Goal: Task Accomplishment & Management: Manage account settings

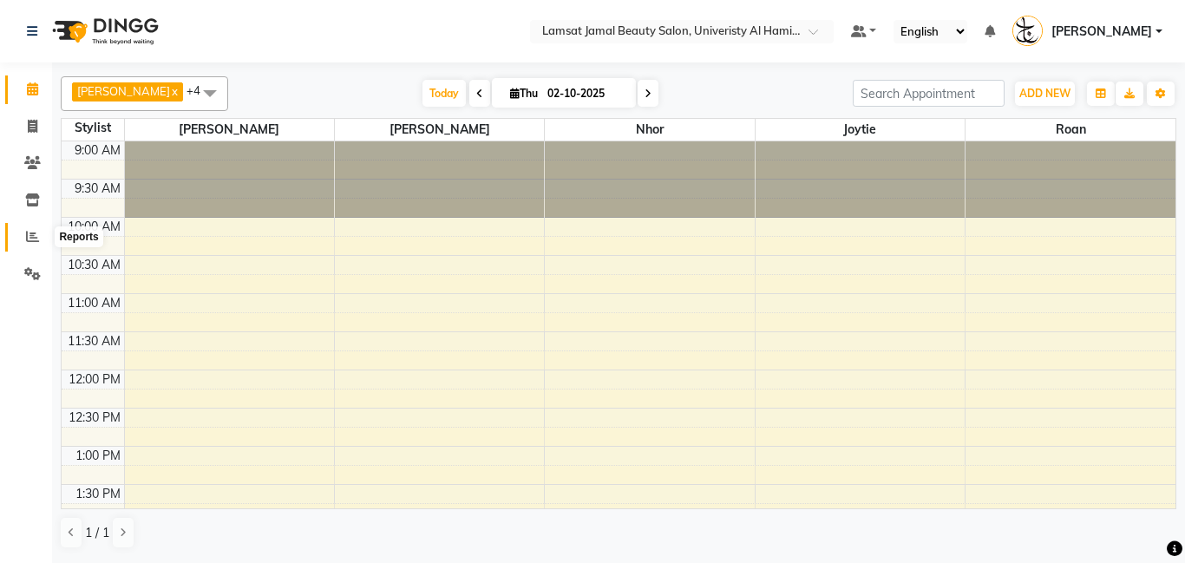
click at [34, 233] on icon at bounding box center [32, 236] width 13 height 13
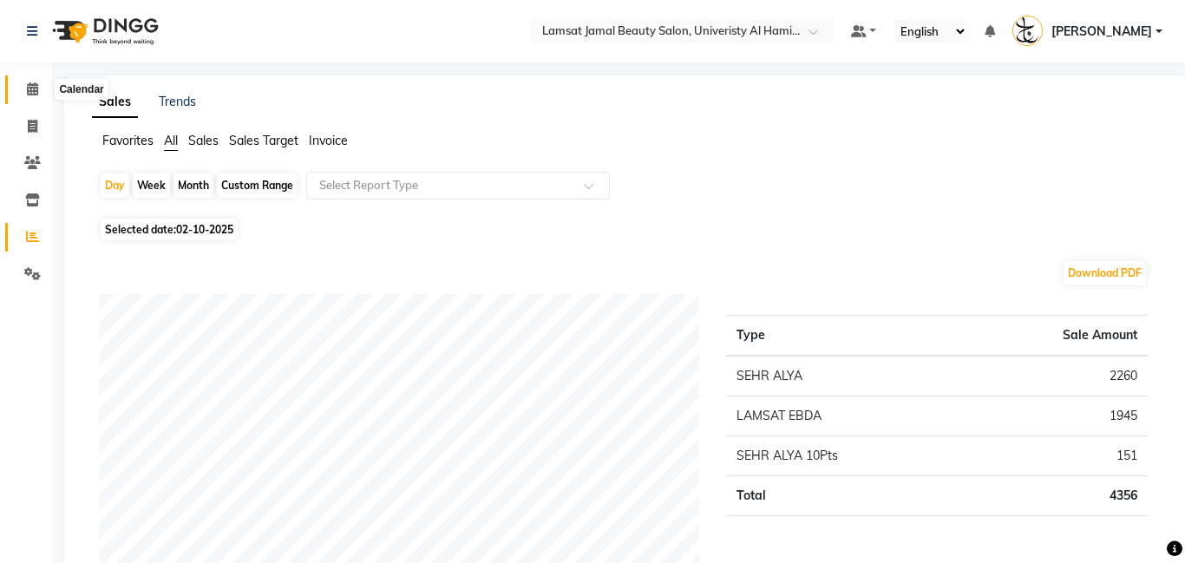
click at [27, 89] on icon at bounding box center [32, 88] width 11 height 13
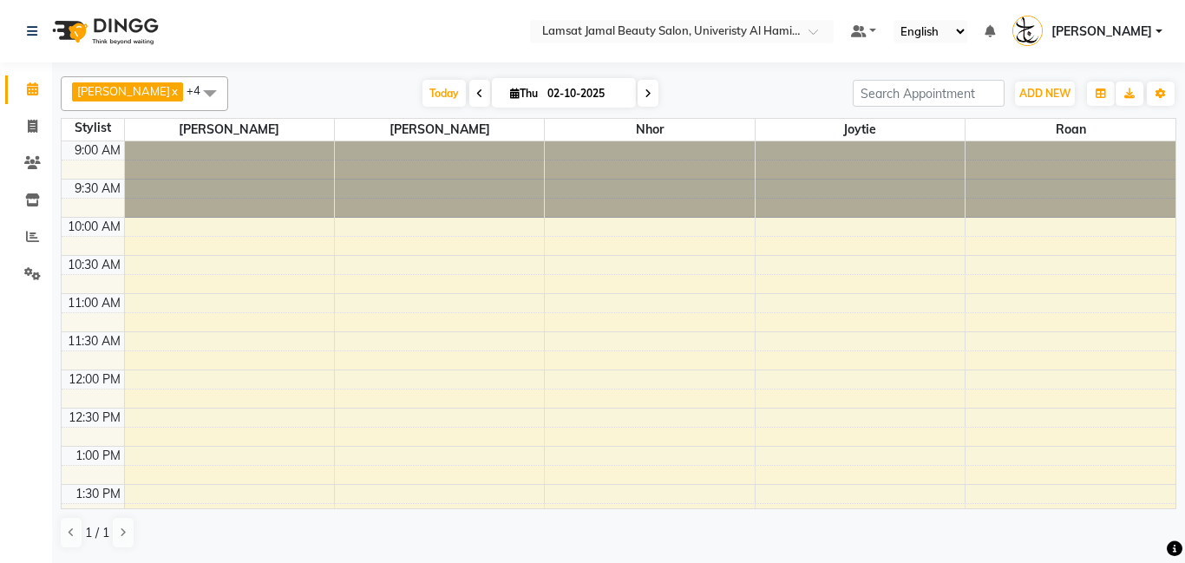
click at [193, 95] on span at bounding box center [210, 92] width 35 height 33
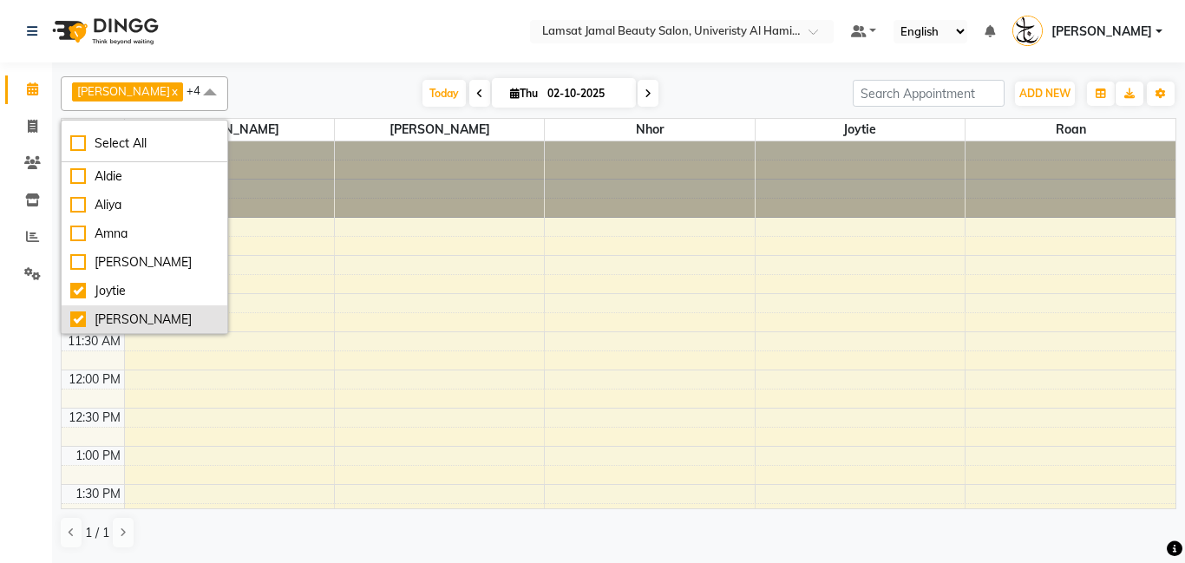
scroll to position [220, 0]
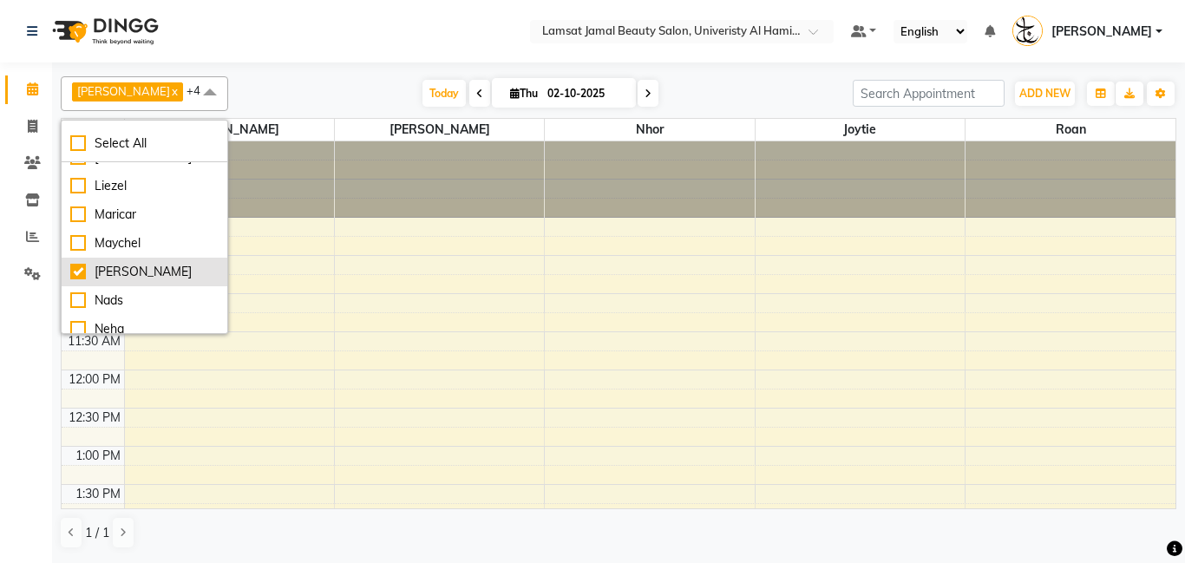
click at [147, 281] on li "[PERSON_NAME]" at bounding box center [145, 272] width 166 height 29
checkbox input "false"
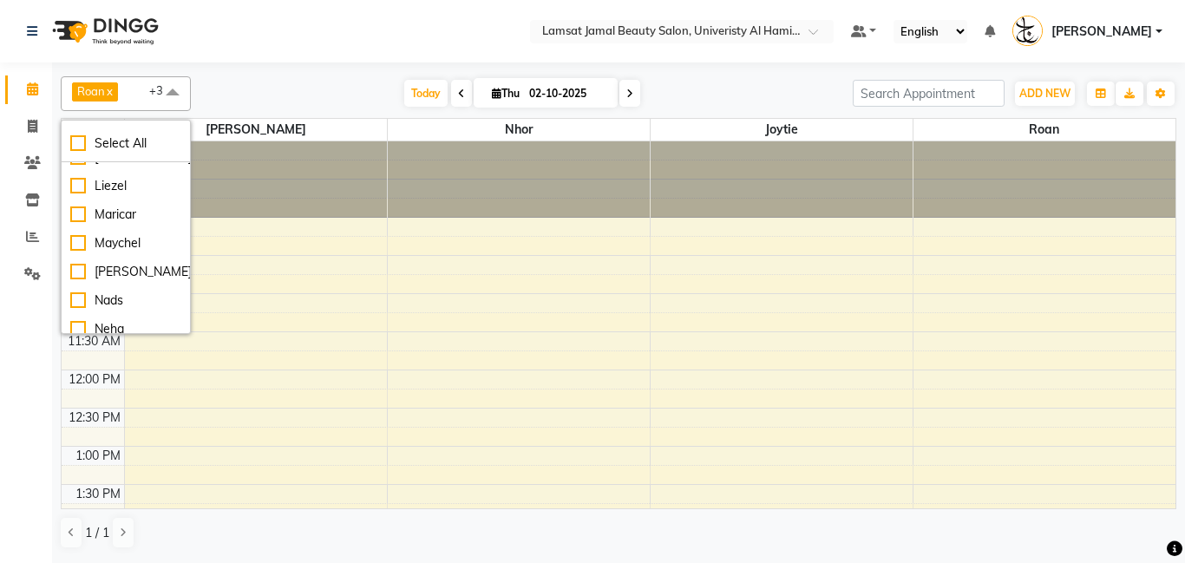
click at [312, 86] on div "Today Thu 02-10-2025" at bounding box center [522, 94] width 645 height 26
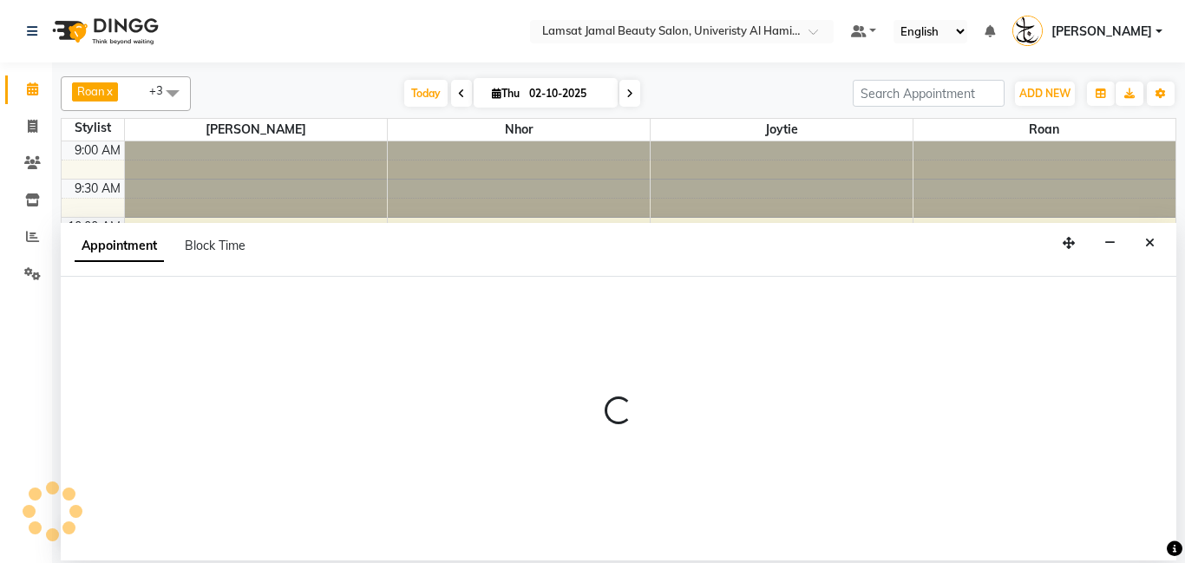
select select "79907"
select select "tentative"
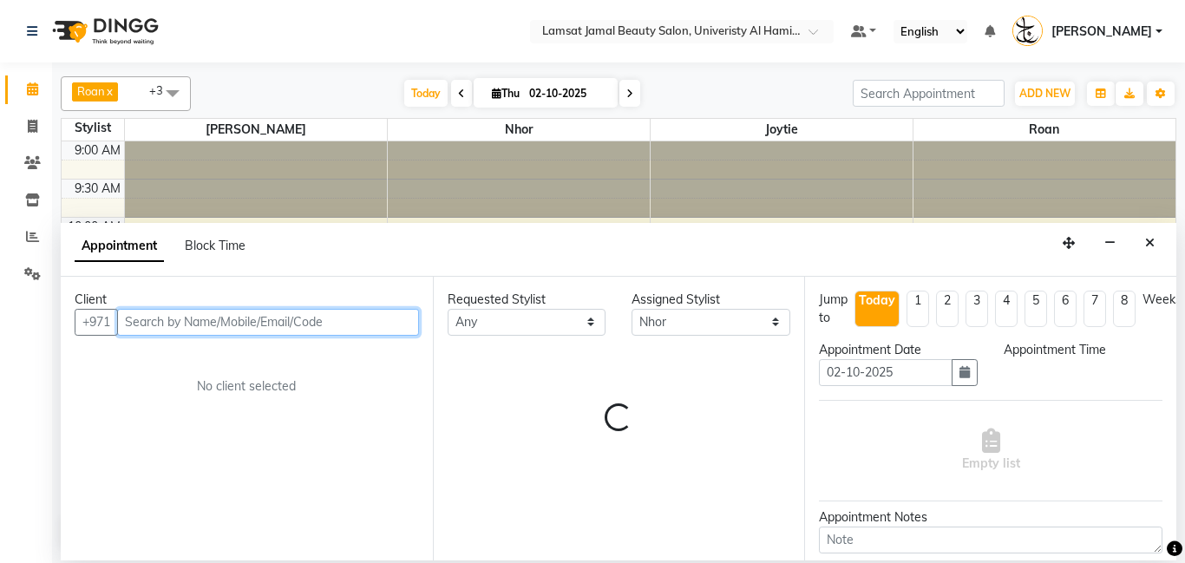
select select "630"
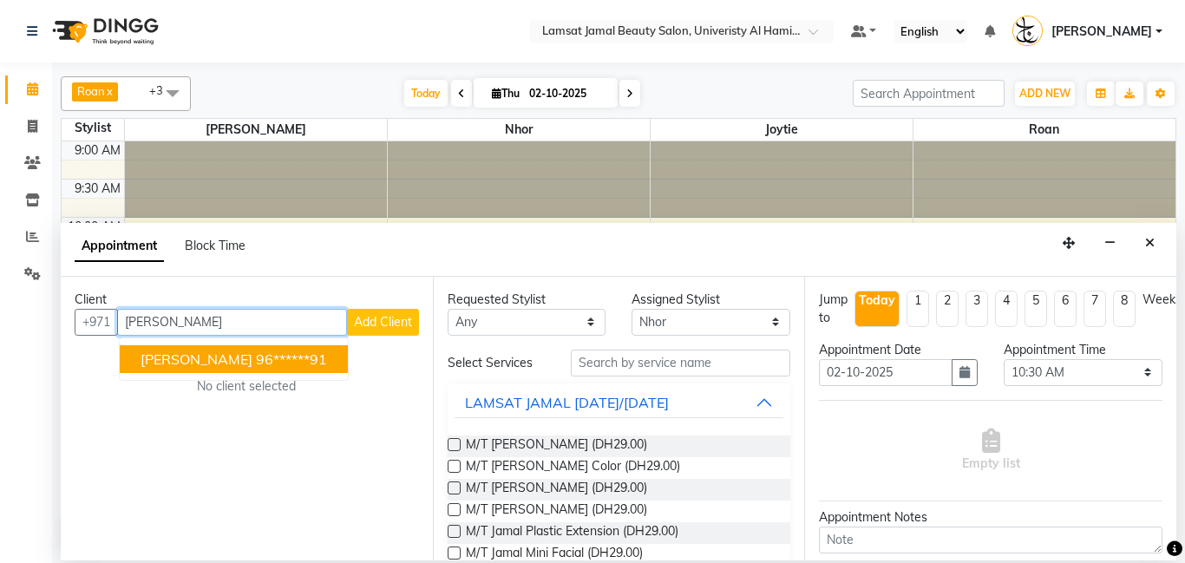
type input "J"
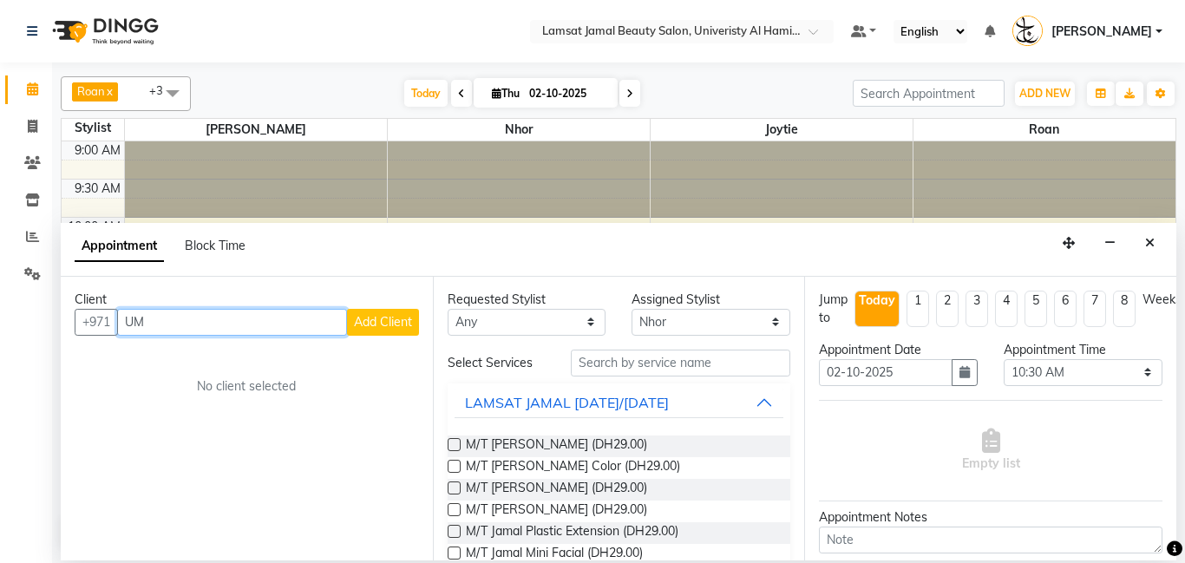
type input "U"
click at [234, 317] on input "text" at bounding box center [268, 322] width 302 height 27
type input "556644664"
click at [403, 323] on span "Add Client" at bounding box center [383, 322] width 58 height 16
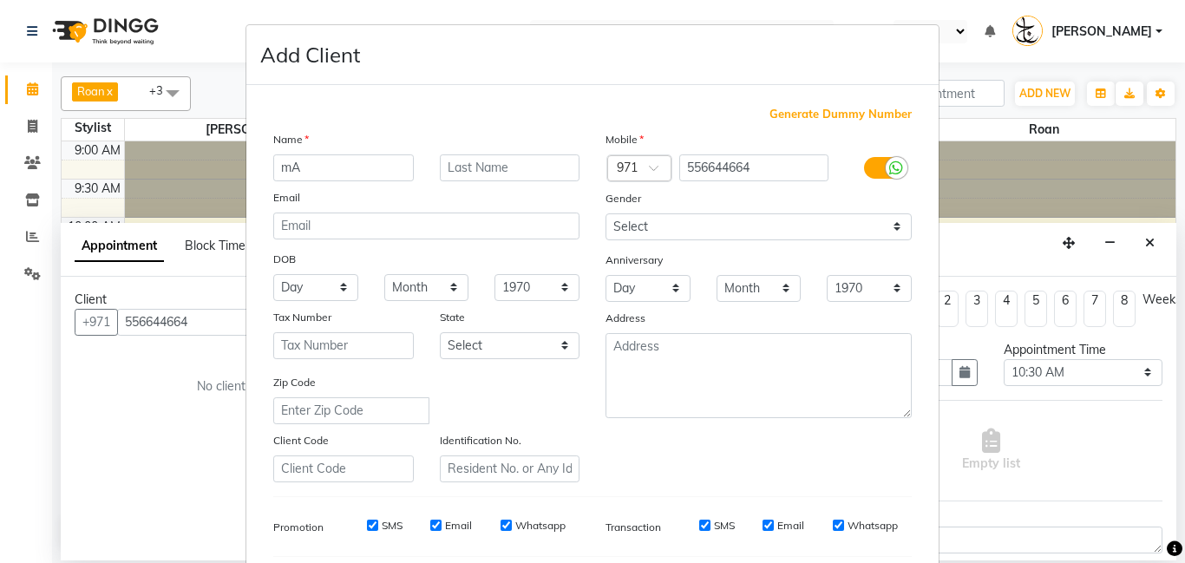
type input "m"
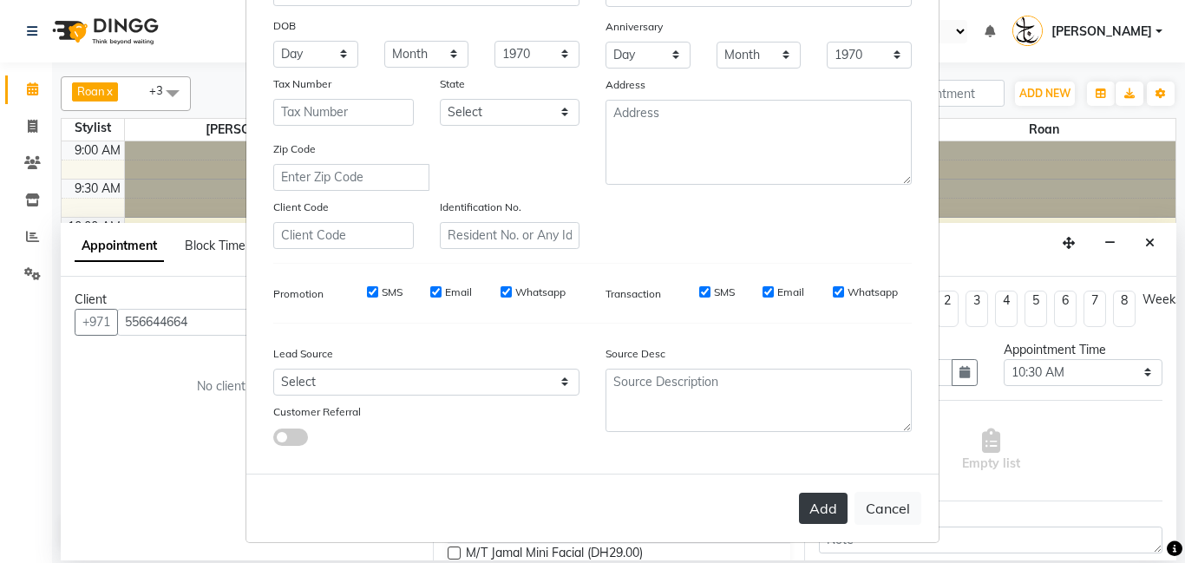
scroll to position [238, 0]
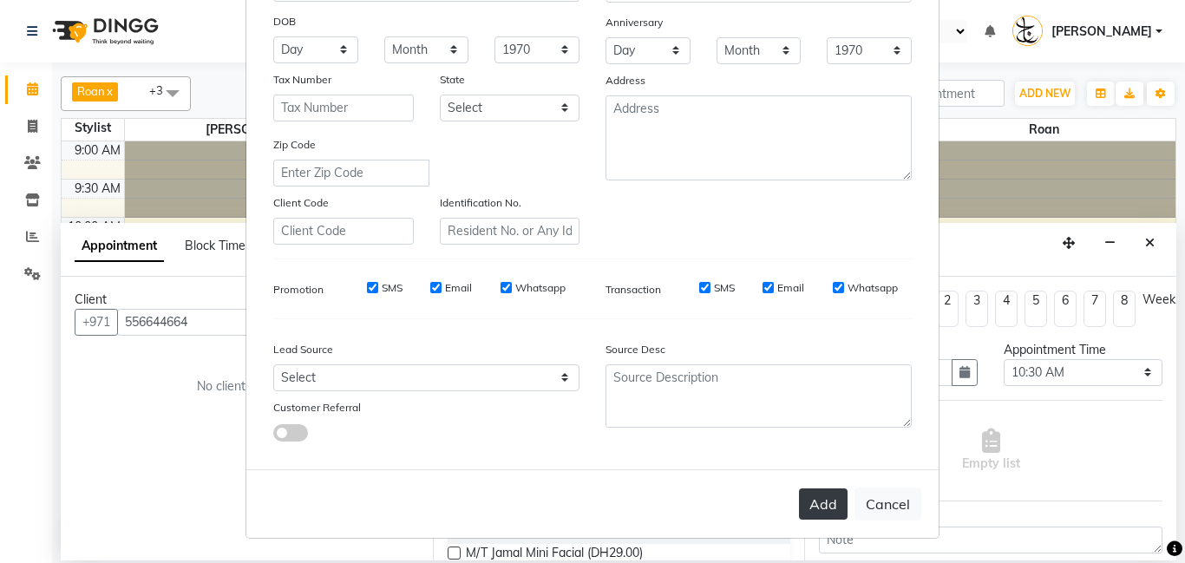
type input "[PERSON_NAME]"
click at [821, 518] on button "Add" at bounding box center [823, 504] width 49 height 31
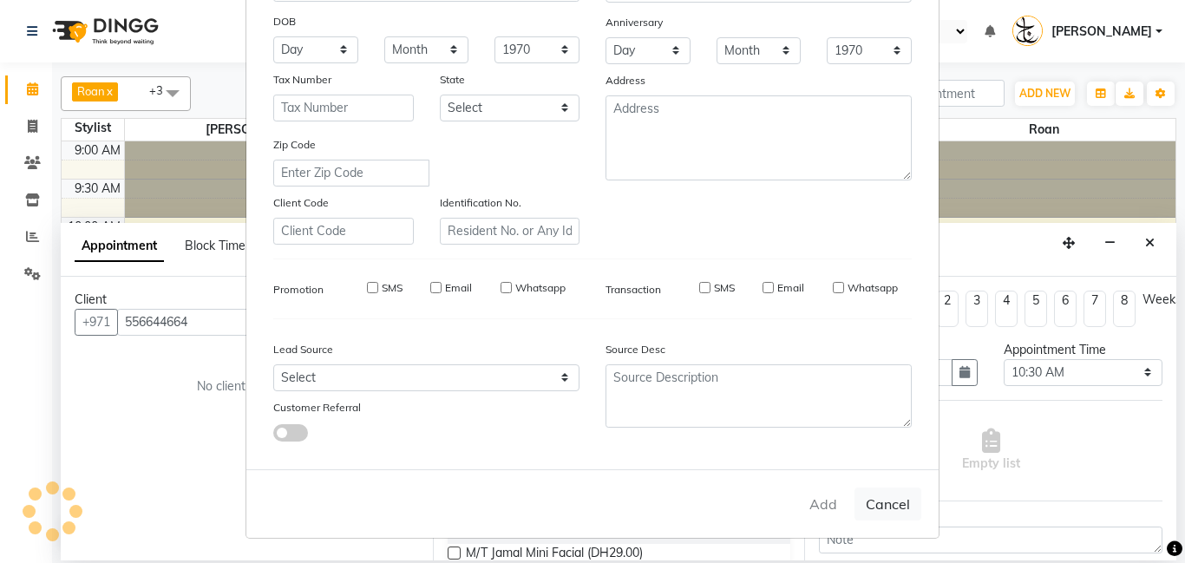
type input "55*****64"
select select
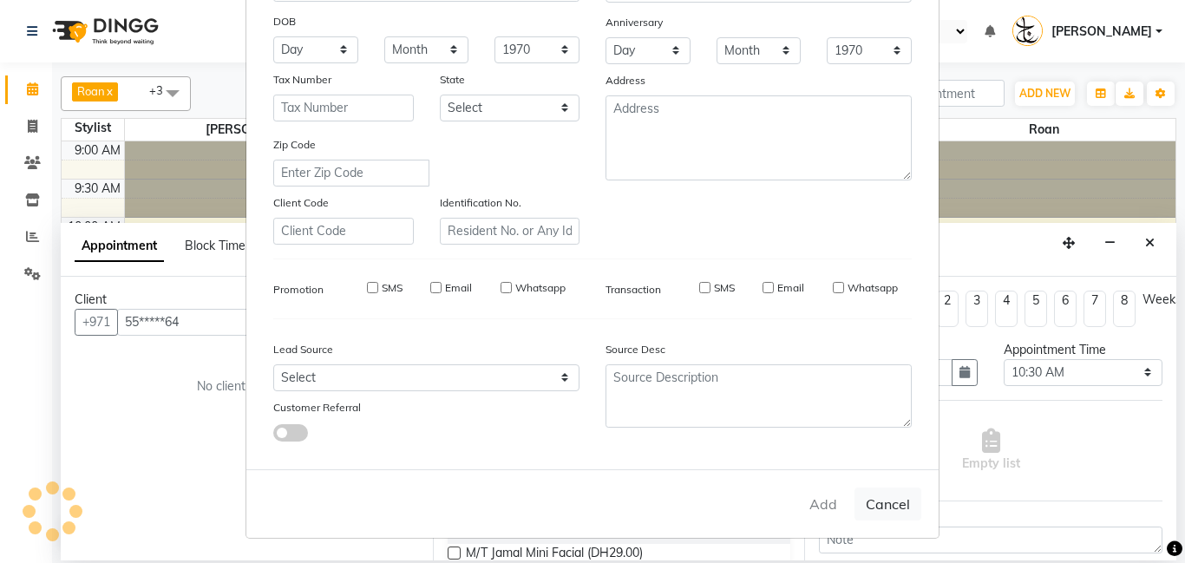
select select
checkbox input "false"
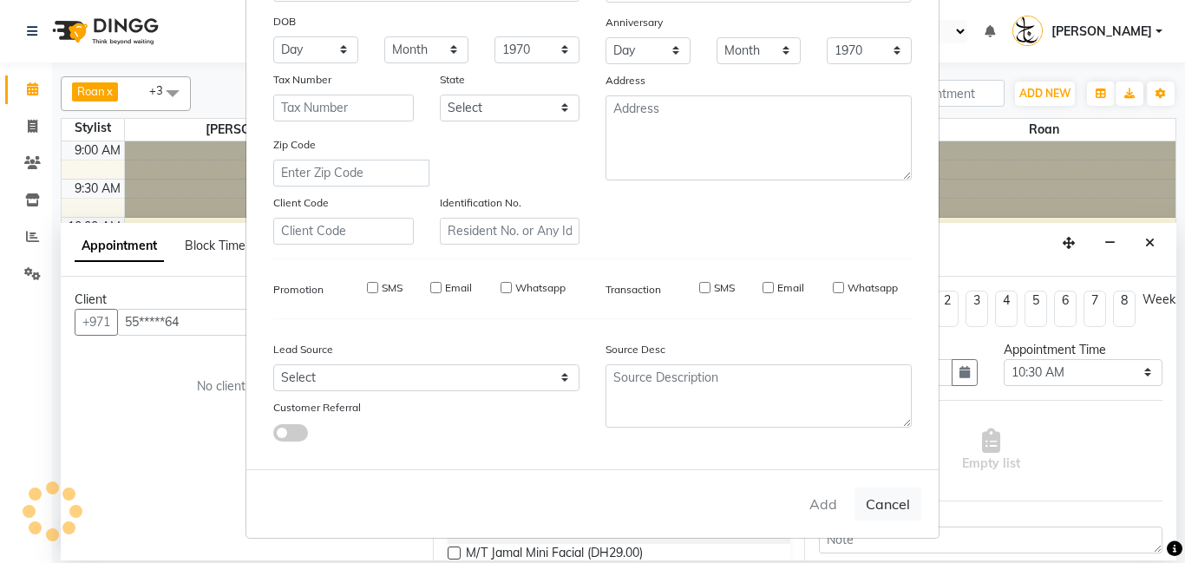
checkbox input "false"
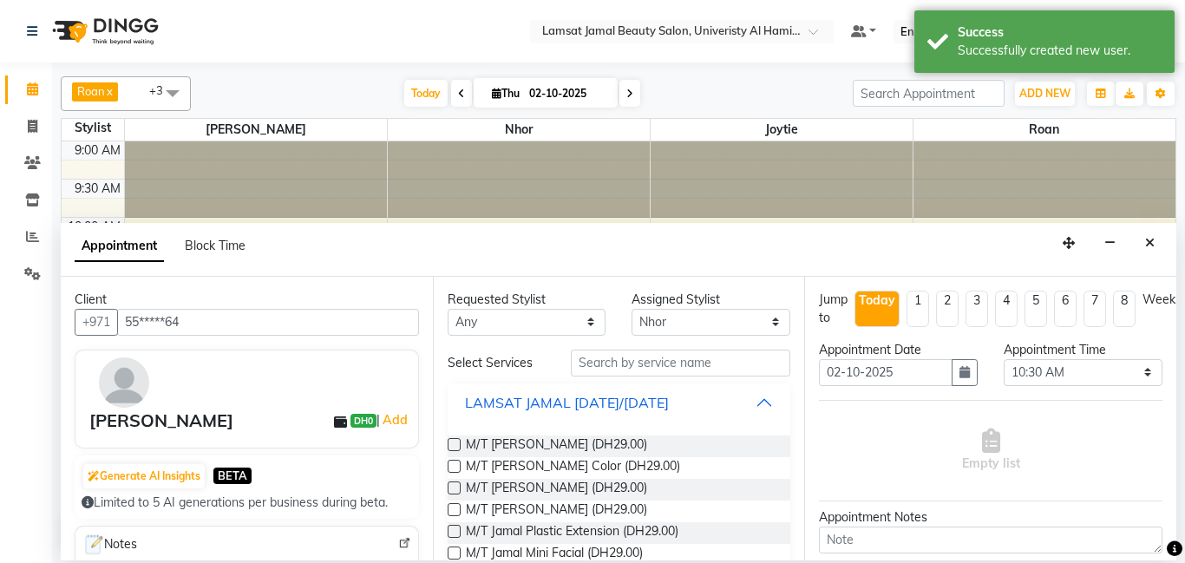
click at [760, 404] on button "LAMSAT JAMAL [DATE]/[DATE]" at bounding box center [620, 402] width 330 height 31
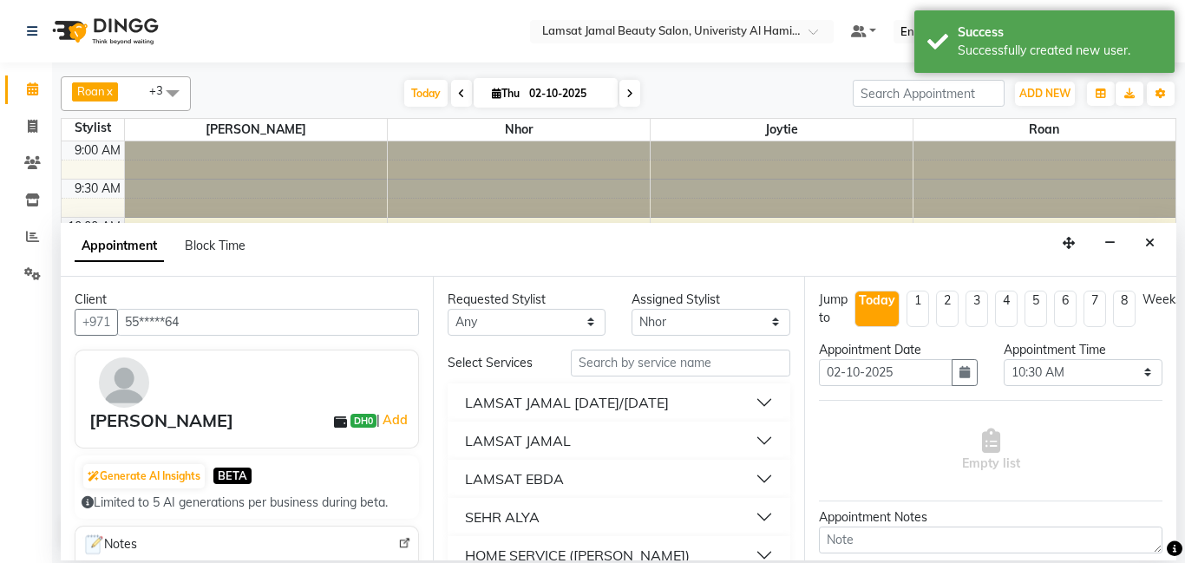
click at [771, 439] on button "LAMSAT JAMAL" at bounding box center [620, 440] width 330 height 31
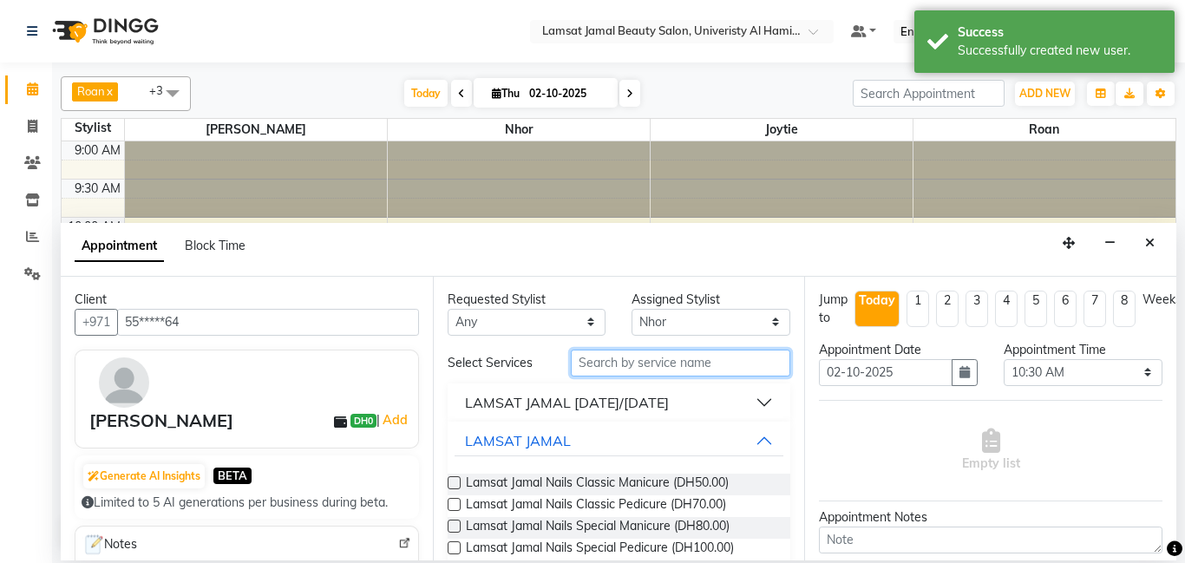
click at [684, 356] on input "text" at bounding box center [681, 363] width 220 height 27
type input "hair"
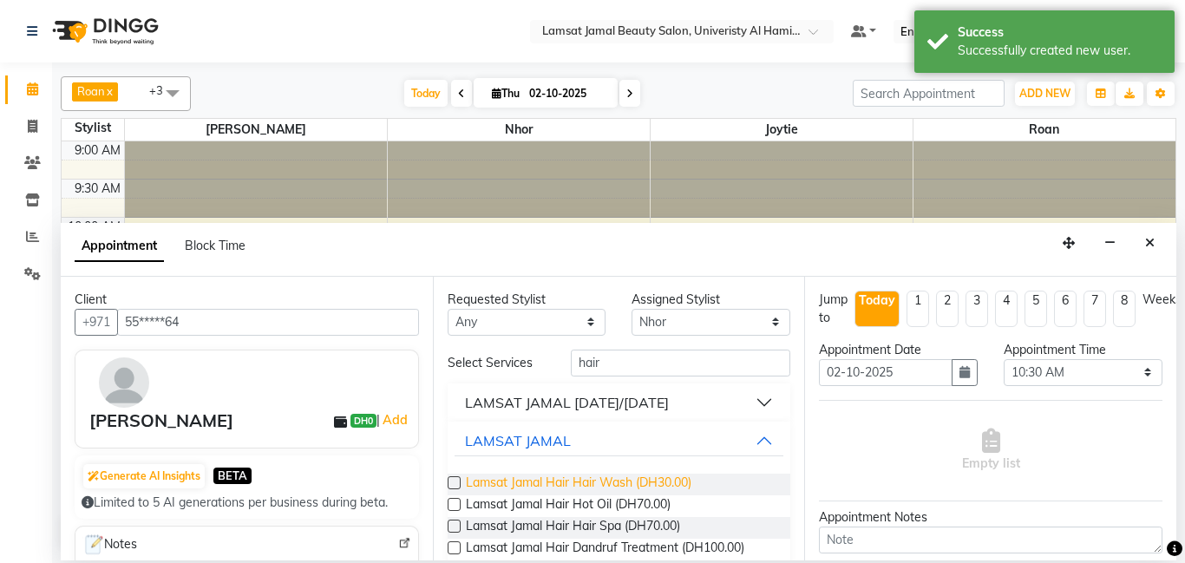
click at [639, 487] on span "Lamsat Jamal Hair Hair Wash (DH30.00)" at bounding box center [579, 485] width 226 height 22
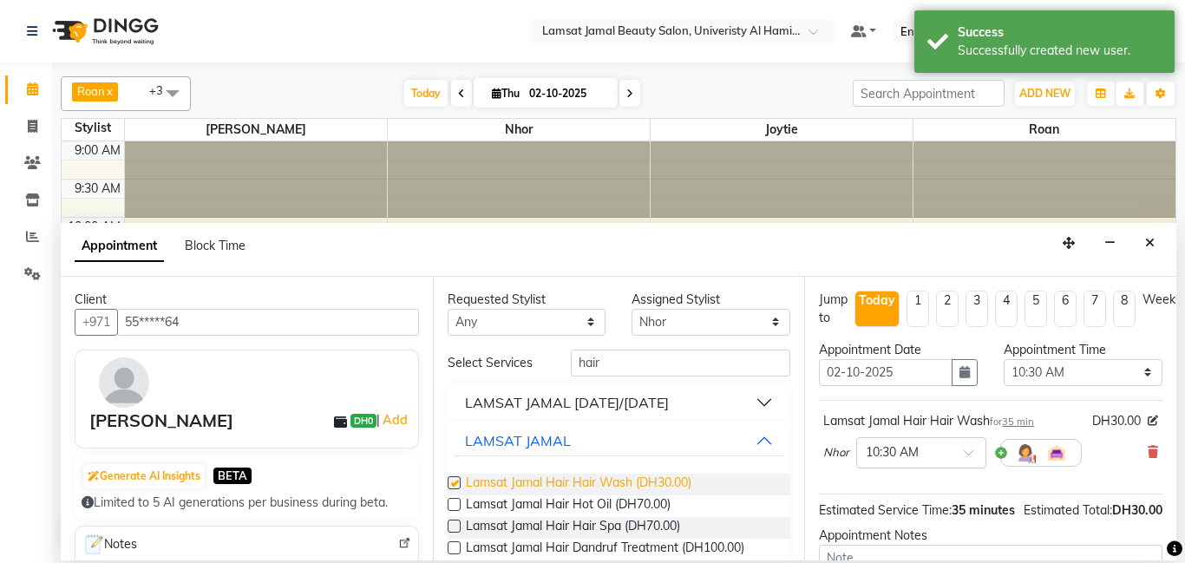
checkbox input "false"
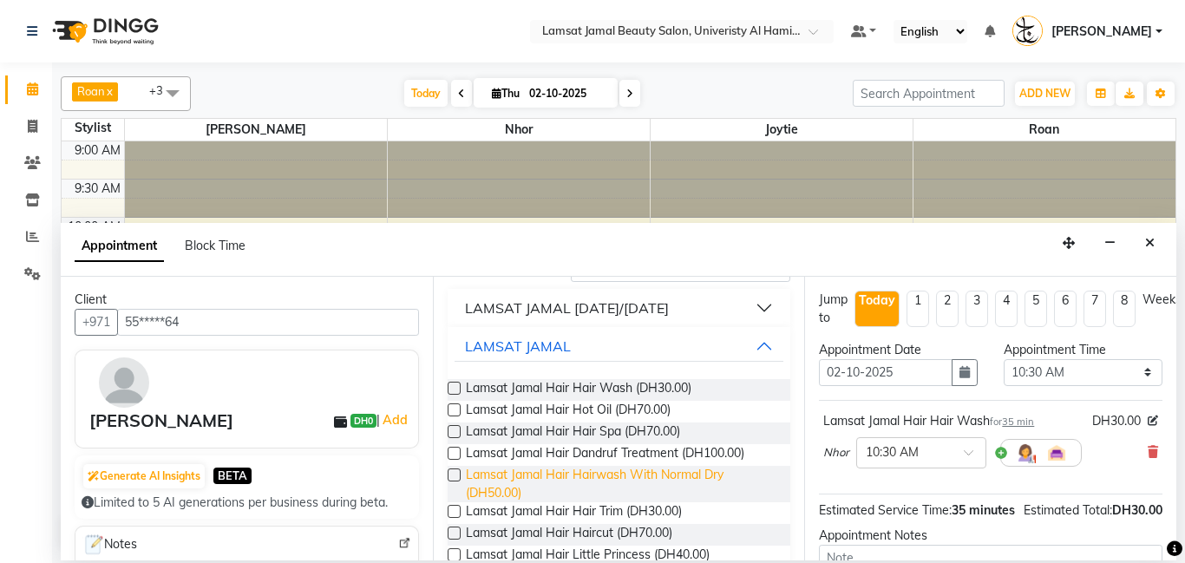
scroll to position [102, 0]
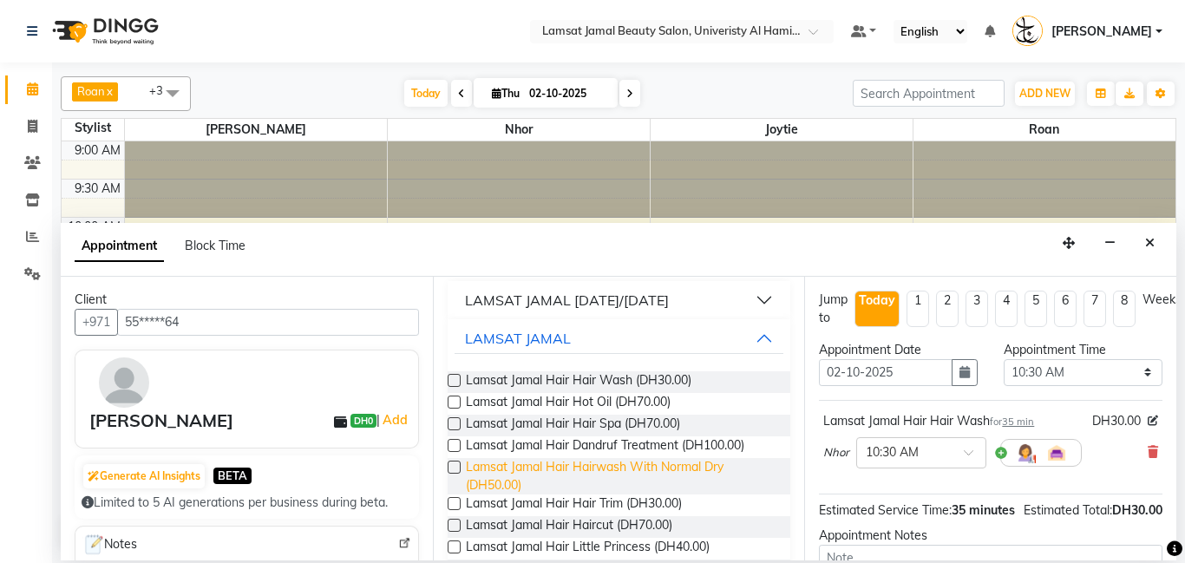
click at [643, 471] on span "Lamsat Jamal Hair Hairwash With Normal Dry (DH50.00)" at bounding box center [622, 476] width 312 height 36
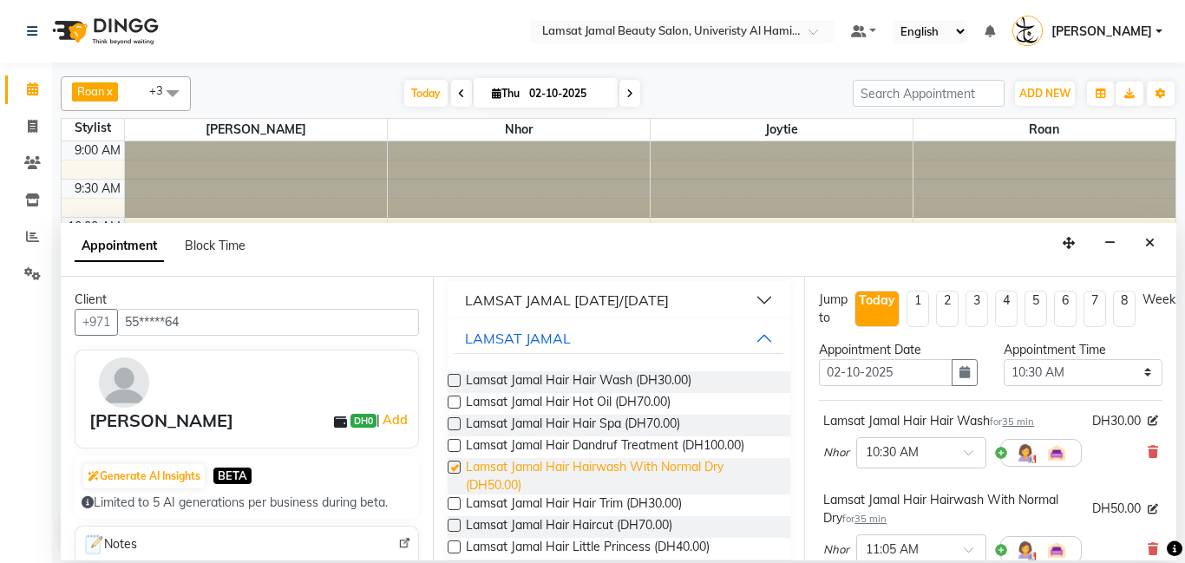
checkbox input "false"
click at [1158, 456] on icon at bounding box center [1153, 452] width 10 height 12
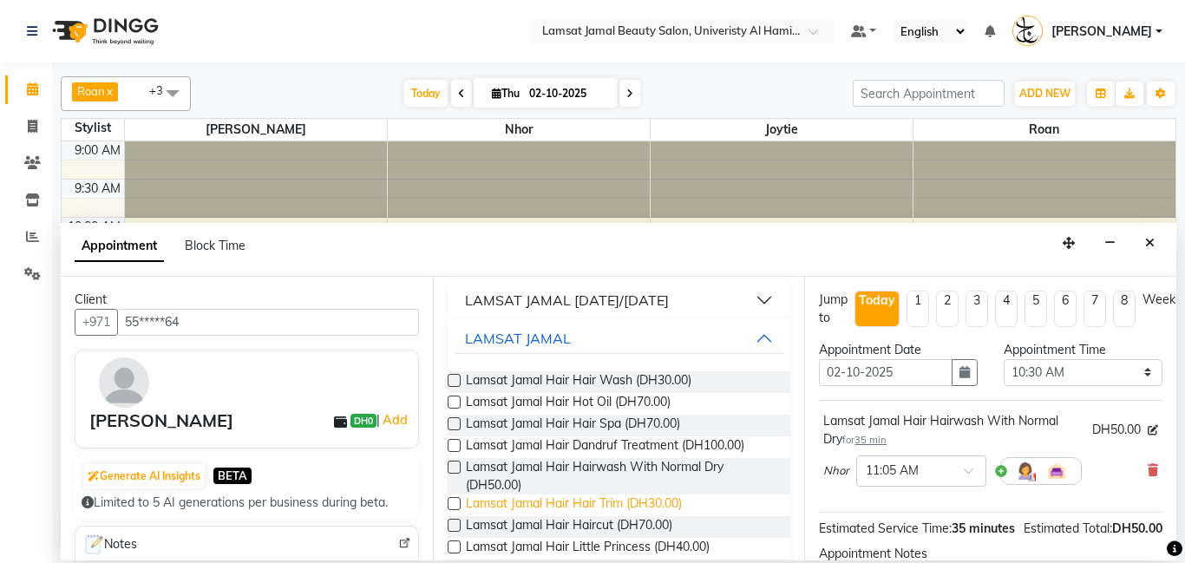
click at [674, 502] on span "Lamsat Jamal Hair Hair Trim (DH30.00)" at bounding box center [574, 506] width 216 height 22
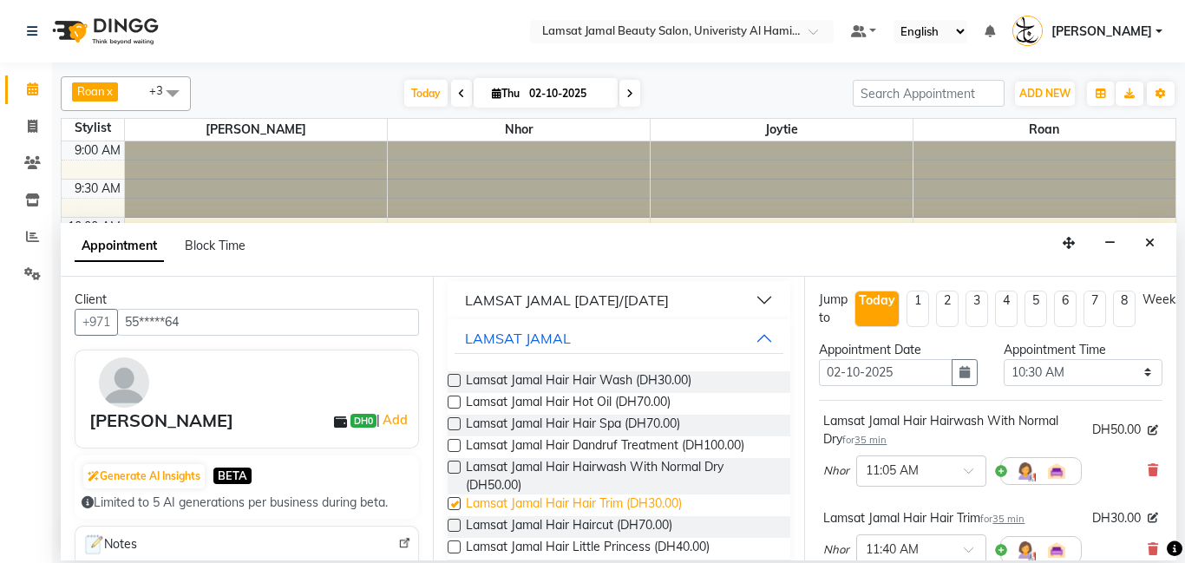
checkbox input "false"
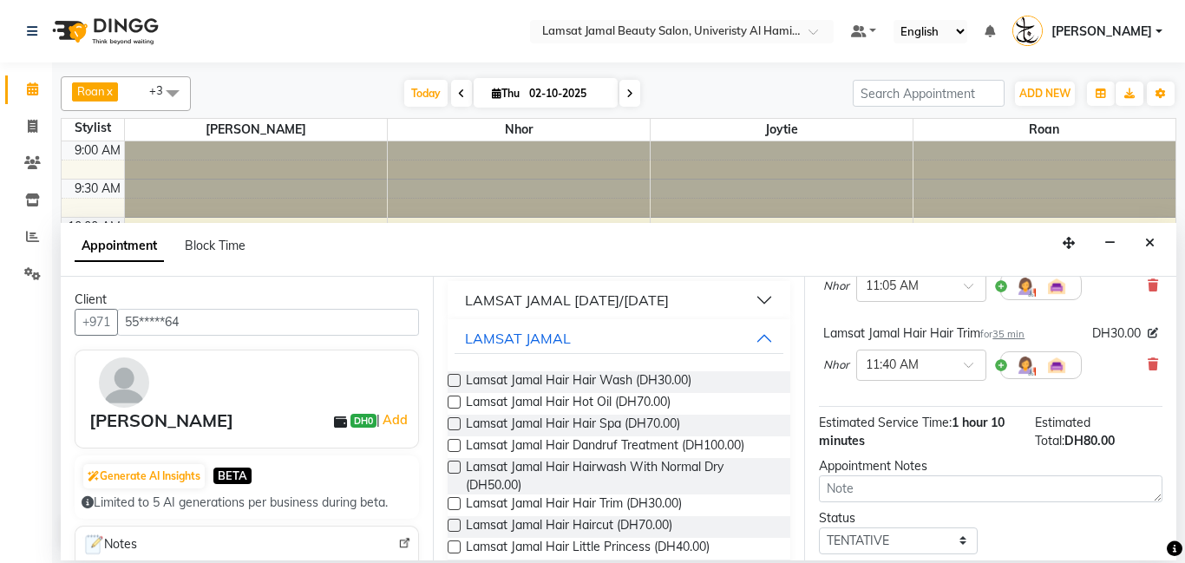
scroll to position [288, 0]
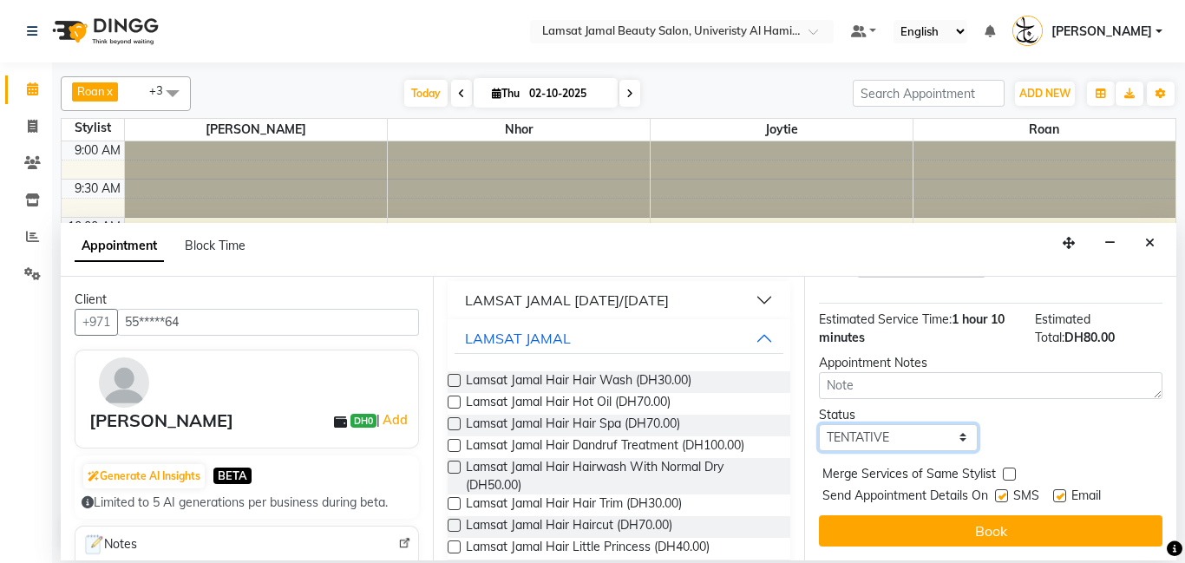
drag, startPoint x: 975, startPoint y: 443, endPoint x: 968, endPoint y: 426, distance: 19.0
click at [975, 443] on select "Select TENTATIVE CONFIRM CHECK-IN UPCOMING" at bounding box center [898, 437] width 159 height 27
select select "check-in"
click at [819, 424] on select "Select TENTATIVE CONFIRM CHECK-IN UPCOMING" at bounding box center [898, 437] width 159 height 27
click at [1012, 471] on label at bounding box center [1009, 474] width 13 height 13
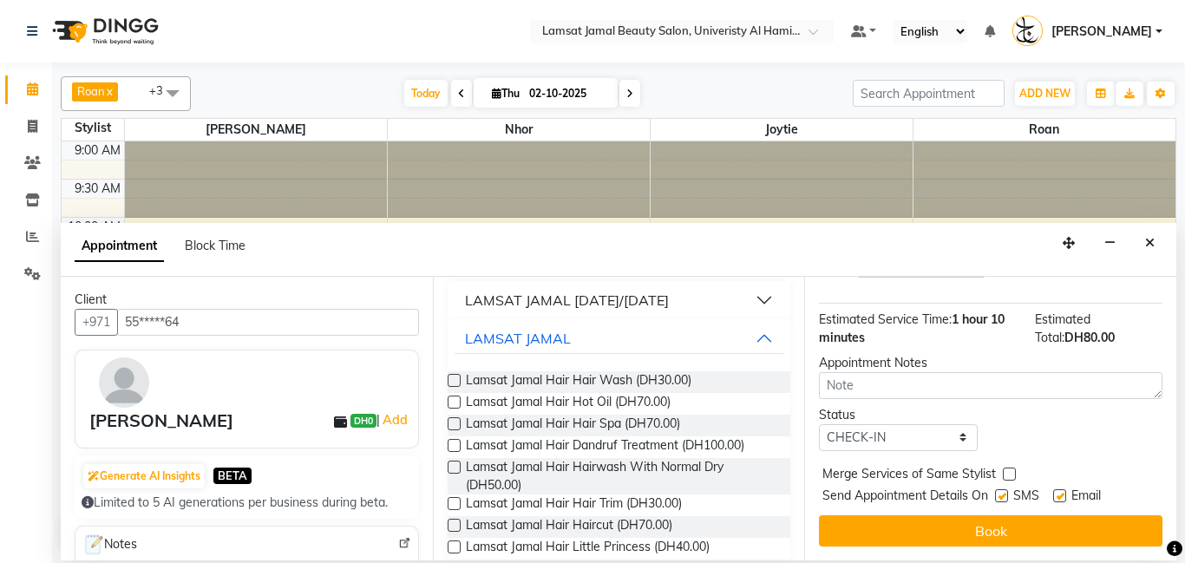
click at [1012, 471] on input "checkbox" at bounding box center [1008, 475] width 11 height 11
checkbox input "true"
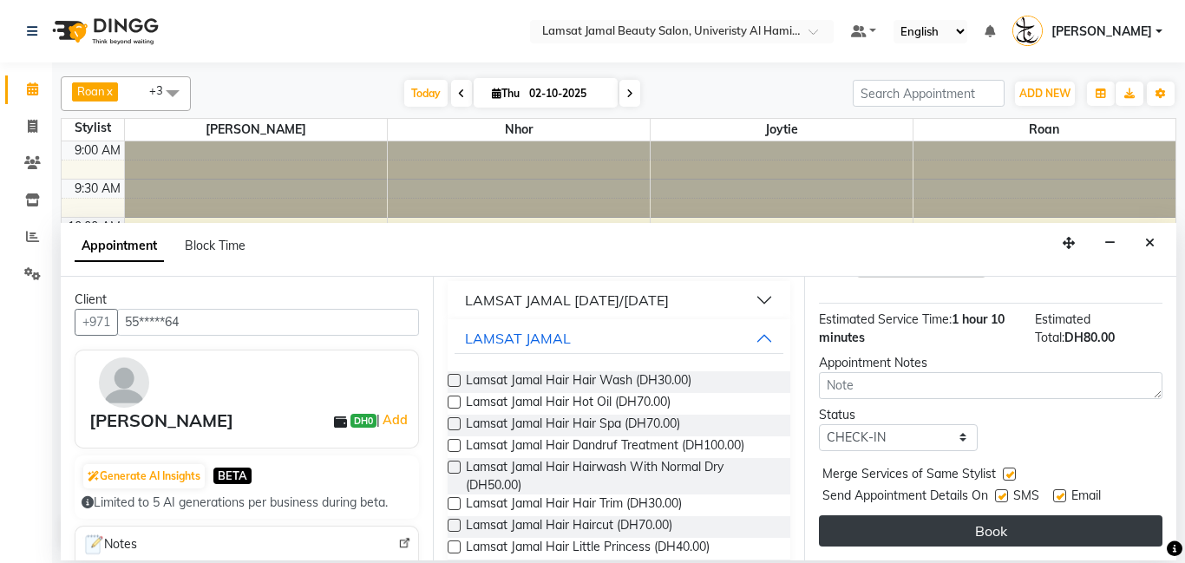
click at [1028, 528] on button "Book" at bounding box center [991, 530] width 344 height 31
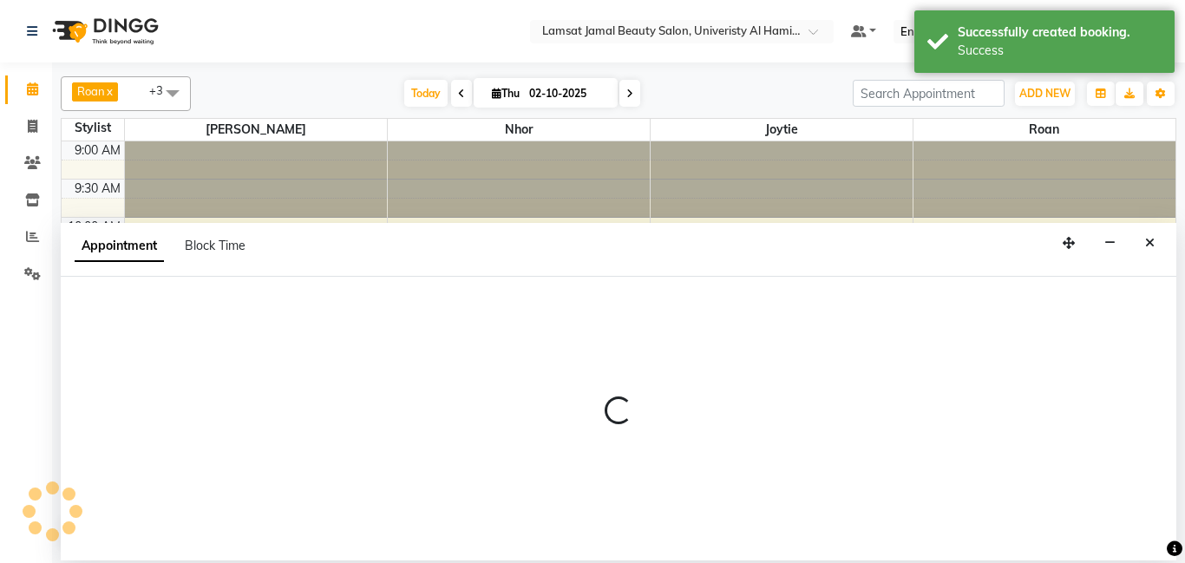
select select "79902"
select select "tentative"
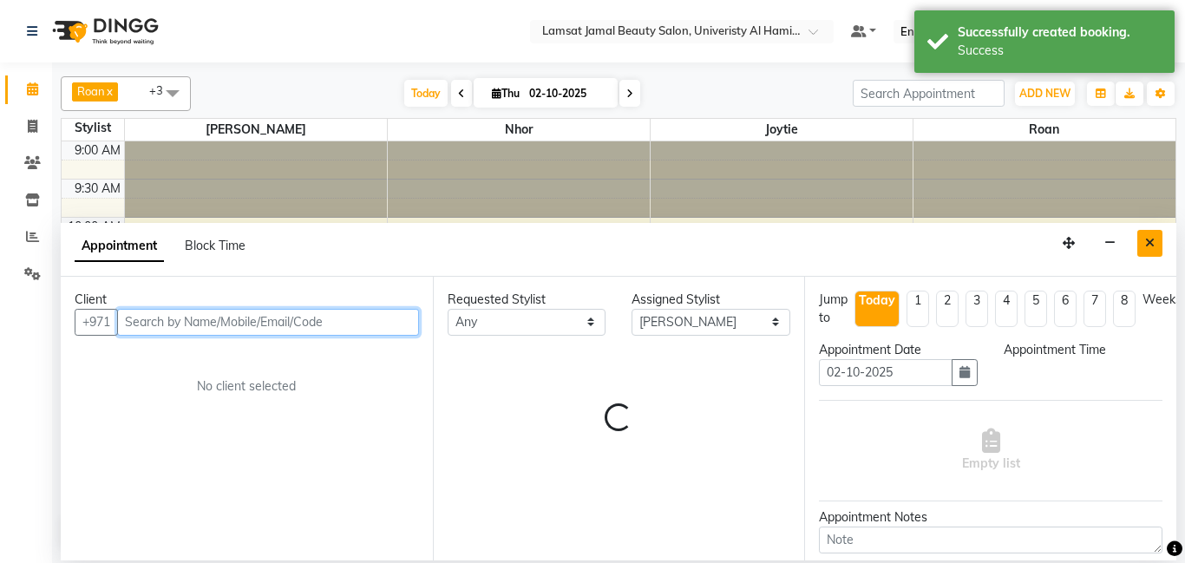
select select "660"
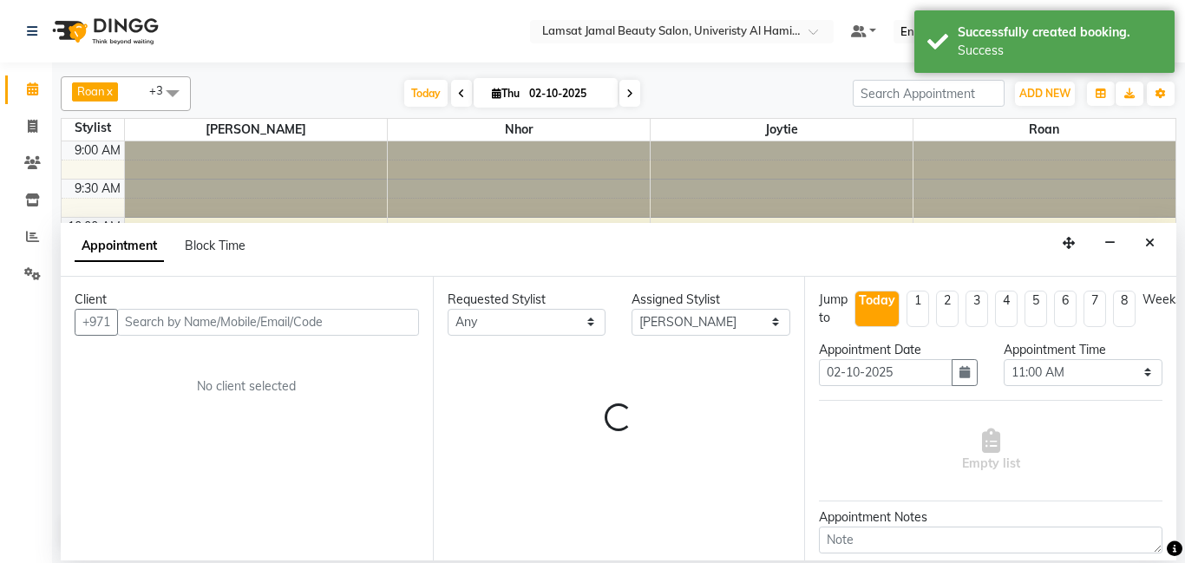
click at [1150, 244] on icon "Close" at bounding box center [1150, 243] width 10 height 12
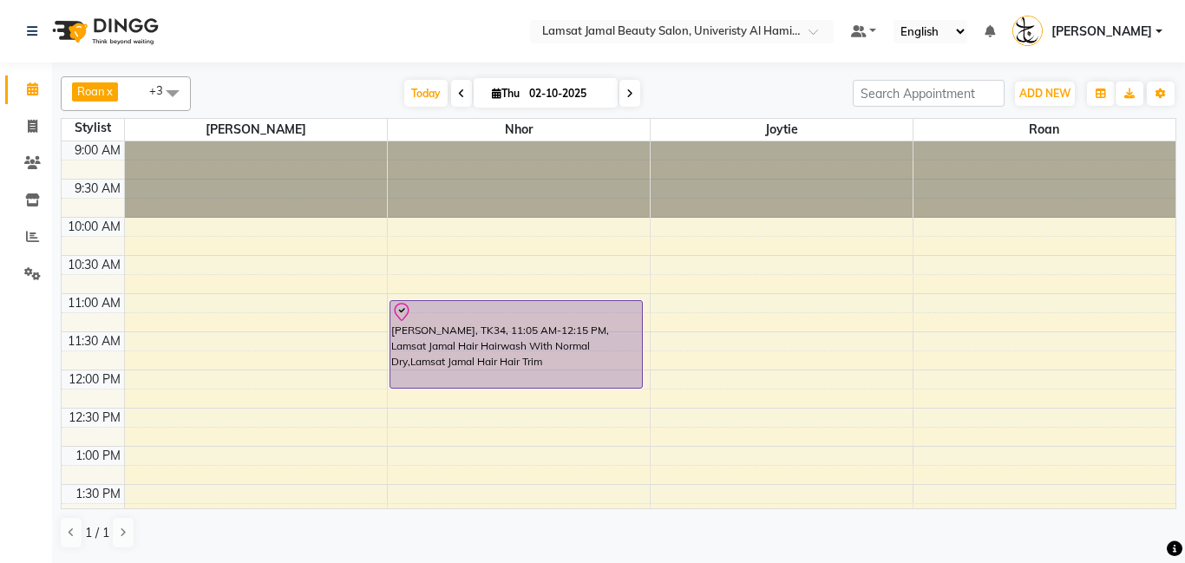
select select "79902"
select select "tentative"
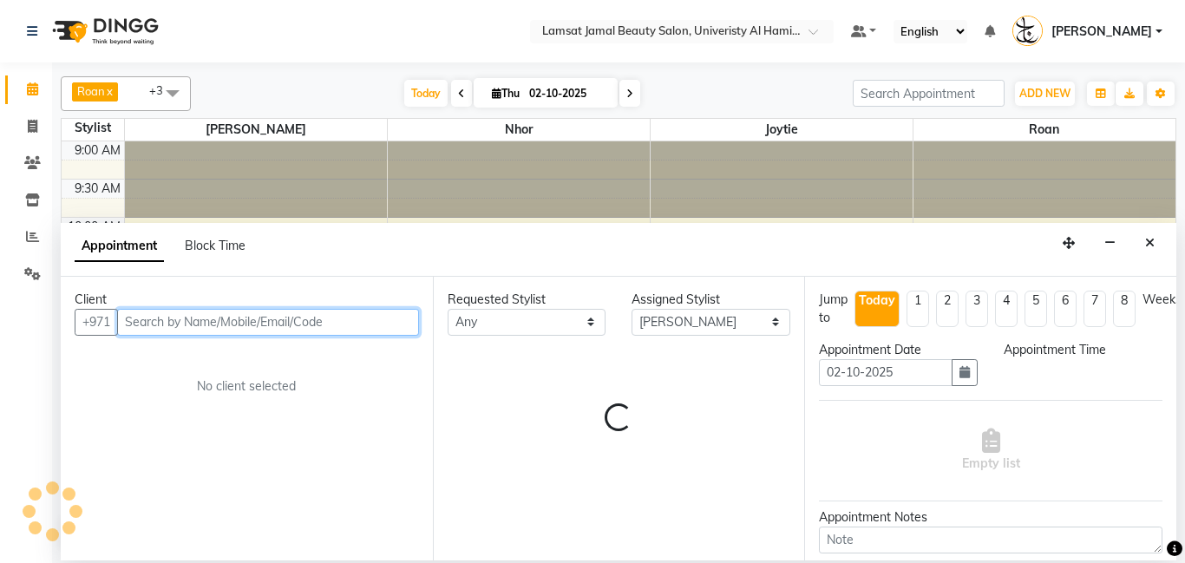
select select "660"
click at [270, 326] on input "text" at bounding box center [268, 322] width 302 height 27
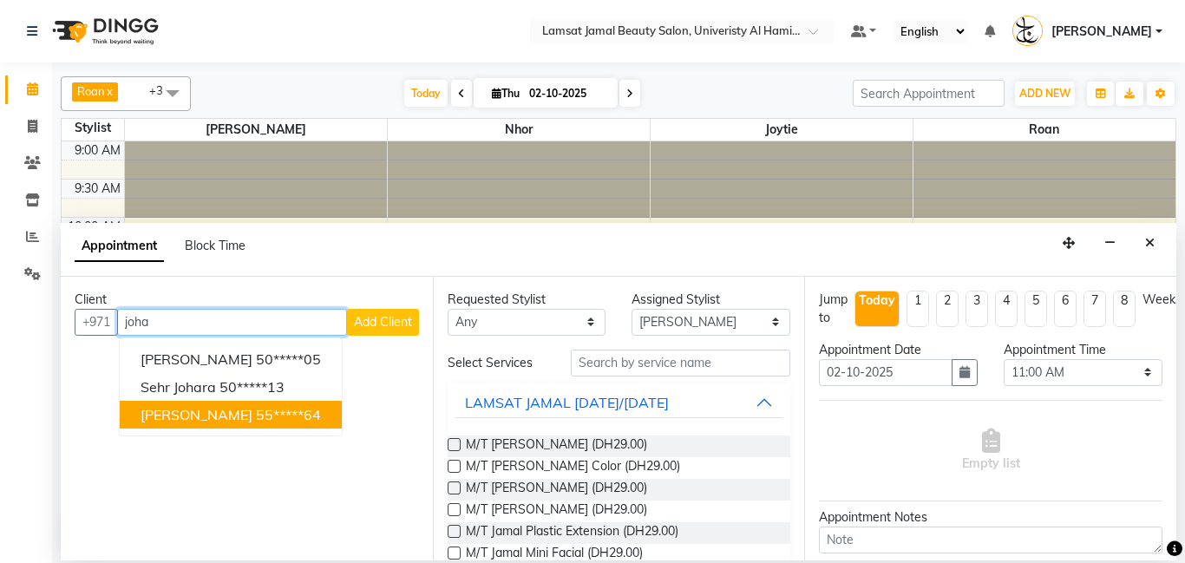
click at [213, 423] on button "[PERSON_NAME] 55*****64" at bounding box center [231, 415] width 222 height 28
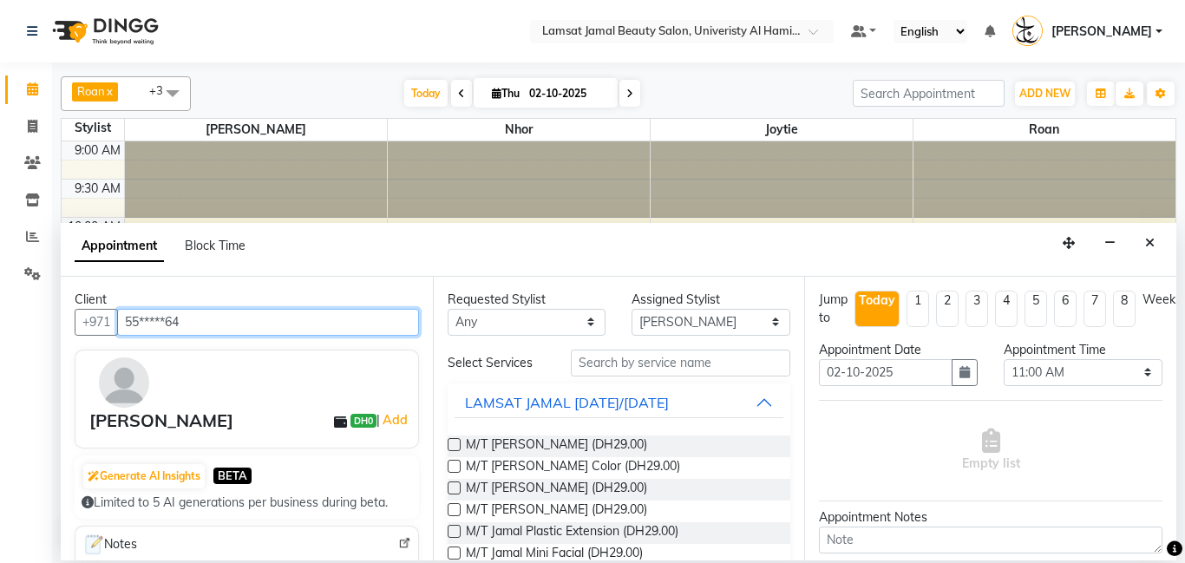
type input "55*****64"
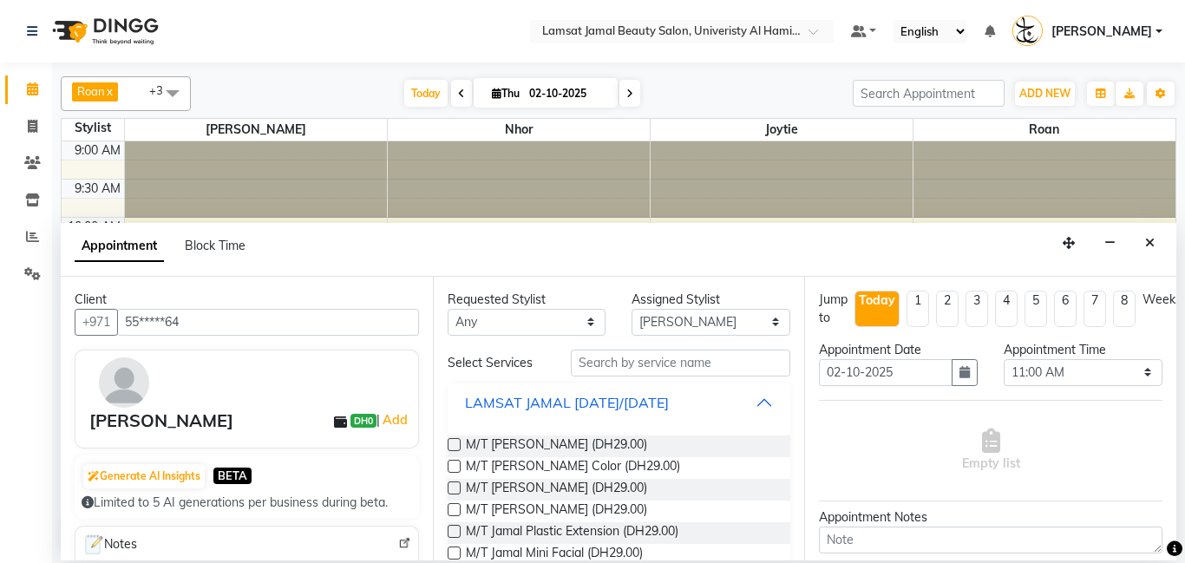
click at [764, 406] on button "LAMSAT JAMAL [DATE]/[DATE]" at bounding box center [620, 402] width 330 height 31
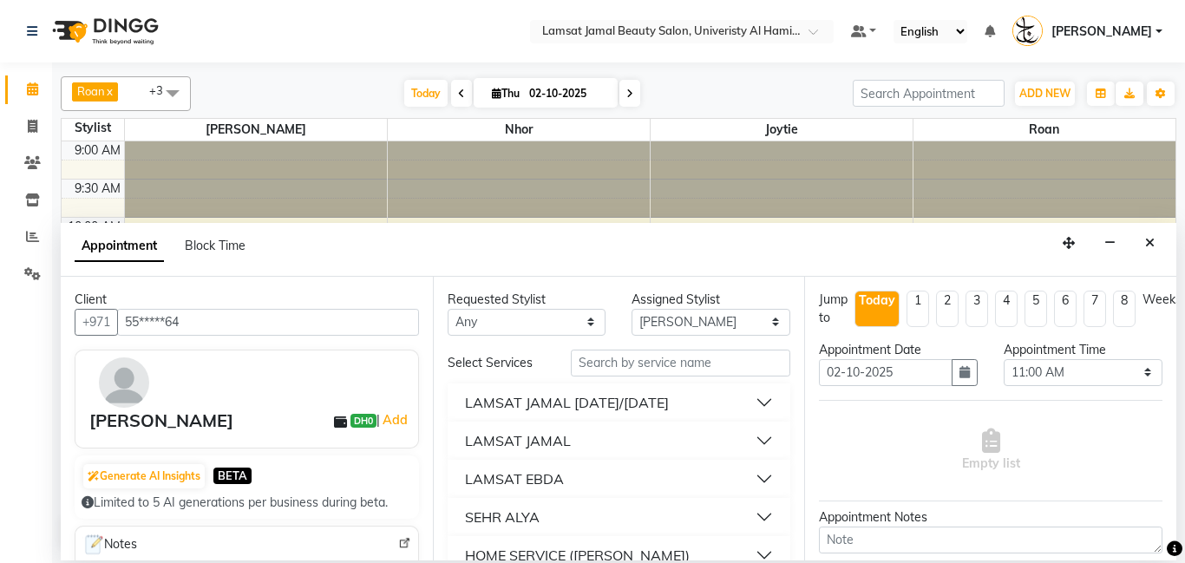
click at [760, 440] on button "LAMSAT JAMAL" at bounding box center [620, 440] width 330 height 31
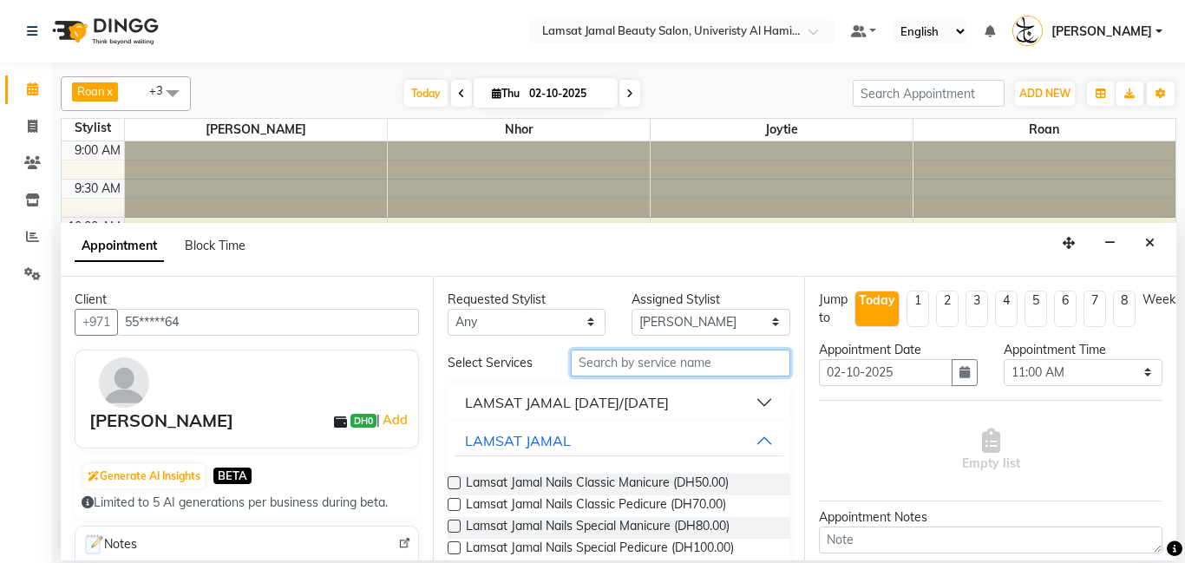
click at [640, 353] on input "text" at bounding box center [681, 363] width 220 height 27
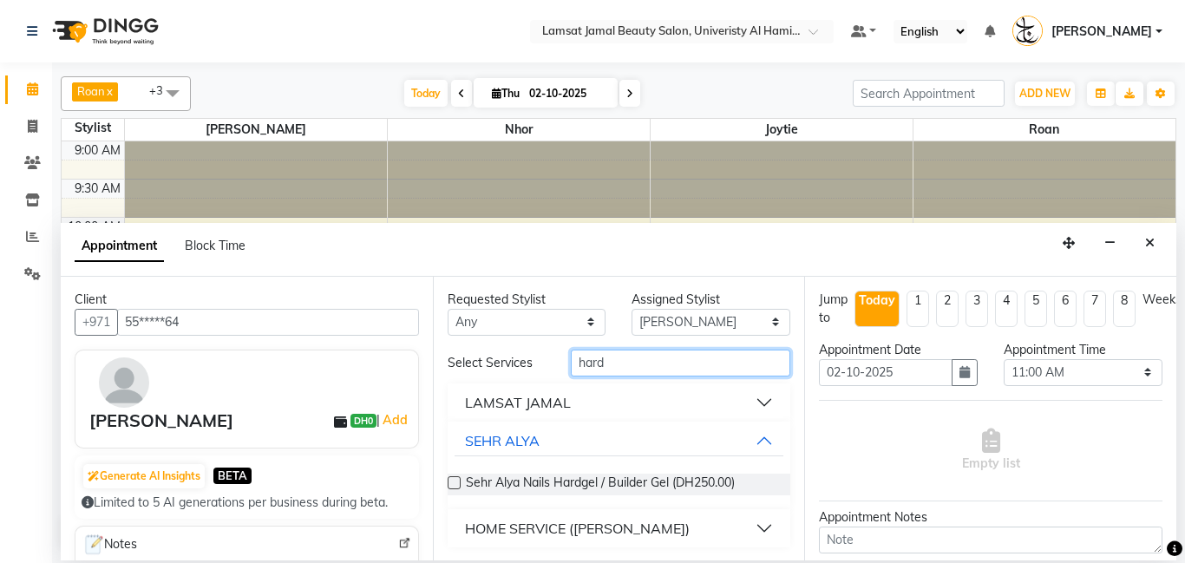
type input "hard"
click at [760, 404] on button "LAMSAT JAMAL" at bounding box center [620, 402] width 330 height 31
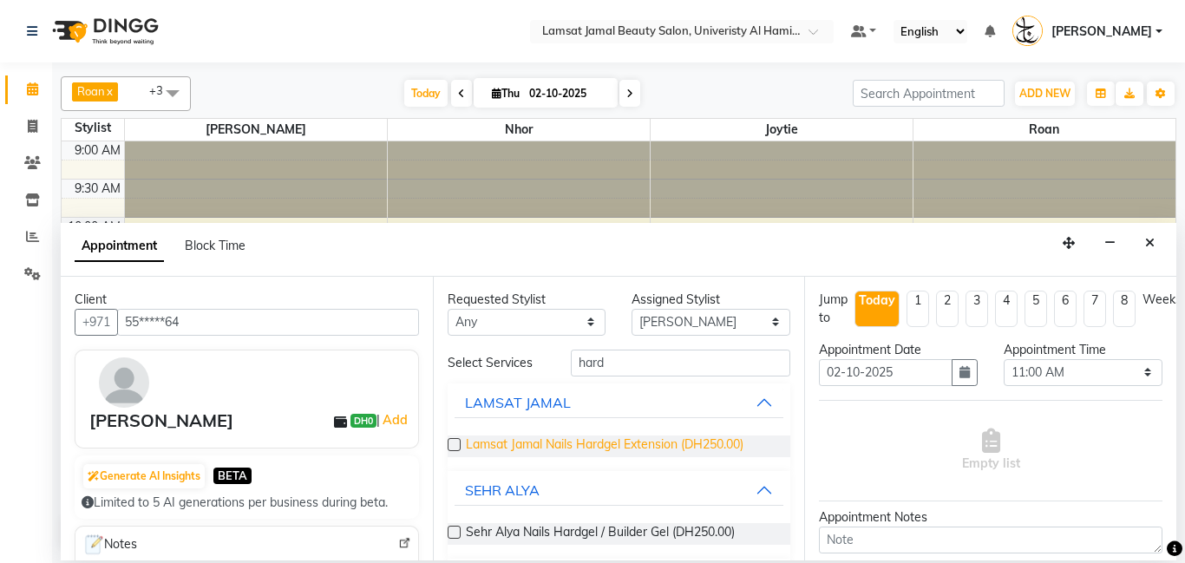
click at [665, 437] on span "Lamsat Jamal Nails Hardgel Extension (DH250.00)" at bounding box center [605, 447] width 278 height 22
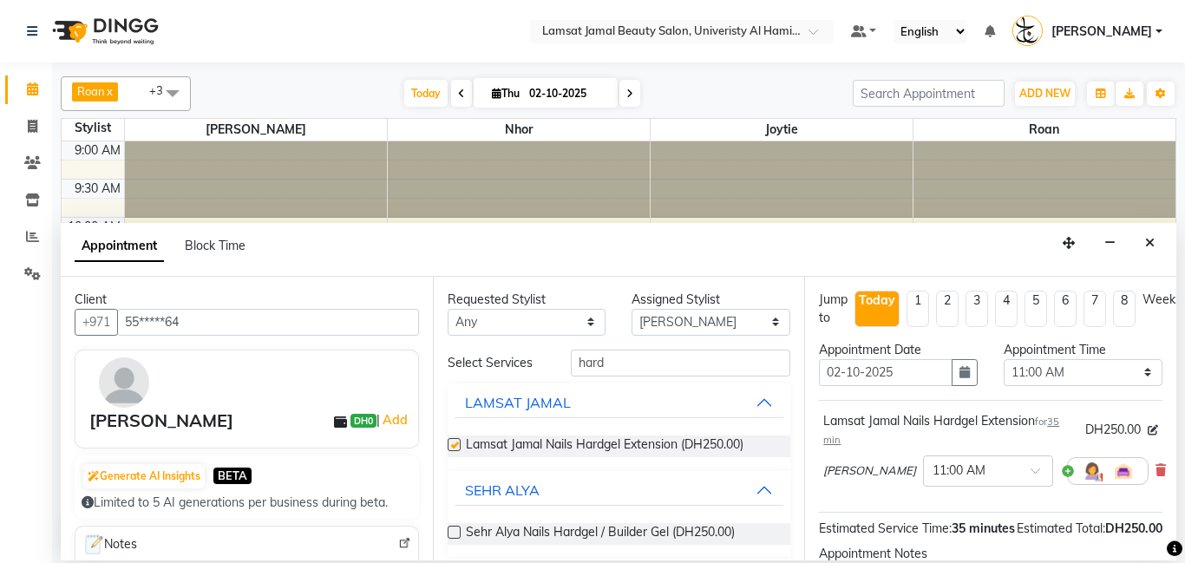
checkbox input "false"
click at [670, 365] on input "hard" at bounding box center [681, 363] width 220 height 27
type input "h"
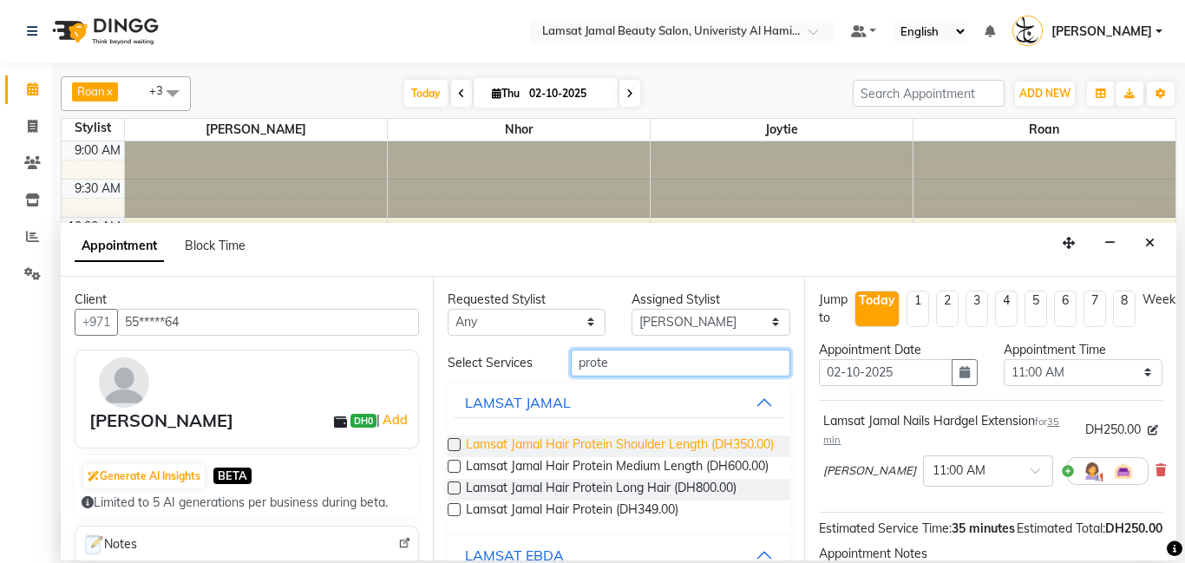
type input "prote"
click at [705, 443] on span "Lamsat Jamal Hair Protein Shoulder Length (DH350.00)" at bounding box center [620, 447] width 308 height 22
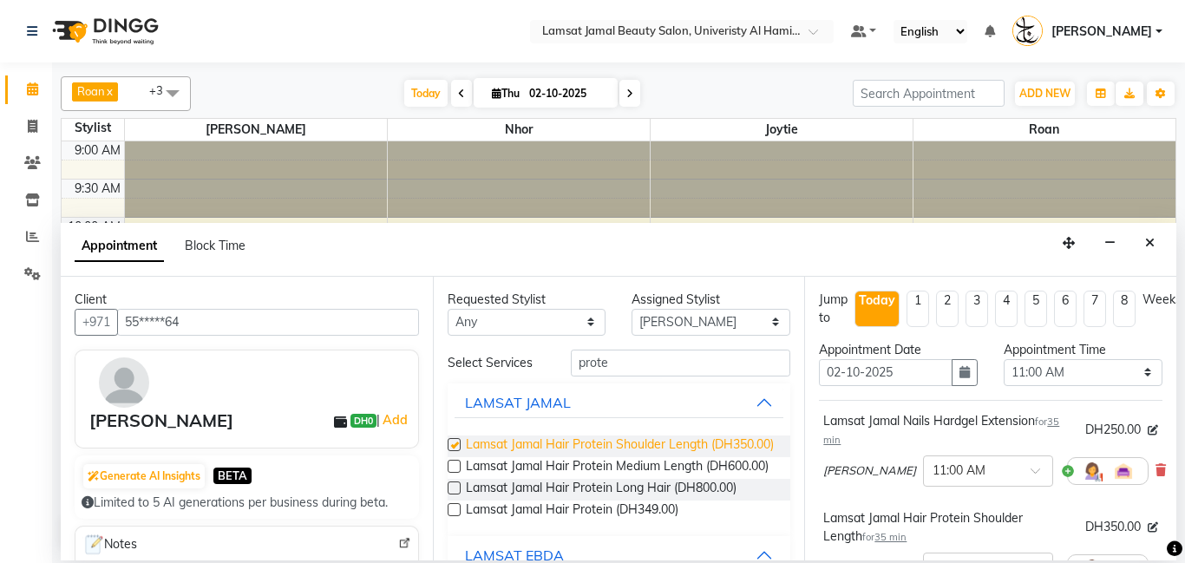
checkbox input "false"
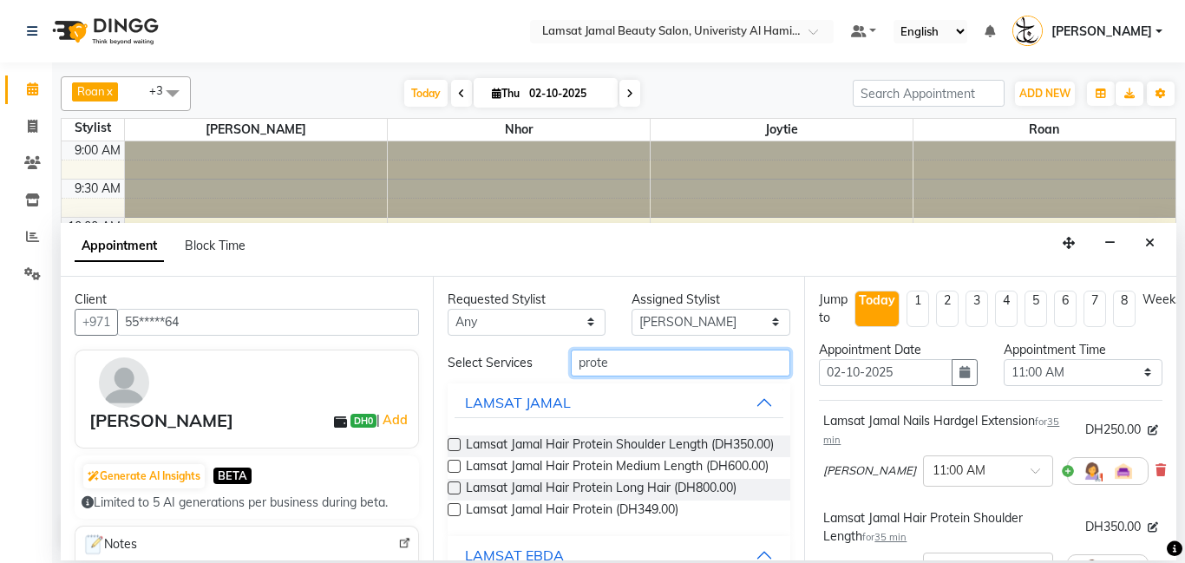
click at [721, 367] on input "prote" at bounding box center [681, 363] width 220 height 27
type input "p"
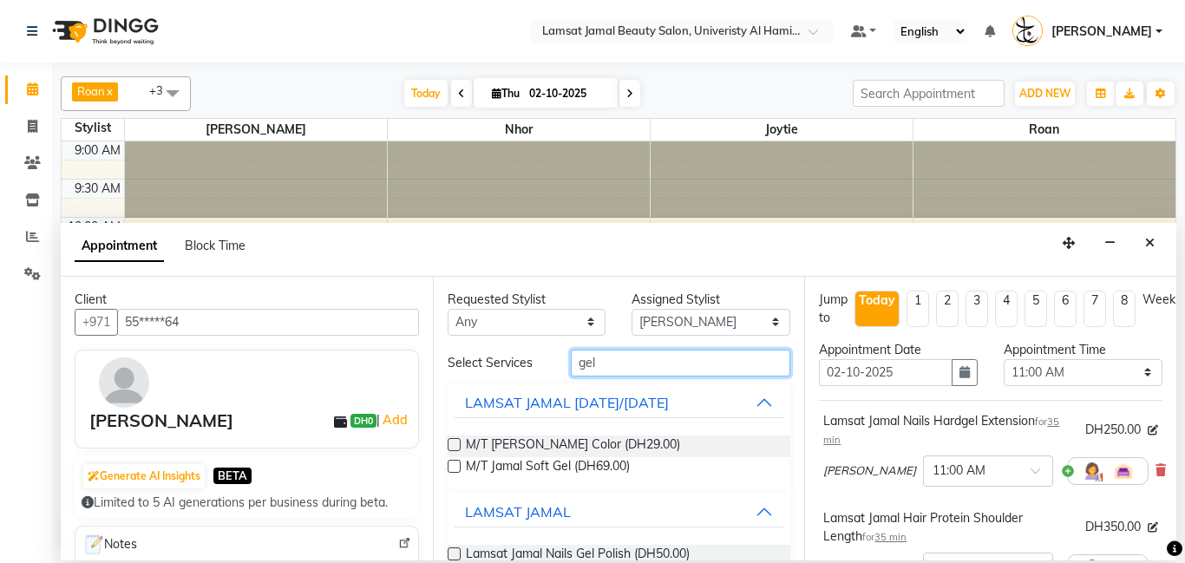
type input "gel"
click at [766, 394] on button "LAMSAT JAMAL [DATE]/[DATE]" at bounding box center [620, 402] width 330 height 31
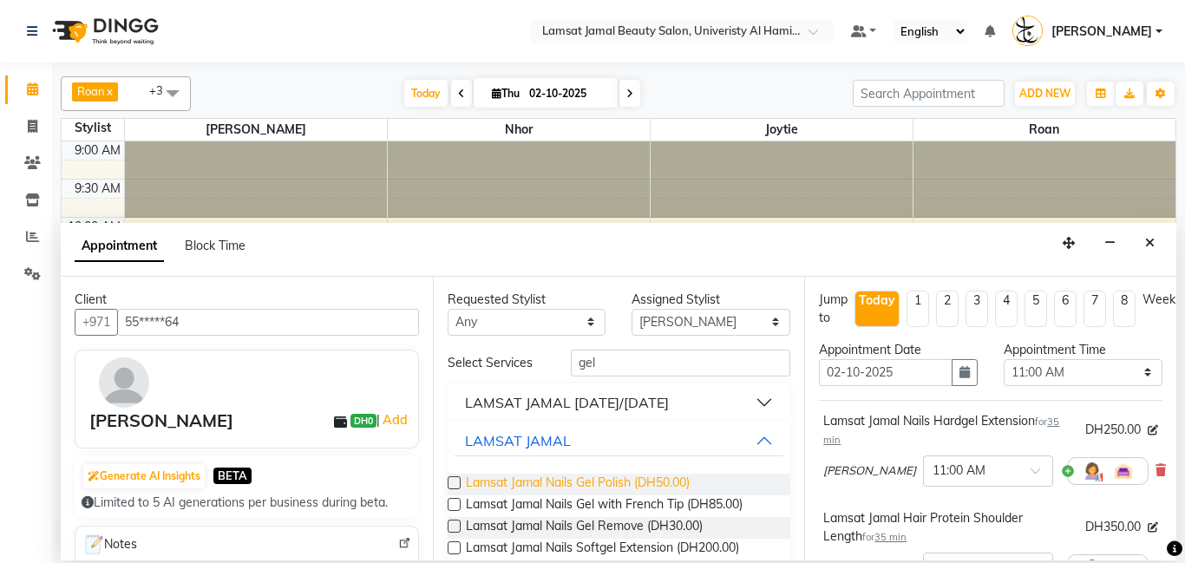
click at [661, 485] on span "Lamsat Jamal Nails Gel Polish (DH50.00)" at bounding box center [578, 485] width 224 height 22
checkbox input "false"
click at [680, 368] on input "gel" at bounding box center [681, 363] width 220 height 27
type input "g"
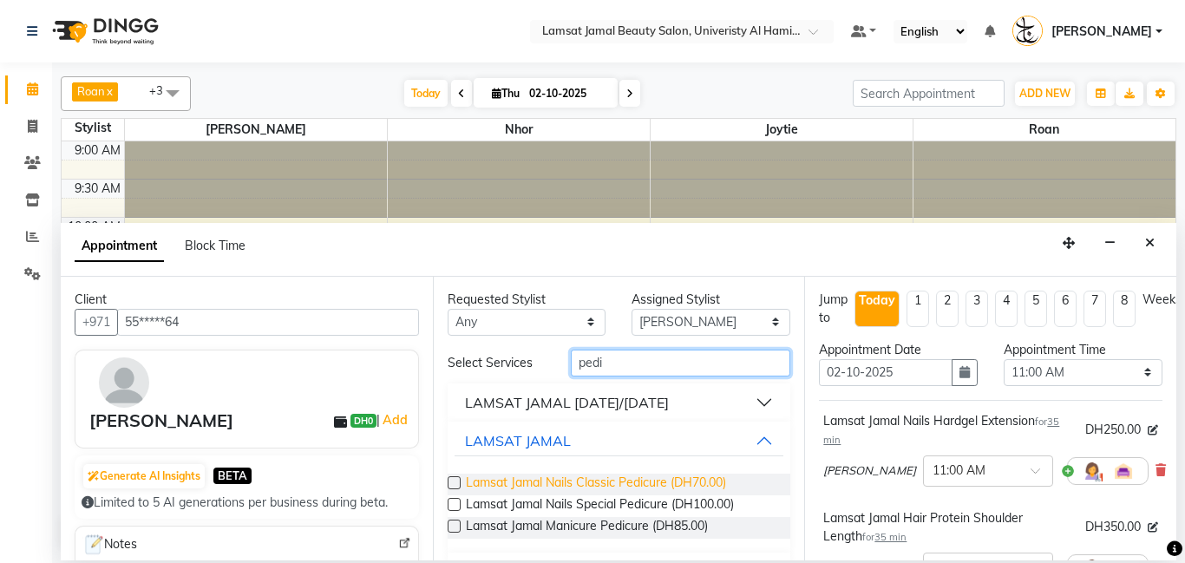
type input "pedi"
click at [689, 483] on span "Lamsat Jamal Nails Classic Pedicure (DH70.00)" at bounding box center [596, 485] width 260 height 22
checkbox input "false"
click at [674, 373] on input "pedi" at bounding box center [681, 363] width 220 height 27
type input "p"
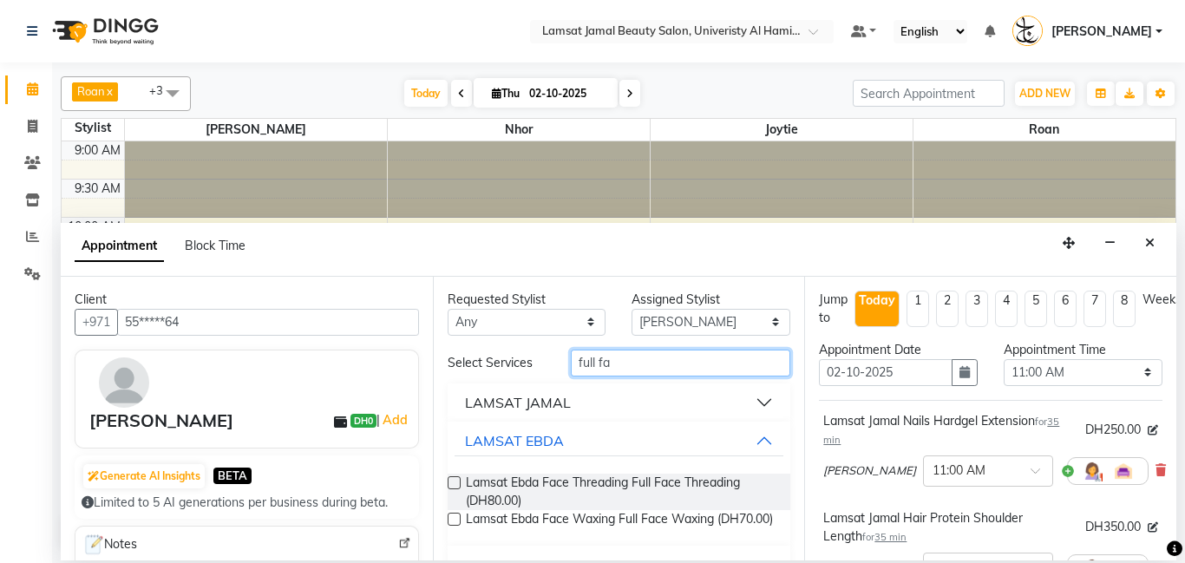
type input "full fa"
click at [757, 394] on button "LAMSAT JAMAL" at bounding box center [620, 402] width 330 height 31
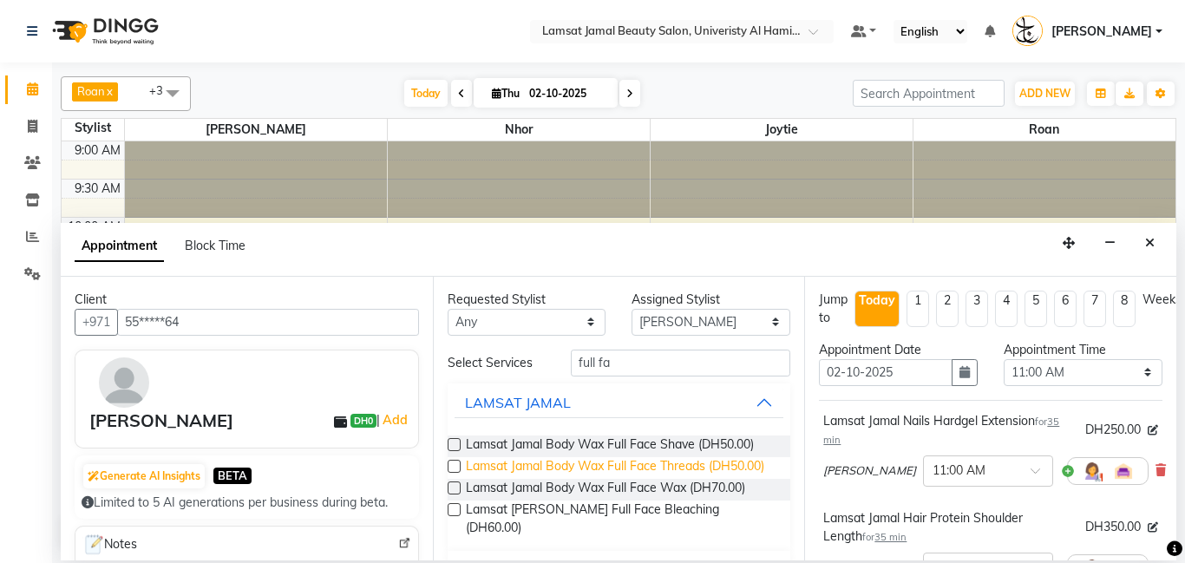
click at [693, 463] on span "Lamsat Jamal Body Wax Full Face Threads (DH50.00)" at bounding box center [615, 468] width 298 height 22
checkbox input "false"
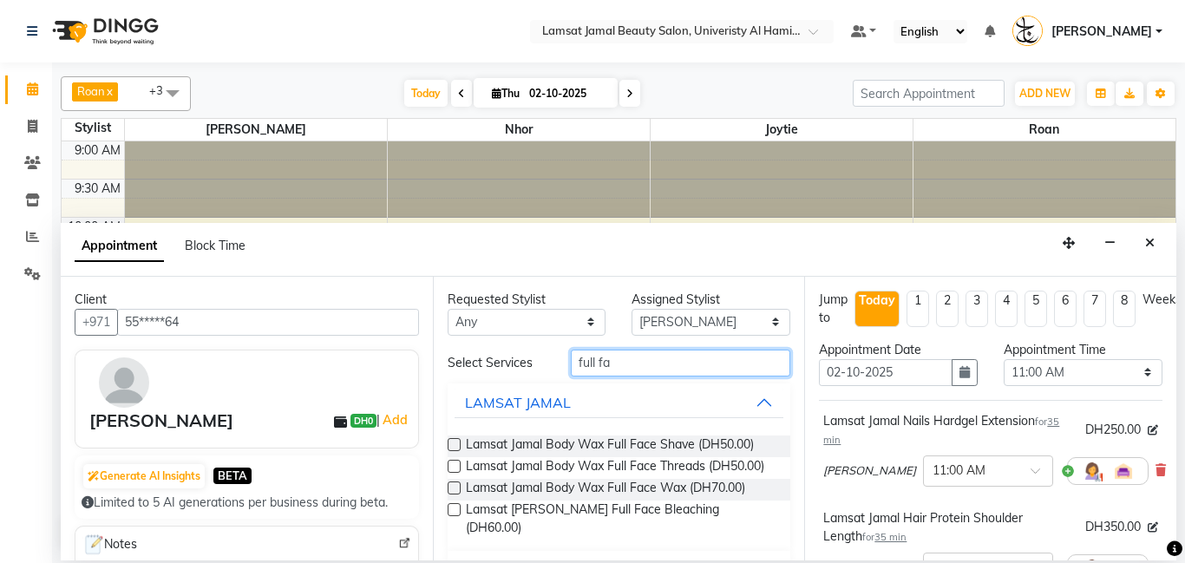
click at [692, 368] on input "full fa" at bounding box center [681, 363] width 220 height 27
type input "f"
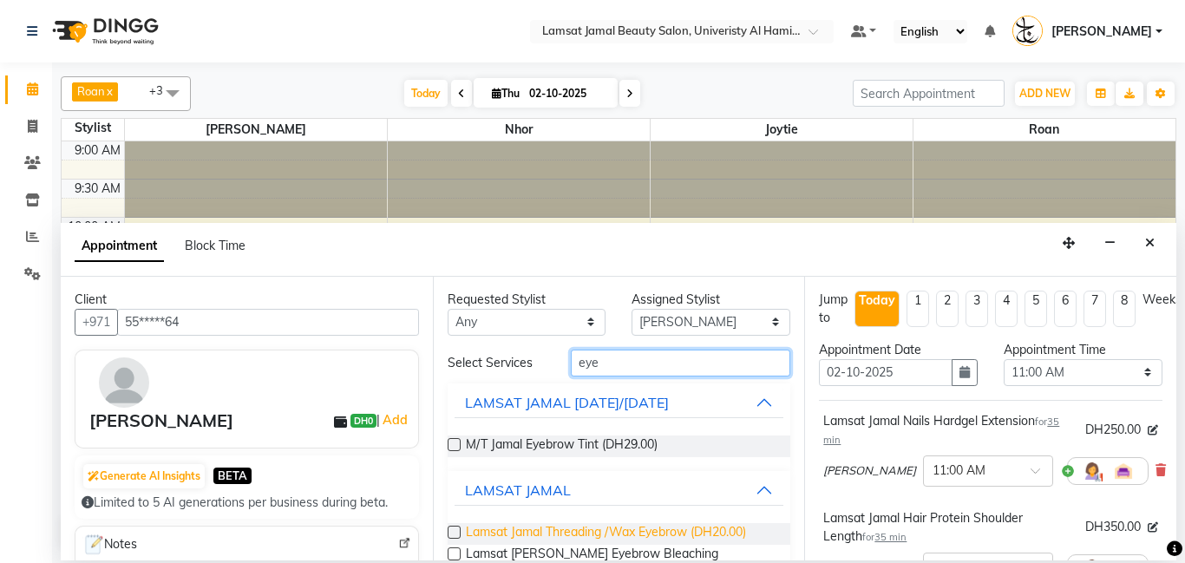
type input "eye"
click at [703, 532] on span "Lamsat Jamal Threading /Wax Eyebrow (DH20.00)" at bounding box center [606, 534] width 280 height 22
checkbox input "false"
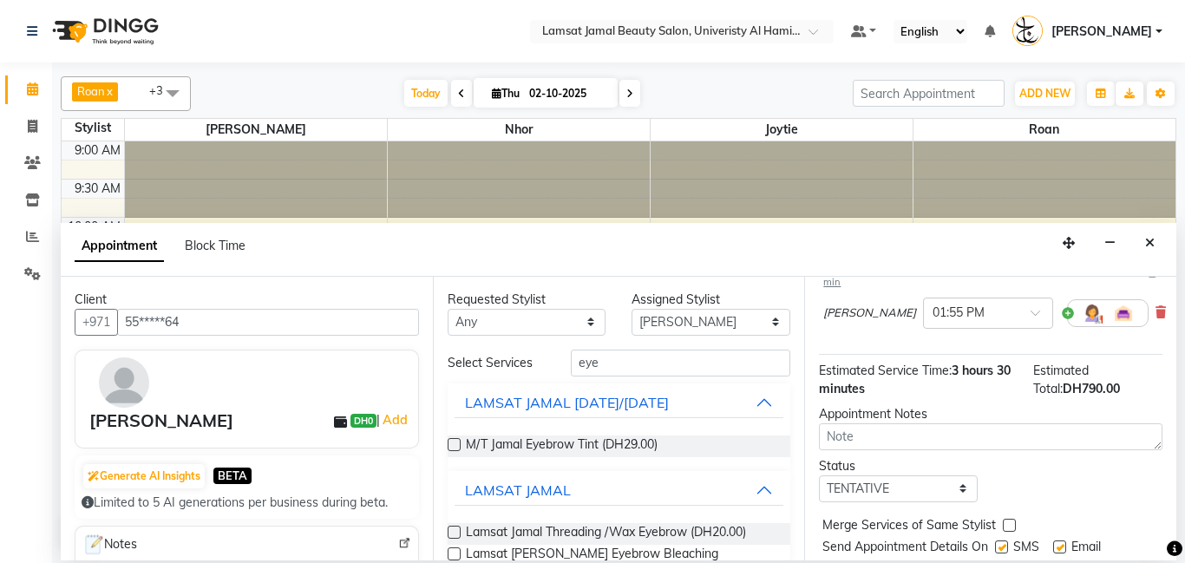
scroll to position [659, 0]
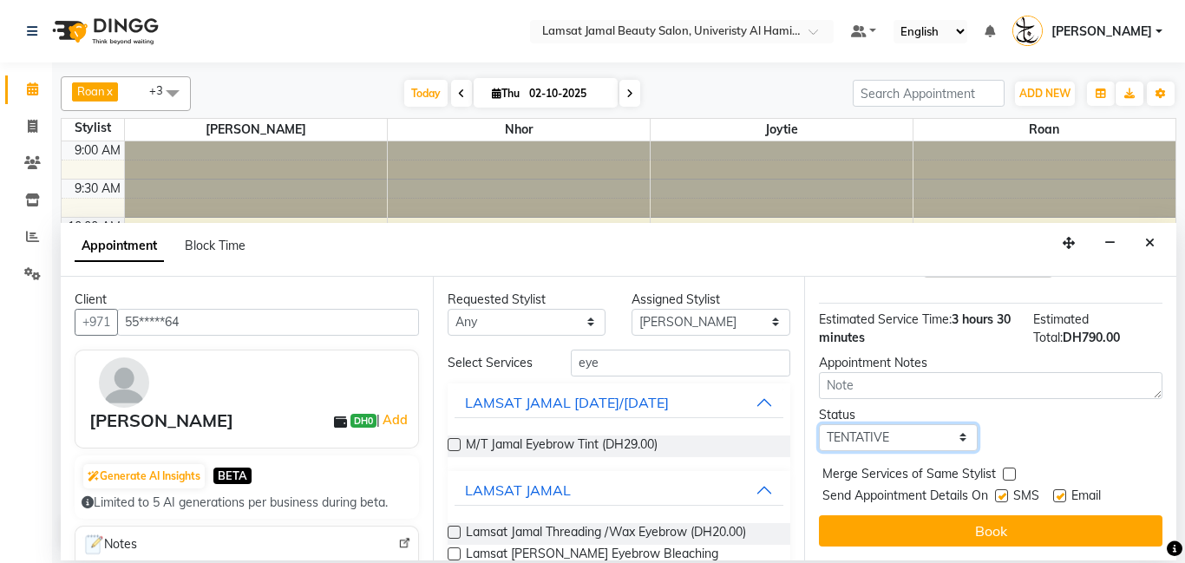
click at [957, 434] on select "Select TENTATIVE CONFIRM CHECK-IN UPCOMING" at bounding box center [898, 437] width 159 height 27
select select "check-in"
click at [819, 424] on select "Select TENTATIVE CONFIRM CHECK-IN UPCOMING" at bounding box center [898, 437] width 159 height 27
click at [1015, 480] on div "Merge Services of Same Stylist" at bounding box center [991, 476] width 344 height 22
click at [1012, 476] on label at bounding box center [1009, 474] width 13 height 13
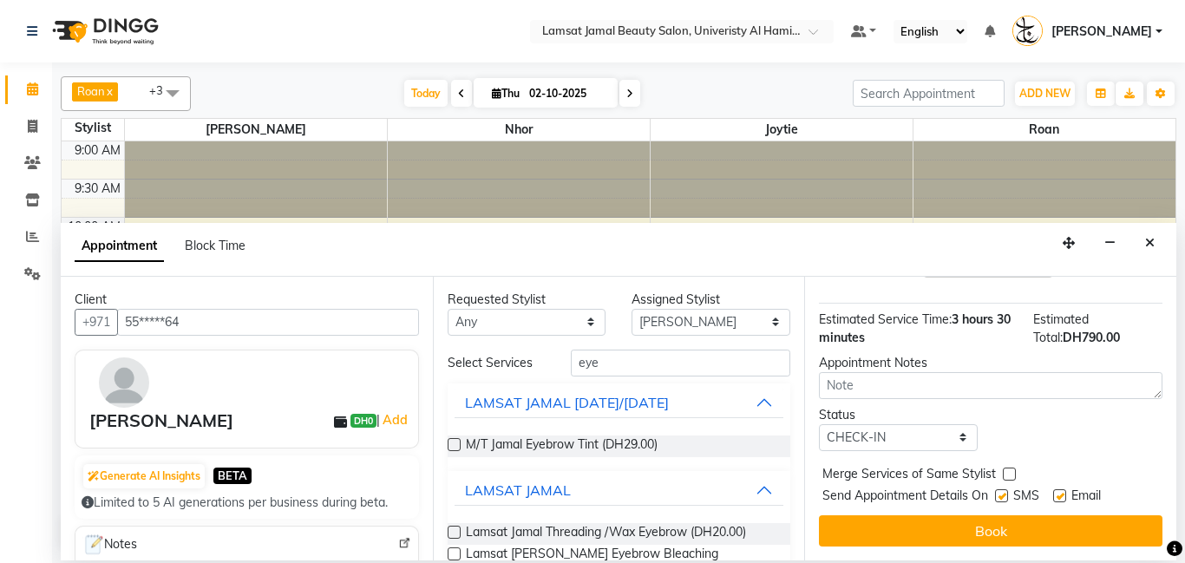
click at [1012, 476] on input "checkbox" at bounding box center [1008, 475] width 11 height 11
checkbox input "true"
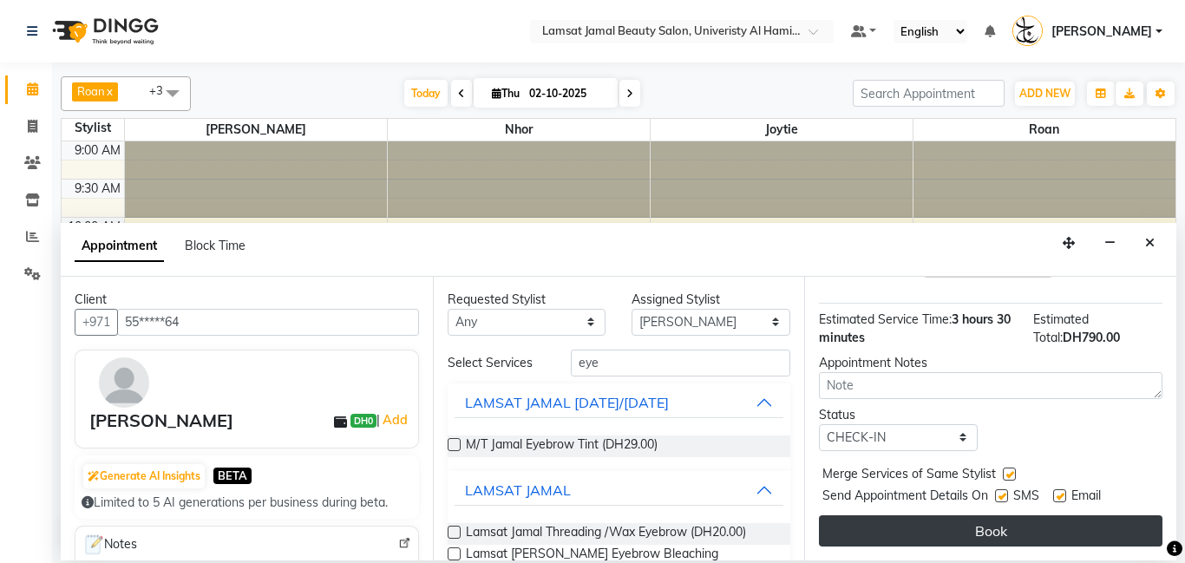
click at [1013, 523] on button "Book" at bounding box center [991, 530] width 344 height 31
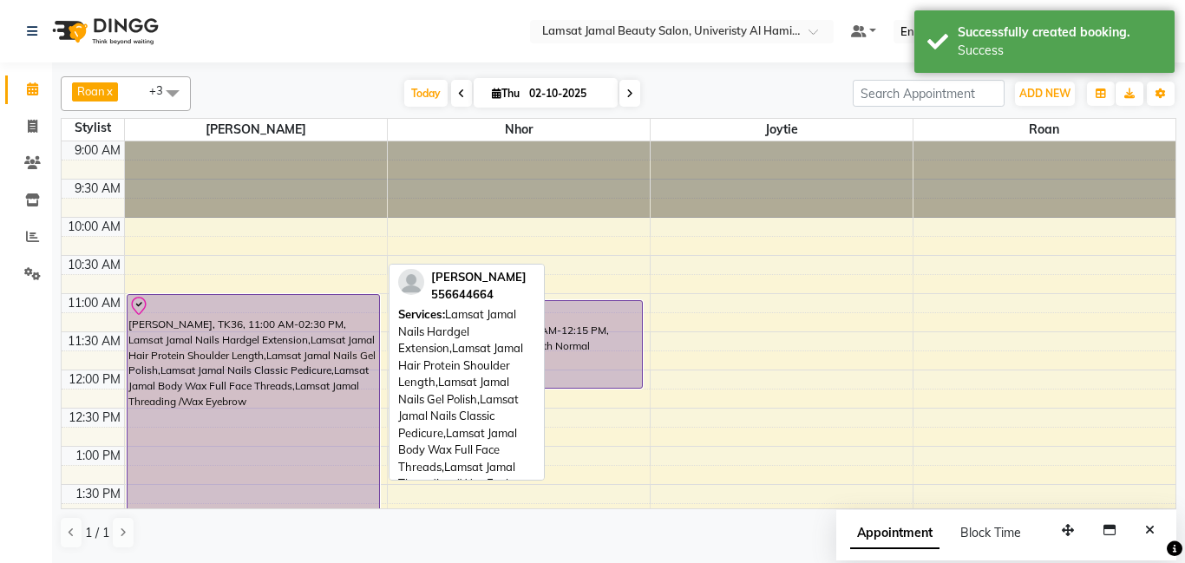
click at [235, 309] on div at bounding box center [253, 306] width 250 height 21
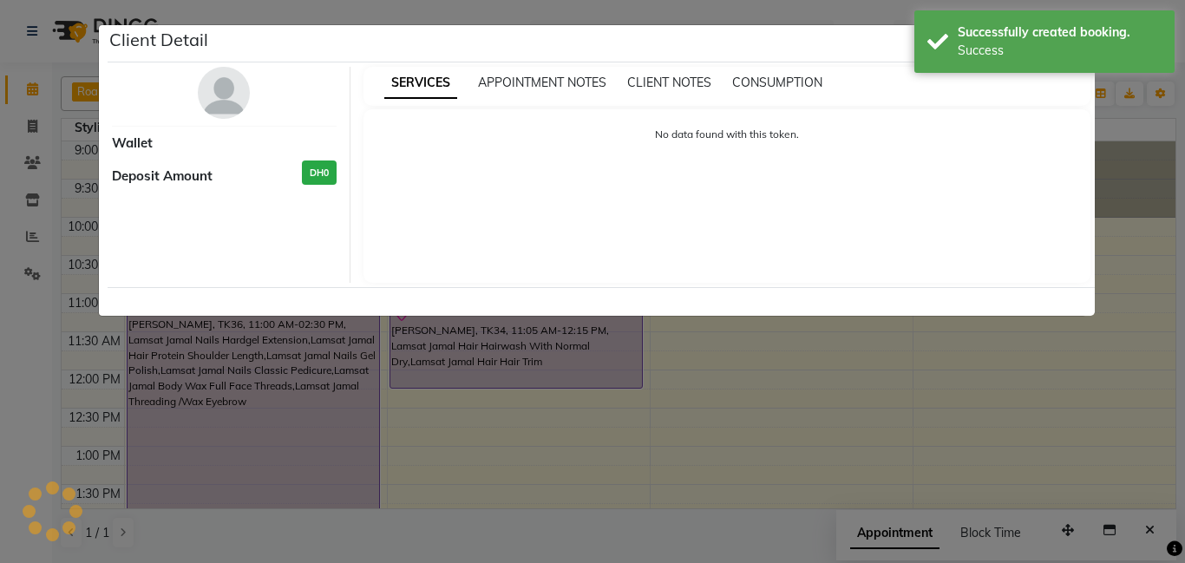
select select "8"
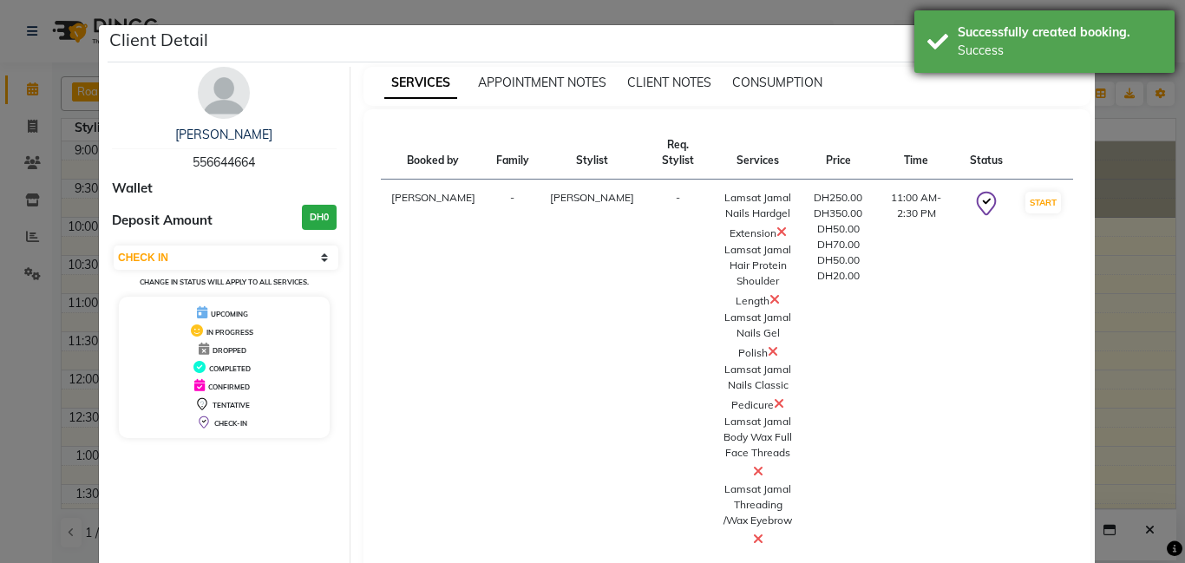
click at [990, 58] on div "Success" at bounding box center [1060, 51] width 204 height 18
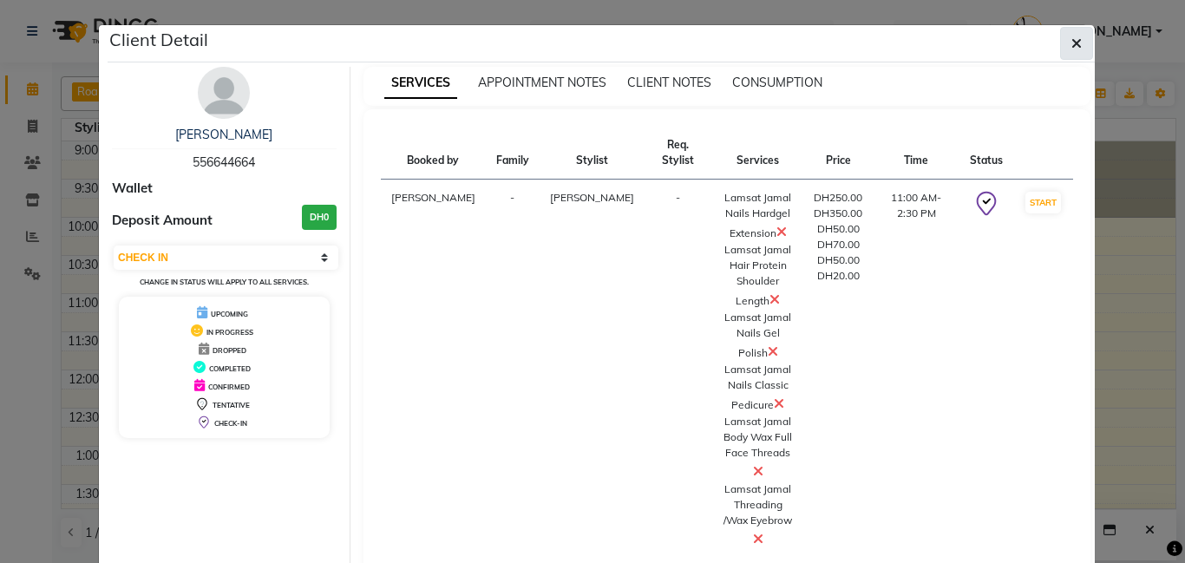
click at [1075, 43] on icon "button" at bounding box center [1077, 43] width 10 height 14
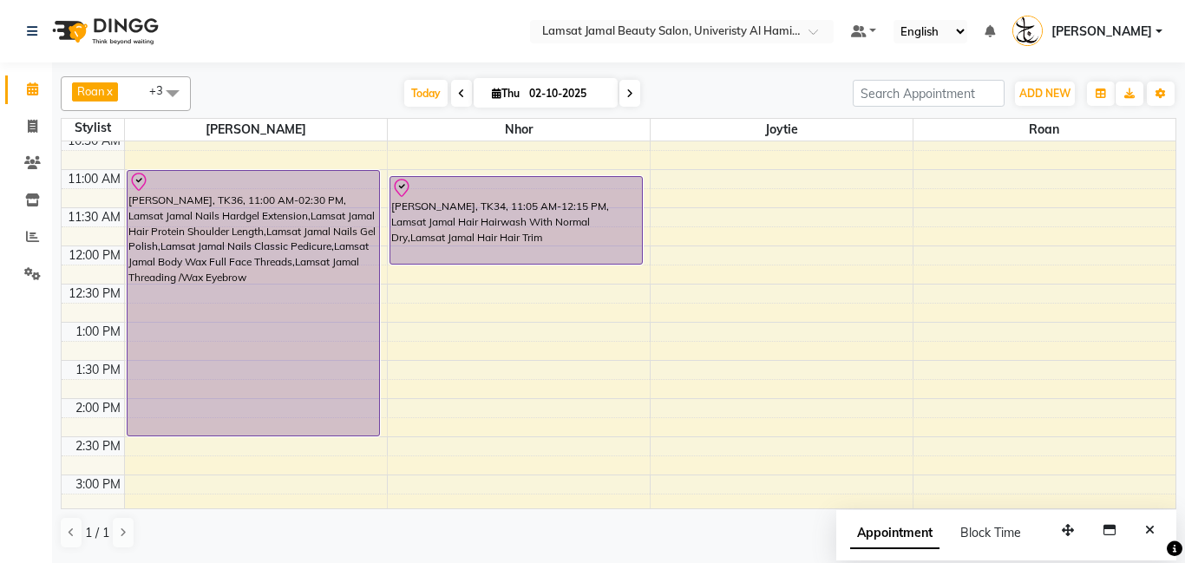
scroll to position [134, 0]
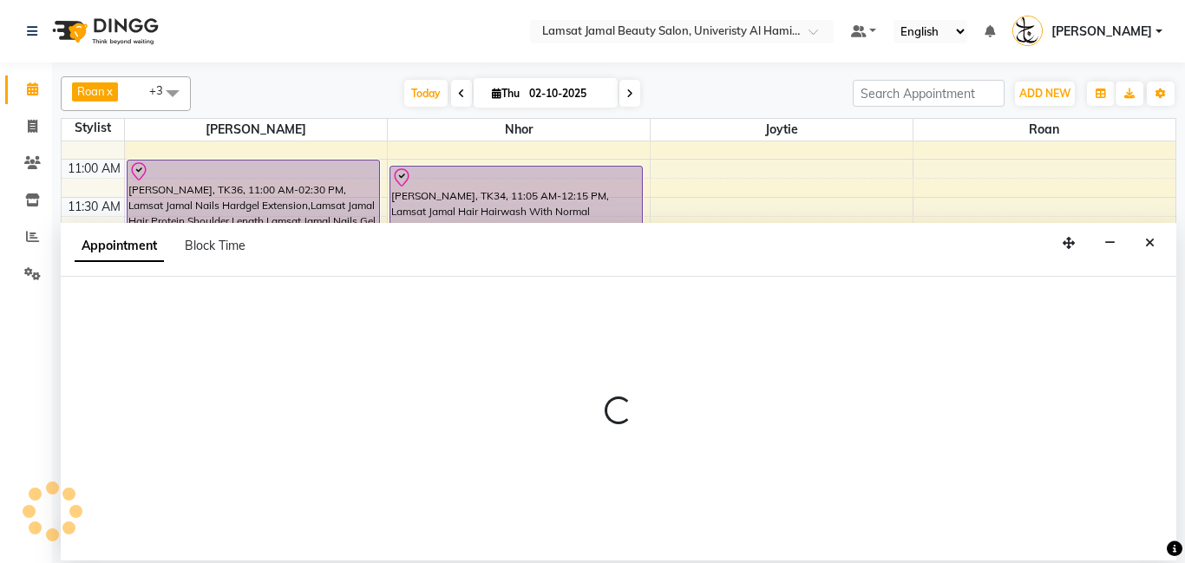
select select "79908"
select select "tentative"
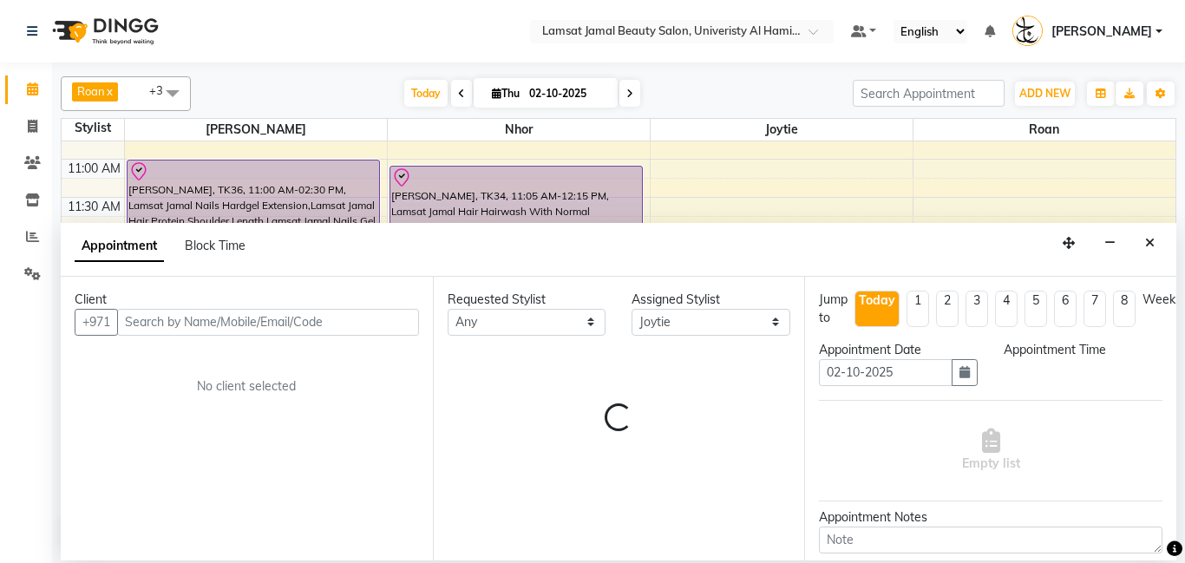
click at [323, 336] on div "Client +971 No client selected" at bounding box center [247, 419] width 372 height 284
select select "840"
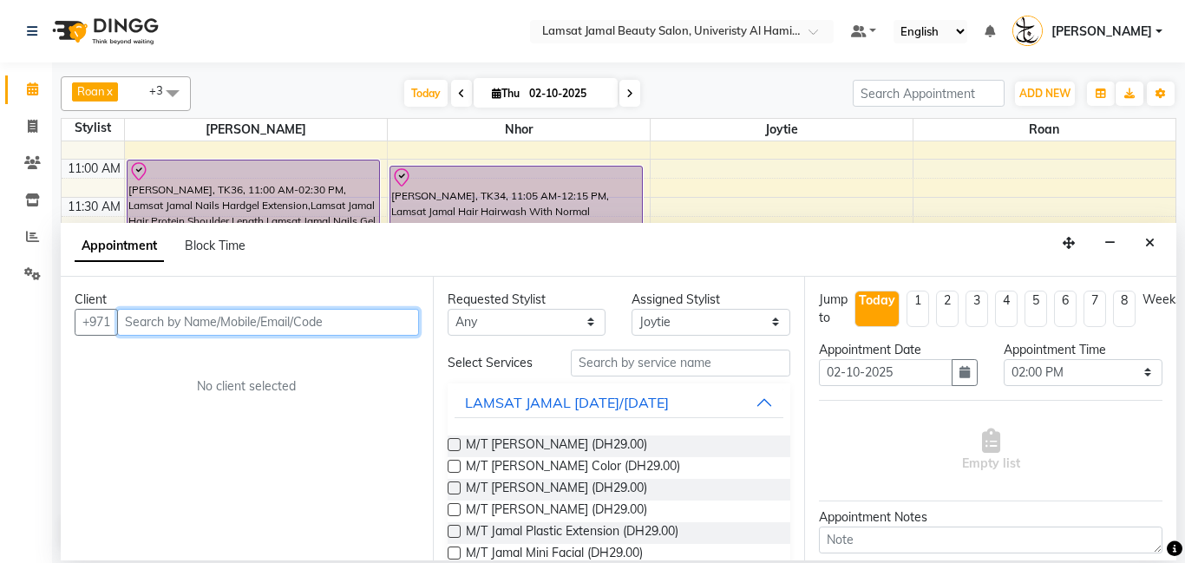
click at [192, 331] on input "text" at bounding box center [268, 322] width 302 height 27
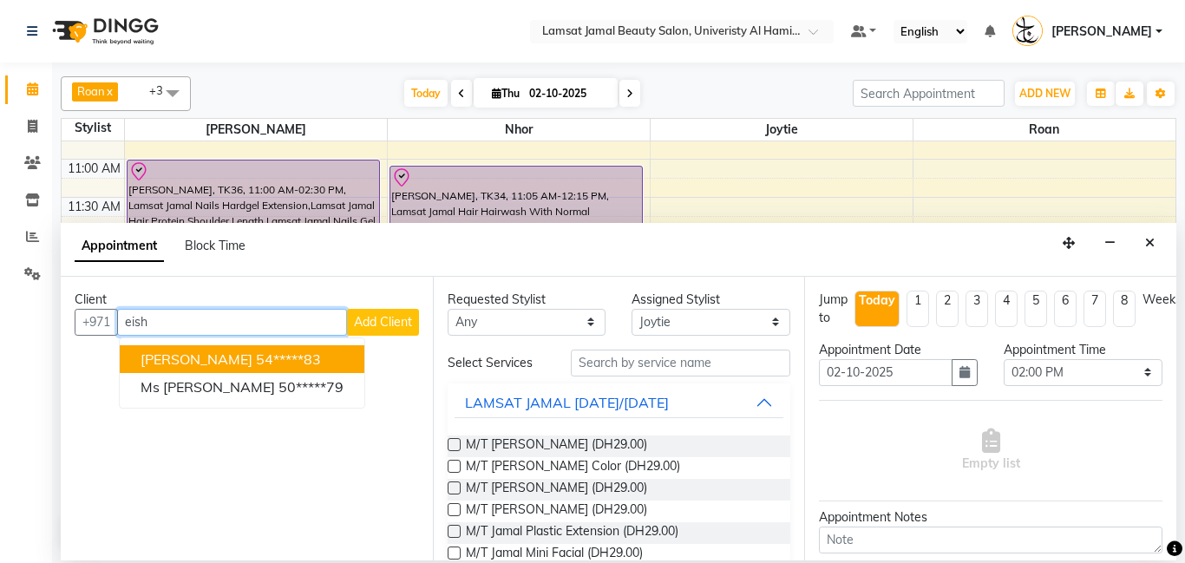
click at [253, 370] on button "[PERSON_NAME] 54*****83" at bounding box center [242, 359] width 245 height 28
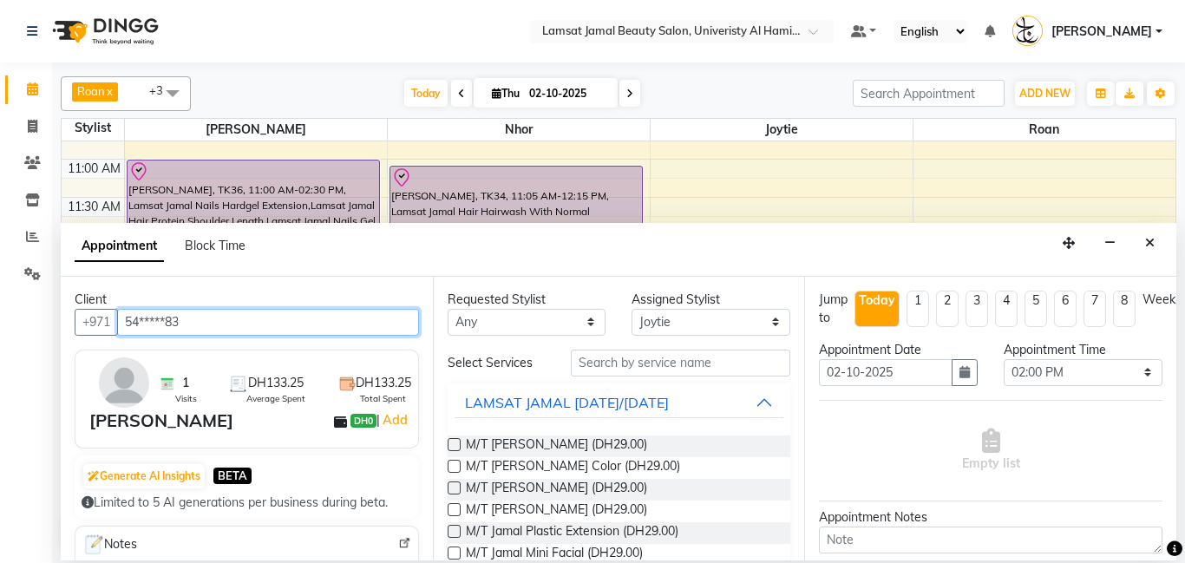
type input "54*****83"
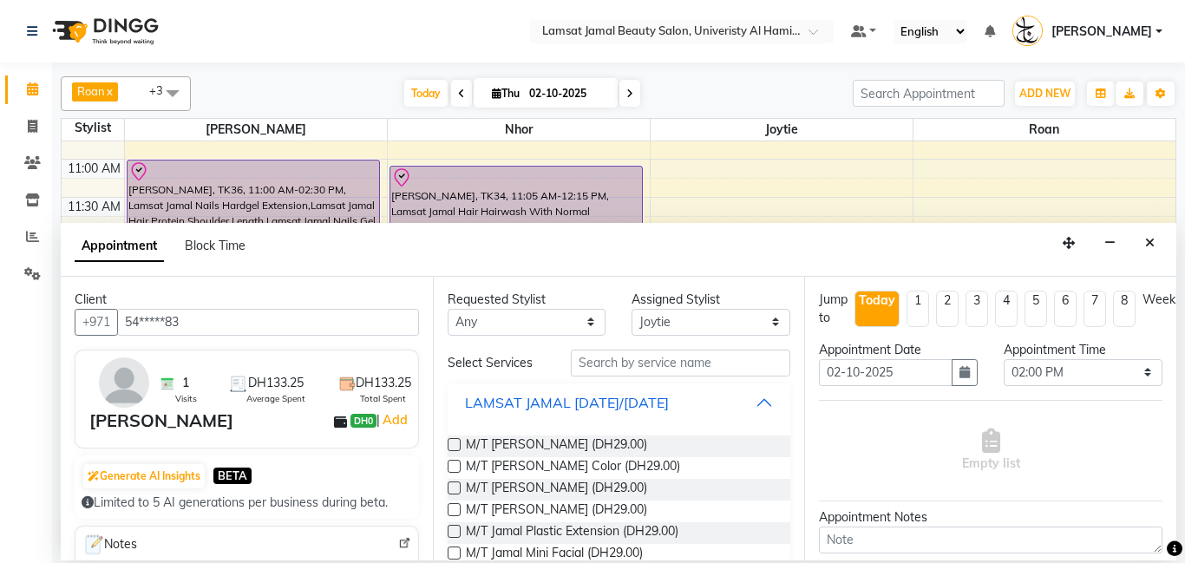
click at [764, 399] on button "LAMSAT JAMAL [DATE]/[DATE]" at bounding box center [620, 402] width 330 height 31
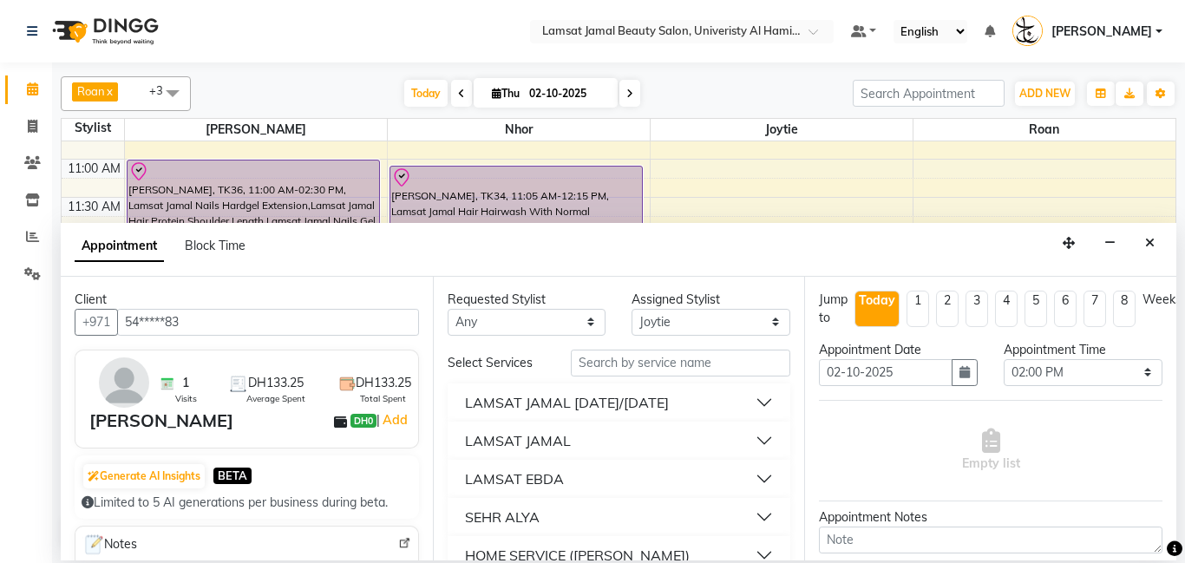
scroll to position [371, 0]
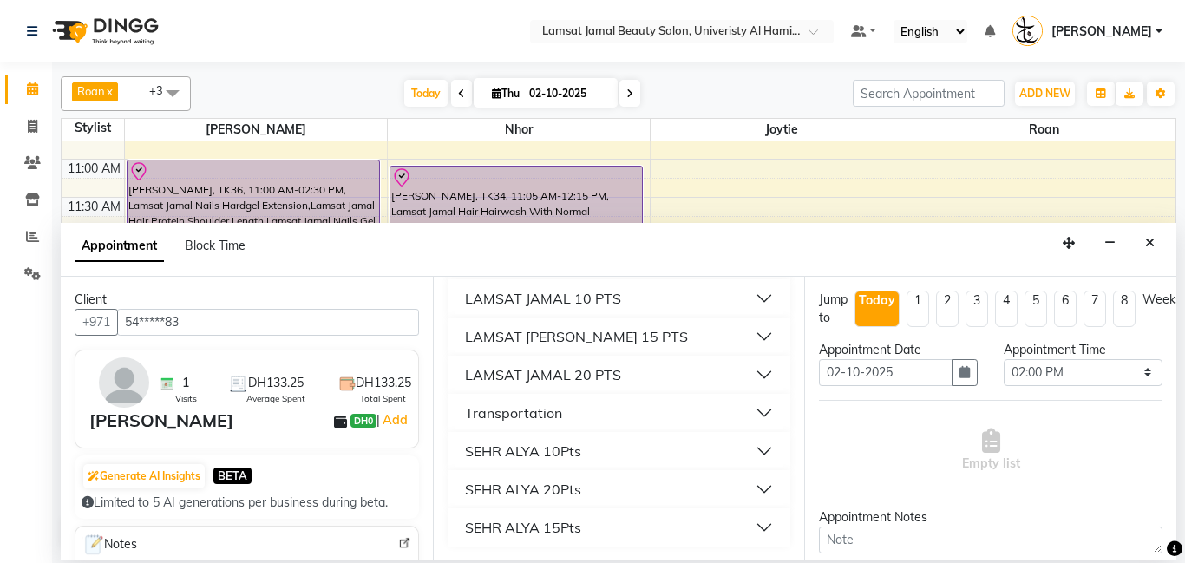
click at [765, 301] on button "LAMSAT JAMAL 10 PTS" at bounding box center [620, 298] width 330 height 31
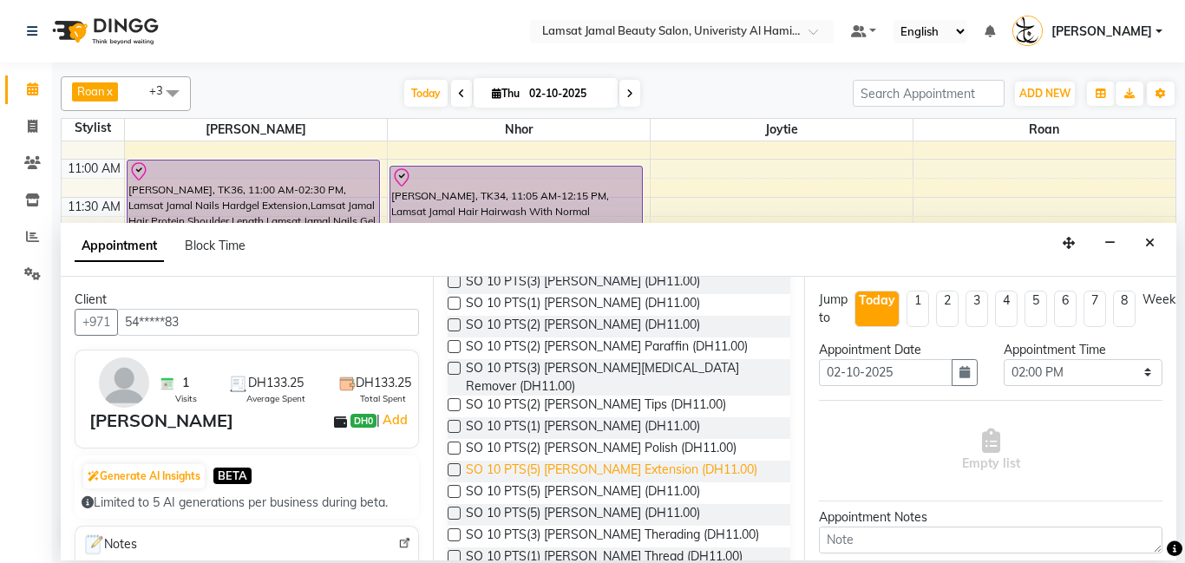
scroll to position [1056, 0]
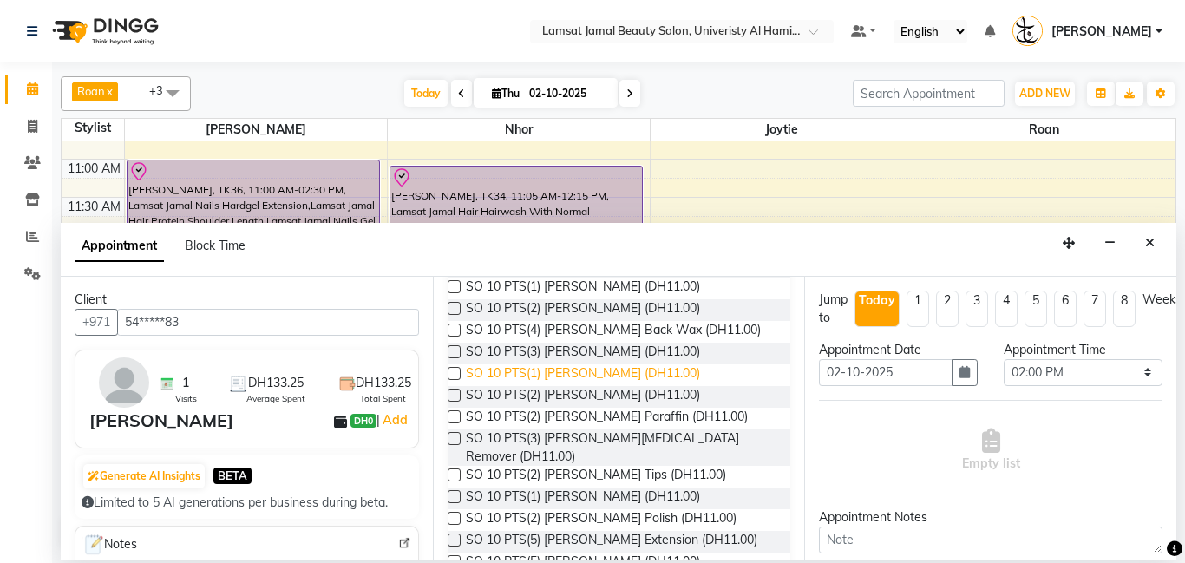
click at [618, 364] on span "SO 10 PTS(1) [PERSON_NAME] (DH11.00)" at bounding box center [583, 375] width 234 height 22
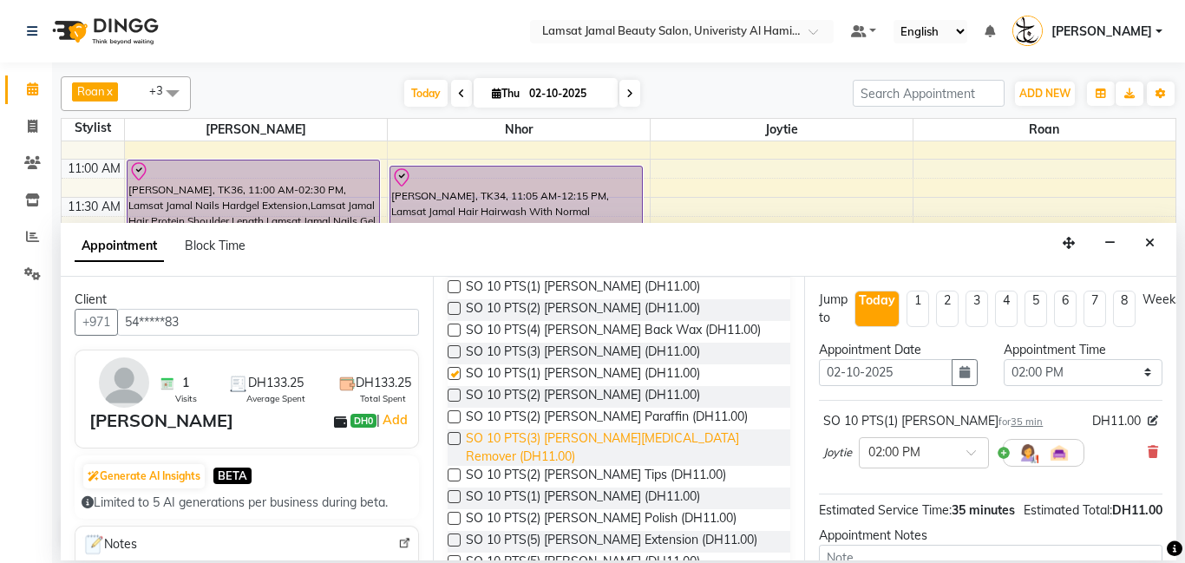
checkbox input "false"
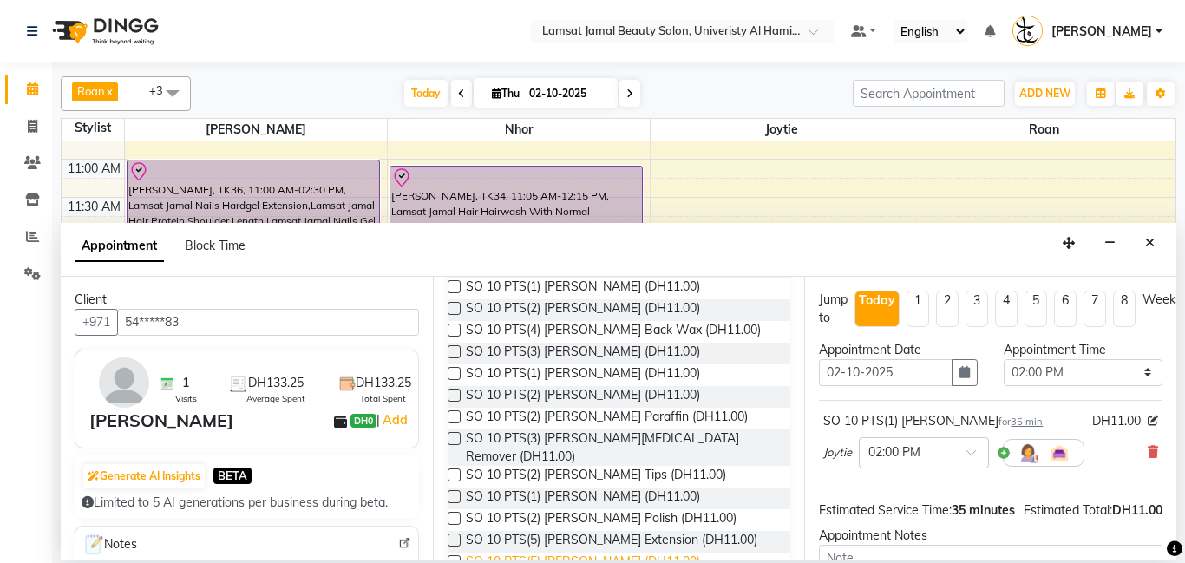
click at [618, 553] on span "SO 10 PTS(5) [PERSON_NAME] (DH11.00)" at bounding box center [583, 564] width 234 height 22
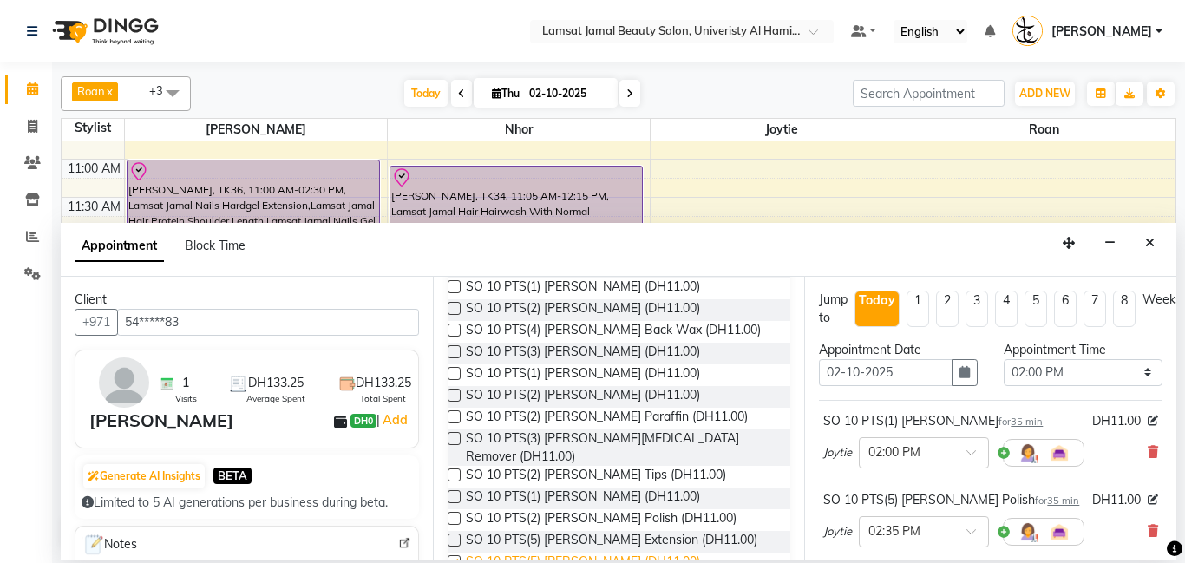
checkbox input "false"
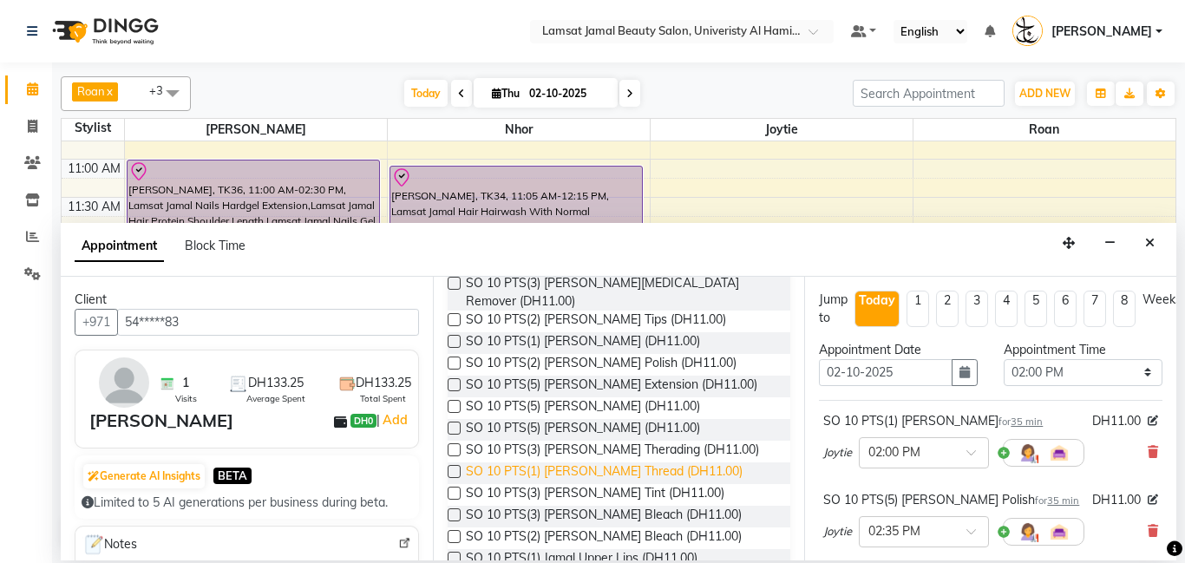
scroll to position [1217, 0]
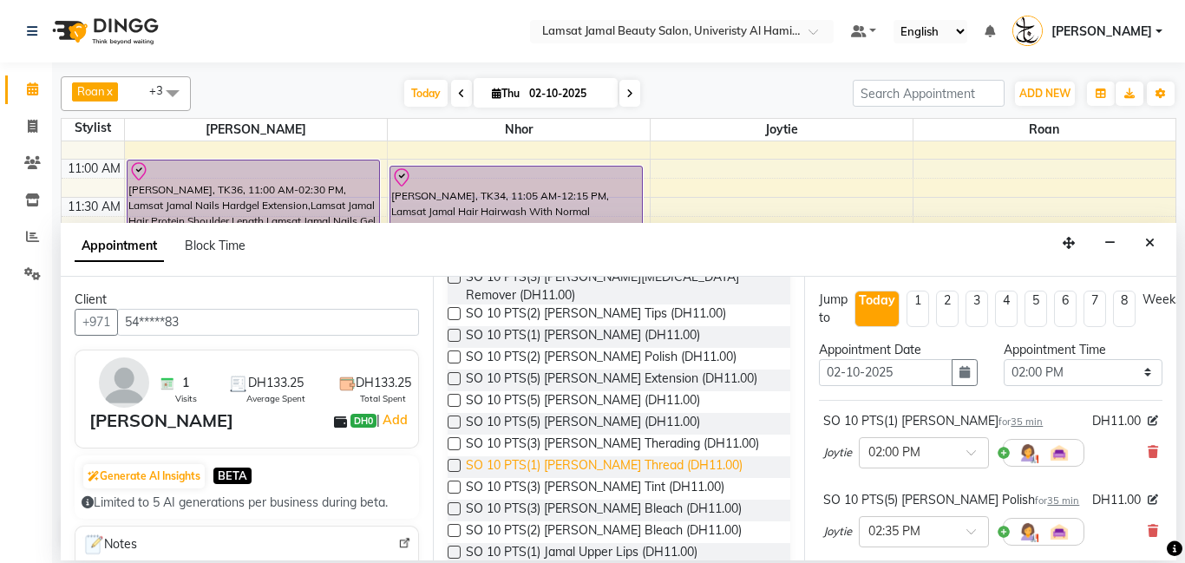
click at [666, 456] on span "SO 10 PTS(1) [PERSON_NAME] Thread (DH11.00)" at bounding box center [604, 467] width 277 height 22
checkbox input "false"
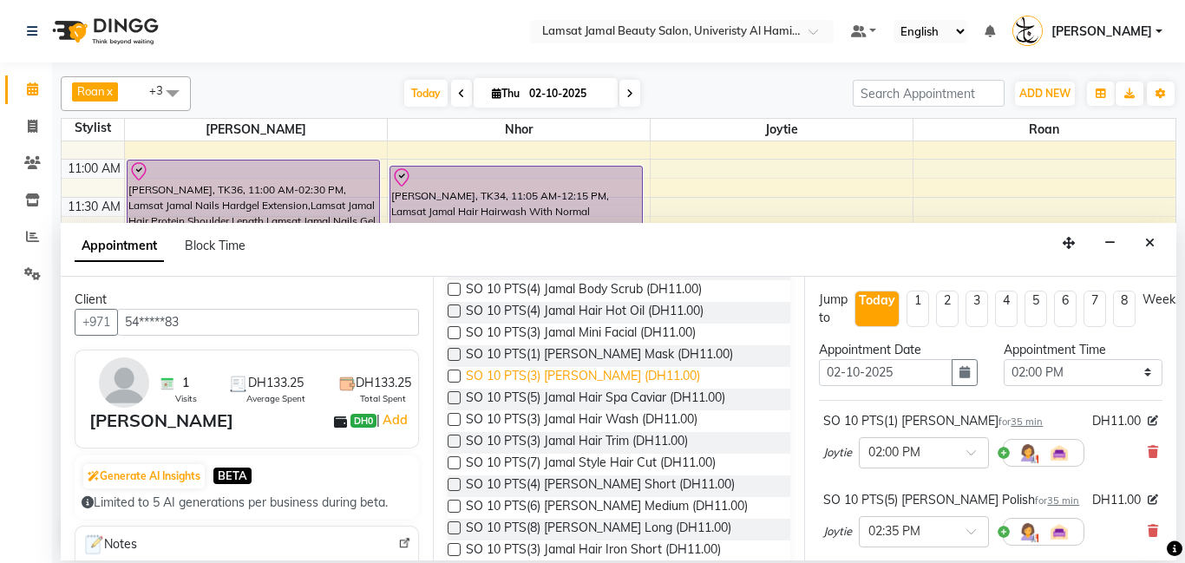
scroll to position [521, 0]
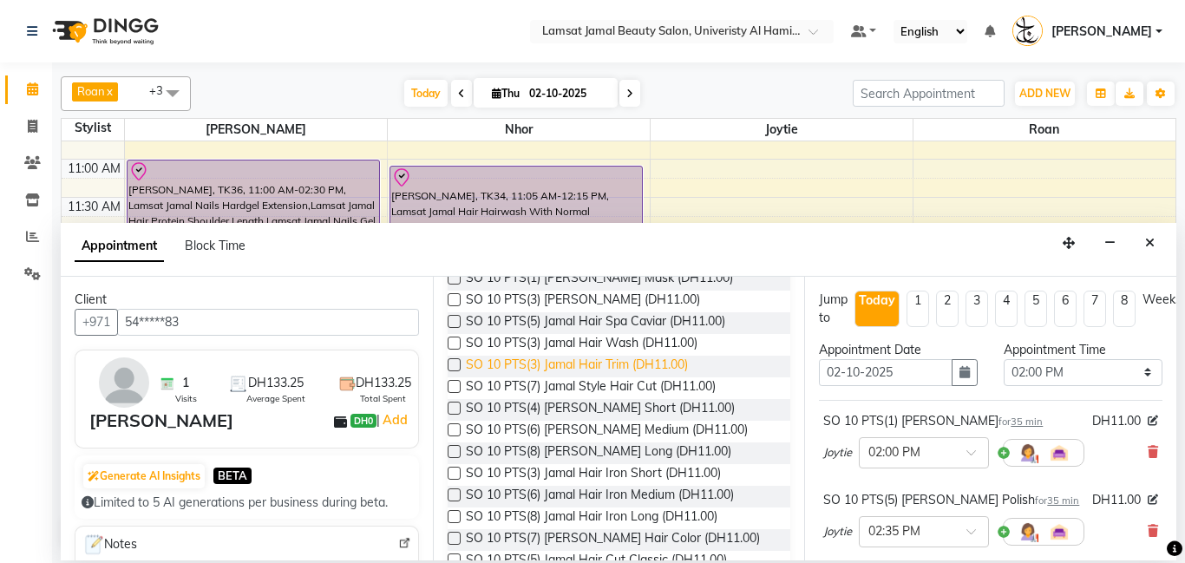
click at [645, 359] on span "SO 10 PTS(3) Jamal Hair Trim (DH11.00)" at bounding box center [577, 367] width 222 height 22
checkbox input "false"
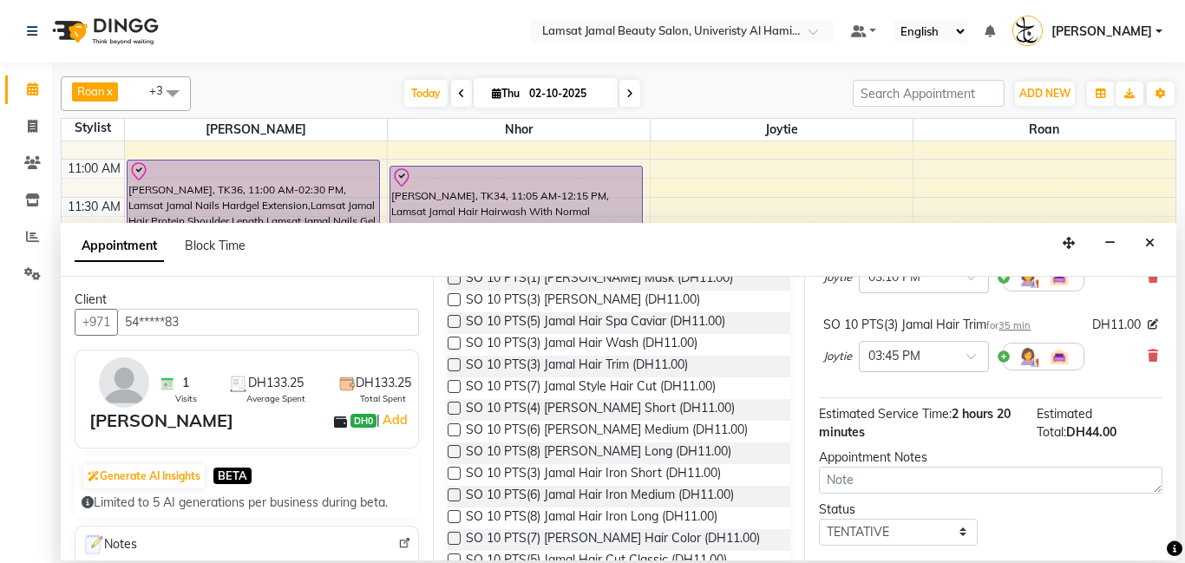
scroll to position [428, 0]
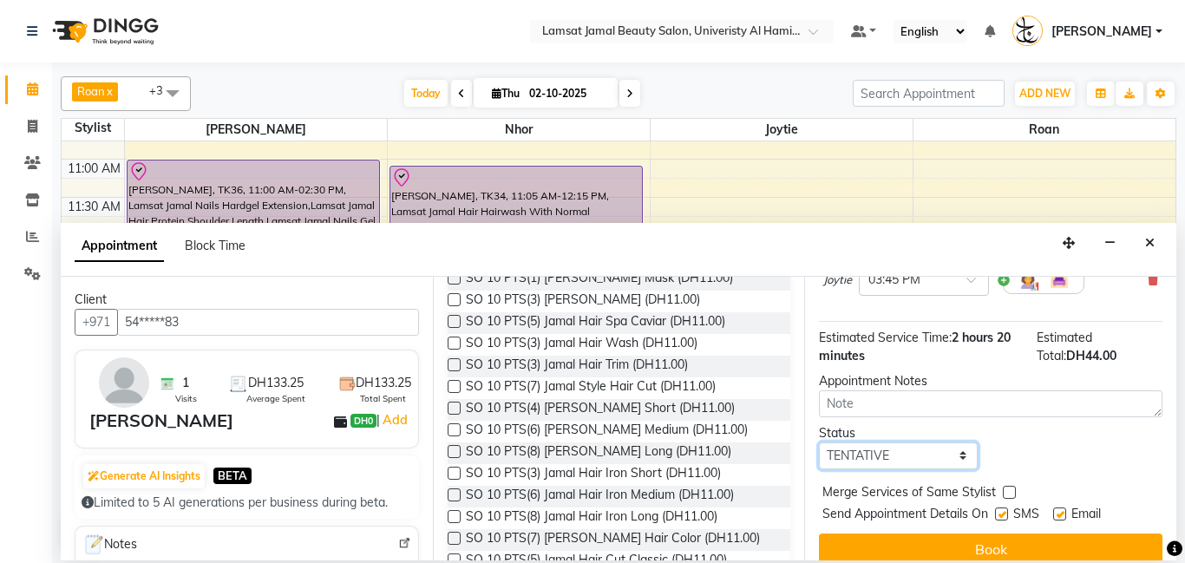
click at [961, 443] on select "Select TENTATIVE CONFIRM CHECK-IN UPCOMING" at bounding box center [898, 456] width 159 height 27
select select "check-in"
click at [819, 443] on select "Select TENTATIVE CONFIRM CHECK-IN UPCOMING" at bounding box center [898, 456] width 159 height 27
click at [1007, 486] on label at bounding box center [1009, 492] width 13 height 13
click at [1007, 489] on input "checkbox" at bounding box center [1008, 494] width 11 height 11
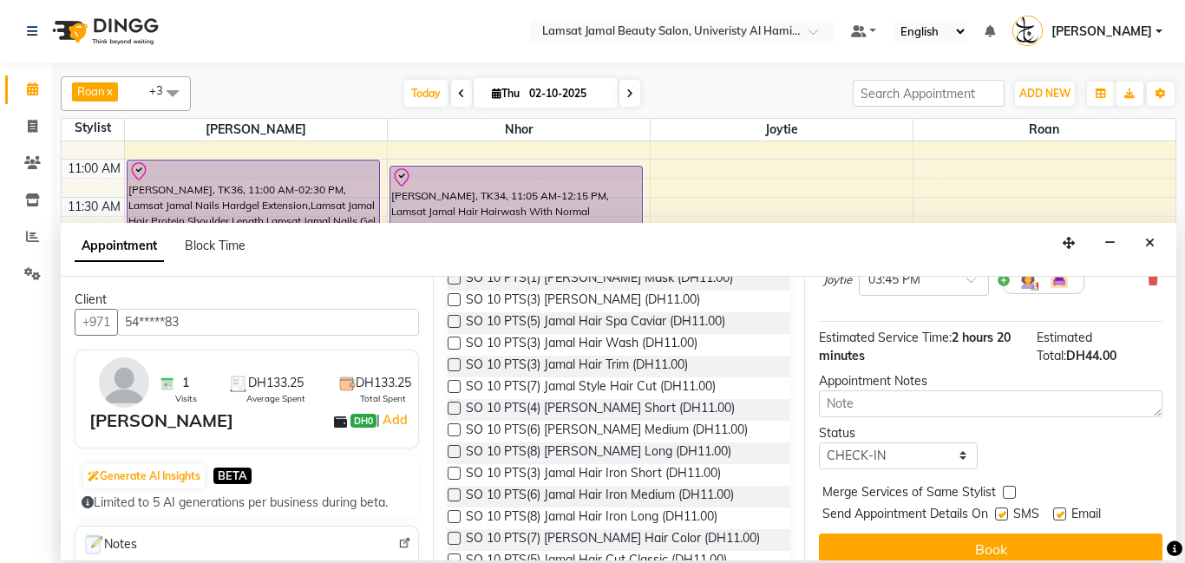
checkbox input "true"
click at [992, 544] on button "Book" at bounding box center [991, 549] width 344 height 31
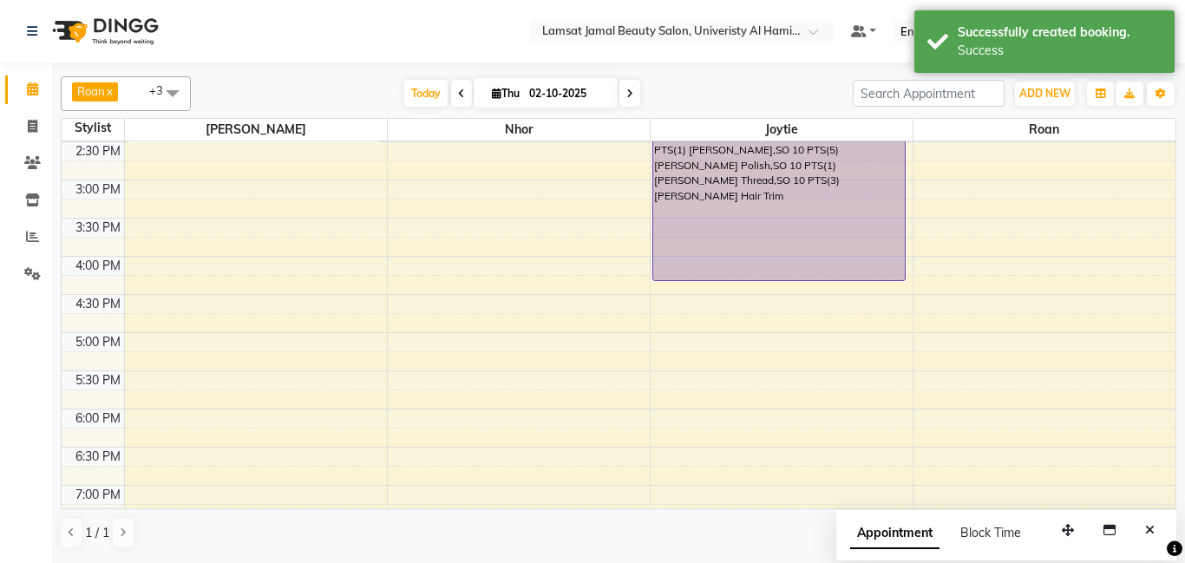
scroll to position [474, 0]
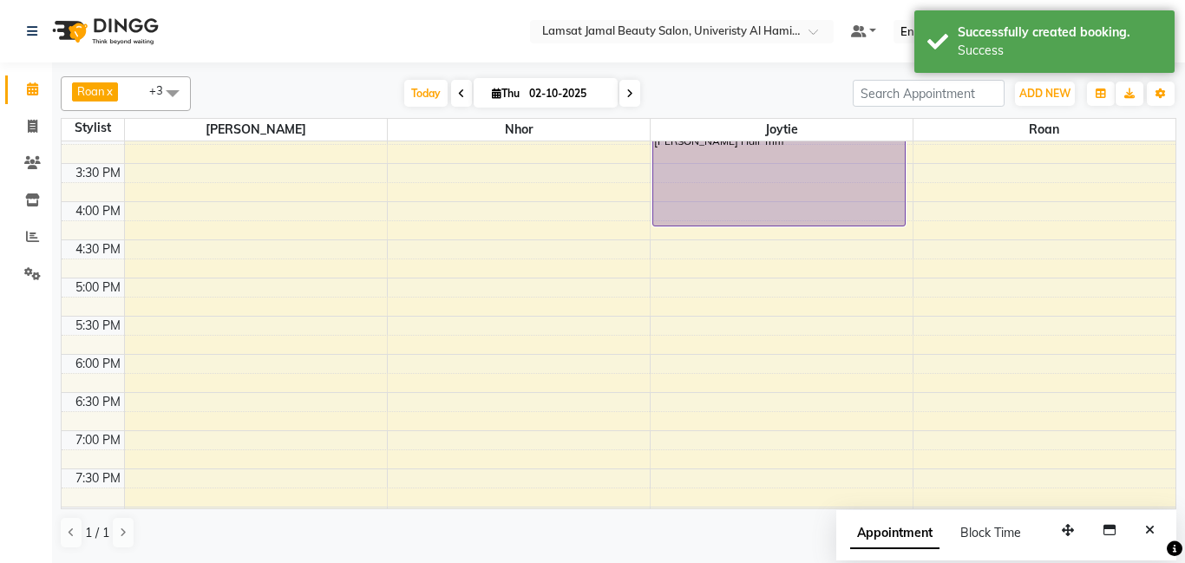
click at [489, 243] on div "9:00 AM 9:30 AM 10:00 AM 10:30 AM 11:00 AM 11:30 AM 12:00 PM 12:30 PM 1:00 PM 1…" at bounding box center [619, 240] width 1114 height 1145
select select "79907"
select select "990"
select select "tentative"
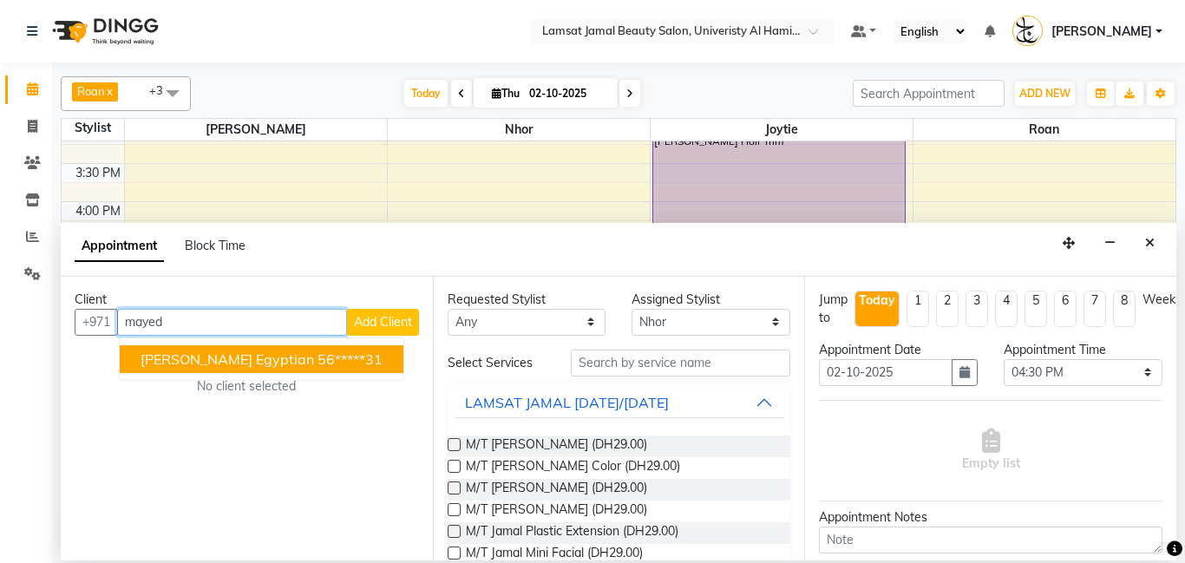
click at [211, 354] on span "[PERSON_NAME] Egyptian" at bounding box center [228, 359] width 174 height 17
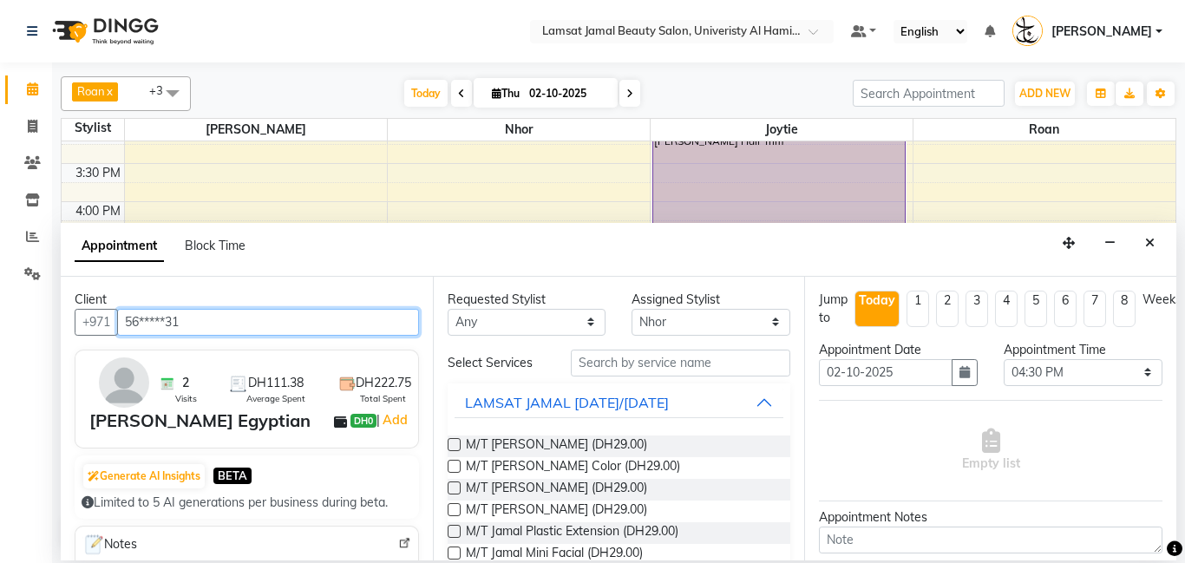
type input "56*****31"
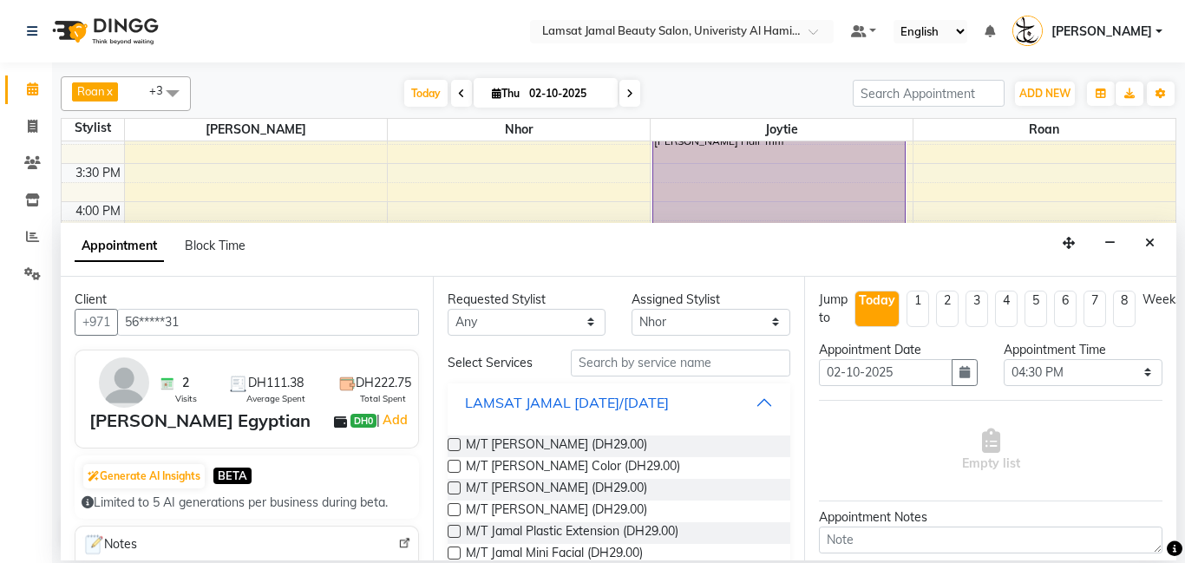
click at [766, 399] on button "LAMSAT JAMAL [DATE]/[DATE]" at bounding box center [620, 402] width 330 height 31
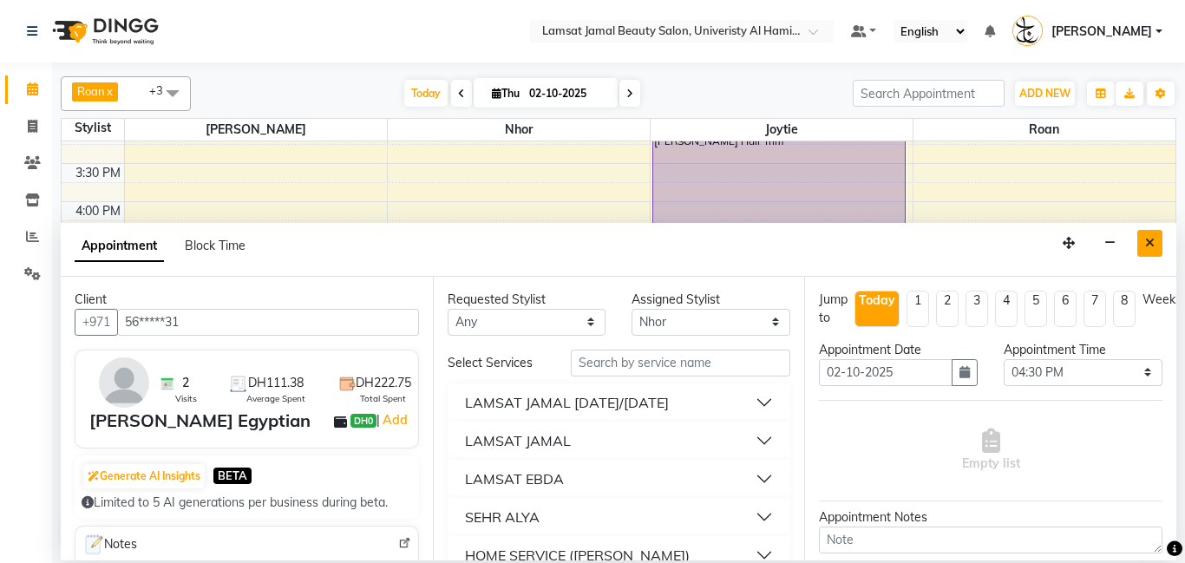
click at [1144, 246] on button "Close" at bounding box center [1150, 243] width 25 height 27
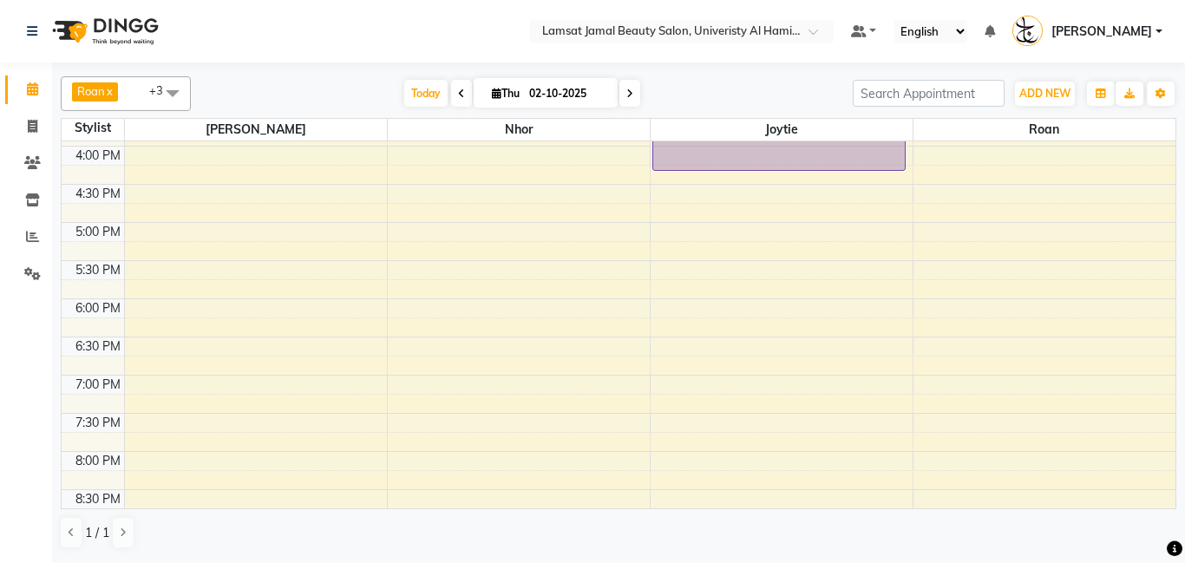
scroll to position [569, 0]
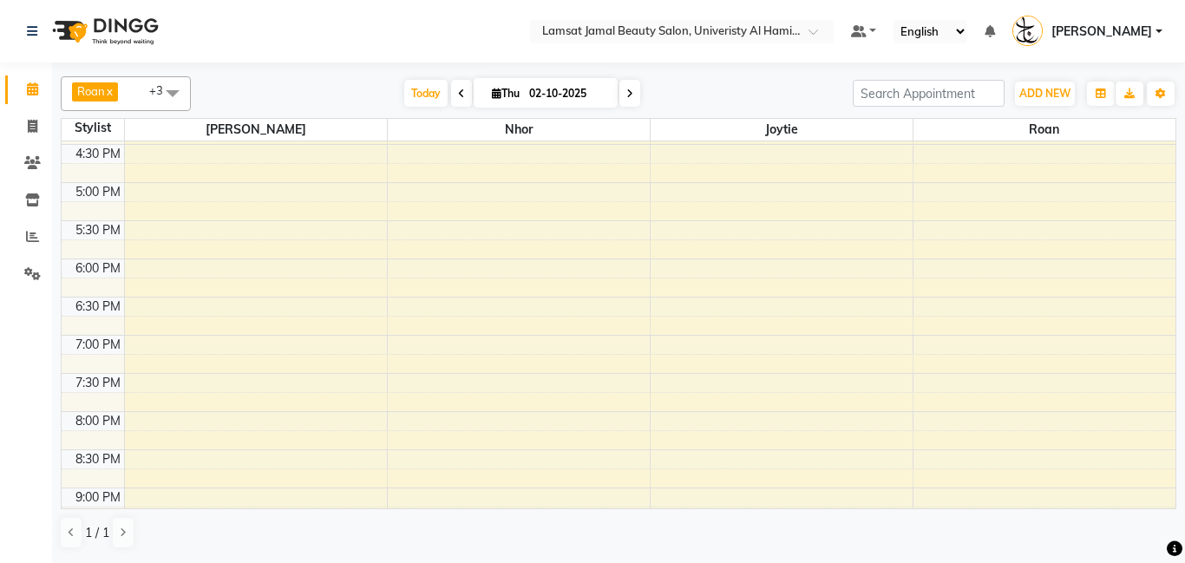
click at [488, 345] on div "9:00 AM 9:30 AM 10:00 AM 10:30 AM 11:00 AM 11:30 AM 12:00 PM 12:30 PM 1:00 PM 1…" at bounding box center [619, 144] width 1114 height 1145
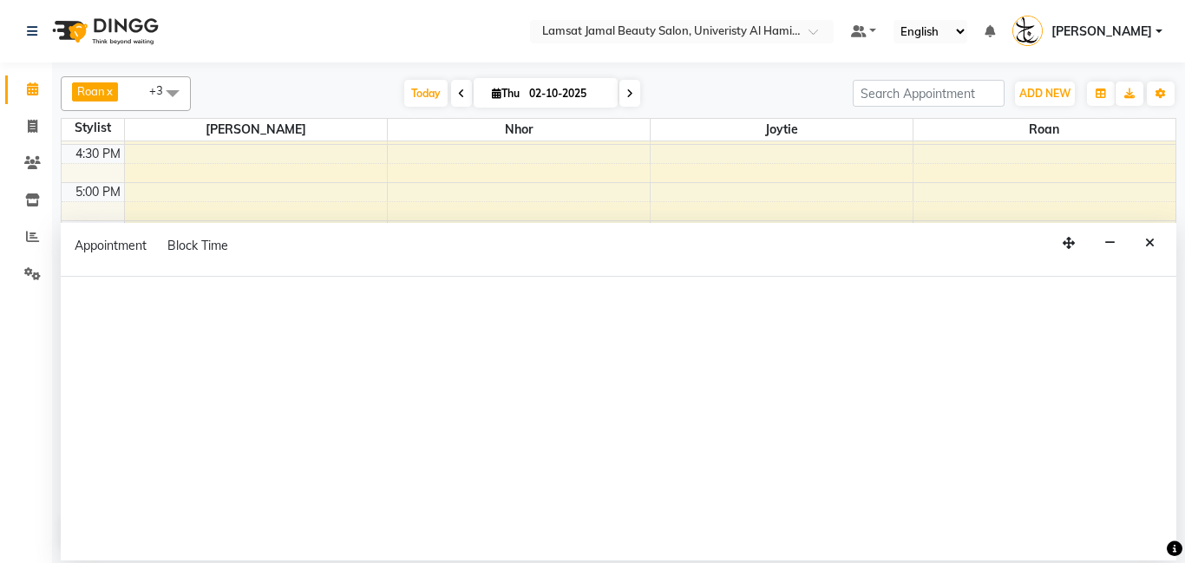
select select "79907"
select select "1140"
select select "tentative"
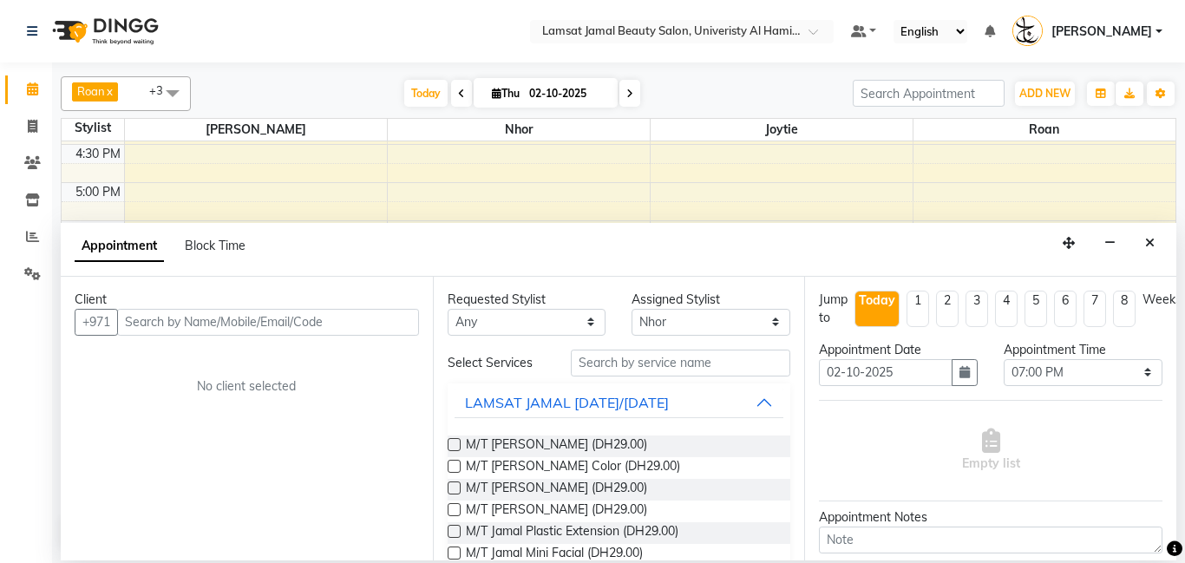
click at [346, 326] on input "text" at bounding box center [268, 322] width 302 height 27
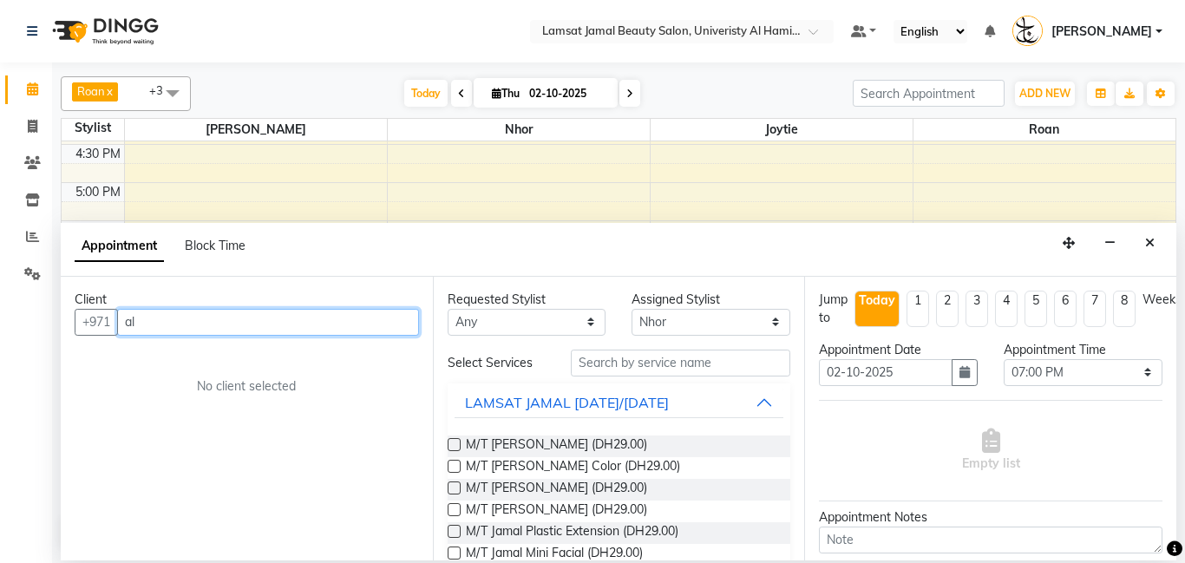
click at [214, 315] on div "+971 al" at bounding box center [247, 322] width 344 height 27
type input "0"
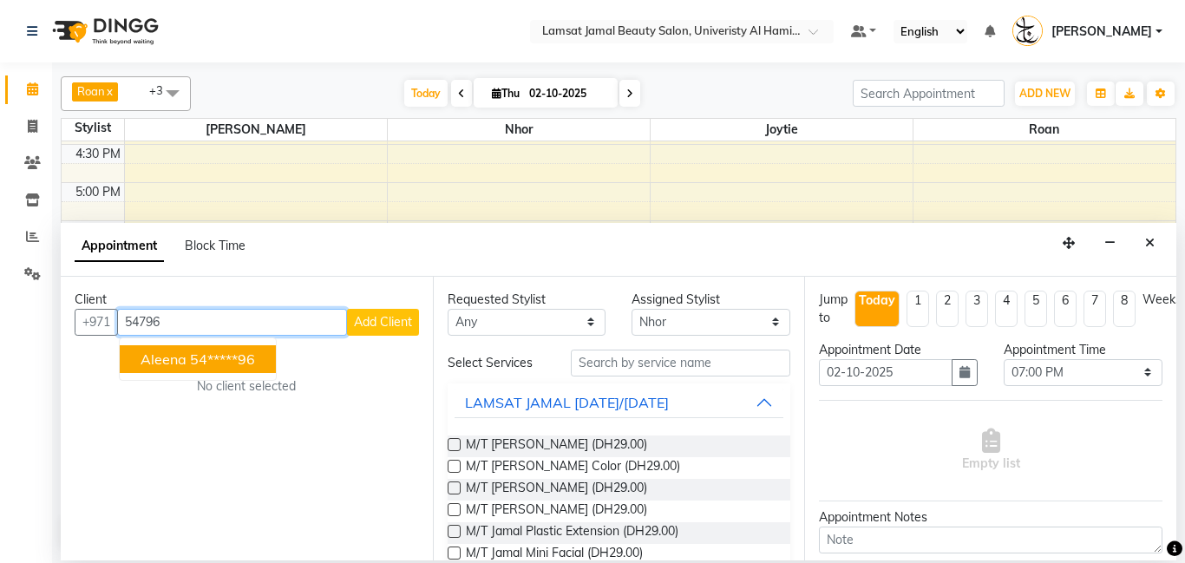
click at [195, 367] on button "Aleena 54*****96" at bounding box center [198, 359] width 156 height 28
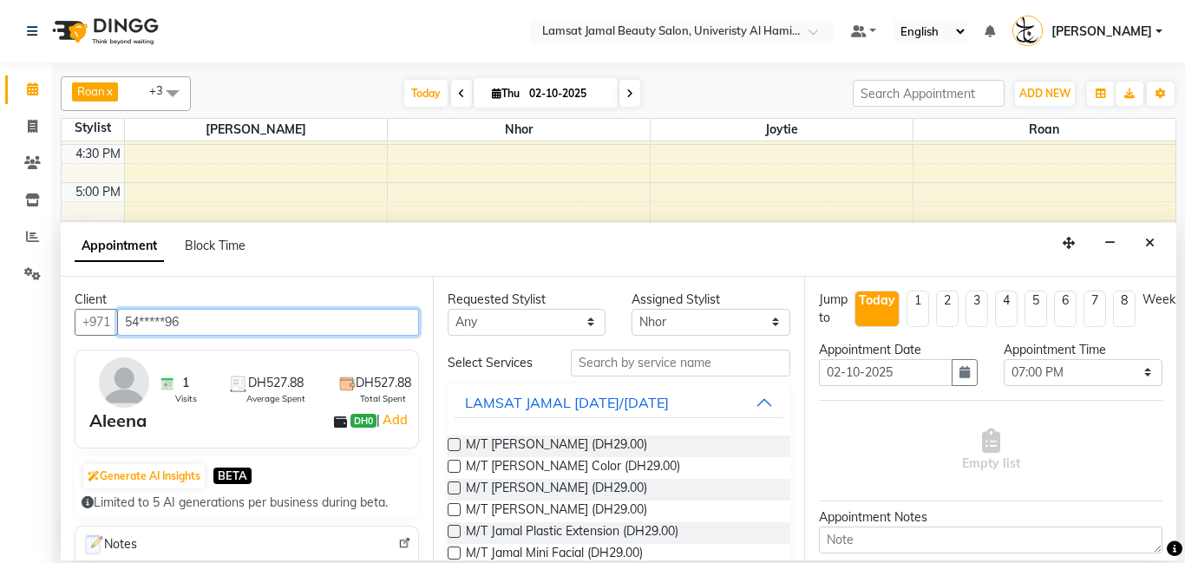
type input "54*****96"
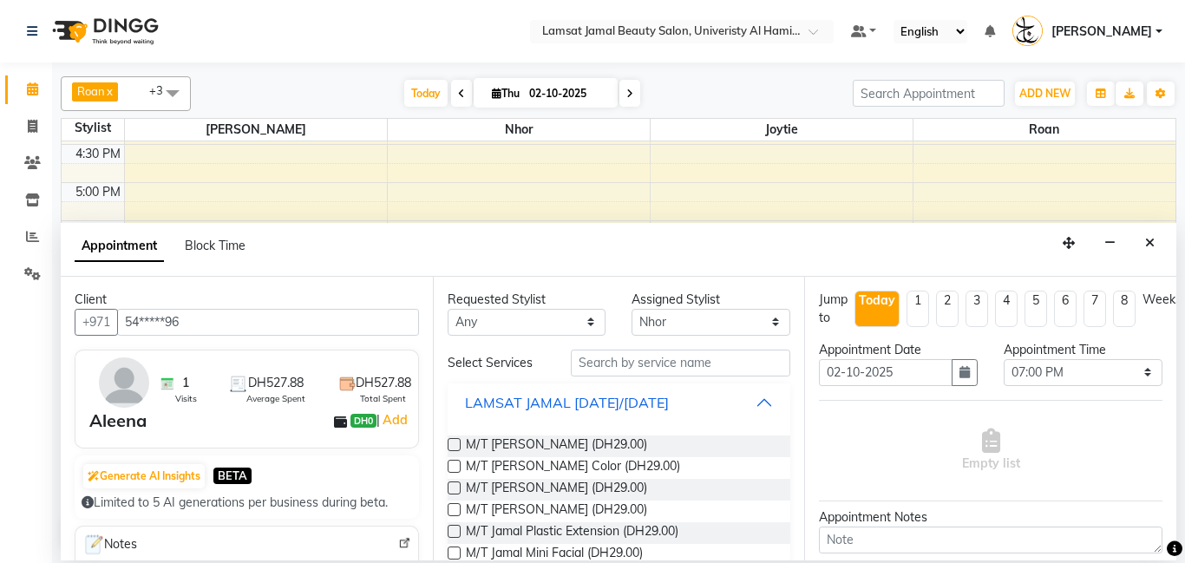
click at [773, 411] on button "LAMSAT JAMAL [DATE]/[DATE]" at bounding box center [620, 402] width 330 height 31
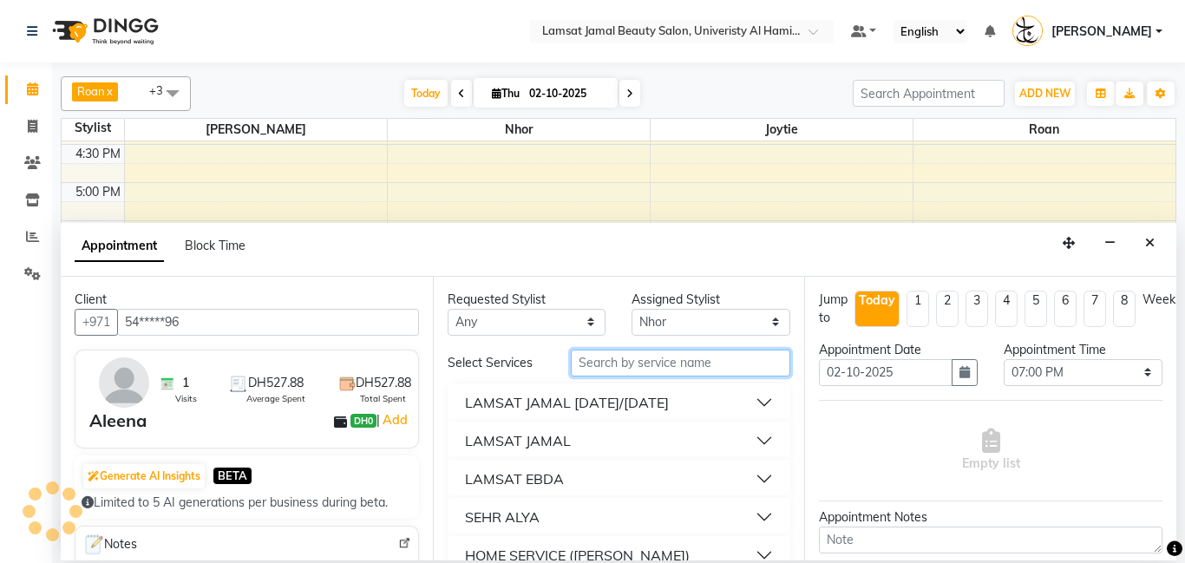
click at [708, 371] on input "text" at bounding box center [681, 363] width 220 height 27
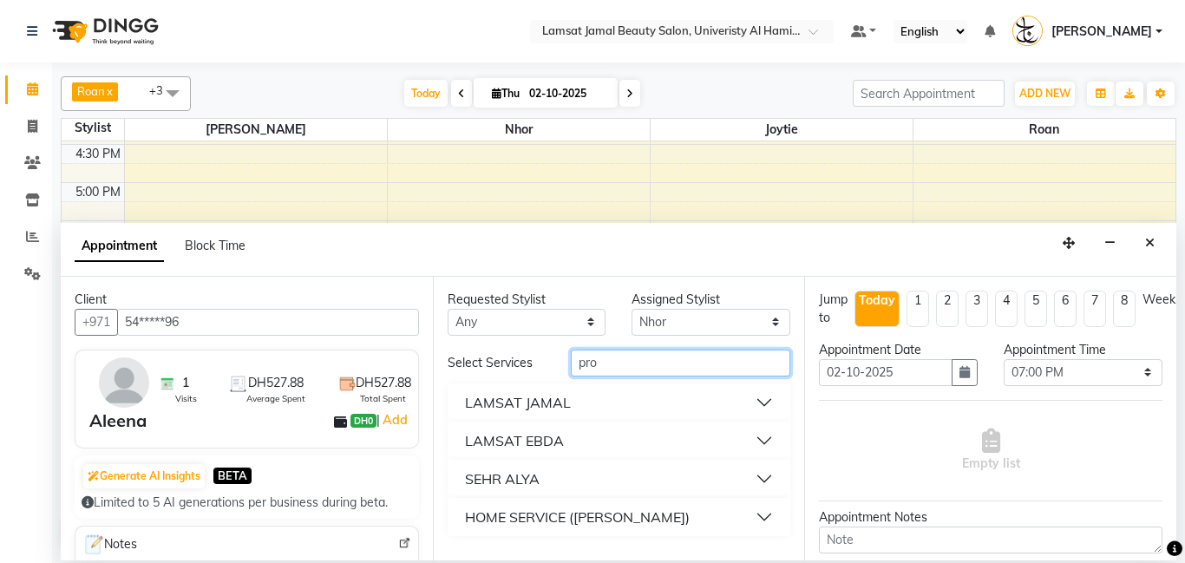
type input "pro"
click at [776, 399] on button "LAMSAT JAMAL" at bounding box center [620, 402] width 330 height 31
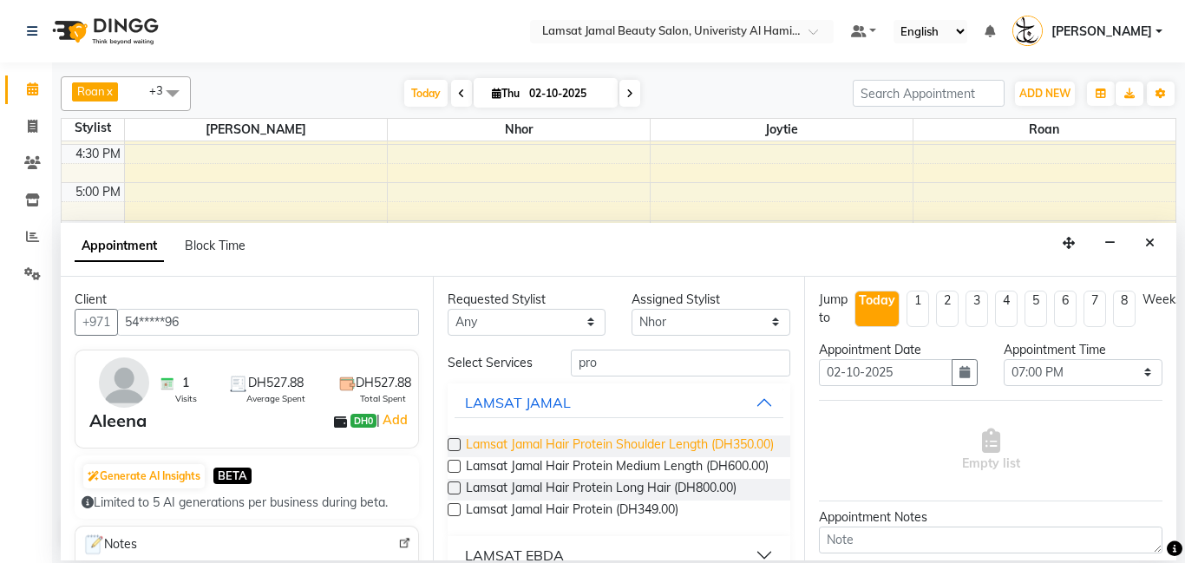
click at [718, 445] on span "Lamsat Jamal Hair Protein Shoulder Length (DH350.00)" at bounding box center [620, 447] width 308 height 22
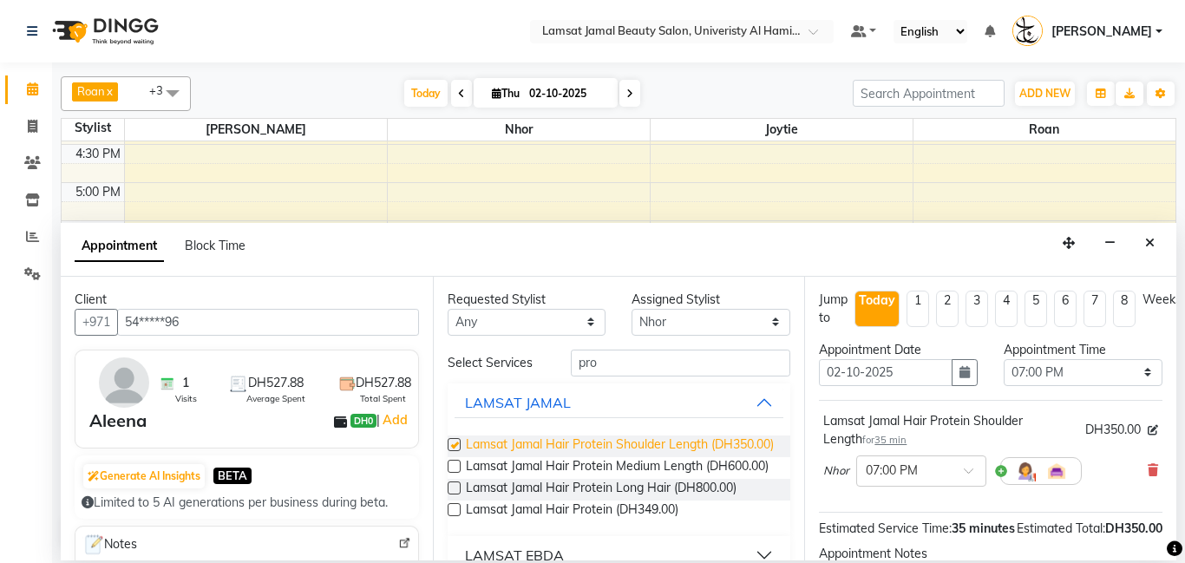
checkbox input "false"
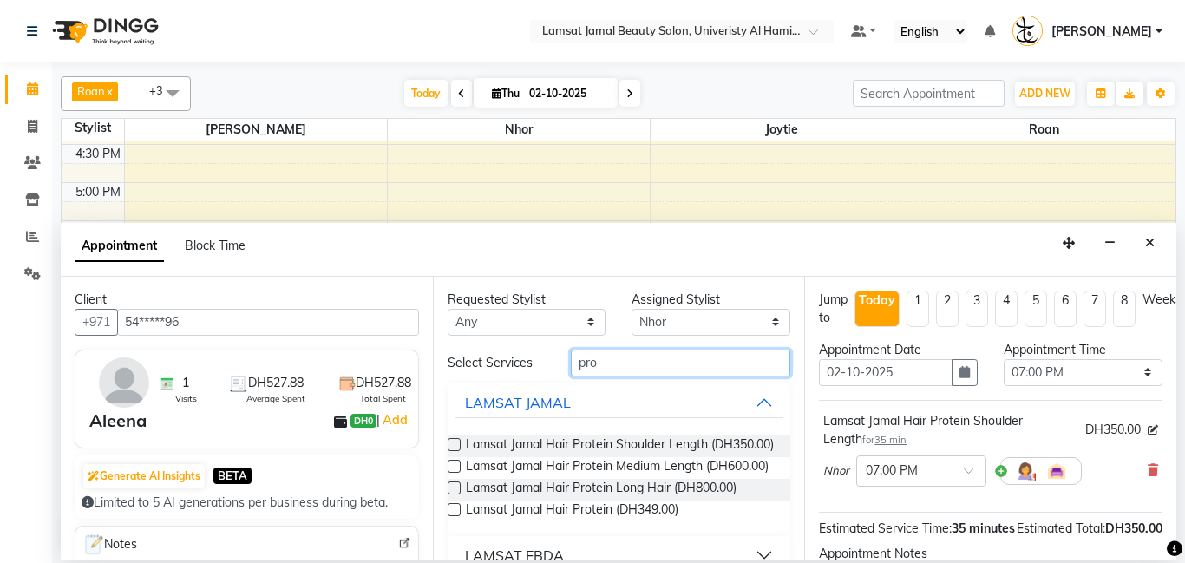
click at [735, 375] on input "pro" at bounding box center [681, 363] width 220 height 27
type input "p"
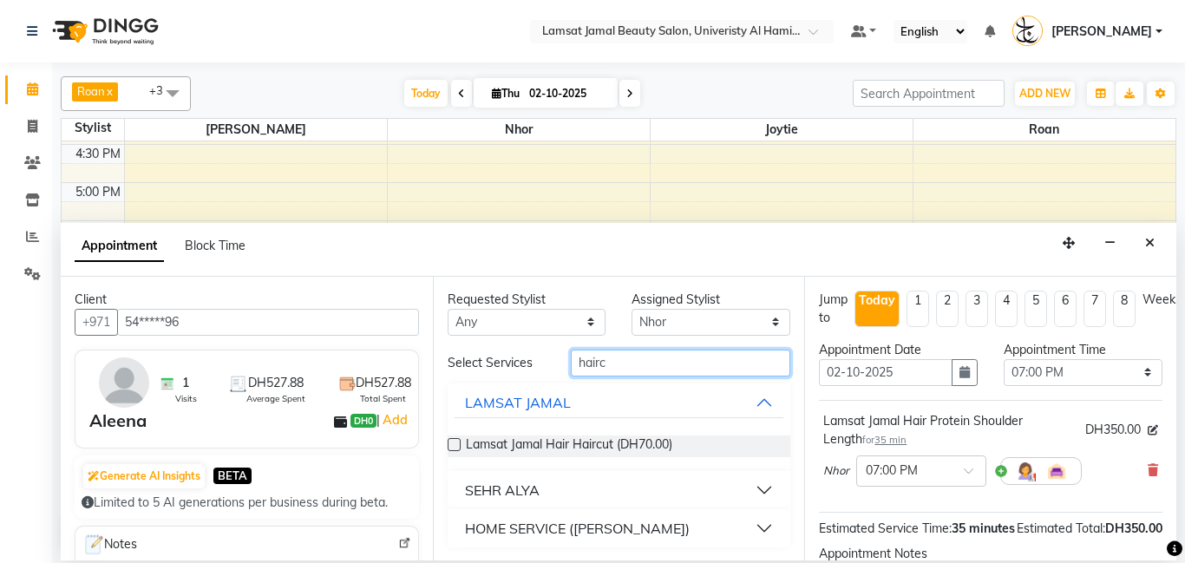
scroll to position [1, 0]
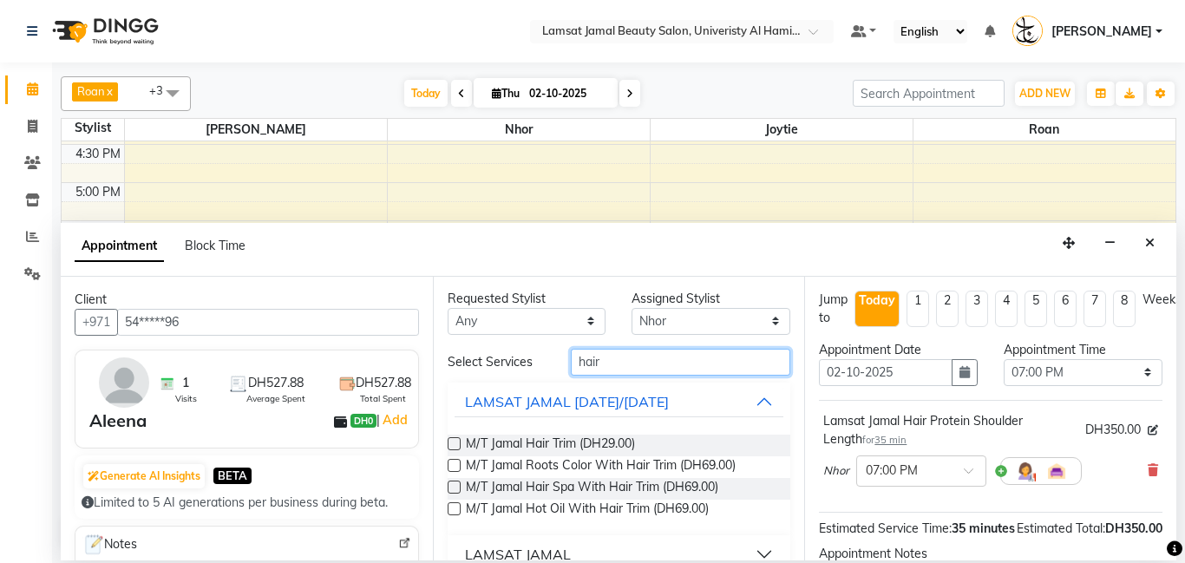
type input "hair"
click at [765, 397] on button "LAMSAT JAMAL [DATE]/[DATE]" at bounding box center [620, 401] width 330 height 31
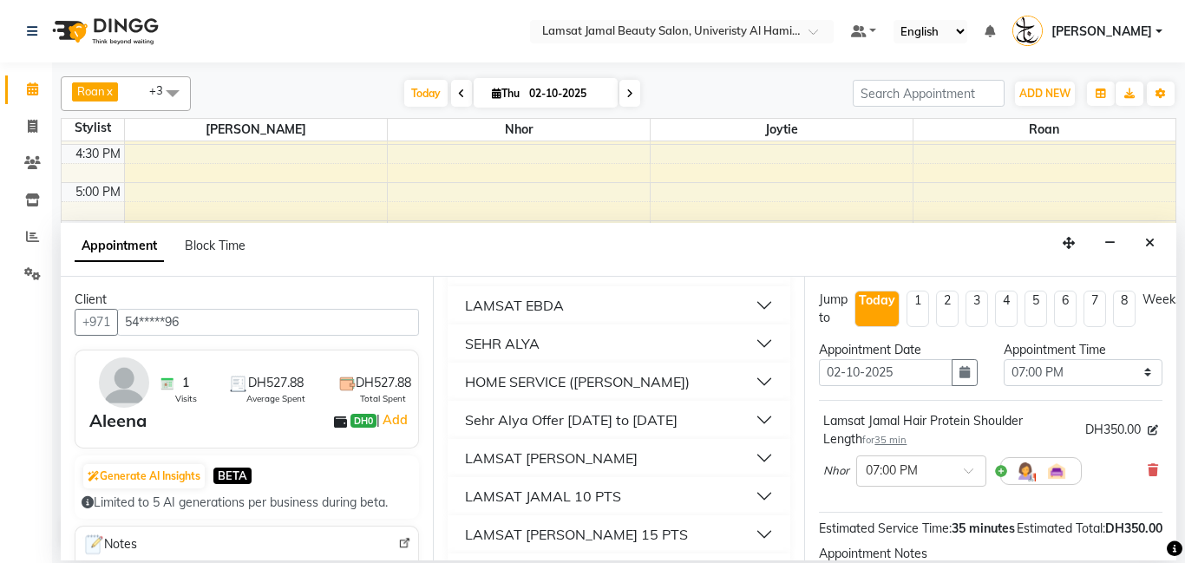
scroll to position [269, 0]
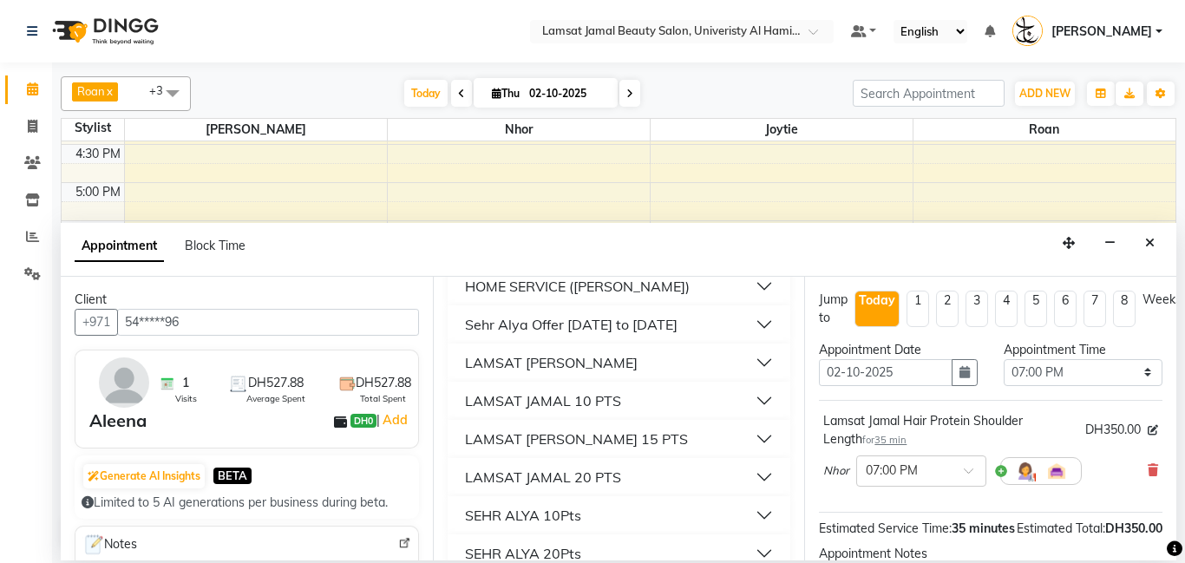
click at [770, 368] on button "LAMSAT [PERSON_NAME]" at bounding box center [620, 362] width 330 height 31
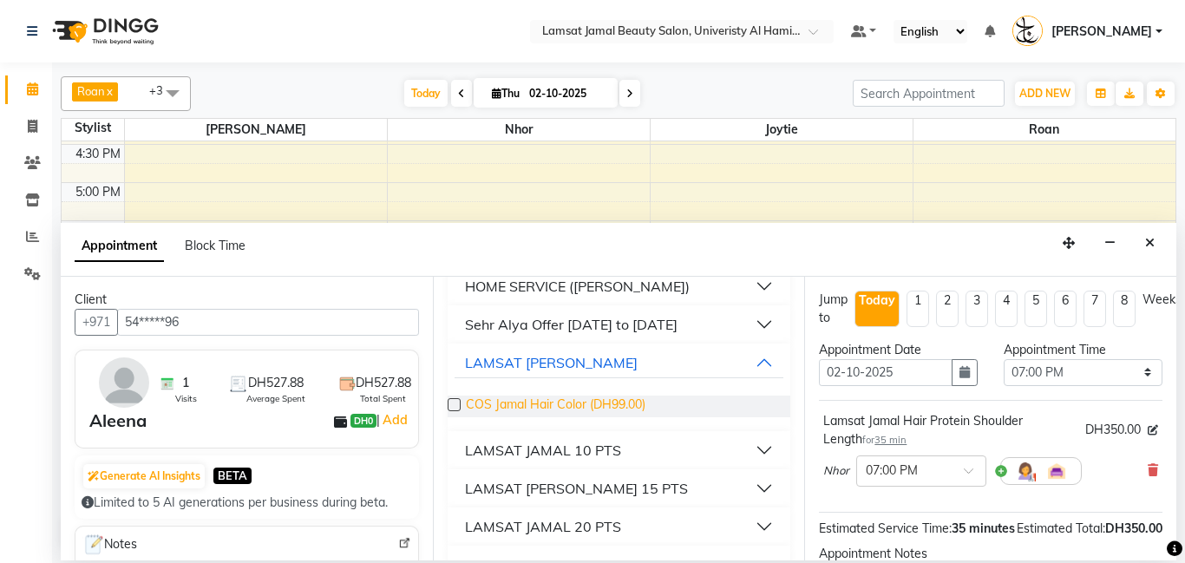
click at [606, 400] on span "COS Jamal Hair Color (DH99.00)" at bounding box center [556, 407] width 180 height 22
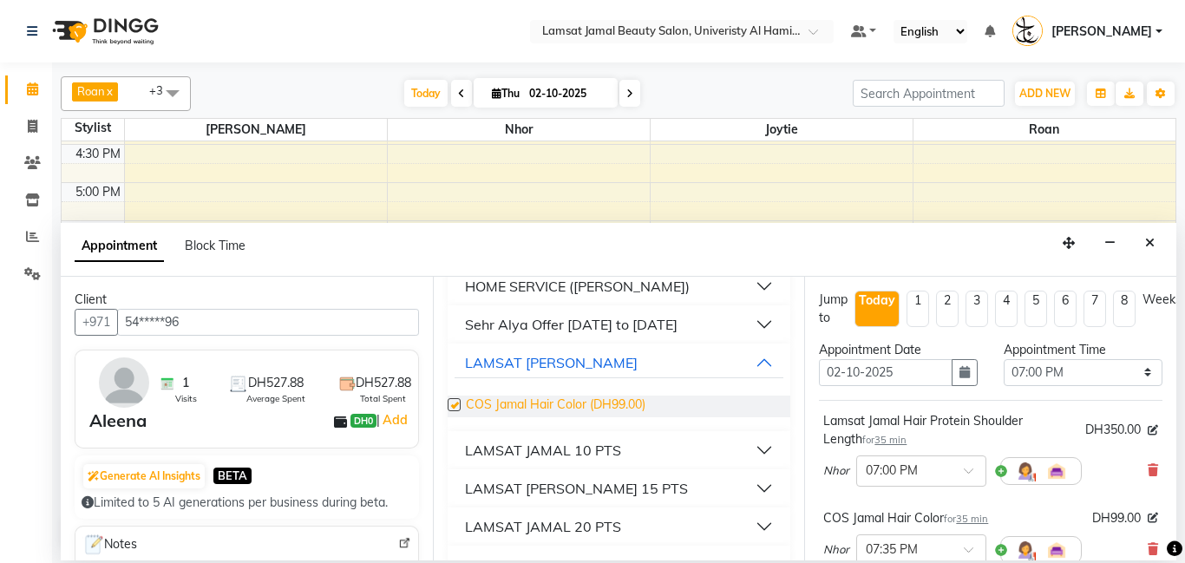
checkbox input "false"
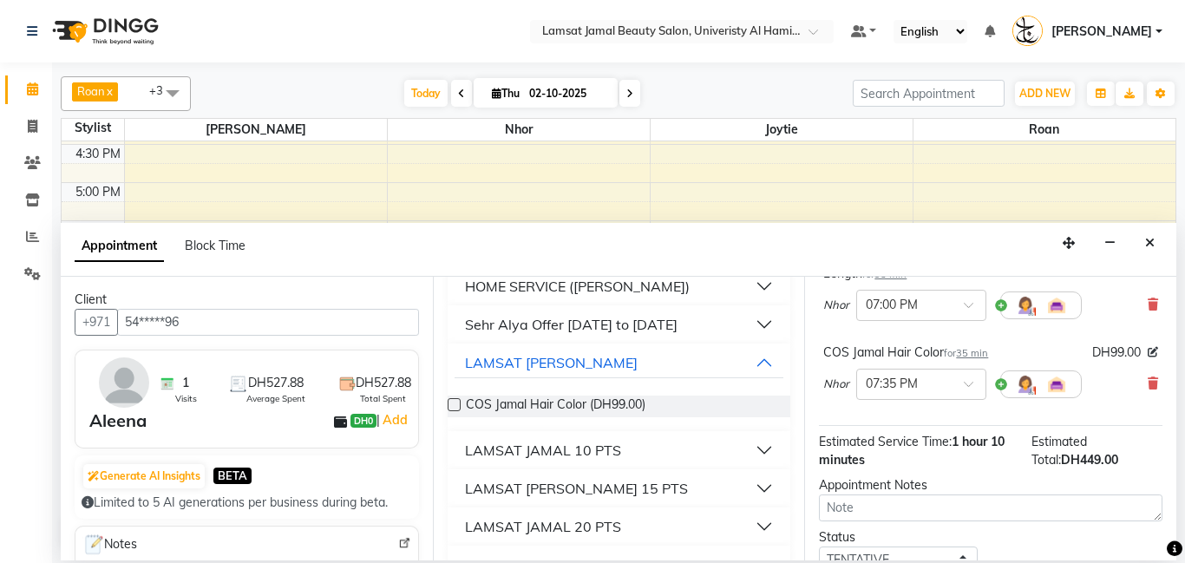
scroll to position [288, 0]
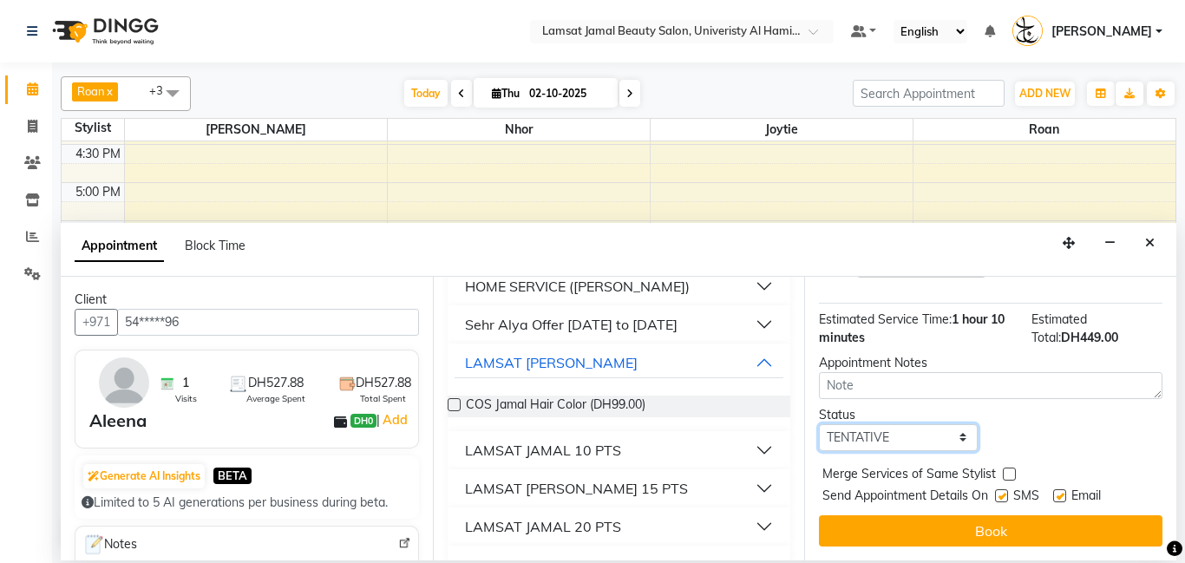
click at [970, 434] on select "Select TENTATIVE CONFIRM CHECK-IN UPCOMING" at bounding box center [898, 437] width 159 height 27
select select "check-in"
click at [819, 424] on select "Select TENTATIVE CONFIRM CHECK-IN UPCOMING" at bounding box center [898, 437] width 159 height 27
click at [1011, 472] on label at bounding box center [1009, 474] width 13 height 13
click at [1011, 472] on input "checkbox" at bounding box center [1008, 475] width 11 height 11
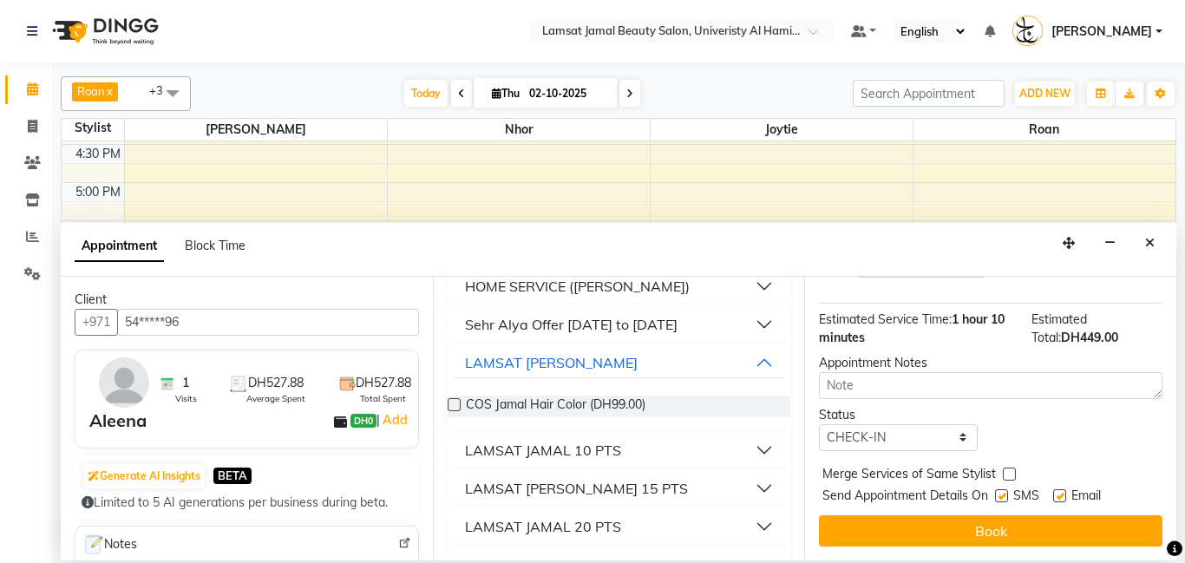
checkbox input "true"
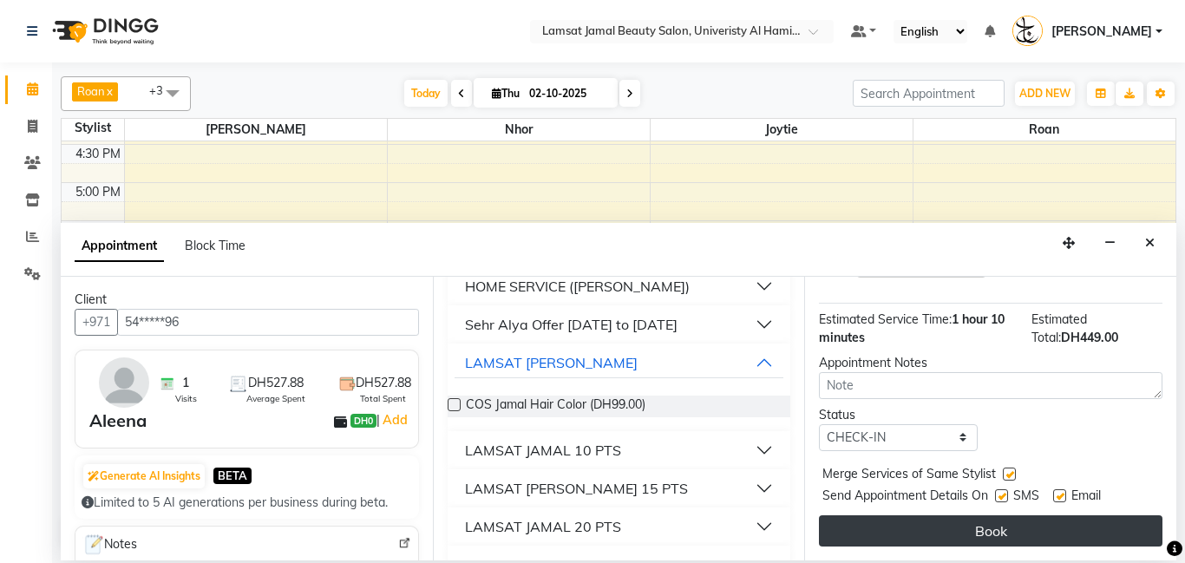
click at [1013, 527] on button "Book" at bounding box center [991, 530] width 344 height 31
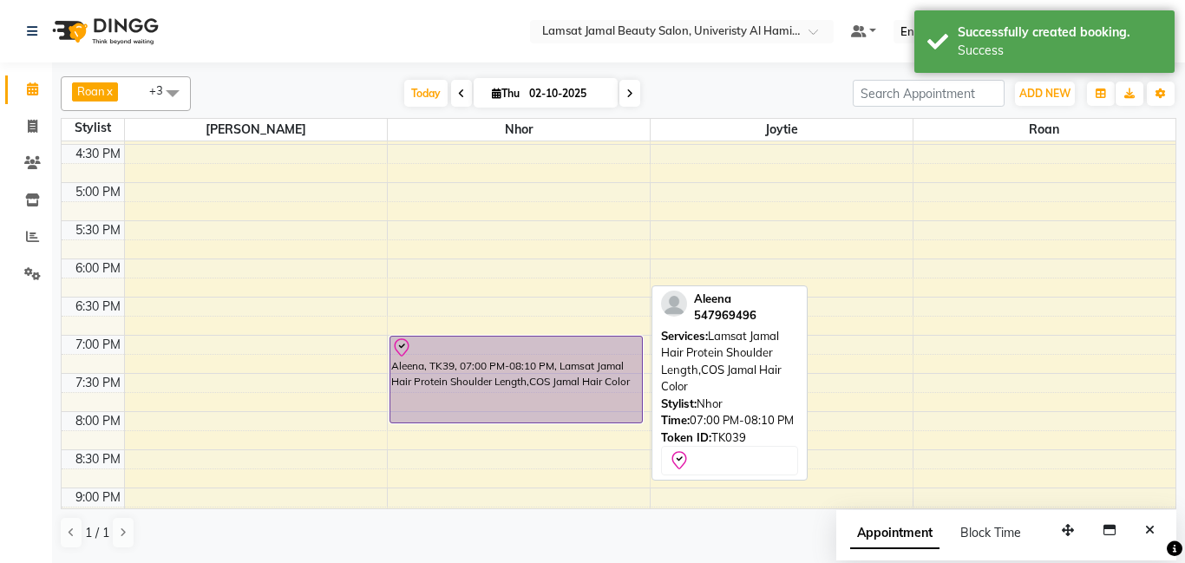
click at [489, 371] on div "Aleena, TK39, 07:00 PM-08:10 PM, Lamsat Jamal Hair Protein Shoulder Length,COS …" at bounding box center [516, 380] width 252 height 86
select select "8"
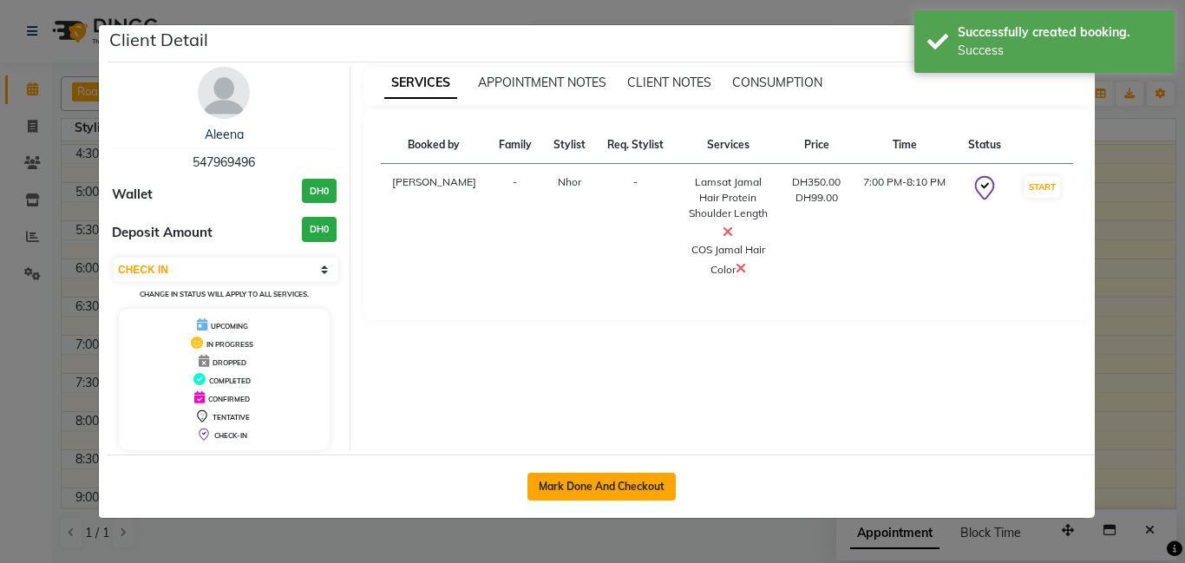
click at [607, 478] on button "Mark Done And Checkout" at bounding box center [602, 487] width 148 height 28
select select "service"
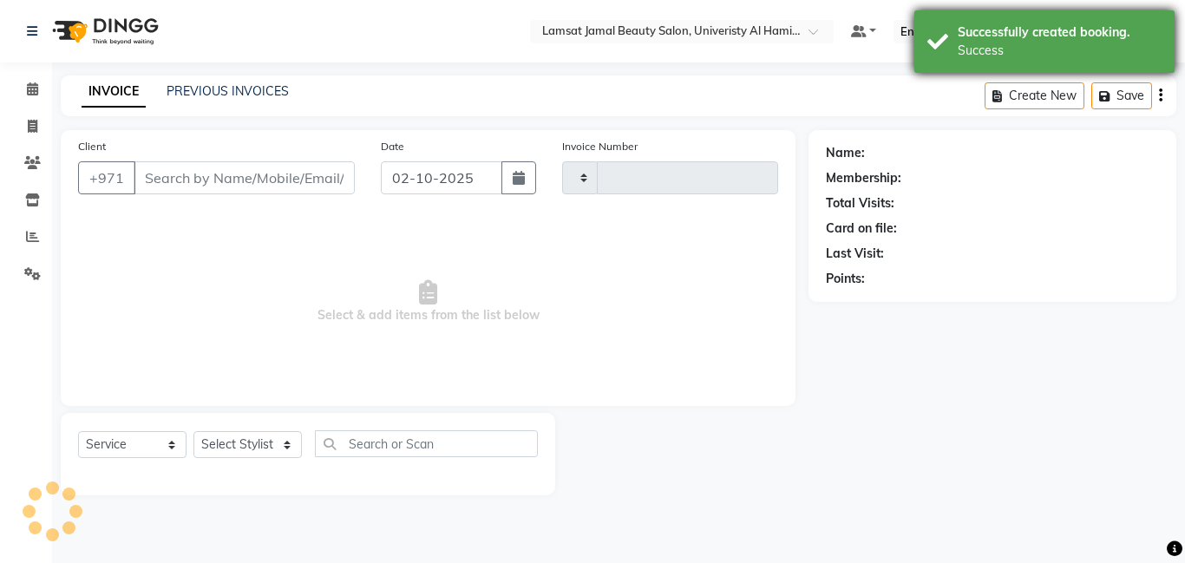
click at [1000, 51] on div "Success" at bounding box center [1060, 51] width 204 height 18
type input "4036"
select select "8294"
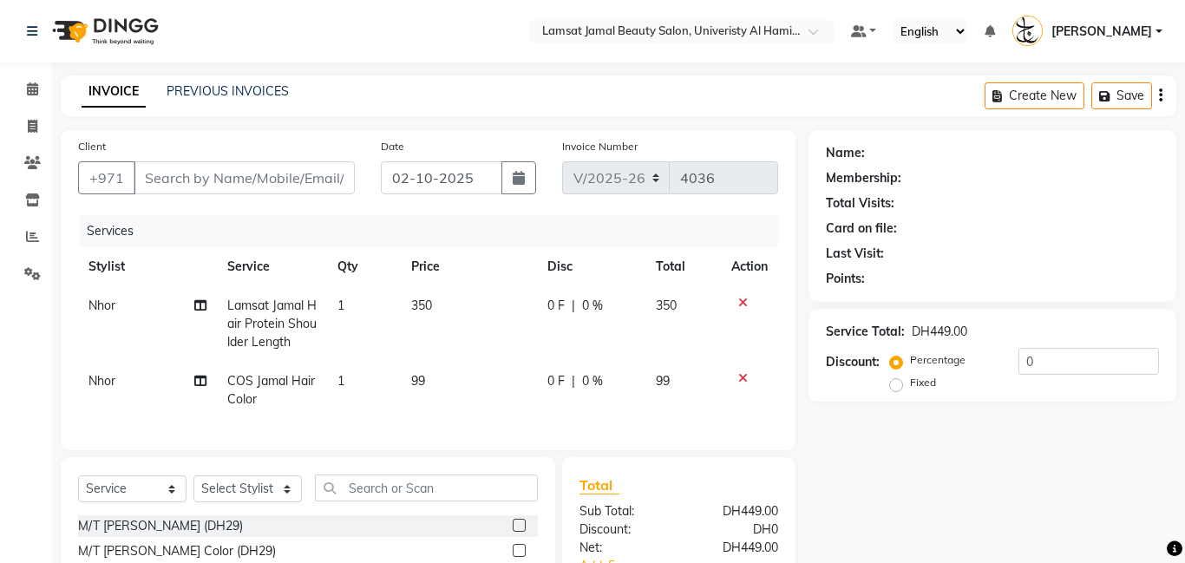
type input "54*****96"
select select "79907"
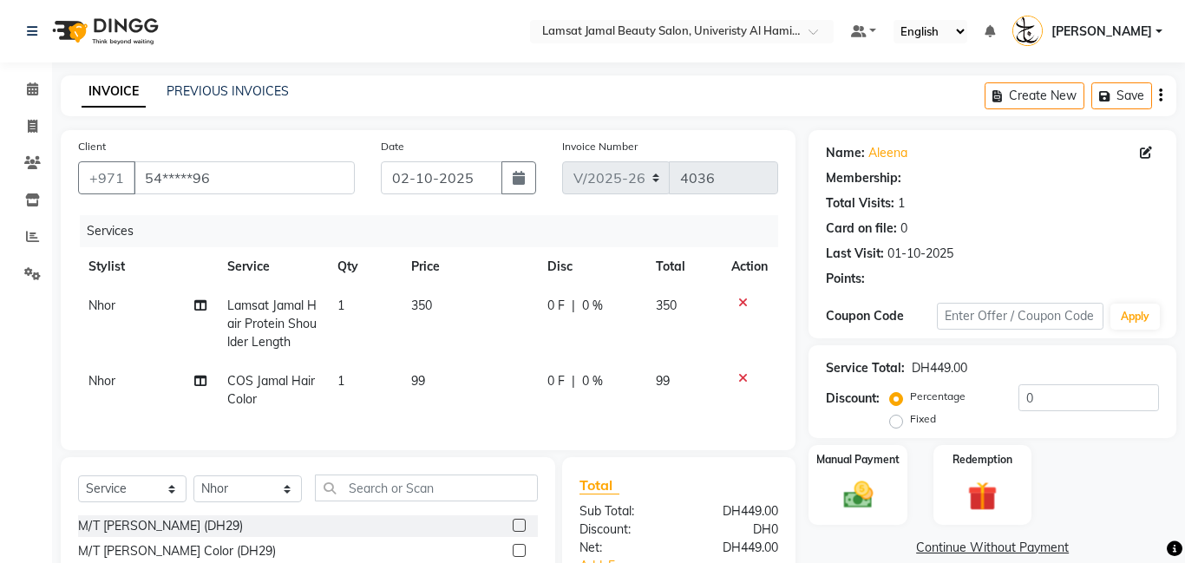
click at [437, 310] on td "350" at bounding box center [469, 323] width 137 height 75
select select "79907"
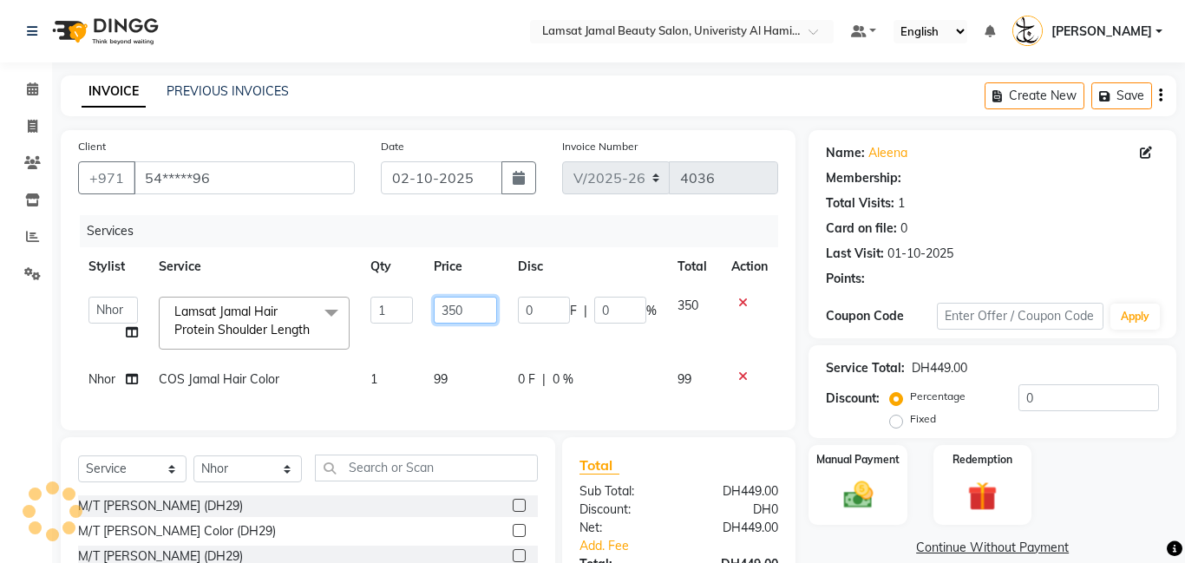
click at [482, 313] on input "350" at bounding box center [465, 310] width 63 height 27
type input "3"
type input "400"
click at [469, 399] on td "99" at bounding box center [465, 379] width 84 height 39
select select "79907"
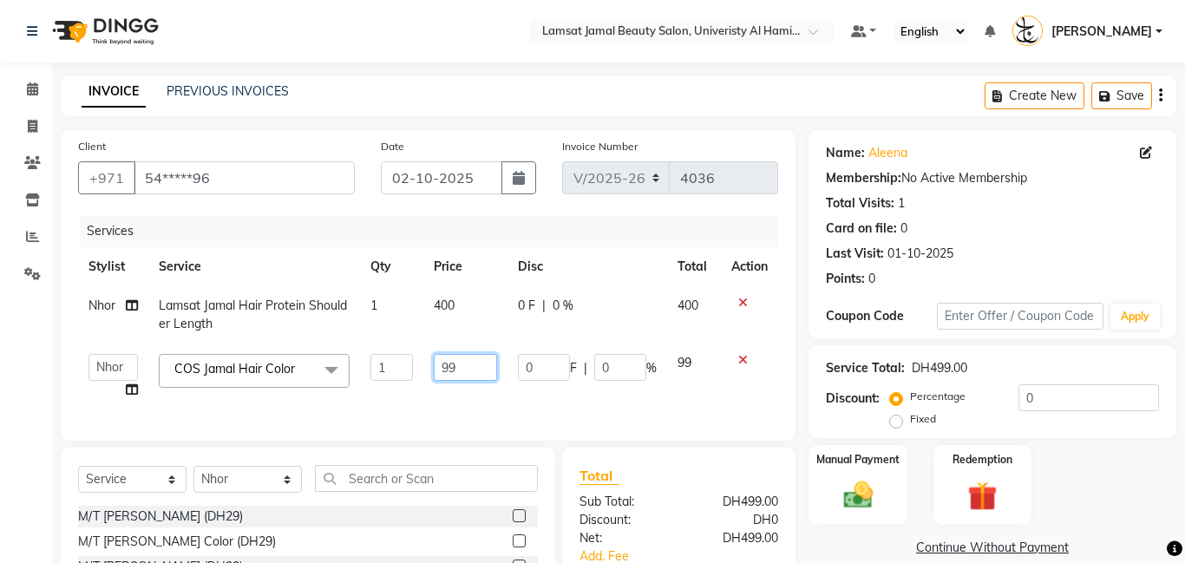
click at [477, 376] on input "99" at bounding box center [465, 367] width 63 height 27
type input "9"
type input "100"
click at [11, 347] on div "Calendar Invoice Clients Inventory Reports Settings Completed InProgress Upcomi…" at bounding box center [117, 376] width 234 height 654
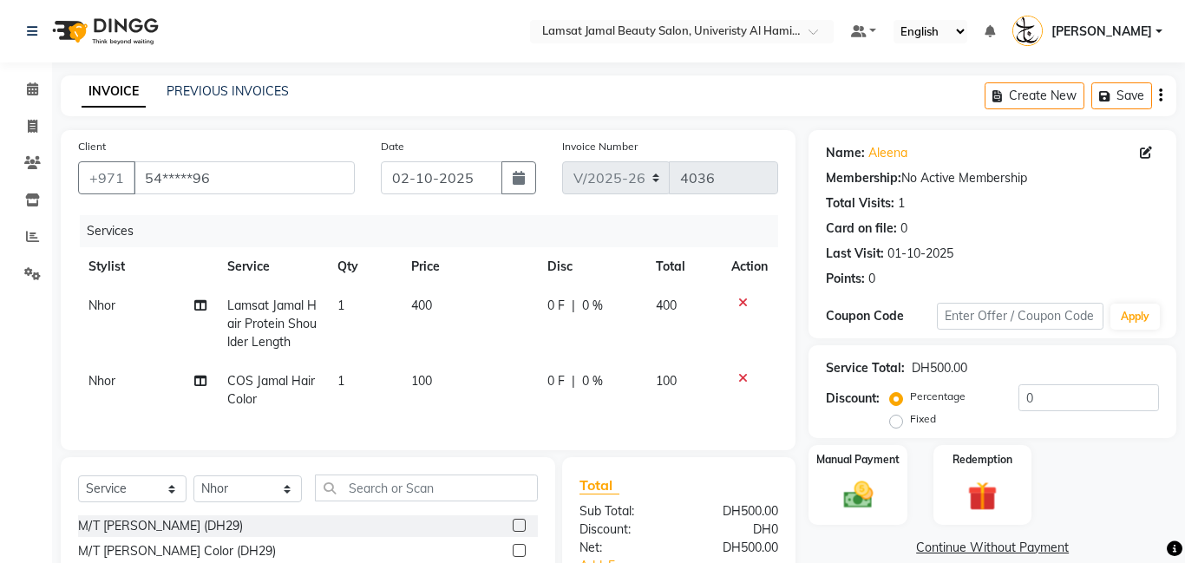
scroll to position [176, 0]
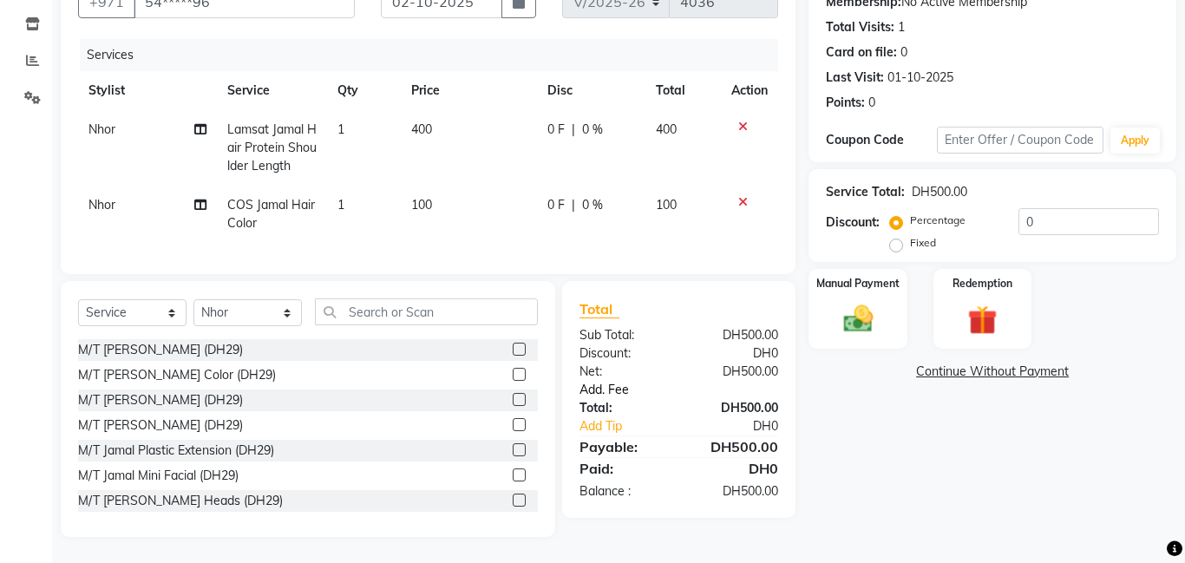
click at [620, 388] on link "Add. Fee" at bounding box center [679, 390] width 225 height 18
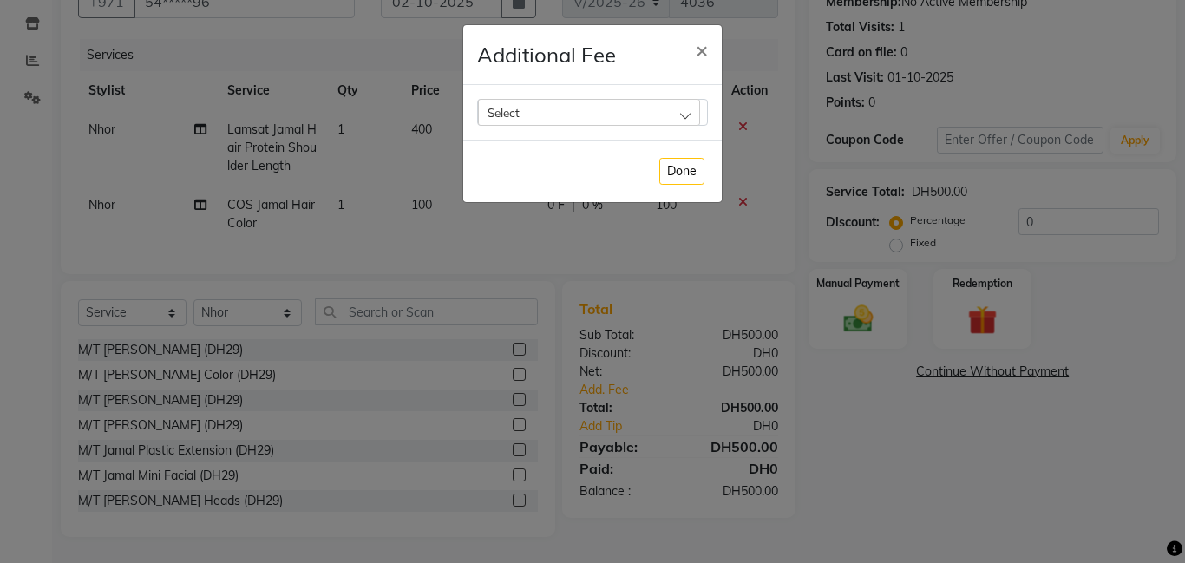
click at [690, 114] on div "Select" at bounding box center [589, 112] width 222 height 26
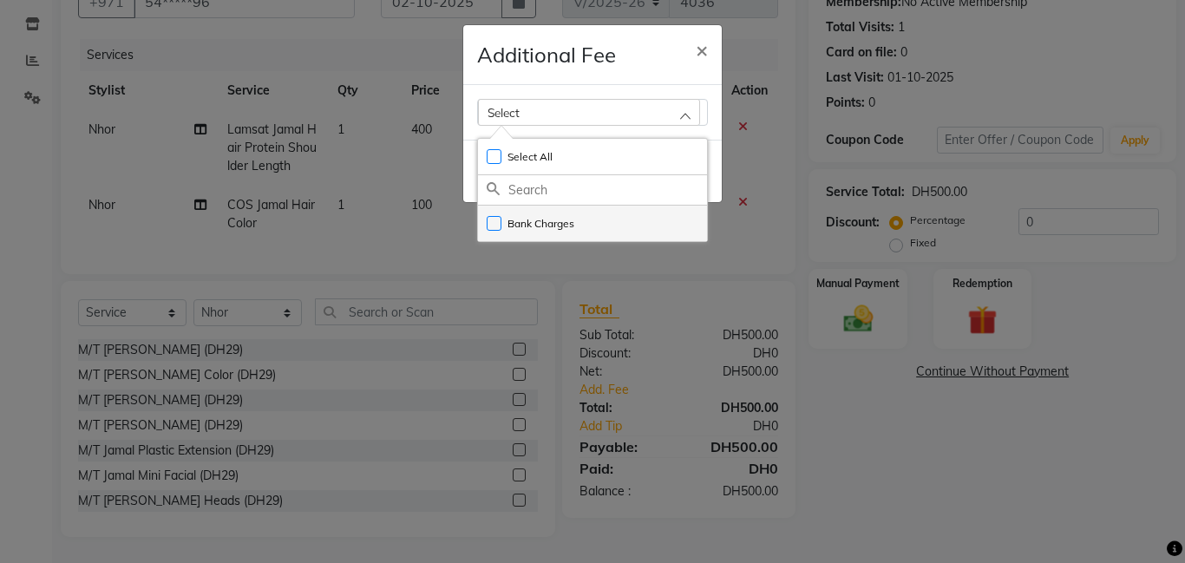
click at [671, 214] on li "Bank Charges" at bounding box center [592, 224] width 229 height 36
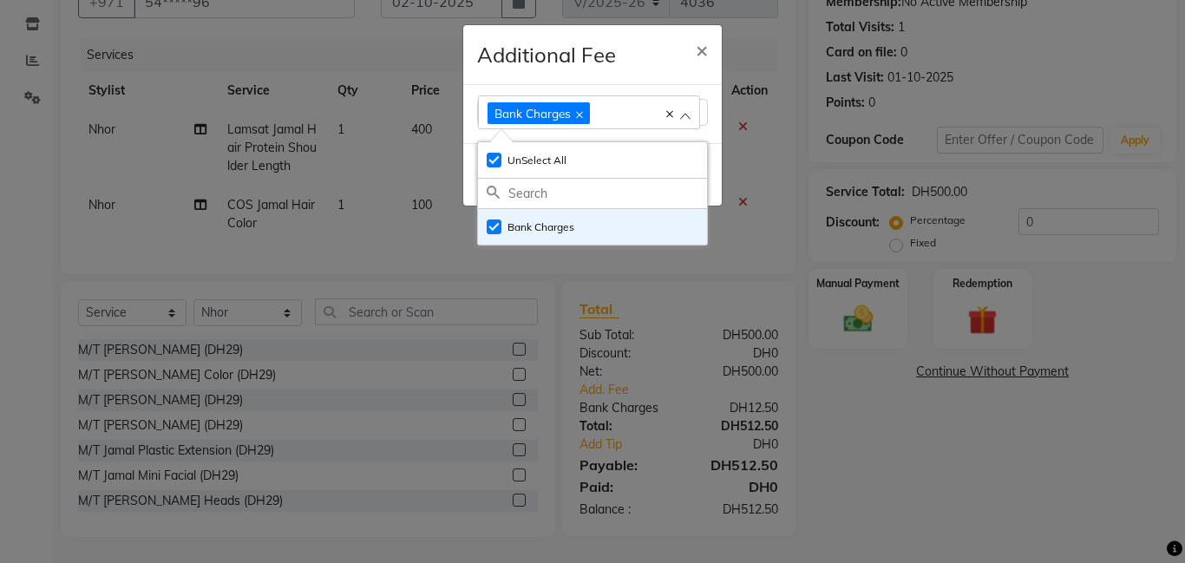
checkbox input "true"
click at [699, 56] on span "×" at bounding box center [702, 49] width 12 height 26
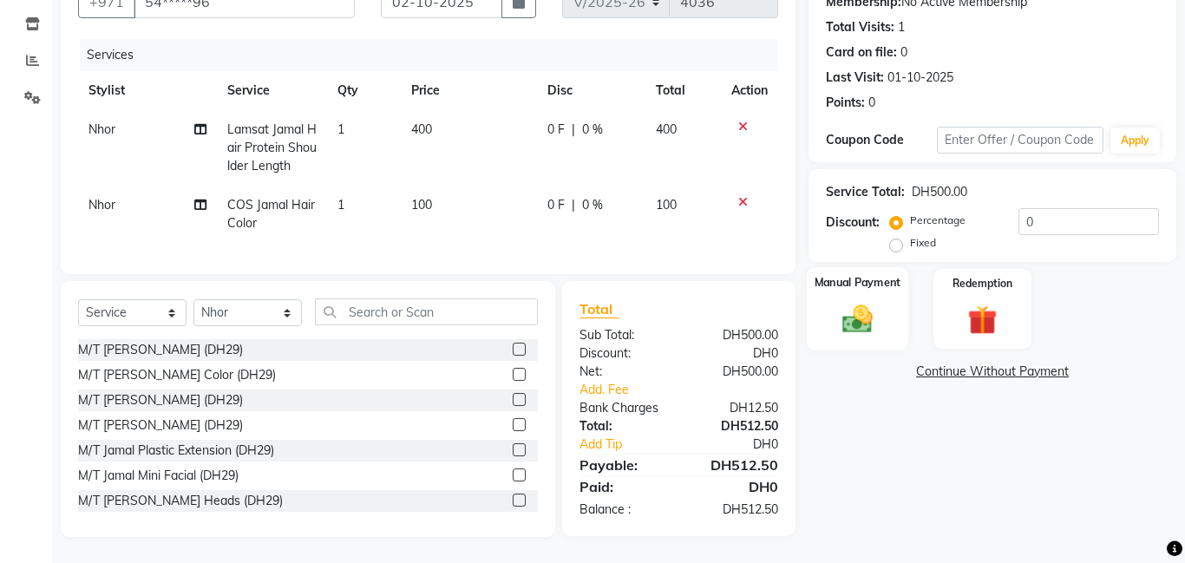
click at [884, 317] on div "Manual Payment" at bounding box center [858, 308] width 102 height 83
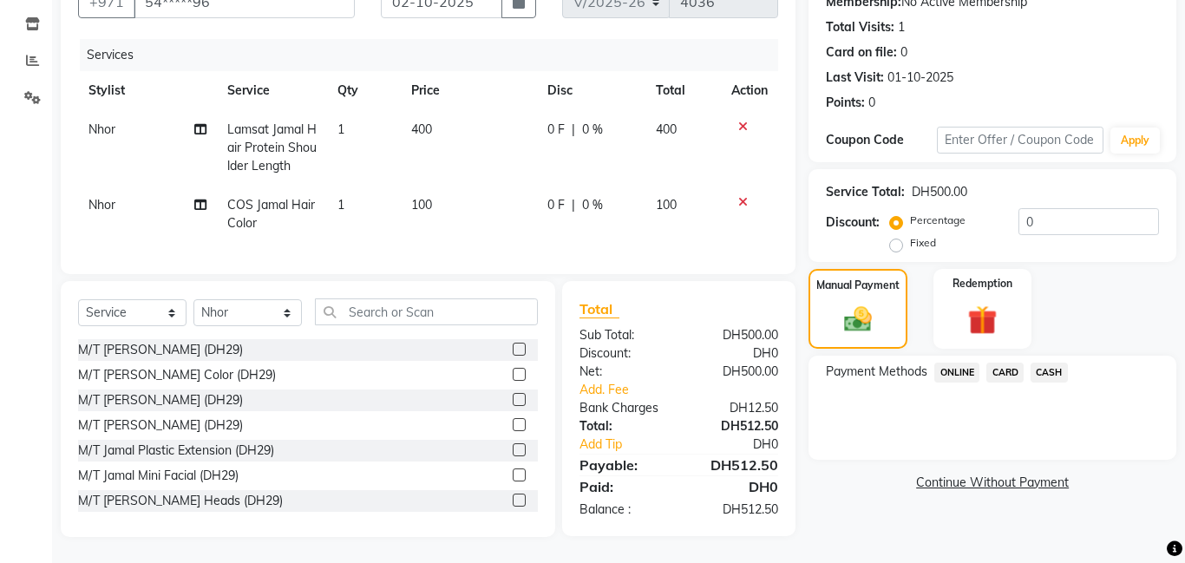
click at [1005, 371] on span "CARD" at bounding box center [1005, 373] width 37 height 20
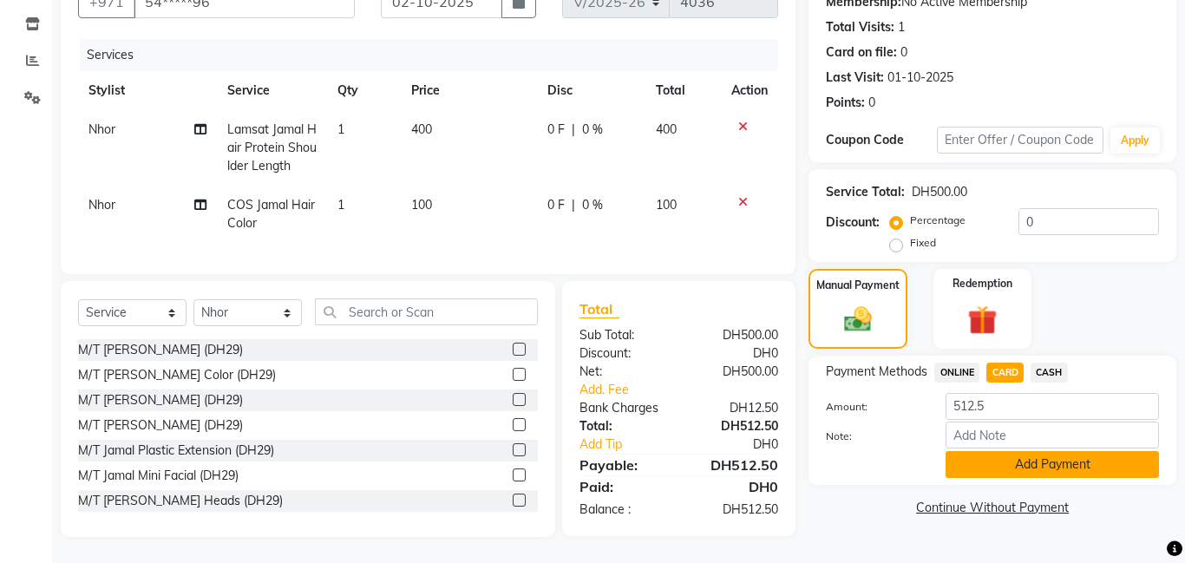
click at [1014, 467] on button "Add Payment" at bounding box center [1052, 464] width 213 height 27
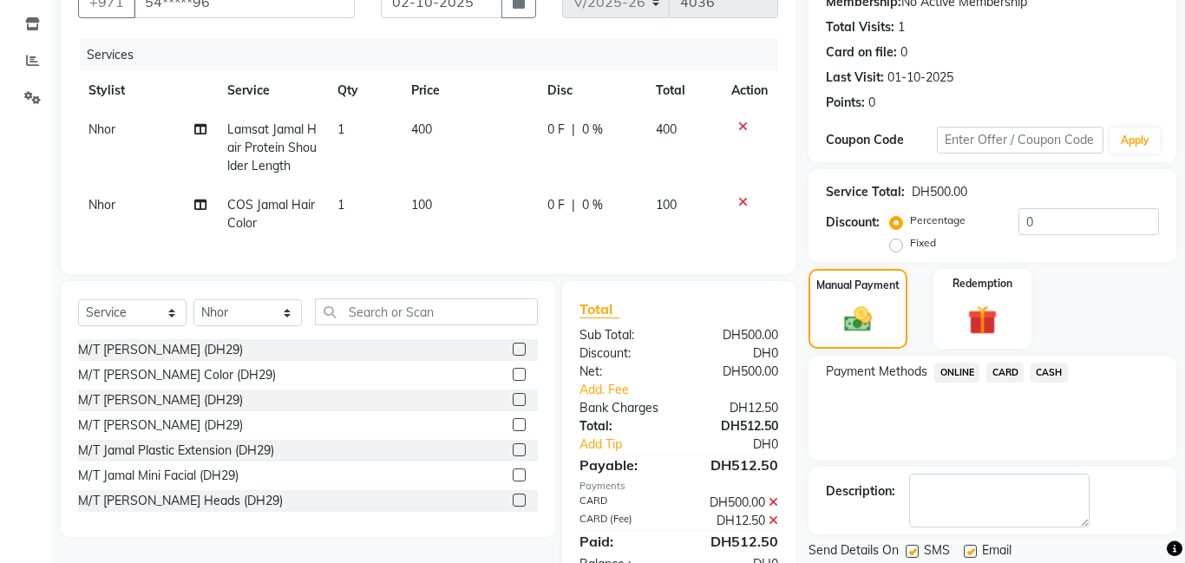
scroll to position [177, 0]
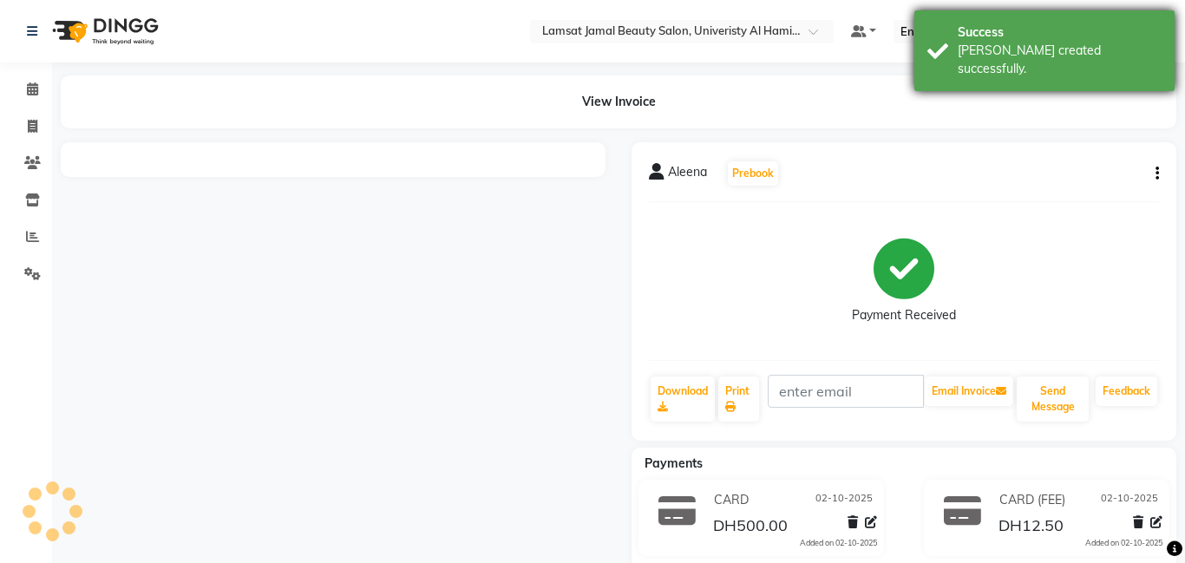
click at [1040, 51] on div "[PERSON_NAME] created successfully." at bounding box center [1060, 60] width 204 height 36
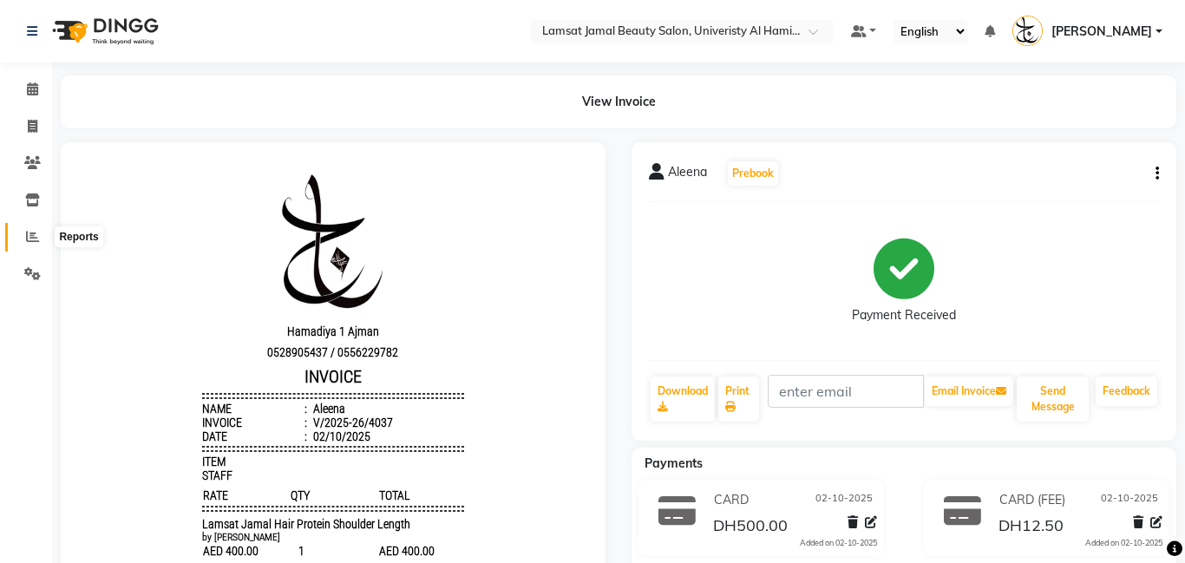
click at [33, 239] on icon at bounding box center [32, 236] width 13 height 13
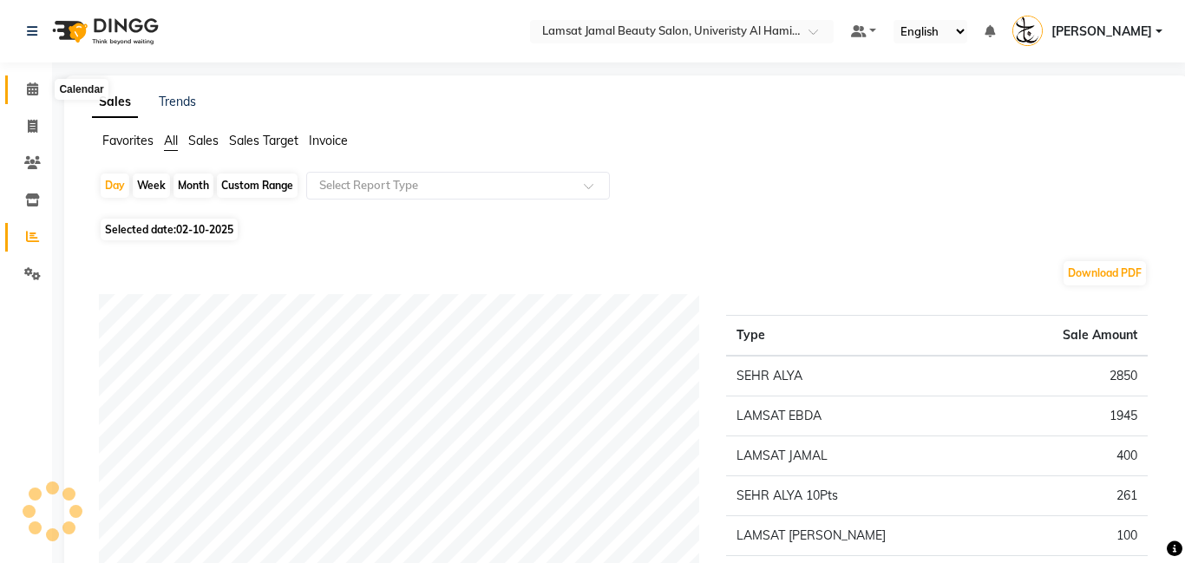
click at [30, 86] on icon at bounding box center [32, 88] width 11 height 13
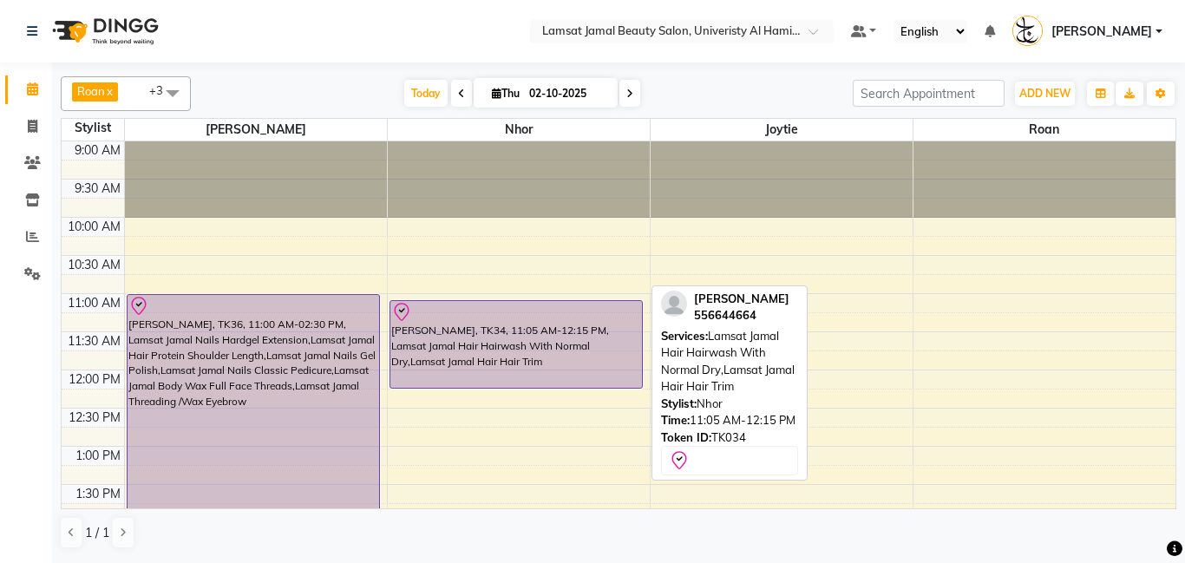
click at [468, 345] on div "[PERSON_NAME], TK34, 11:05 AM-12:15 PM, Lamsat Jamal Hair Hairwash With Normal …" at bounding box center [516, 344] width 252 height 87
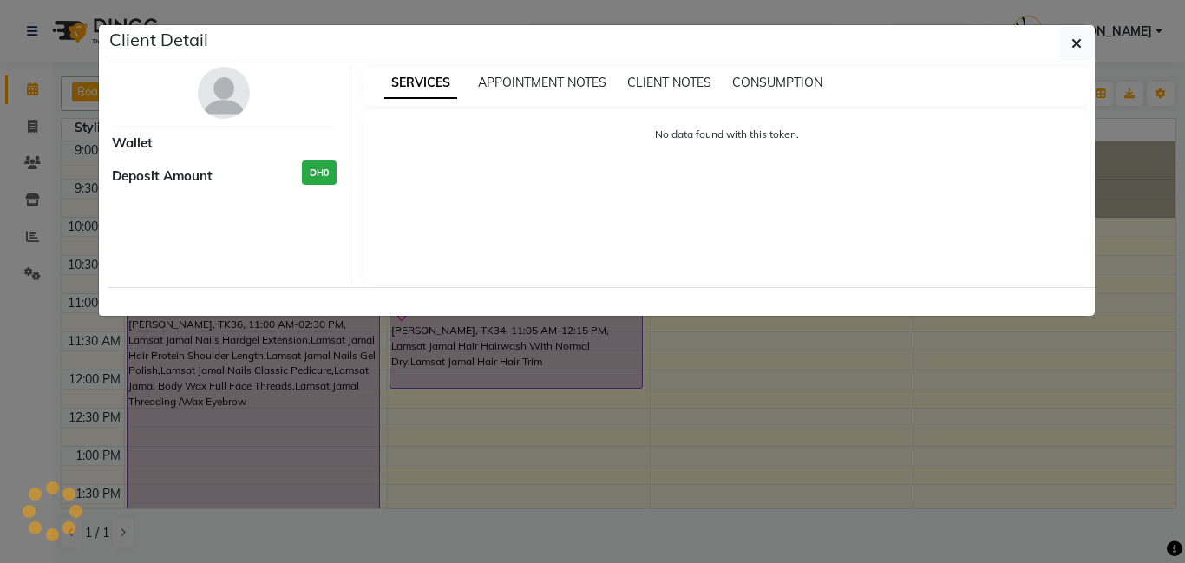
select select "8"
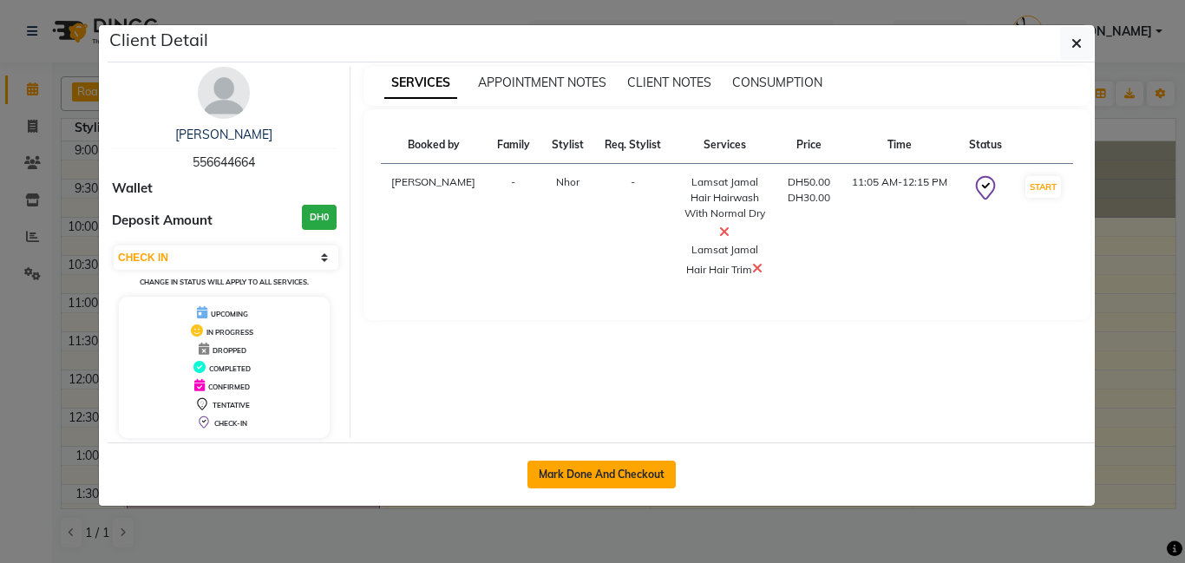
click at [664, 476] on button "Mark Done And Checkout" at bounding box center [602, 475] width 148 height 28
select select "service"
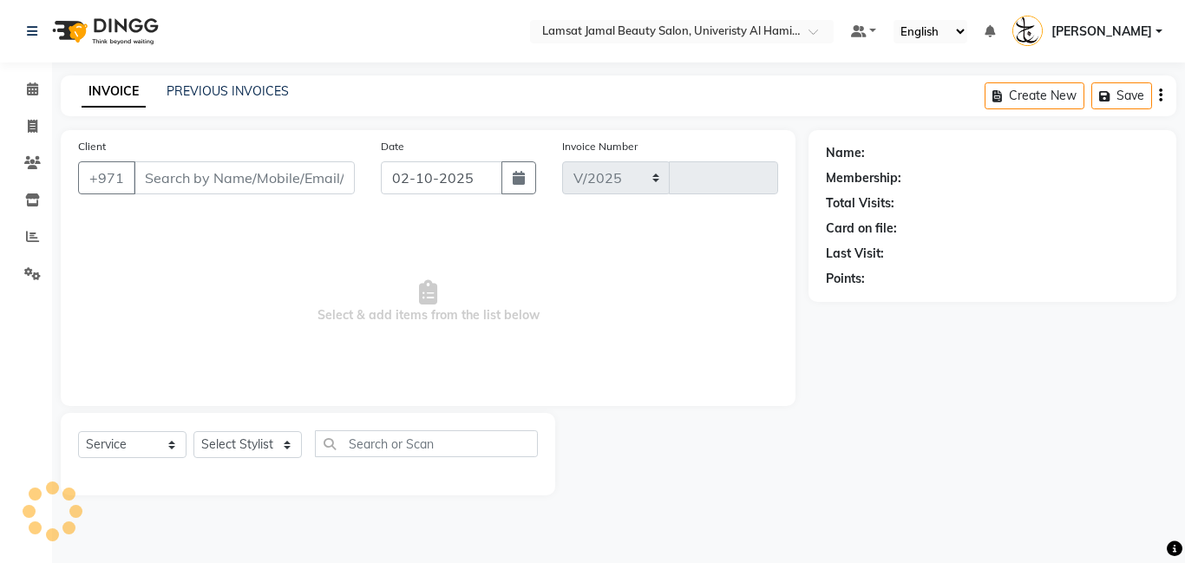
select select "8294"
type input "4038"
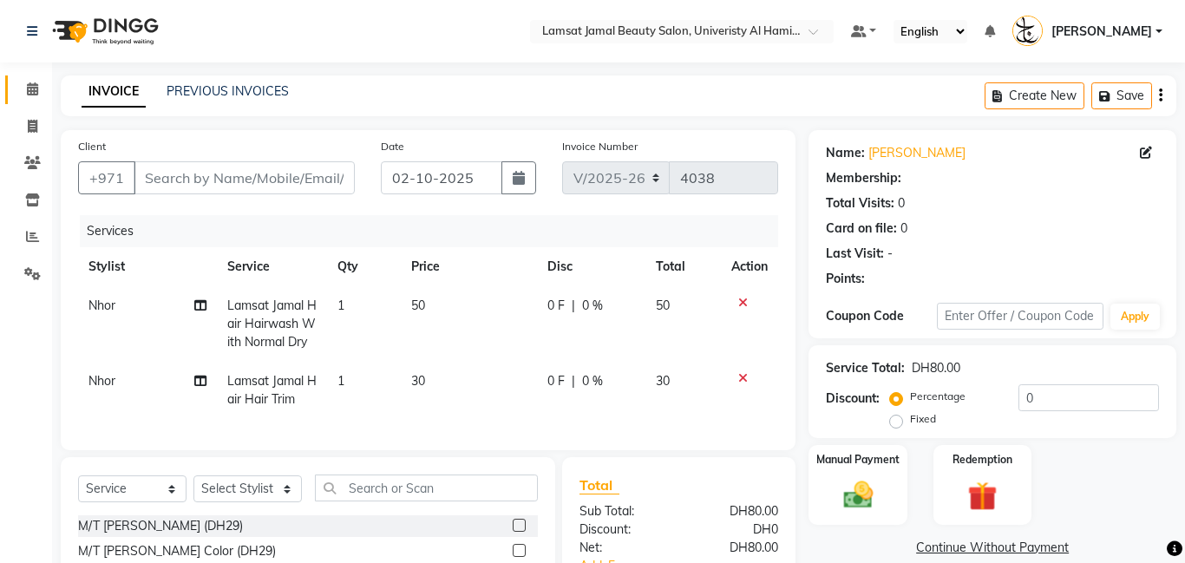
type input "55*****64"
select select "79907"
click at [200, 306] on icon at bounding box center [200, 305] width 12 height 12
select select "79907"
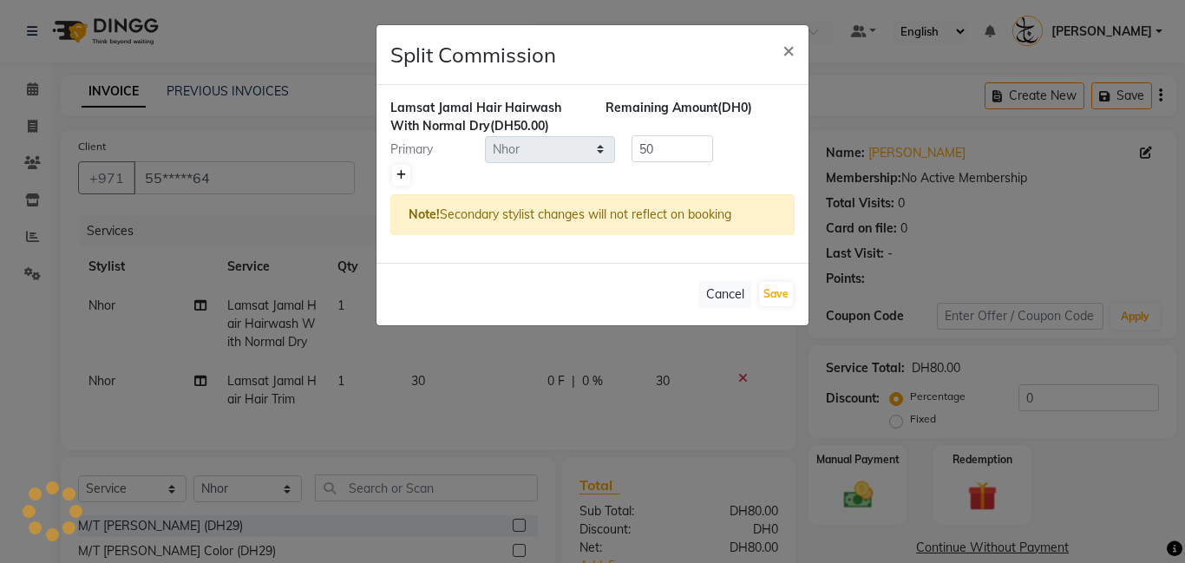
click at [408, 180] on link at bounding box center [401, 175] width 18 height 21
type input "25"
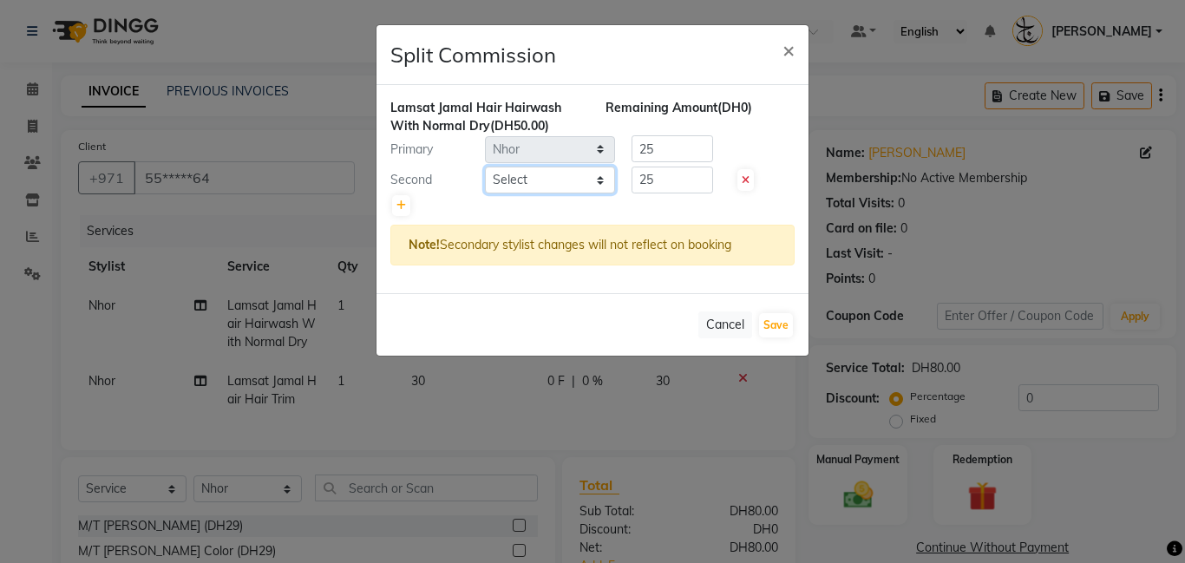
click at [612, 173] on select "Select [PERSON_NAME] Amna [PERSON_NAME] [PERSON_NAME] Ebda Lamsat [PERSON_NAME]…" at bounding box center [550, 180] width 130 height 27
select select "92477"
click at [485, 167] on select "Select [PERSON_NAME] Amna [PERSON_NAME] [PERSON_NAME] Ebda Lamsat [PERSON_NAME]…" at bounding box center [550, 180] width 130 height 27
click at [790, 328] on button "Save" at bounding box center [776, 325] width 34 height 24
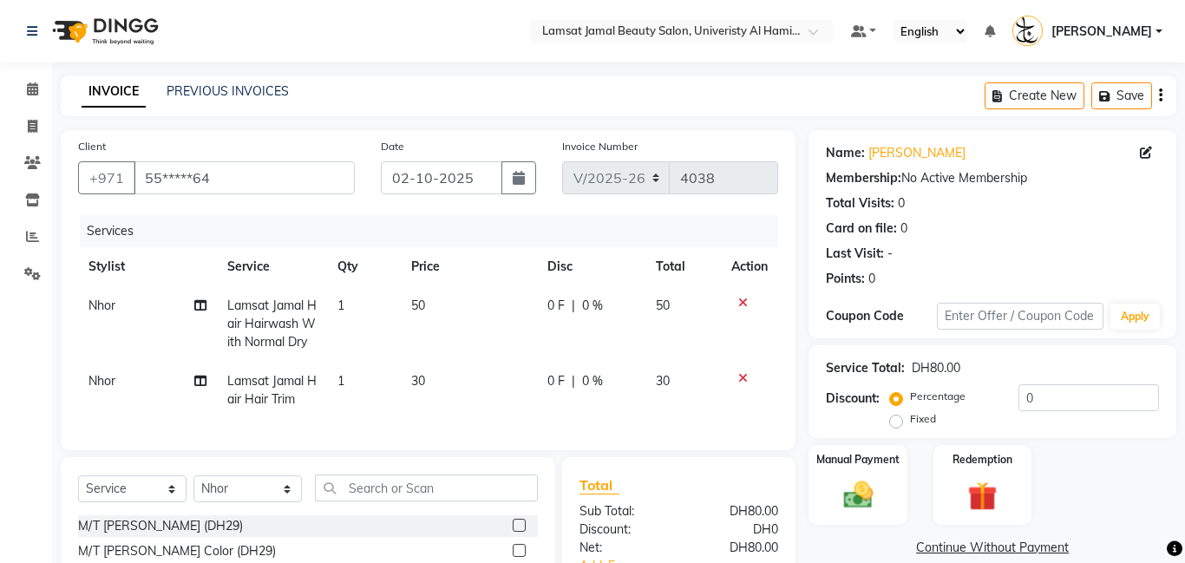
scroll to position [124, 0]
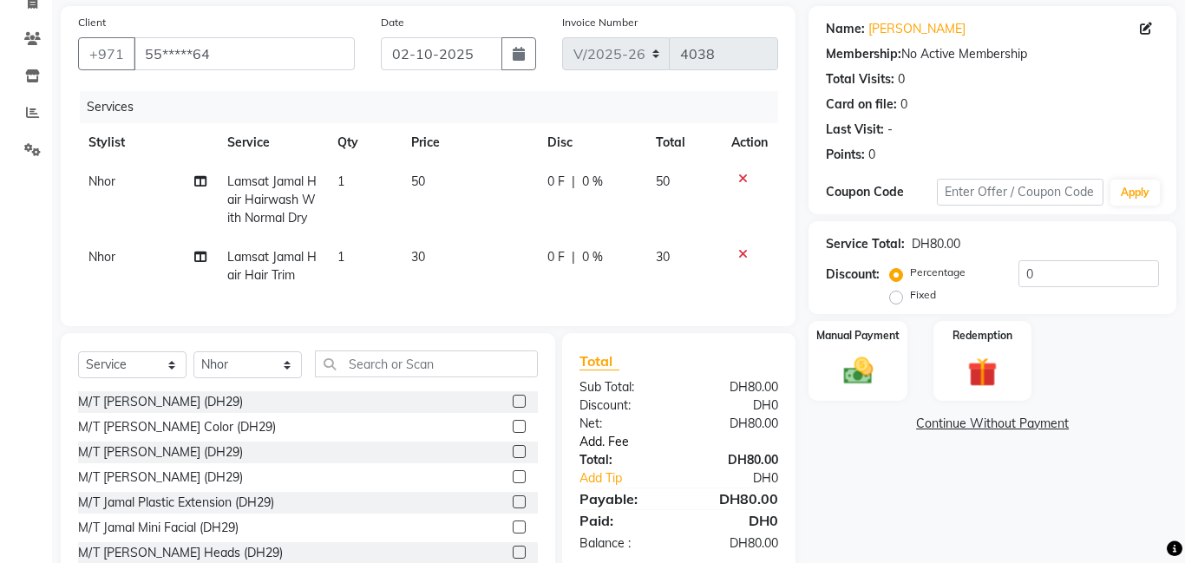
click at [619, 433] on link "Add. Fee" at bounding box center [679, 442] width 225 height 18
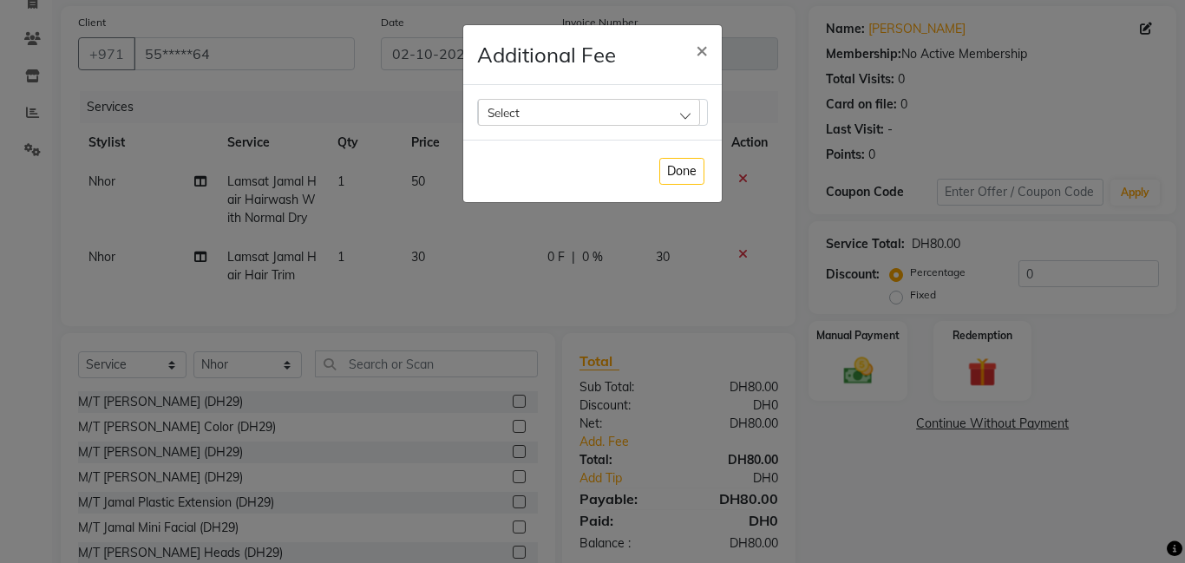
click at [696, 115] on div "Select" at bounding box center [589, 112] width 222 height 26
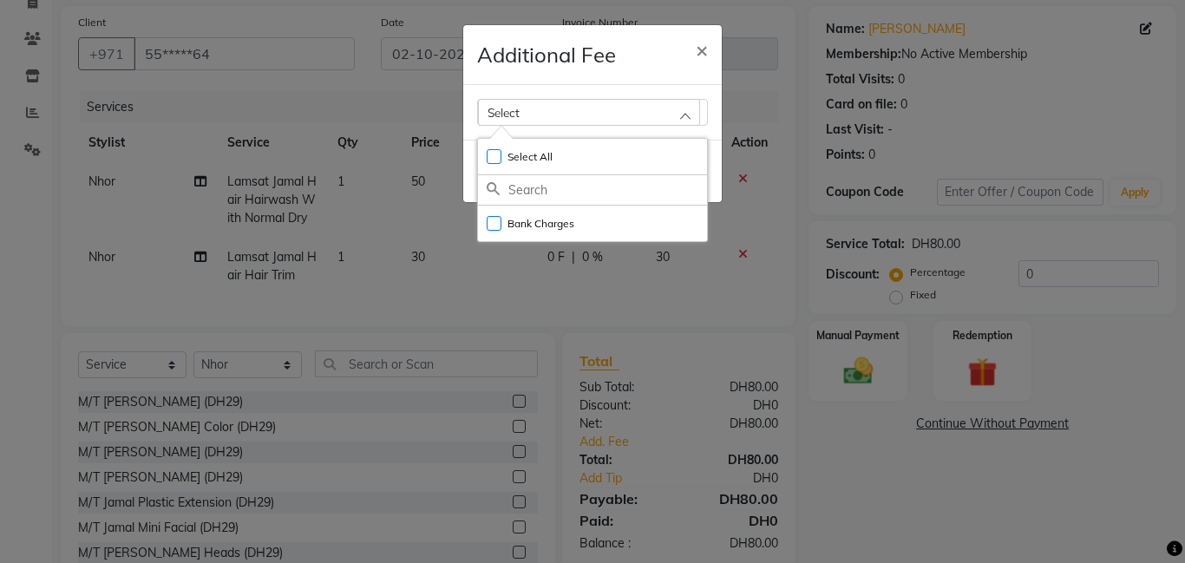
scroll to position [194, 0]
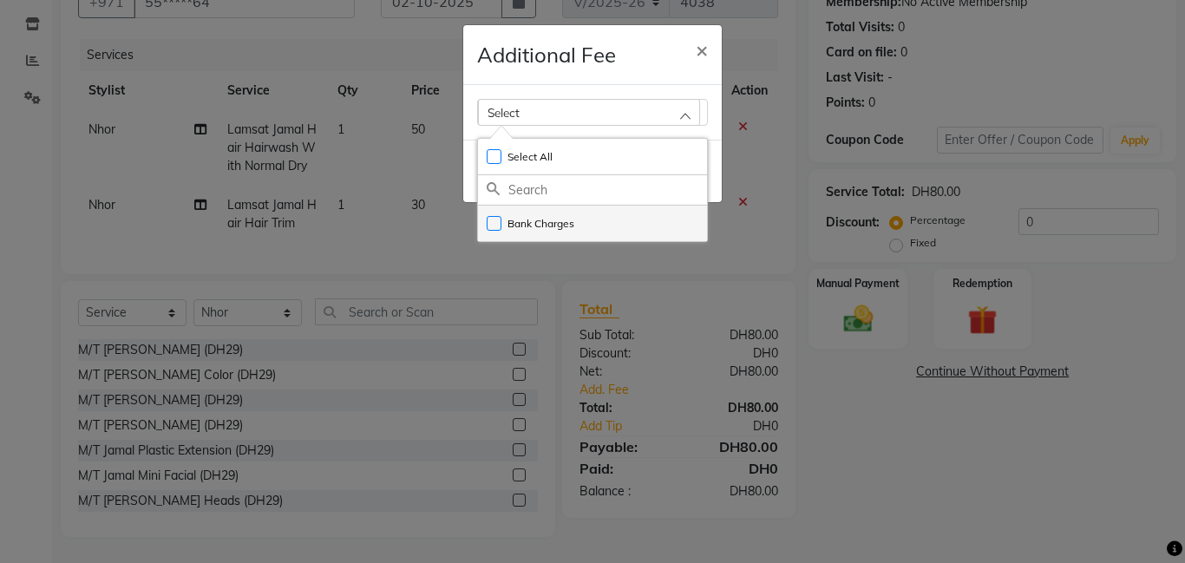
click at [682, 235] on li "Bank Charges" at bounding box center [592, 224] width 229 height 36
checkbox input "true"
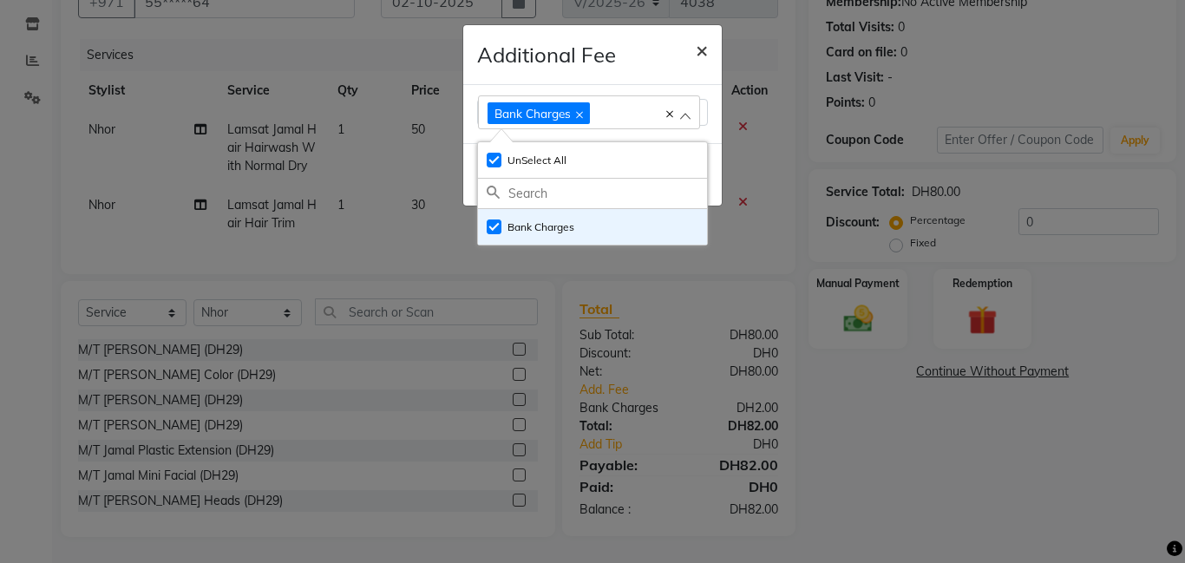
click at [702, 55] on span "×" at bounding box center [702, 49] width 12 height 26
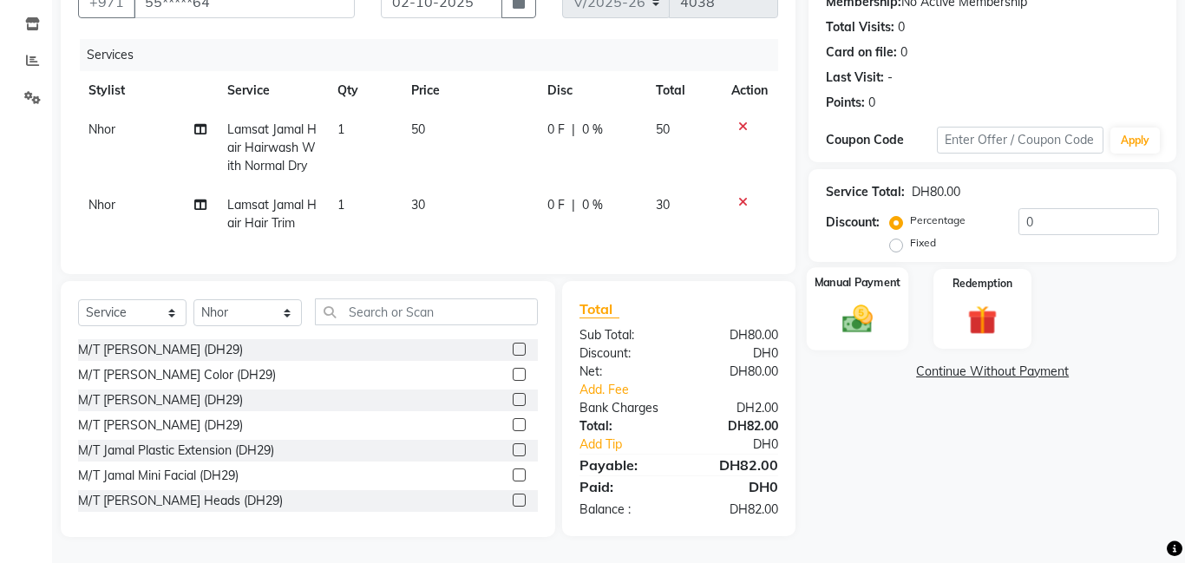
click at [828, 302] on div "Manual Payment" at bounding box center [858, 308] width 102 height 83
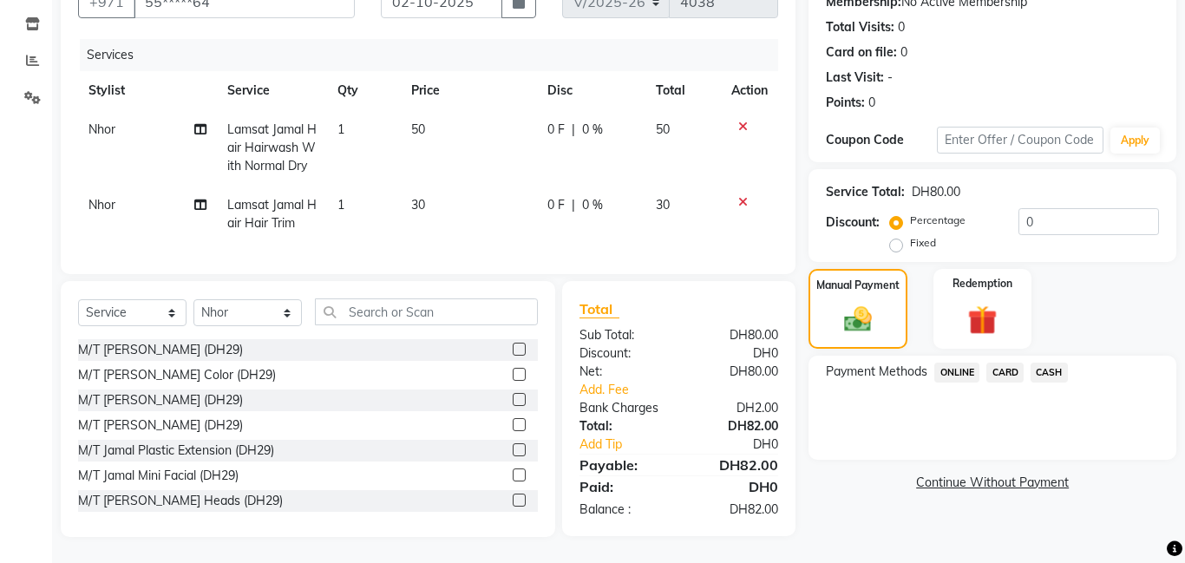
click at [1005, 363] on span "CARD" at bounding box center [1005, 373] width 37 height 20
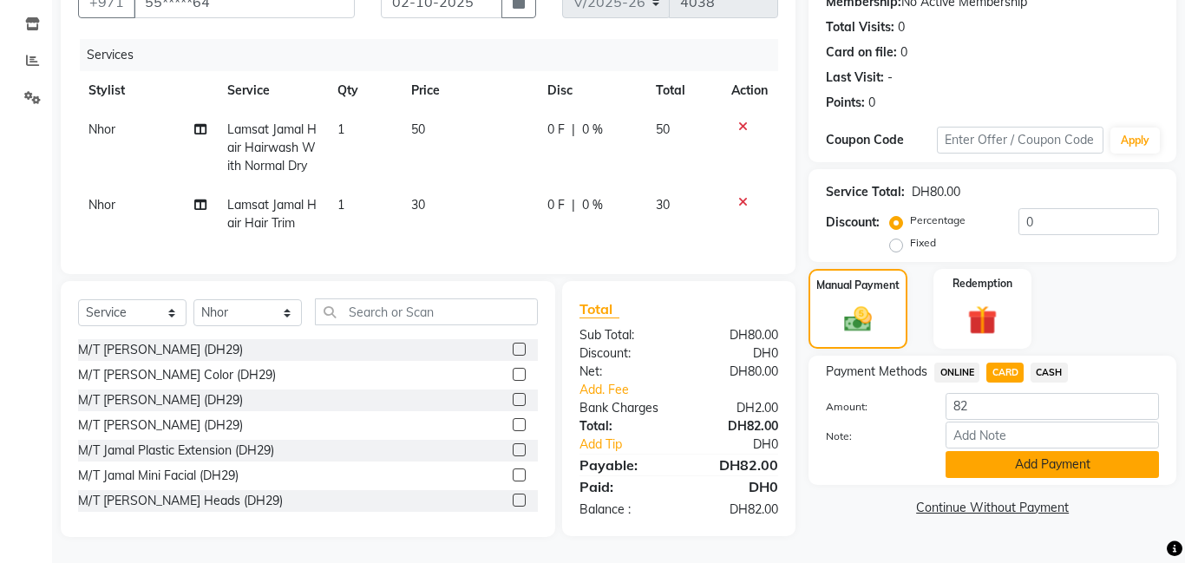
click at [1050, 451] on button "Add Payment" at bounding box center [1052, 464] width 213 height 27
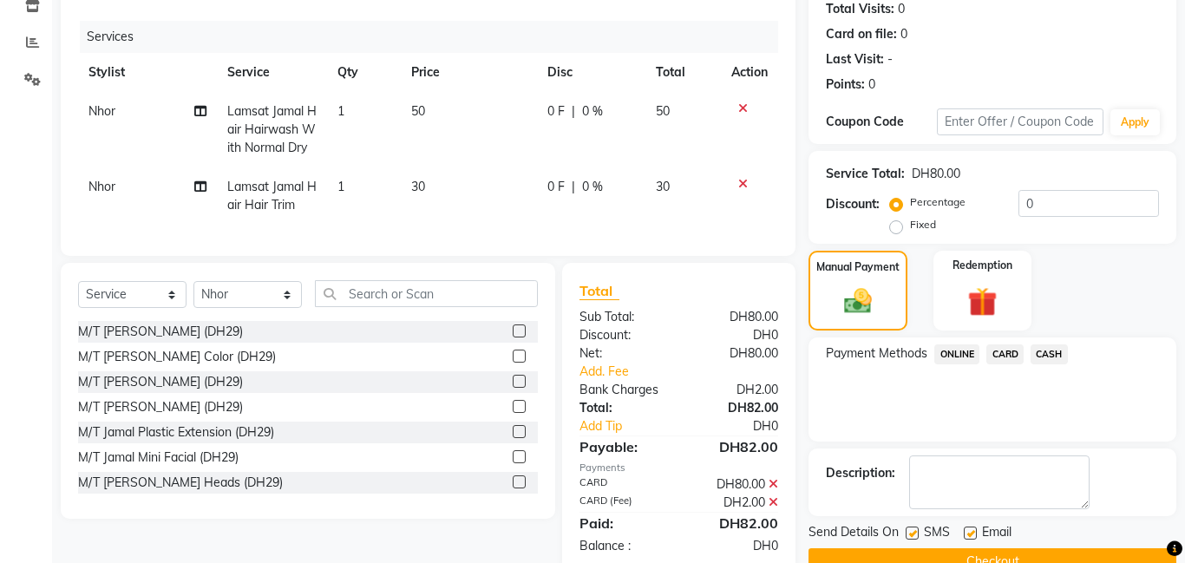
click at [976, 514] on div "Name: [PERSON_NAME] Membership: No Active Membership Total Visits: 0 Card on fi…" at bounding box center [999, 256] width 381 height 640
click at [981, 548] on button "Checkout" at bounding box center [993, 561] width 368 height 27
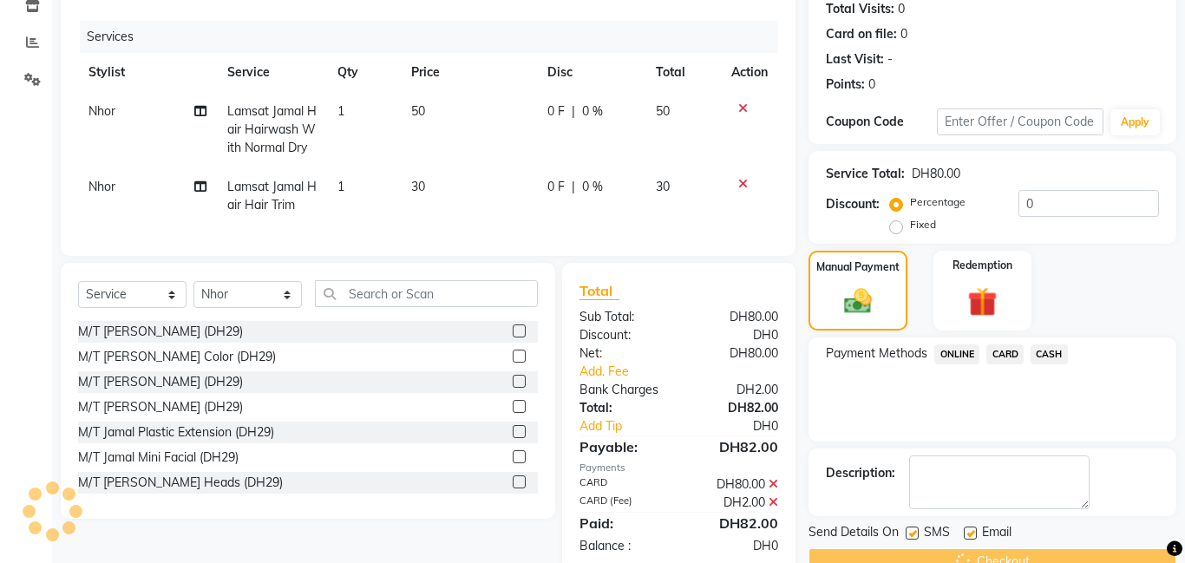
scroll to position [248, 0]
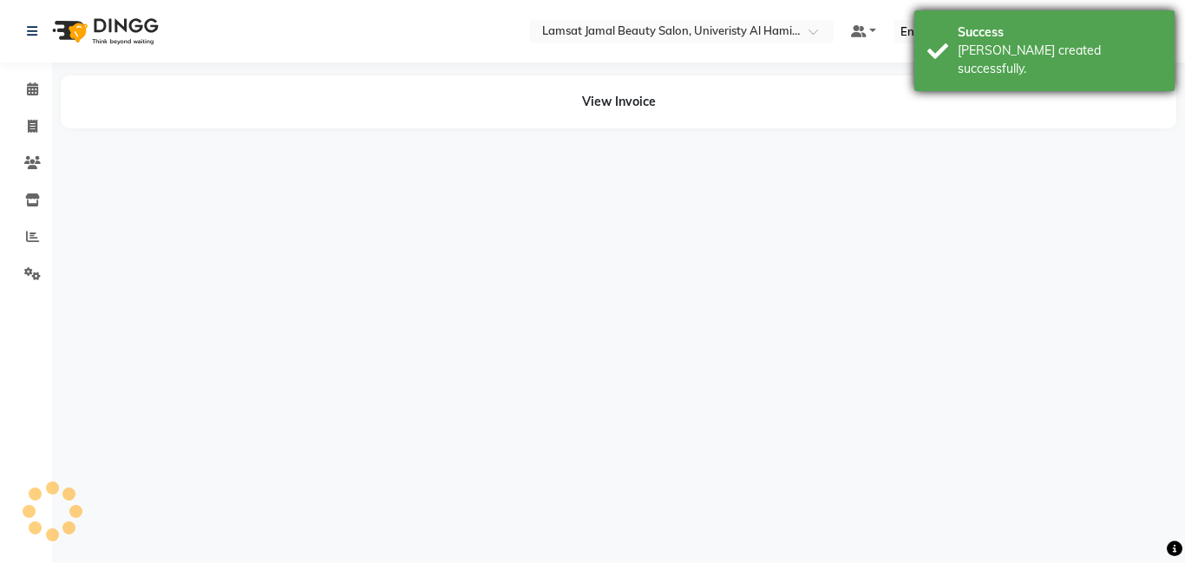
select select "79907"
select select "92477"
select select "79907"
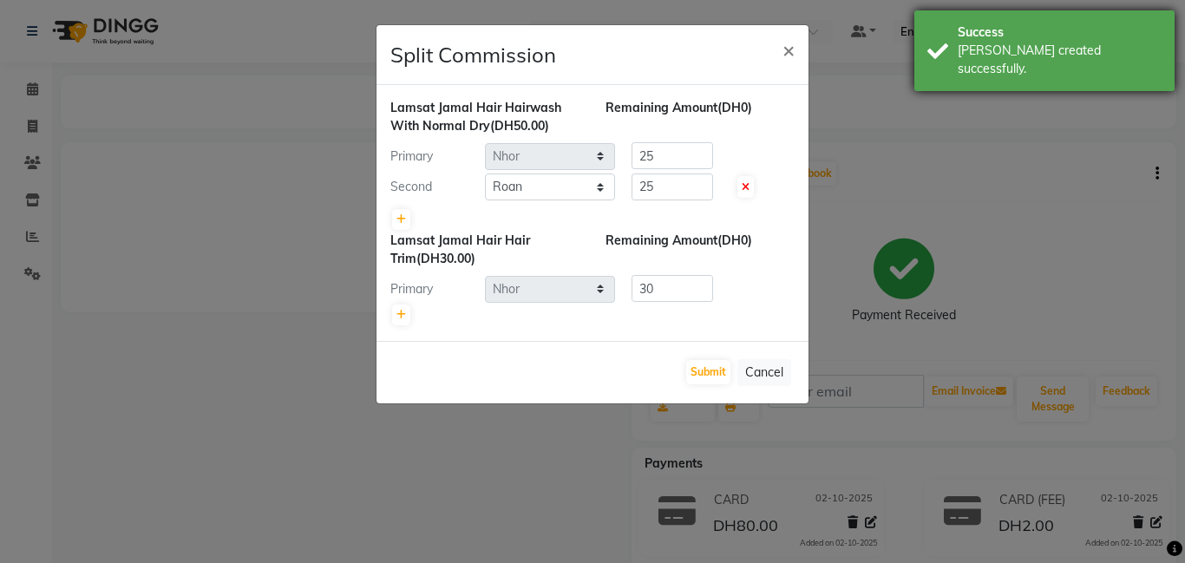
click at [982, 49] on div "[PERSON_NAME] created successfully." at bounding box center [1060, 60] width 204 height 36
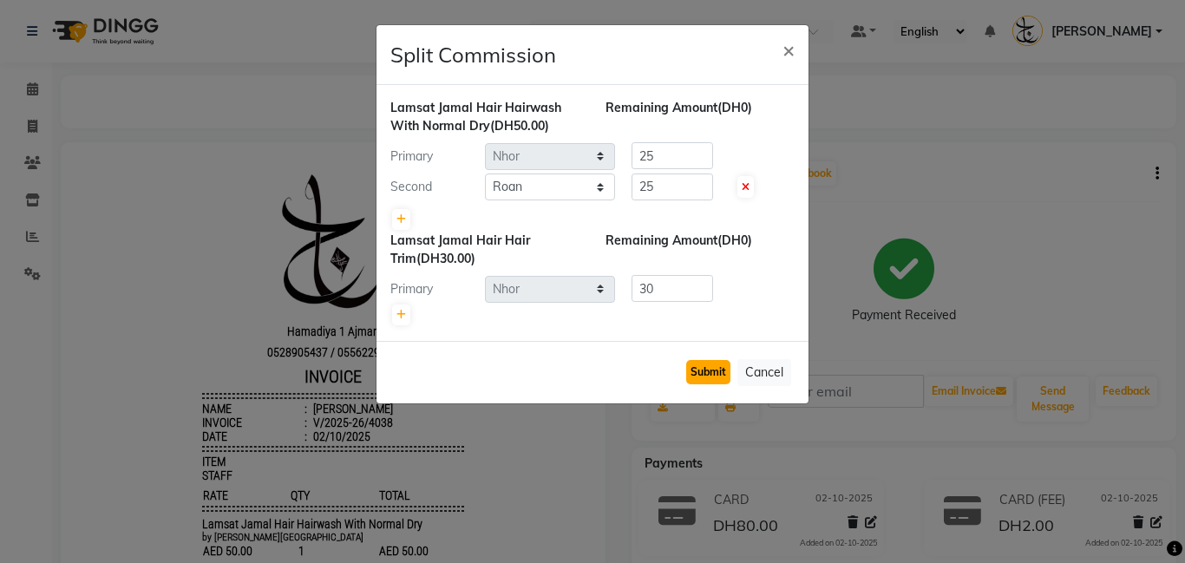
click at [718, 372] on button "Submit" at bounding box center [708, 372] width 44 height 24
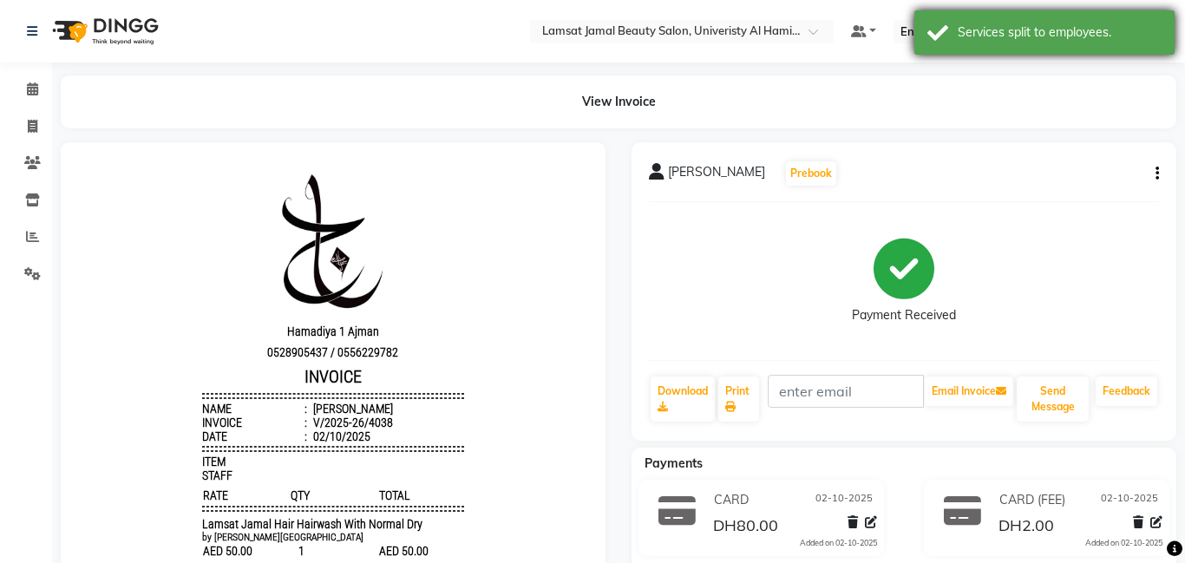
click at [1078, 35] on div "Services split to employees." at bounding box center [1060, 32] width 204 height 18
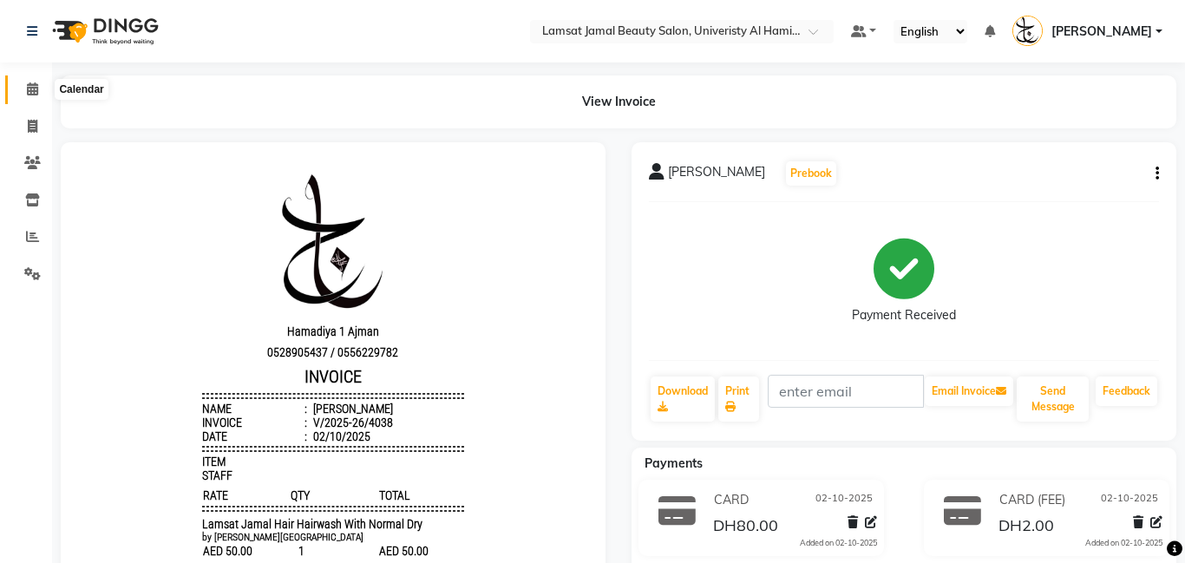
click at [37, 92] on icon at bounding box center [32, 88] width 11 height 13
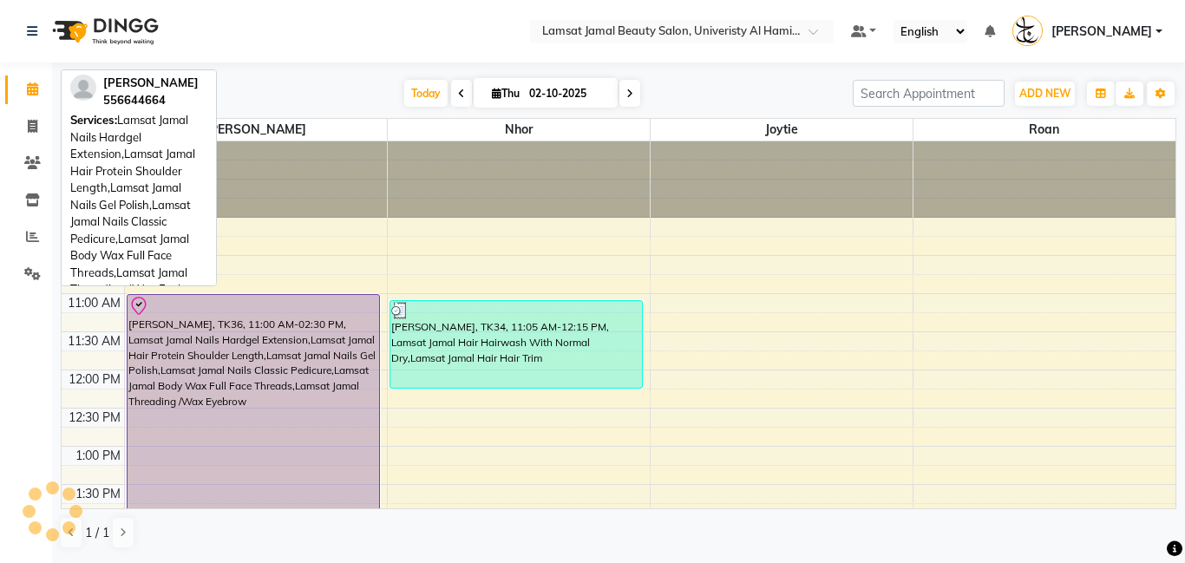
click at [280, 375] on div "[PERSON_NAME], TK36, 11:00 AM-02:30 PM, Lamsat Jamal Nails Hardgel Extension,La…" at bounding box center [254, 427] width 252 height 265
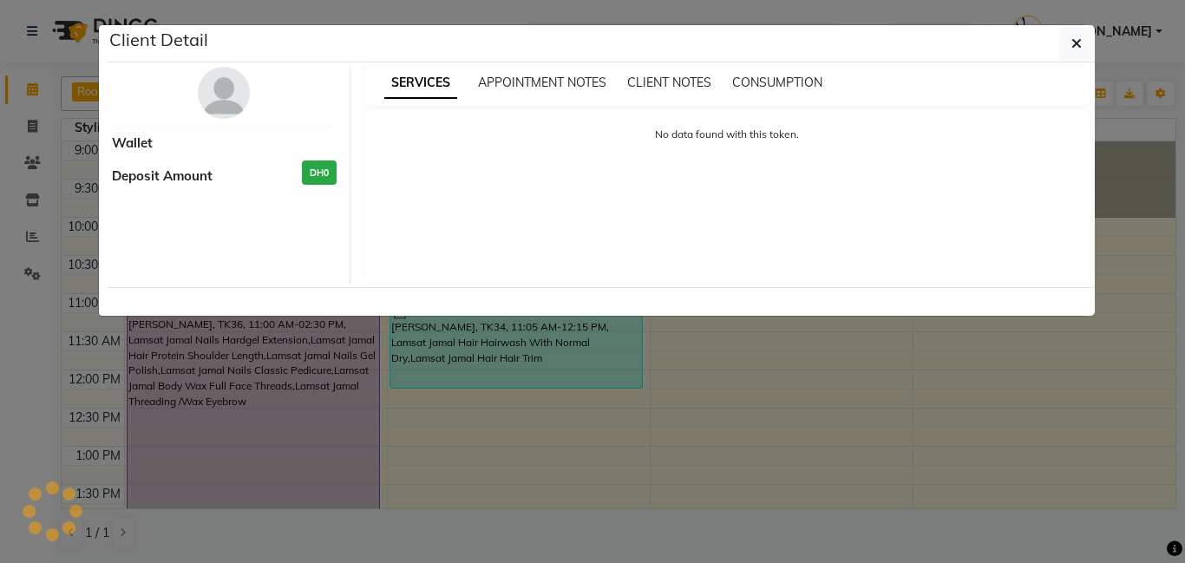
select select "8"
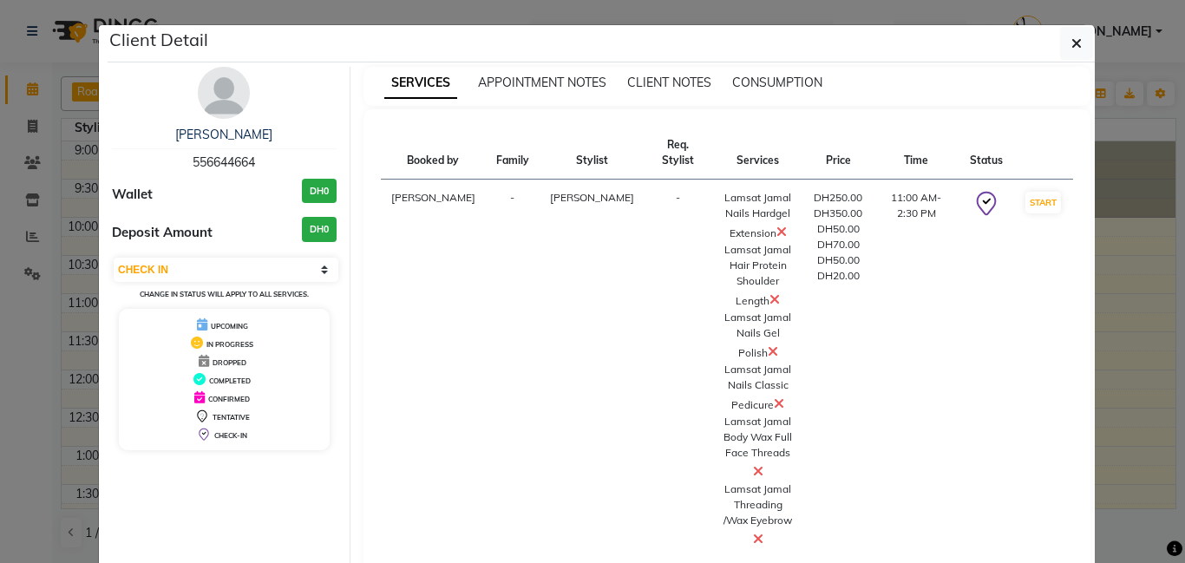
scroll to position [74, 0]
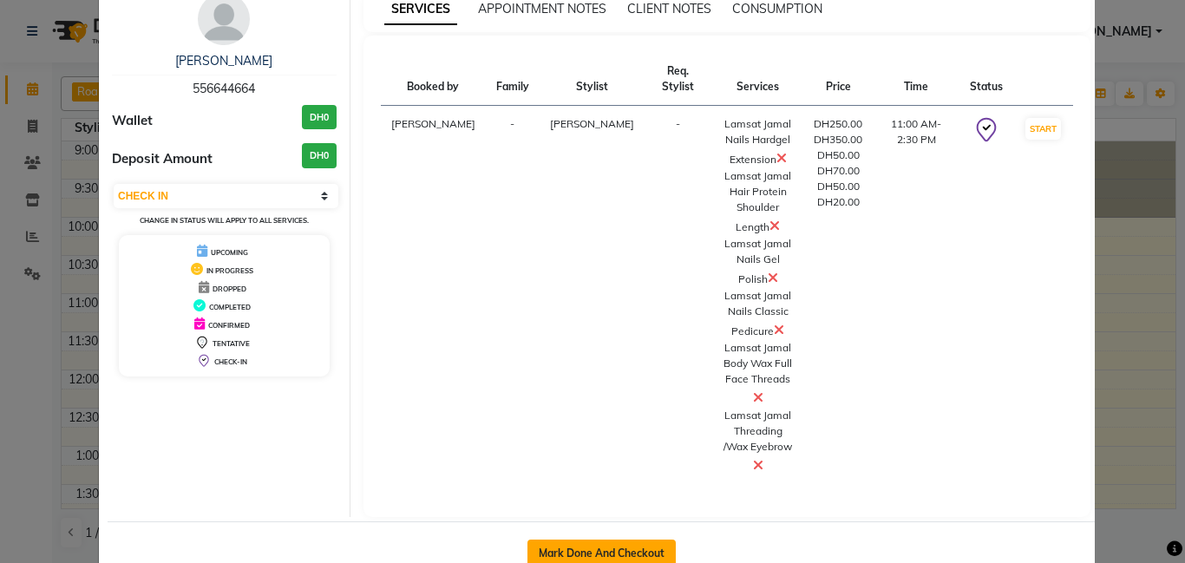
click at [621, 540] on button "Mark Done And Checkout" at bounding box center [602, 554] width 148 height 28
select select "service"
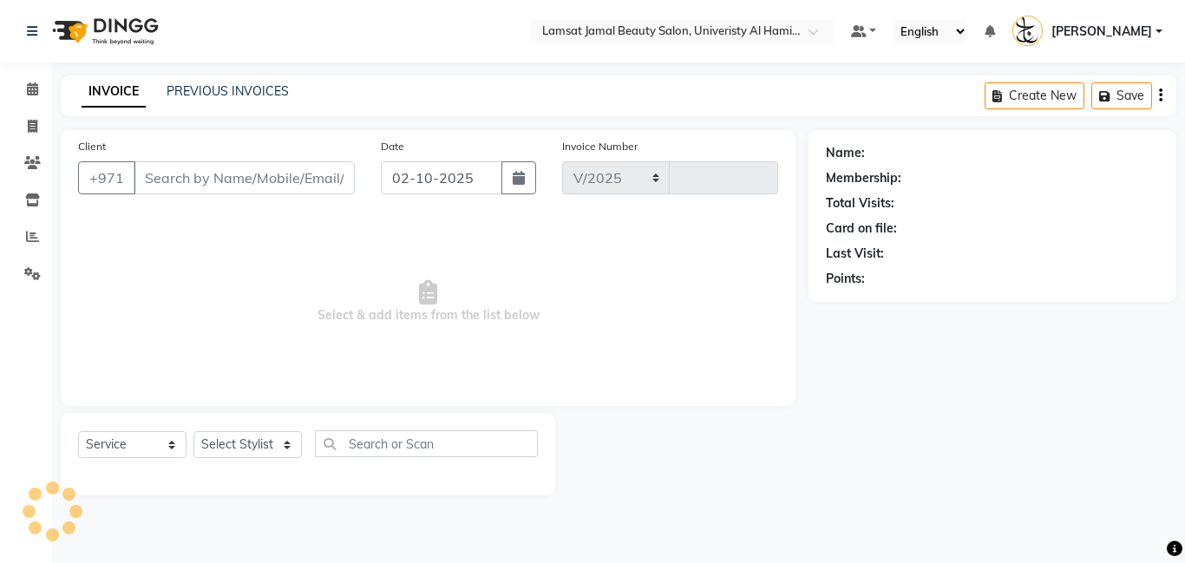
select select "8294"
type input "4039"
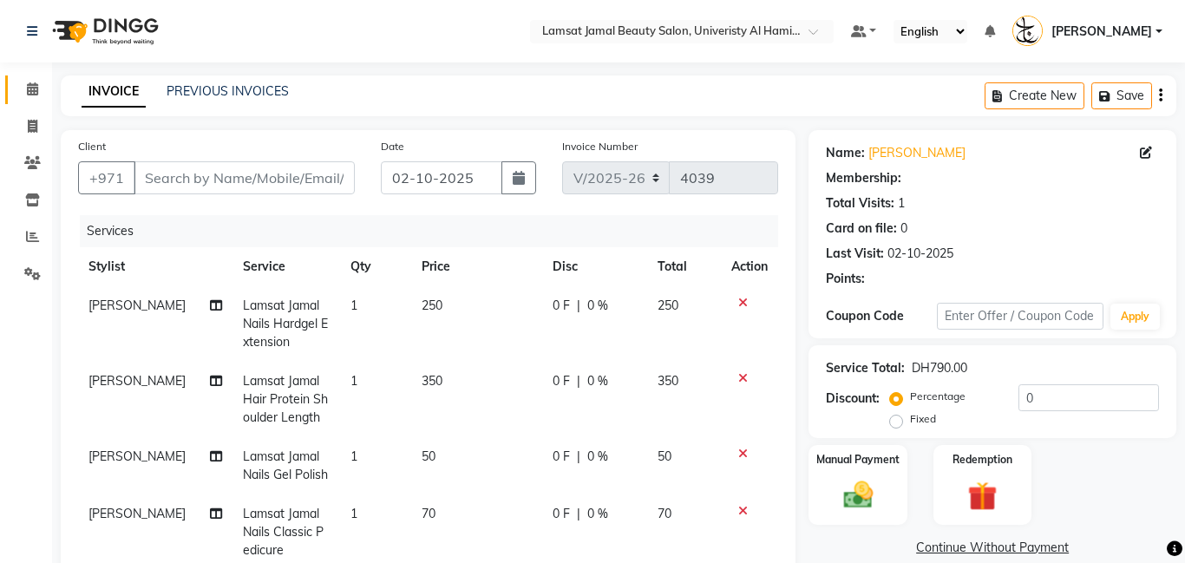
type input "55*****64"
select select "79902"
click at [449, 307] on td "250" at bounding box center [476, 323] width 131 height 75
select select "79902"
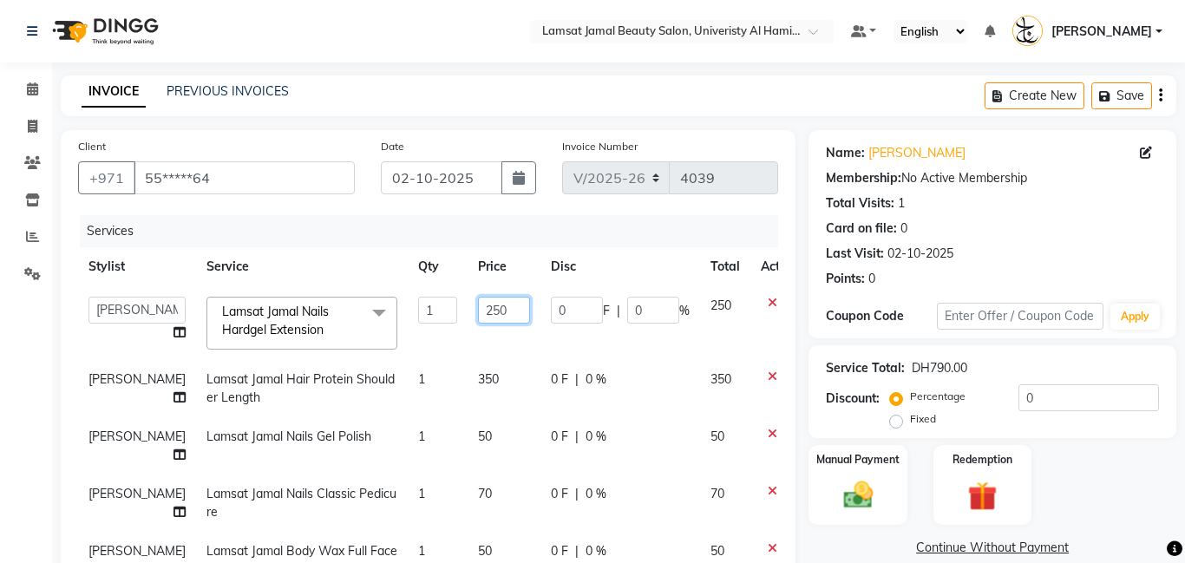
click at [481, 306] on input "250" at bounding box center [504, 310] width 52 height 27
type input "200"
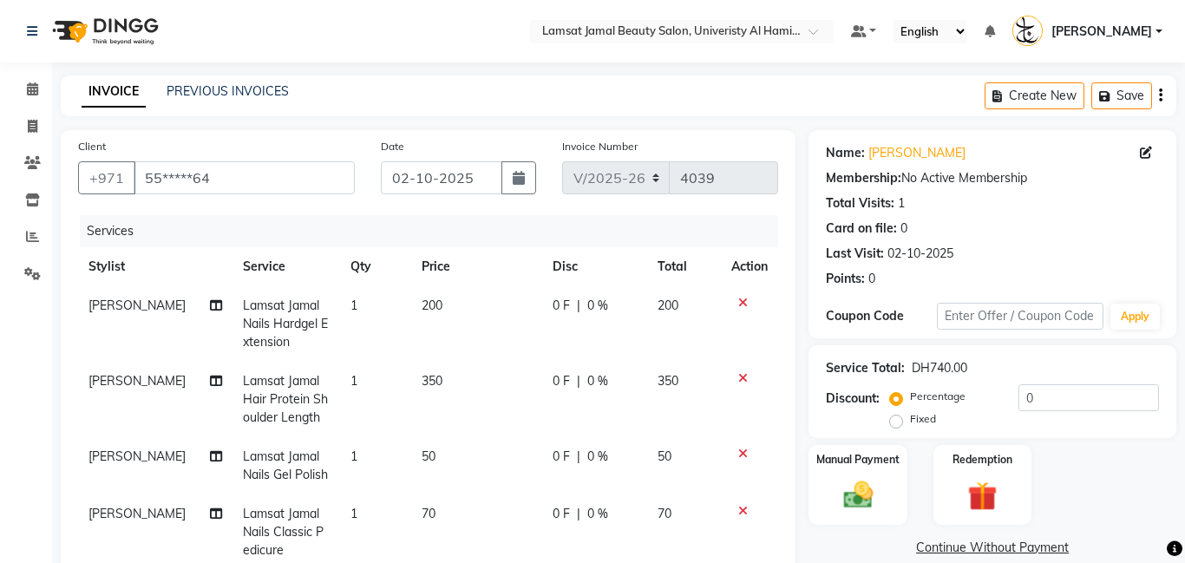
click at [102, 307] on span "[PERSON_NAME]" at bounding box center [137, 306] width 97 height 16
select select "79902"
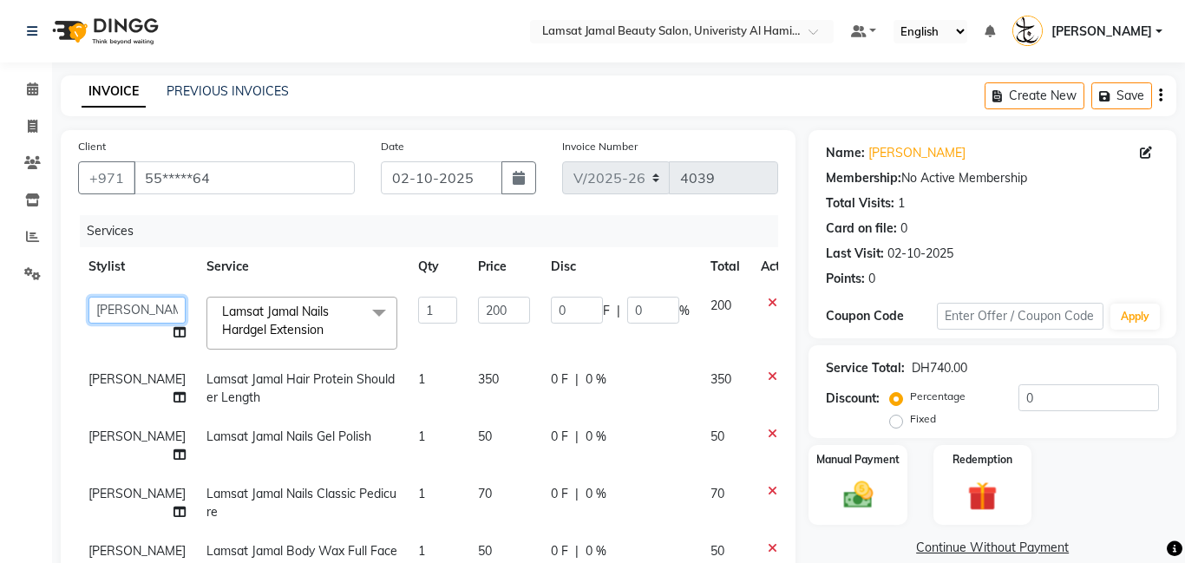
click at [108, 308] on select "[PERSON_NAME] Amna [PERSON_NAME] [PERSON_NAME] Ebda Lamsat [PERSON_NAME] [PERSO…" at bounding box center [137, 310] width 97 height 27
select select "79907"
click at [478, 382] on span "350" at bounding box center [488, 379] width 21 height 16
select select "79902"
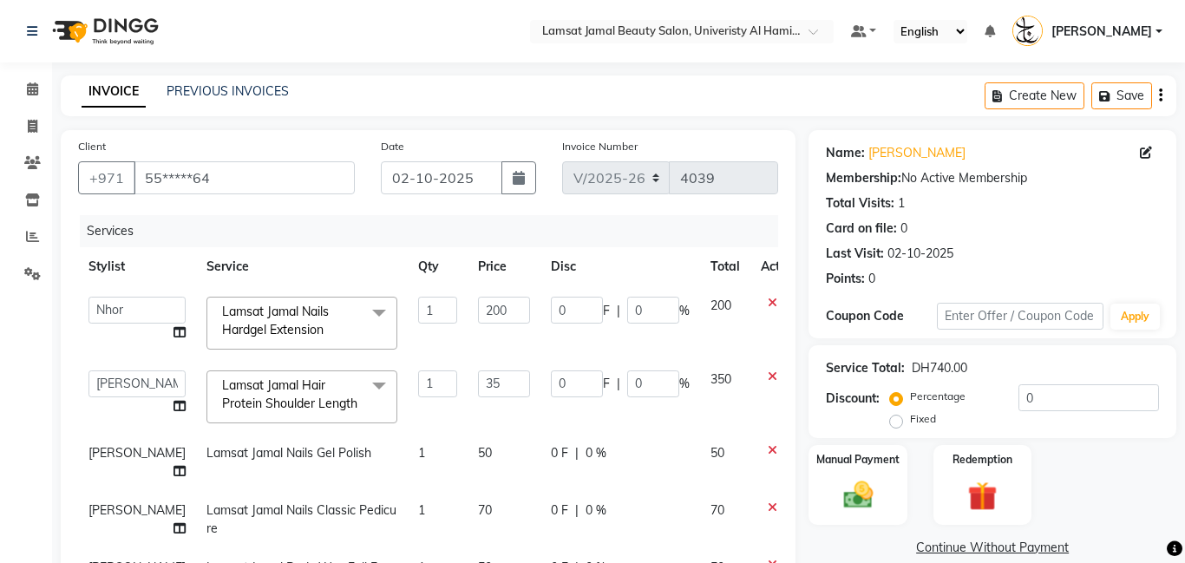
type input "3"
type input "400"
click at [130, 408] on td "[PERSON_NAME] Amna [PERSON_NAME] [PERSON_NAME] Ebda Lamsat [PERSON_NAME] [PERSO…" at bounding box center [137, 397] width 118 height 74
select select "79902"
click at [174, 406] on icon at bounding box center [180, 406] width 12 height 12
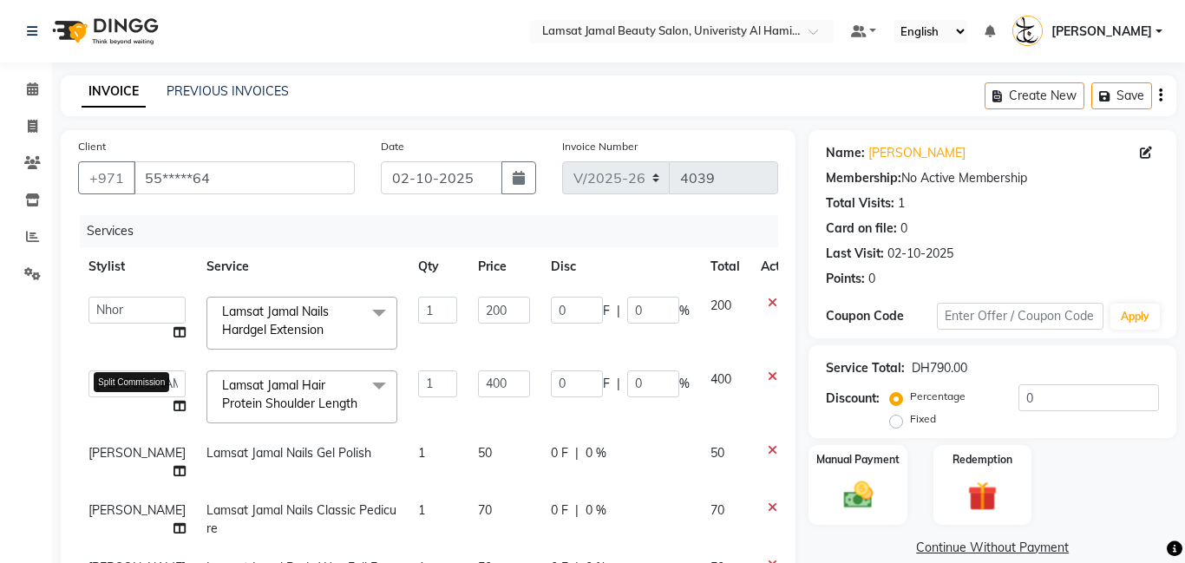
select select "79902"
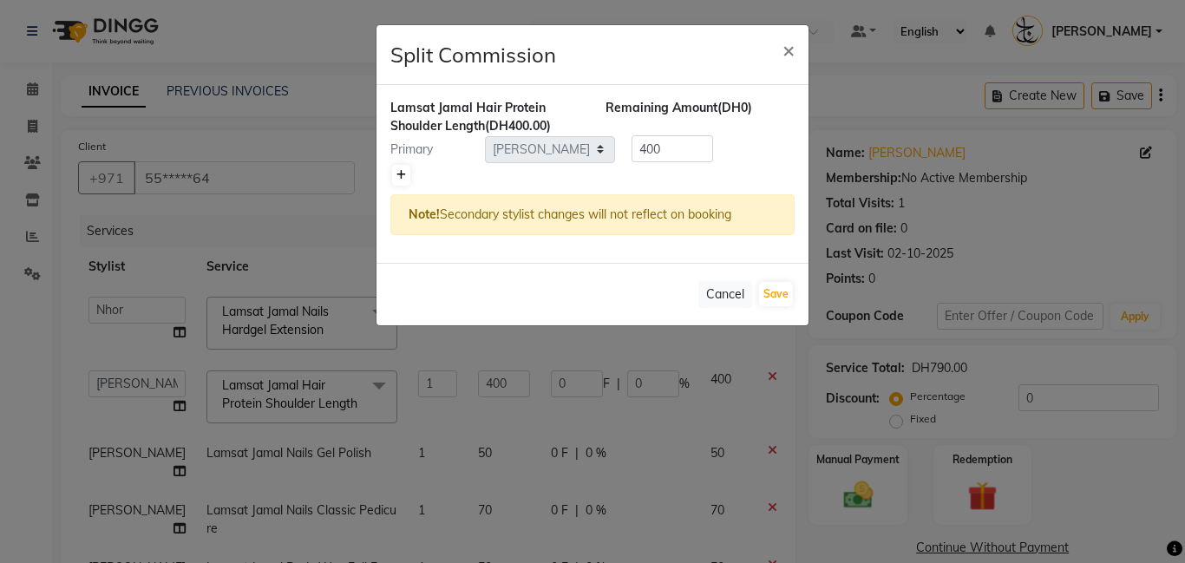
click at [401, 177] on icon at bounding box center [402, 175] width 10 height 10
type input "200"
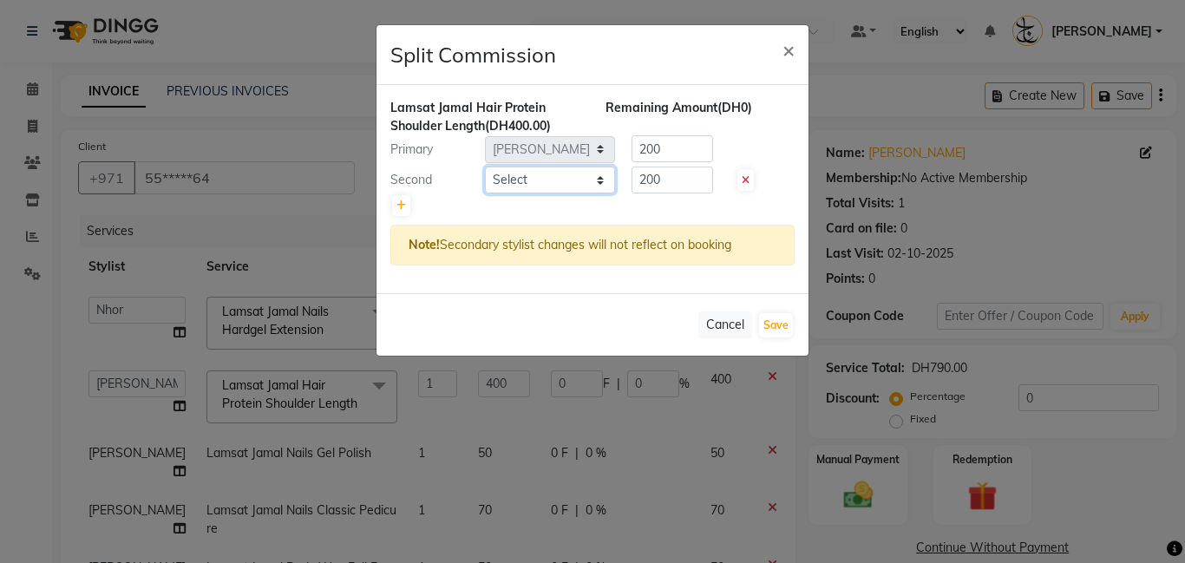
click at [600, 181] on select "Select [PERSON_NAME] Amna [PERSON_NAME] [PERSON_NAME] Ebda Lamsat [PERSON_NAME]…" at bounding box center [550, 180] width 130 height 27
select select "79907"
click at [485, 167] on select "Select [PERSON_NAME] Amna [PERSON_NAME] [PERSON_NAME] Ebda Lamsat [PERSON_NAME]…" at bounding box center [550, 180] width 130 height 27
click at [783, 326] on button "Save" at bounding box center [776, 325] width 34 height 24
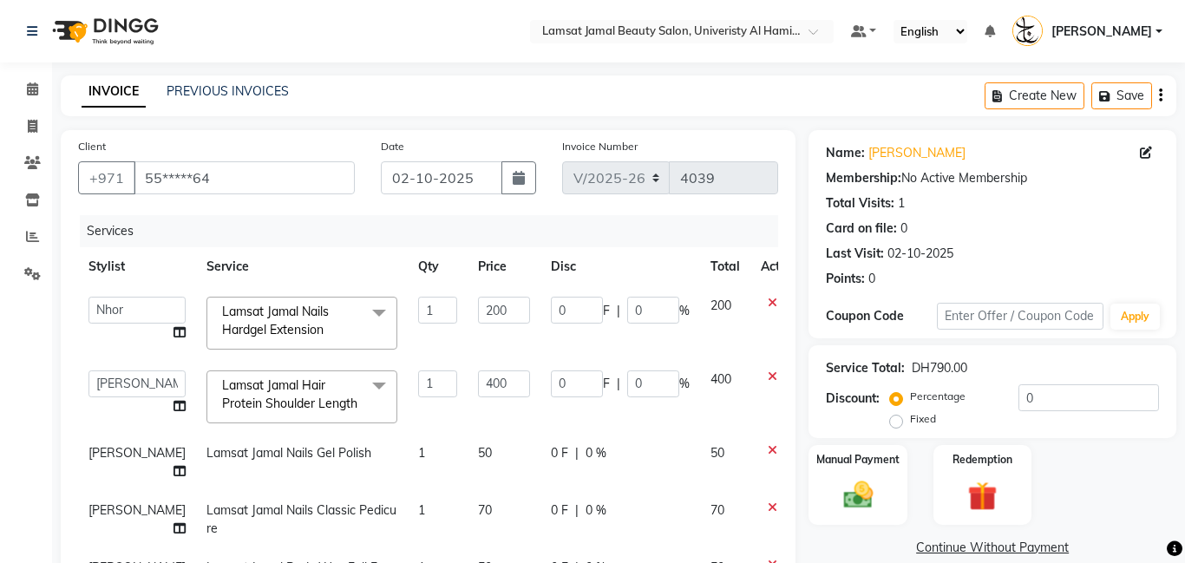
scroll to position [1, 0]
click at [456, 289] on tbody "[PERSON_NAME] Amna [PERSON_NAME] [PERSON_NAME] Ebda Lamsat [PERSON_NAME] [PERSO…" at bounding box center [443, 473] width 730 height 377
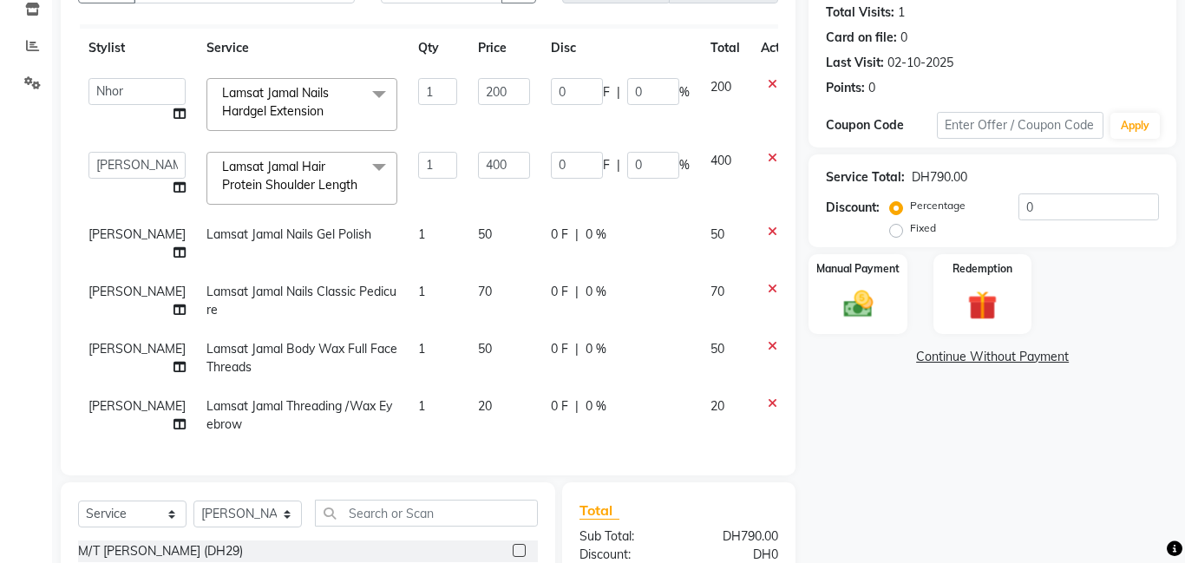
click at [468, 297] on td "70" at bounding box center [504, 300] width 73 height 57
select select "79902"
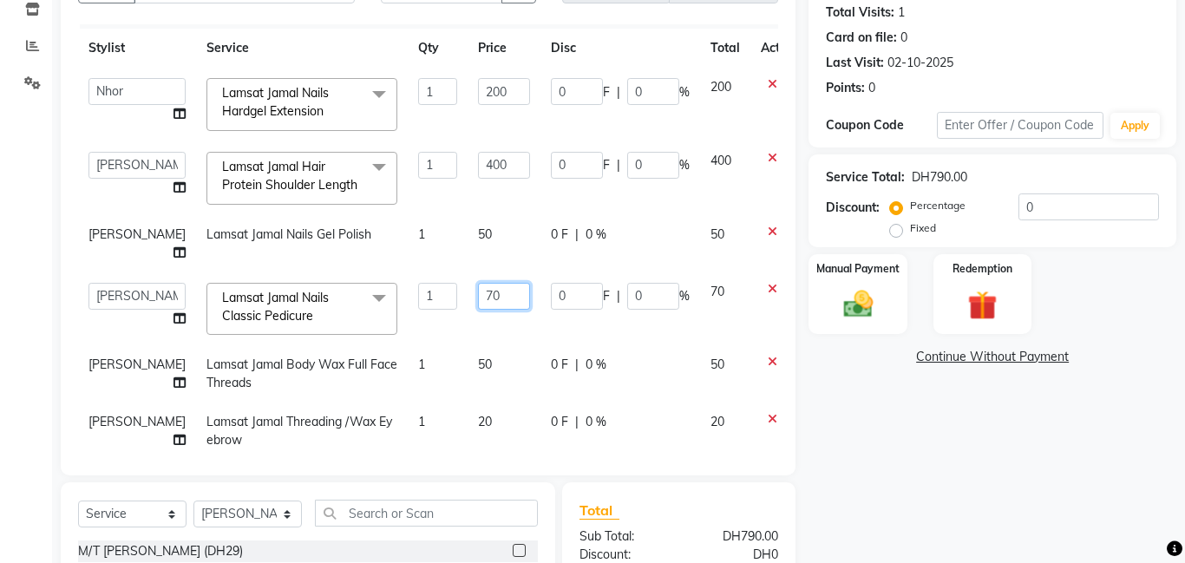
click at [478, 290] on input "70" at bounding box center [504, 296] width 52 height 27
type input "7"
type input "50"
click at [99, 360] on td "[PERSON_NAME]" at bounding box center [137, 373] width 118 height 57
select select "79902"
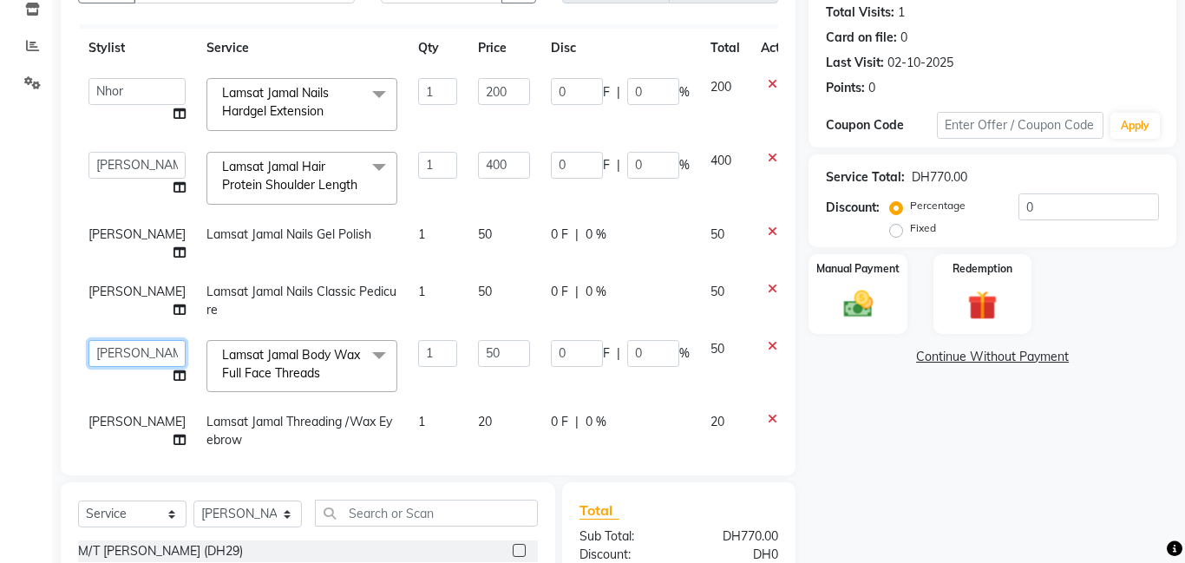
click at [102, 358] on select "[PERSON_NAME] Amna [PERSON_NAME] [PERSON_NAME] Ebda Lamsat [PERSON_NAME] [PERSO…" at bounding box center [137, 353] width 97 height 27
click at [89, 340] on select "[PERSON_NAME] Amna [PERSON_NAME] [PERSON_NAME] Ebda Lamsat [PERSON_NAME] [PERSO…" at bounding box center [137, 353] width 97 height 27
click at [121, 61] on th "Stylist" at bounding box center [137, 48] width 118 height 39
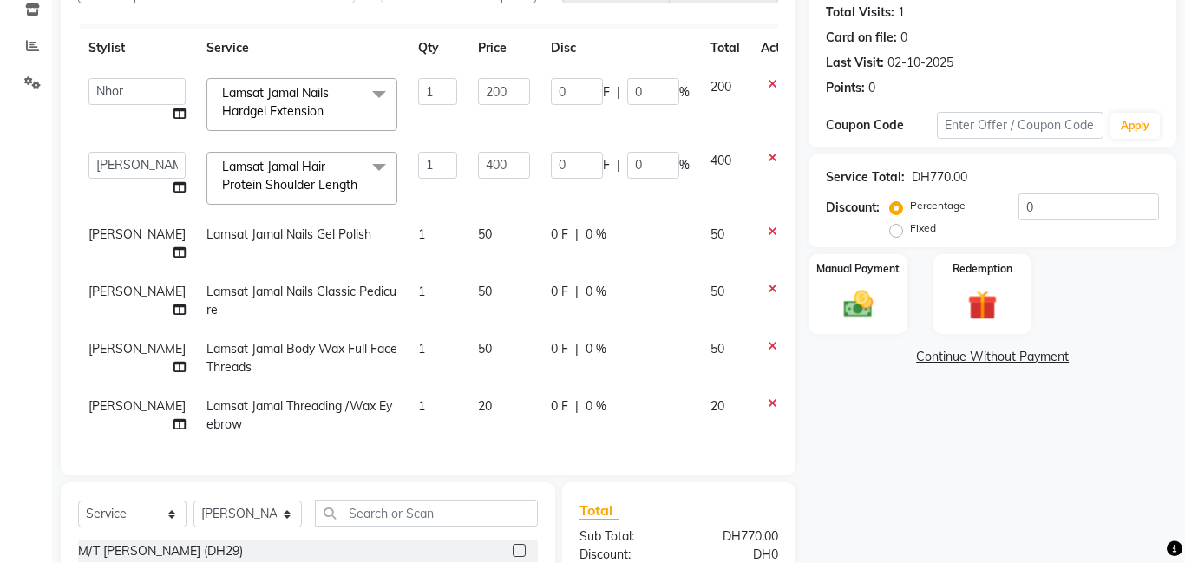
click at [89, 342] on span "[PERSON_NAME]" at bounding box center [137, 349] width 97 height 16
select select "79902"
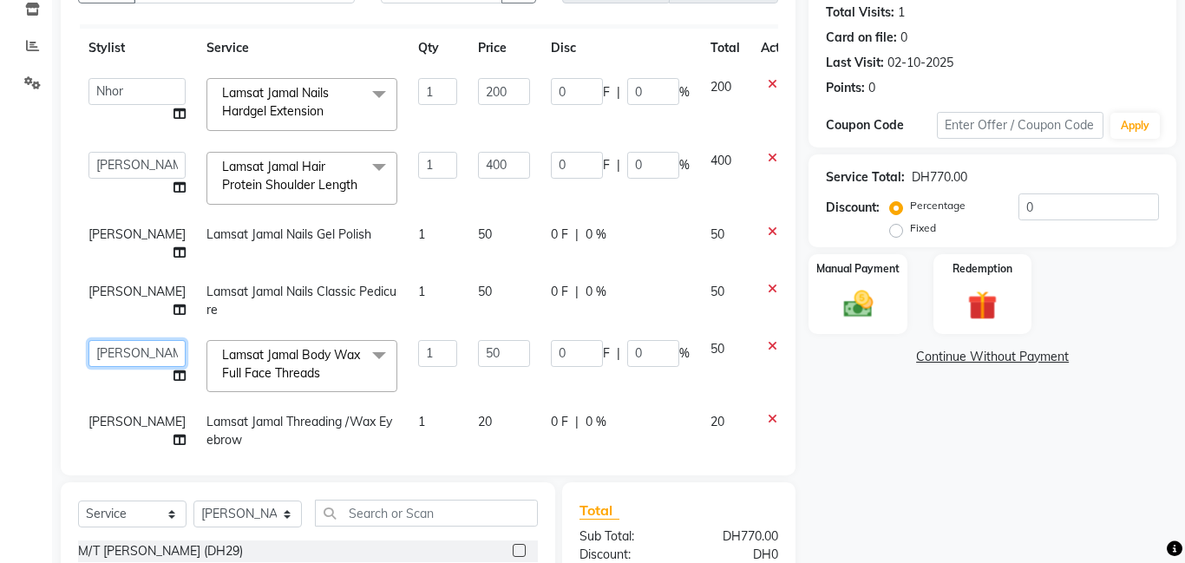
click at [109, 355] on select "[PERSON_NAME] Amna [PERSON_NAME] [PERSON_NAME] Ebda Lamsat [PERSON_NAME] [PERSO…" at bounding box center [137, 353] width 97 height 27
select select "79908"
click at [104, 424] on span "[PERSON_NAME]" at bounding box center [137, 422] width 97 height 16
select select "79902"
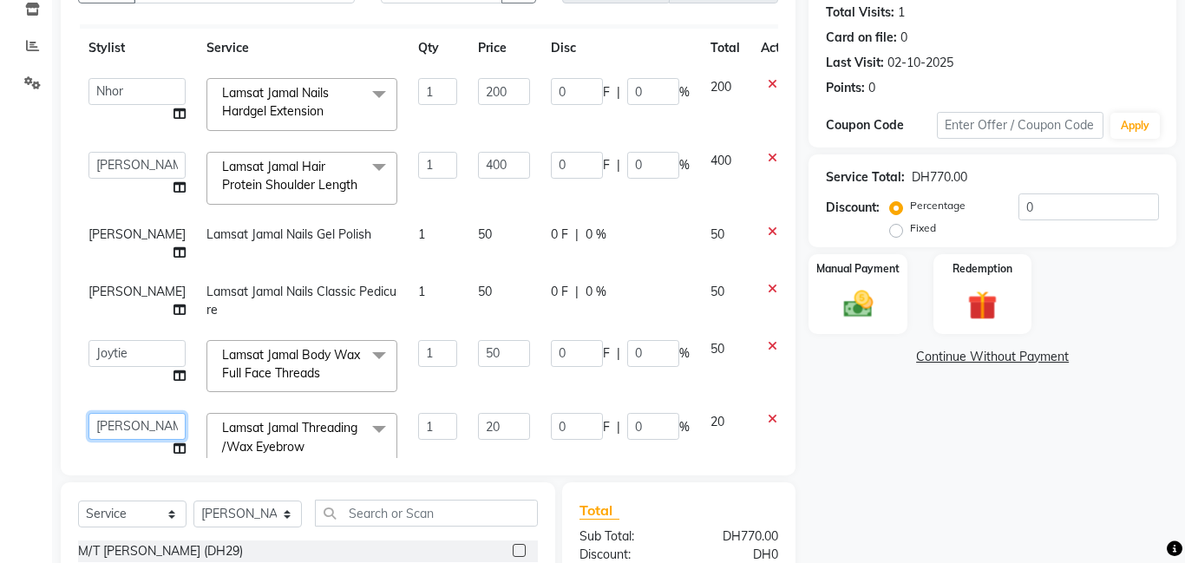
click at [112, 424] on select "[PERSON_NAME] Amna [PERSON_NAME] [PERSON_NAME] Ebda Lamsat [PERSON_NAME] [PERSO…" at bounding box center [137, 426] width 97 height 27
select select "79908"
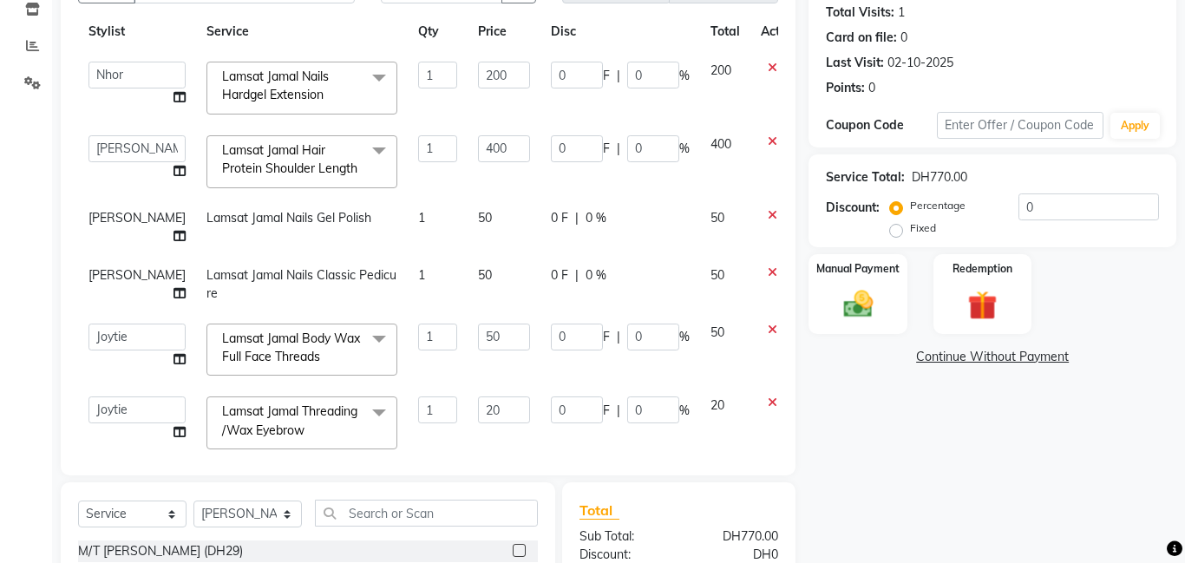
scroll to position [61, 0]
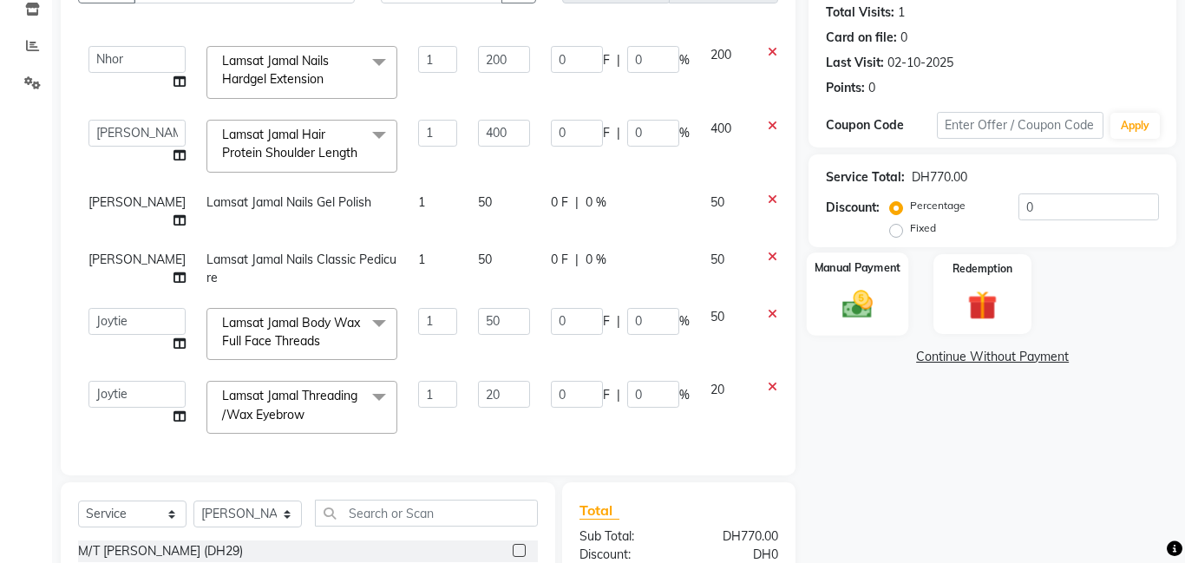
click at [869, 286] on img at bounding box center [857, 304] width 49 height 36
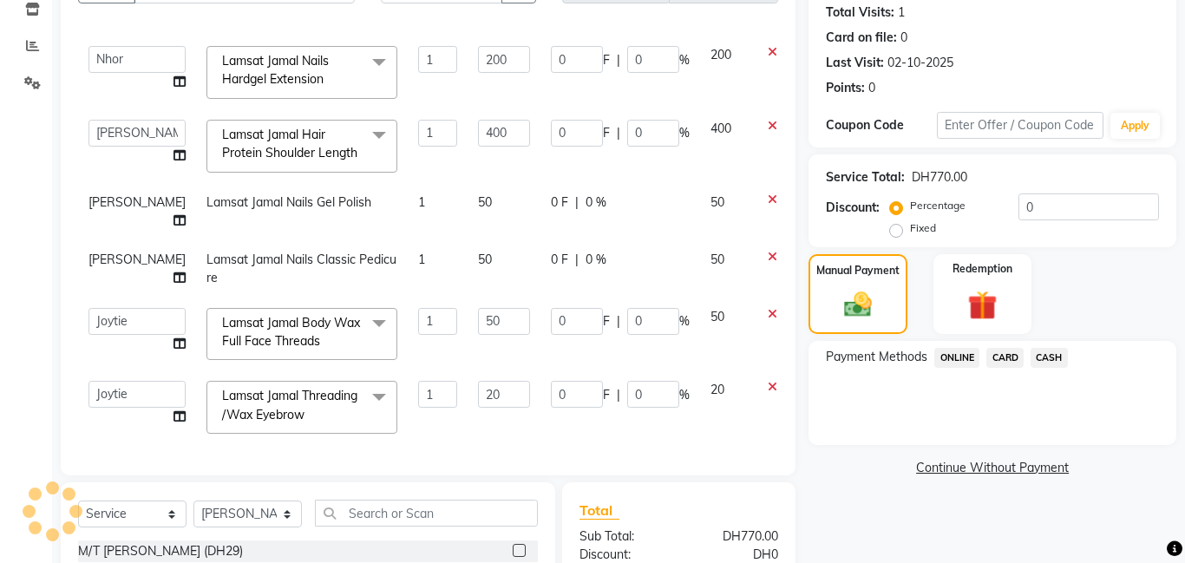
scroll to position [392, 0]
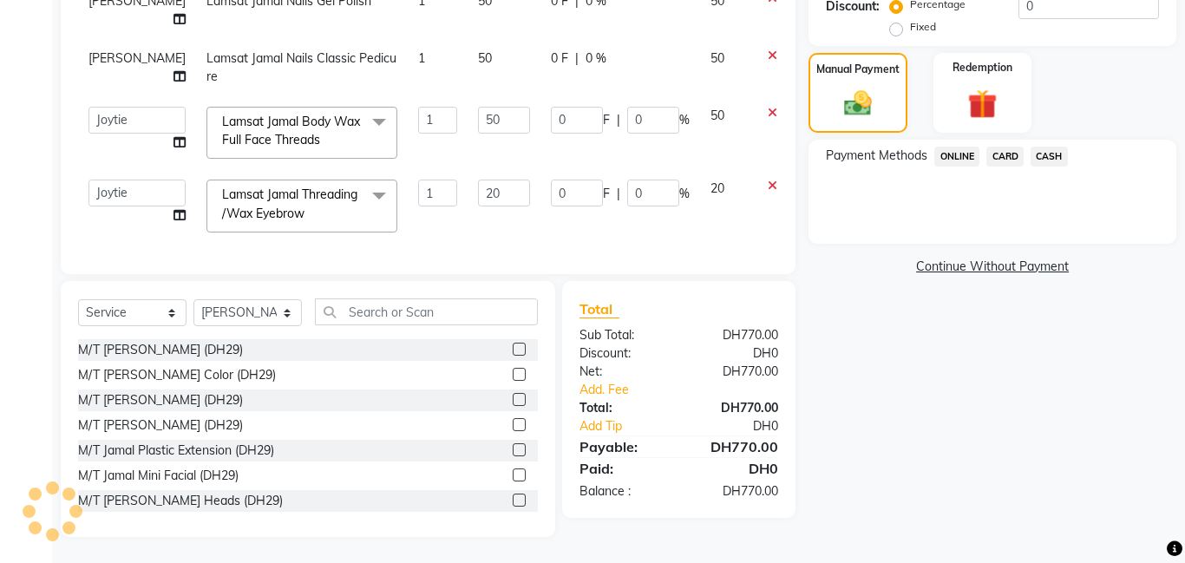
click at [1059, 157] on span "CASH" at bounding box center [1049, 157] width 37 height 20
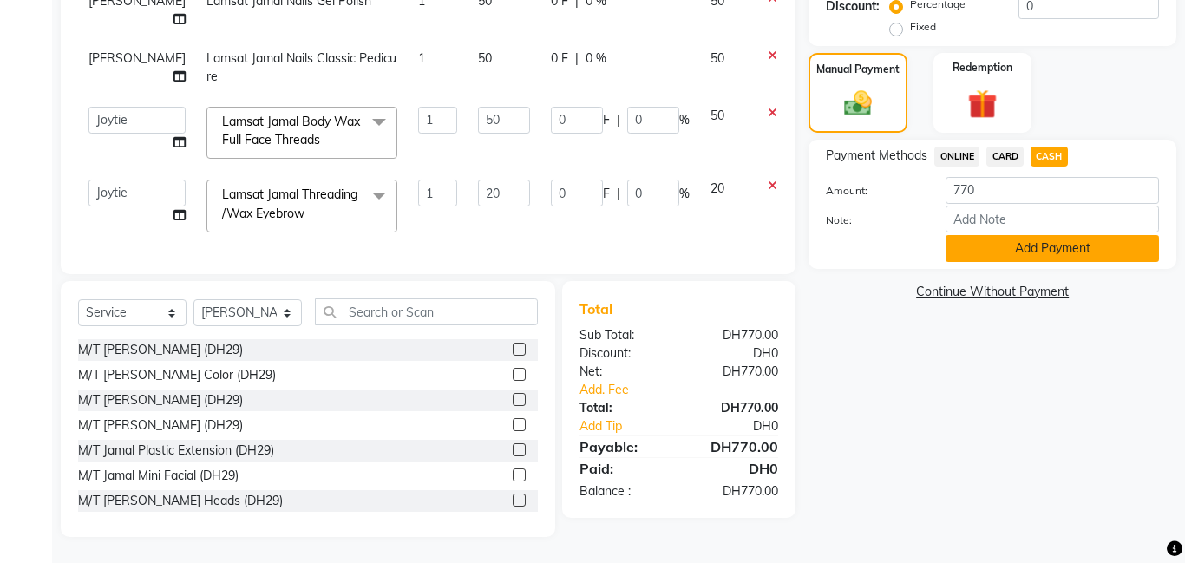
click at [1054, 258] on button "Add Payment" at bounding box center [1052, 248] width 213 height 27
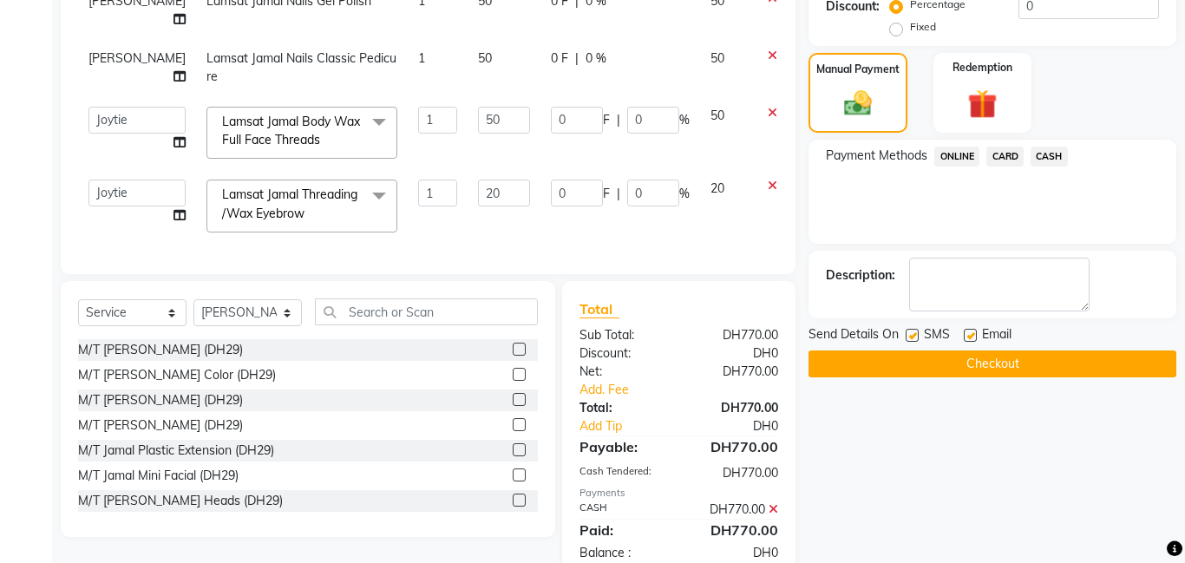
click at [1022, 351] on button "Checkout" at bounding box center [993, 364] width 368 height 27
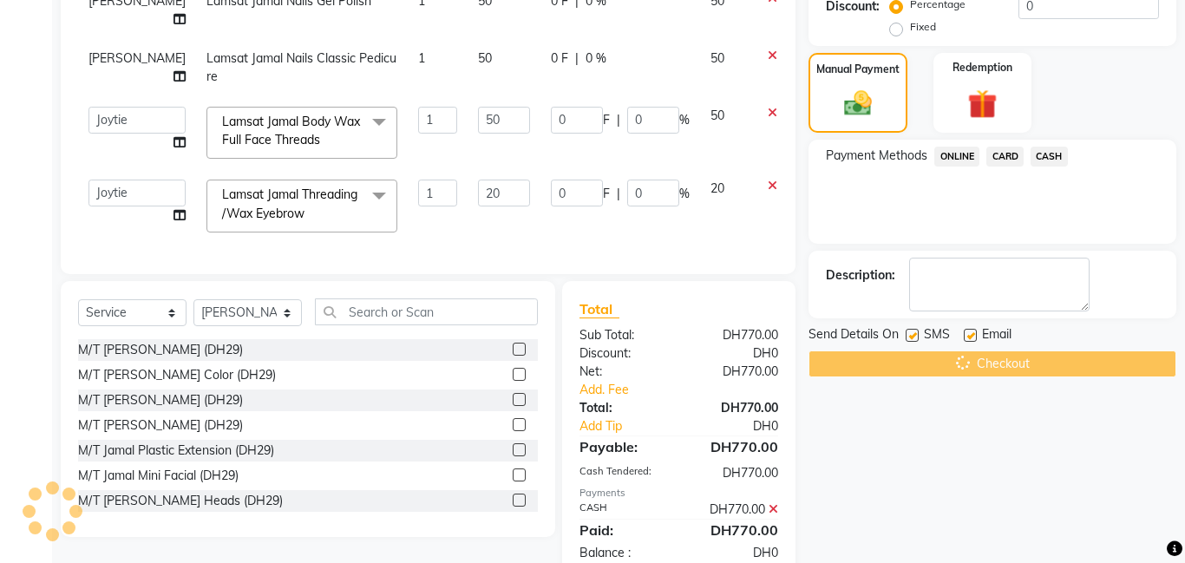
scroll to position [435, 0]
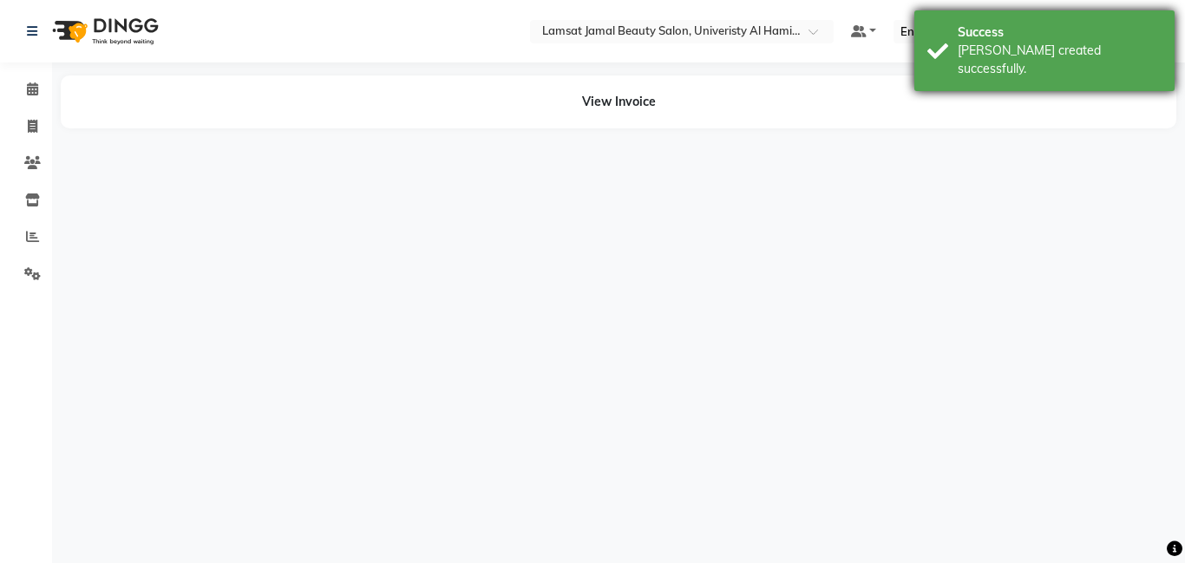
click at [980, 50] on div "[PERSON_NAME] created successfully." at bounding box center [1060, 60] width 204 height 36
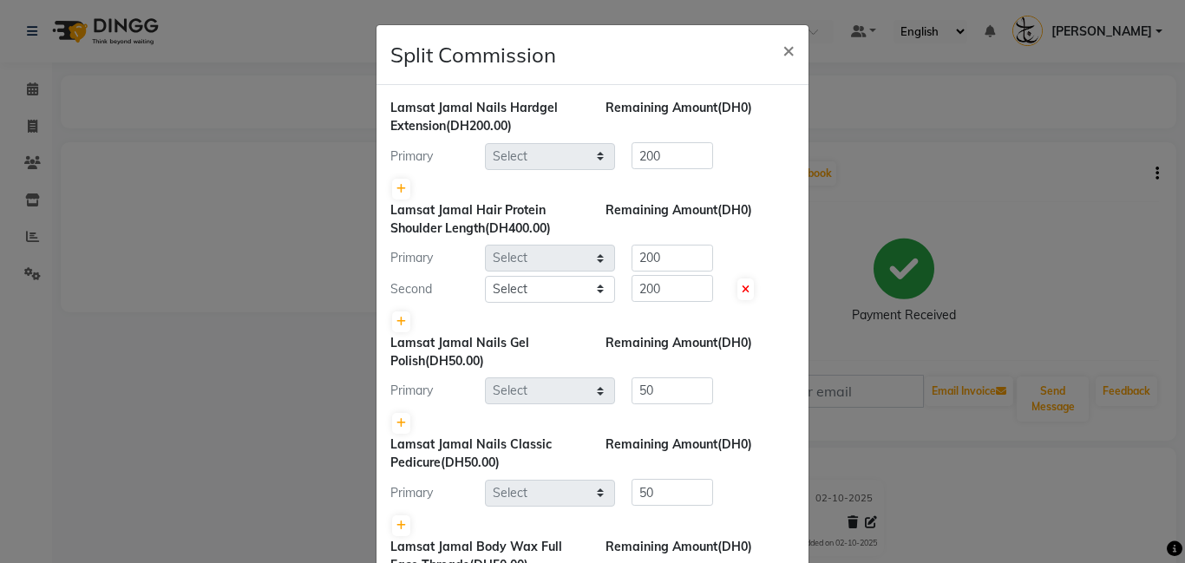
select select "79907"
select select "79902"
select select "79907"
select select "79902"
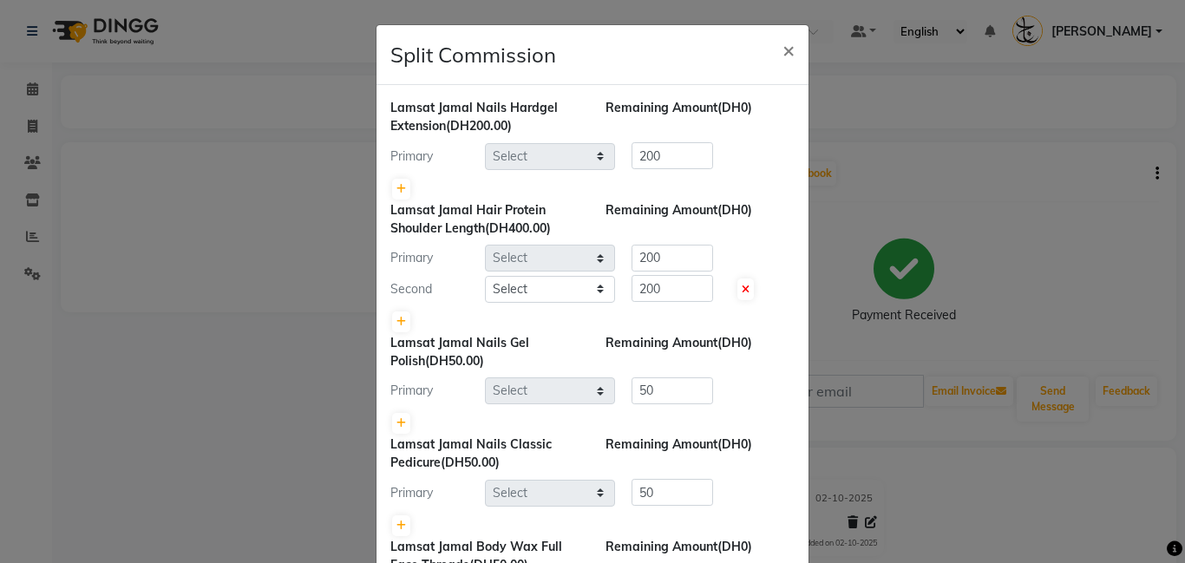
select select "79908"
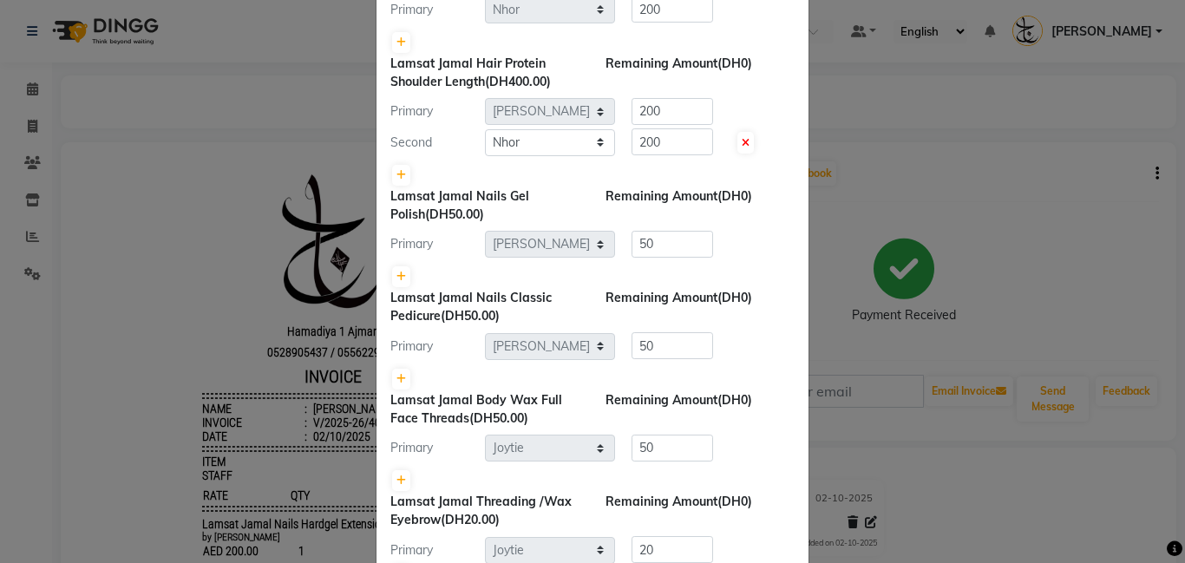
scroll to position [273, 0]
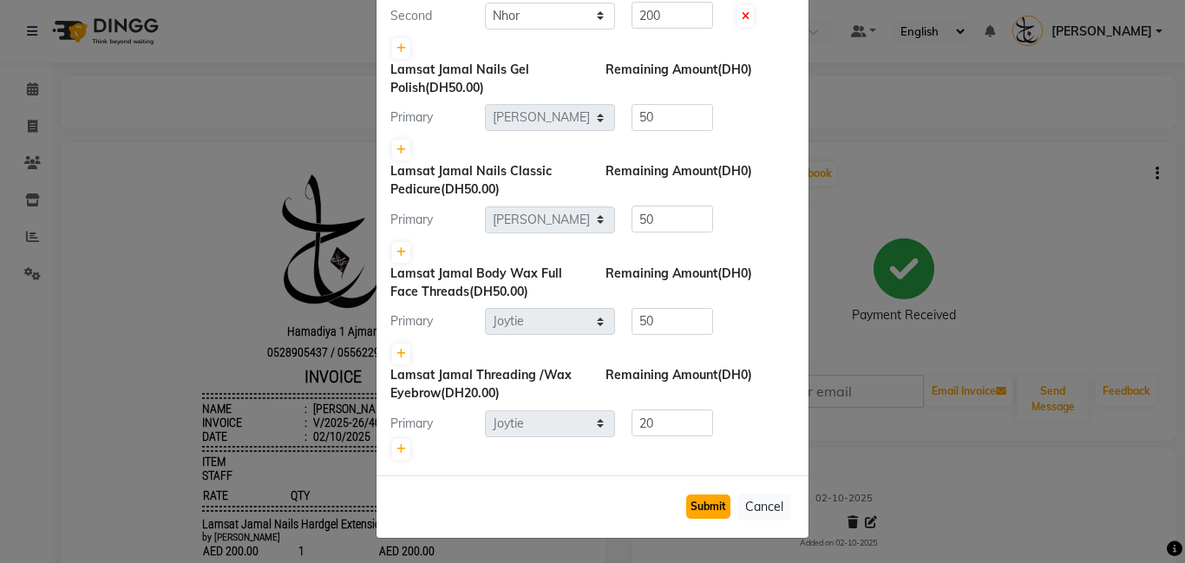
click at [717, 503] on button "Submit" at bounding box center [708, 507] width 44 height 24
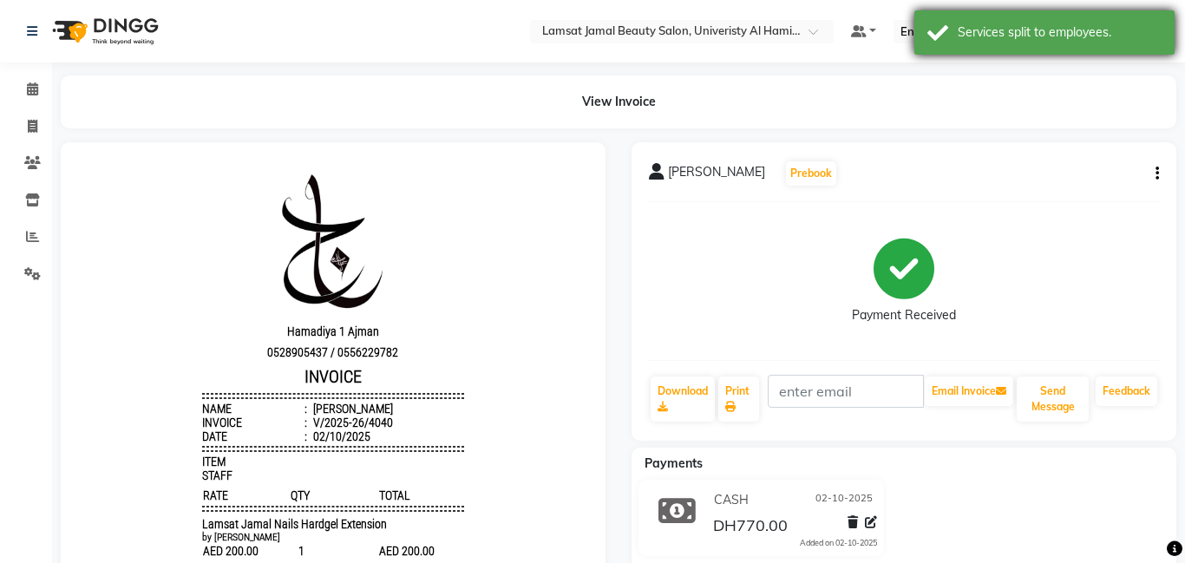
click at [954, 25] on div "Services split to employees." at bounding box center [1045, 32] width 260 height 44
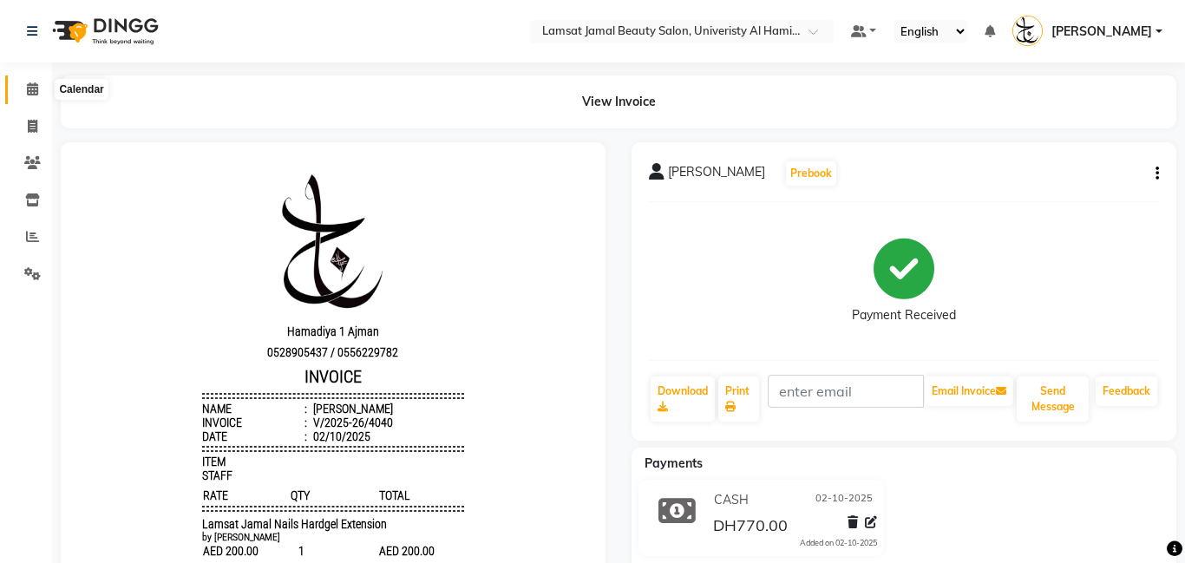
click at [40, 89] on span at bounding box center [32, 90] width 30 height 20
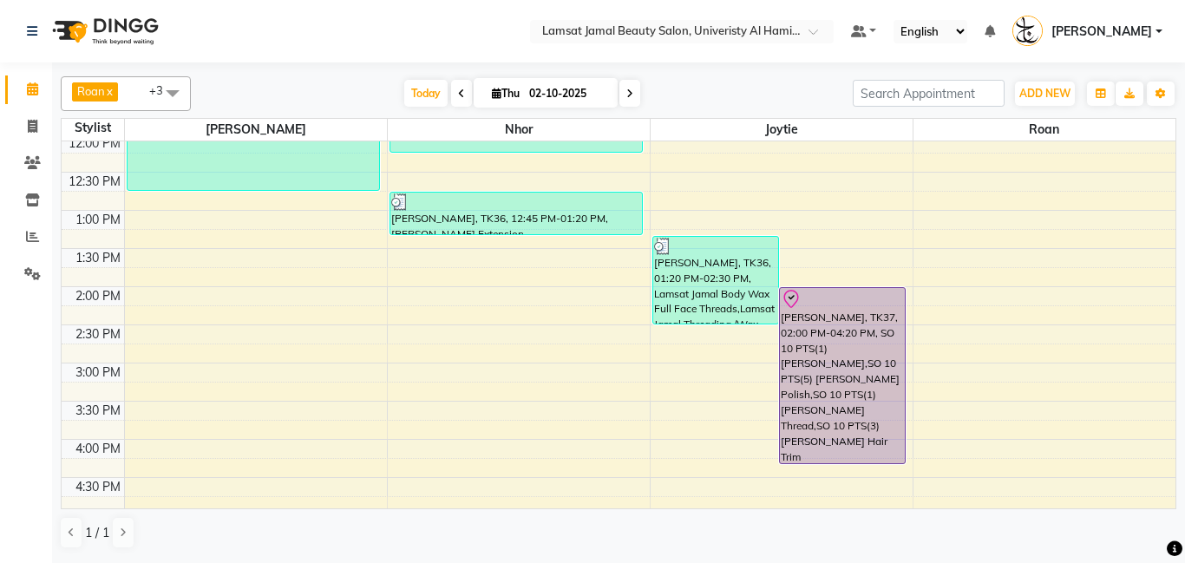
scroll to position [119, 0]
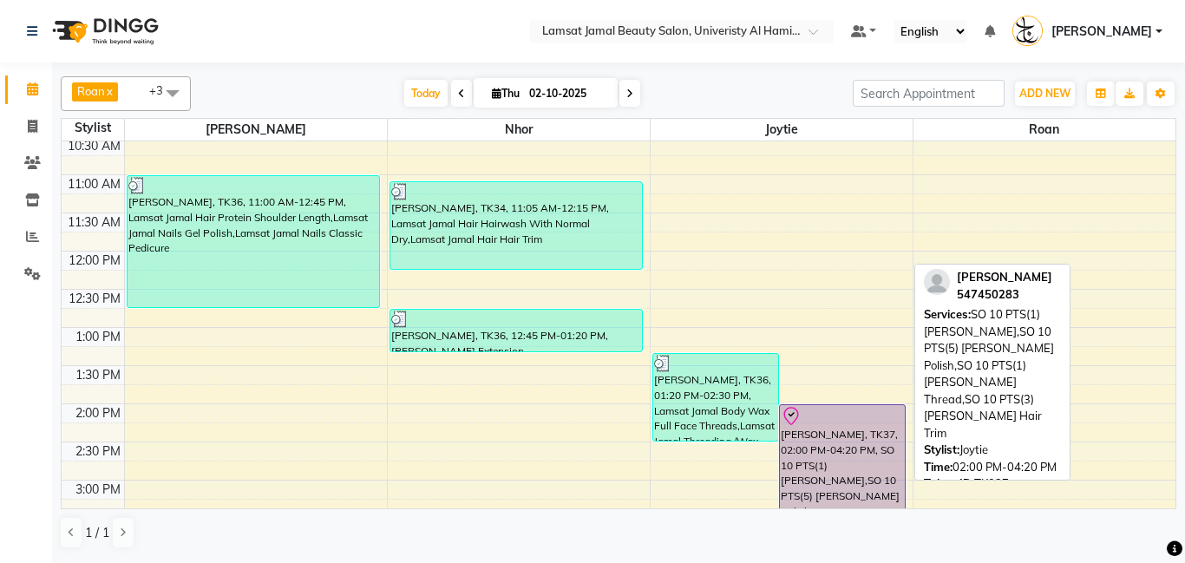
click at [807, 465] on div "[PERSON_NAME], TK37, 02:00 PM-04:20 PM, SO 10 PTS(1) [PERSON_NAME],SO 10 PTS(5)…" at bounding box center [842, 492] width 125 height 175
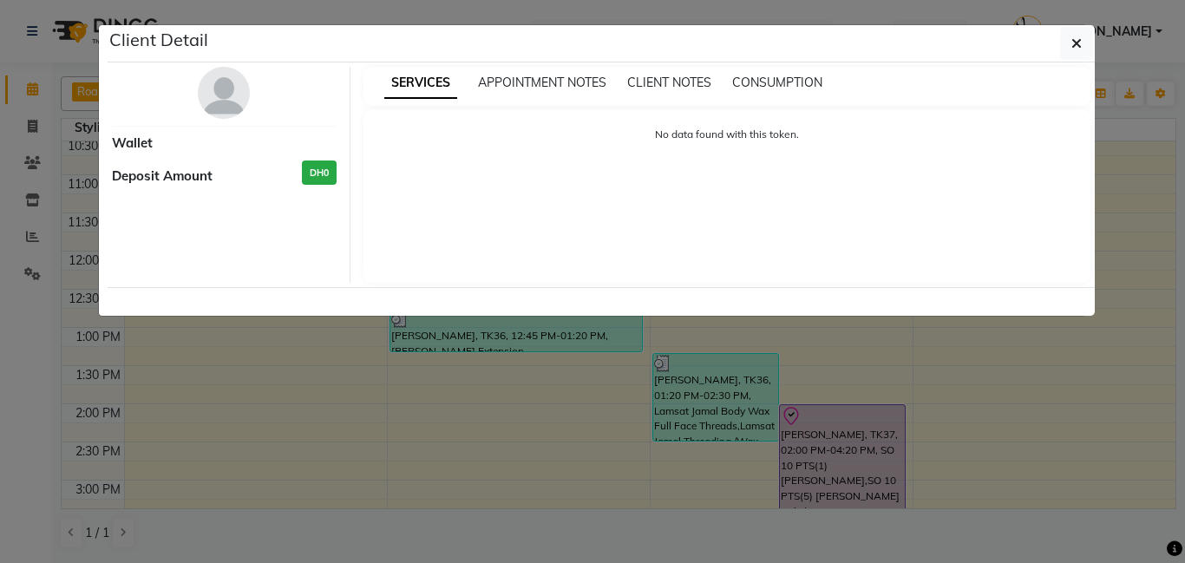
select select "8"
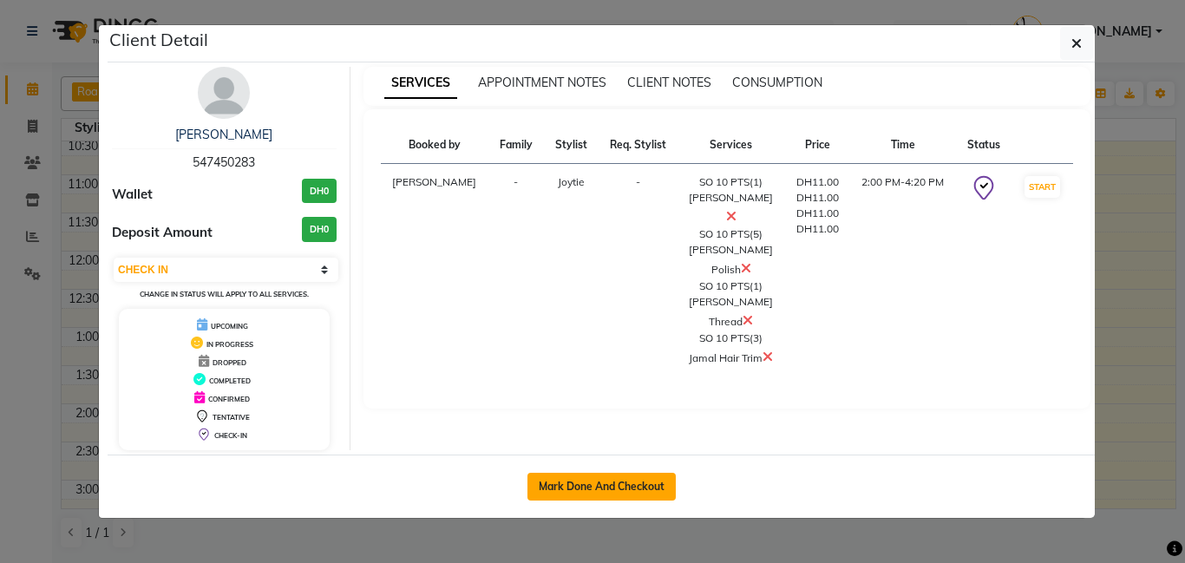
click at [613, 486] on button "Mark Done And Checkout" at bounding box center [602, 487] width 148 height 28
select select "service"
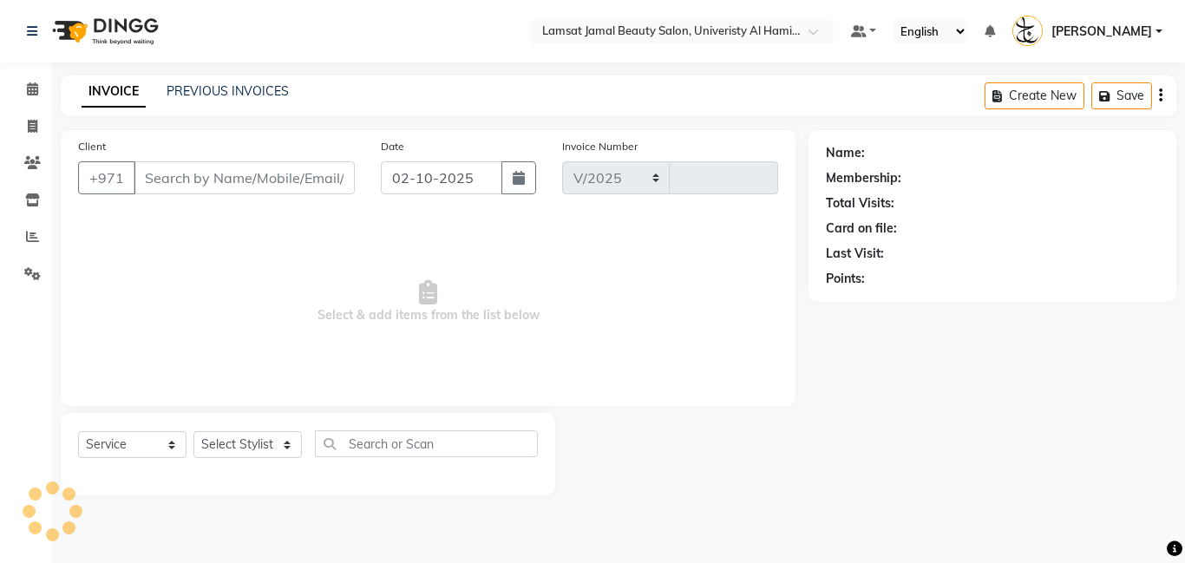
select select "8294"
type input "4041"
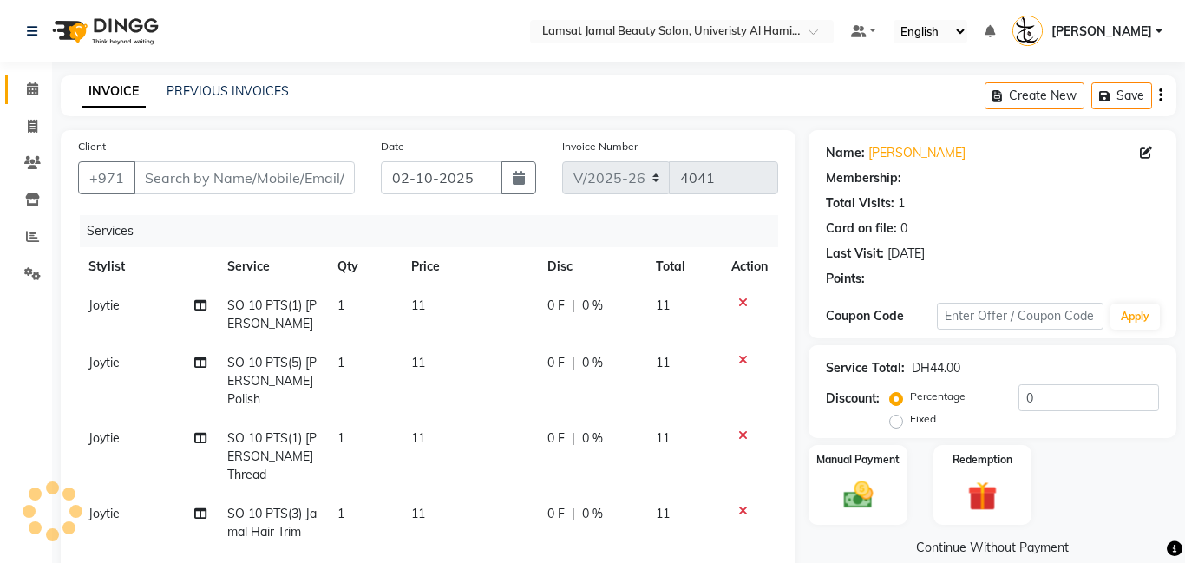
type input "54*****83"
select select "79908"
click at [367, 356] on td "1" at bounding box center [364, 381] width 74 height 75
select select "79908"
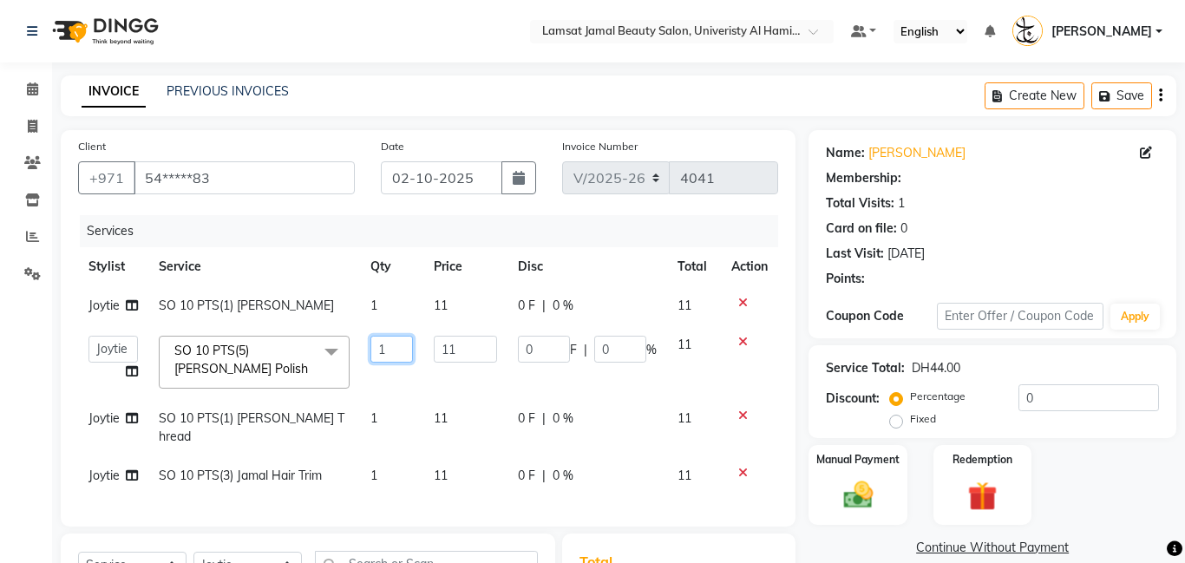
click at [388, 348] on input "1" at bounding box center [392, 349] width 42 height 27
type input "1"
type input "5"
click at [391, 468] on tbody "Joytie SO 10 PTS(1) [PERSON_NAME] 1 11 0 F | 0 % 11 Aldie [PERSON_NAME] Amna [P…" at bounding box center [428, 390] width 700 height 209
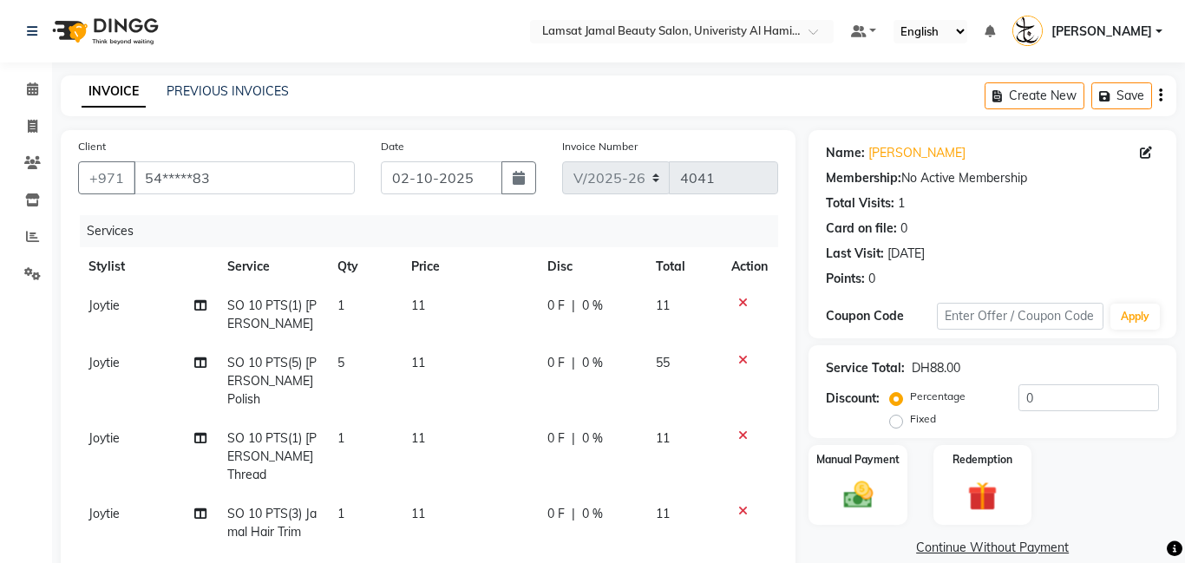
click at [377, 500] on td "1" at bounding box center [364, 523] width 74 height 57
select select "79908"
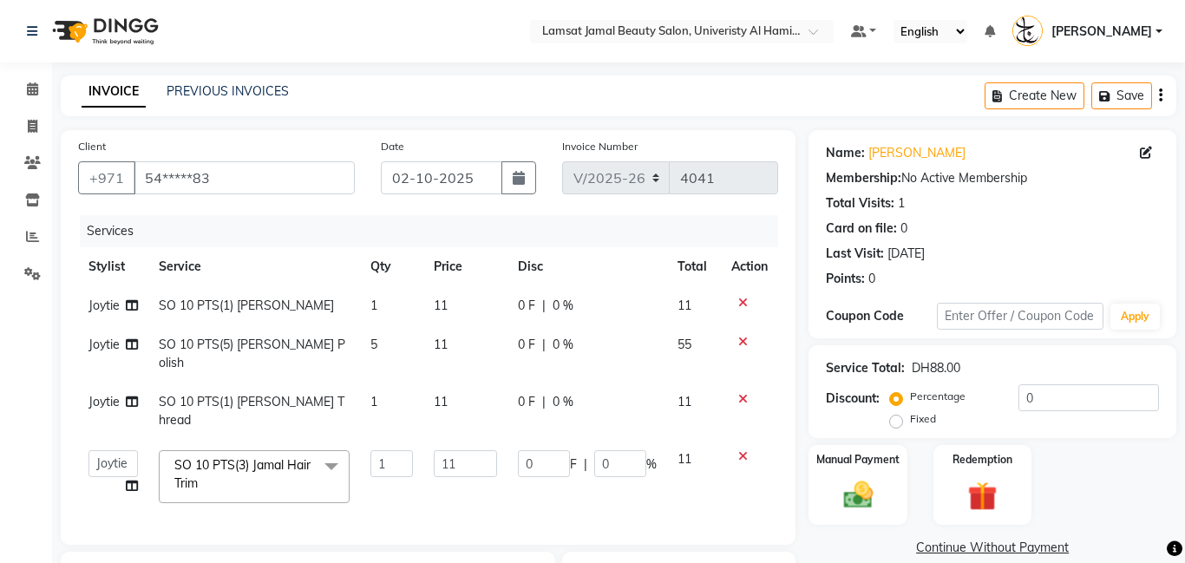
click at [397, 461] on td "1" at bounding box center [391, 477] width 62 height 74
click at [402, 453] on input "1" at bounding box center [392, 463] width 42 height 27
type input "3"
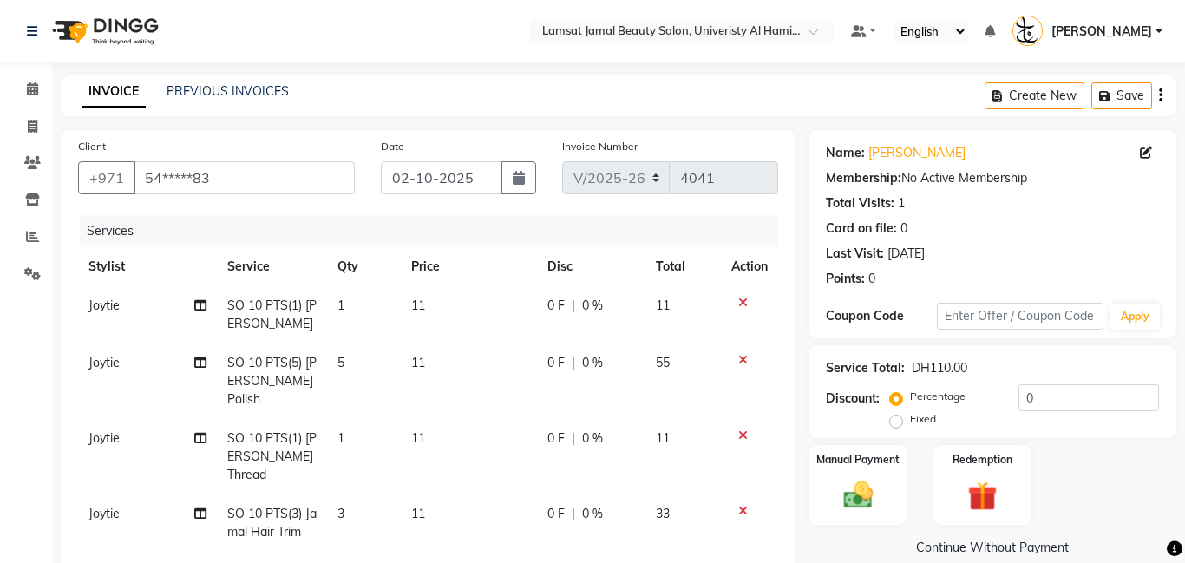
click at [101, 506] on span "Joytie" at bounding box center [104, 514] width 31 height 16
select select "79908"
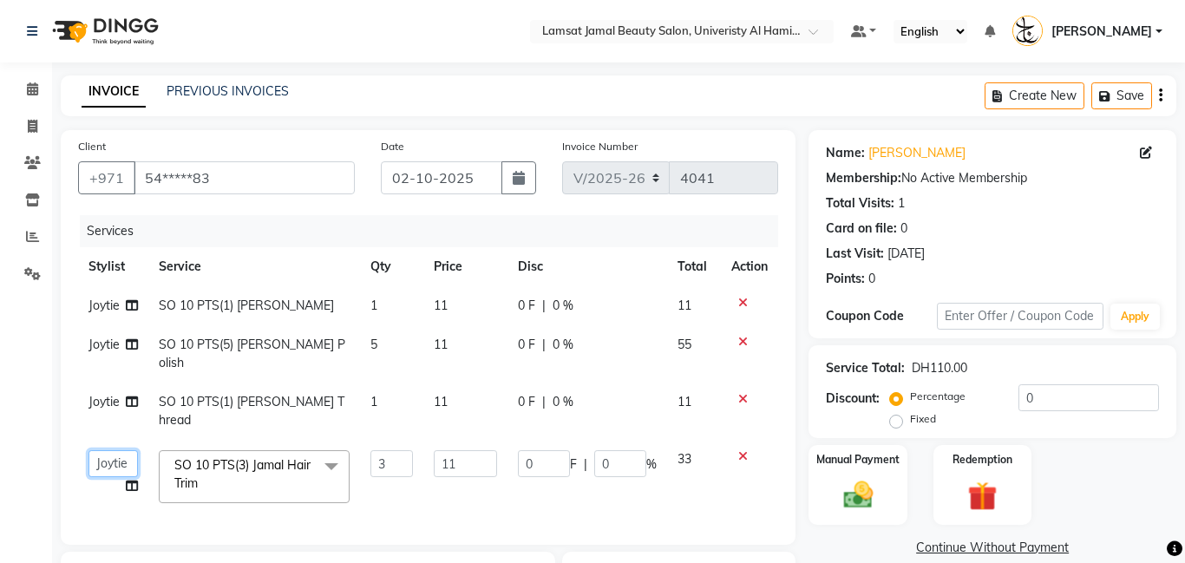
click at [122, 450] on select "[PERSON_NAME] Amna [PERSON_NAME] [PERSON_NAME] Ebda Lamsat [PERSON_NAME] [PERSO…" at bounding box center [113, 463] width 49 height 27
select select "79907"
click at [113, 394] on span "Joytie" at bounding box center [104, 402] width 31 height 16
select select "79908"
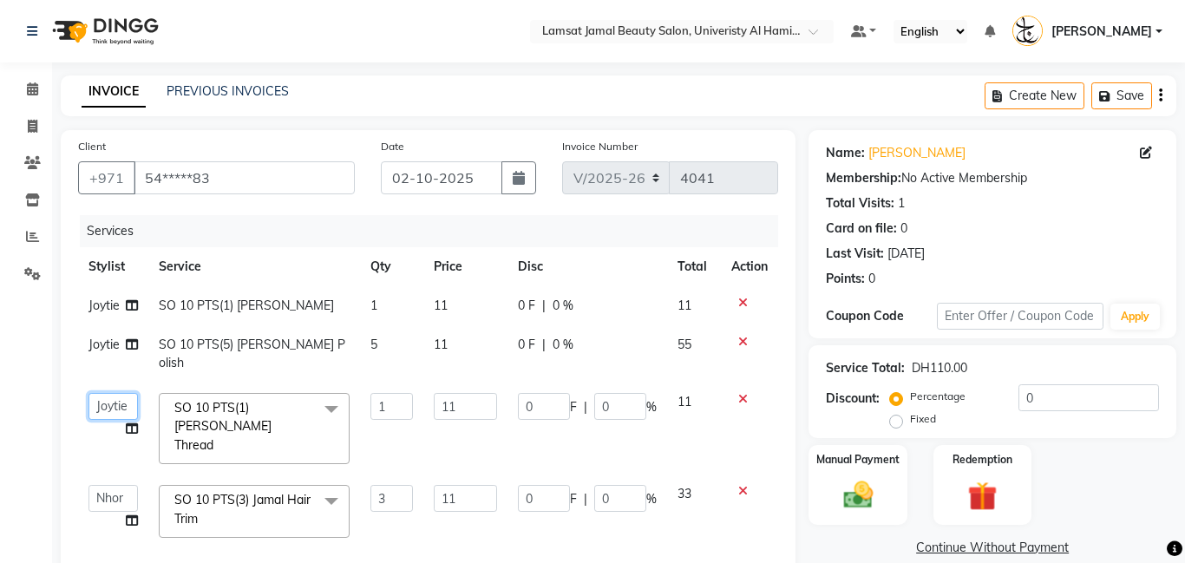
click at [110, 393] on select "[PERSON_NAME] Amna [PERSON_NAME] [PERSON_NAME] Ebda Lamsat [PERSON_NAME] [PERSO…" at bounding box center [113, 406] width 49 height 27
select select "79907"
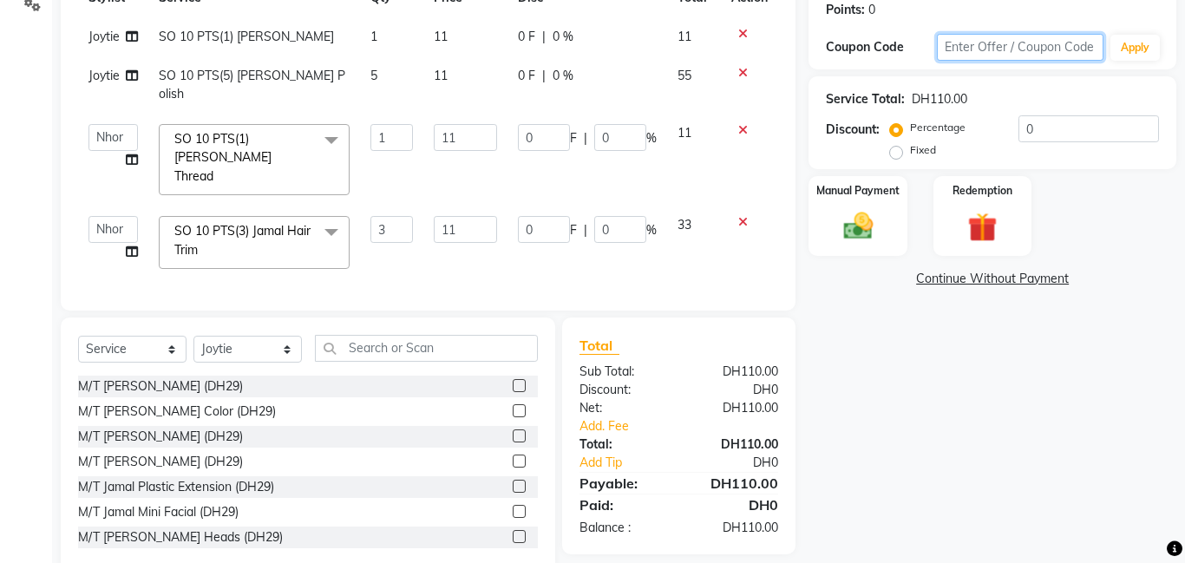
click at [845, 248] on div "Name: [PERSON_NAME] Membership: No Active Membership Total Visits: 1 Card on fi…" at bounding box center [999, 217] width 381 height 712
click at [850, 226] on img at bounding box center [857, 226] width 49 height 36
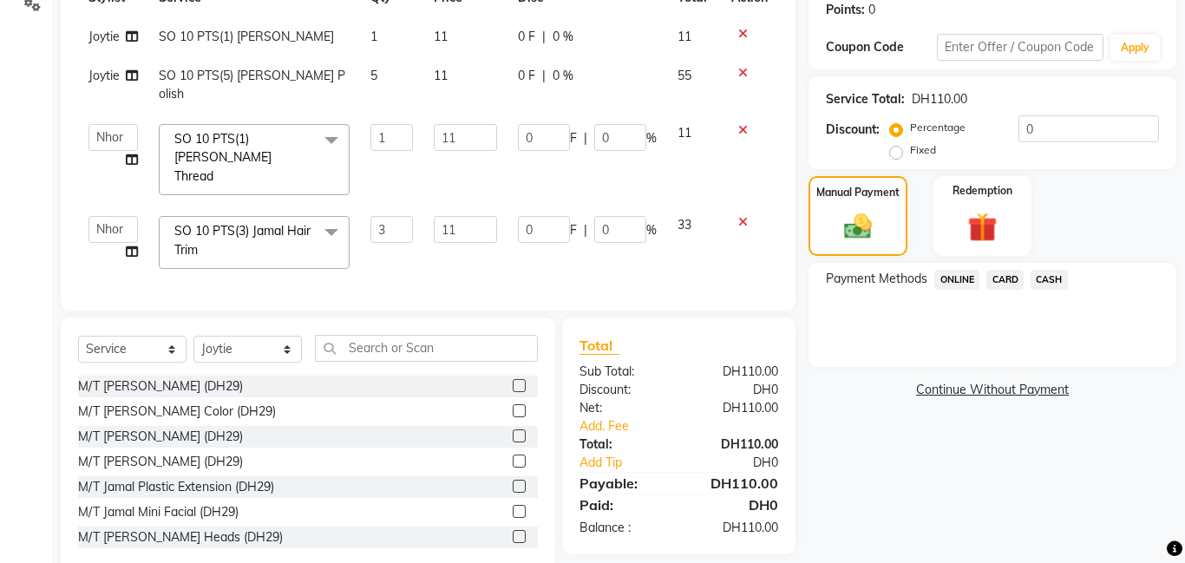
click at [1059, 282] on span "CASH" at bounding box center [1049, 280] width 37 height 20
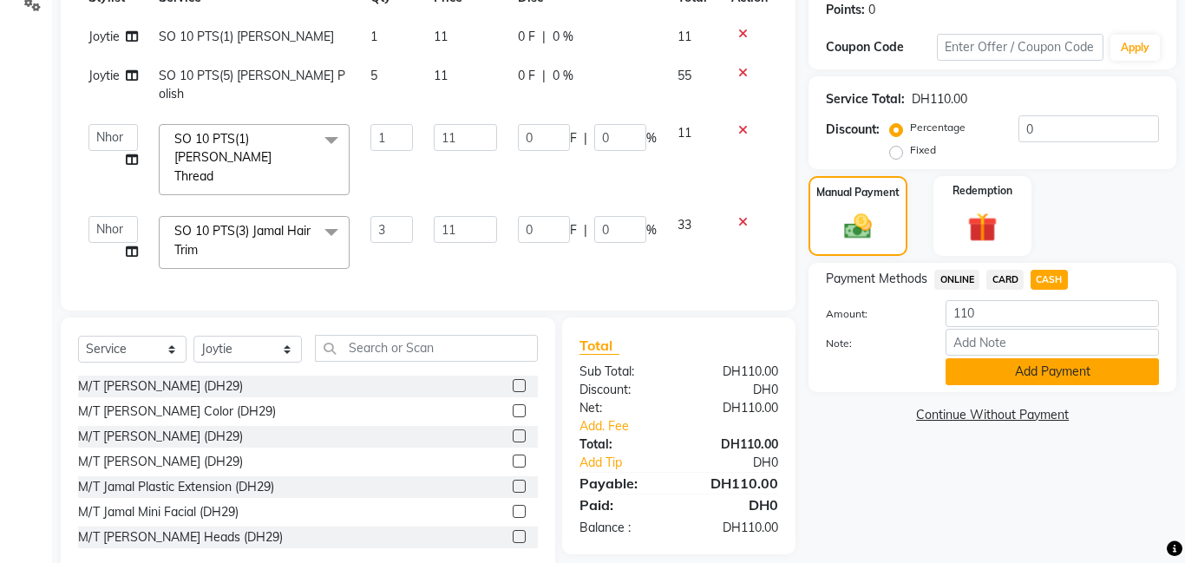
click at [1059, 375] on button "Add Payment" at bounding box center [1052, 371] width 213 height 27
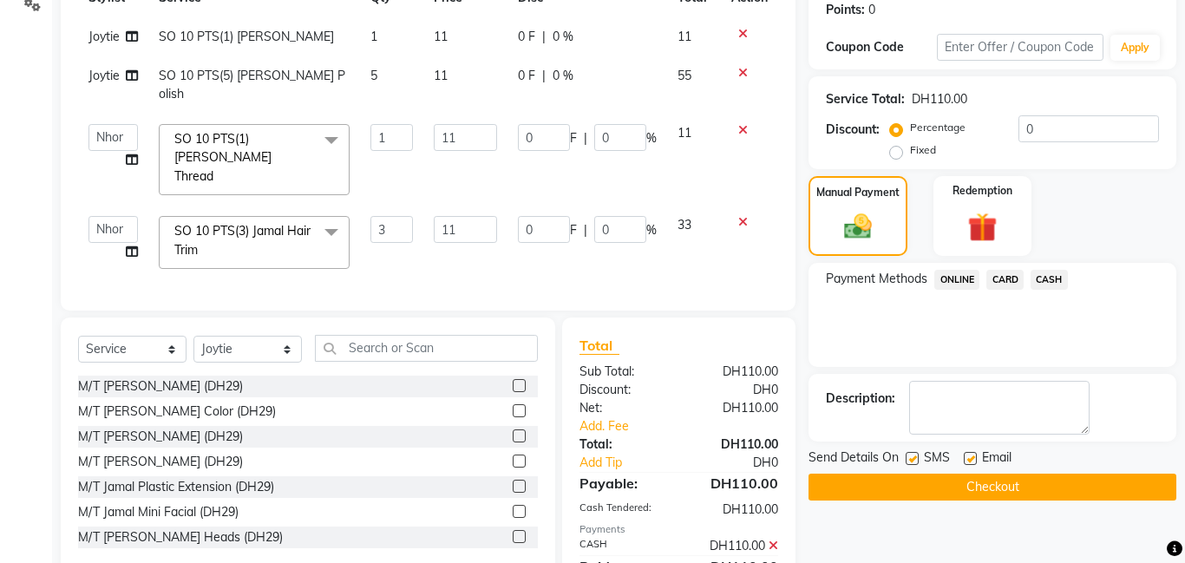
click at [1031, 486] on button "Checkout" at bounding box center [993, 487] width 368 height 27
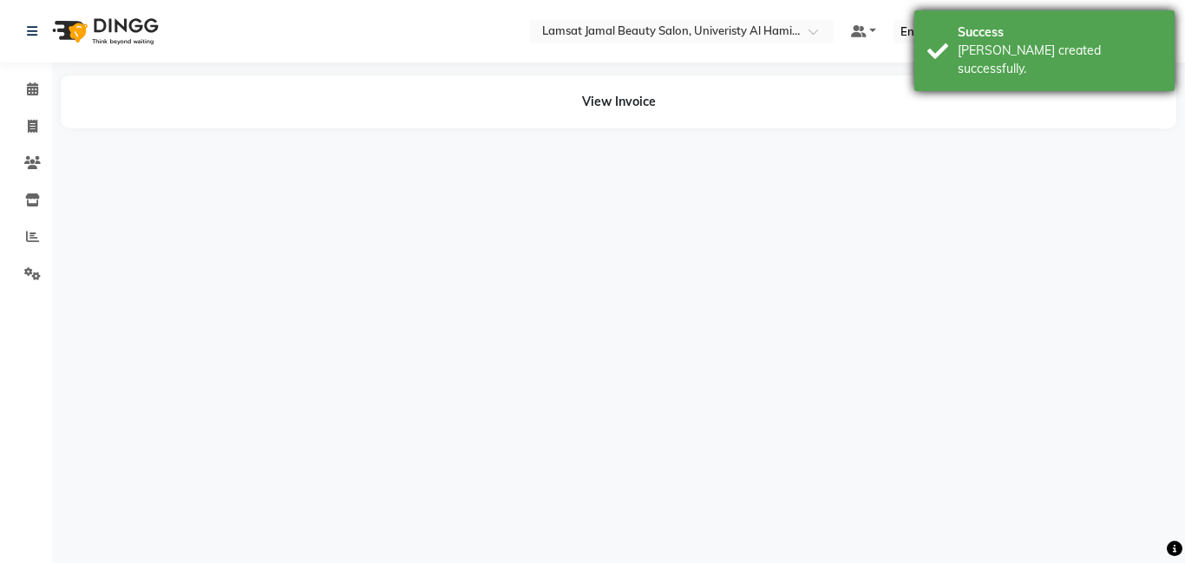
click at [981, 56] on div "[PERSON_NAME] created successfully." at bounding box center [1060, 60] width 204 height 36
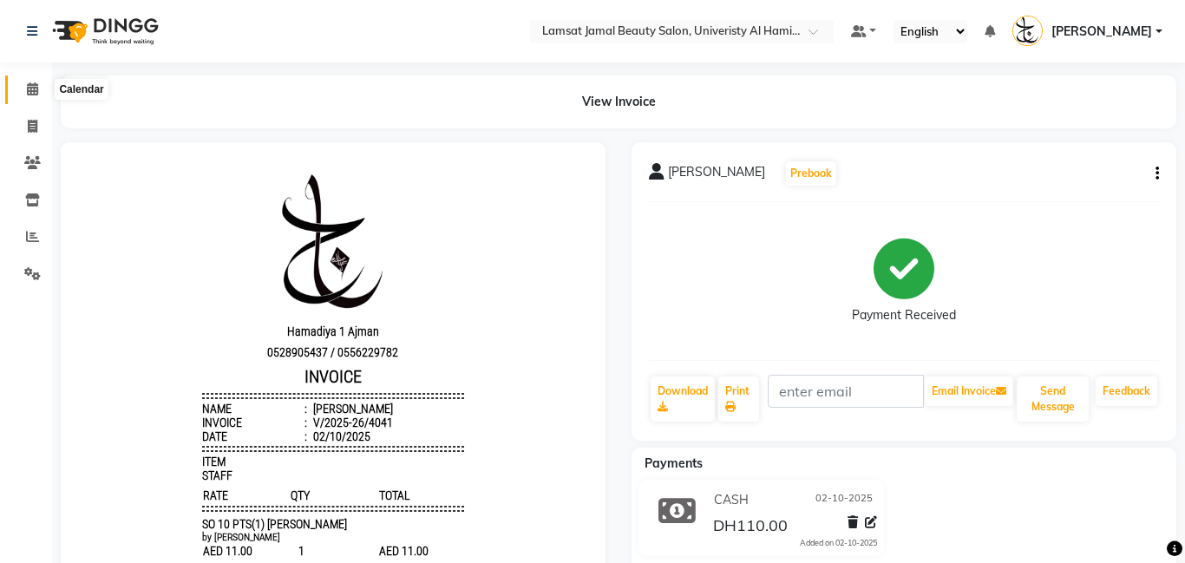
click at [31, 93] on icon at bounding box center [32, 88] width 11 height 13
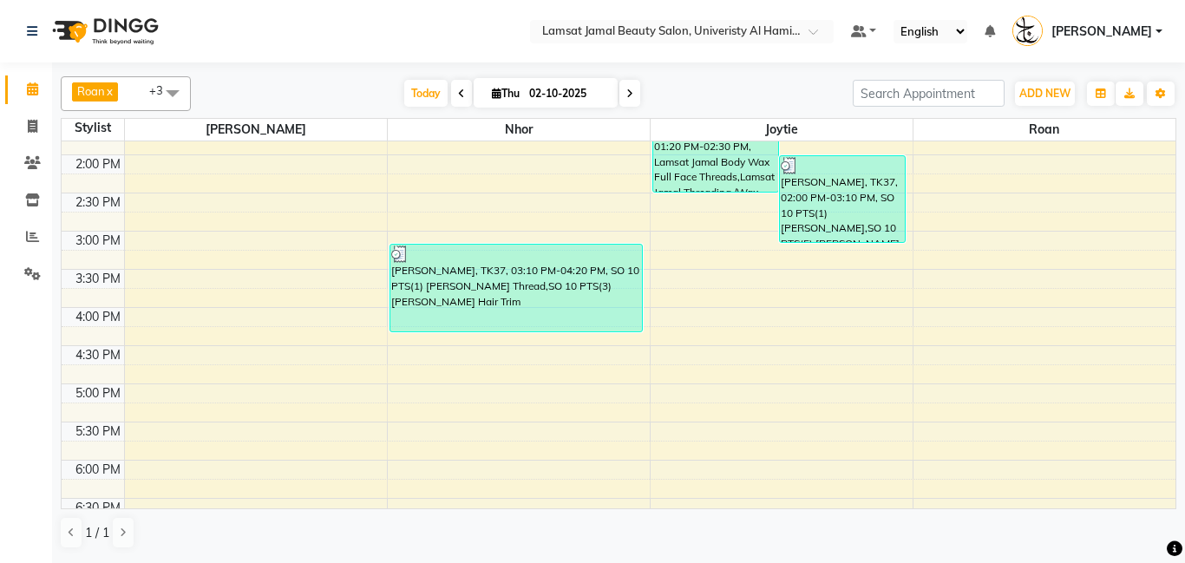
scroll to position [366, 0]
click at [194, 471] on div "9:00 AM 9:30 AM 10:00 AM 10:30 AM 11:00 AM 11:30 AM 12:00 PM 12:30 PM 1:00 PM 1…" at bounding box center [619, 347] width 1114 height 1145
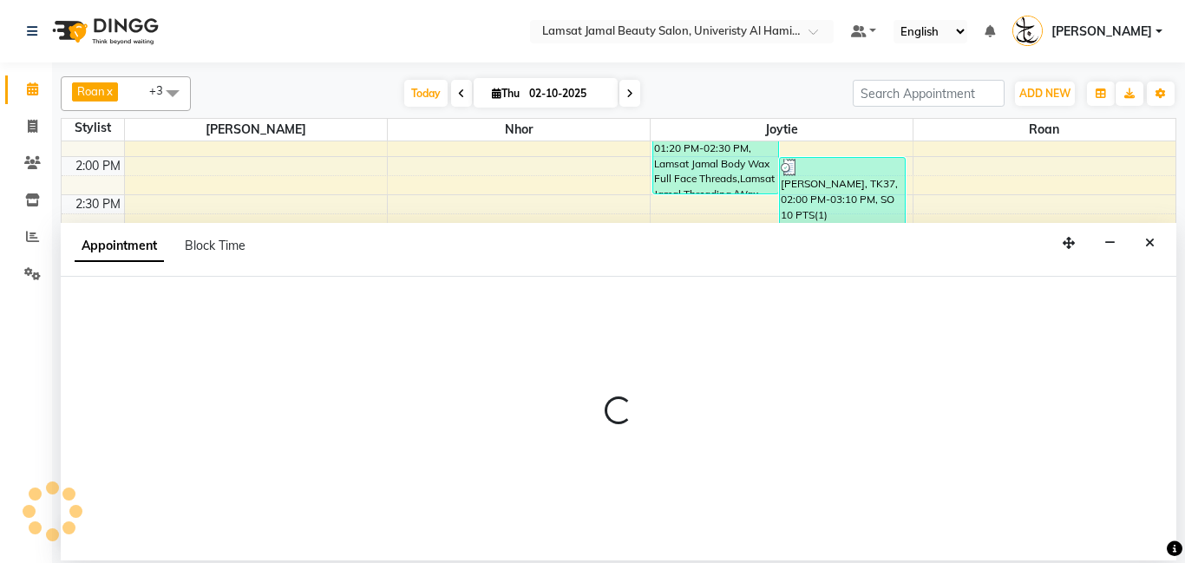
select select "79902"
select select "tentative"
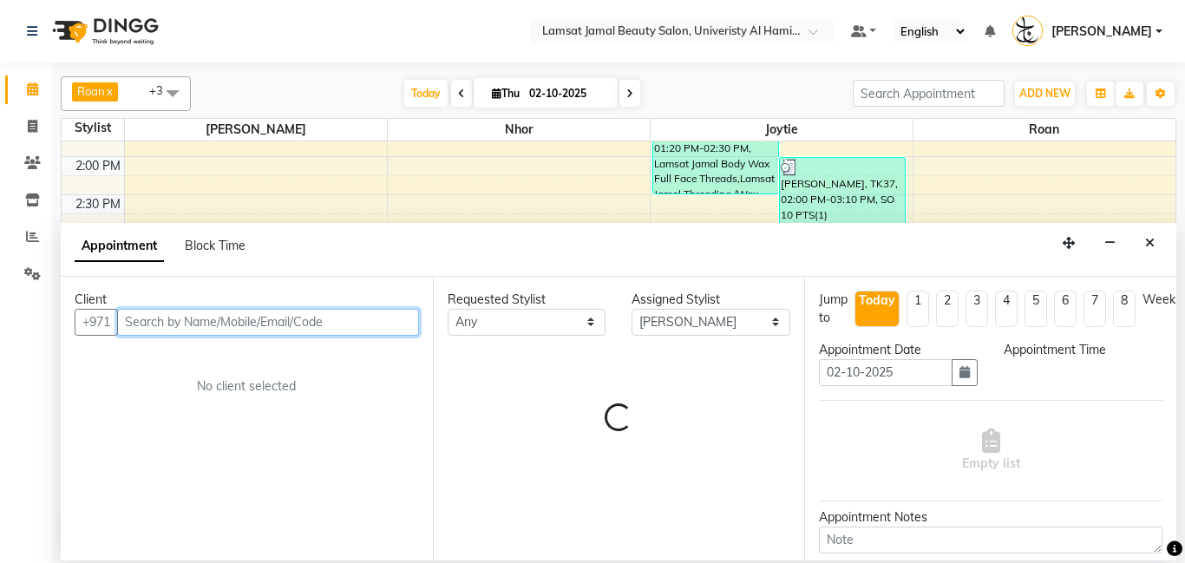
select select "1080"
click at [209, 322] on input "text" at bounding box center [268, 322] width 302 height 27
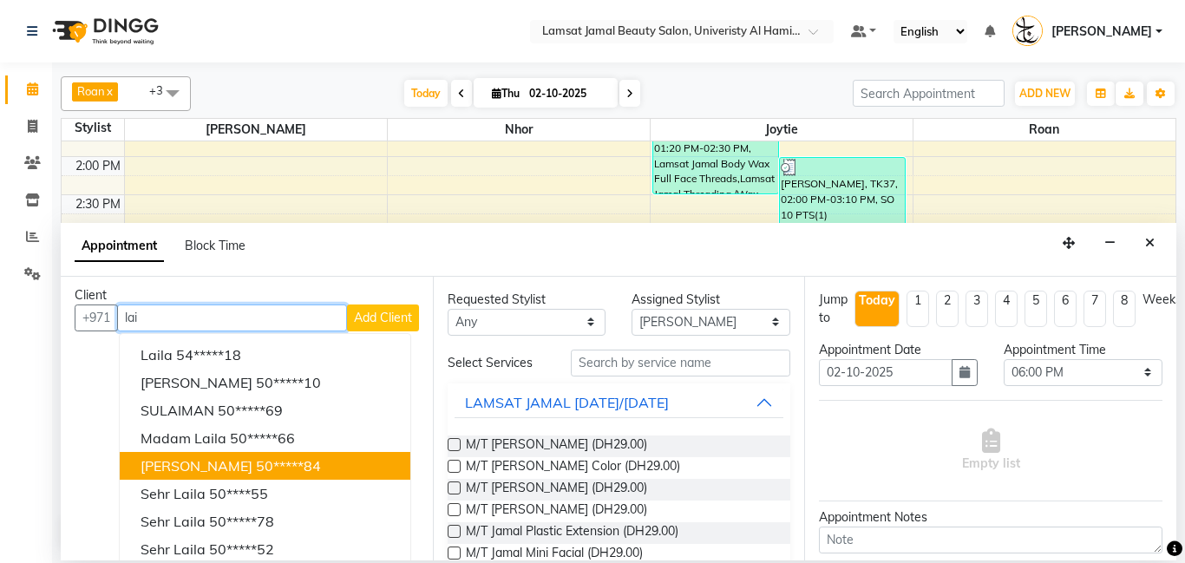
scroll to position [0, 0]
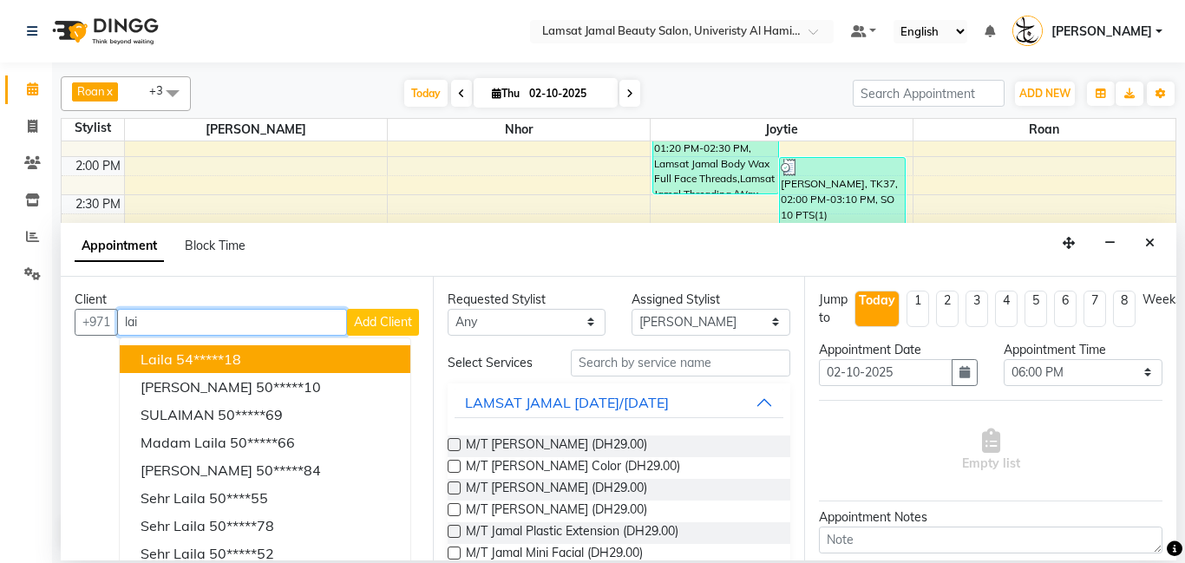
click at [229, 364] on ngb-highlight "54*****18" at bounding box center [208, 359] width 65 height 17
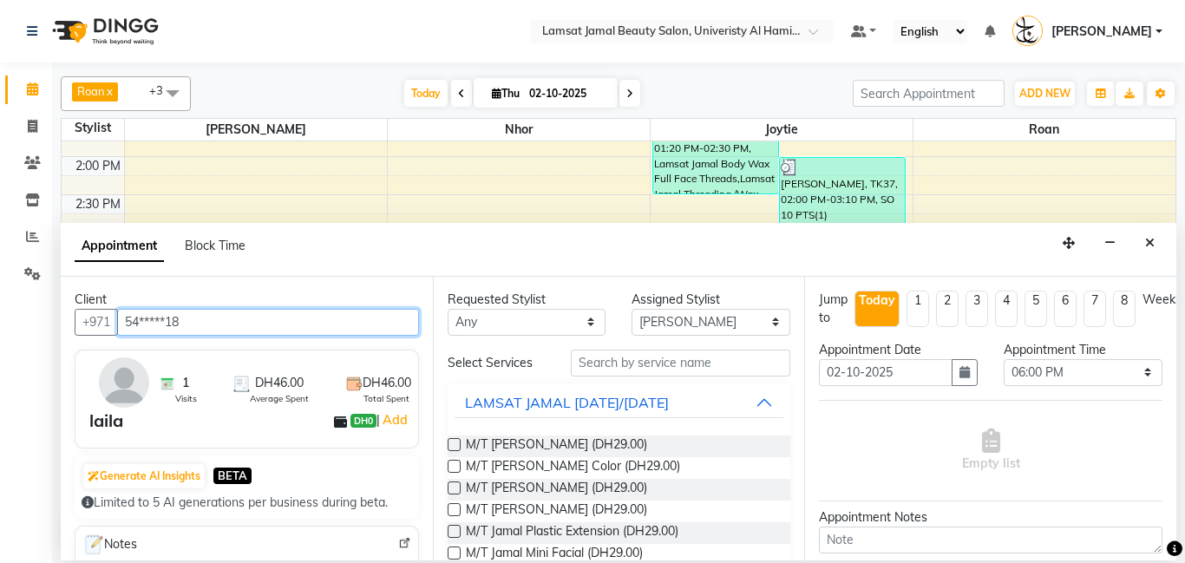
click at [290, 328] on input "54*****18" at bounding box center [268, 322] width 302 height 27
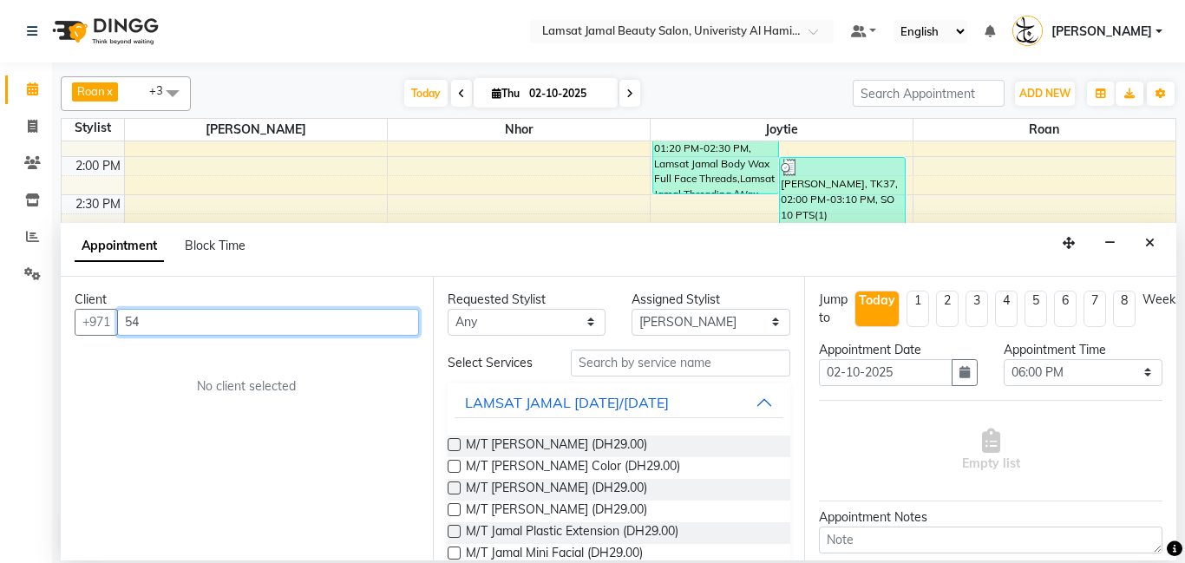
type input "5"
click at [216, 324] on input "text" at bounding box center [268, 322] width 302 height 27
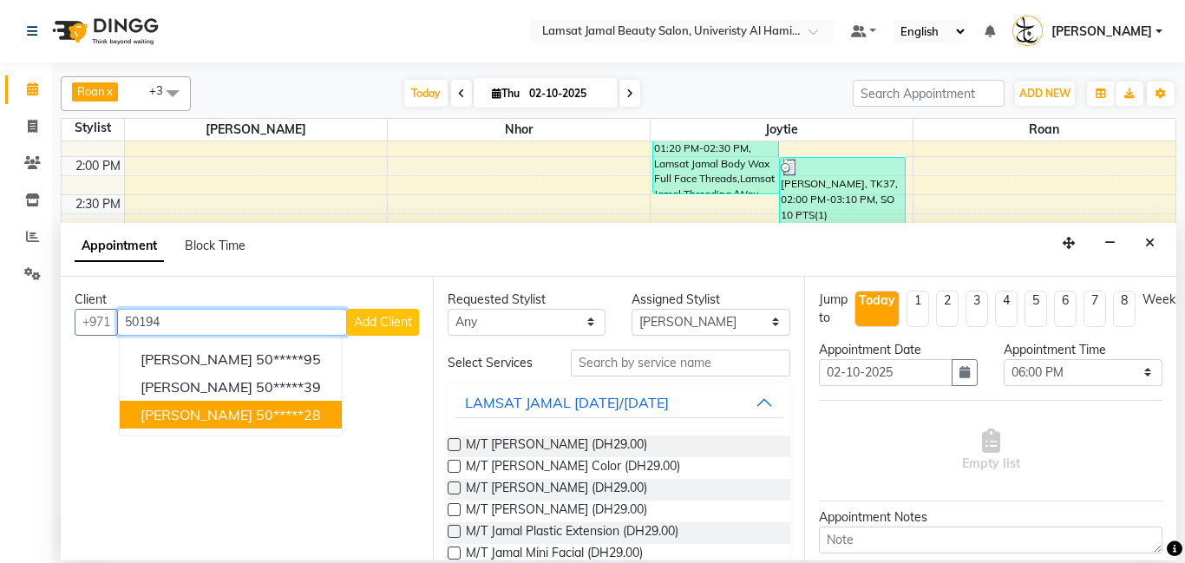
click at [192, 430] on ngb-typeahead-window "saed sharjah 50*****95 Hayat Elmehri 50*****39 Lai Pinay 50*****28" at bounding box center [231, 387] width 224 height 99
click at [256, 417] on ngb-highlight "50*****28" at bounding box center [288, 414] width 65 height 17
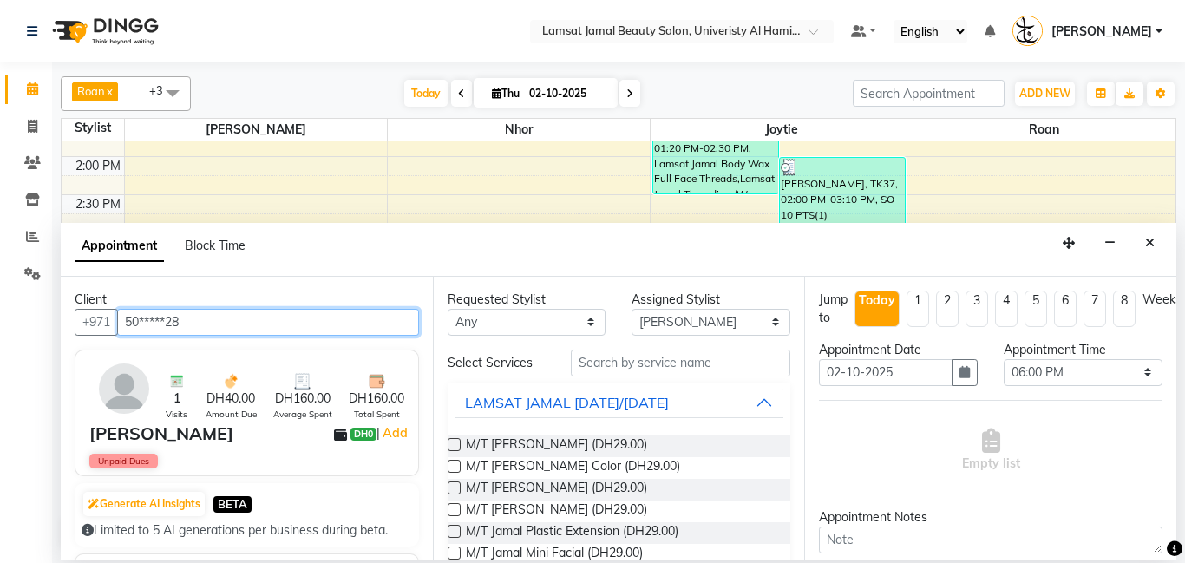
type input "50*****28"
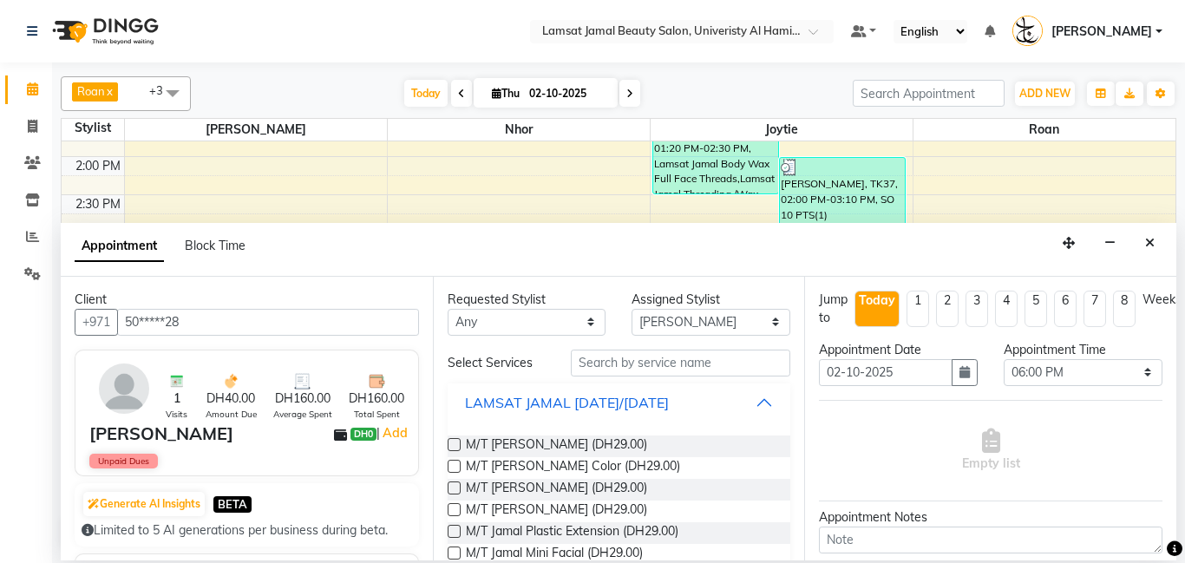
click at [743, 398] on button "LAMSAT JAMAL [DATE]/[DATE]" at bounding box center [620, 402] width 330 height 31
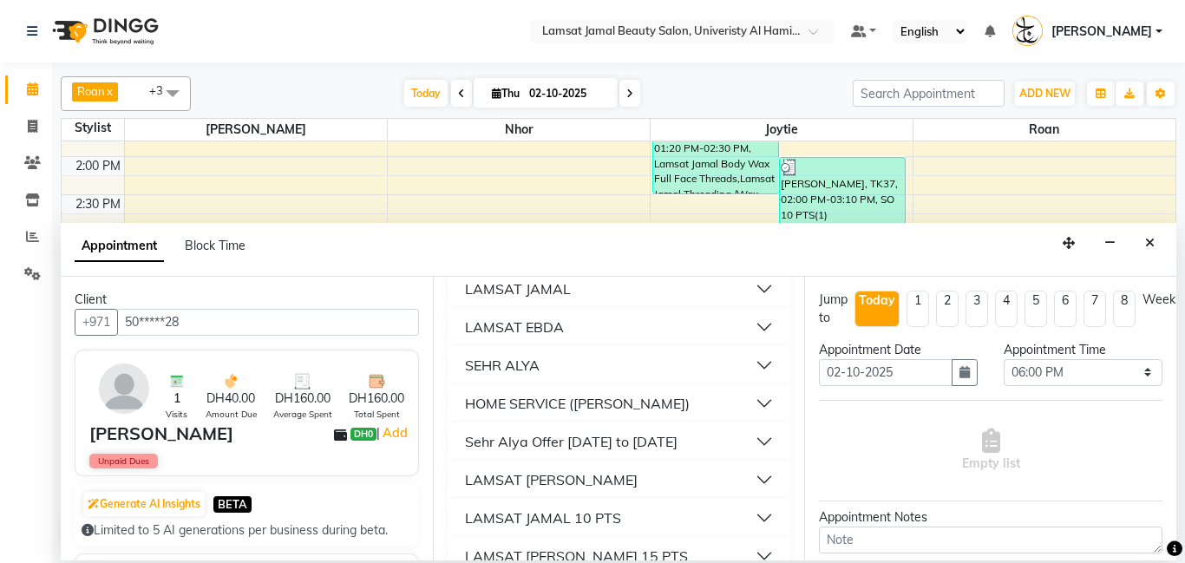
scroll to position [351, 0]
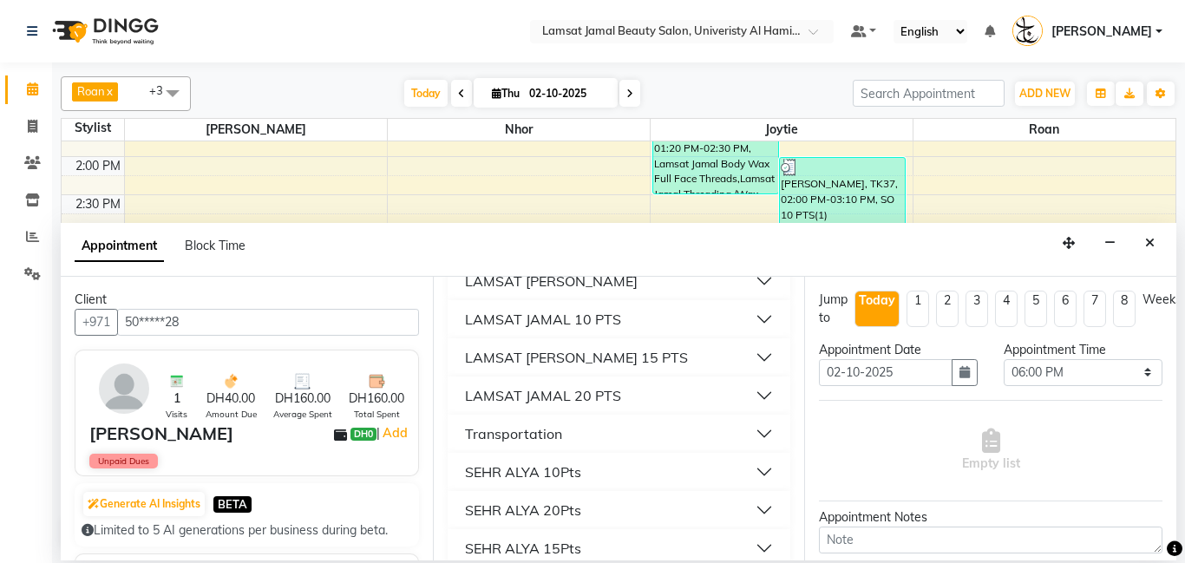
click at [762, 322] on button "LAMSAT JAMAL 10 PTS" at bounding box center [620, 319] width 330 height 31
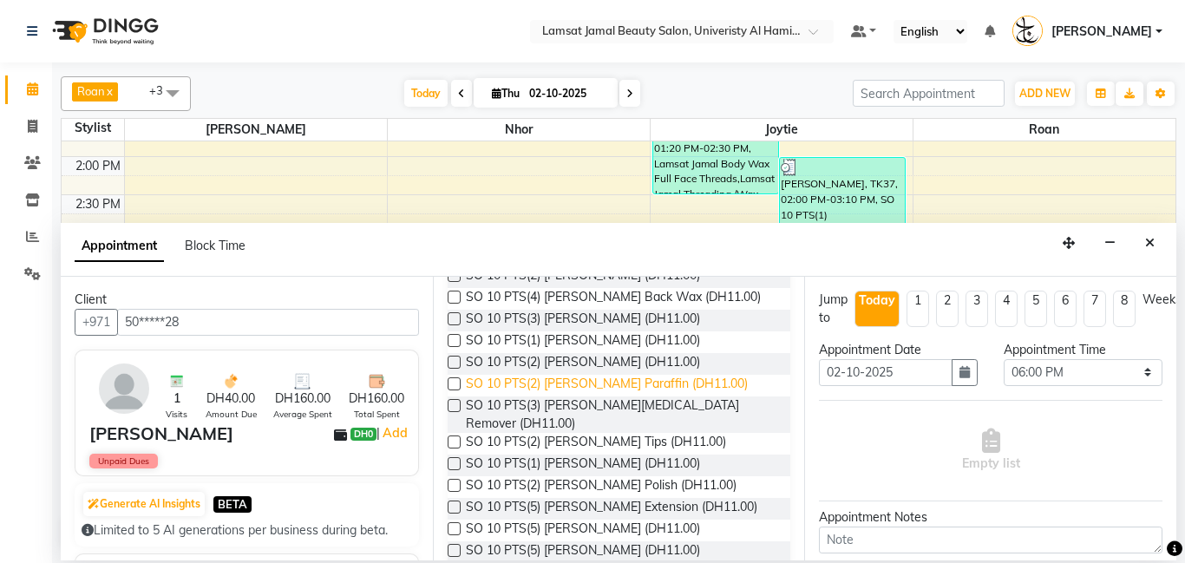
scroll to position [1009, 0]
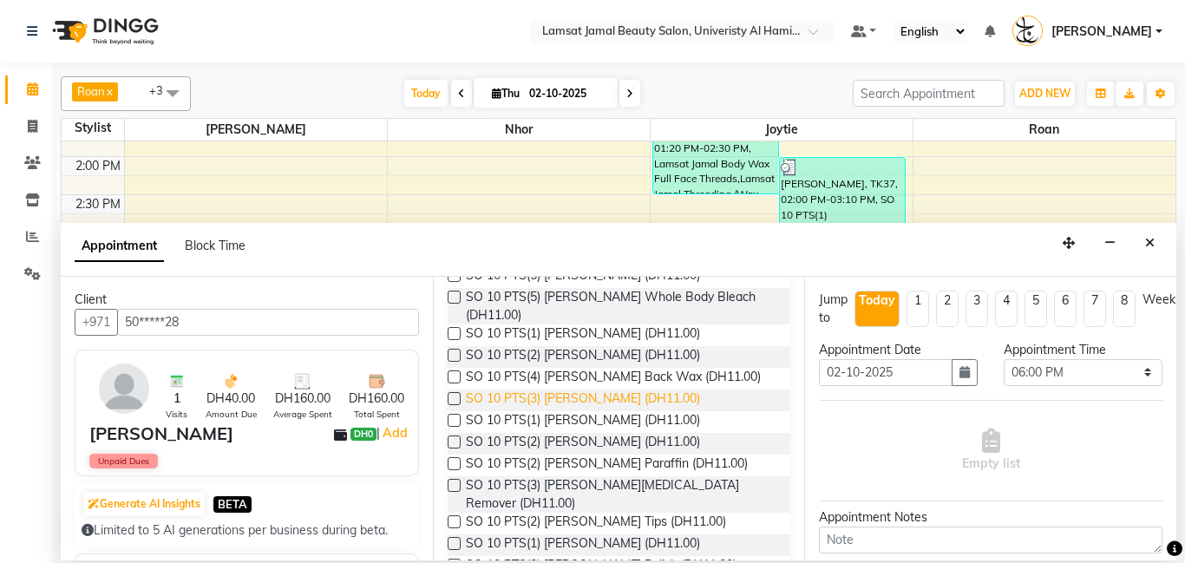
click at [625, 390] on span "SO 10 PTS(3) [PERSON_NAME] (DH11.00)" at bounding box center [583, 401] width 234 height 22
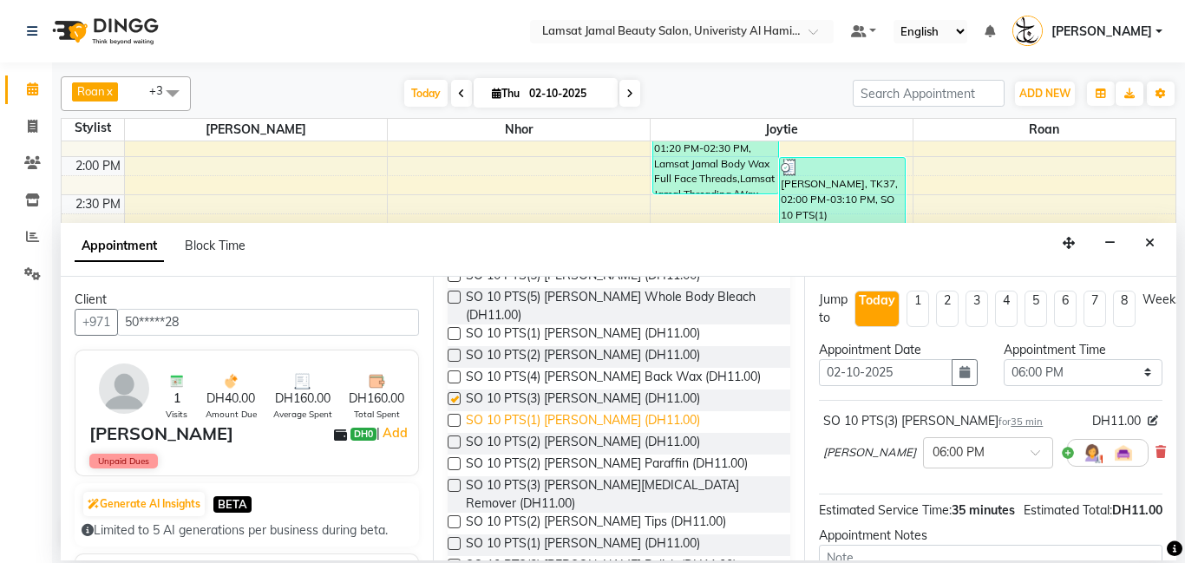
checkbox input "false"
click at [633, 411] on span "SO 10 PTS(1) [PERSON_NAME] (DH11.00)" at bounding box center [583, 422] width 234 height 22
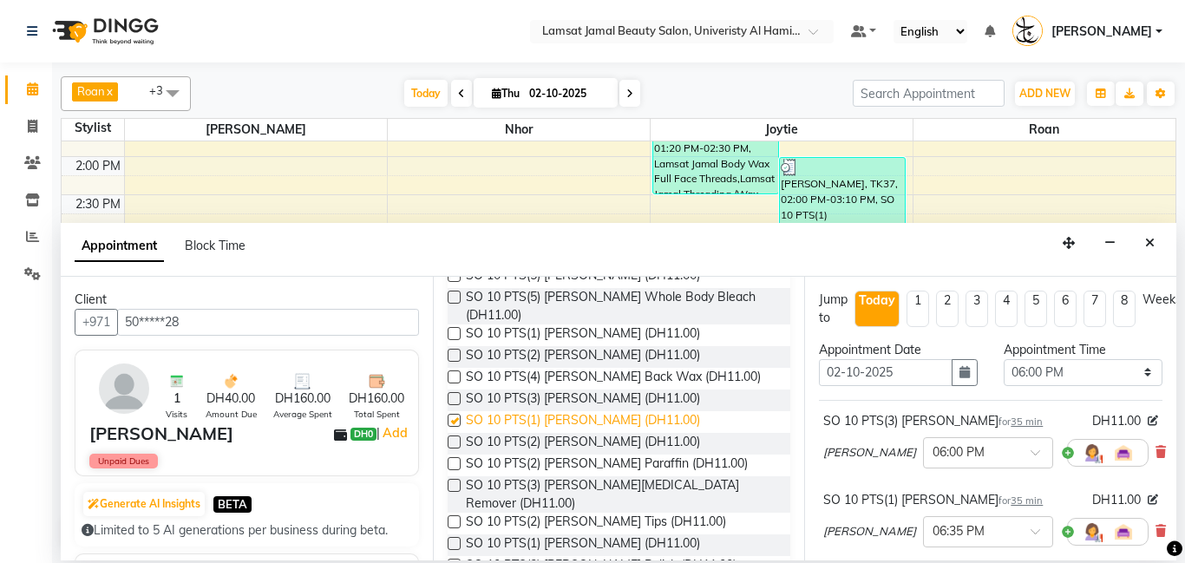
checkbox input "false"
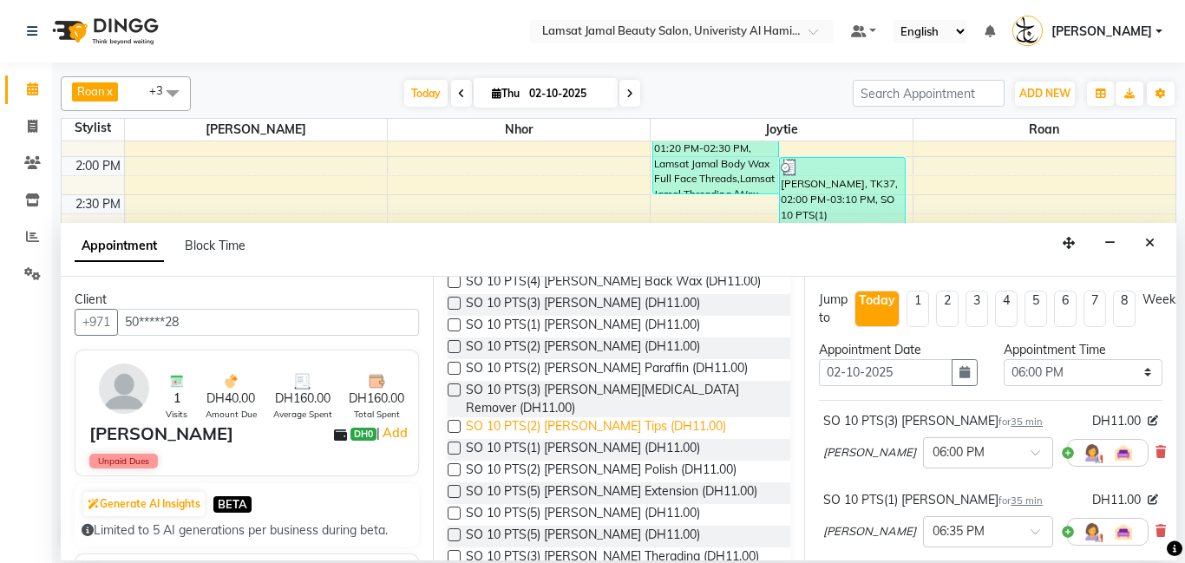
scroll to position [1115, 0]
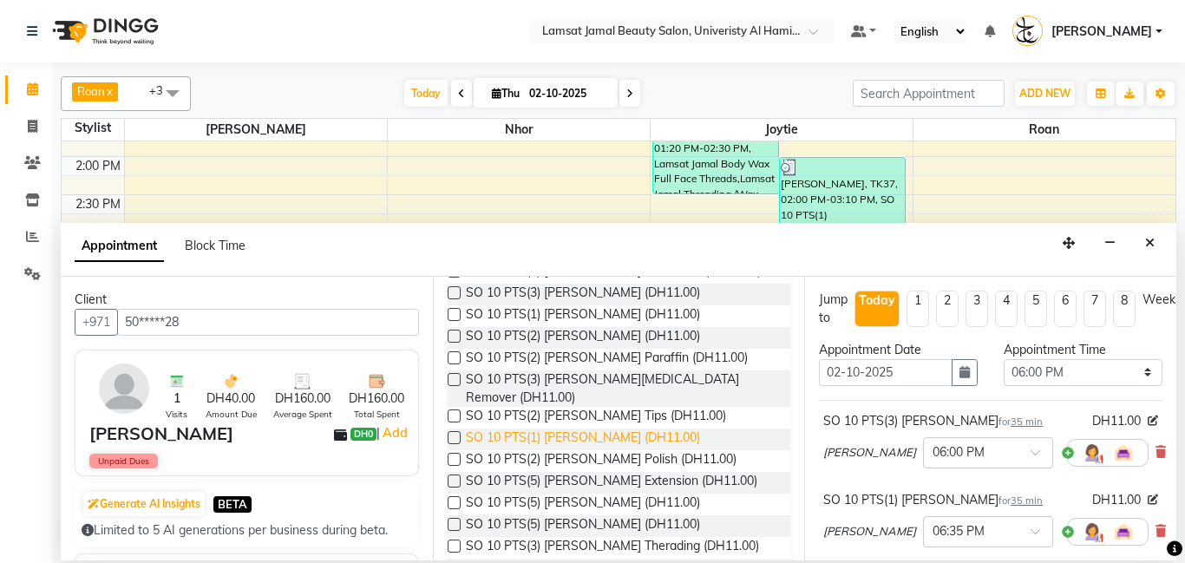
click at [638, 429] on span "SO 10 PTS(1) [PERSON_NAME] (DH11.00)" at bounding box center [583, 440] width 234 height 22
checkbox input "false"
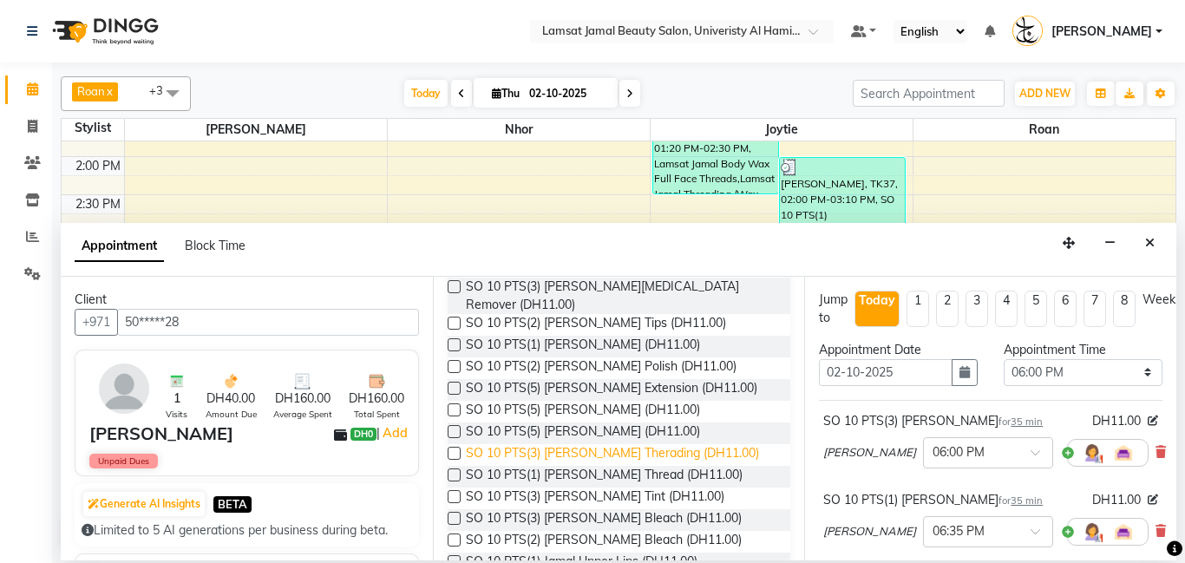
scroll to position [1210, 0]
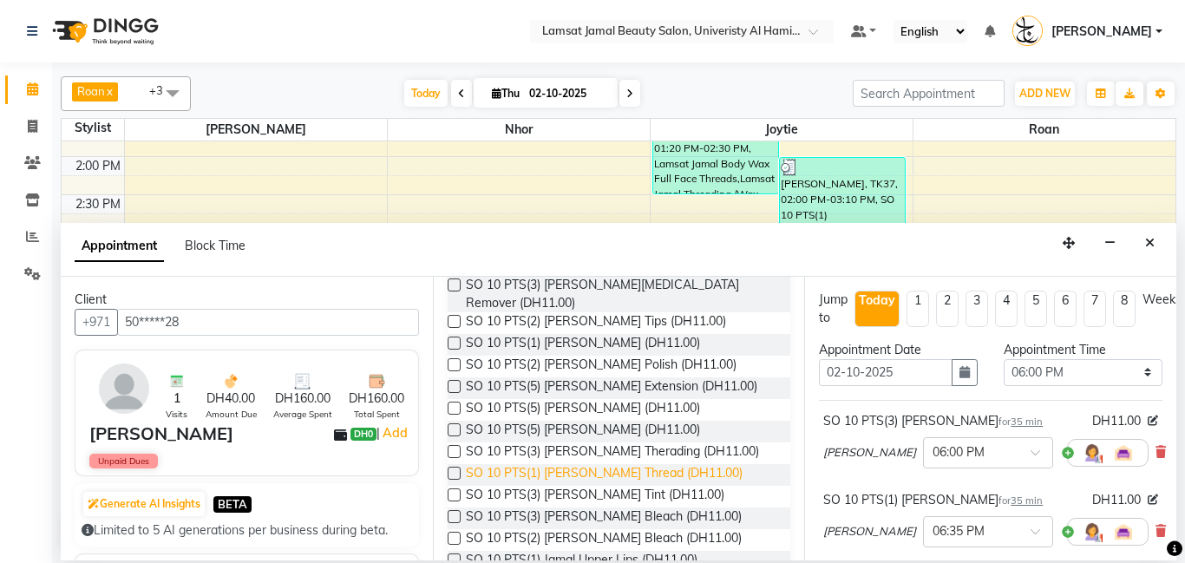
click at [675, 464] on span "SO 10 PTS(1) [PERSON_NAME] Thread (DH11.00)" at bounding box center [604, 475] width 277 height 22
checkbox input "false"
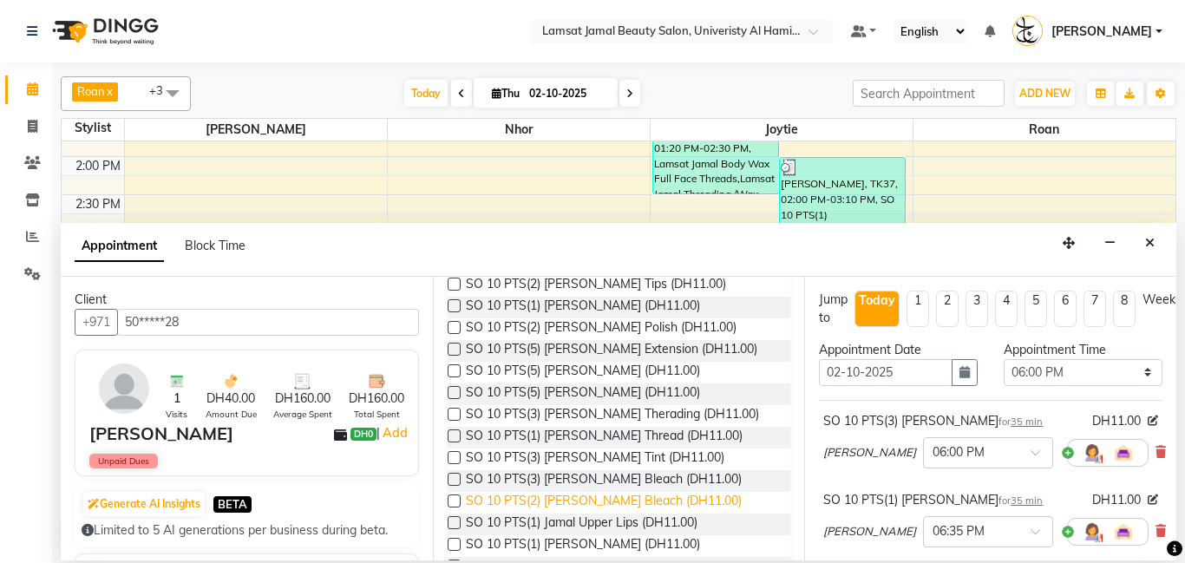
scroll to position [1257, 0]
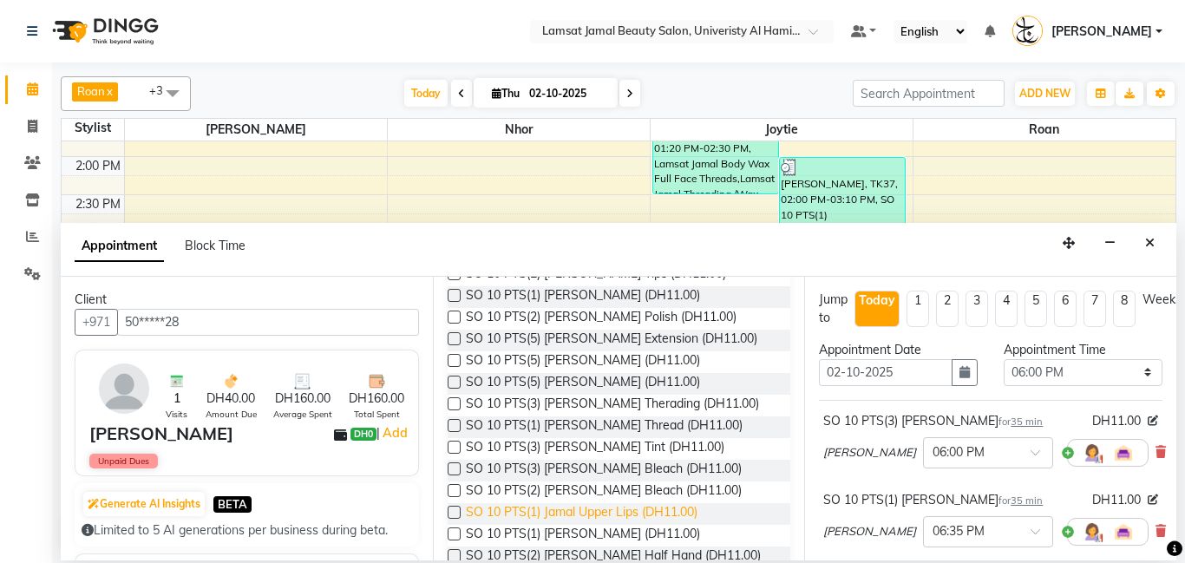
click at [638, 503] on span "SO 10 PTS(1) Jamal Upper Lips (DH11.00)" at bounding box center [582, 514] width 232 height 22
checkbox input "false"
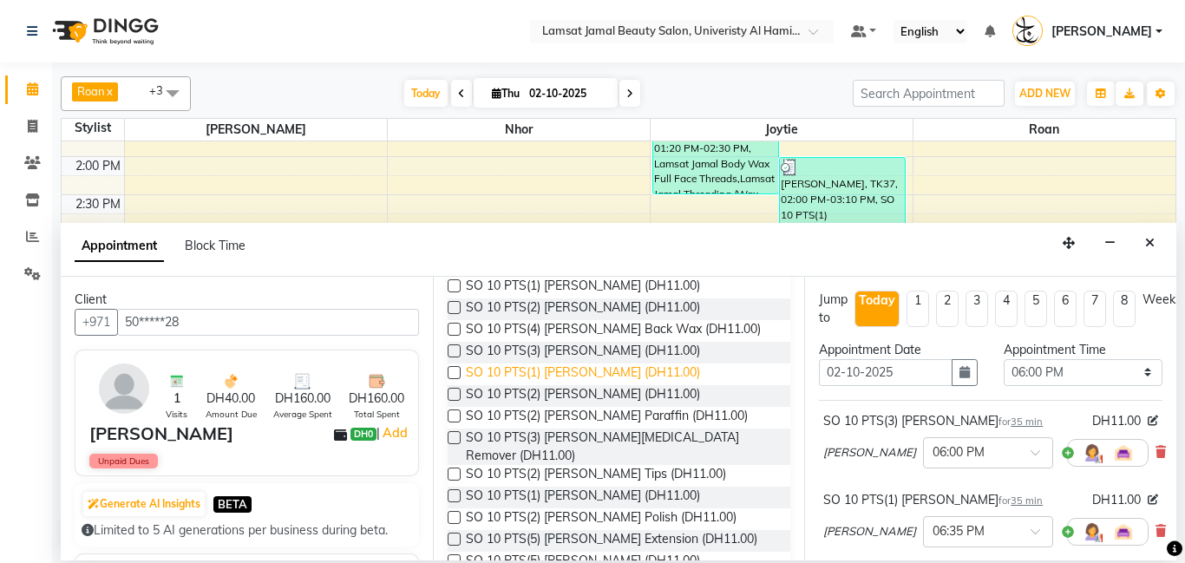
scroll to position [1055, 0]
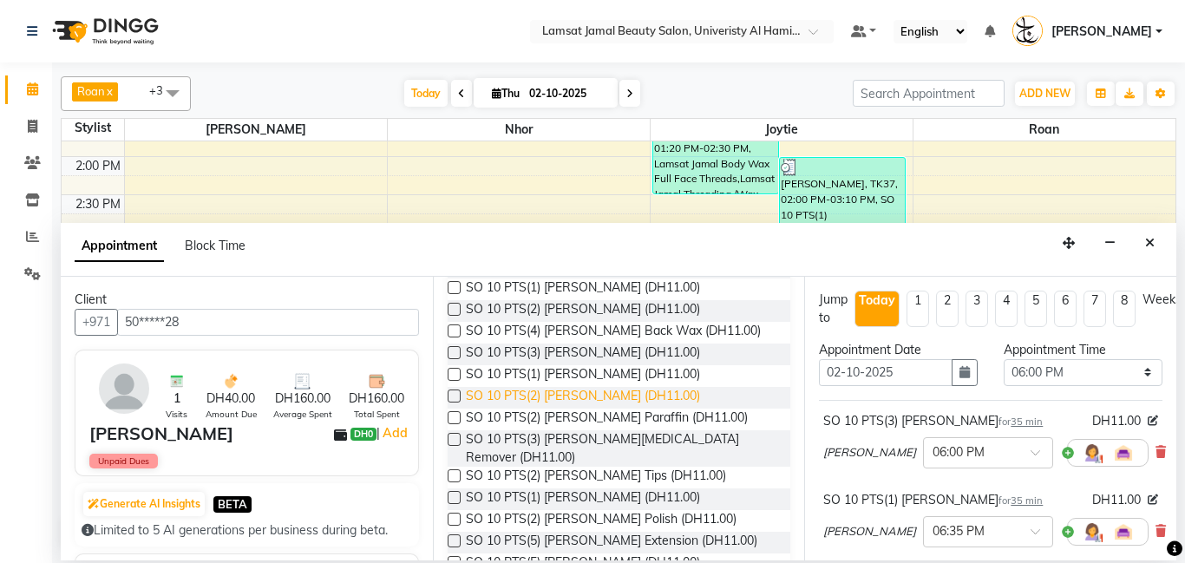
click at [644, 389] on span "SO 10 PTS(2) [PERSON_NAME] (DH11.00)" at bounding box center [583, 398] width 234 height 22
checkbox input "false"
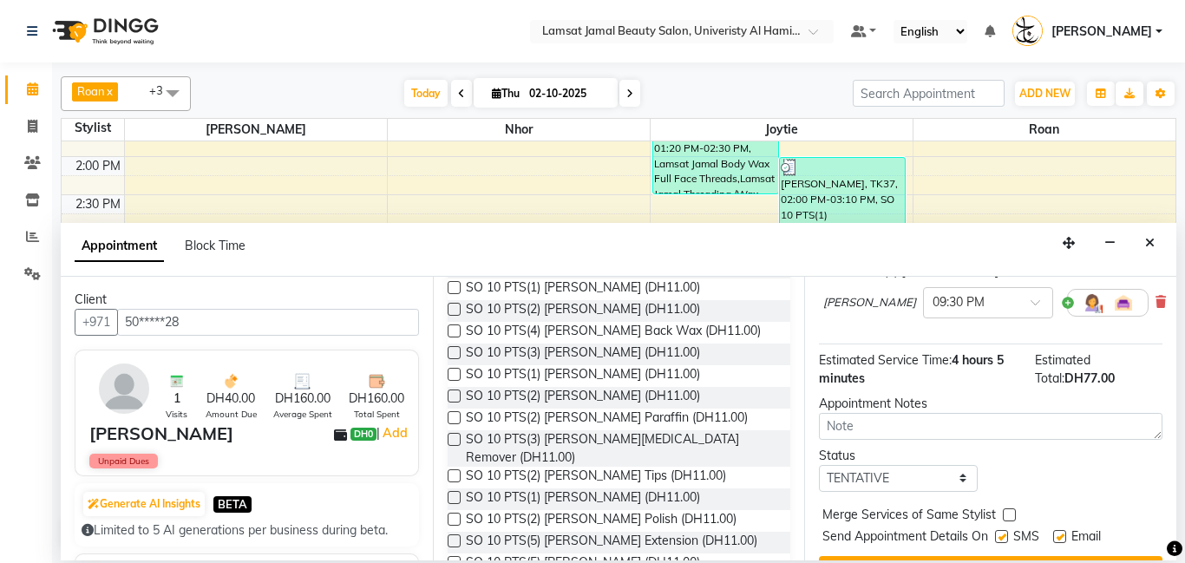
scroll to position [665, 0]
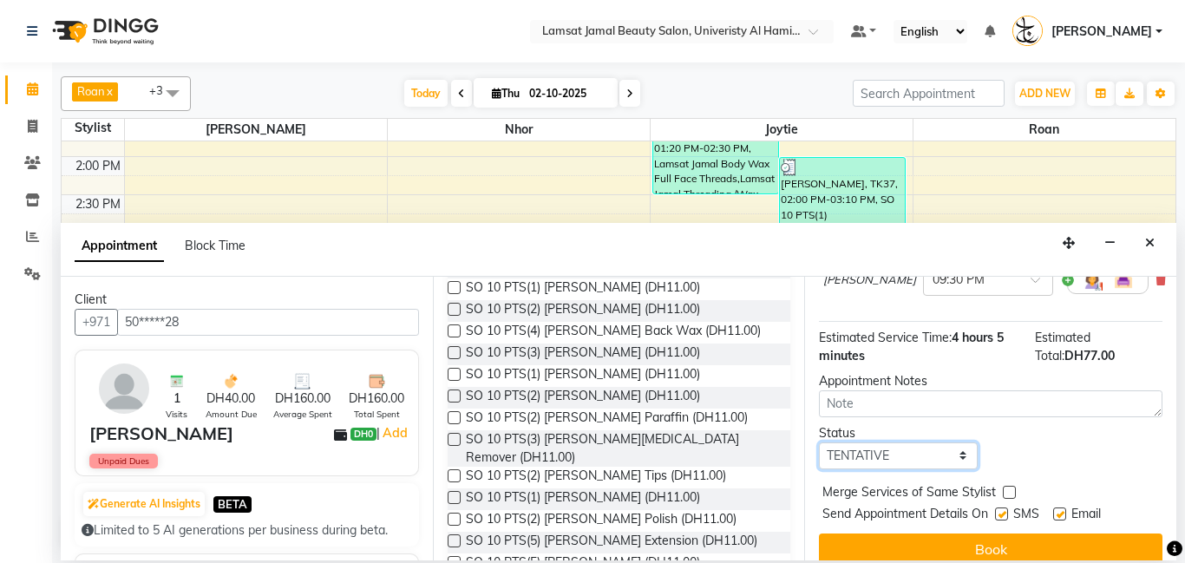
click at [963, 443] on select "Select TENTATIVE CONFIRM CHECK-IN UPCOMING" at bounding box center [898, 456] width 159 height 27
select select "check-in"
click at [819, 443] on select "Select TENTATIVE CONFIRM CHECK-IN UPCOMING" at bounding box center [898, 456] width 159 height 27
click at [1004, 486] on label at bounding box center [1009, 492] width 13 height 13
click at [1004, 489] on input "checkbox" at bounding box center [1008, 494] width 11 height 11
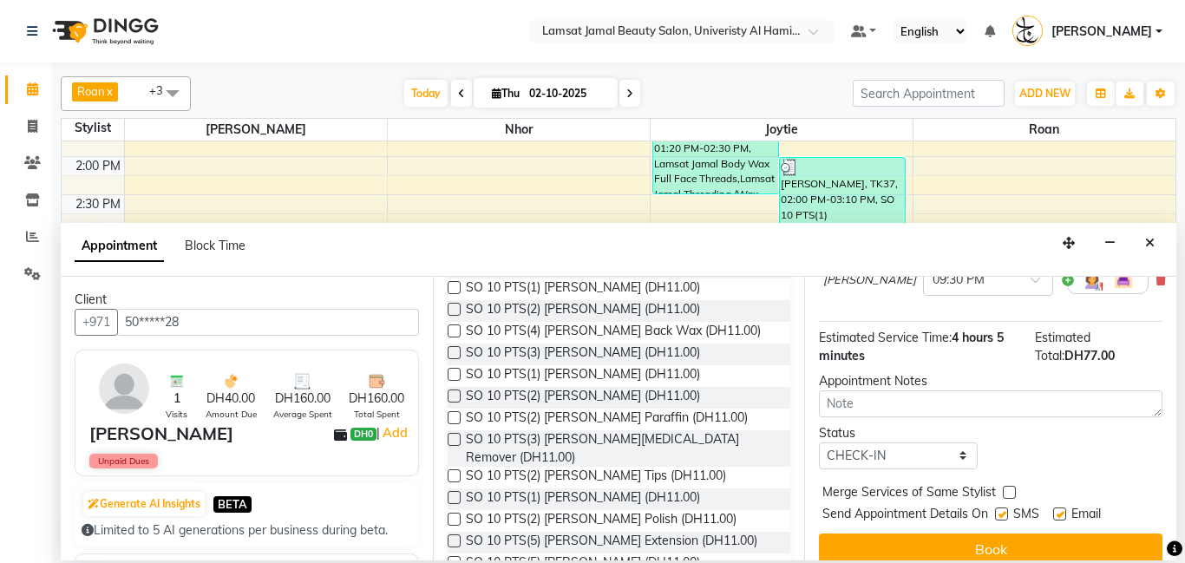
checkbox input "true"
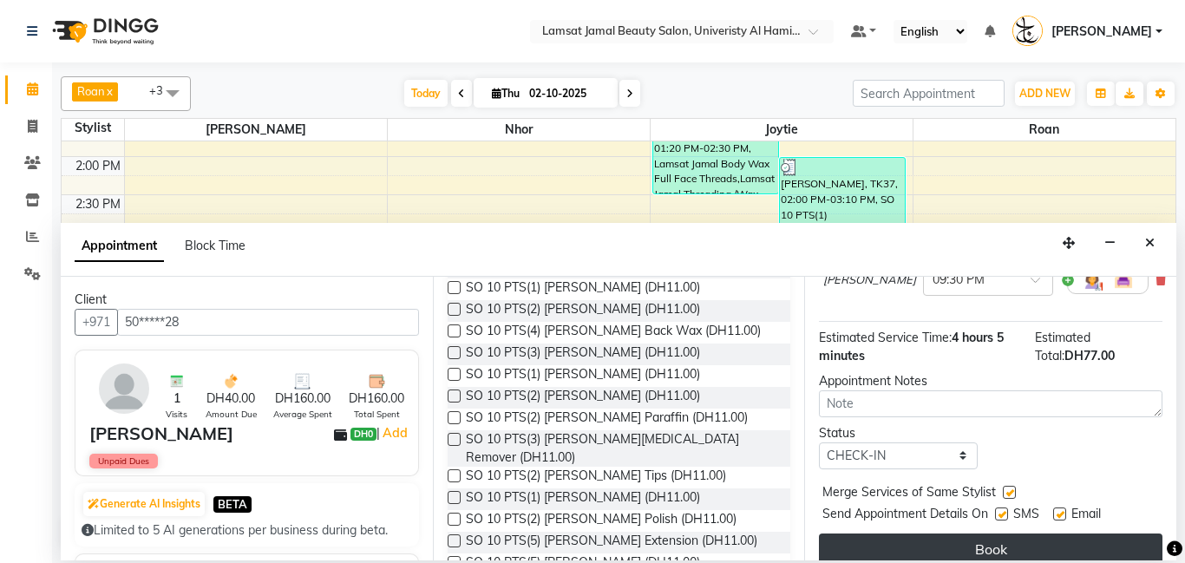
click at [1028, 534] on button "Book" at bounding box center [991, 549] width 344 height 31
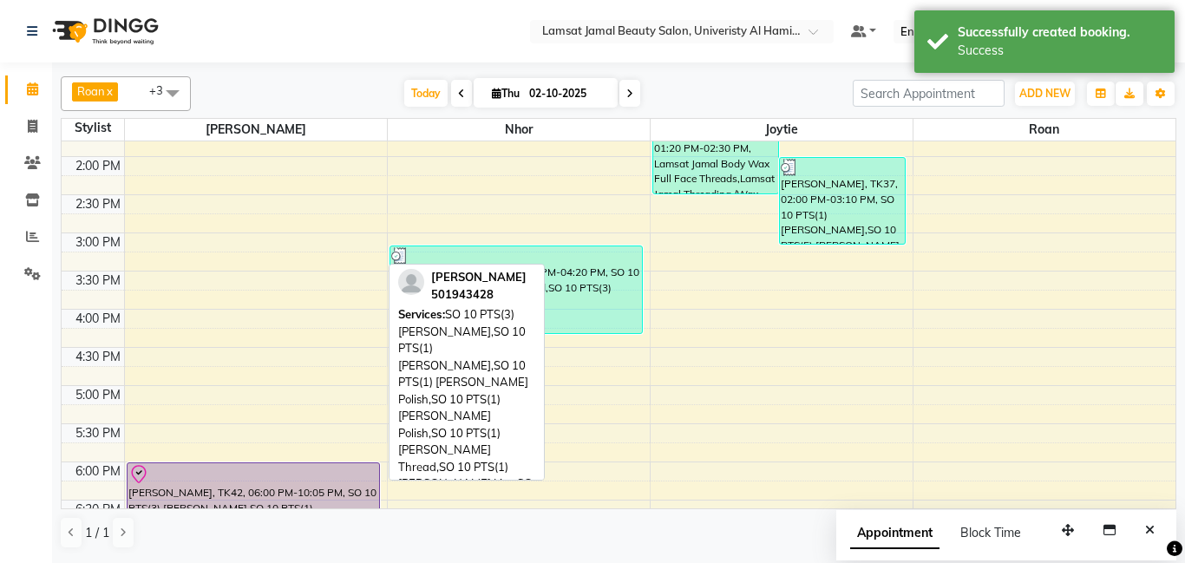
click at [227, 456] on div "9:00 AM 9:30 AM 10:00 AM 10:30 AM 11:00 AM 11:30 AM 12:00 PM 12:30 PM 1:00 PM 1…" at bounding box center [619, 347] width 1114 height 1145
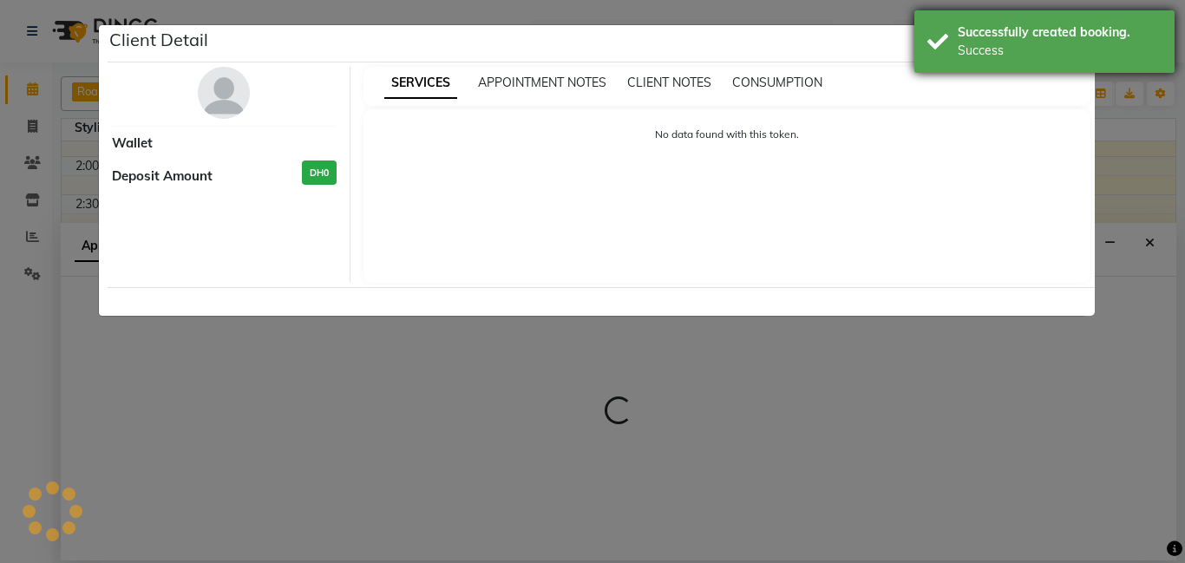
select select "8"
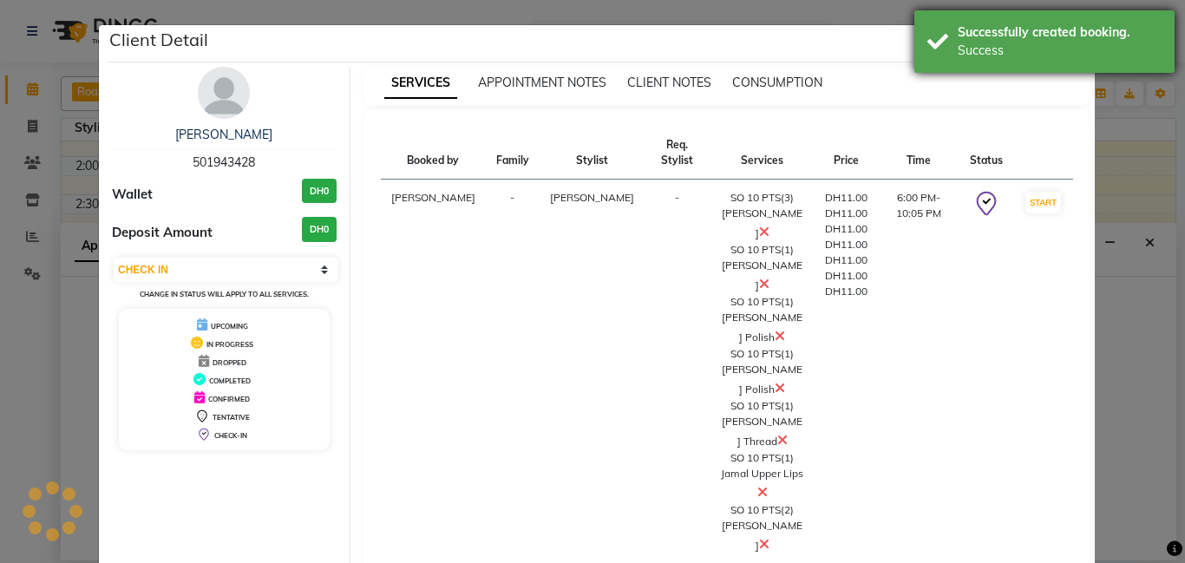
click at [982, 43] on div "Success" at bounding box center [1060, 51] width 204 height 18
select select "79902"
select select "tentative"
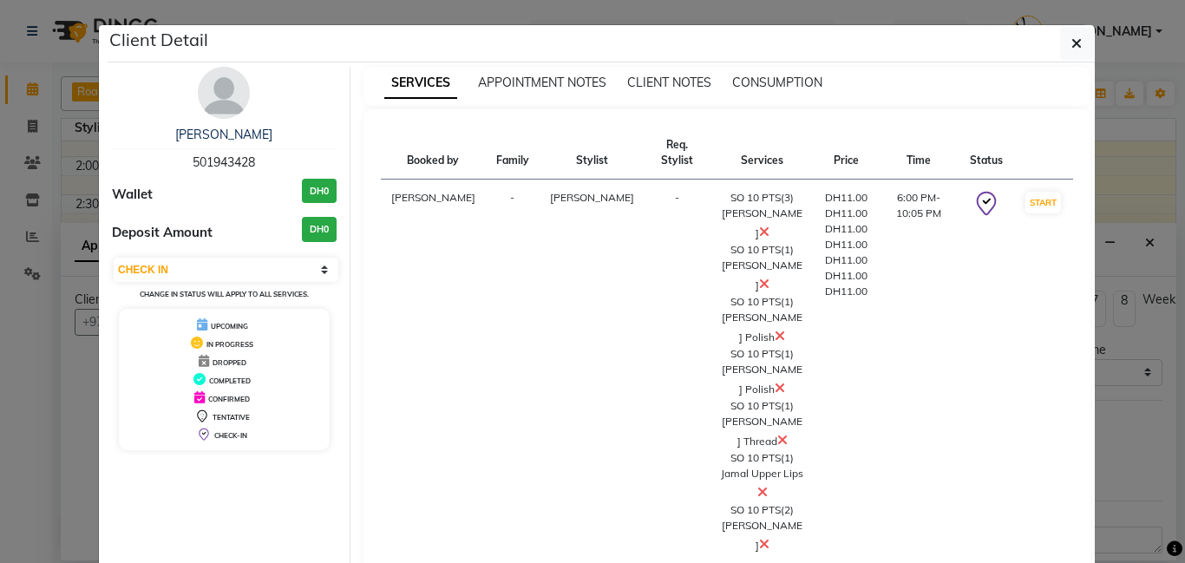
select select "service"
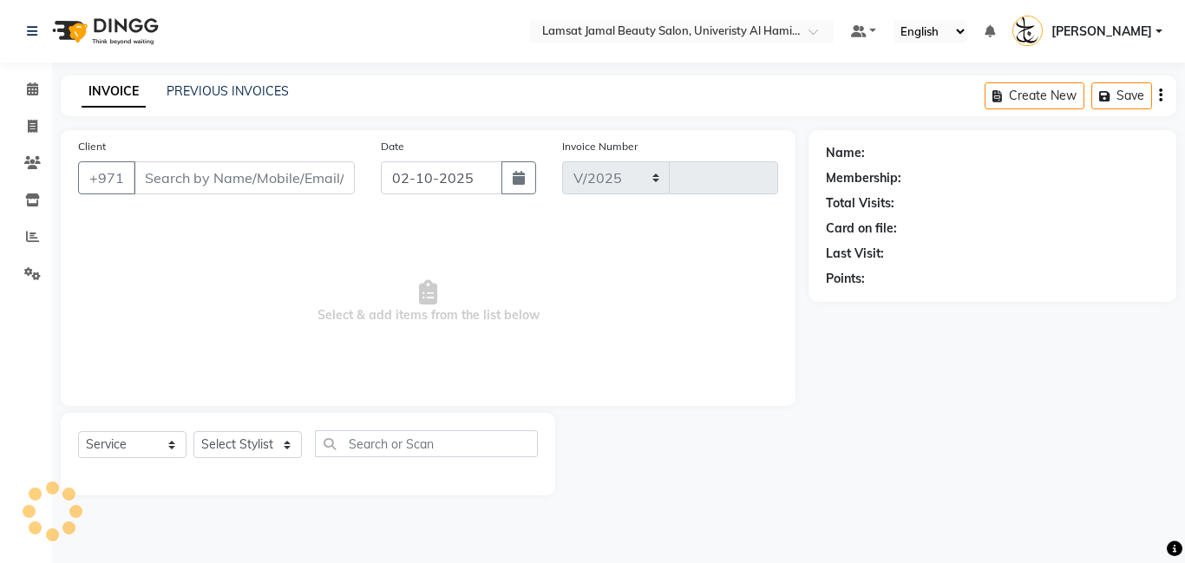
select select "8294"
type input "4042"
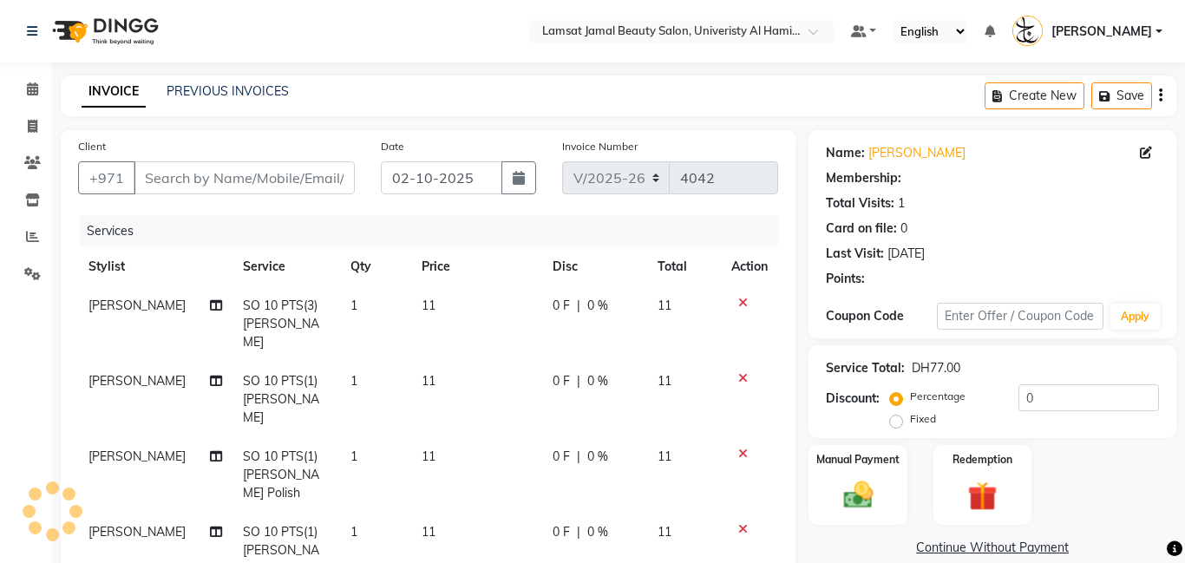
type input "50*****28"
select select "79902"
click at [367, 305] on td "1" at bounding box center [375, 323] width 71 height 75
select select "79902"
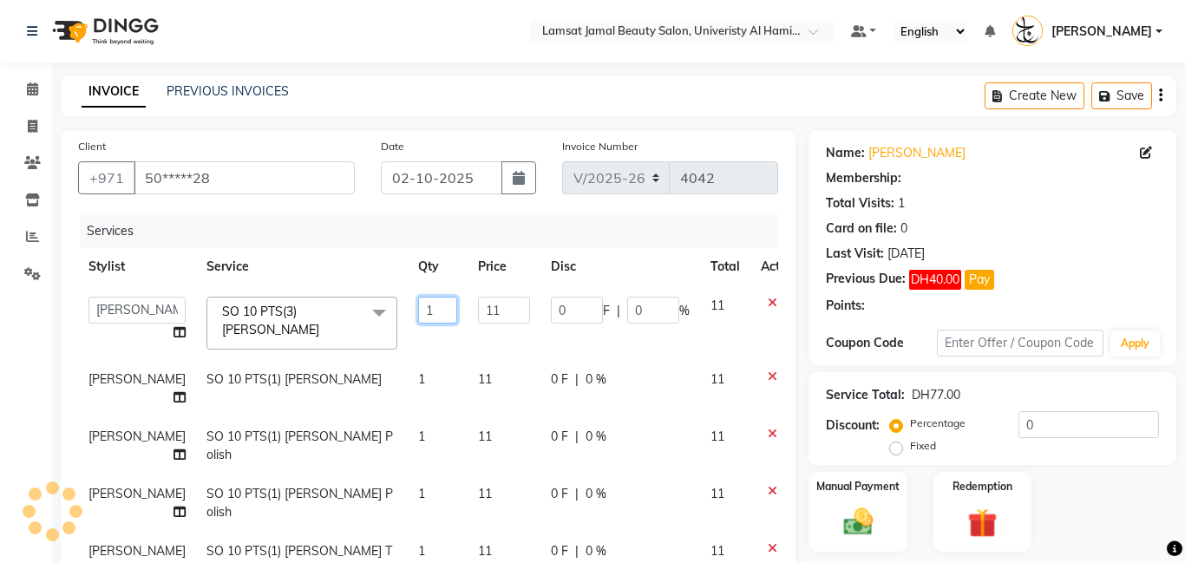
click at [418, 312] on input "1" at bounding box center [437, 310] width 39 height 27
type input "3"
click at [393, 293] on tbody "[PERSON_NAME] Amna [PERSON_NAME] Joytie [PERSON_NAME] Ebda Lamsat [PERSON_NAME]…" at bounding box center [443, 494] width 730 height 417
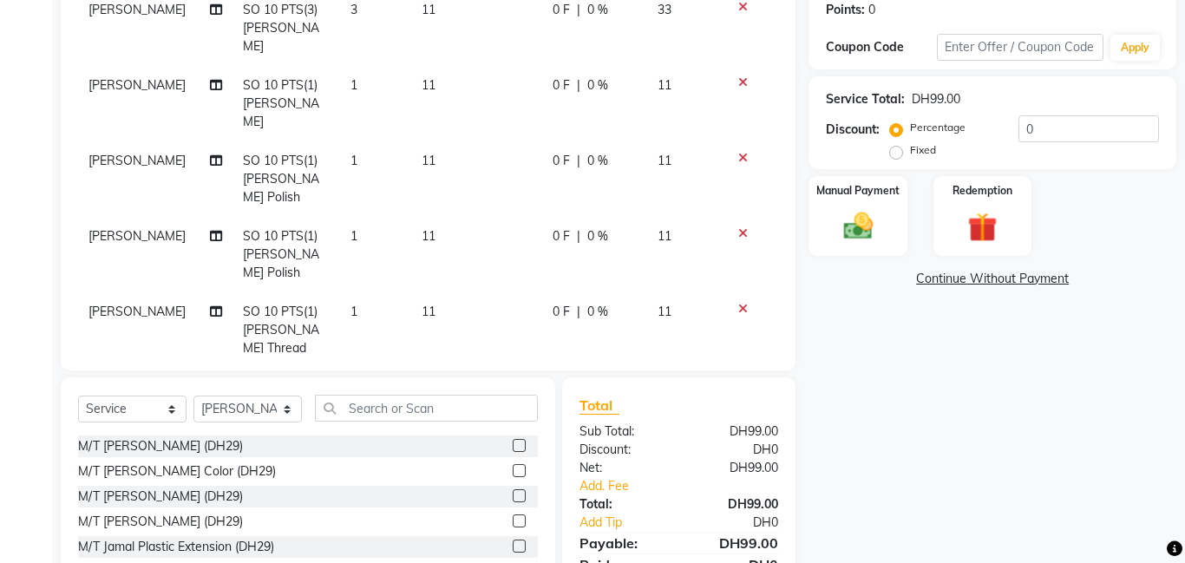
scroll to position [143, 0]
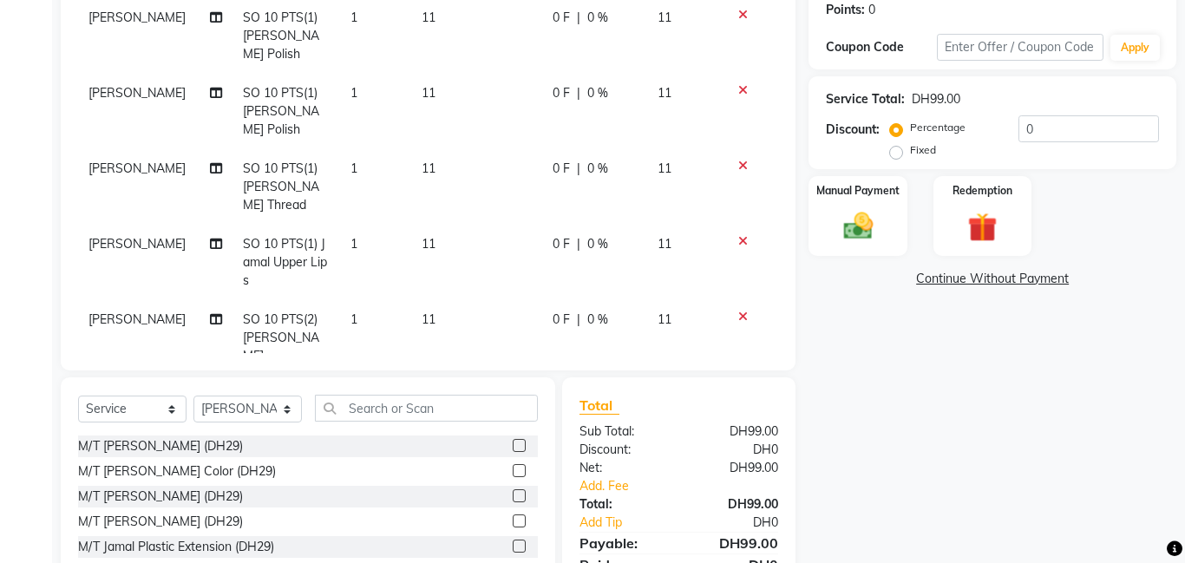
click at [358, 300] on td "1" at bounding box center [375, 337] width 71 height 75
select select "79902"
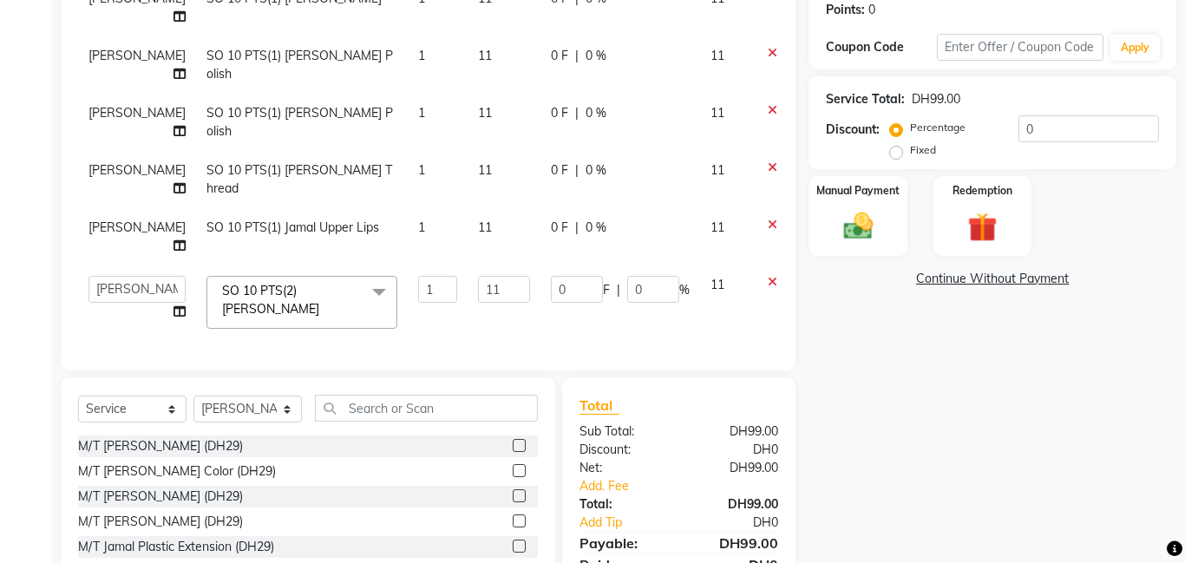
scroll to position [0, 0]
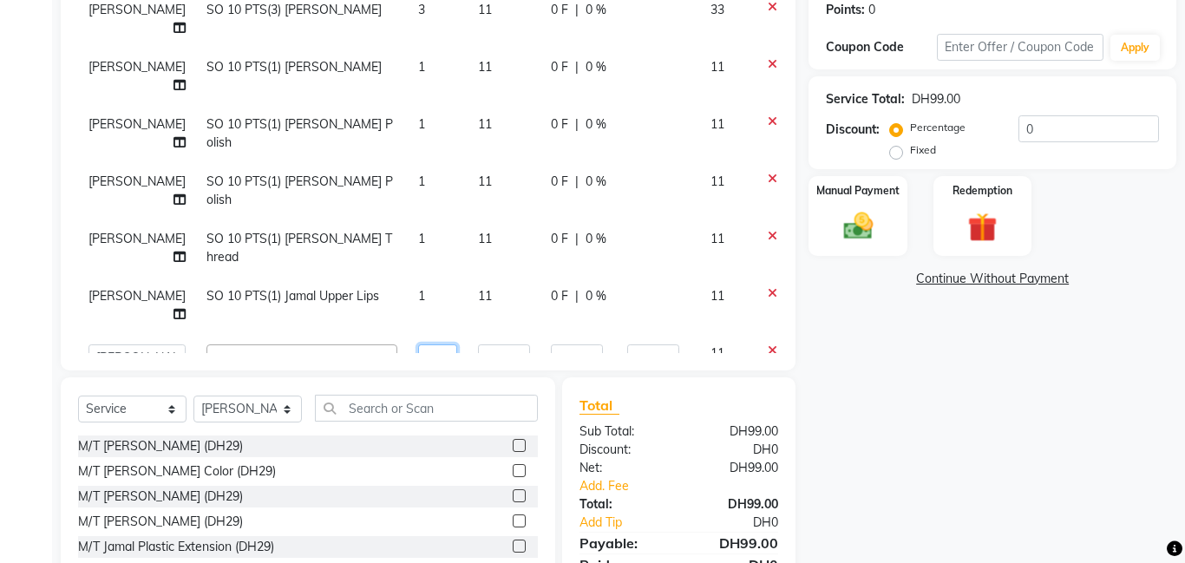
click at [418, 344] on input "1" at bounding box center [437, 357] width 39 height 27
type input "2"
click at [54, 257] on div "Client +971 50*****28 Date [DATE] Invoice Number V/2025 V/[PHONE_NUMBER] Servic…" at bounding box center [428, 233] width 761 height 799
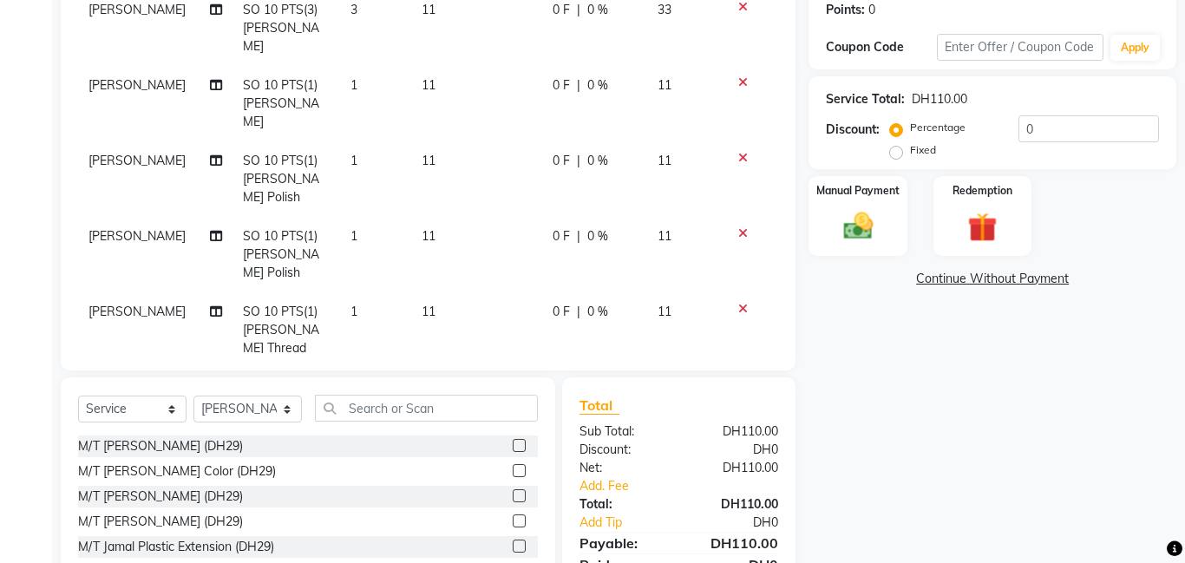
scroll to position [9, 0]
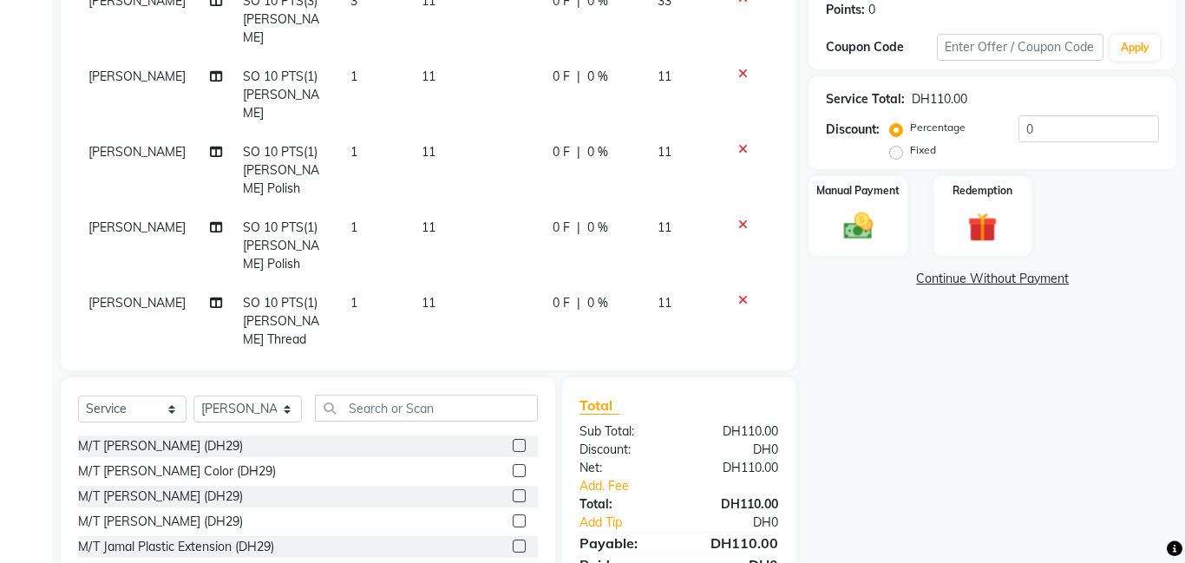
click at [112, 295] on span "[PERSON_NAME]" at bounding box center [137, 303] width 97 height 16
select select "79902"
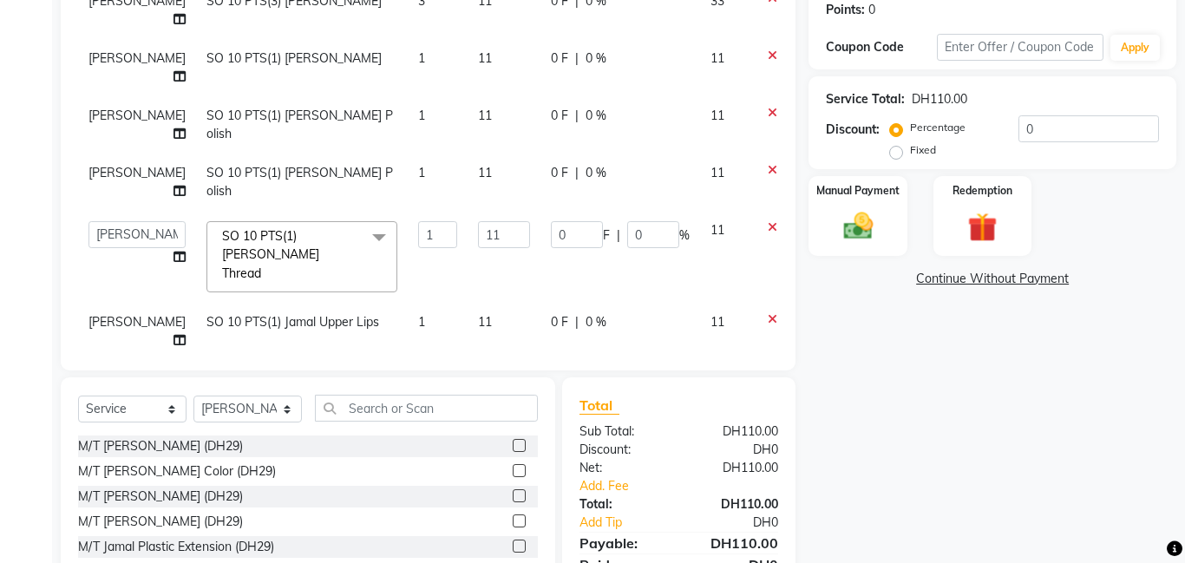
scroll to position [0, 0]
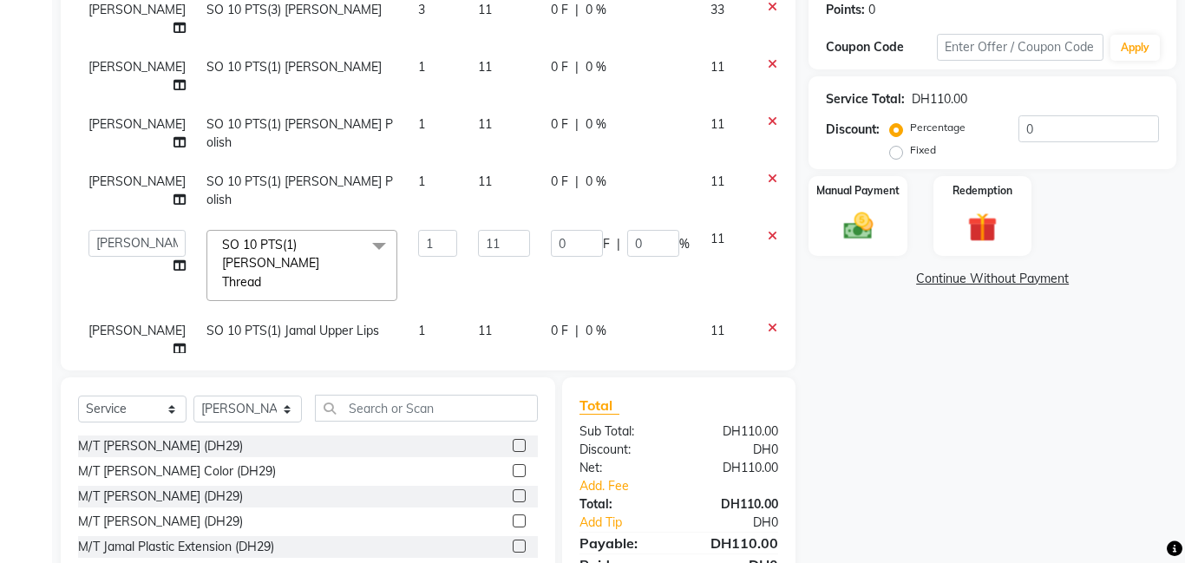
click at [95, 17] on span "[PERSON_NAME]" at bounding box center [137, 10] width 97 height 16
select select "79902"
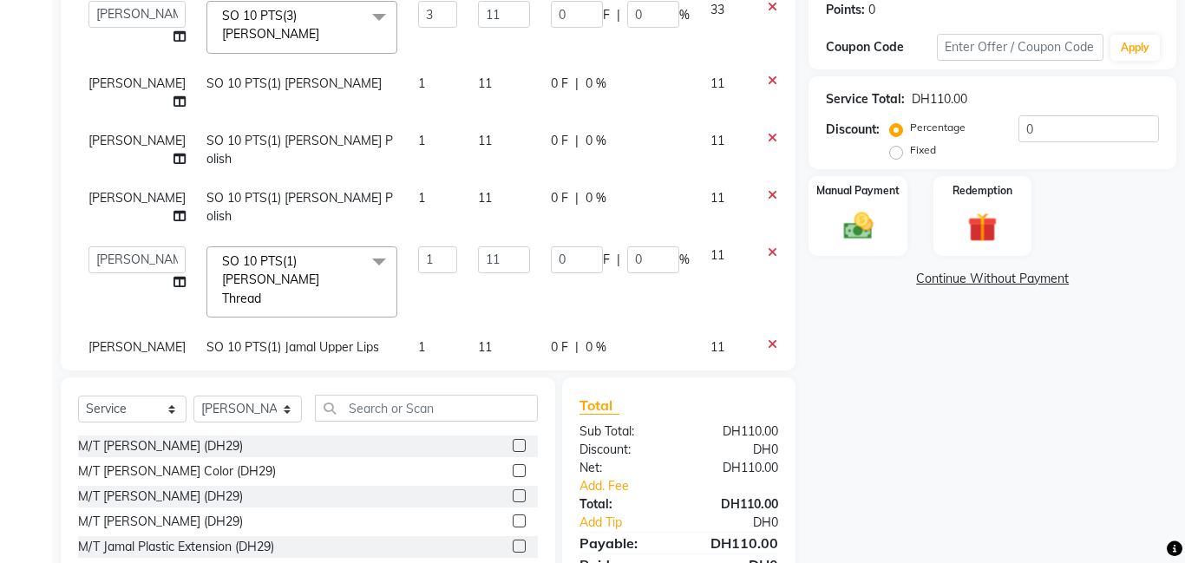
scroll to position [154, 0]
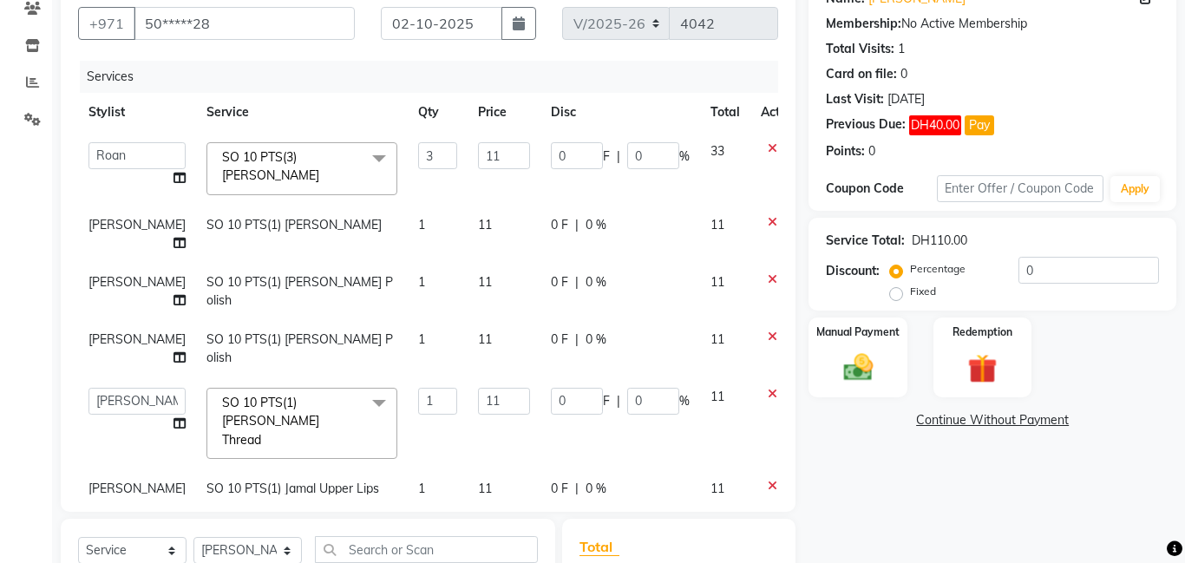
select select "92477"
click at [107, 331] on span "[PERSON_NAME]" at bounding box center [137, 339] width 97 height 16
select select "79902"
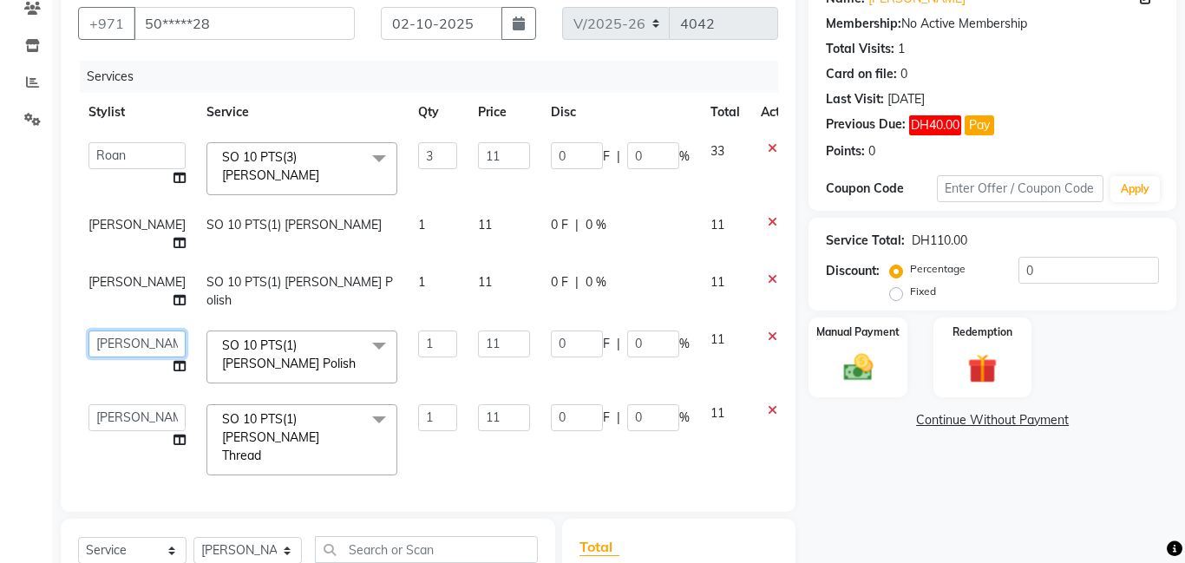
click at [107, 331] on select "[PERSON_NAME] Amna [PERSON_NAME] [PERSON_NAME] Ebda Lamsat [PERSON_NAME] [PERSO…" at bounding box center [137, 344] width 97 height 27
select select "92477"
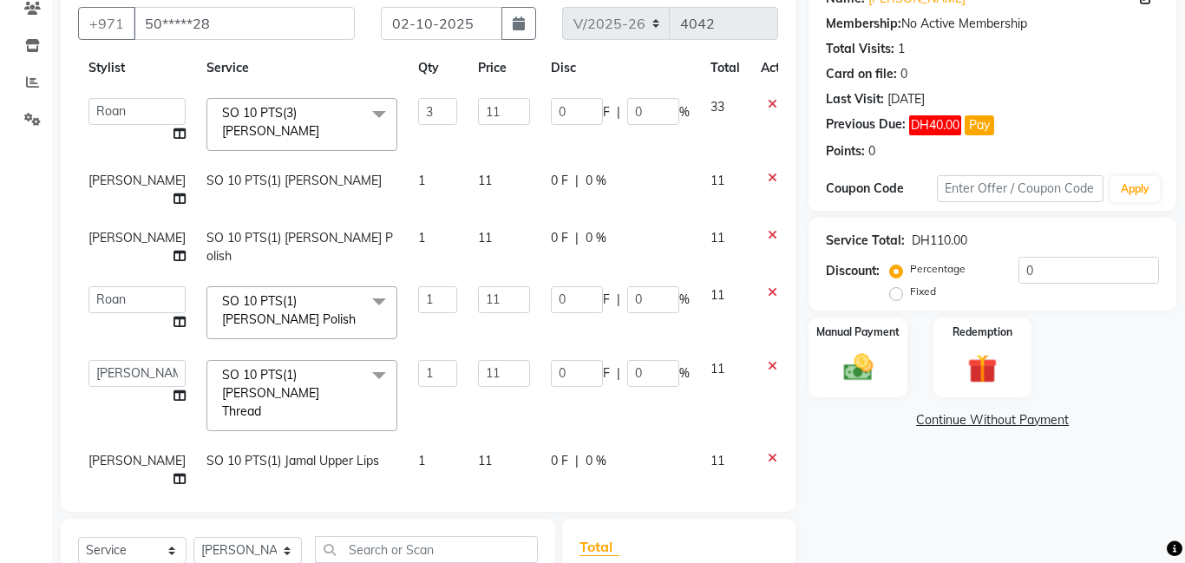
scroll to position [46, 0]
click at [108, 451] on span "[PERSON_NAME]" at bounding box center [137, 459] width 97 height 16
select select "79902"
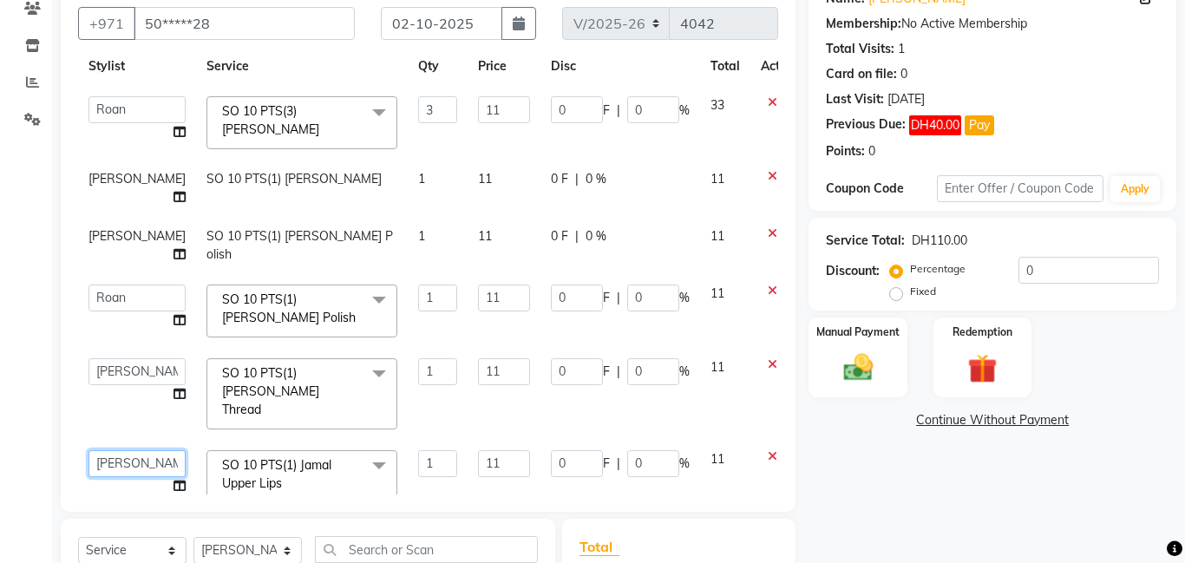
click at [108, 450] on select "[PERSON_NAME] Amna [PERSON_NAME] [PERSON_NAME] Ebda Lamsat [PERSON_NAME] [PERSO…" at bounding box center [137, 463] width 97 height 27
select select "79908"
click at [115, 358] on select "[PERSON_NAME] Amna [PERSON_NAME] [PERSON_NAME] Ebda Lamsat [PERSON_NAME] [PERSO…" at bounding box center [137, 371] width 97 height 27
select select "79908"
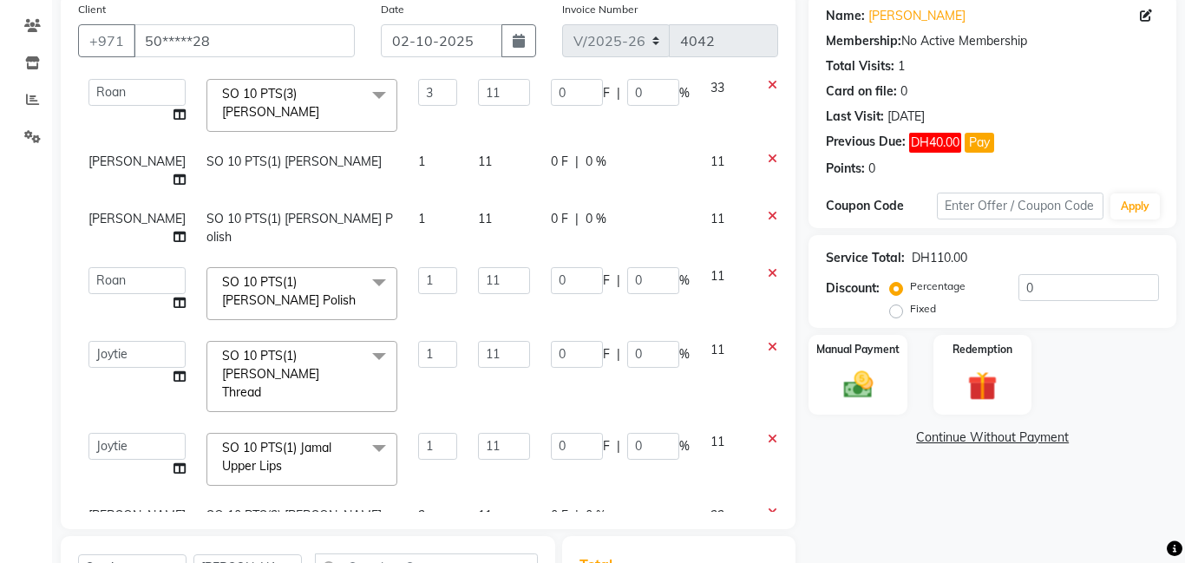
scroll to position [392, 0]
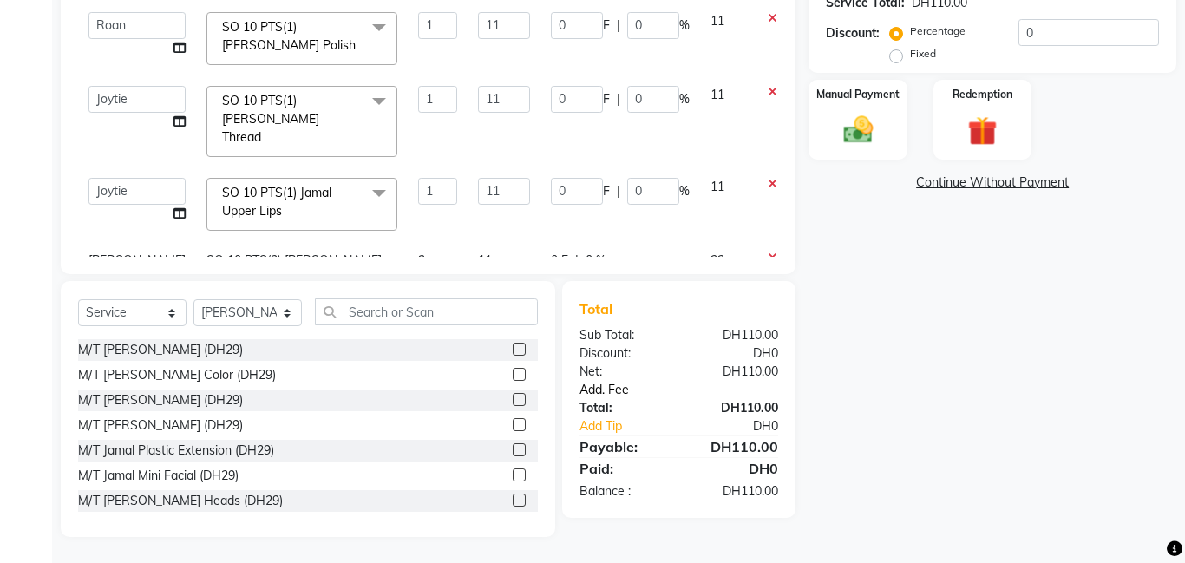
click at [609, 392] on link "Add. Fee" at bounding box center [679, 390] width 225 height 18
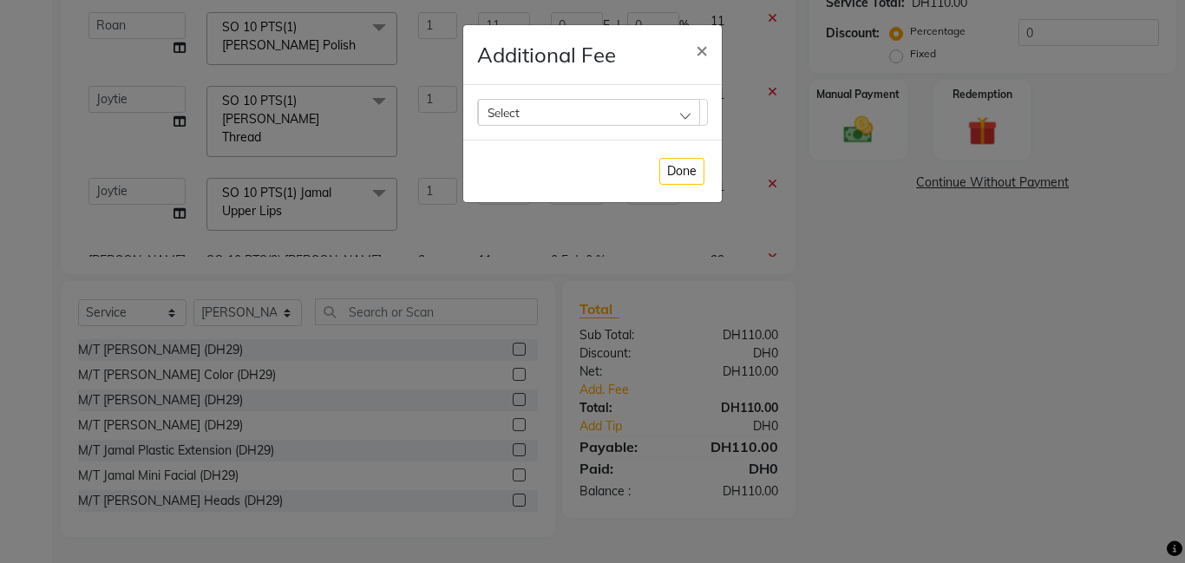
click at [677, 115] on div "Select" at bounding box center [589, 112] width 222 height 26
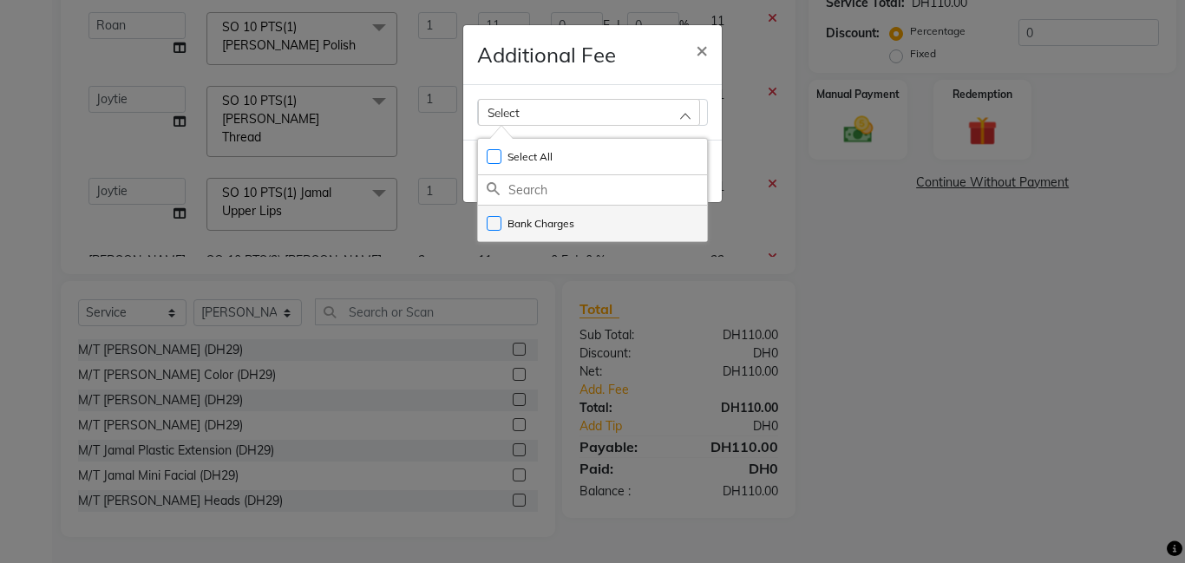
click at [672, 221] on li "Bank Charges" at bounding box center [592, 224] width 229 height 36
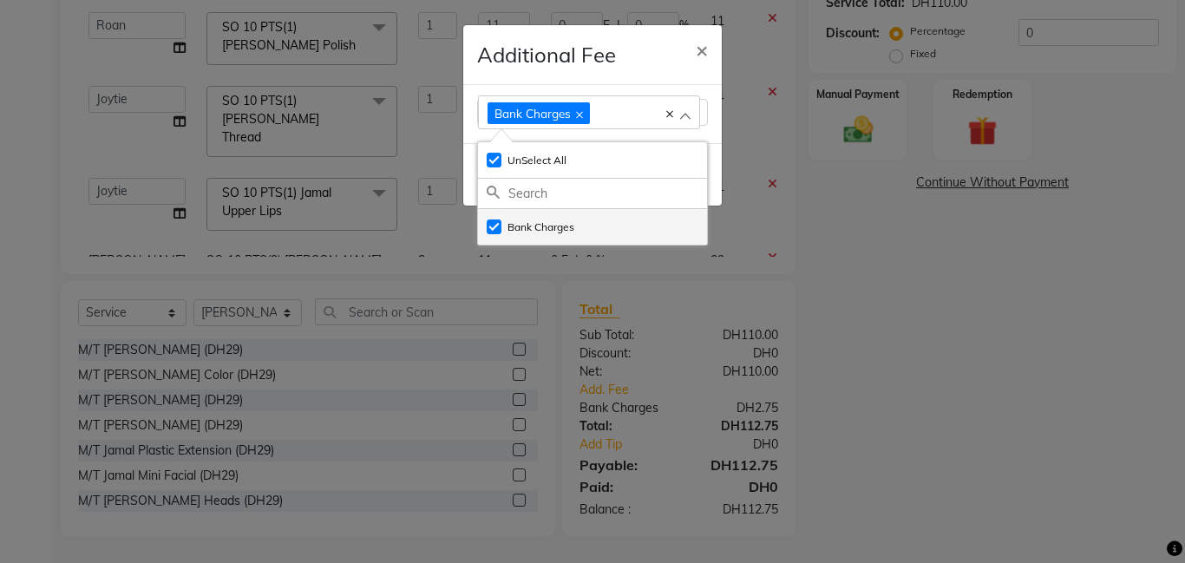
checkbox input "true"
click at [703, 55] on span "×" at bounding box center [702, 49] width 12 height 26
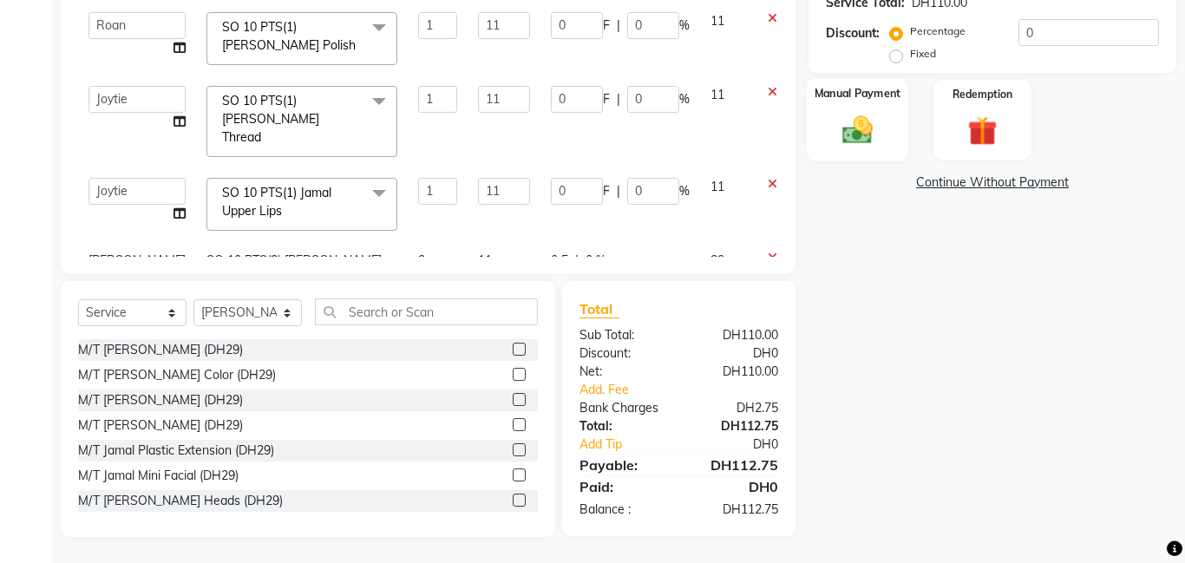
click at [865, 136] on img at bounding box center [857, 130] width 49 height 36
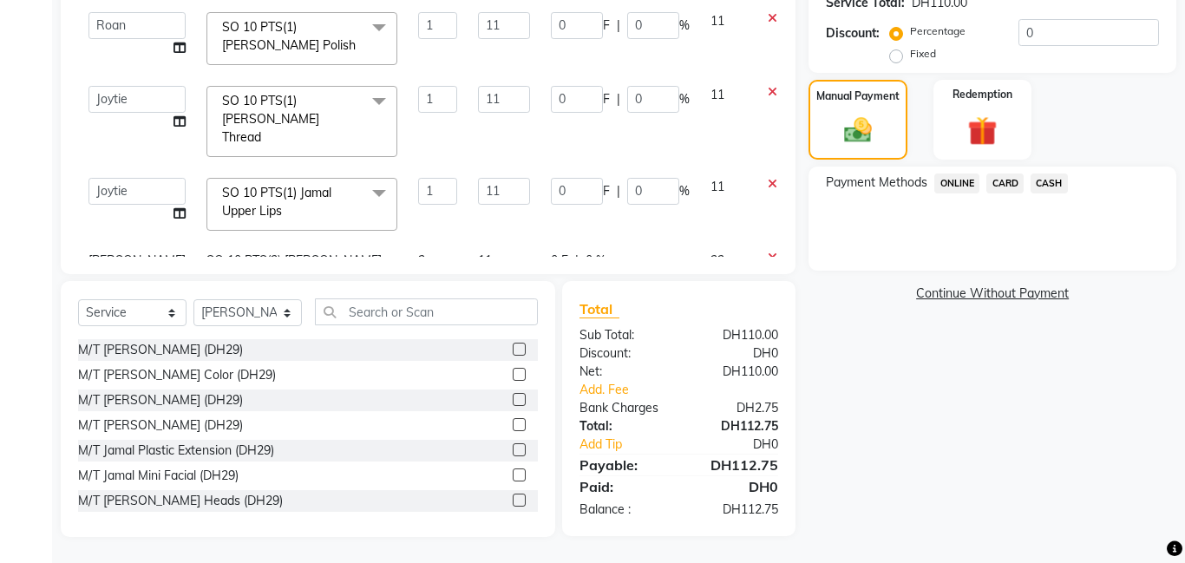
click at [1008, 181] on span "CARD" at bounding box center [1005, 184] width 37 height 20
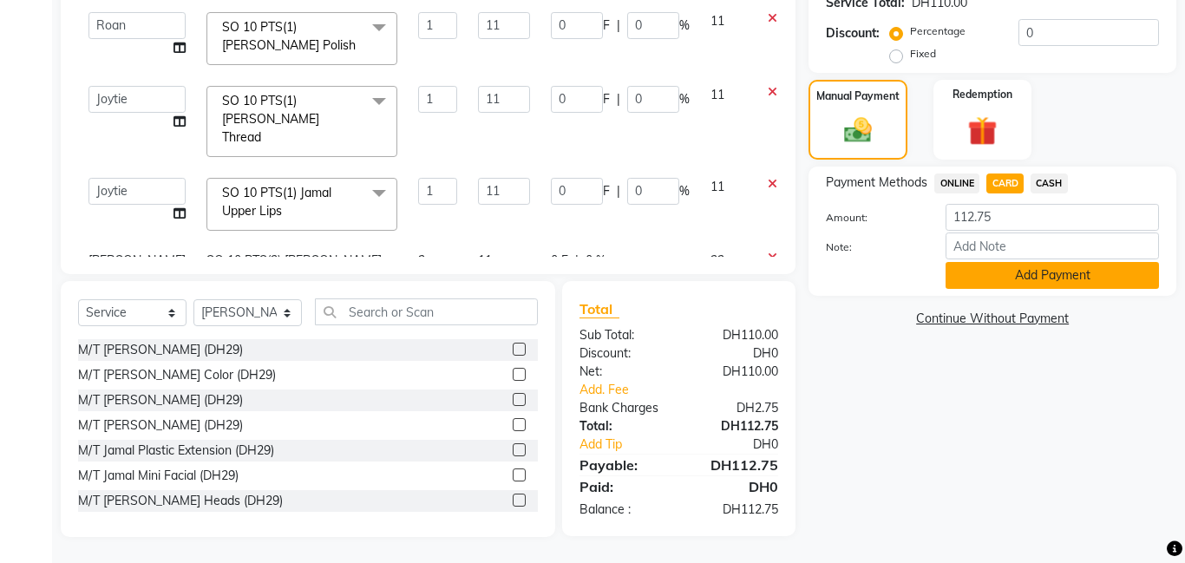
click at [1030, 279] on button "Add Payment" at bounding box center [1052, 275] width 213 height 27
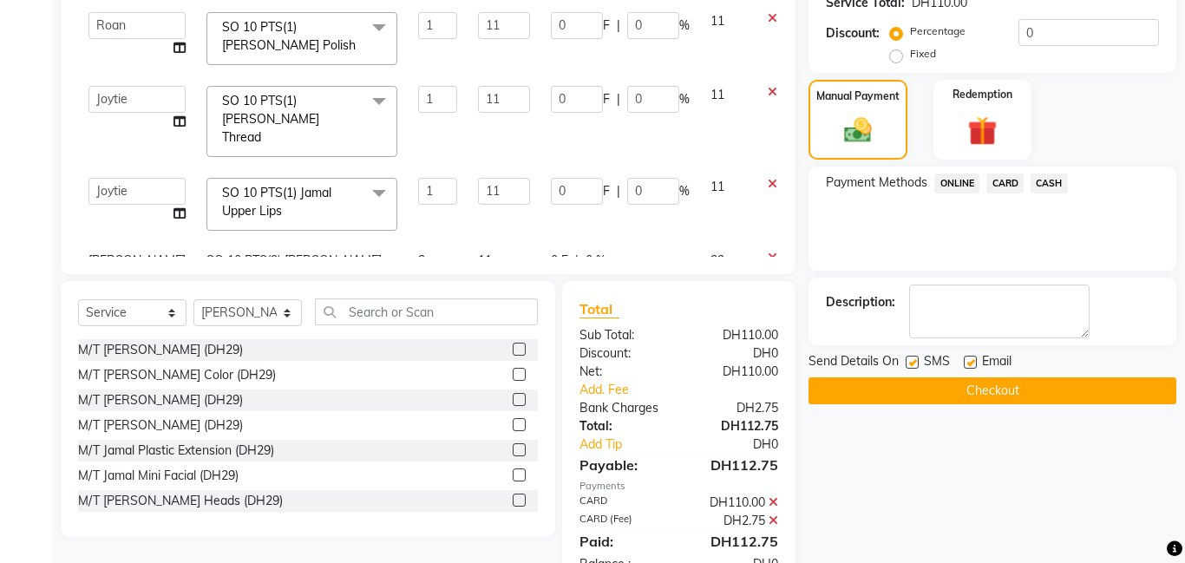
click at [1021, 393] on button "Checkout" at bounding box center [993, 390] width 368 height 27
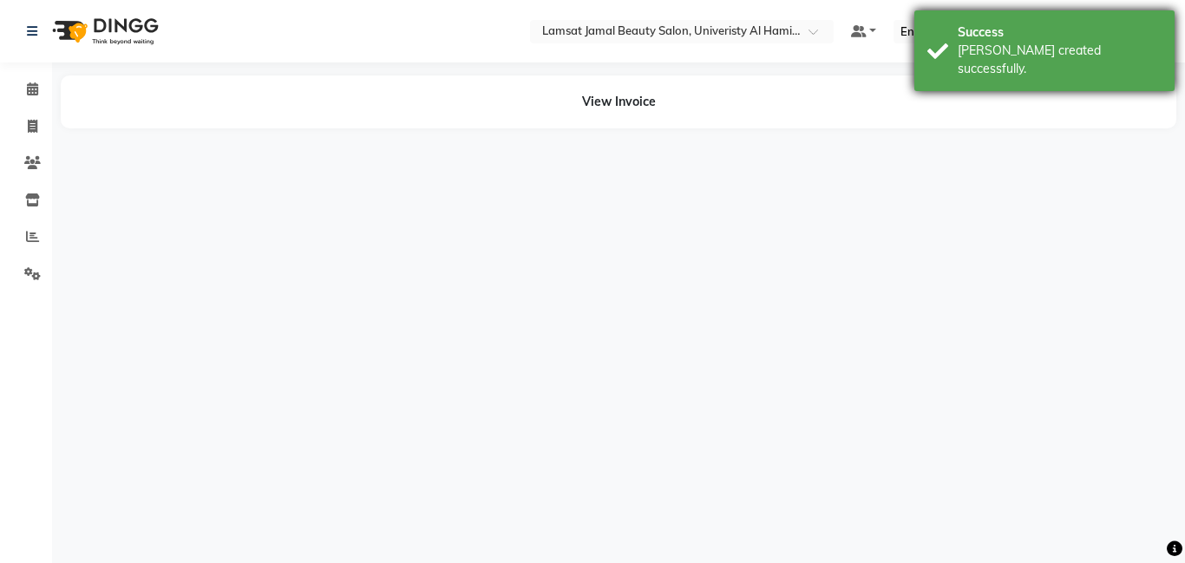
click at [941, 45] on div "Success [PERSON_NAME] created successfully." at bounding box center [1045, 50] width 260 height 81
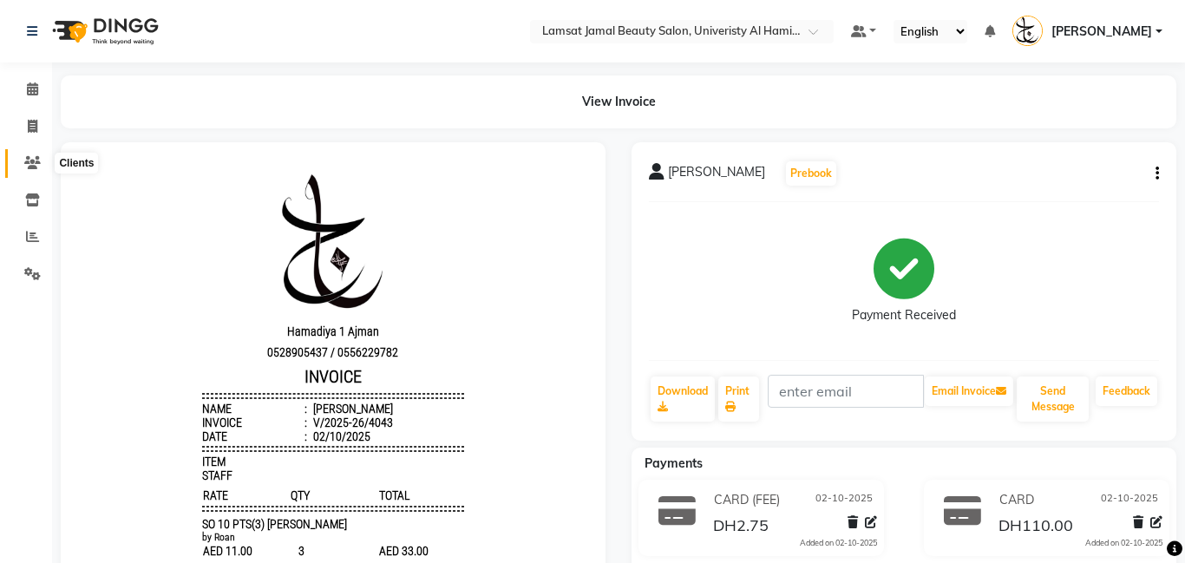
click at [44, 165] on span at bounding box center [32, 164] width 30 height 20
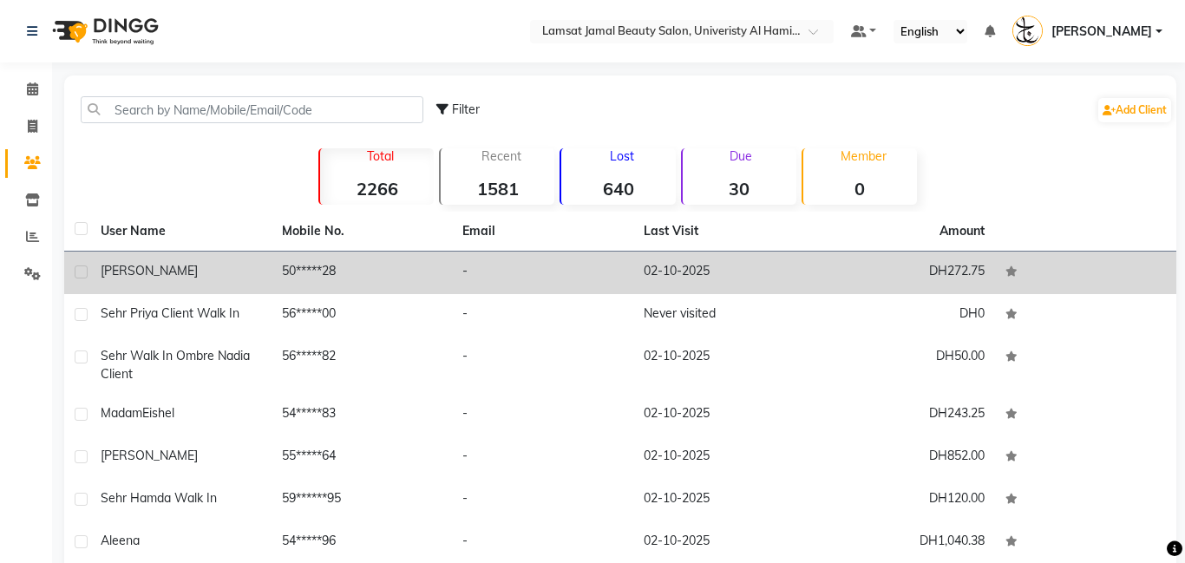
click at [633, 280] on td "02-10-2025" at bounding box center [723, 273] width 181 height 43
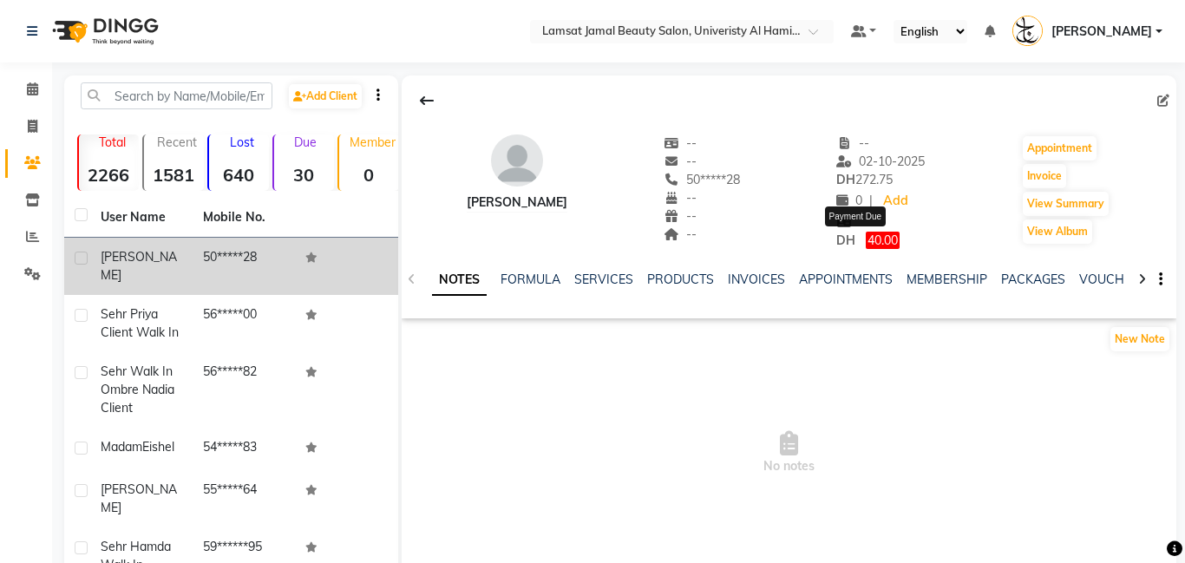
click at [866, 245] on span "40.00" at bounding box center [883, 240] width 34 height 17
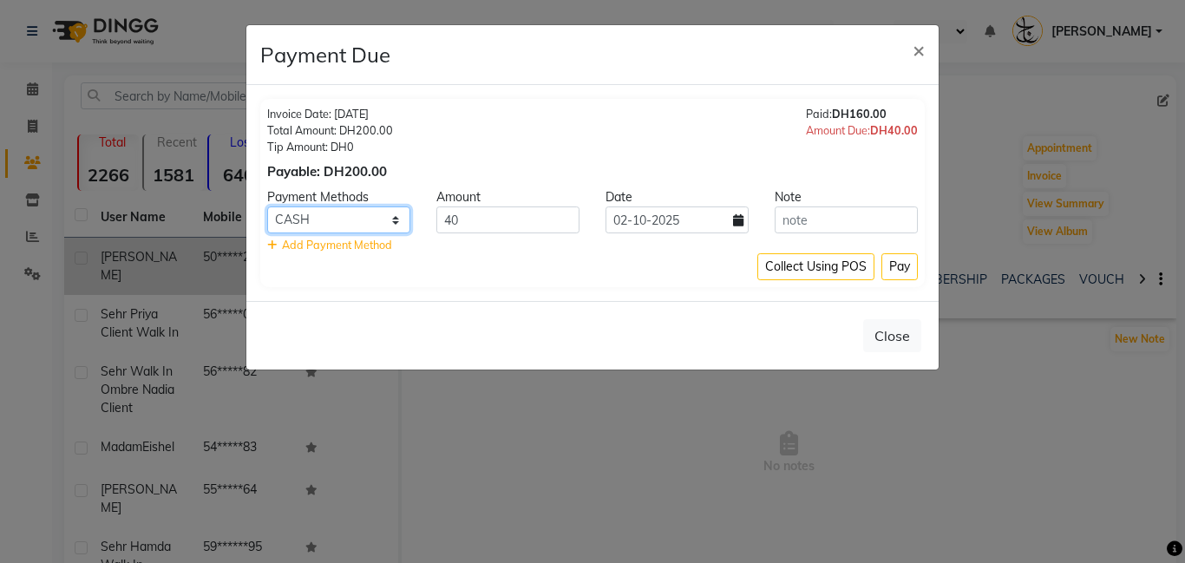
click at [395, 218] on select "ONLINE CARD CASH" at bounding box center [338, 220] width 143 height 27
select select "2"
click at [267, 207] on select "ONLINE CARD CASH" at bounding box center [338, 220] width 143 height 27
click at [886, 272] on button "Pay" at bounding box center [900, 266] width 36 height 27
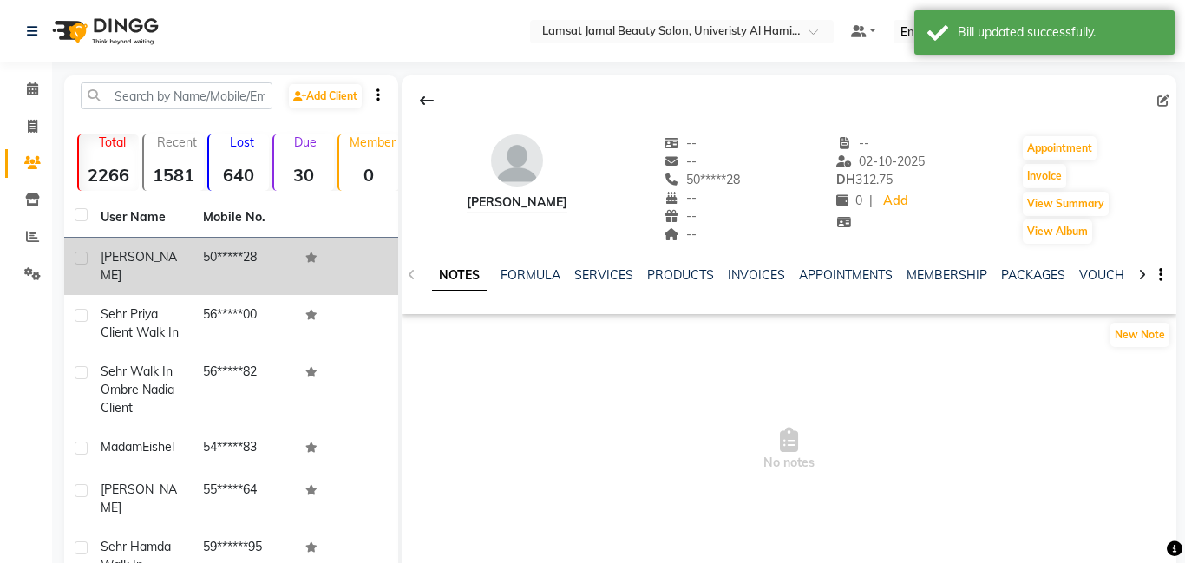
click at [954, 8] on nav "Select Location × Lamsat Jamal Beauty Salon, Univeristy [PERSON_NAME] Default P…" at bounding box center [592, 31] width 1185 height 62
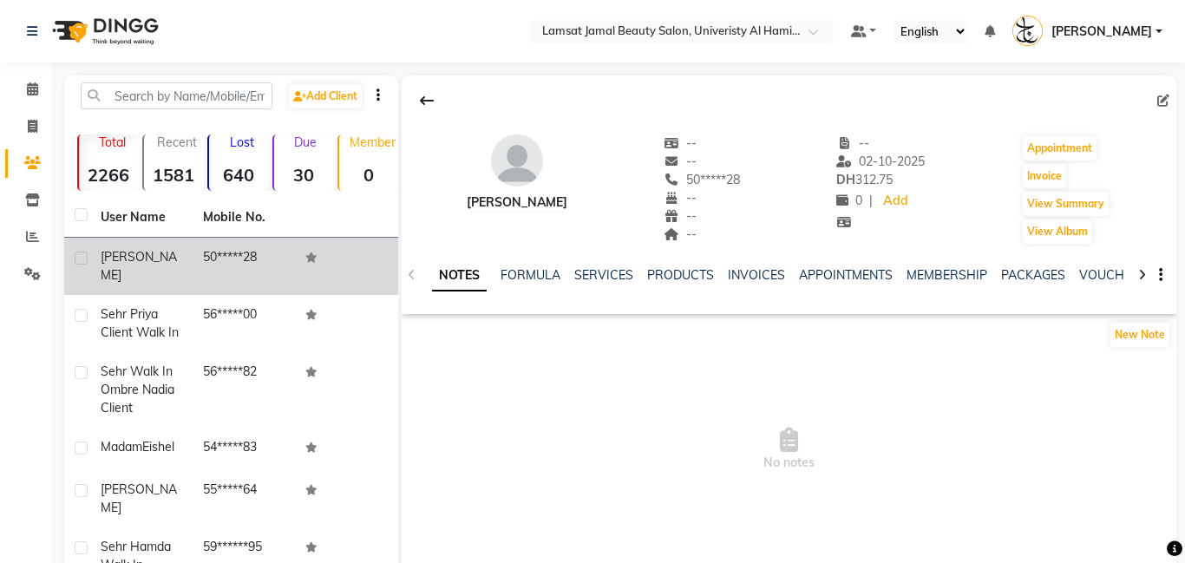
click at [939, 44] on ul "Default Panel My Panel English ENGLISH Español العربية मराठी हिंदी ગુજરાતી தமிழ…" at bounding box center [1007, 31] width 329 height 29
click at [37, 94] on icon at bounding box center [32, 88] width 11 height 13
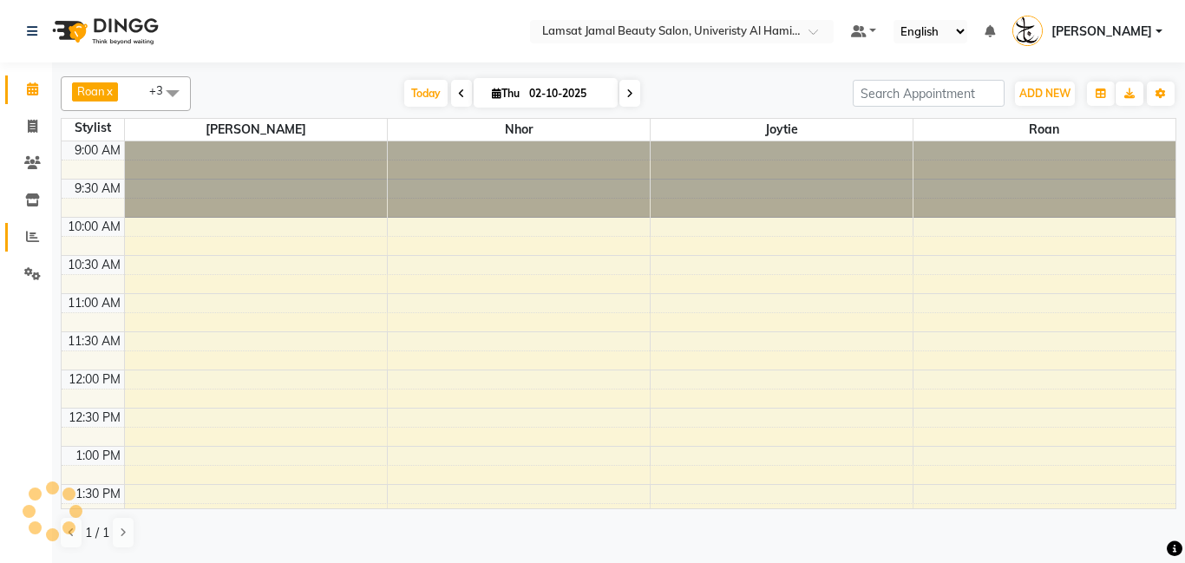
click at [36, 239] on icon at bounding box center [32, 236] width 13 height 13
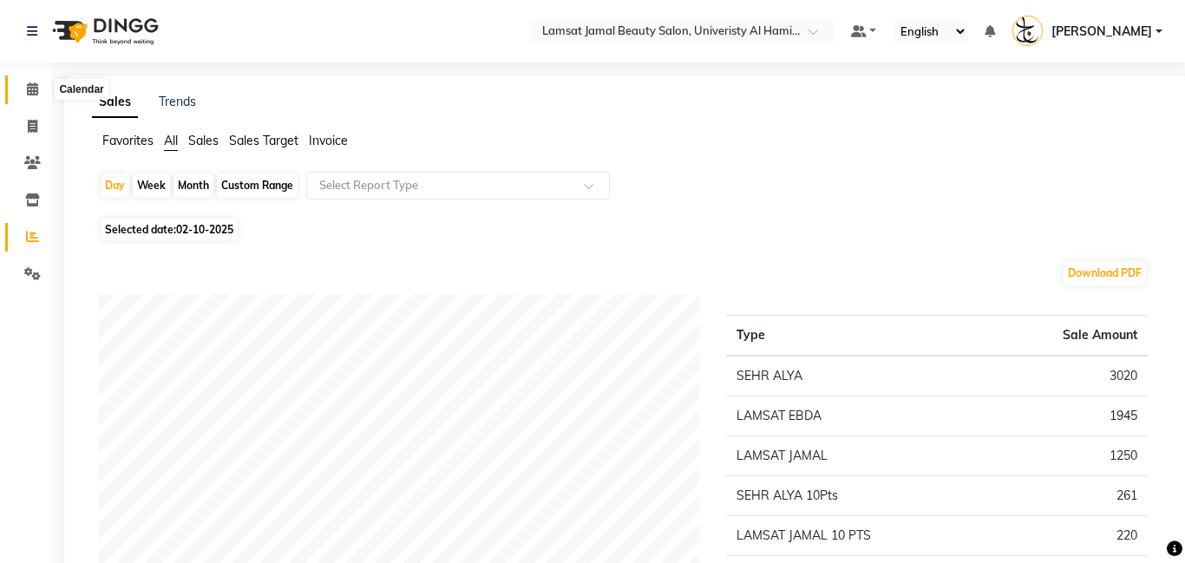
click at [32, 85] on icon at bounding box center [32, 88] width 11 height 13
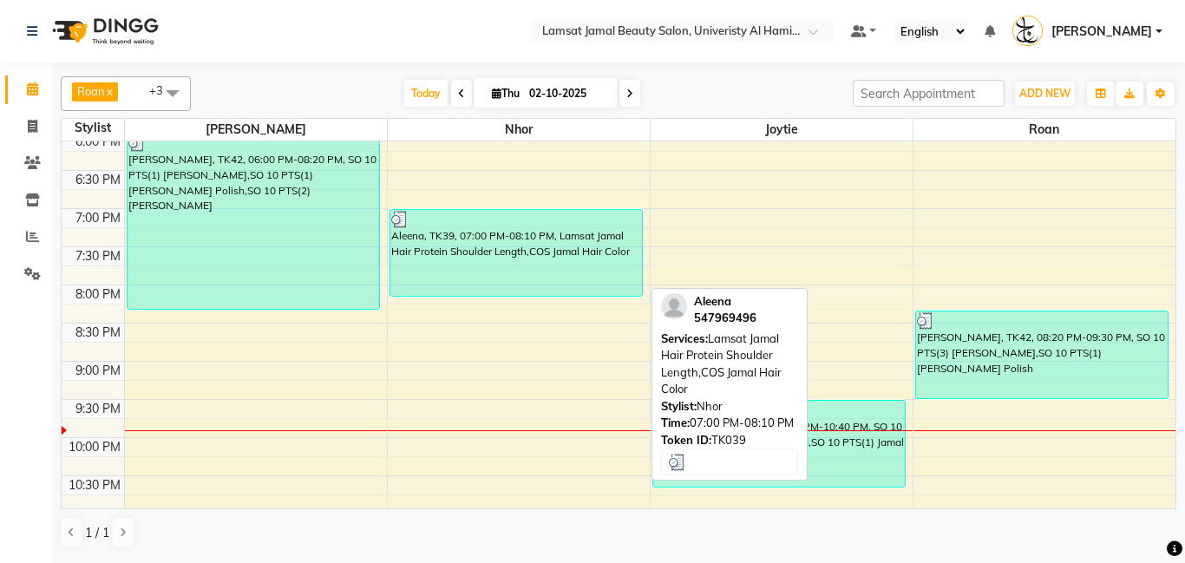
scroll to position [687, 0]
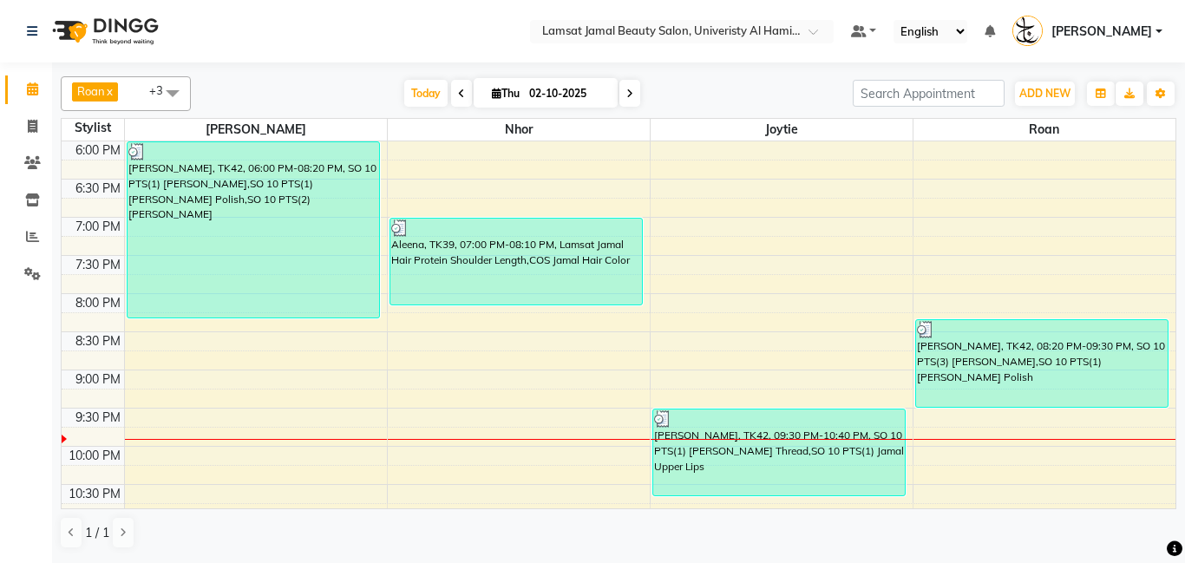
click at [646, 303] on div "9:00 AM 9:30 AM 10:00 AM 10:30 AM 11:00 AM 11:30 AM 12:00 PM 12:30 PM 1:00 PM 1…" at bounding box center [619, 26] width 1114 height 1145
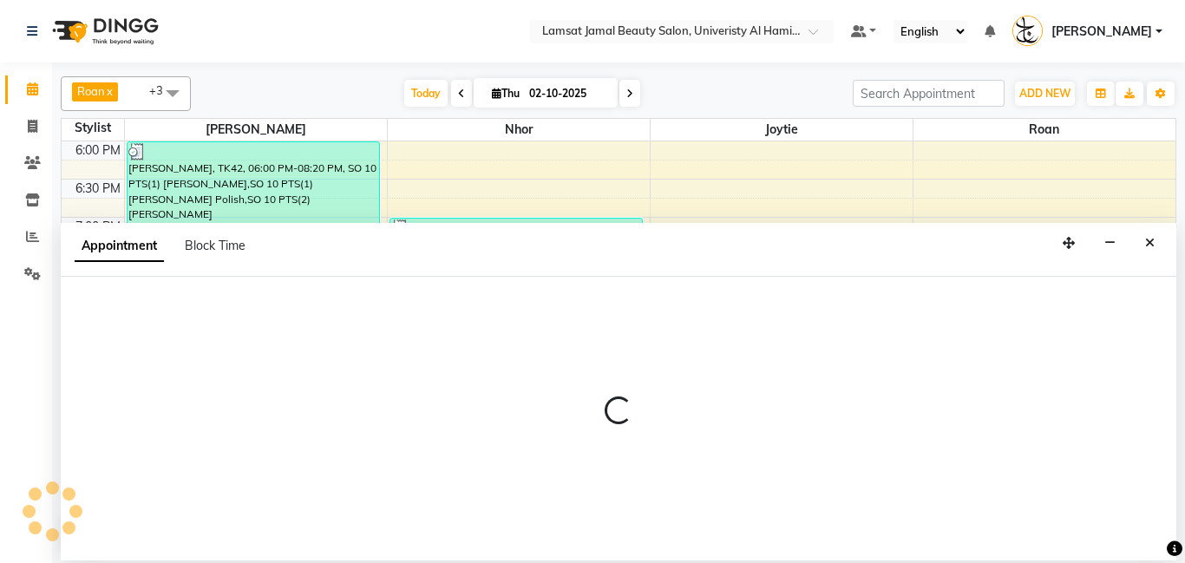
select select "79907"
select select "tentative"
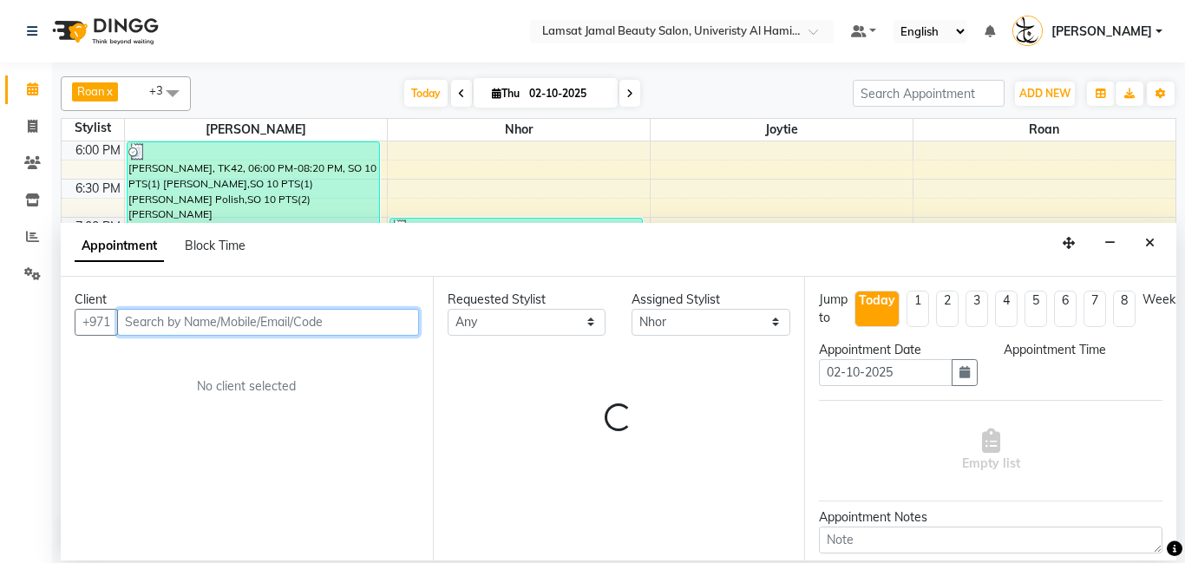
select select "1200"
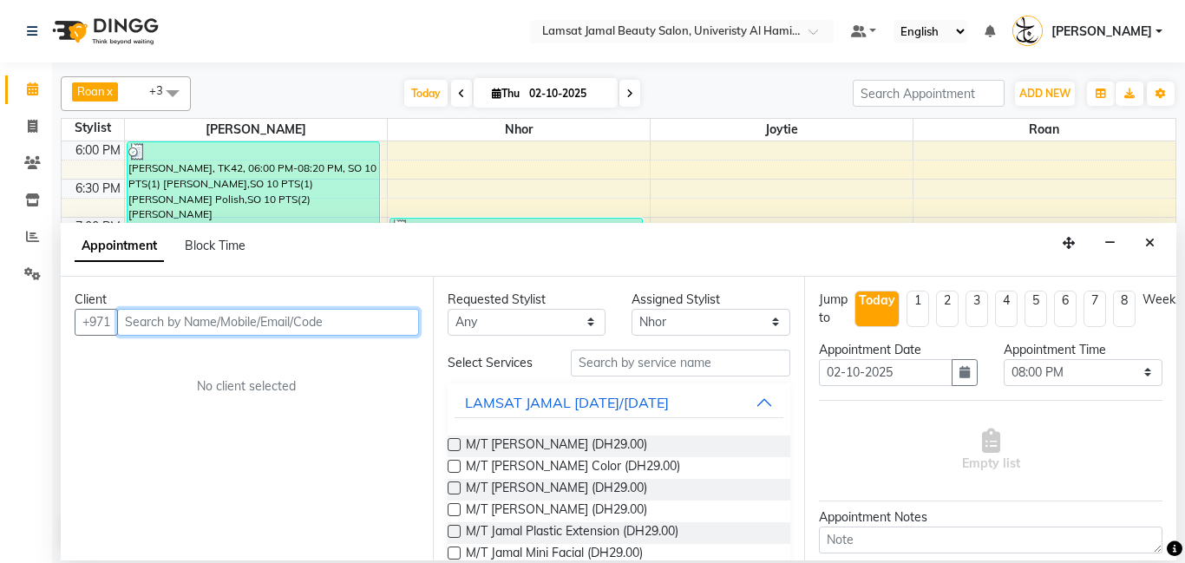
click at [279, 323] on input "text" at bounding box center [268, 322] width 302 height 27
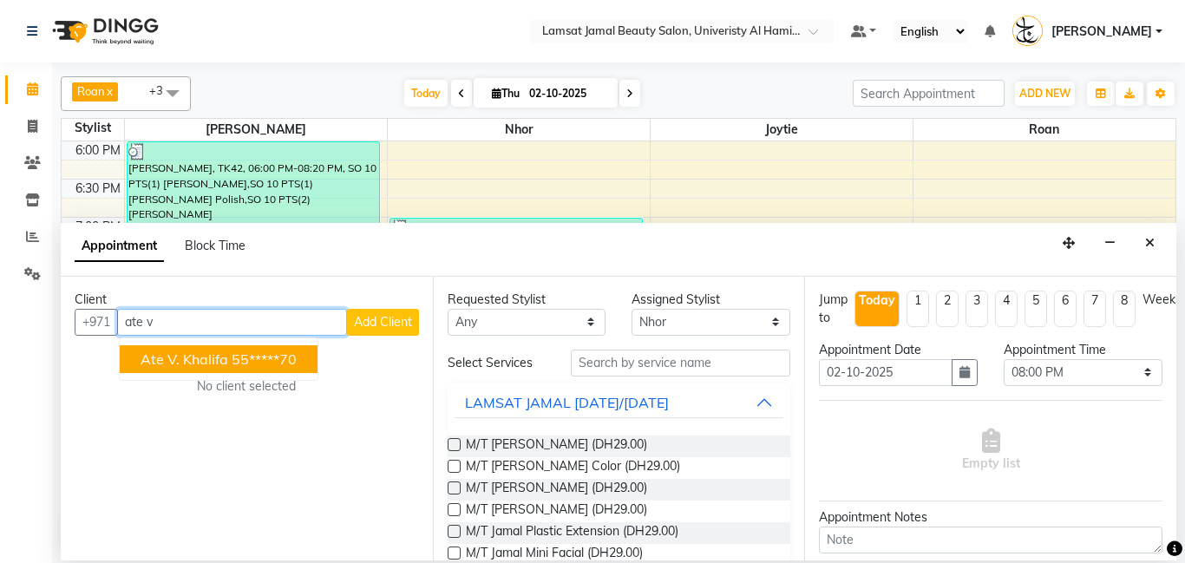
click at [239, 358] on ngb-highlight "55*****70" at bounding box center [264, 359] width 65 height 17
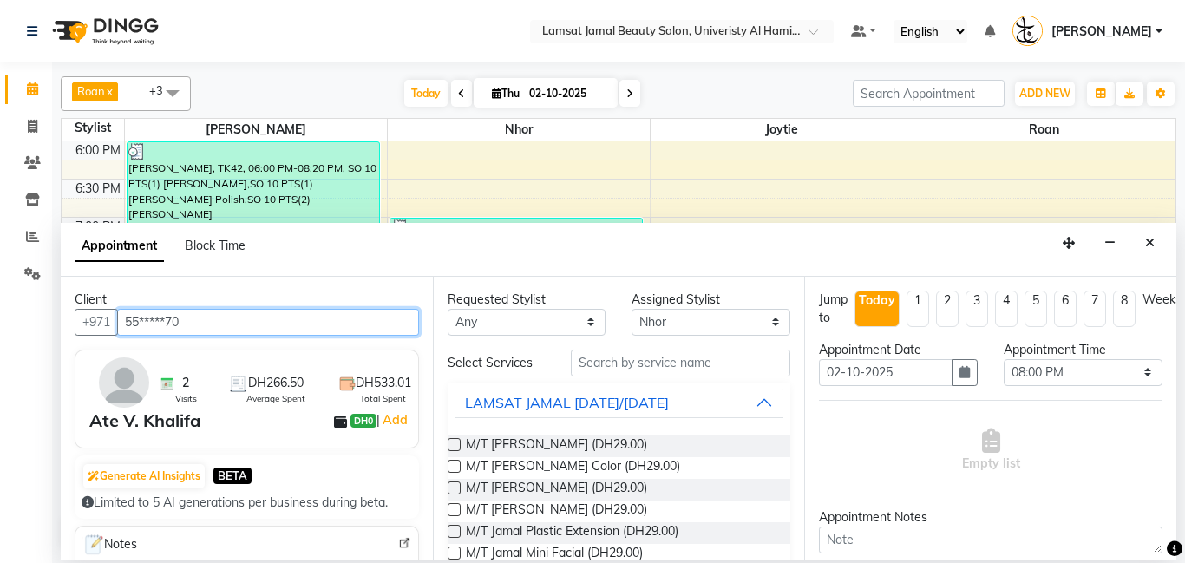
type input "55*****70"
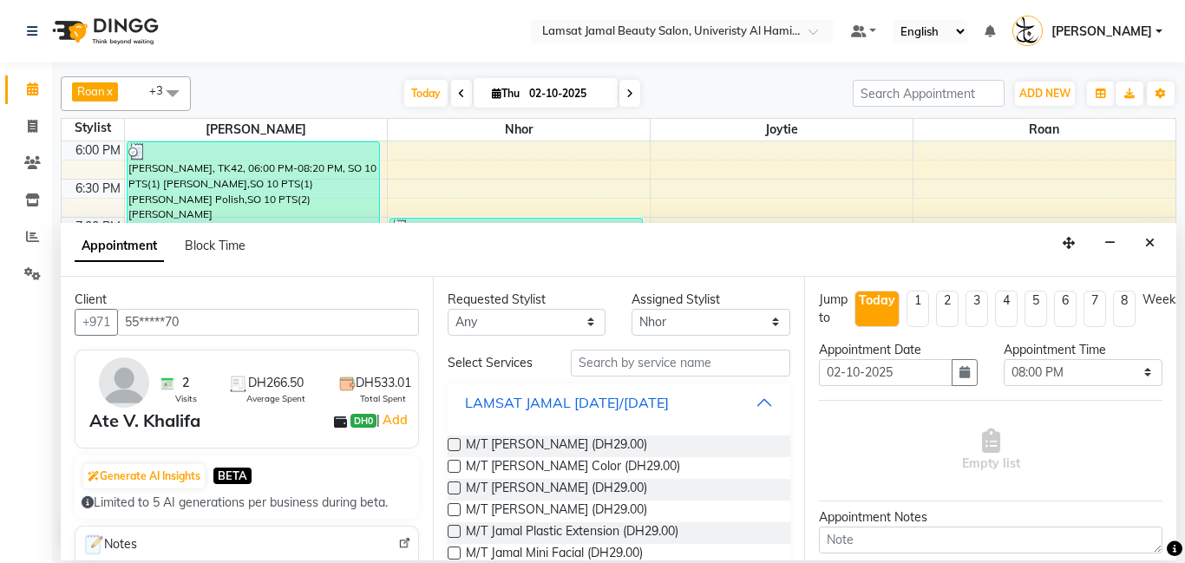
click at [771, 401] on button "LAMSAT JAMAL [DATE]/[DATE]" at bounding box center [620, 402] width 330 height 31
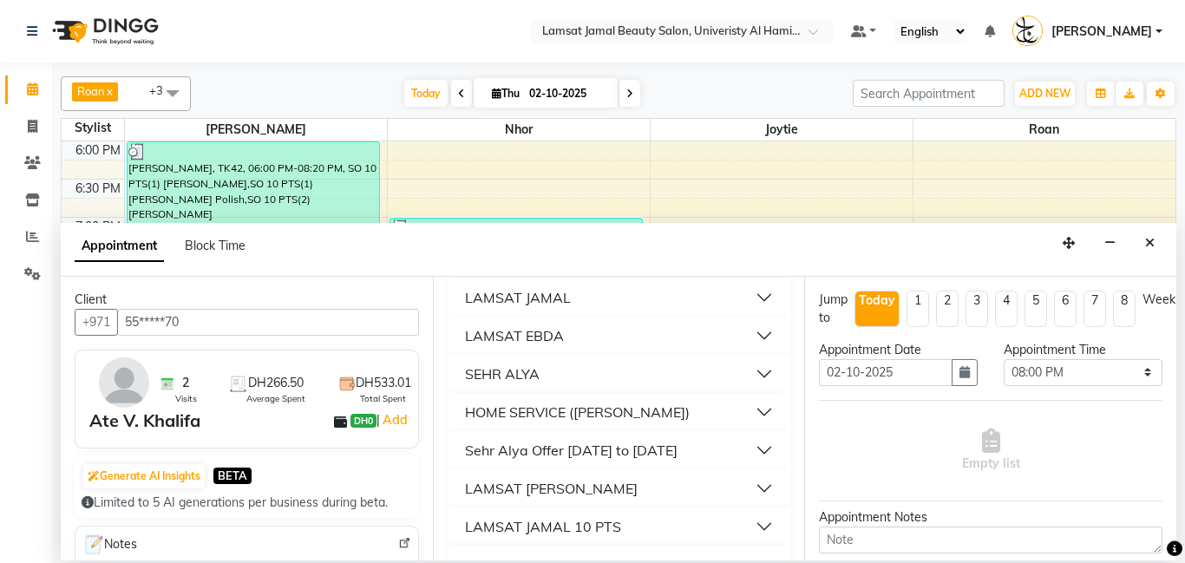
scroll to position [182, 0]
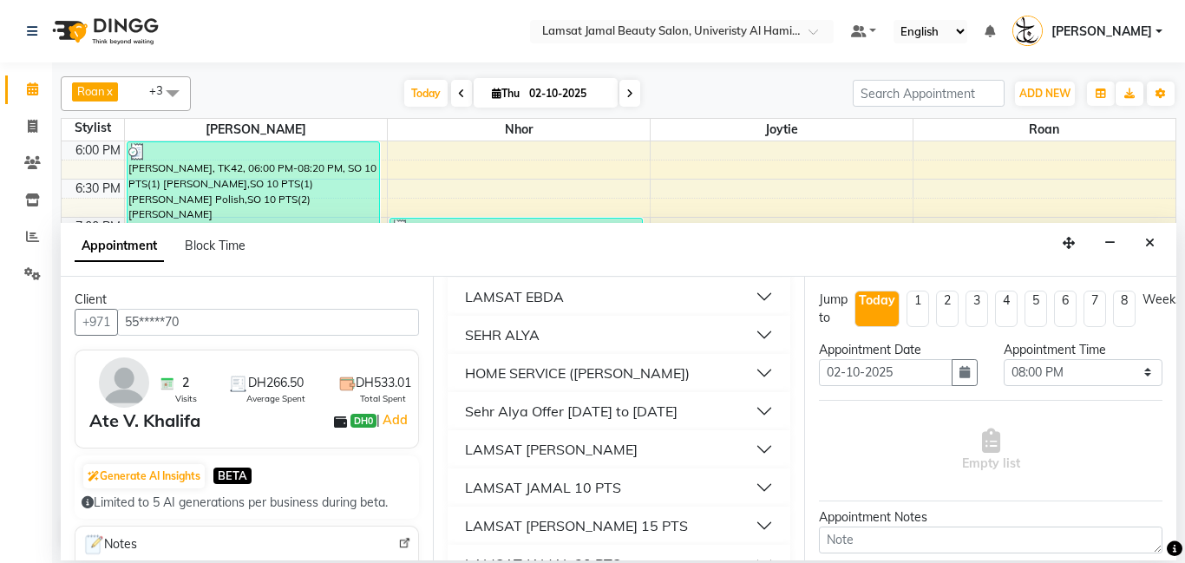
click at [773, 443] on button "LAMSAT [PERSON_NAME]" at bounding box center [620, 449] width 330 height 31
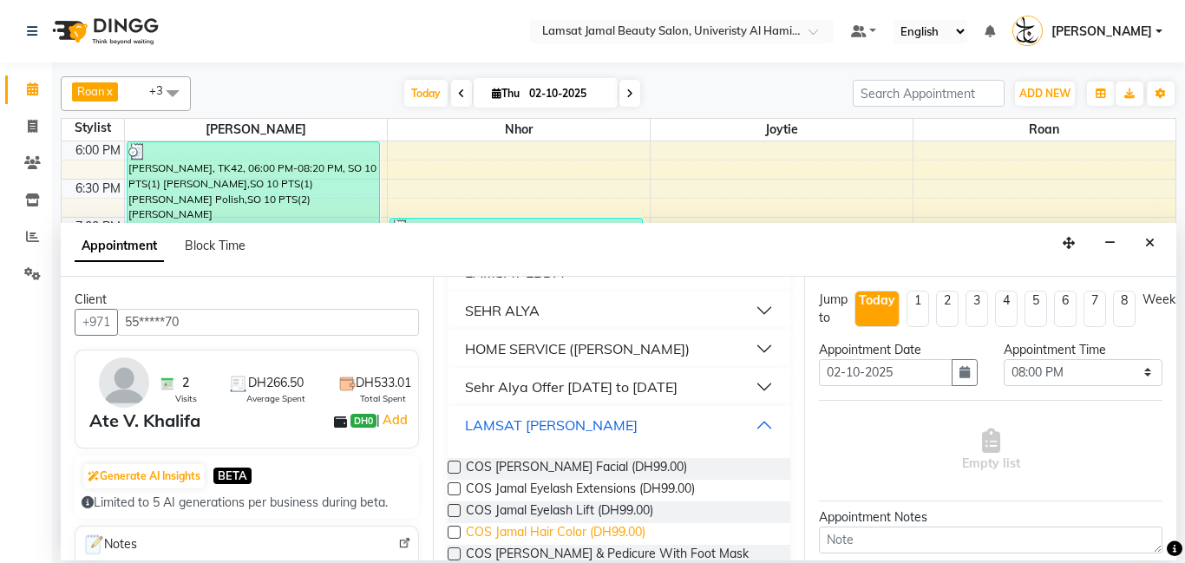
scroll to position [207, 0]
click at [614, 529] on span "COS Jamal Hair Color (DH99.00)" at bounding box center [556, 533] width 180 height 22
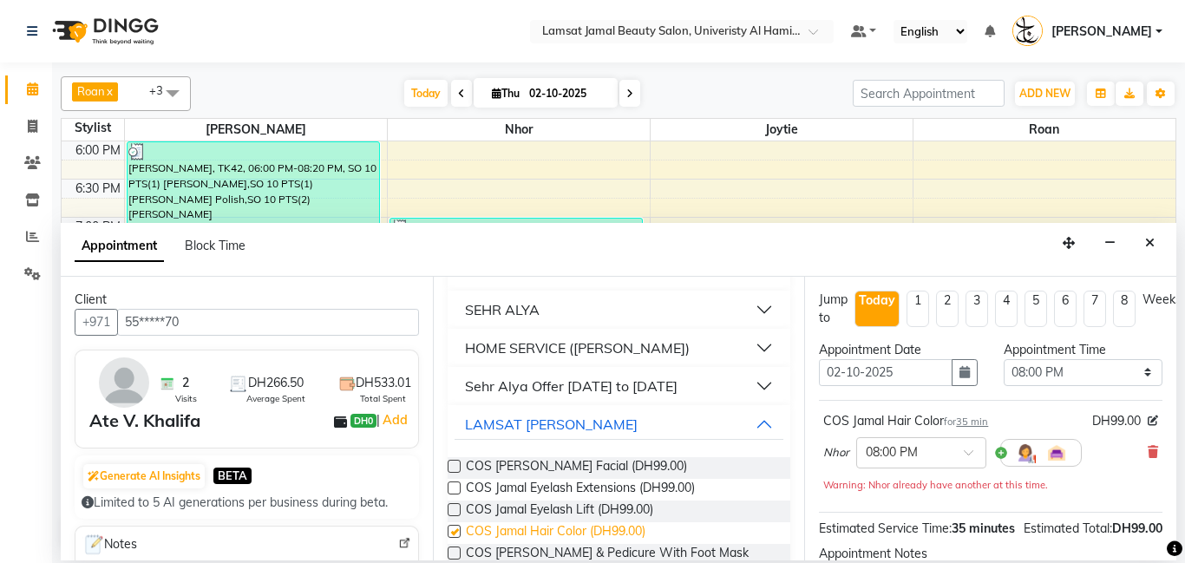
checkbox input "false"
click at [775, 421] on button "LAMSAT [PERSON_NAME]" at bounding box center [620, 424] width 330 height 31
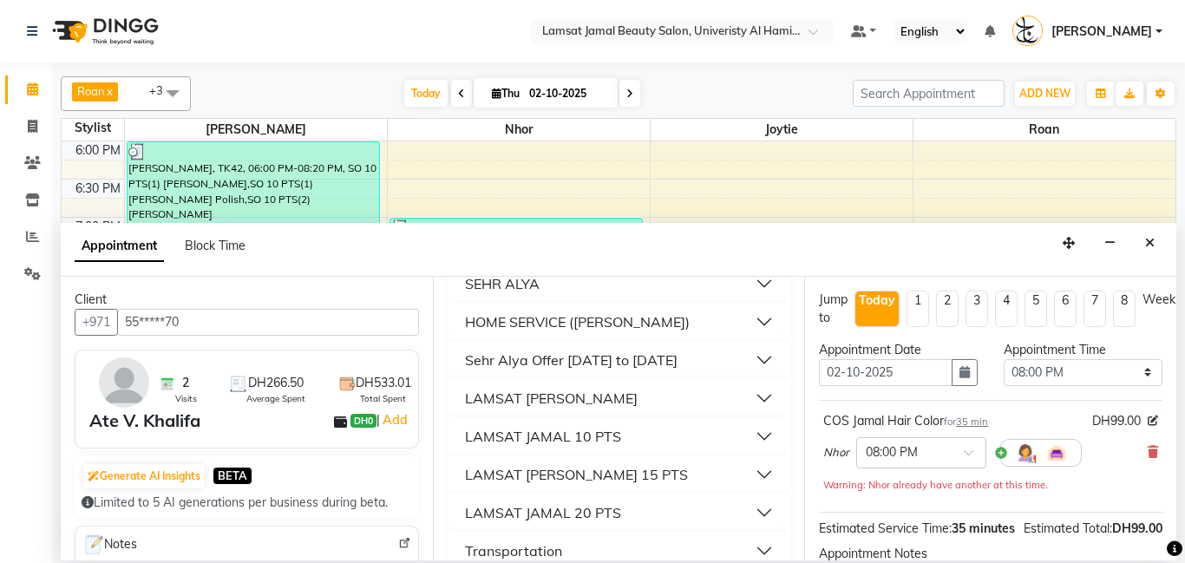
scroll to position [236, 0]
click at [766, 427] on button "LAMSAT JAMAL 10 PTS" at bounding box center [620, 433] width 330 height 31
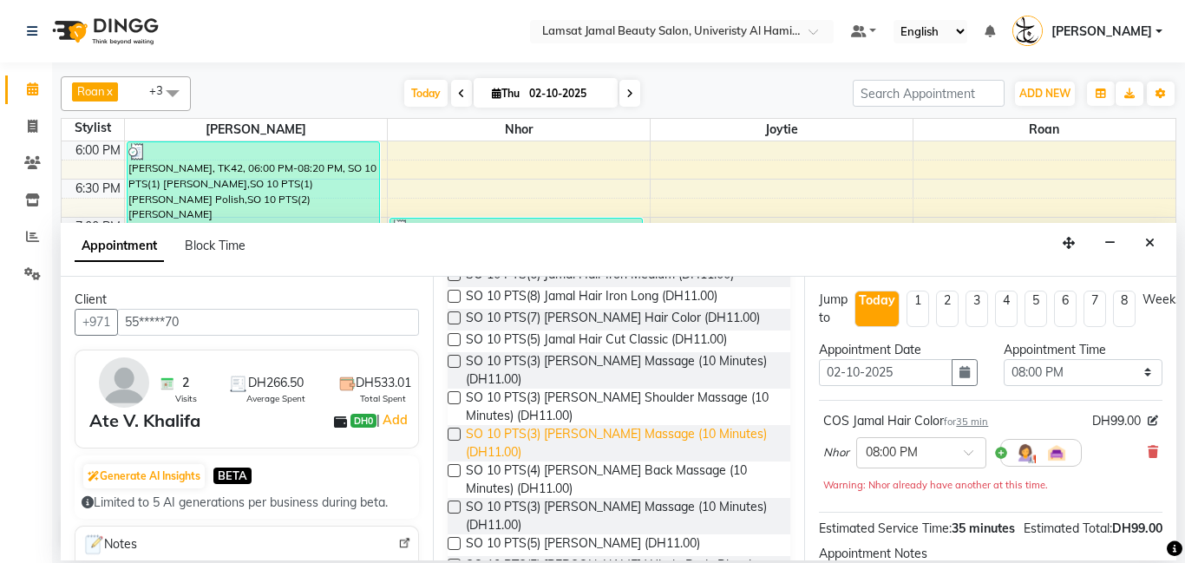
click at [692, 456] on span "SO 10 PTS(3) [PERSON_NAME] Massage (10 Minutes) (DH11.00)" at bounding box center [622, 443] width 312 height 36
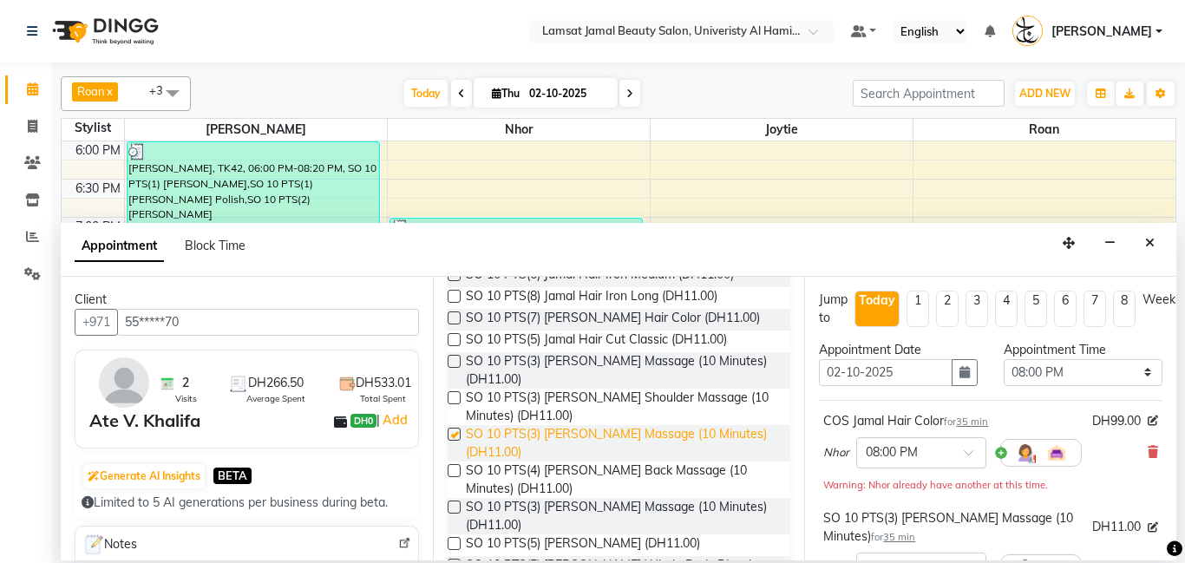
checkbox input "false"
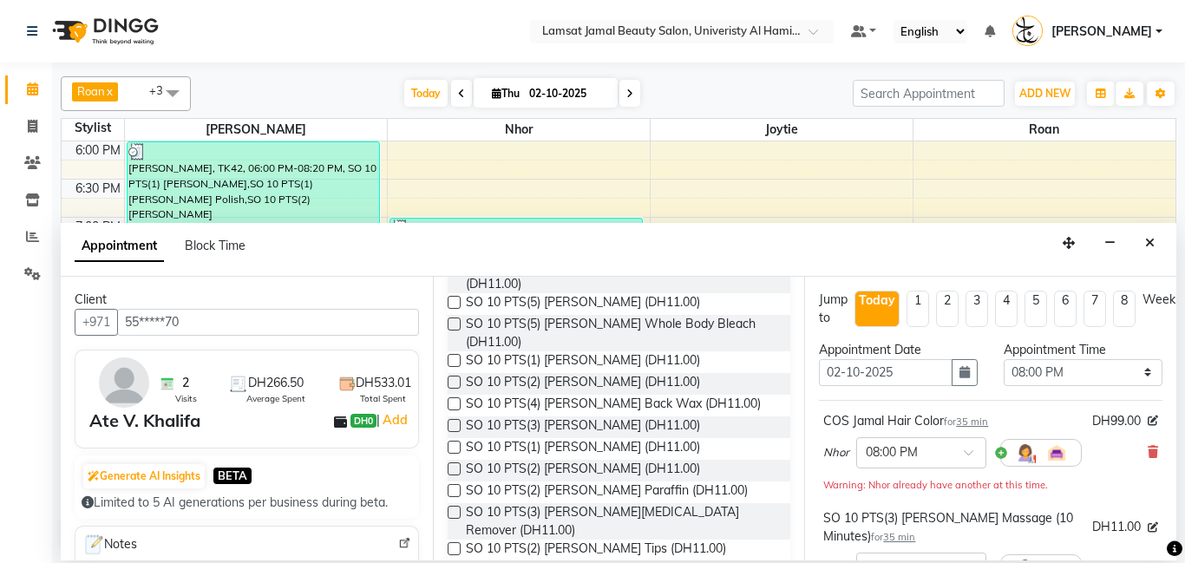
scroll to position [990, 0]
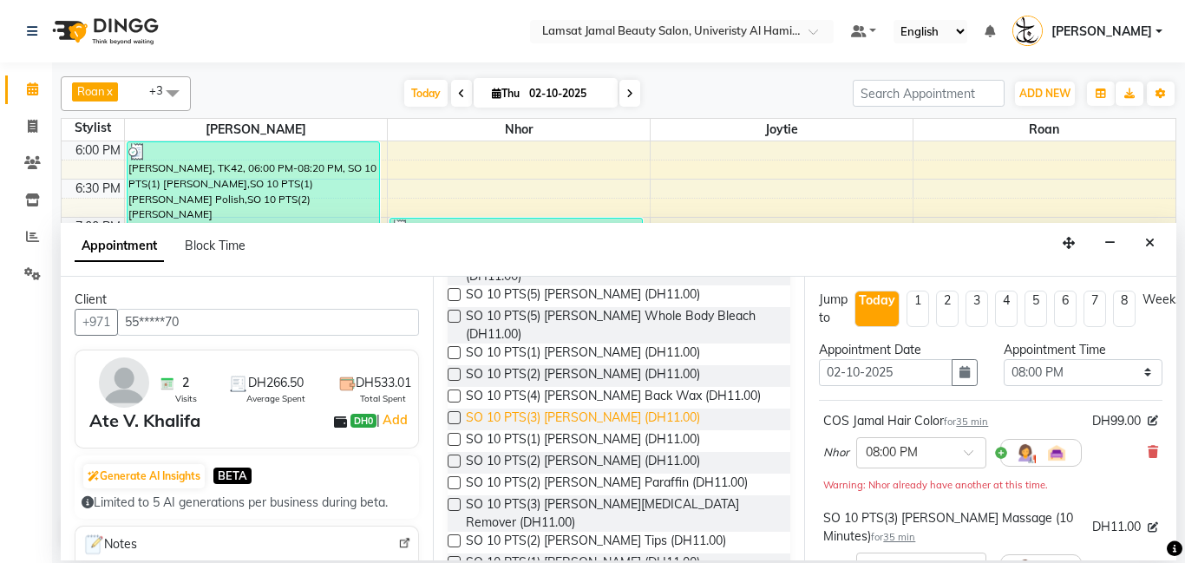
click at [645, 409] on span "SO 10 PTS(3) [PERSON_NAME] (DH11.00)" at bounding box center [583, 420] width 234 height 22
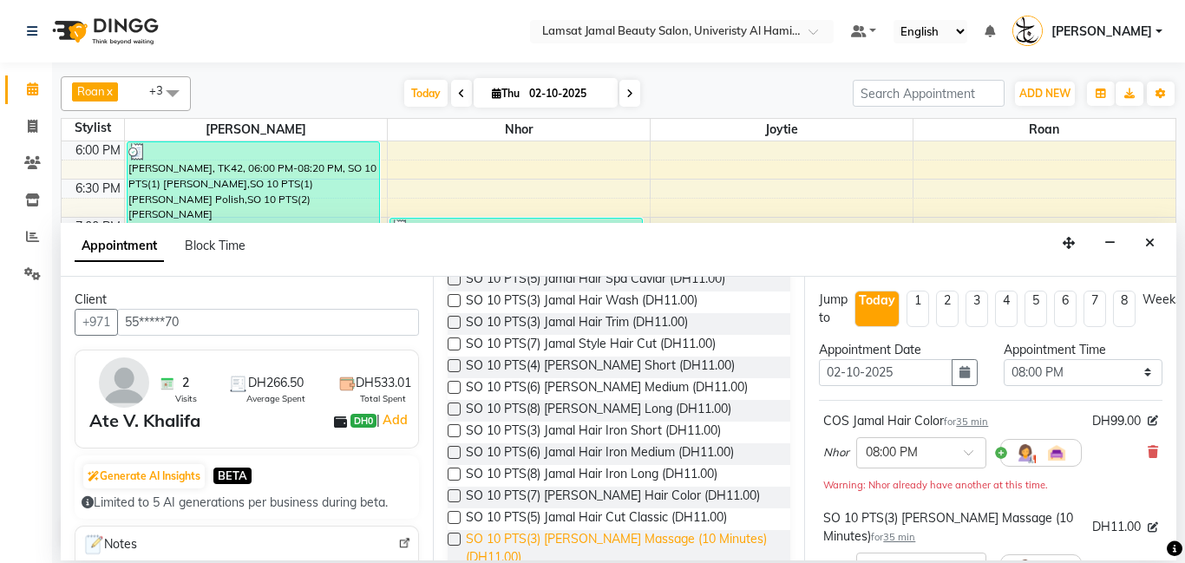
scroll to position [554, 0]
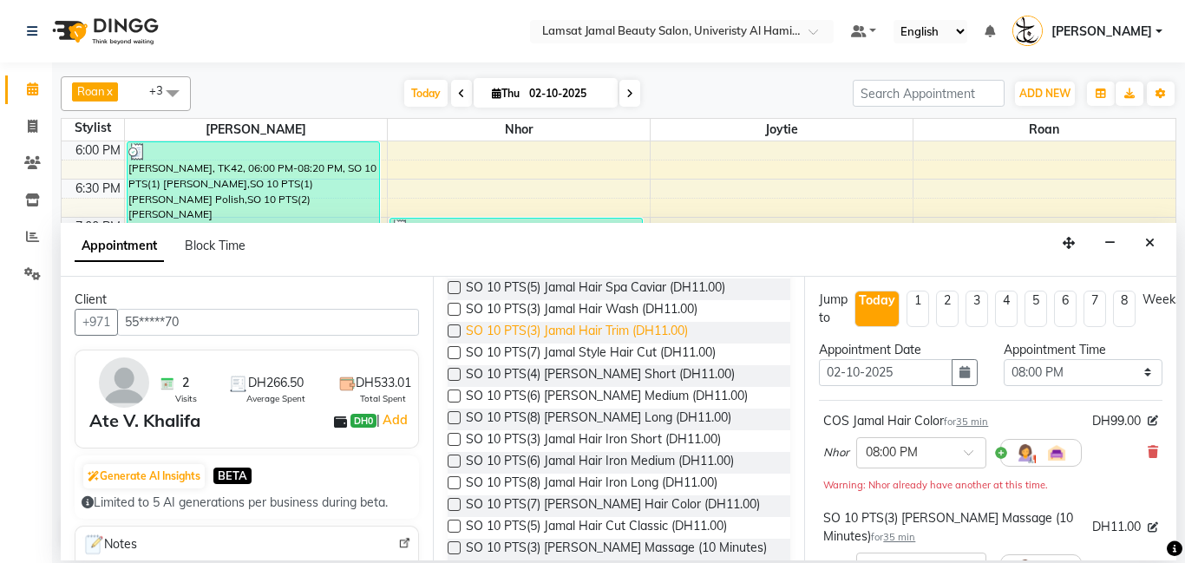
click at [637, 327] on span "SO 10 PTS(3) Jamal Hair Trim (DH11.00)" at bounding box center [577, 333] width 222 height 22
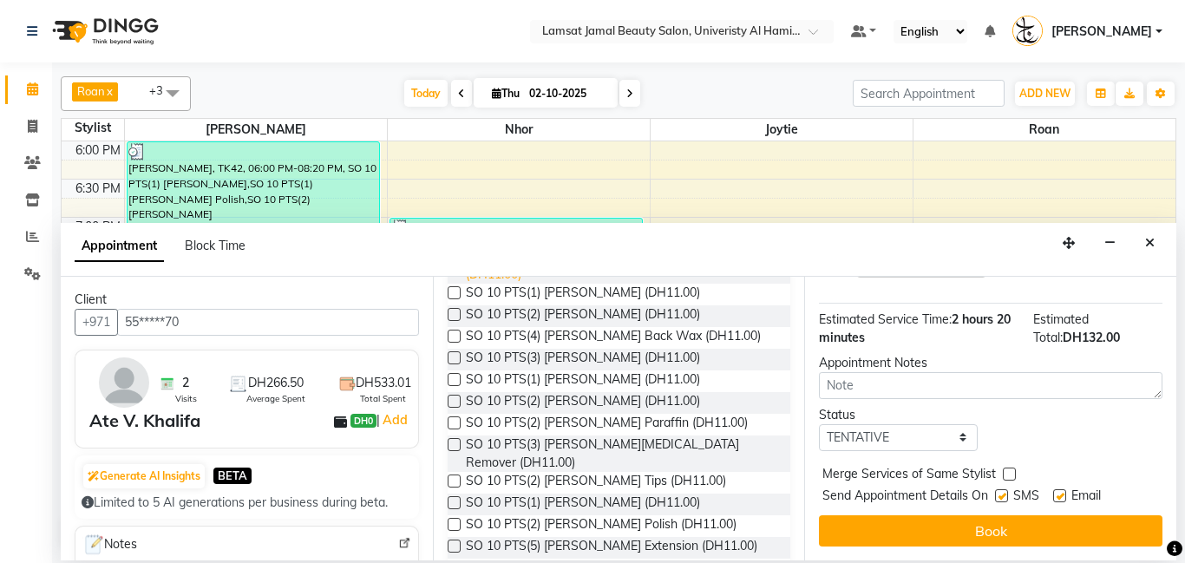
scroll to position [1301, 0]
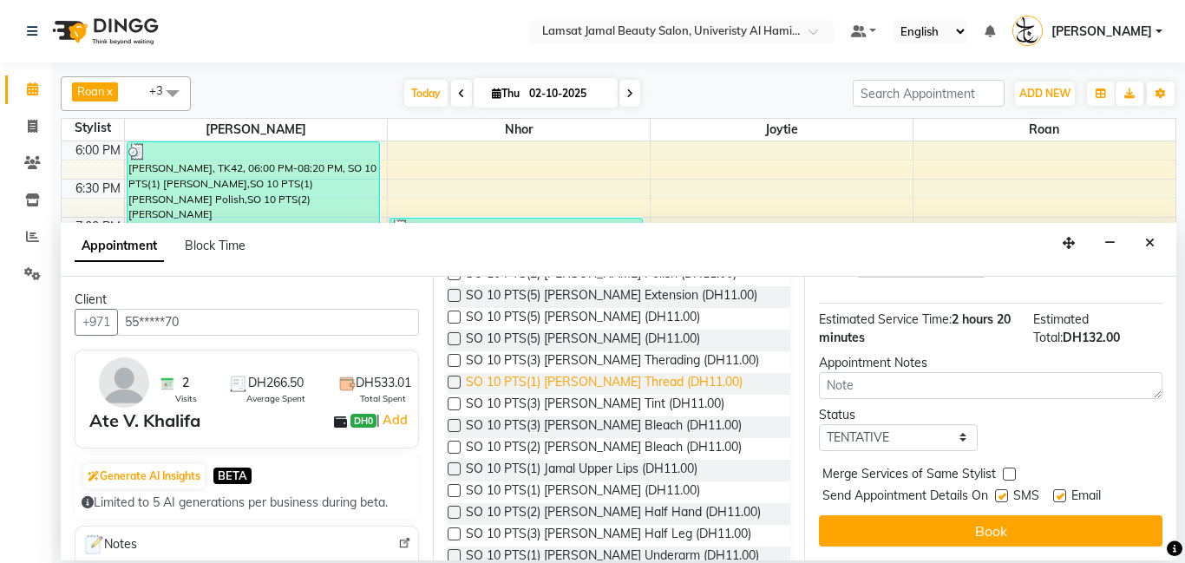
click at [673, 373] on span "SO 10 PTS(1) [PERSON_NAME] Thread (DH11.00)" at bounding box center [604, 384] width 277 height 22
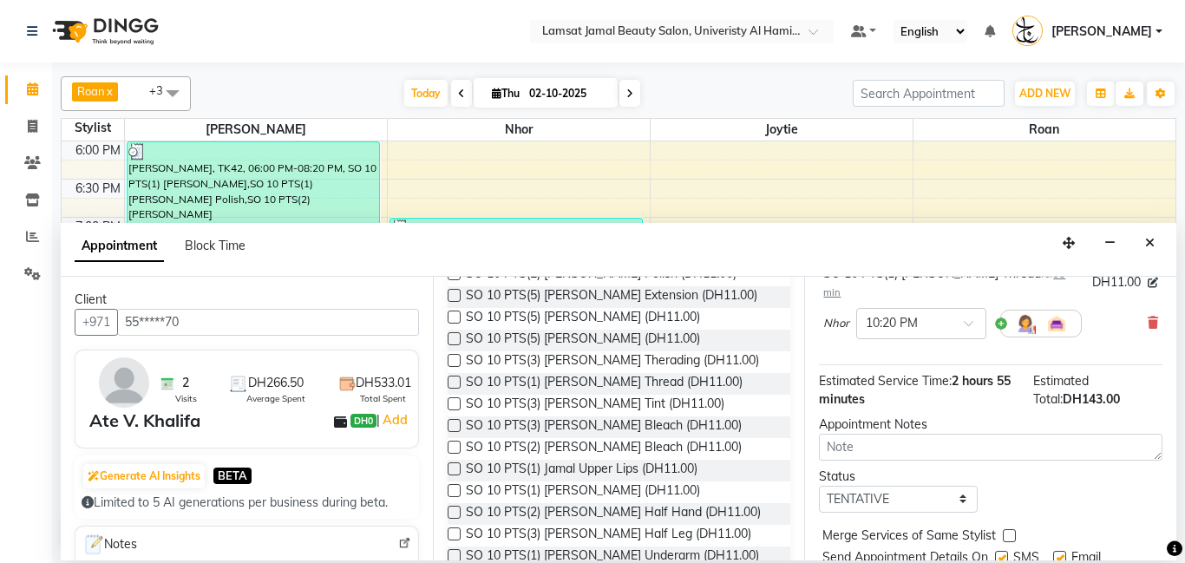
scroll to position [543, 0]
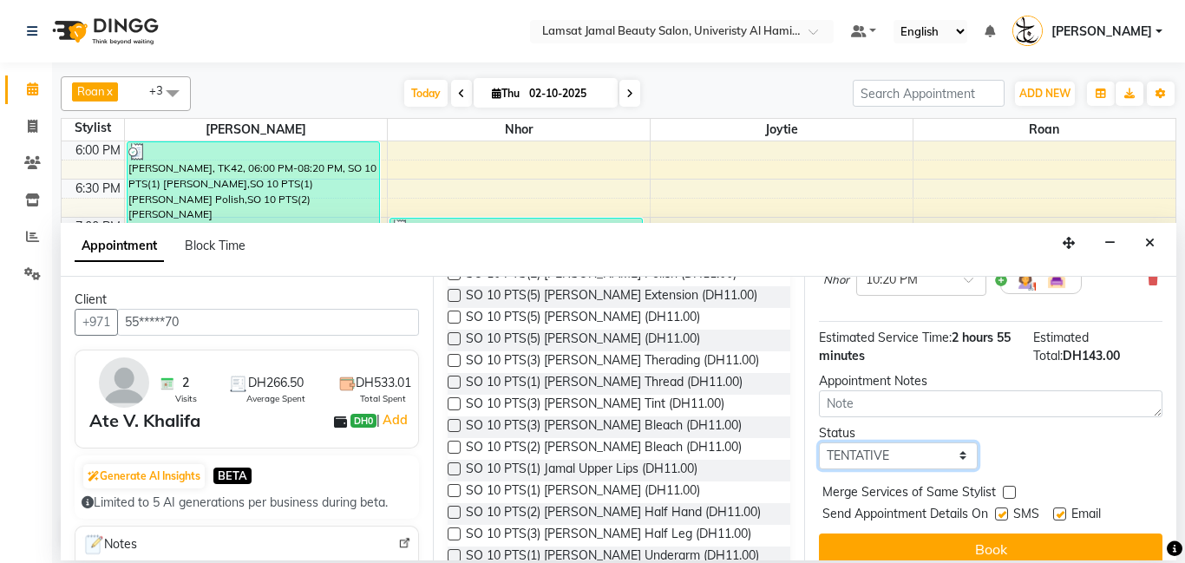
click at [965, 443] on select "Select TENTATIVE CONFIRM CHECK-IN UPCOMING" at bounding box center [898, 456] width 159 height 27
click at [819, 443] on select "Select TENTATIVE CONFIRM CHECK-IN UPCOMING" at bounding box center [898, 456] width 159 height 27
click at [1008, 486] on label at bounding box center [1009, 492] width 13 height 13
click at [1008, 489] on input "checkbox" at bounding box center [1008, 494] width 11 height 11
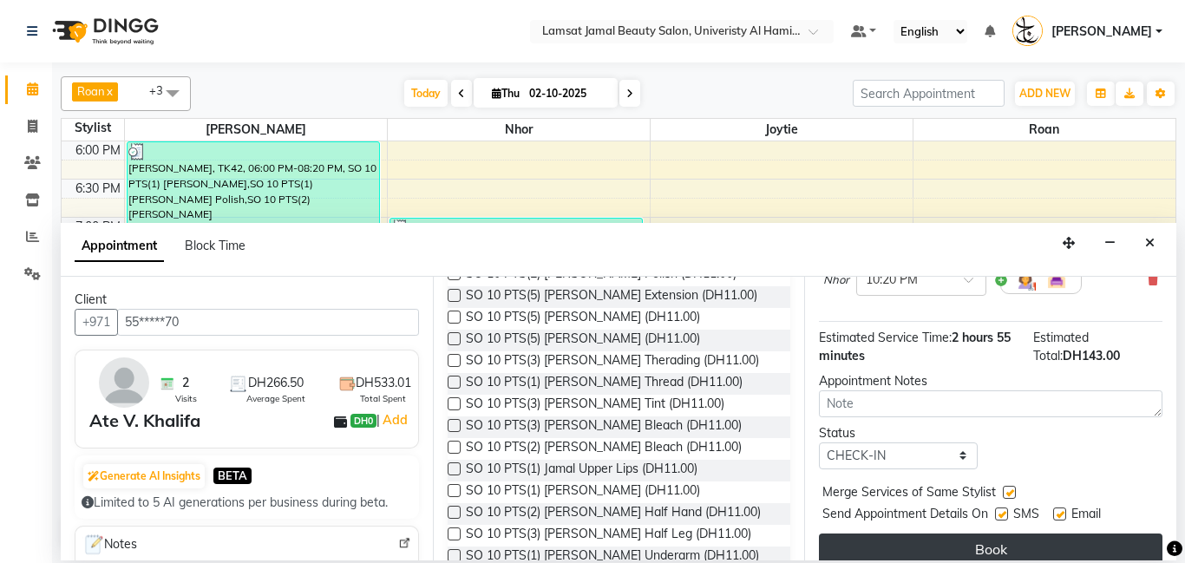
click at [1015, 534] on button "Book" at bounding box center [991, 549] width 344 height 31
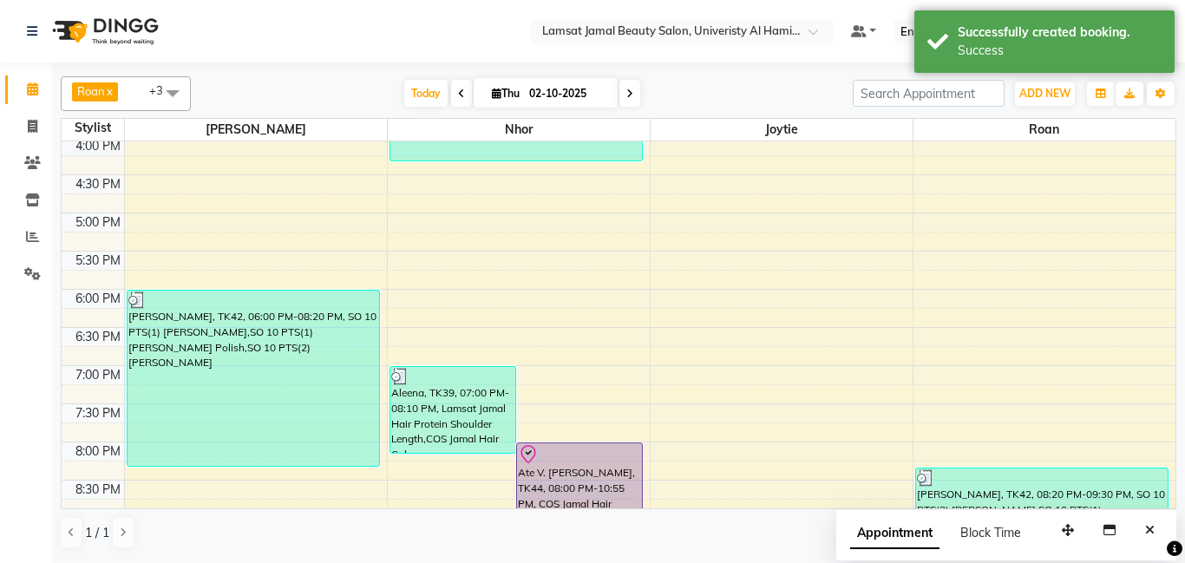
scroll to position [526, 0]
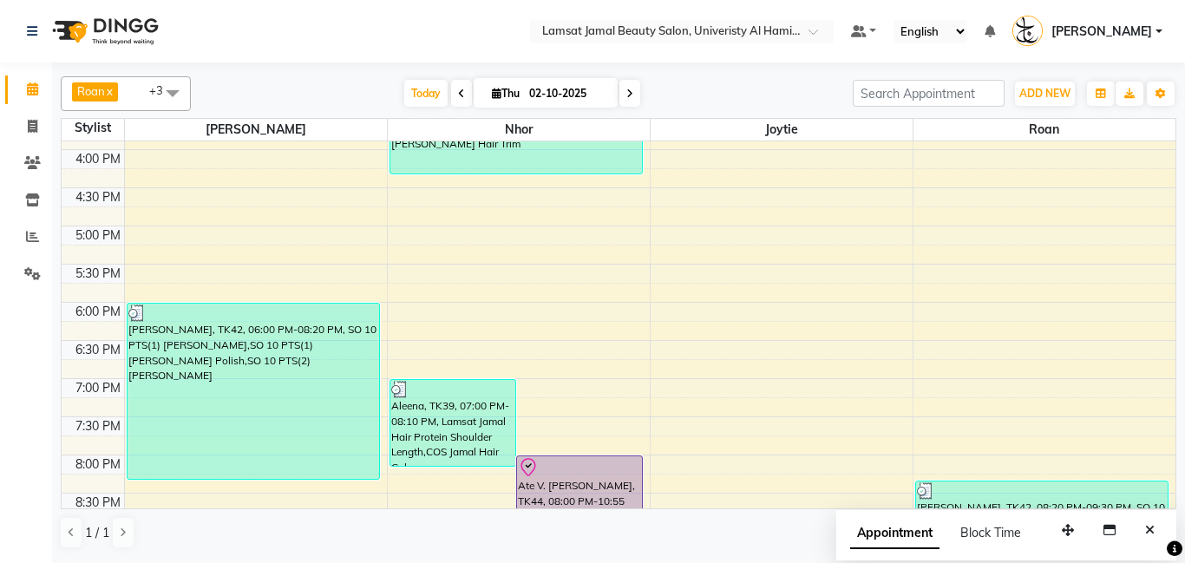
click at [741, 258] on div "9:00 AM 9:30 AM 10:00 AM 10:30 AM 11:00 AM 11:30 AM 12:00 PM 12:30 PM 1:00 PM 1…" at bounding box center [619, 188] width 1114 height 1145
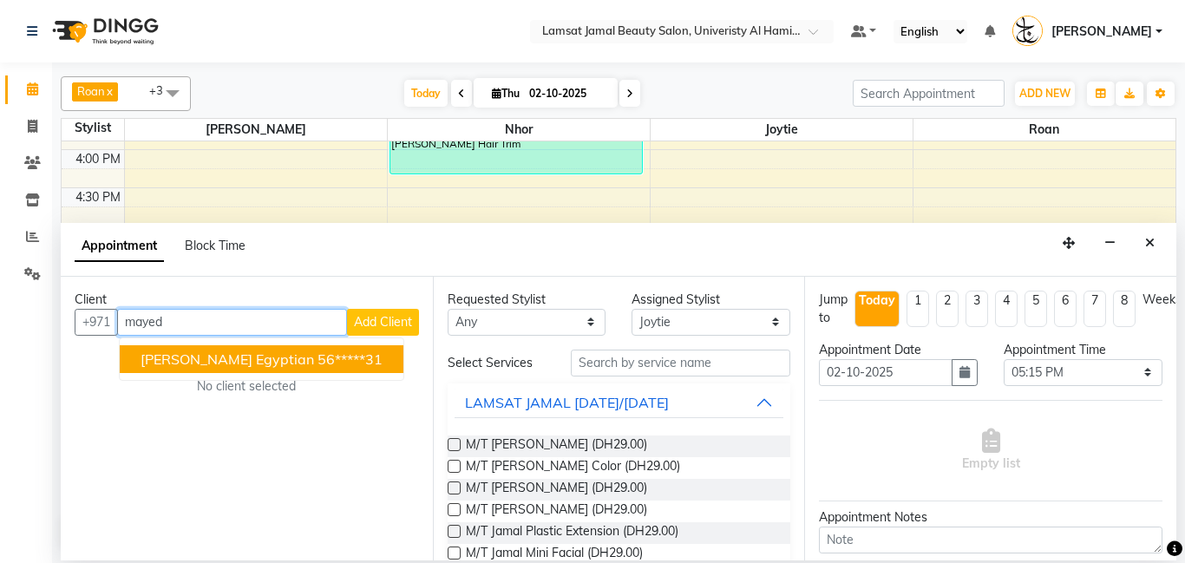
click at [236, 369] on button "[PERSON_NAME] Egyptian 56*****31" at bounding box center [262, 359] width 284 height 28
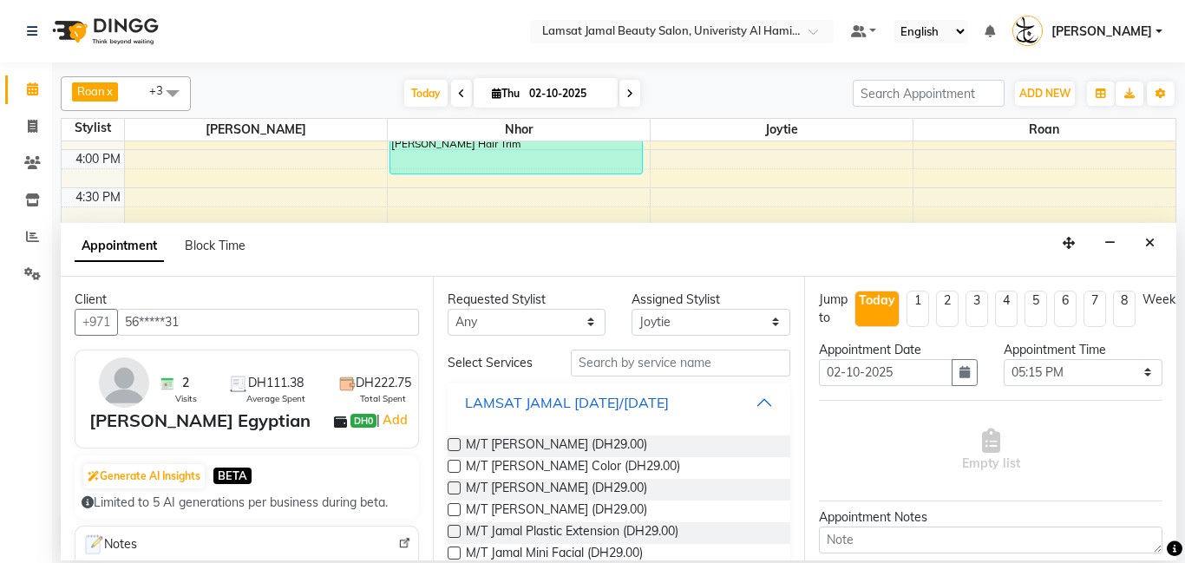
click at [775, 401] on button "LAMSAT JAMAL [DATE]/[DATE]" at bounding box center [620, 402] width 330 height 31
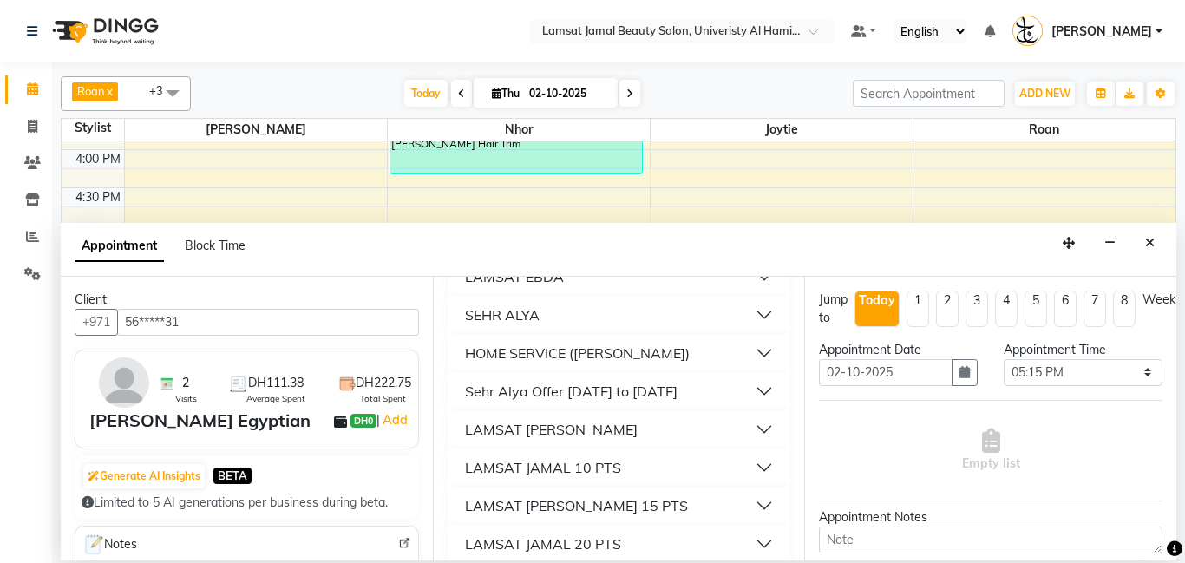
scroll to position [286, 0]
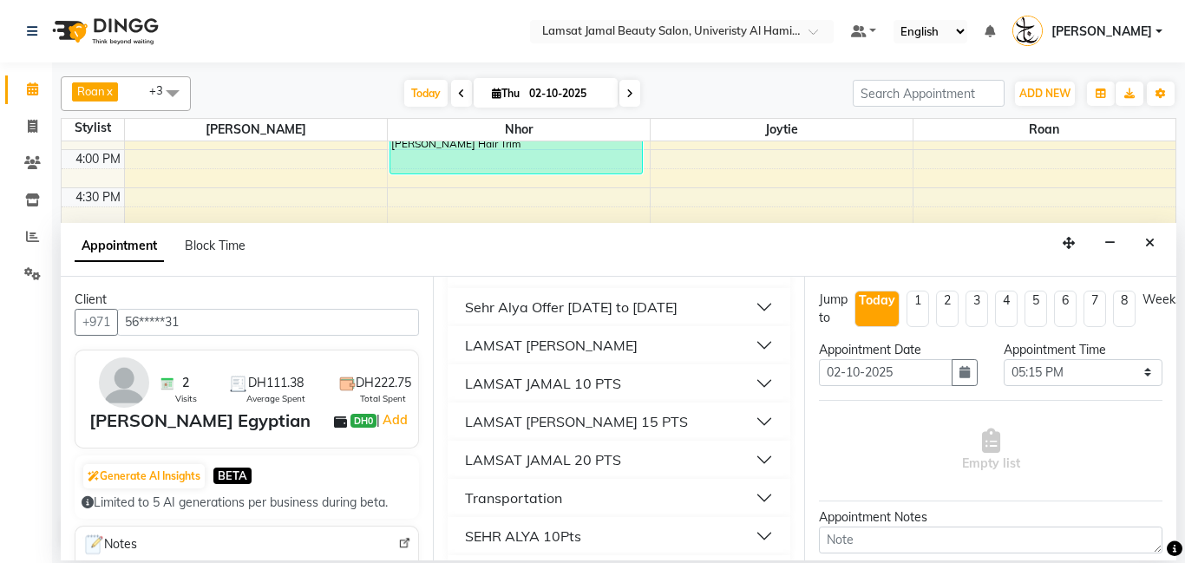
click at [762, 350] on button "LAMSAT [PERSON_NAME]" at bounding box center [620, 345] width 330 height 31
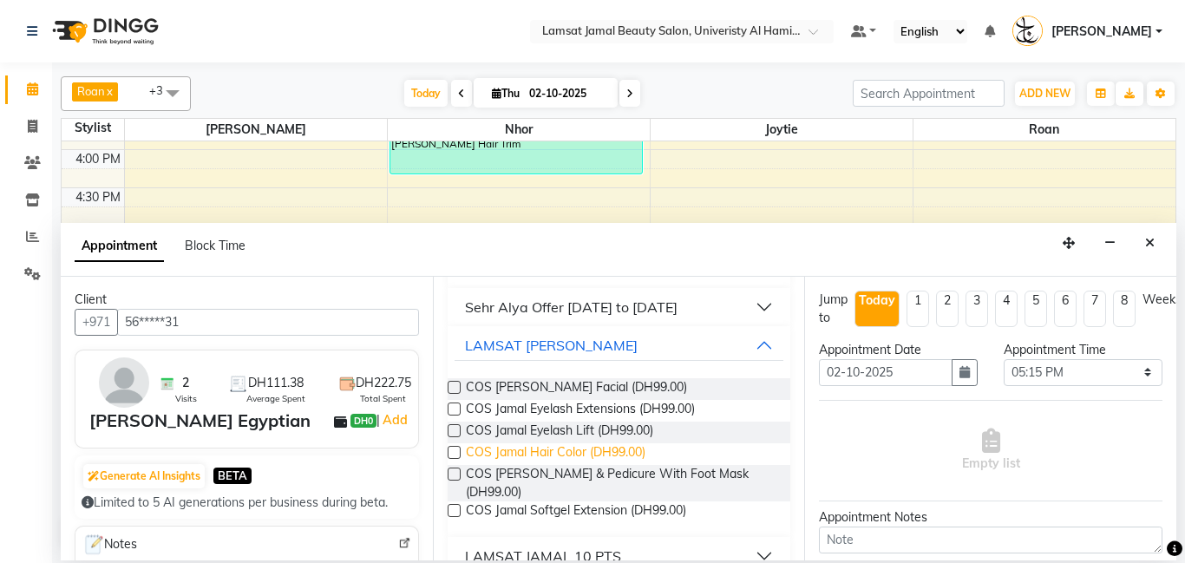
click at [620, 452] on span "COS Jamal Hair Color (DH99.00)" at bounding box center [556, 454] width 180 height 22
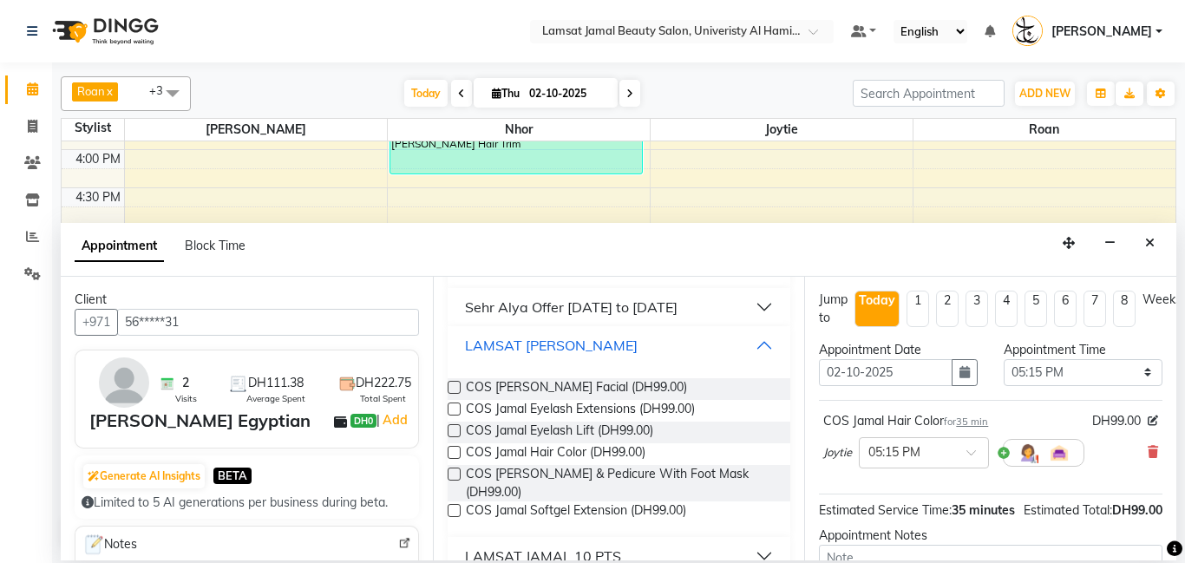
click at [764, 344] on button "LAMSAT [PERSON_NAME]" at bounding box center [620, 345] width 330 height 31
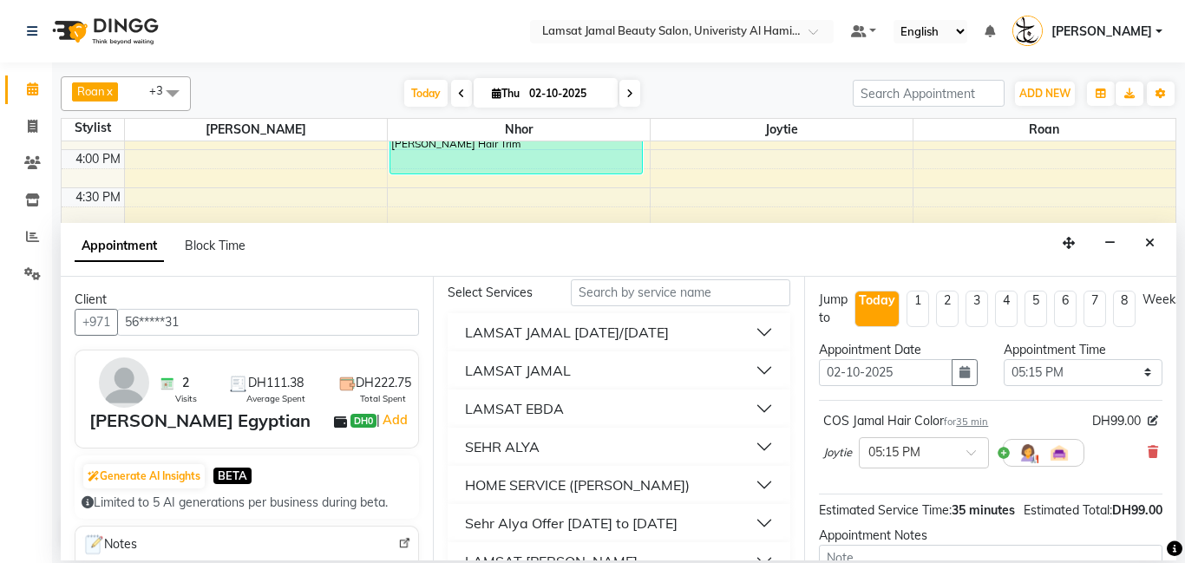
scroll to position [44, 0]
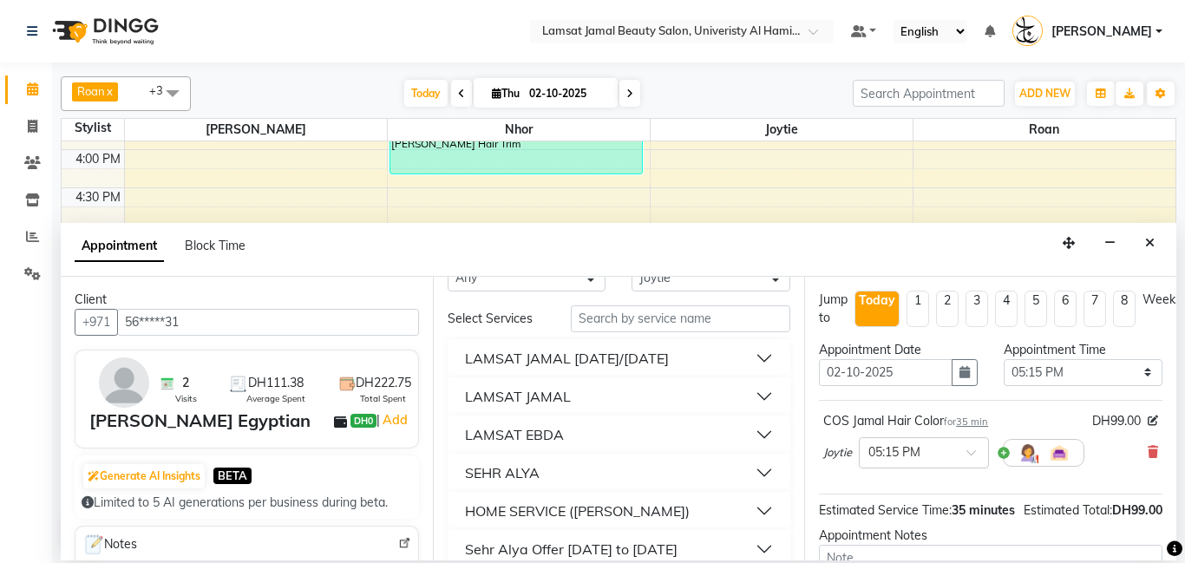
click at [757, 383] on button "LAMSAT JAMAL" at bounding box center [620, 396] width 330 height 31
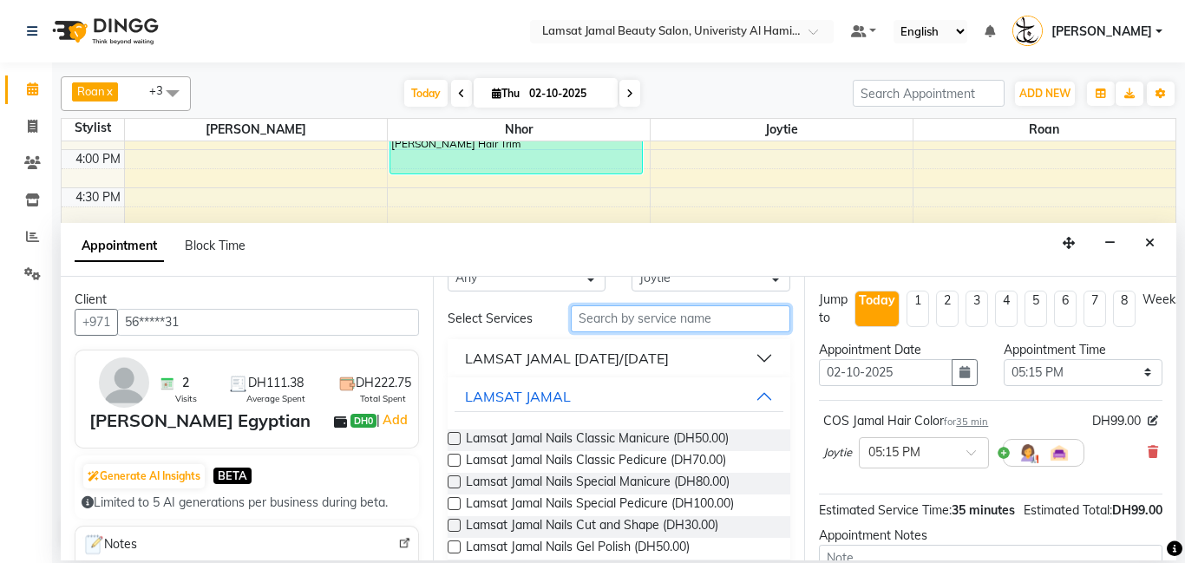
click at [724, 325] on input "text" at bounding box center [681, 318] width 220 height 27
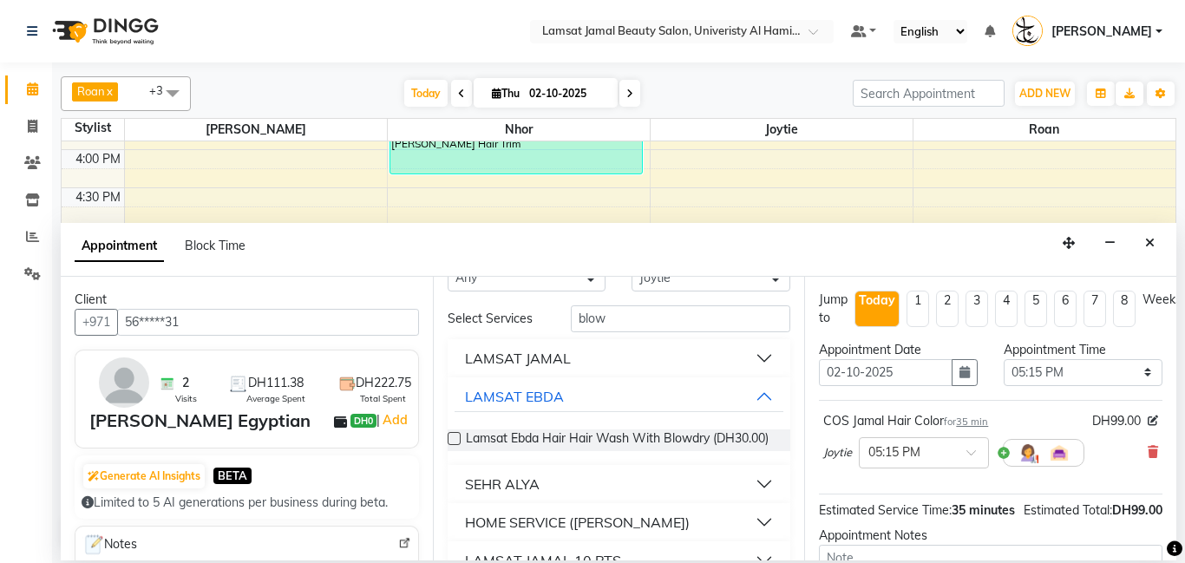
click at [765, 349] on button "LAMSAT JAMAL" at bounding box center [620, 358] width 330 height 31
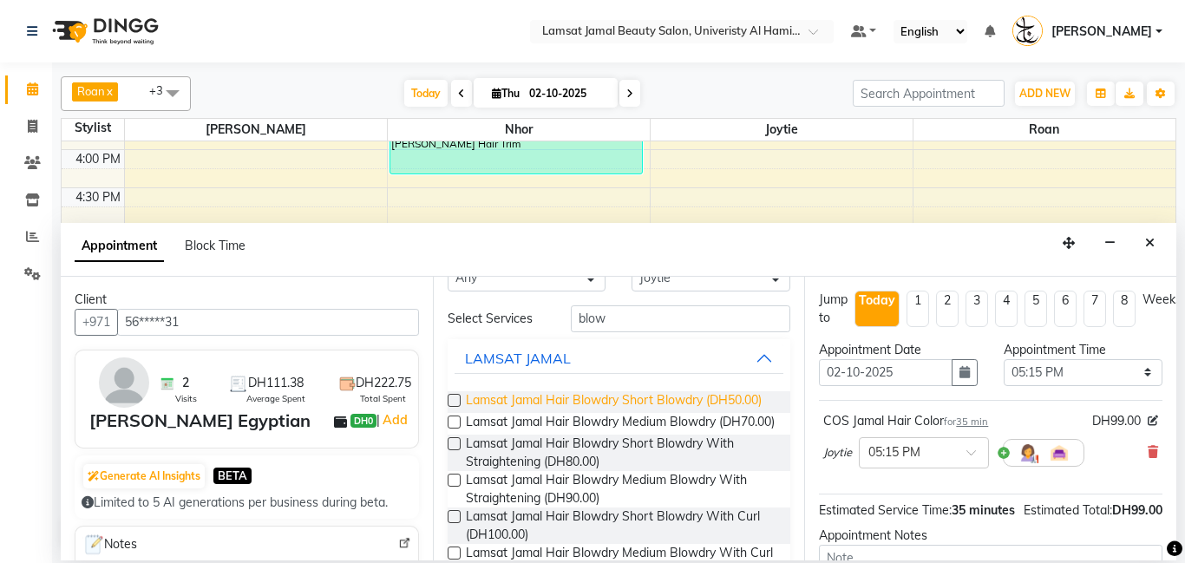
click at [697, 403] on span "Lamsat Jamal Hair Blowdry Short Blowdry (DH50.00)" at bounding box center [614, 402] width 296 height 22
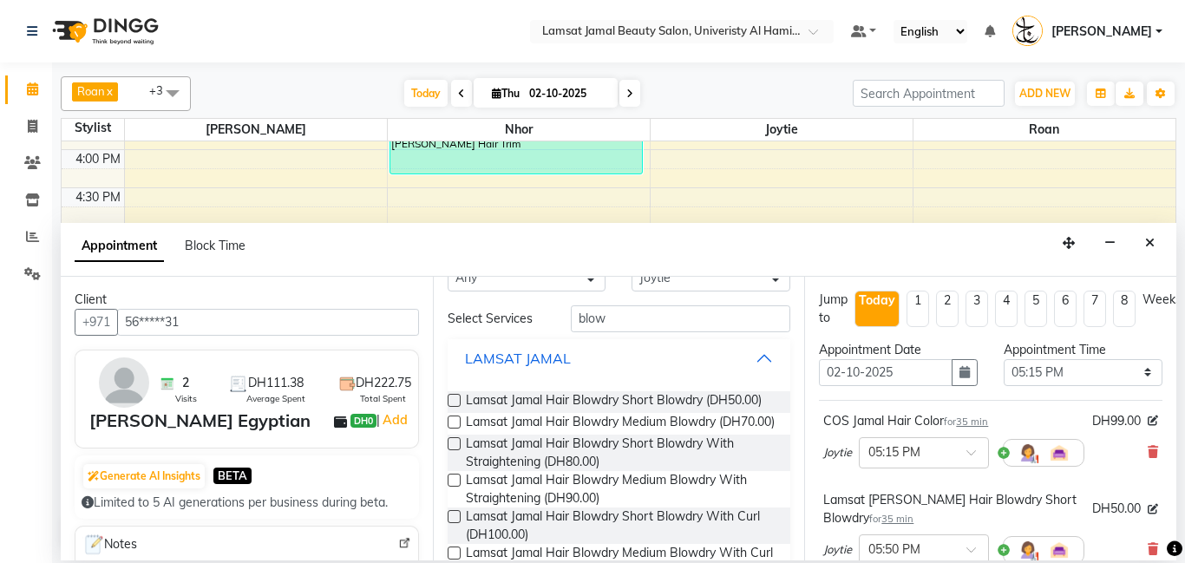
click at [781, 348] on button "LAMSAT JAMAL" at bounding box center [620, 358] width 330 height 31
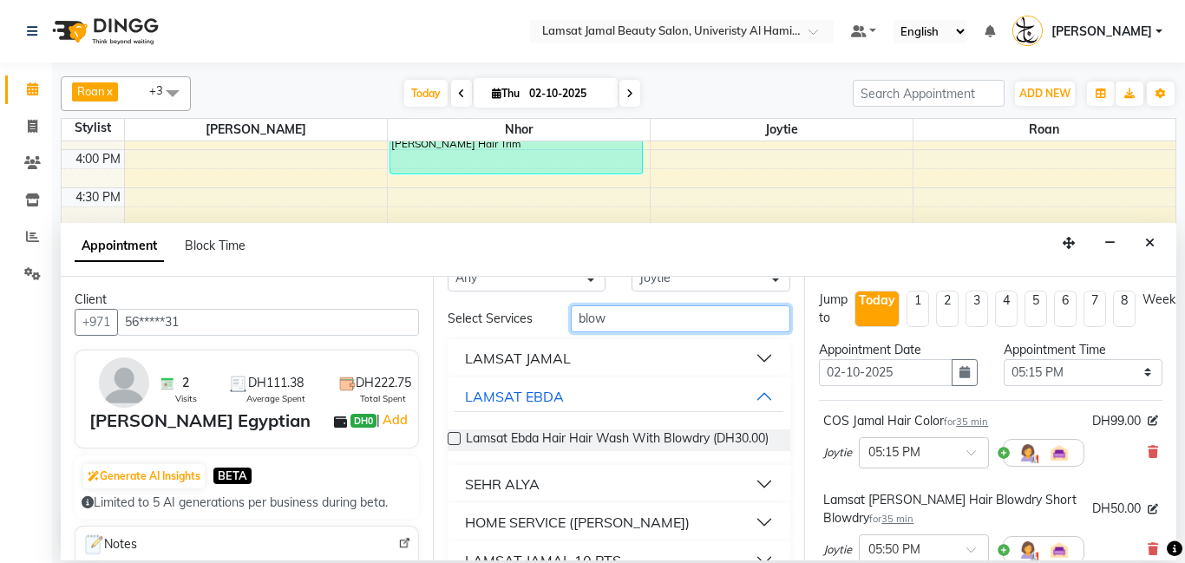
click at [725, 324] on input "blow" at bounding box center [681, 318] width 220 height 27
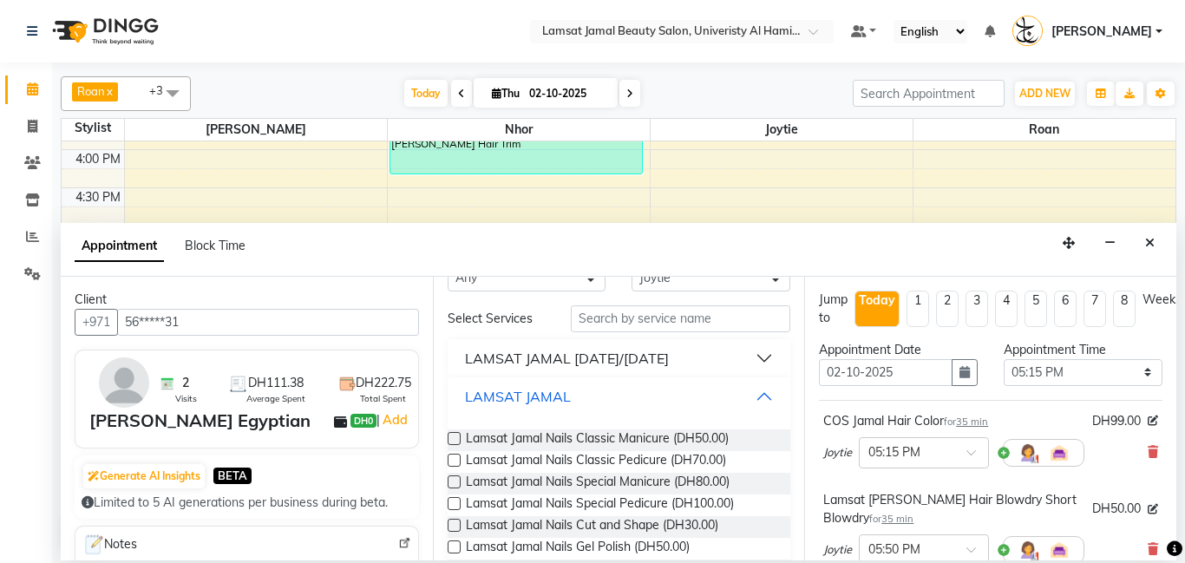
click at [774, 395] on button "LAMSAT JAMAL" at bounding box center [620, 396] width 330 height 31
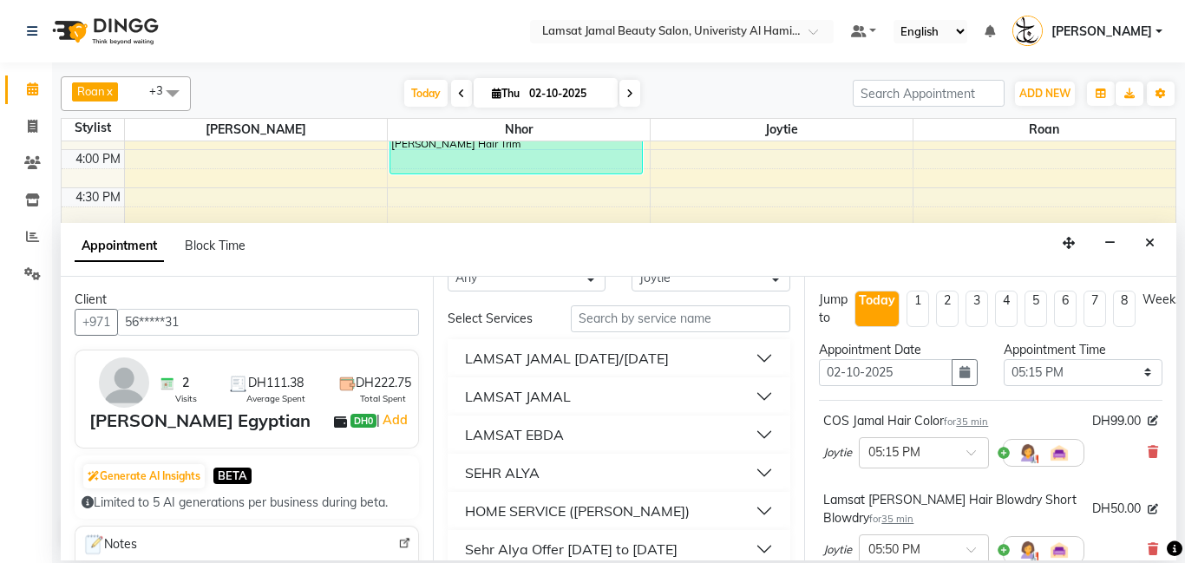
scroll to position [351, 0]
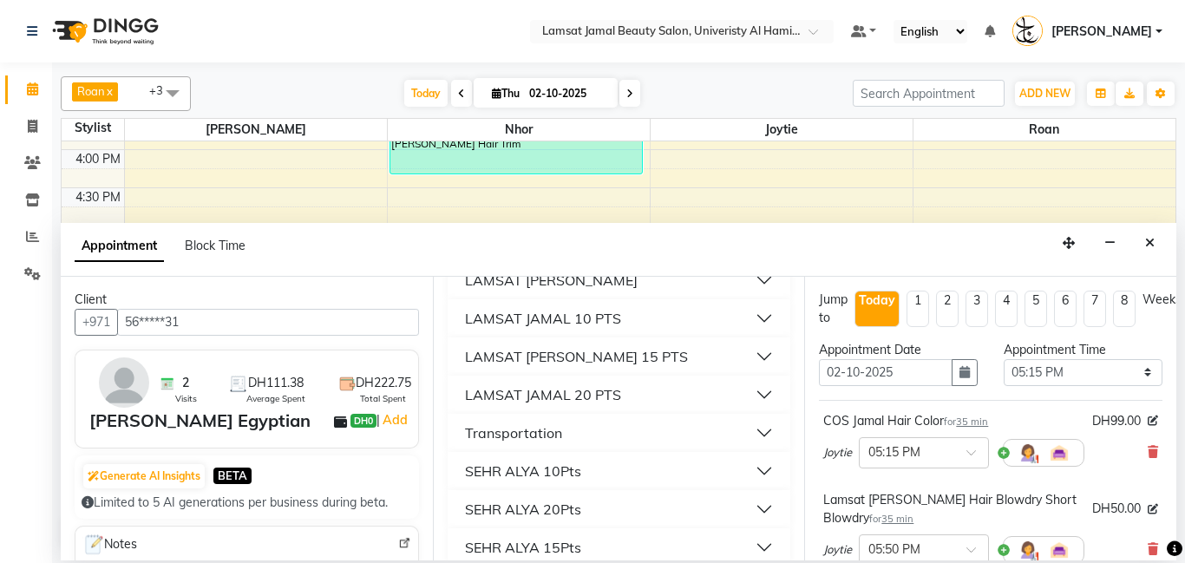
click at [764, 320] on button "LAMSAT JAMAL 10 PTS" at bounding box center [620, 318] width 330 height 31
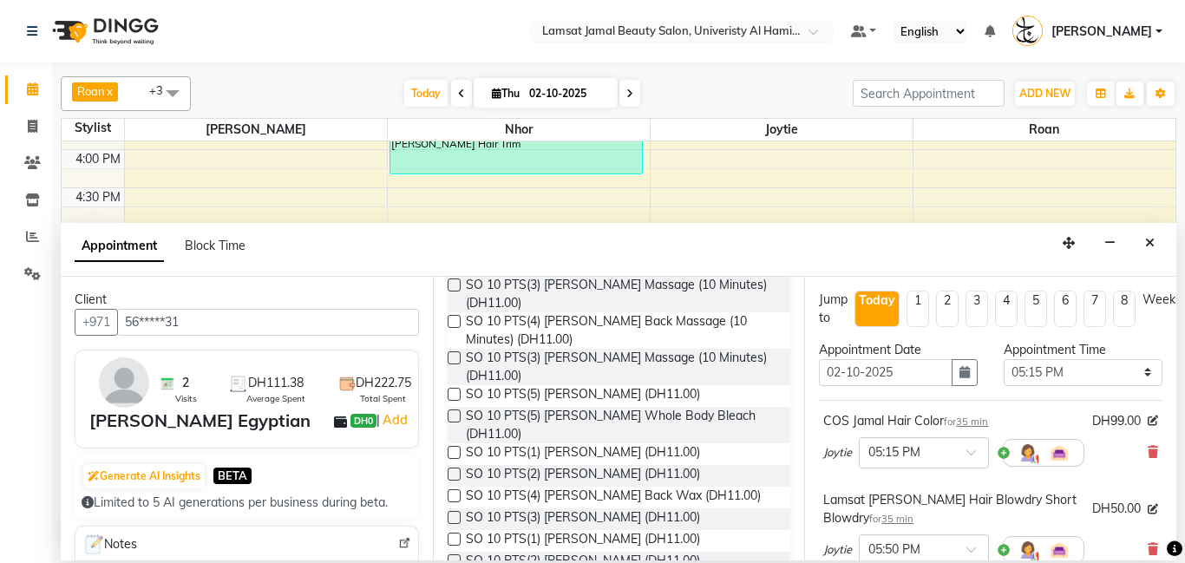
scroll to position [1054, 0]
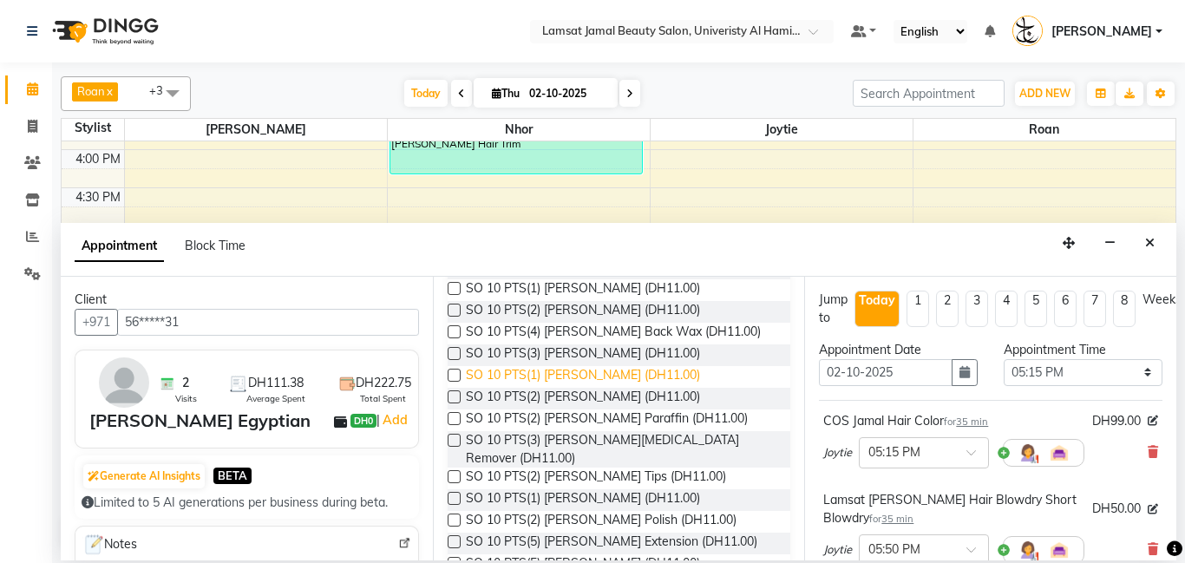
click at [620, 366] on span "SO 10 PTS(1) [PERSON_NAME] (DH11.00)" at bounding box center [583, 377] width 234 height 22
click at [632, 344] on span "SO 10 PTS(3) [PERSON_NAME] (DH11.00)" at bounding box center [583, 355] width 234 height 22
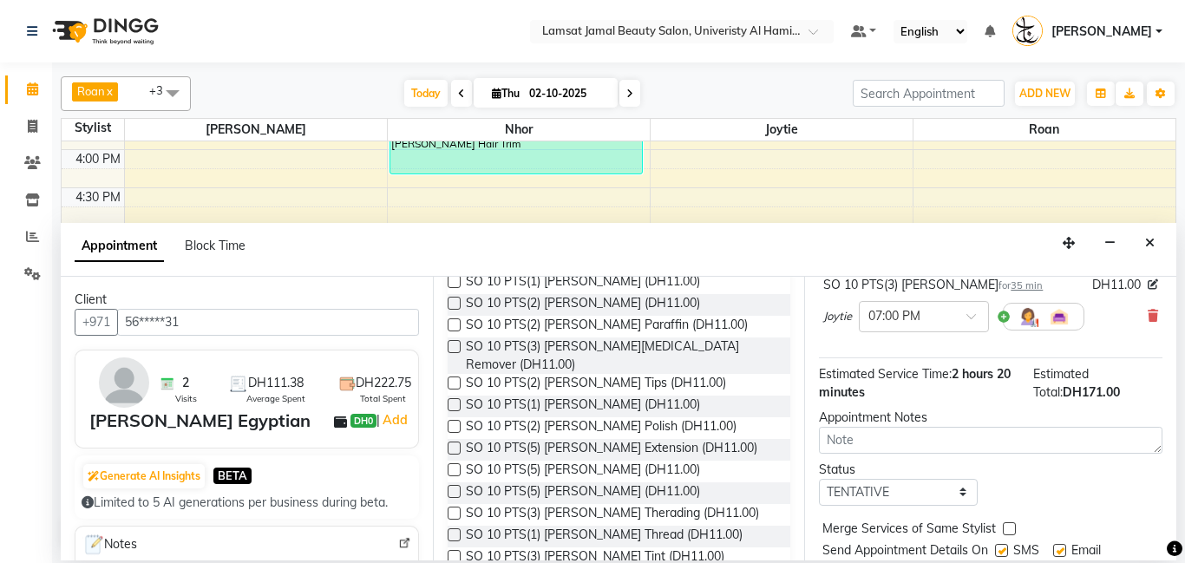
scroll to position [1147, 0]
click at [680, 527] on span "SO 10 PTS(1) [PERSON_NAME] Thread (DH11.00)" at bounding box center [604, 538] width 277 height 22
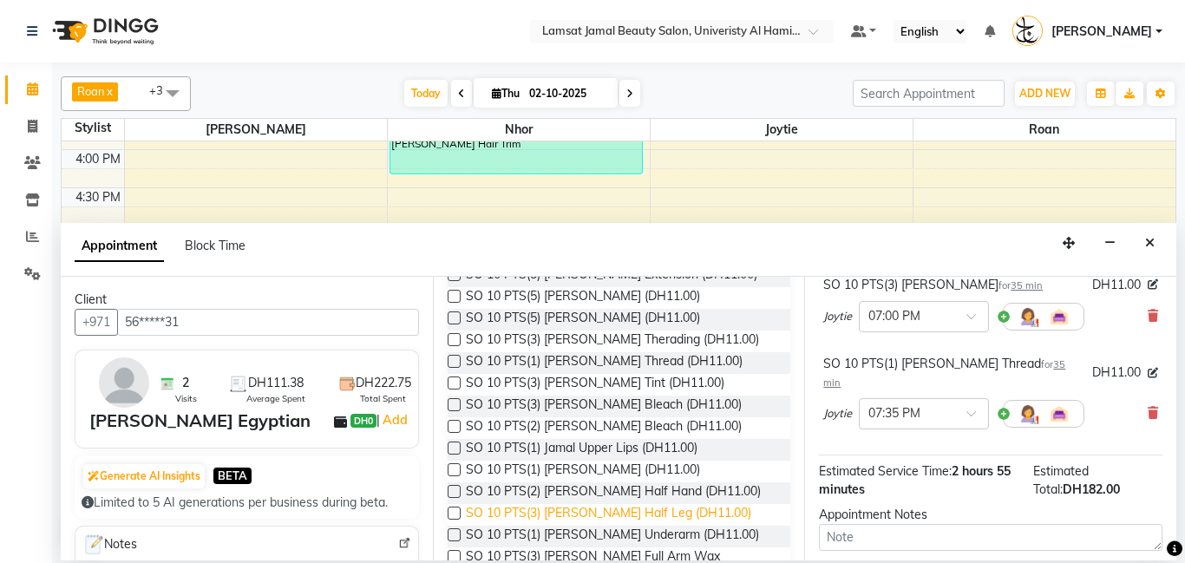
scroll to position [1329, 0]
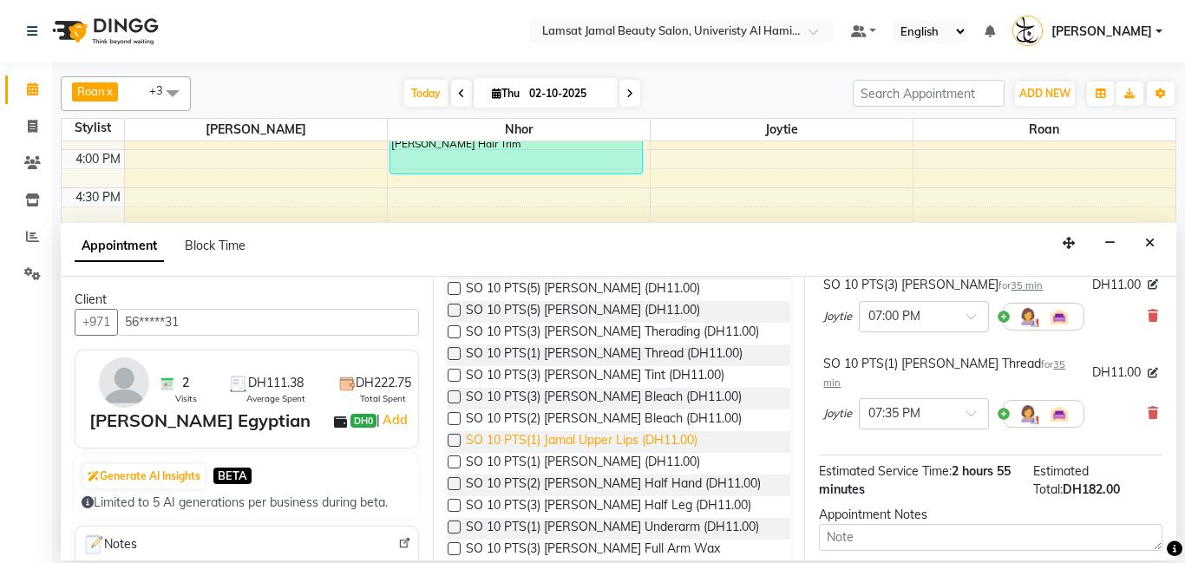
click at [643, 431] on span "SO 10 PTS(1) Jamal Upper Lips (DH11.00)" at bounding box center [582, 442] width 232 height 22
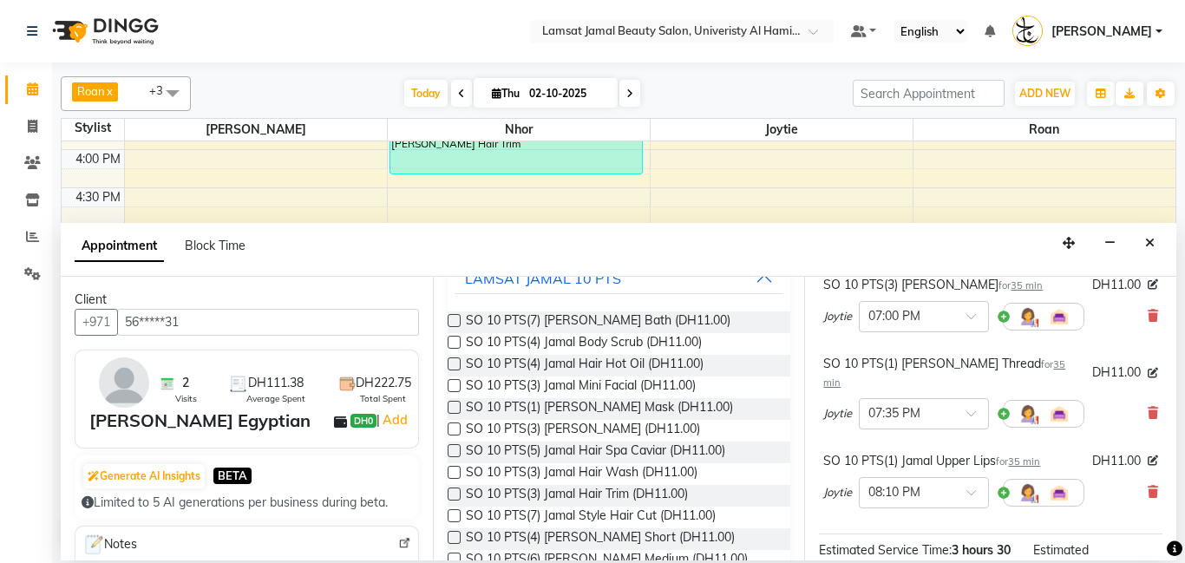
scroll to position [0, 0]
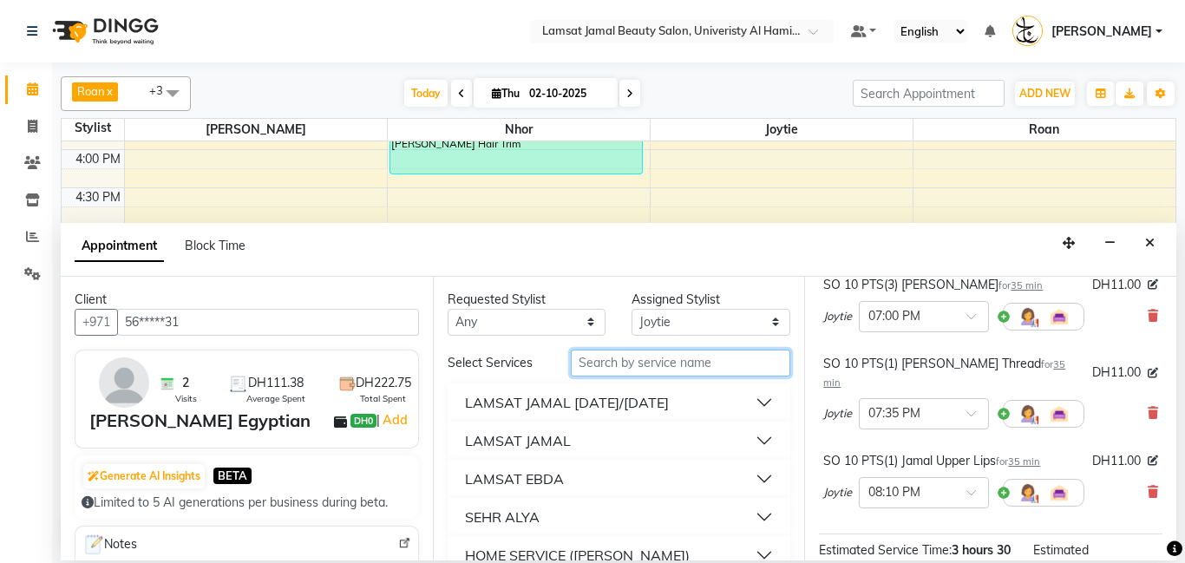
click at [622, 364] on input "text" at bounding box center [681, 363] width 220 height 27
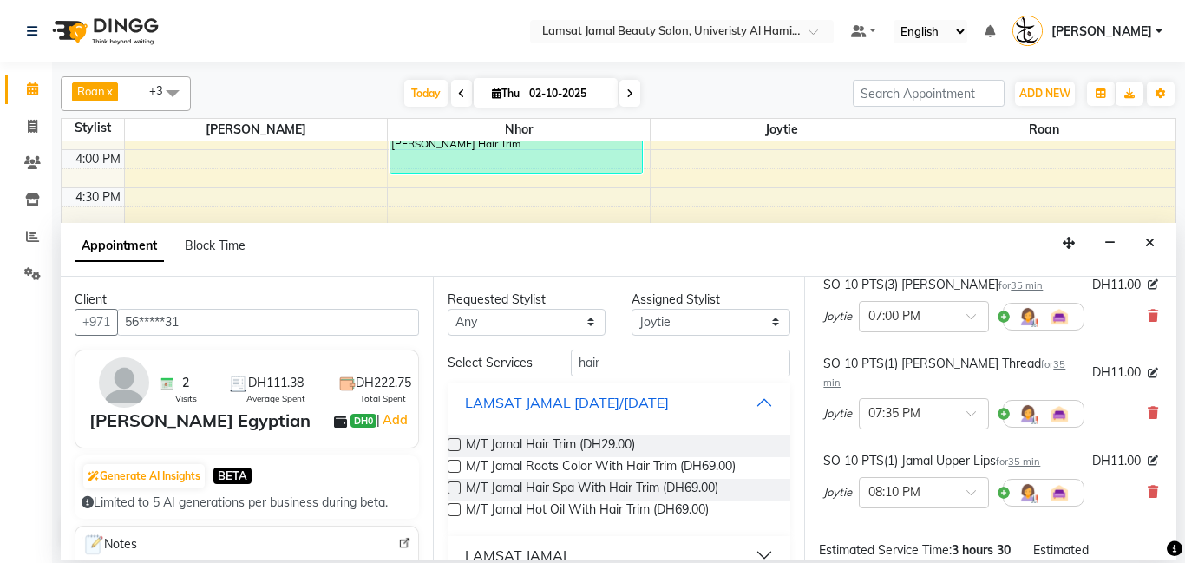
click at [764, 400] on button "LAMSAT JAMAL [DATE]/[DATE]" at bounding box center [620, 402] width 330 height 31
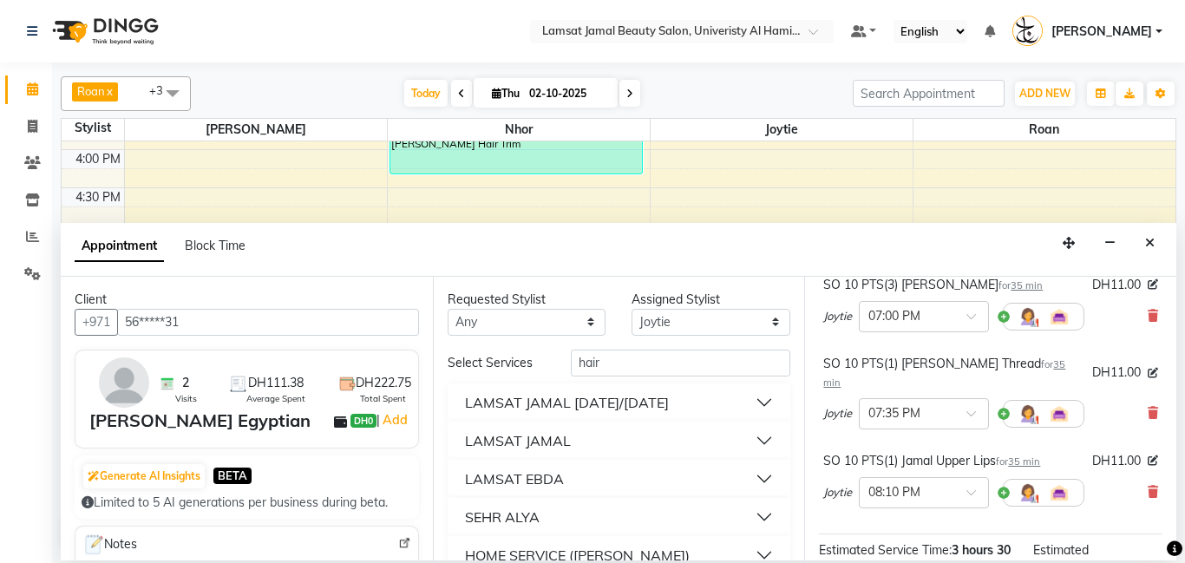
click at [752, 416] on button "LAMSAT JAMAL [DATE]/[DATE]" at bounding box center [620, 402] width 330 height 31
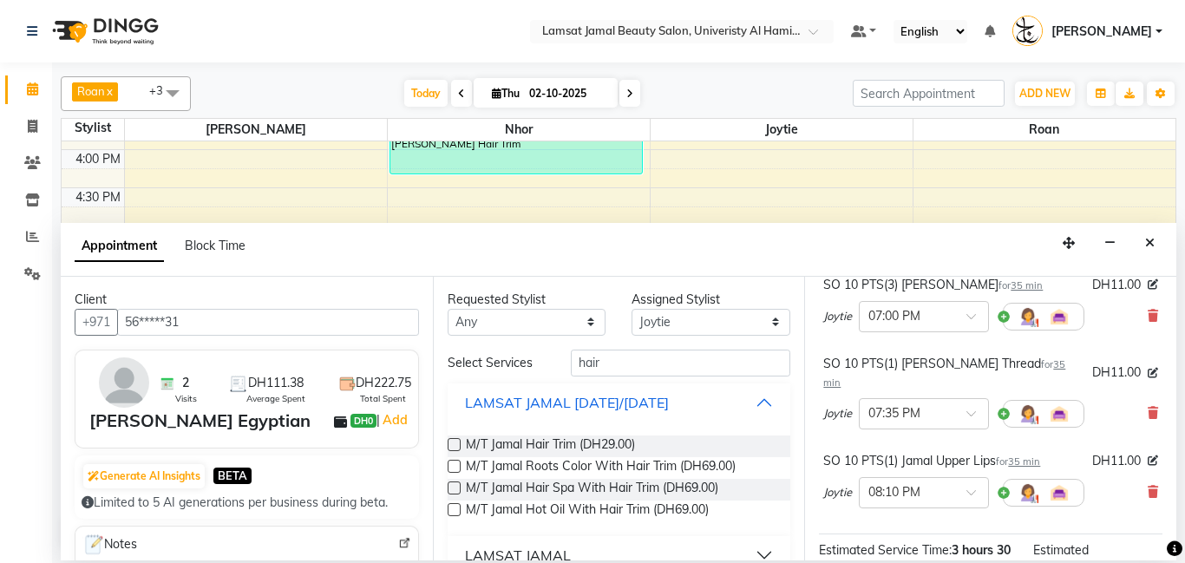
click at [758, 400] on button "LAMSAT JAMAL [DATE]/[DATE]" at bounding box center [620, 402] width 330 height 31
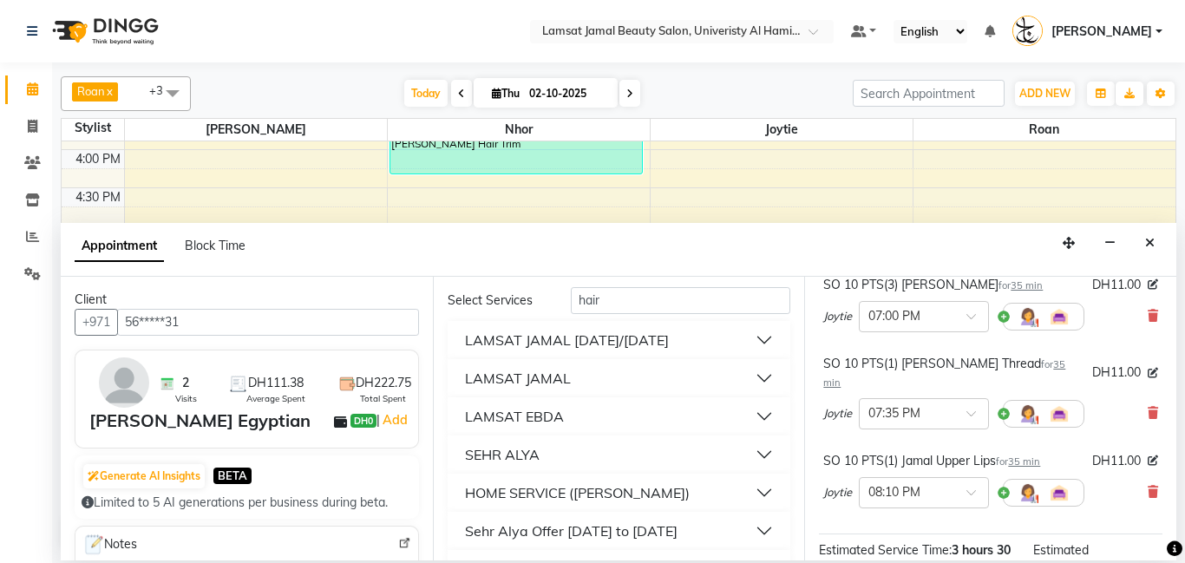
scroll to position [65, 0]
click at [759, 364] on button "LAMSAT JAMAL" at bounding box center [620, 375] width 330 height 31
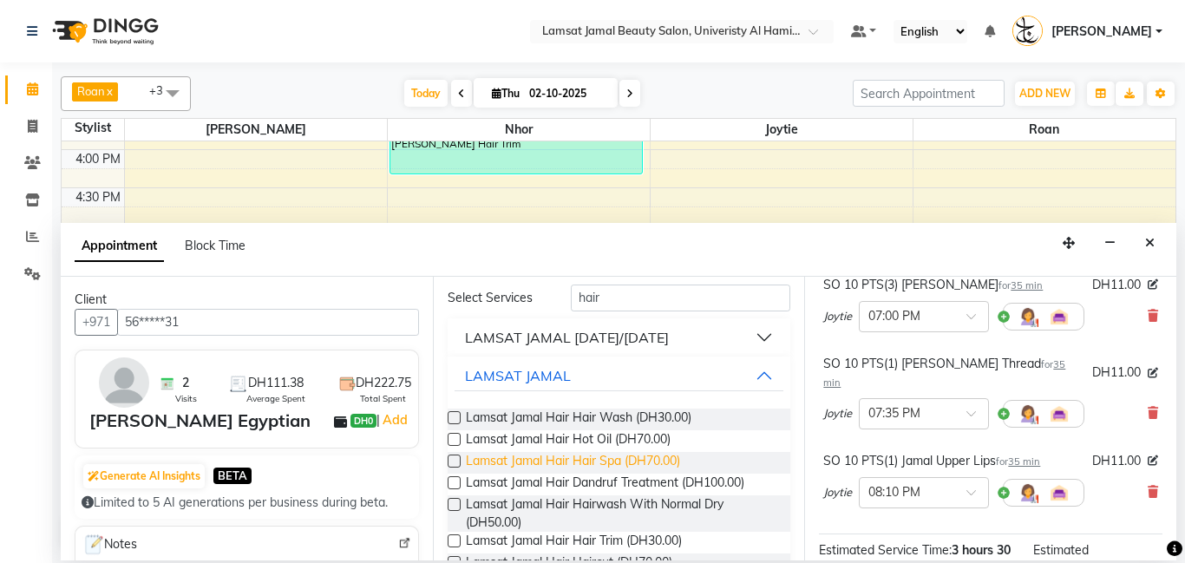
click at [647, 457] on span "Lamsat Jamal Hair Hair Spa (DH70.00)" at bounding box center [573, 463] width 214 height 22
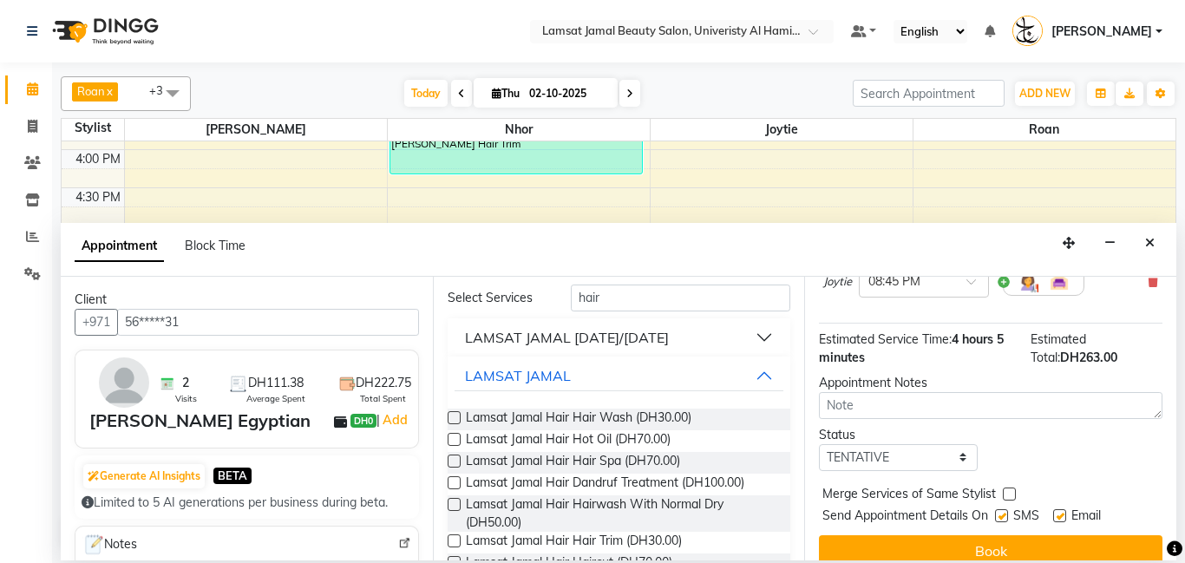
scroll to position [683, 0]
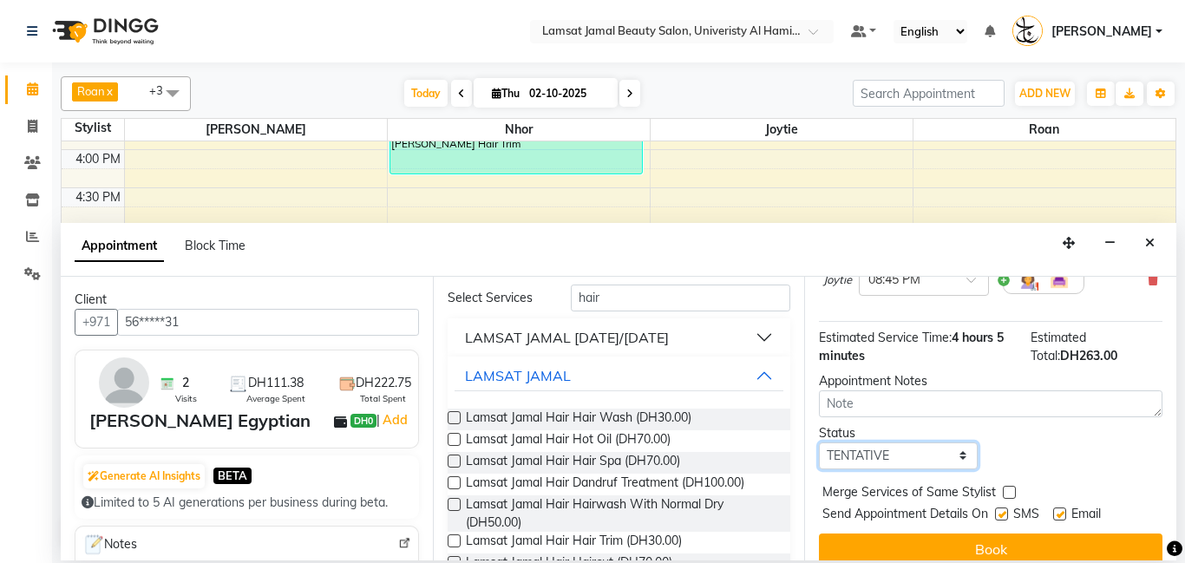
click at [961, 443] on select "Select TENTATIVE CONFIRM CHECK-IN UPCOMING" at bounding box center [898, 456] width 159 height 27
click at [819, 443] on select "Select TENTATIVE CONFIRM CHECK-IN UPCOMING" at bounding box center [898, 456] width 159 height 27
click at [1007, 486] on label at bounding box center [1009, 492] width 13 height 13
click at [1007, 489] on input "checkbox" at bounding box center [1008, 494] width 11 height 11
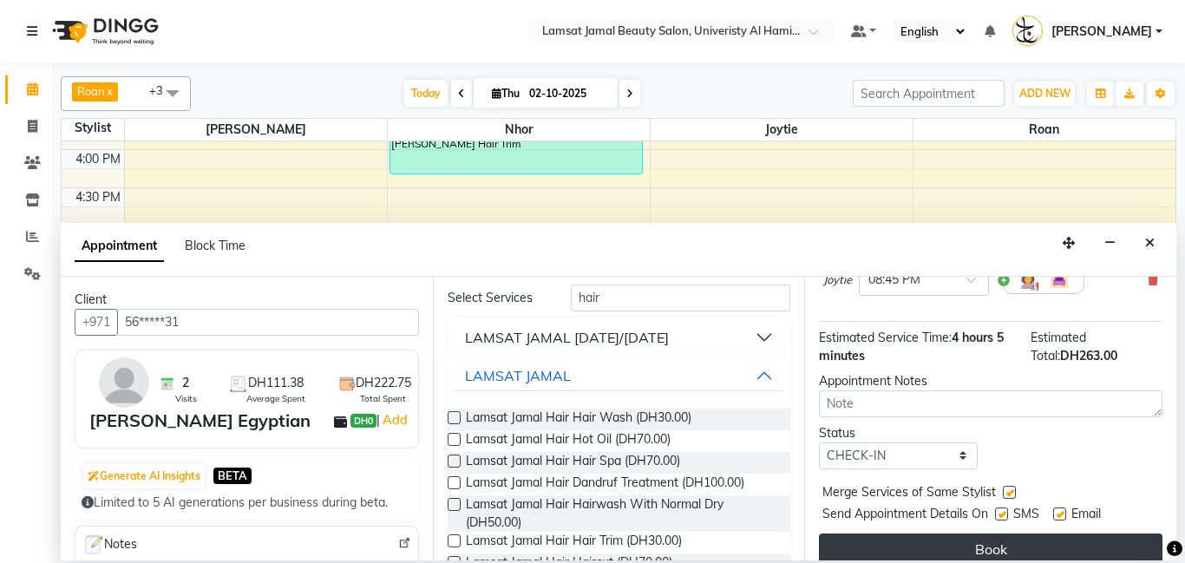
click at [1015, 534] on button "Book" at bounding box center [991, 549] width 344 height 31
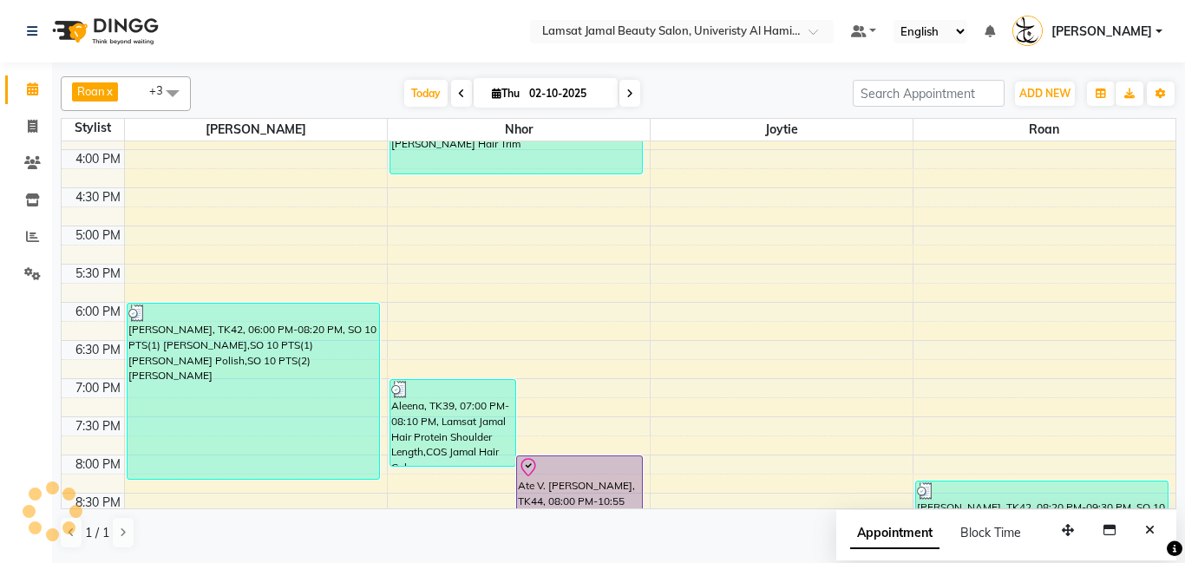
click at [594, 481] on div "Ate V. [PERSON_NAME], TK44, 08:00 PM-10:55 PM, COS Jamal Hair Color,SO 10 PTS(3…" at bounding box center [579, 566] width 125 height 220
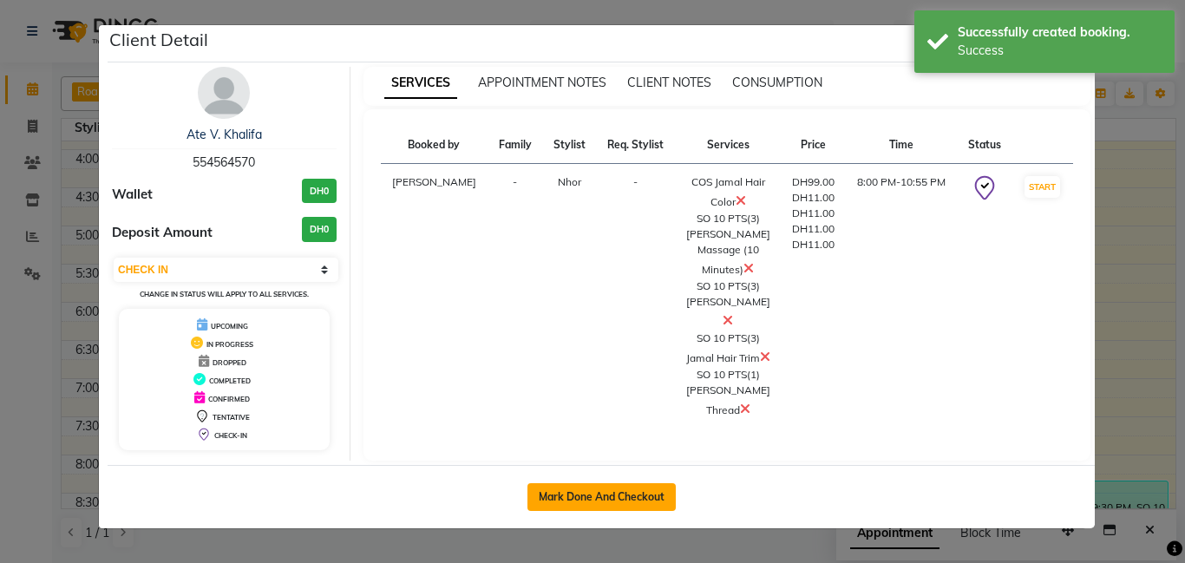
click at [601, 489] on button "Mark Done And Checkout" at bounding box center [602, 497] width 148 height 28
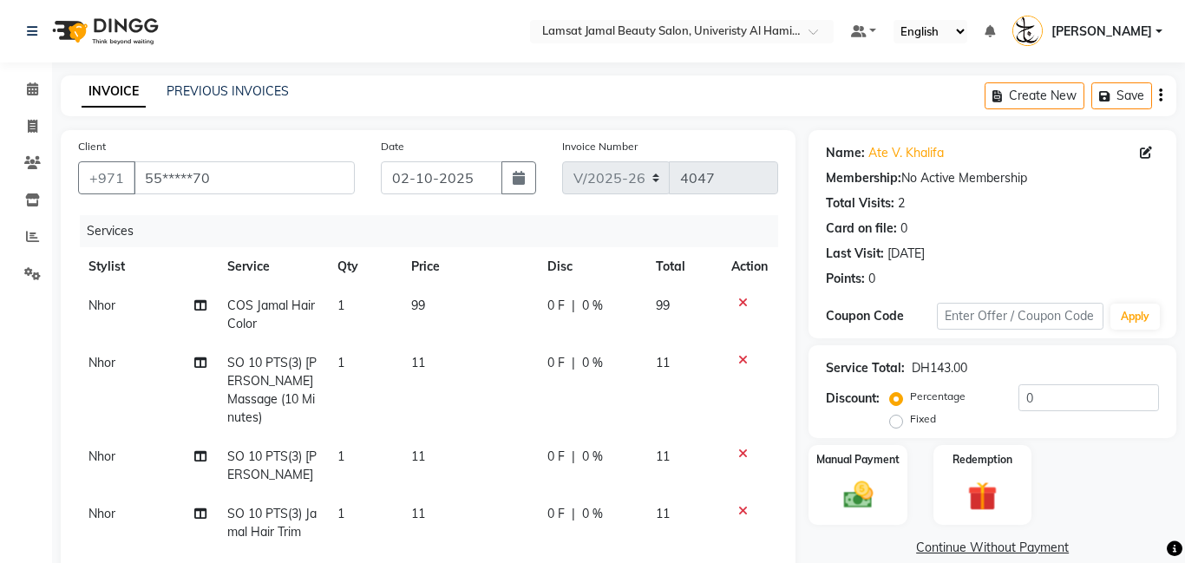
click at [438, 302] on td "99" at bounding box center [469, 314] width 137 height 57
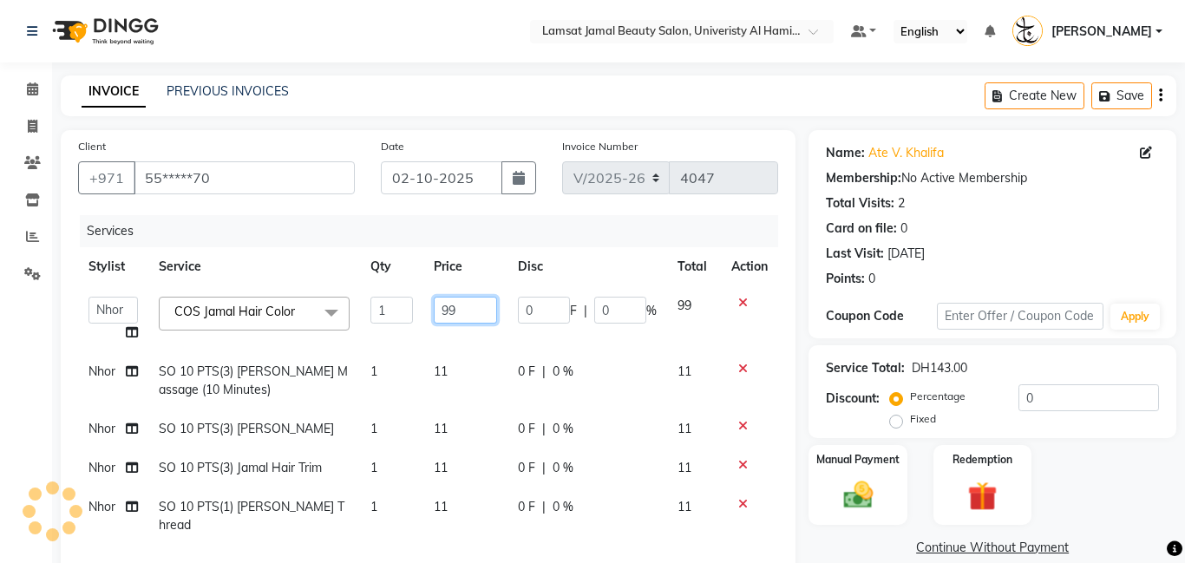
click at [465, 304] on input "99" at bounding box center [465, 310] width 63 height 27
click at [399, 375] on tr "Nhor SO 10 PTS(3) [PERSON_NAME] Massage (10 Minutes) 1 11 0 F | 0 % 11" at bounding box center [428, 380] width 700 height 57
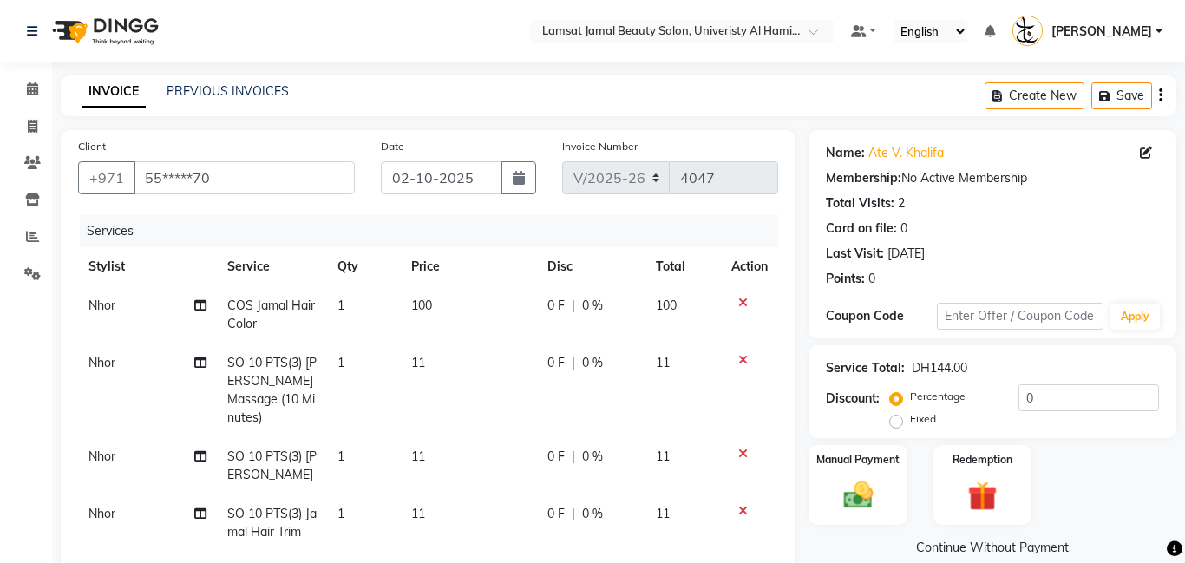
click at [357, 366] on td "1" at bounding box center [364, 391] width 74 height 94
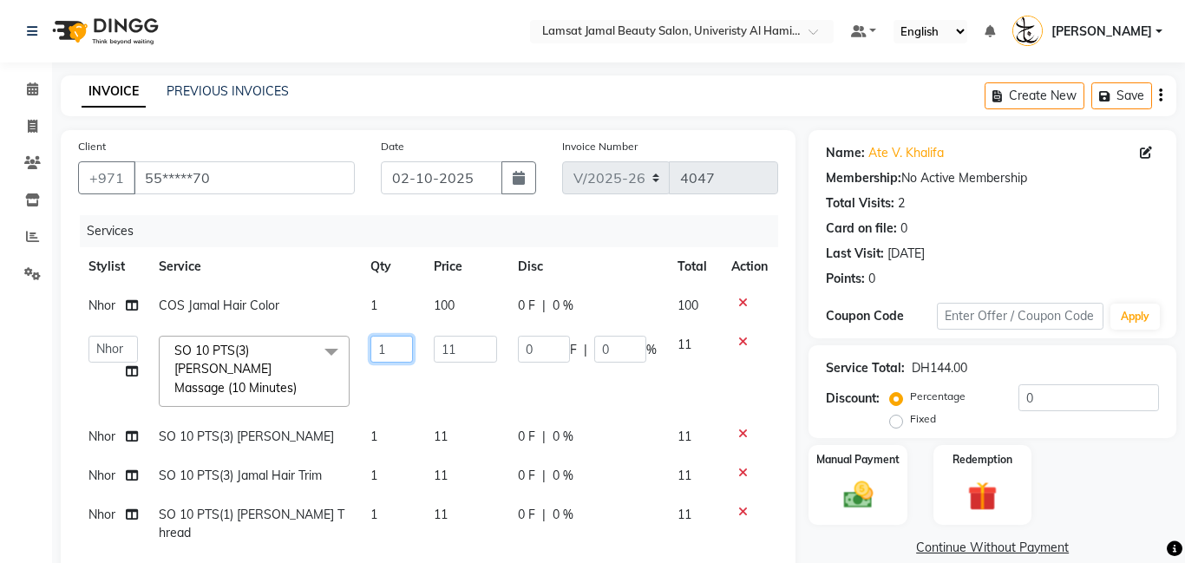
click at [396, 352] on input "1" at bounding box center [392, 349] width 42 height 27
click at [381, 430] on tbody "Nhor COS Jamal Hair Color 1 100 0 F | 0 % 100 Aldie [PERSON_NAME] Amna [PERSON_…" at bounding box center [428, 419] width 700 height 266
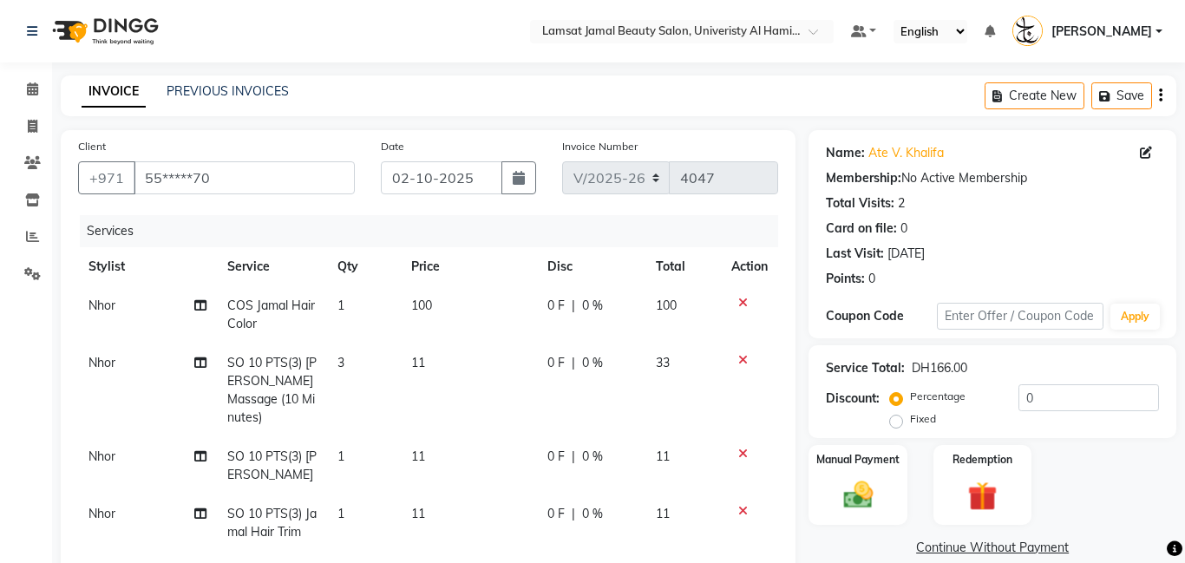
click at [366, 451] on td "1" at bounding box center [364, 465] width 74 height 57
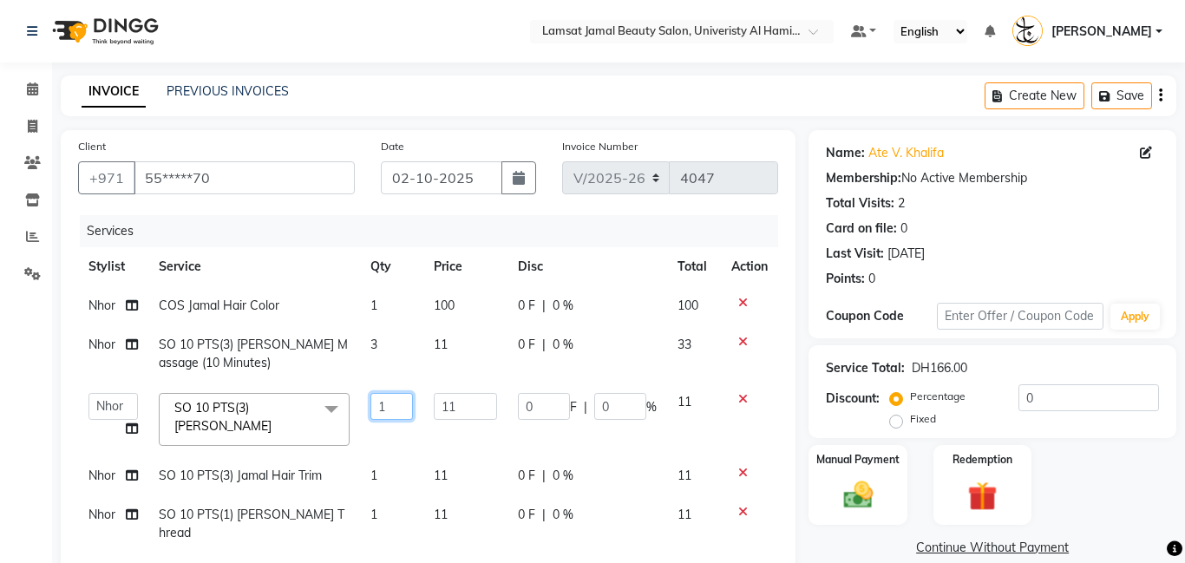
click at [397, 404] on input "1" at bounding box center [392, 406] width 42 height 27
click at [396, 472] on tbody "Nhor COS Jamal Hair Color 1 100 0 F | 0 % 100 Nhor SO 10 PTS(3) Jamal Foot Mass…" at bounding box center [428, 419] width 700 height 266
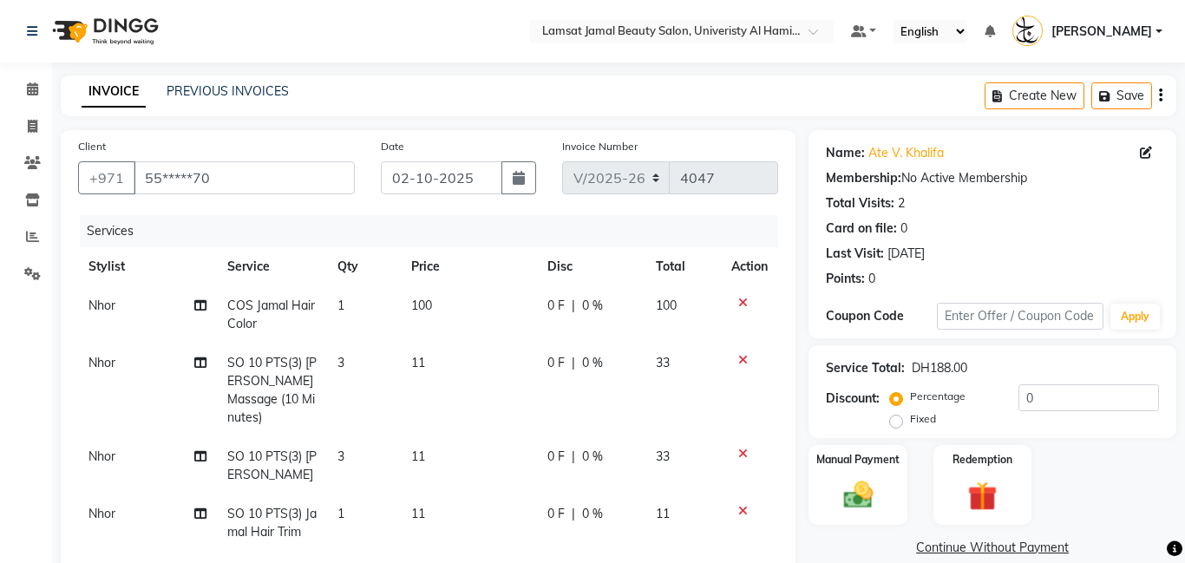
click at [343, 519] on span "1" at bounding box center [341, 514] width 7 height 16
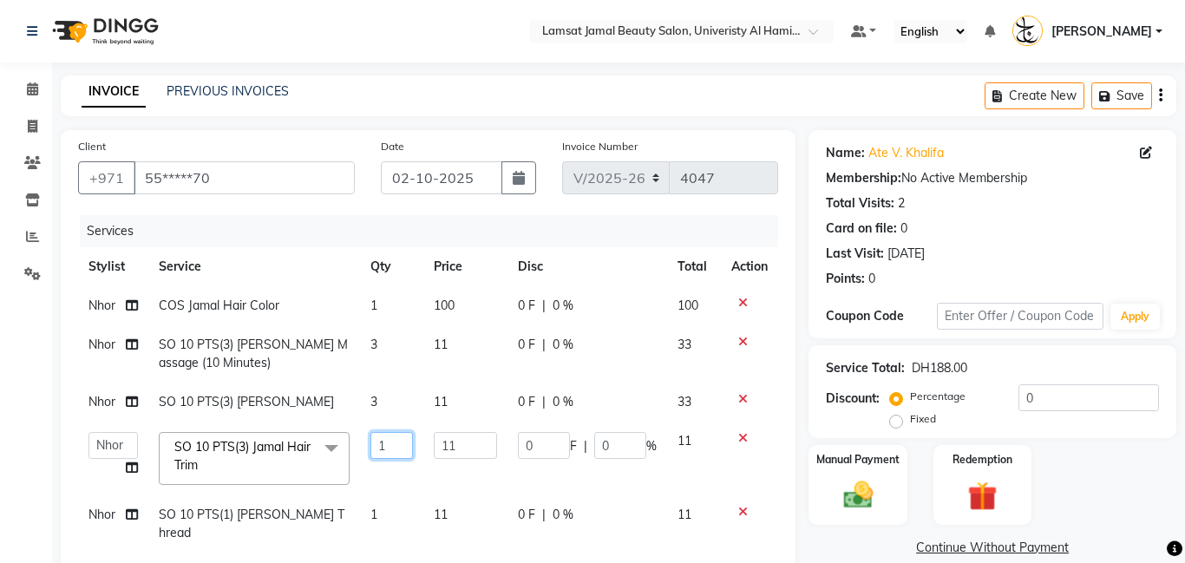
click at [392, 458] on input "1" at bounding box center [392, 445] width 42 height 27
click at [128, 303] on td "Nhor" at bounding box center [113, 305] width 70 height 39
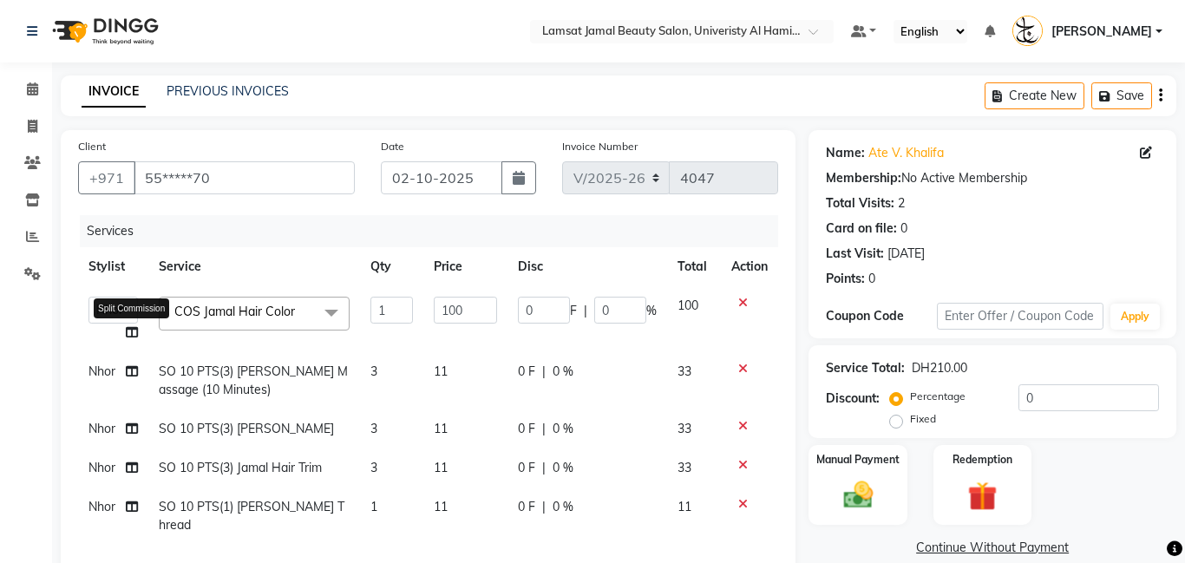
click at [135, 335] on icon at bounding box center [132, 332] width 12 height 12
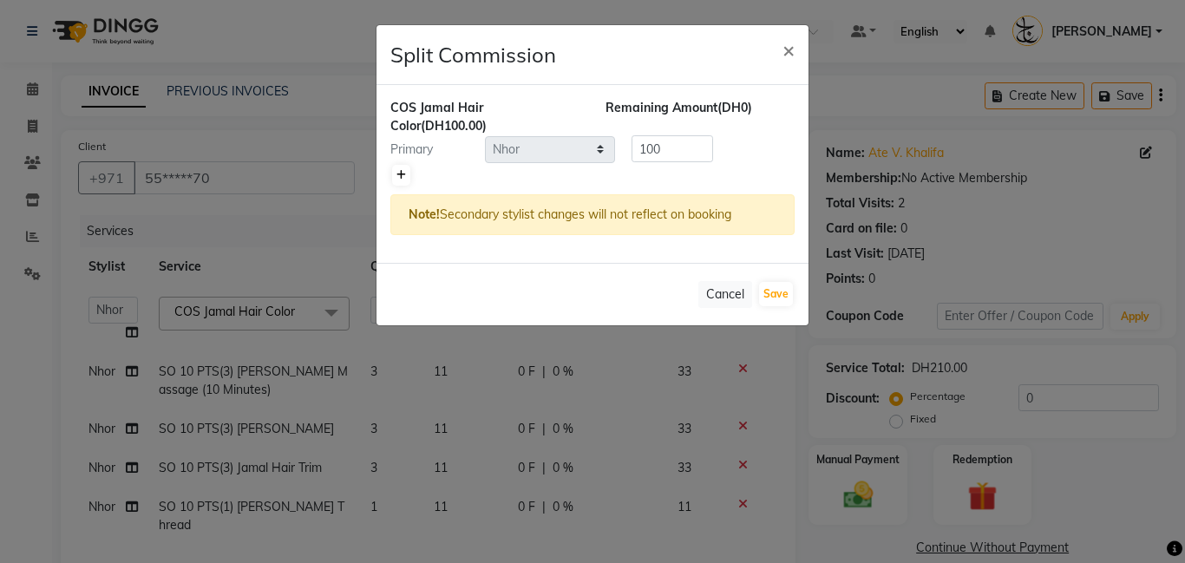
click at [403, 166] on link at bounding box center [401, 175] width 18 height 21
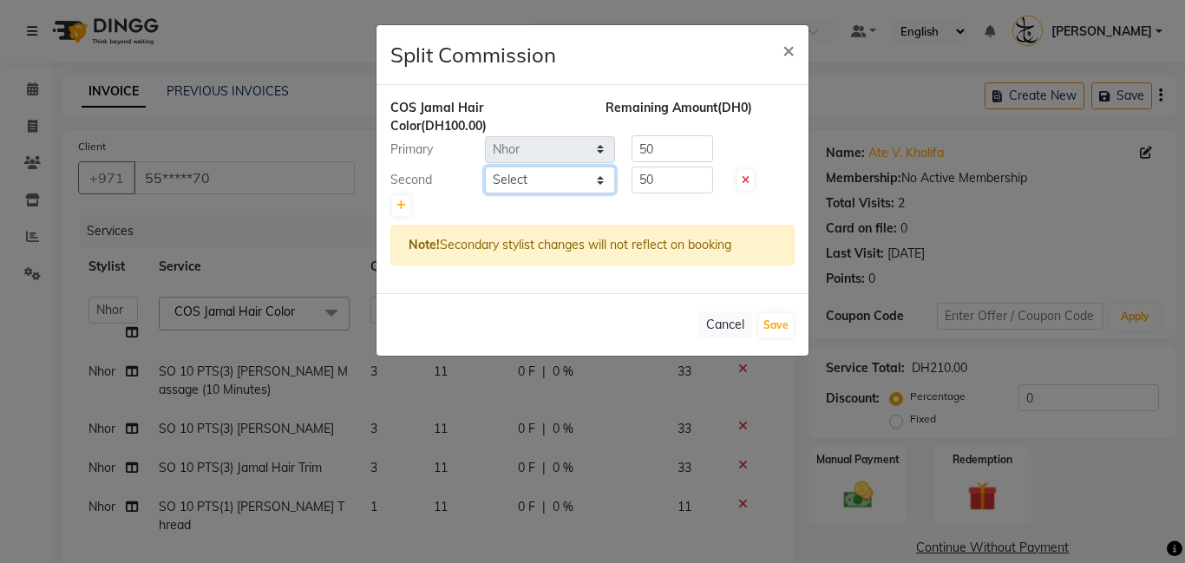
click at [601, 177] on select "Select [PERSON_NAME] Amna [PERSON_NAME] [PERSON_NAME] Ebda Lamsat [PERSON_NAME]…" at bounding box center [550, 180] width 130 height 27
click at [485, 167] on select "Select [PERSON_NAME] Amna [PERSON_NAME] [PERSON_NAME] Ebda Lamsat [PERSON_NAME]…" at bounding box center [550, 180] width 130 height 27
click at [676, 172] on input "50" at bounding box center [673, 180] width 82 height 27
click at [695, 158] on input "50" at bounding box center [673, 148] width 82 height 27
click at [782, 331] on button "Save" at bounding box center [776, 325] width 34 height 24
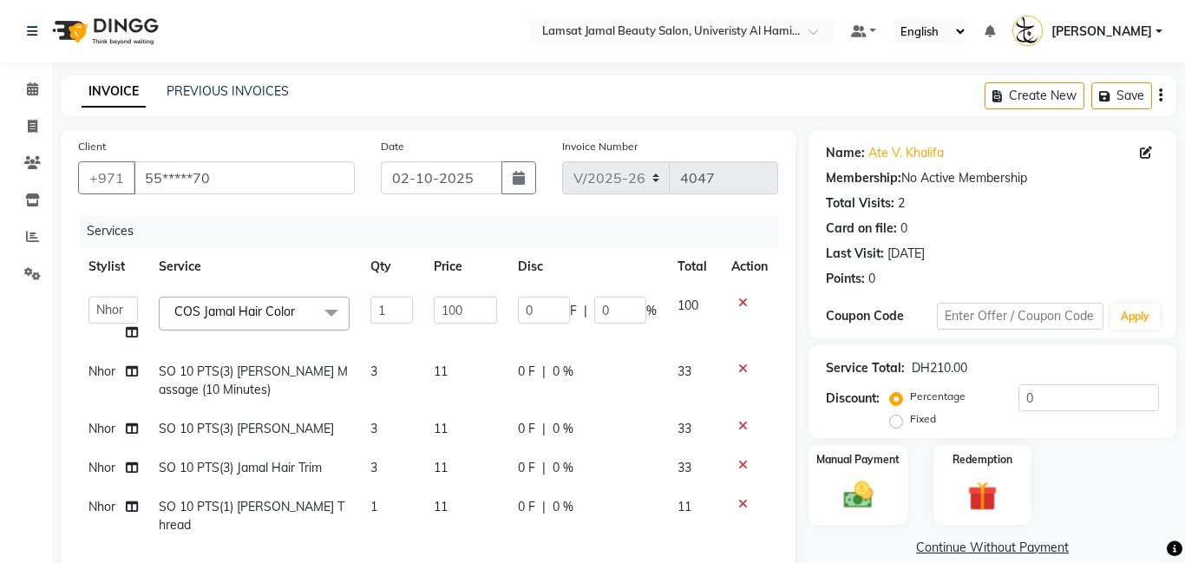
click at [108, 421] on span "Nhor" at bounding box center [102, 429] width 27 height 16
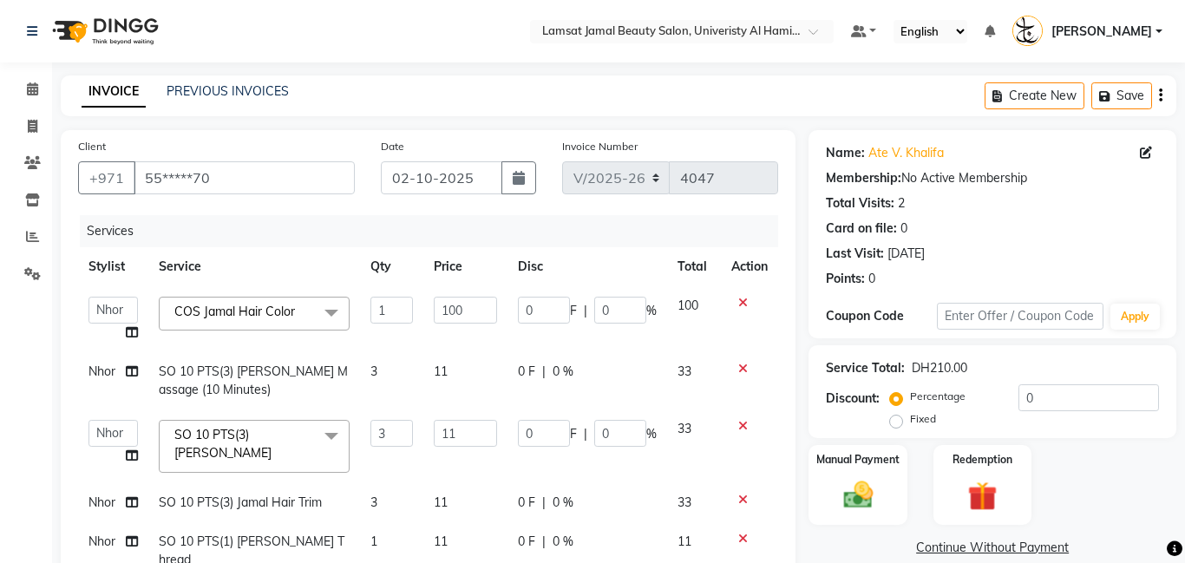
scroll to position [13, 0]
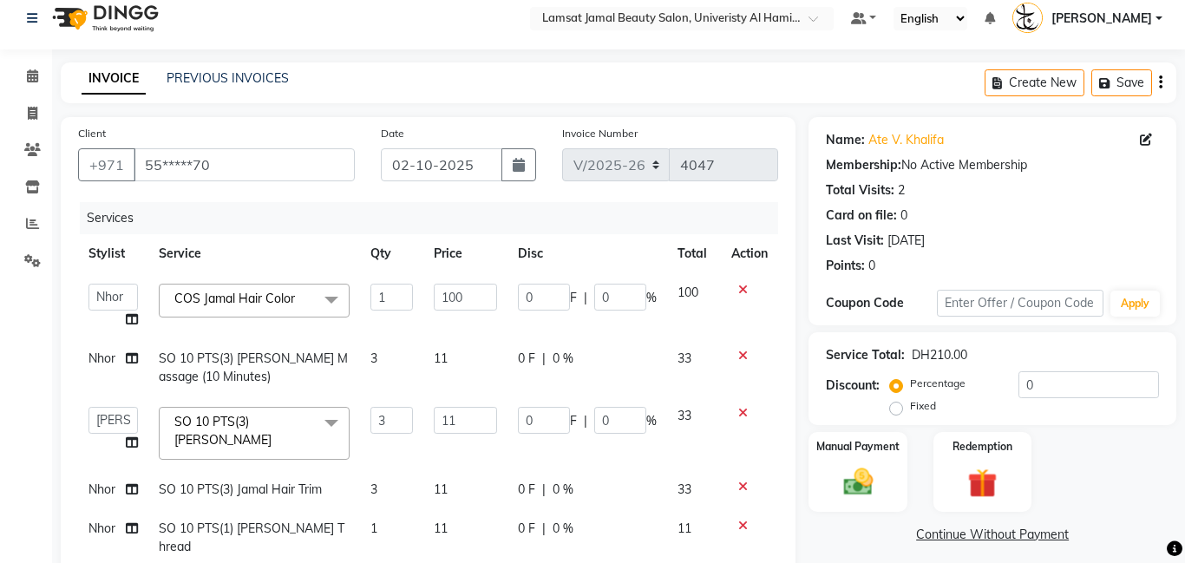
click at [108, 359] on span "Nhor" at bounding box center [102, 359] width 27 height 16
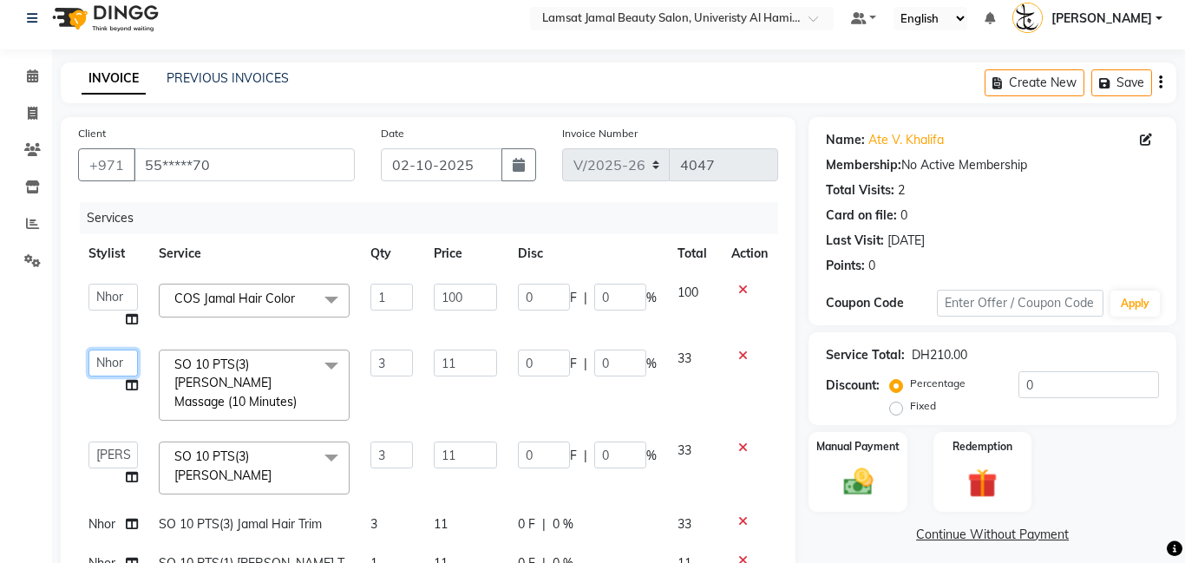
click at [109, 358] on select "[PERSON_NAME] Amna [PERSON_NAME] [PERSON_NAME] Ebda Lamsat [PERSON_NAME] [PERSO…" at bounding box center [113, 363] width 49 height 27
click at [848, 346] on div "Service Total:" at bounding box center [865, 355] width 79 height 18
click at [855, 371] on div "Discount: Percentage Fixed 0" at bounding box center [992, 394] width 333 height 47
click at [865, 430] on div "Manual Payment" at bounding box center [858, 471] width 102 height 83
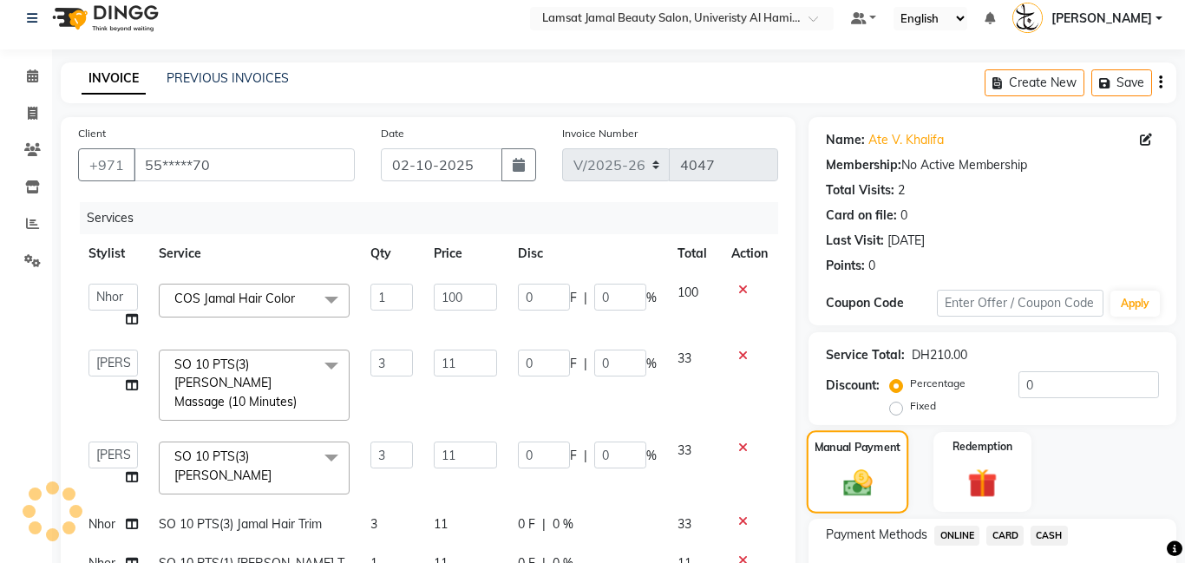
scroll to position [353, 0]
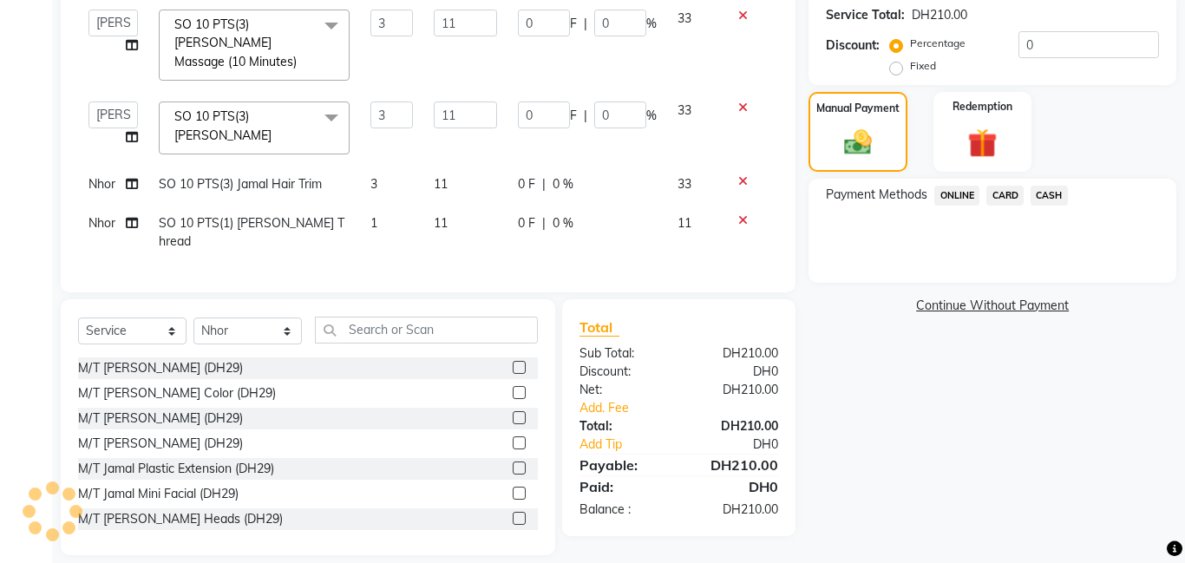
click at [1057, 200] on span "CASH" at bounding box center [1049, 196] width 37 height 20
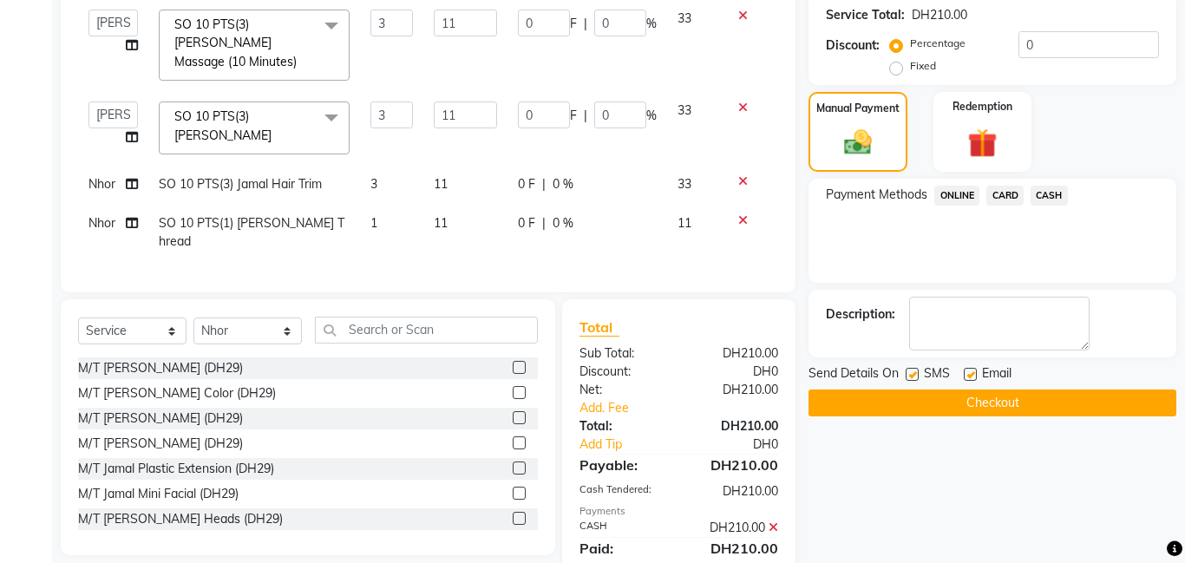
click at [1014, 403] on button "Checkout" at bounding box center [993, 403] width 368 height 27
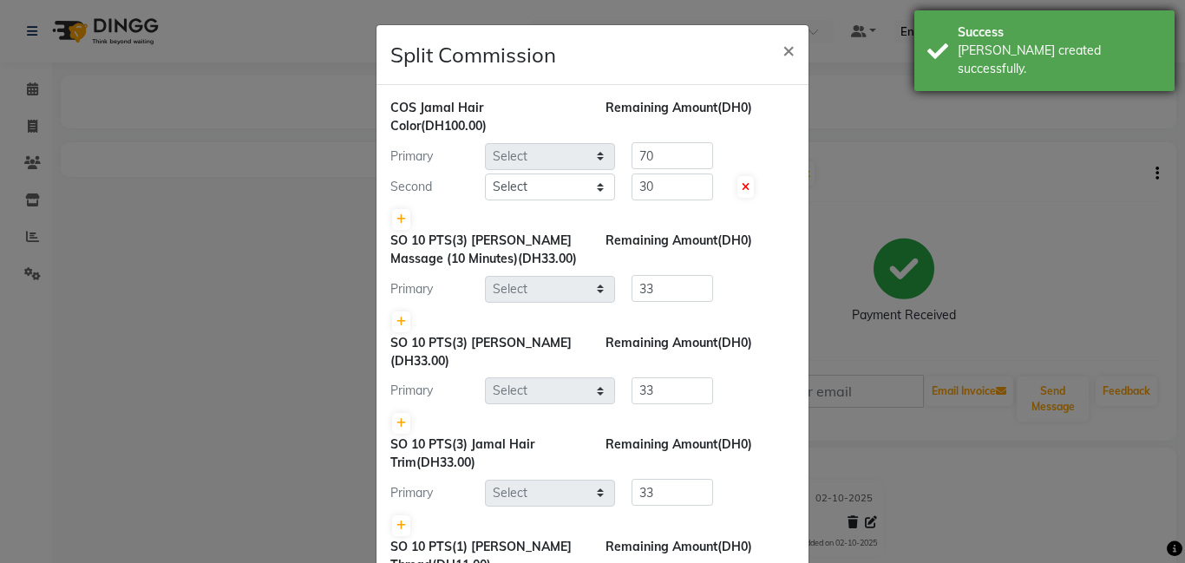
click at [955, 56] on div "Success [PERSON_NAME] created successfully." at bounding box center [1045, 50] width 260 height 81
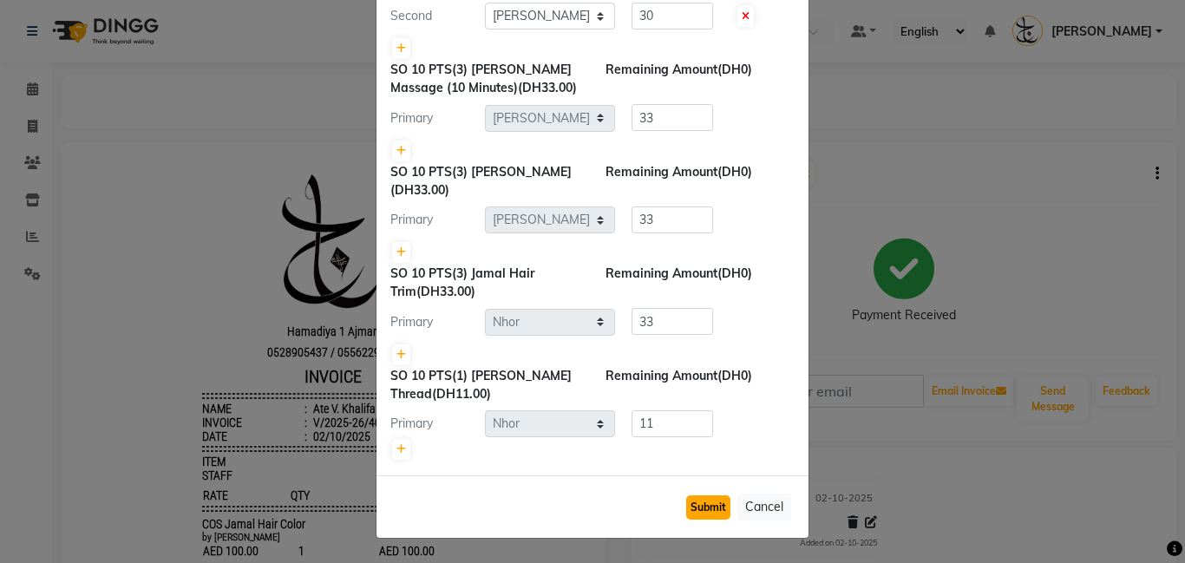
click at [719, 512] on button "Submit" at bounding box center [708, 507] width 44 height 24
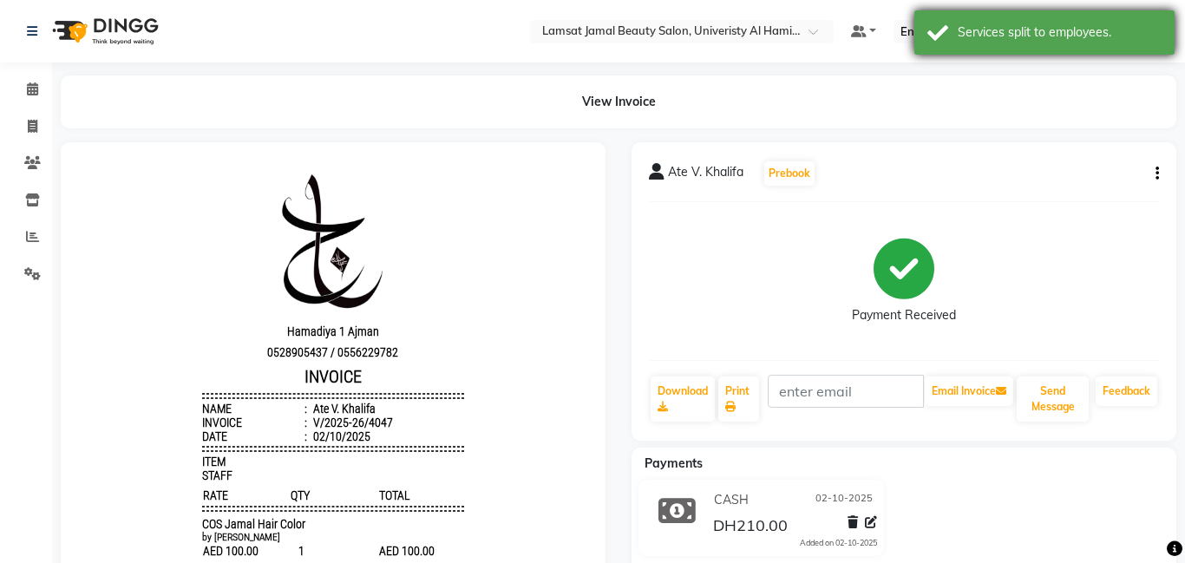
click at [985, 30] on div "Services split to employees." at bounding box center [1060, 32] width 204 height 18
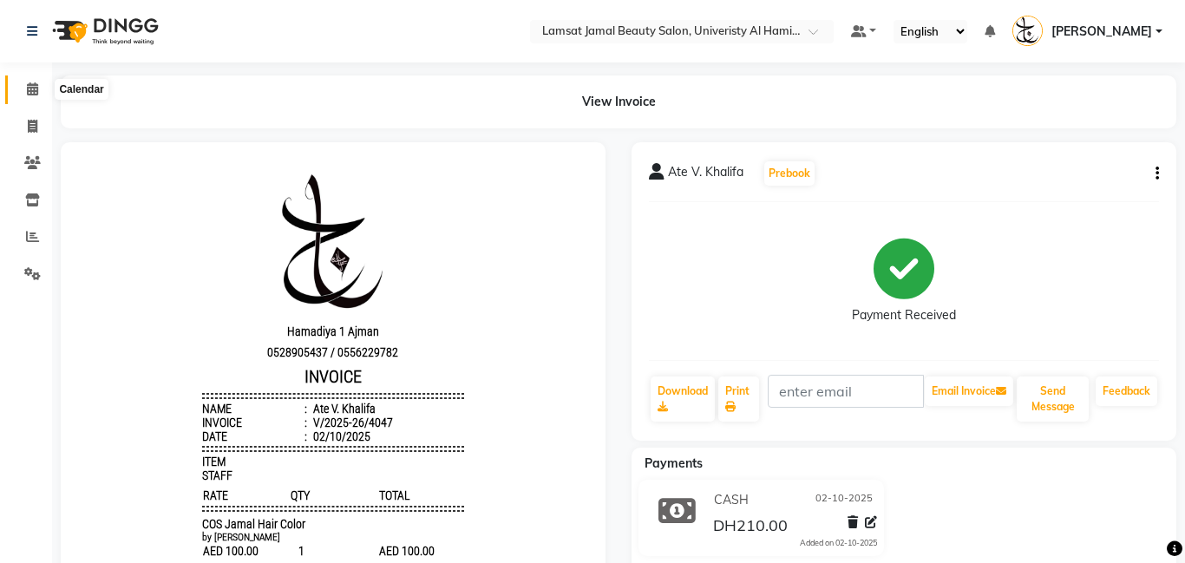
click at [32, 82] on icon at bounding box center [32, 88] width 11 height 13
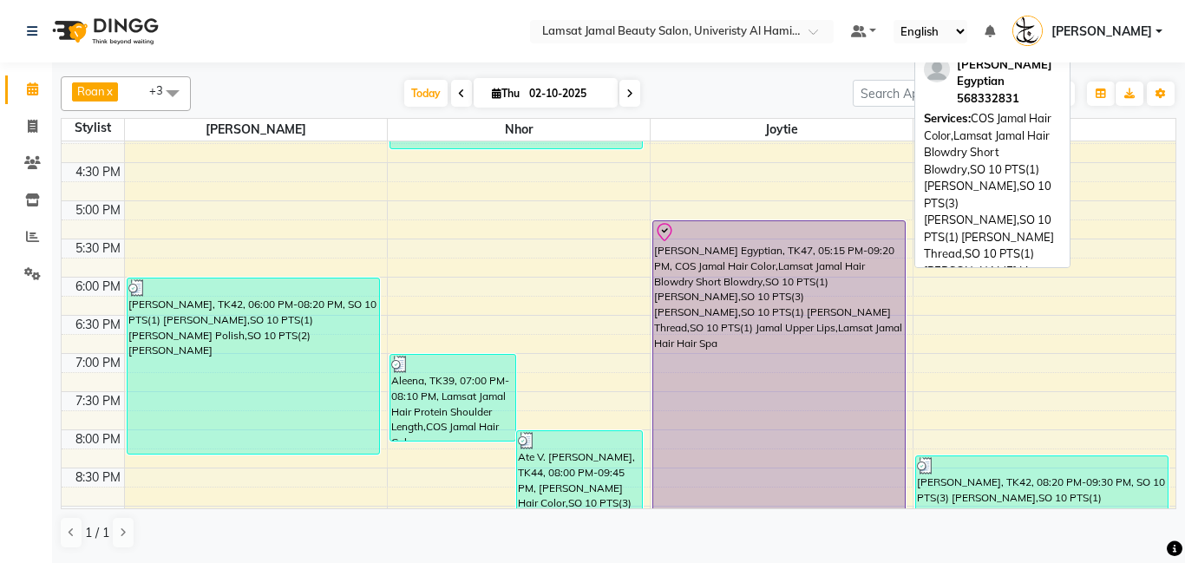
scroll to position [653, 0]
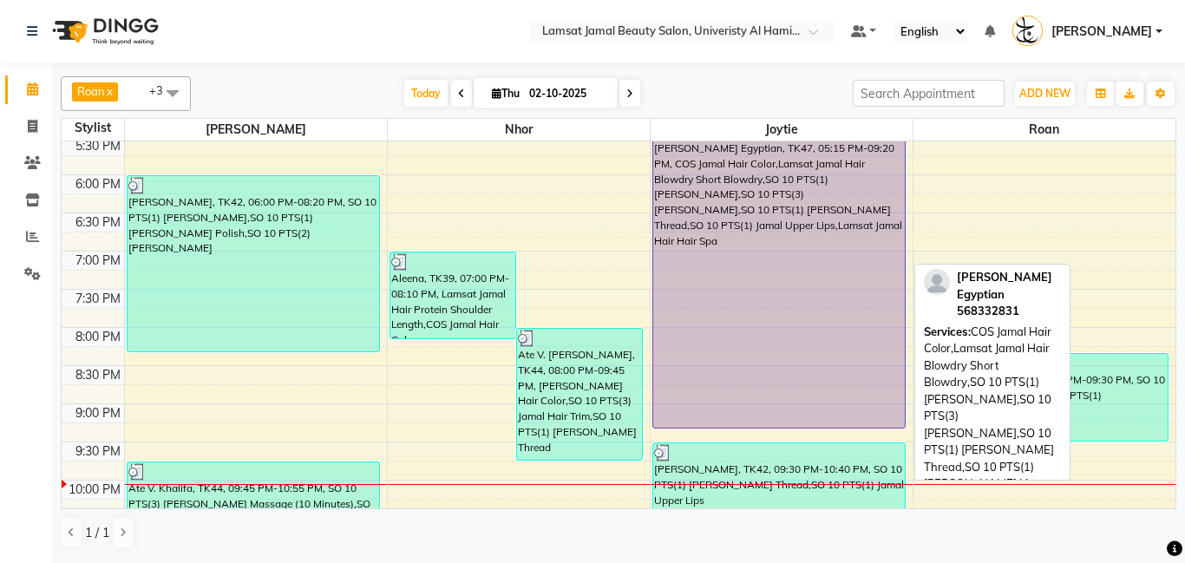
click at [790, 210] on div "[PERSON_NAME] Egyptian, TK47, 05:15 PM-09:20 PM, COS Jamal Hair Color,Lamsat Ja…" at bounding box center [779, 273] width 252 height 309
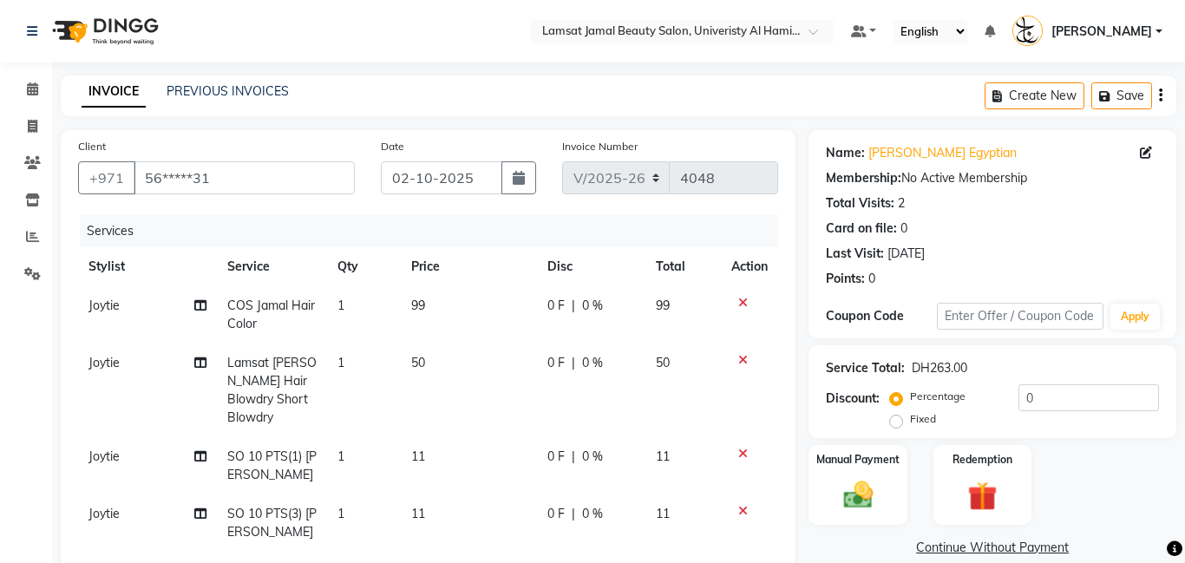
click at [454, 293] on td "99" at bounding box center [469, 314] width 137 height 57
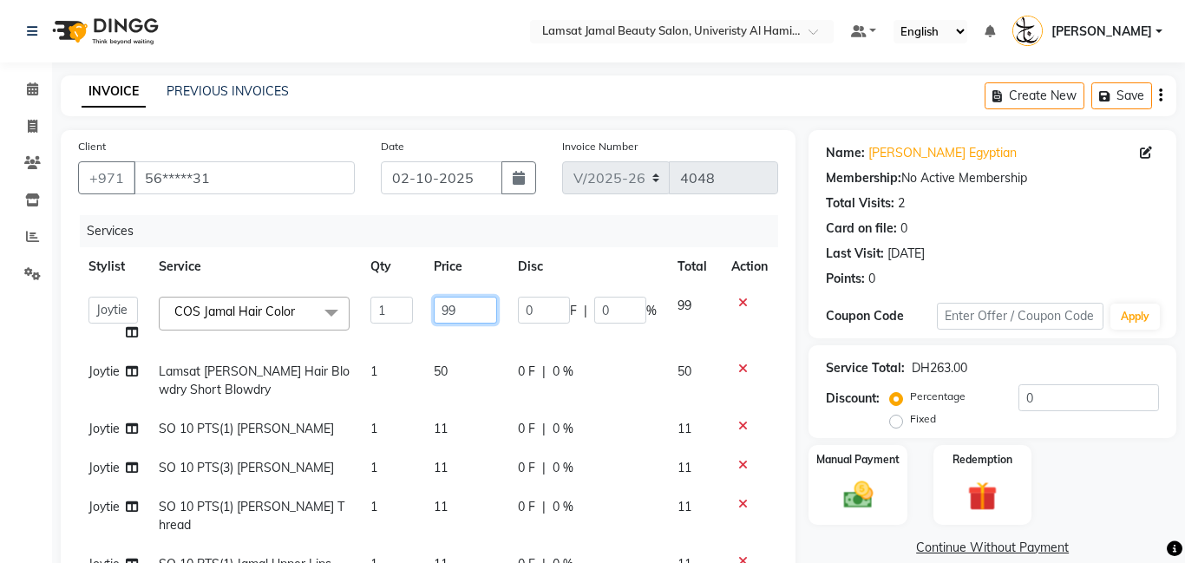
click at [475, 307] on input "99" at bounding box center [465, 310] width 63 height 27
click at [387, 470] on tbody "[PERSON_NAME] Amna [PERSON_NAME] Joytie [PERSON_NAME] Ebda Lamsat [PERSON_NAME]…" at bounding box center [428, 454] width 700 height 337
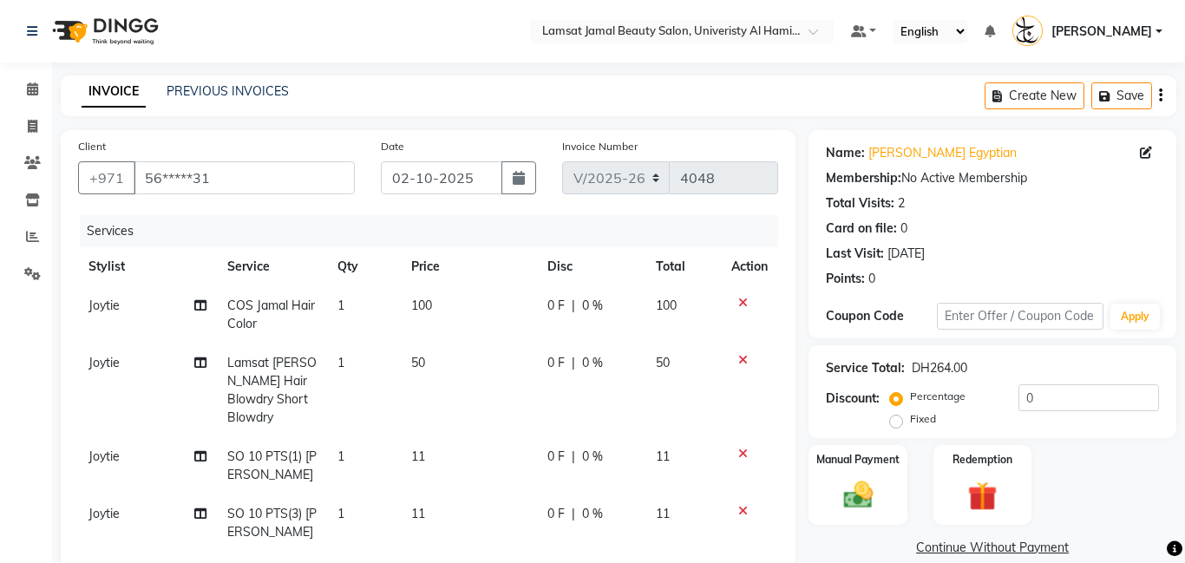
drag, startPoint x: 382, startPoint y: 510, endPoint x: 377, endPoint y: 498, distance: 13.2
click at [381, 509] on td "1" at bounding box center [364, 523] width 74 height 57
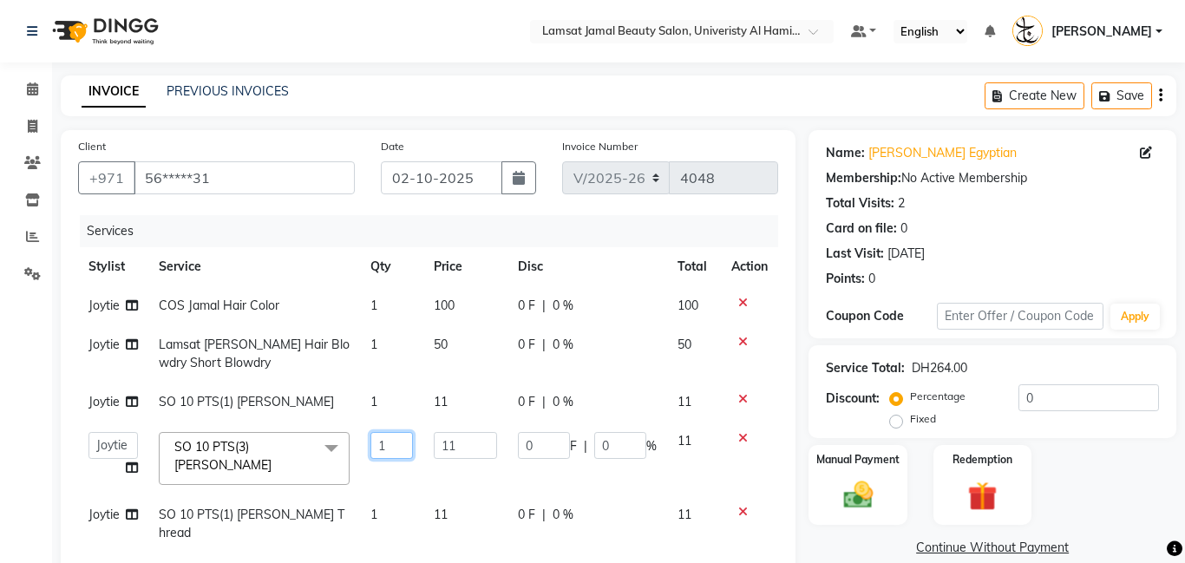
click at [394, 454] on input "1" at bounding box center [392, 445] width 42 height 27
click at [379, 438] on tbody "Joytie COS Jamal Hair Color 1 100 0 F | 0 % 100 [PERSON_NAME] Jamal Hair Blowdr…" at bounding box center [428, 458] width 700 height 344
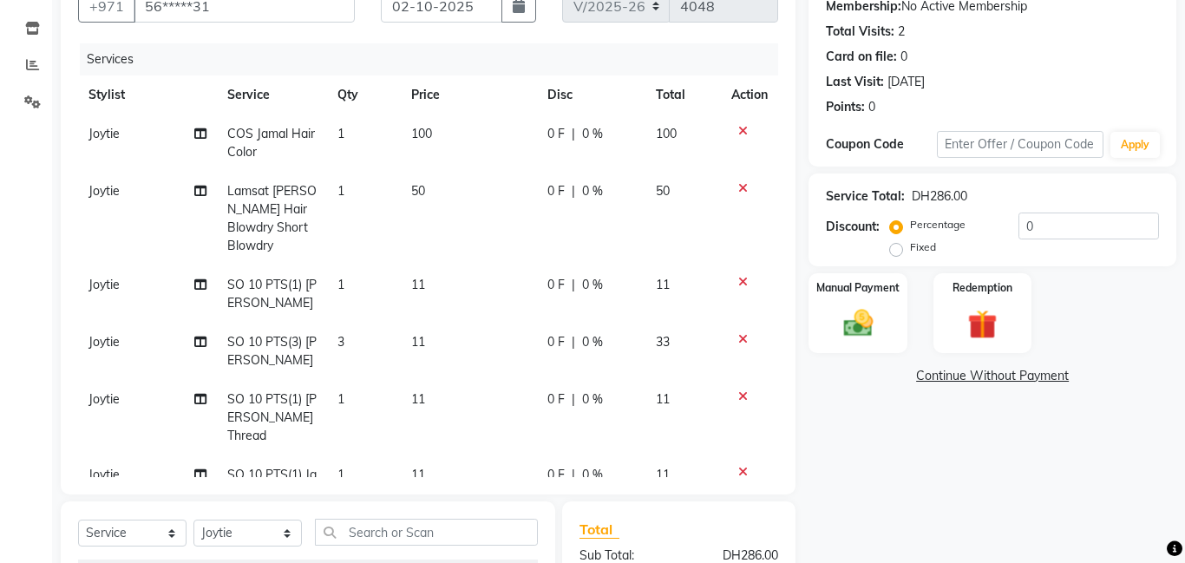
scroll to position [107, 0]
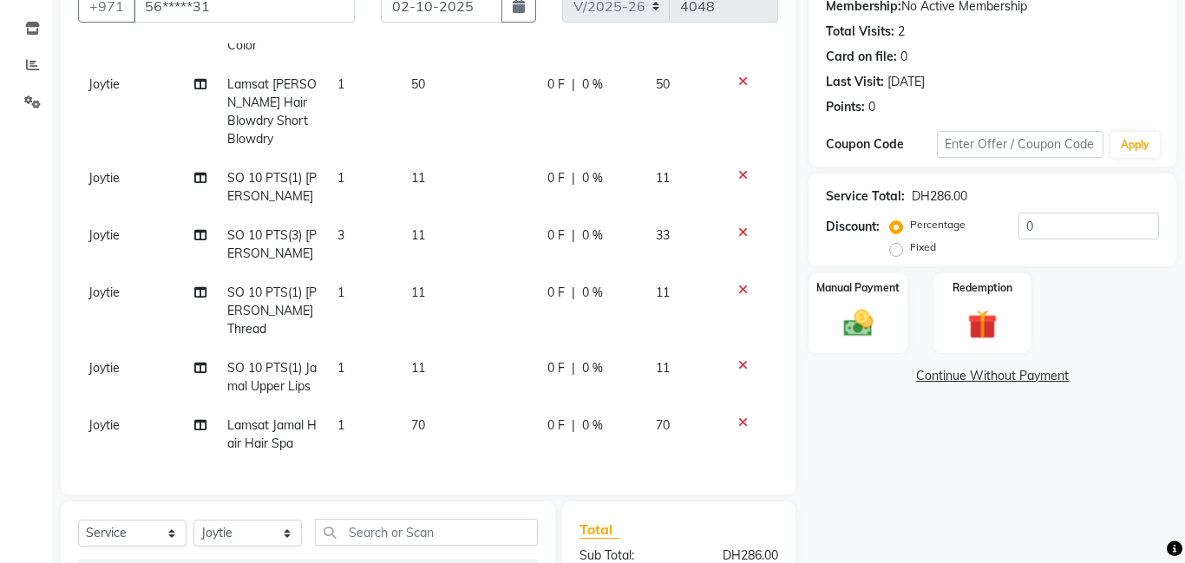
click at [373, 408] on td "1" at bounding box center [364, 434] width 74 height 57
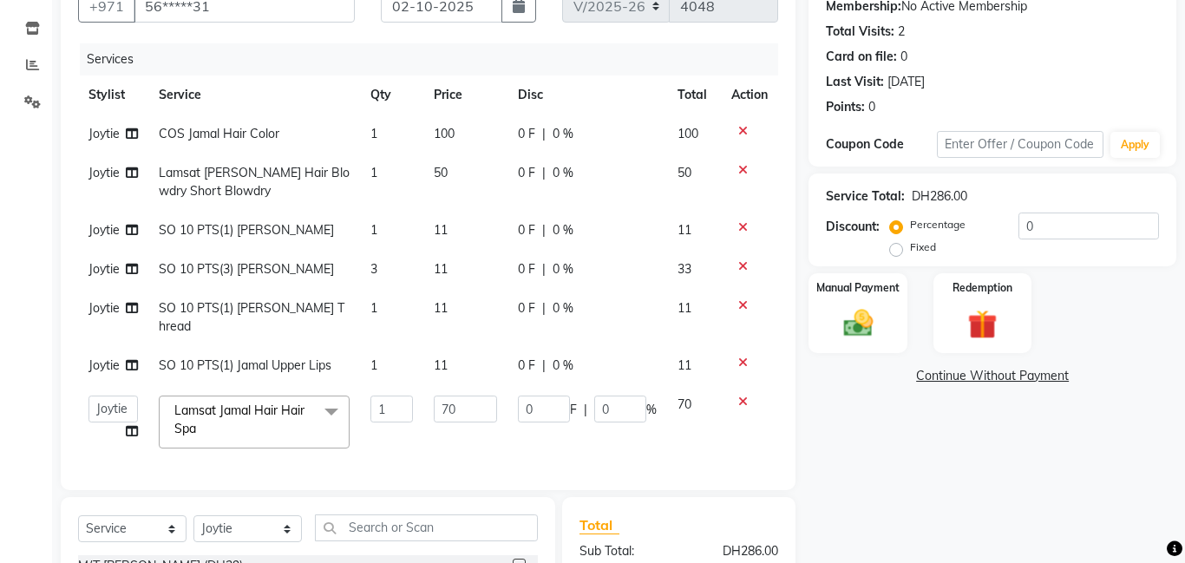
scroll to position [0, 0]
click at [384, 409] on input "1" at bounding box center [392, 409] width 42 height 27
click at [23, 377] on div "Calendar Invoice Clients Inventory Reports Settings Completed InProgress Upcomi…" at bounding box center [117, 316] width 234 height 876
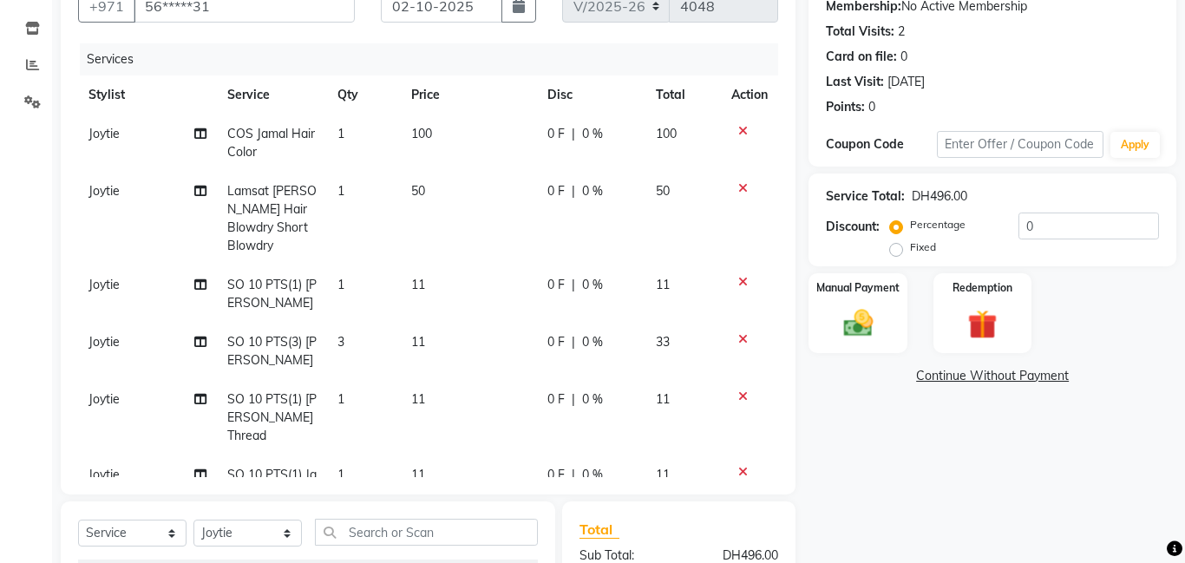
scroll to position [107, 0]
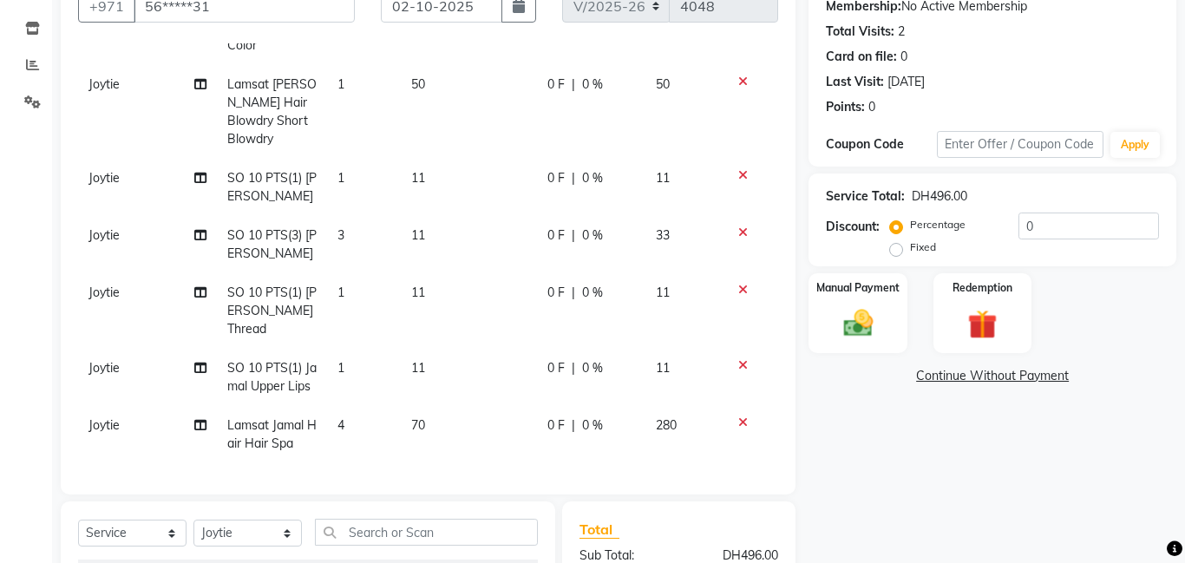
click at [373, 426] on td "4" at bounding box center [364, 434] width 74 height 57
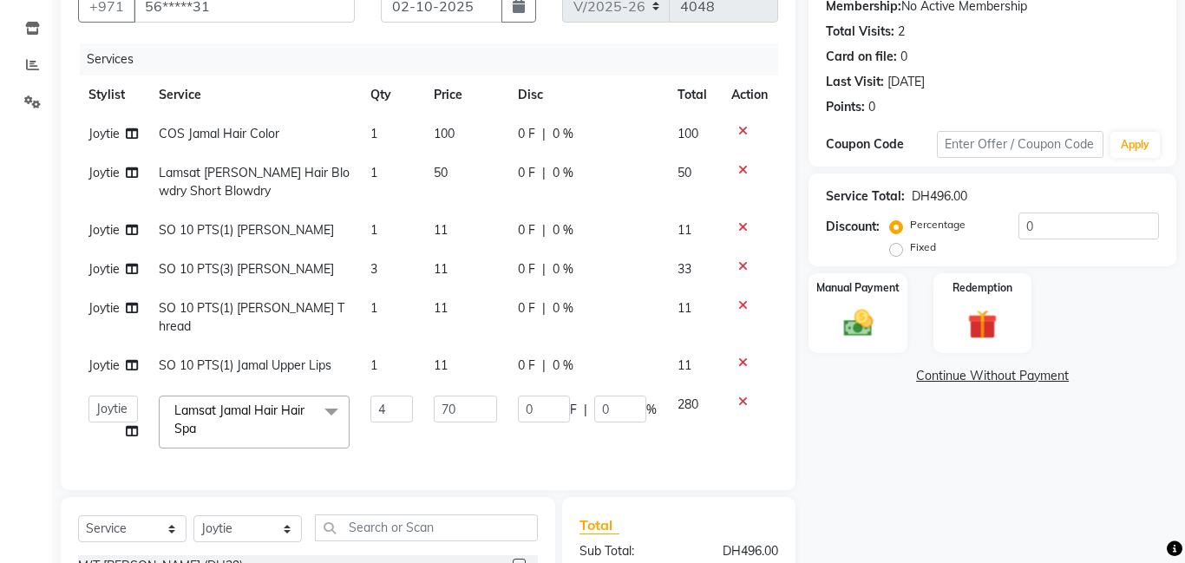
scroll to position [0, 0]
click at [396, 410] on input "4" at bounding box center [392, 409] width 42 height 27
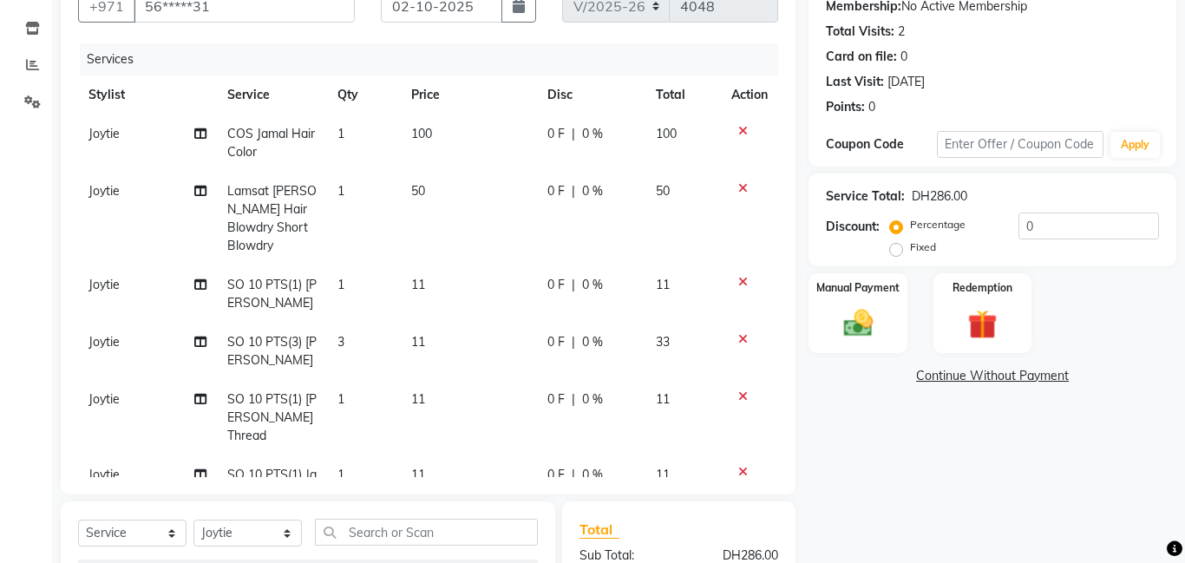
scroll to position [107, 0]
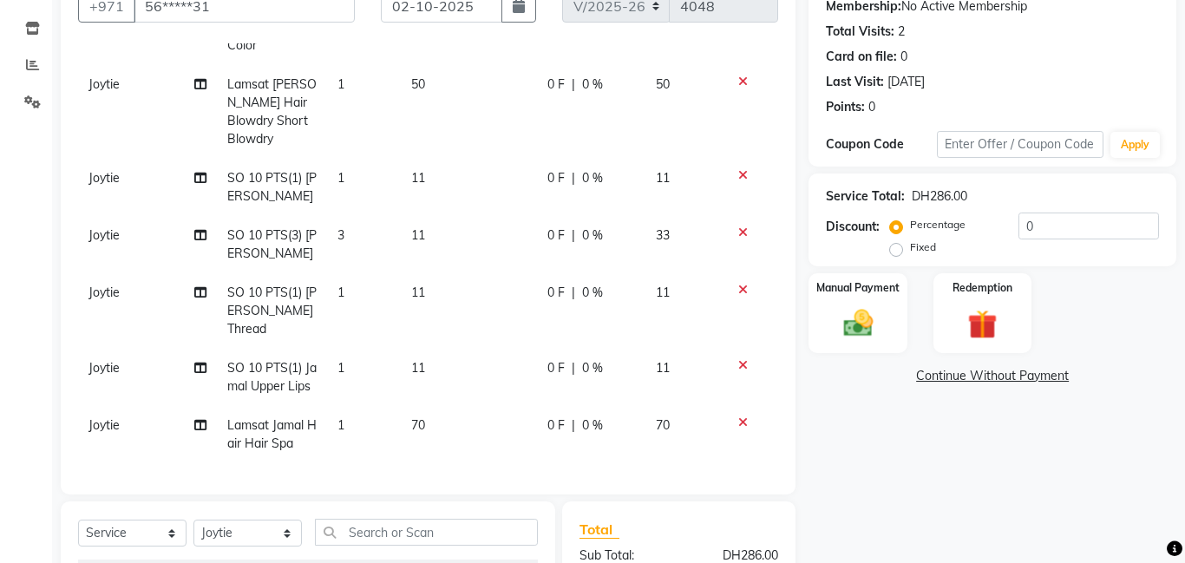
click at [430, 415] on td "70" at bounding box center [469, 434] width 137 height 57
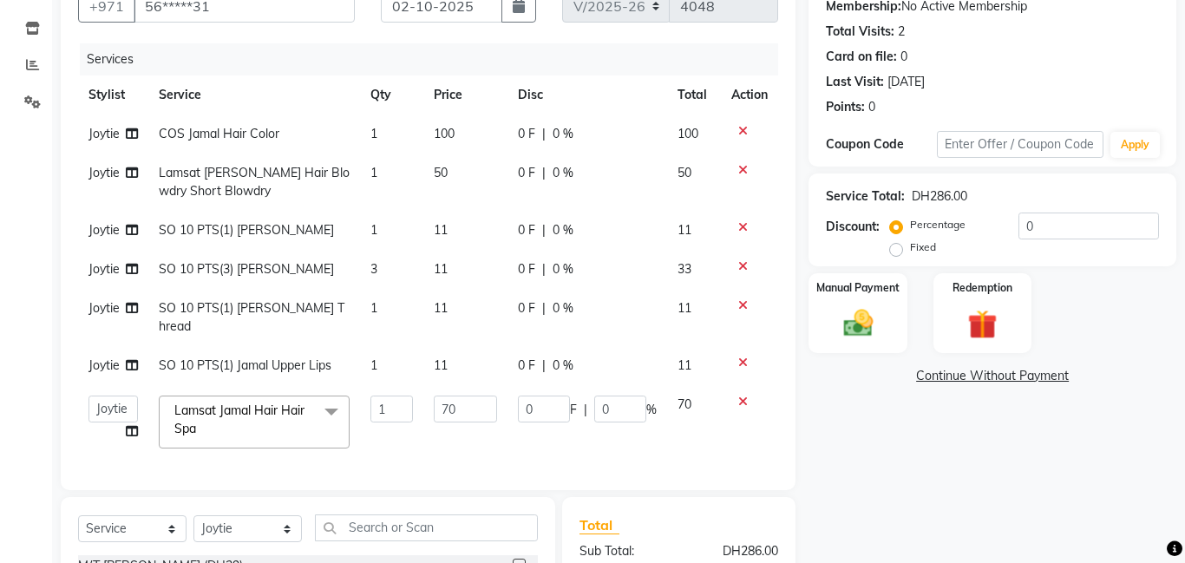
scroll to position [0, 0]
click at [484, 415] on input "70" at bounding box center [465, 409] width 63 height 27
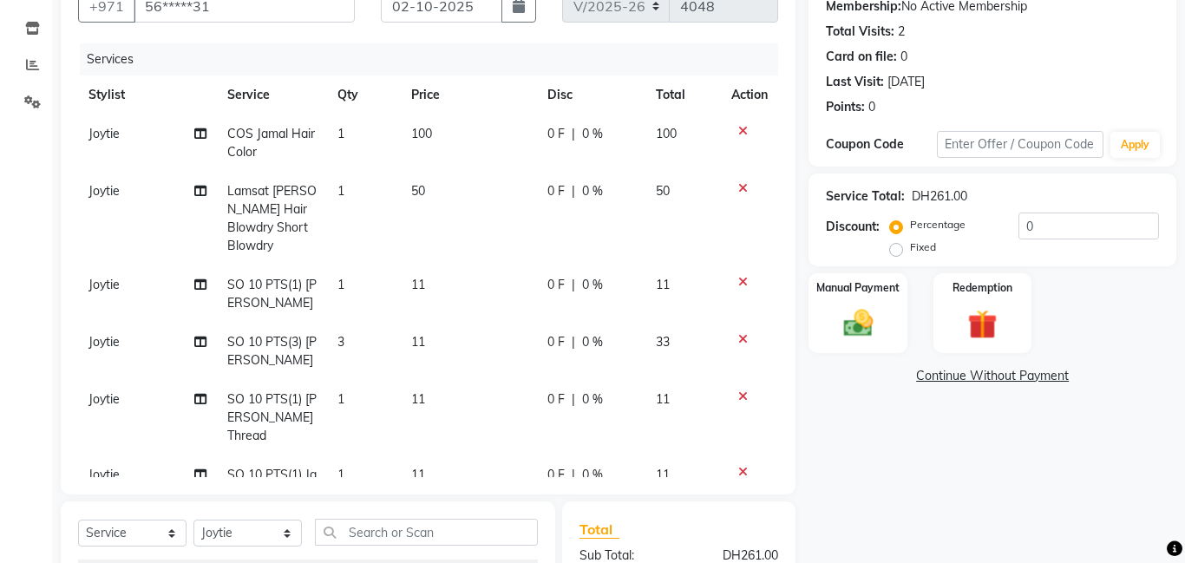
click at [102, 141] on span "Joytie" at bounding box center [104, 134] width 31 height 16
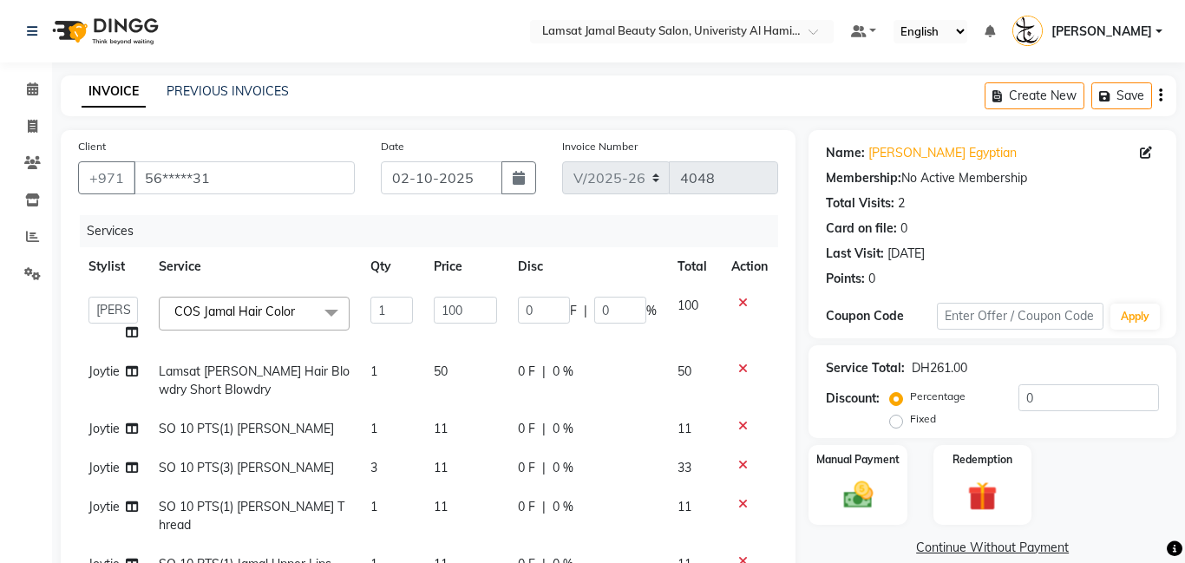
click at [135, 334] on icon at bounding box center [132, 332] width 12 height 12
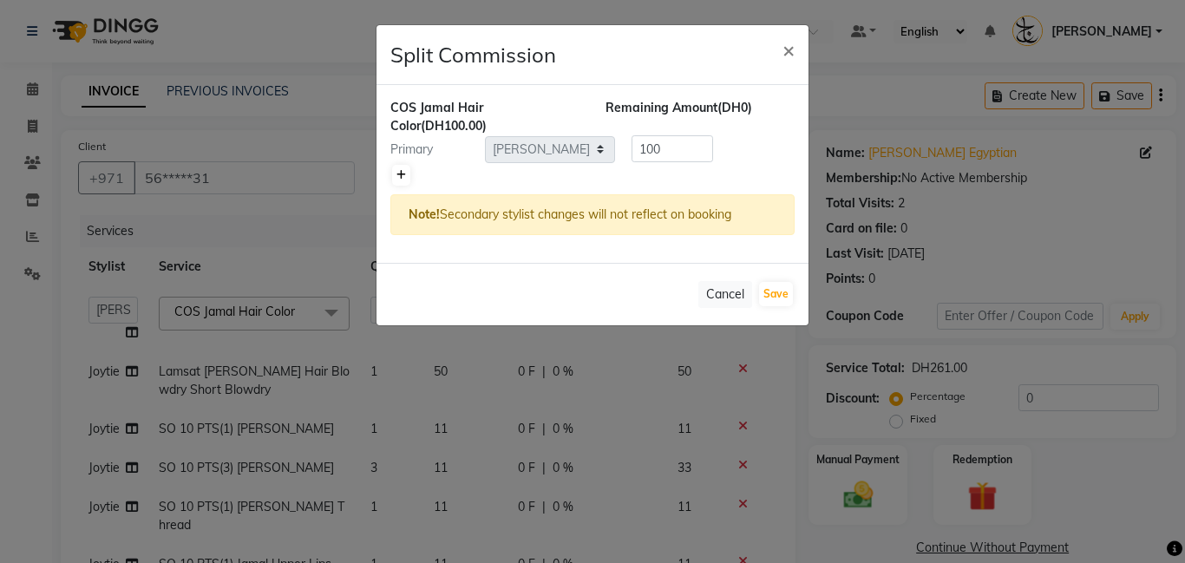
click at [395, 178] on link at bounding box center [401, 175] width 18 height 21
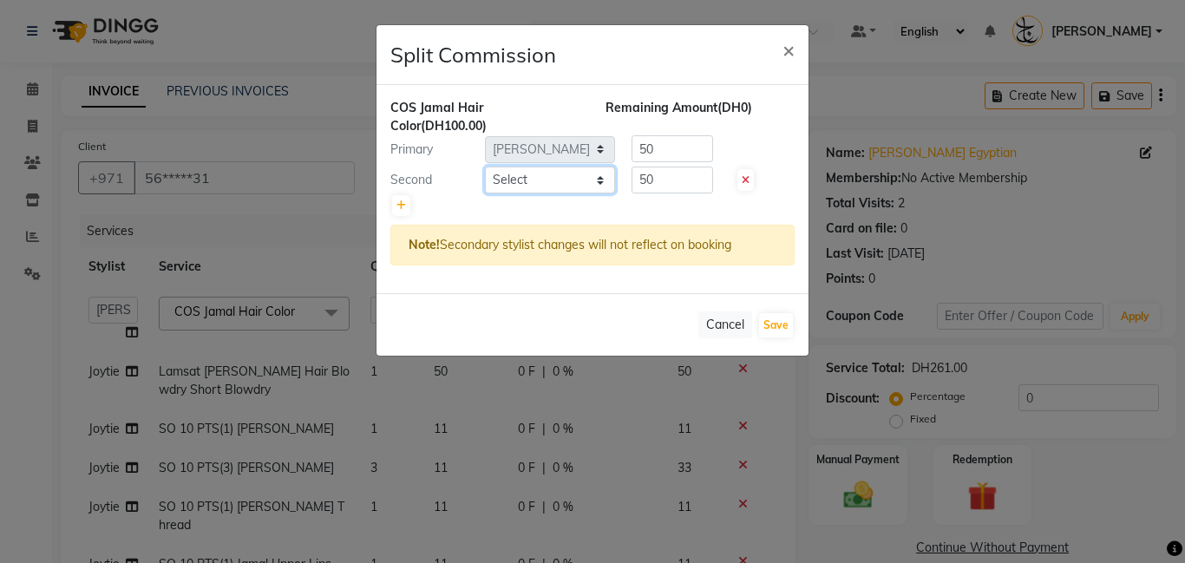
click at [593, 183] on select "Select [PERSON_NAME] Amna [PERSON_NAME] [PERSON_NAME] Ebda Lamsat [PERSON_NAME]…" at bounding box center [550, 180] width 130 height 27
click at [485, 167] on select "Select [PERSON_NAME] Amna [PERSON_NAME] [PERSON_NAME] Ebda Lamsat [PERSON_NAME]…" at bounding box center [550, 180] width 130 height 27
click at [690, 179] on input "50" at bounding box center [673, 180] width 82 height 27
click at [675, 157] on input "50" at bounding box center [673, 148] width 82 height 27
click at [790, 325] on button "Save" at bounding box center [776, 325] width 34 height 24
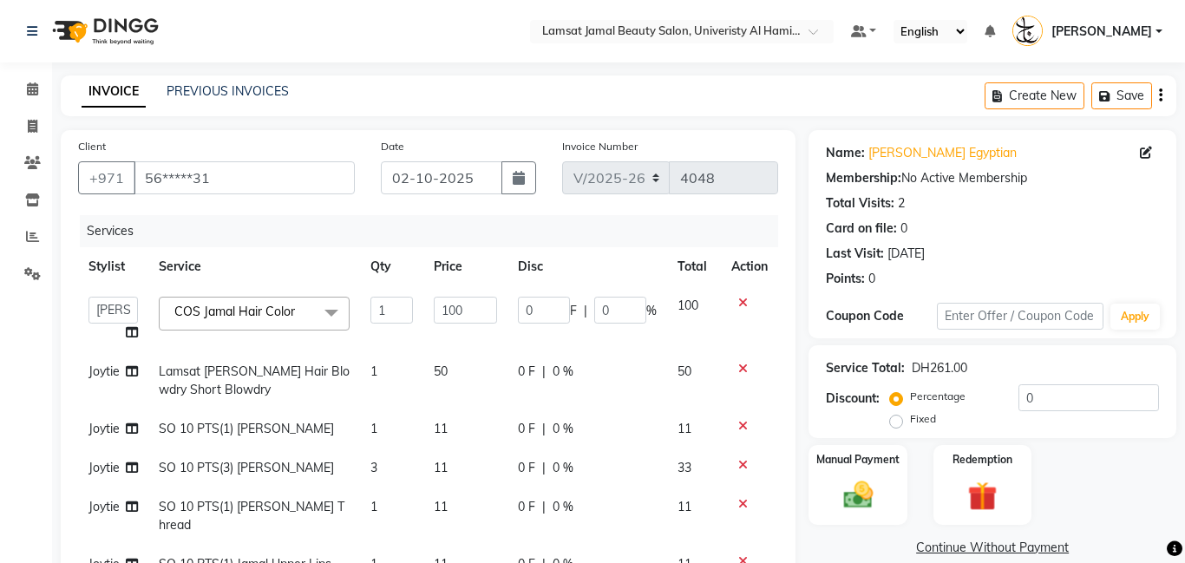
click at [108, 421] on span "Joytie" at bounding box center [104, 429] width 31 height 16
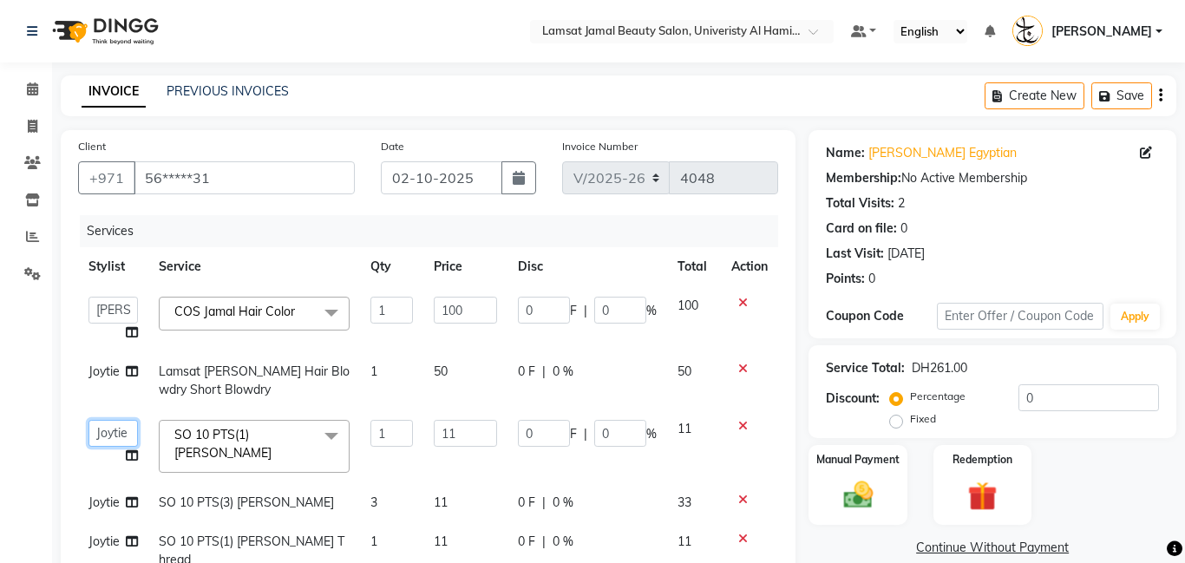
click at [108, 420] on select "[PERSON_NAME] Amna [PERSON_NAME] [PERSON_NAME] Ebda Lamsat [PERSON_NAME] [PERSO…" at bounding box center [113, 433] width 49 height 27
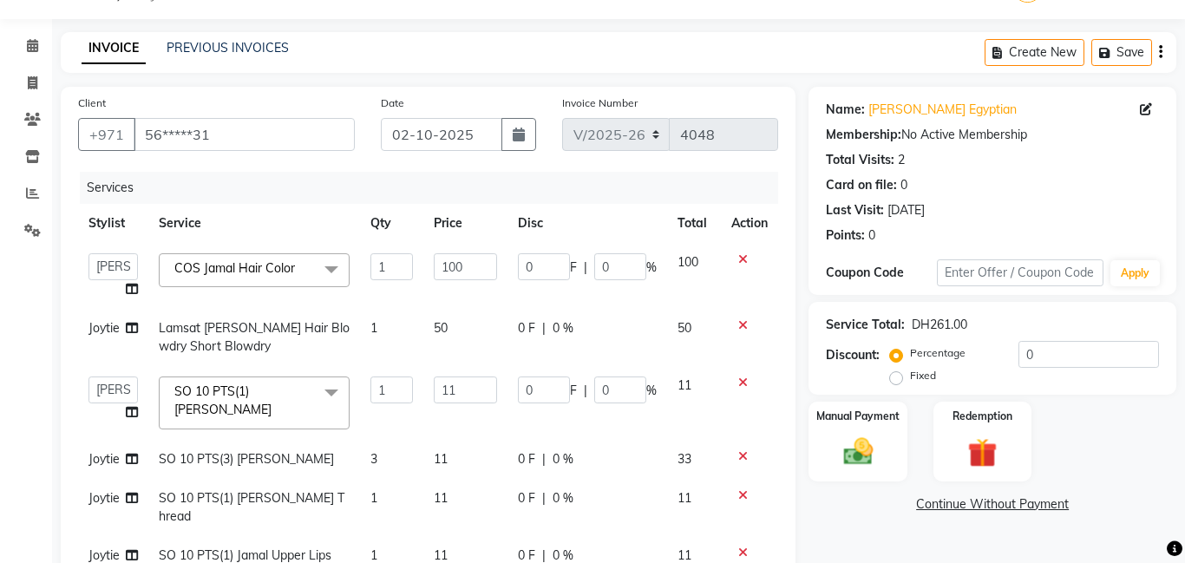
scroll to position [23, 0]
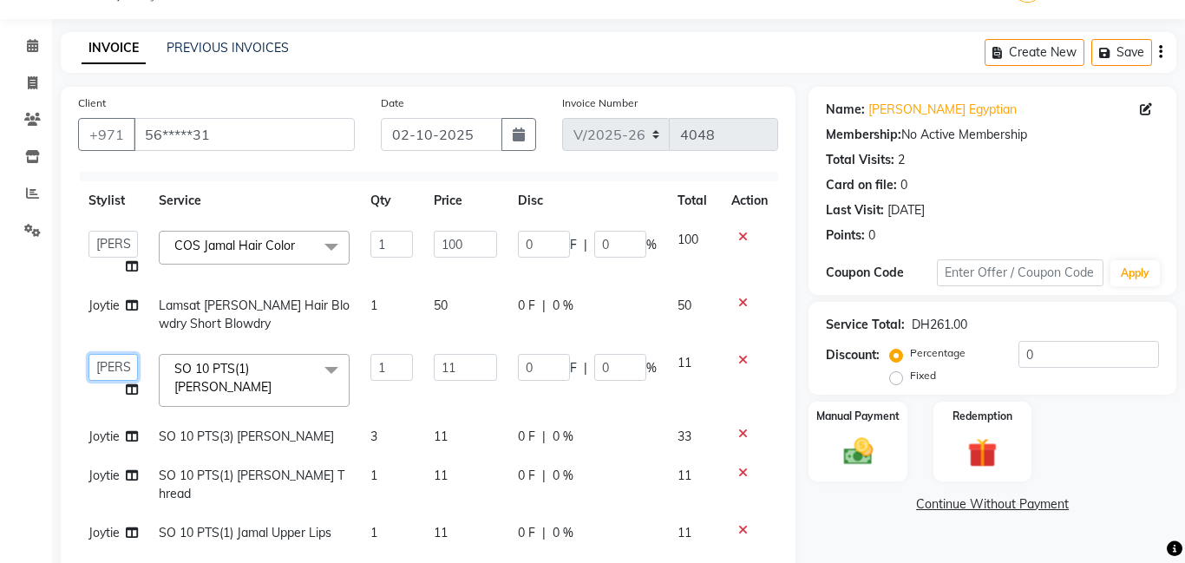
click at [105, 354] on select "[PERSON_NAME] Amna [PERSON_NAME] [PERSON_NAME] Ebda Lamsat [PERSON_NAME] [PERSO…" at bounding box center [113, 367] width 49 height 27
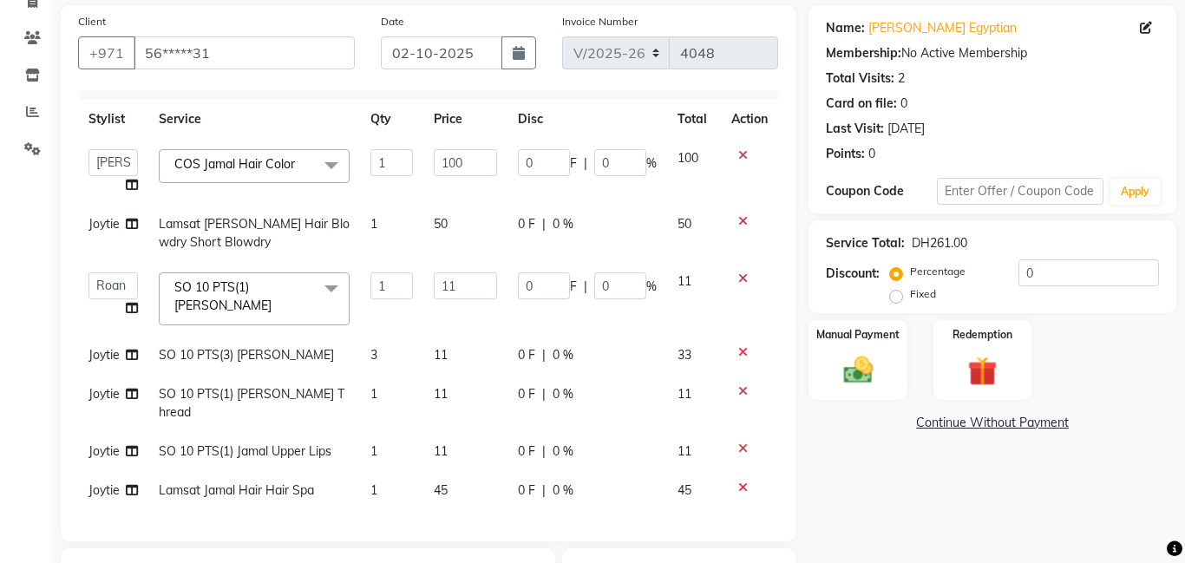
click at [110, 351] on span "Joytie" at bounding box center [104, 355] width 31 height 16
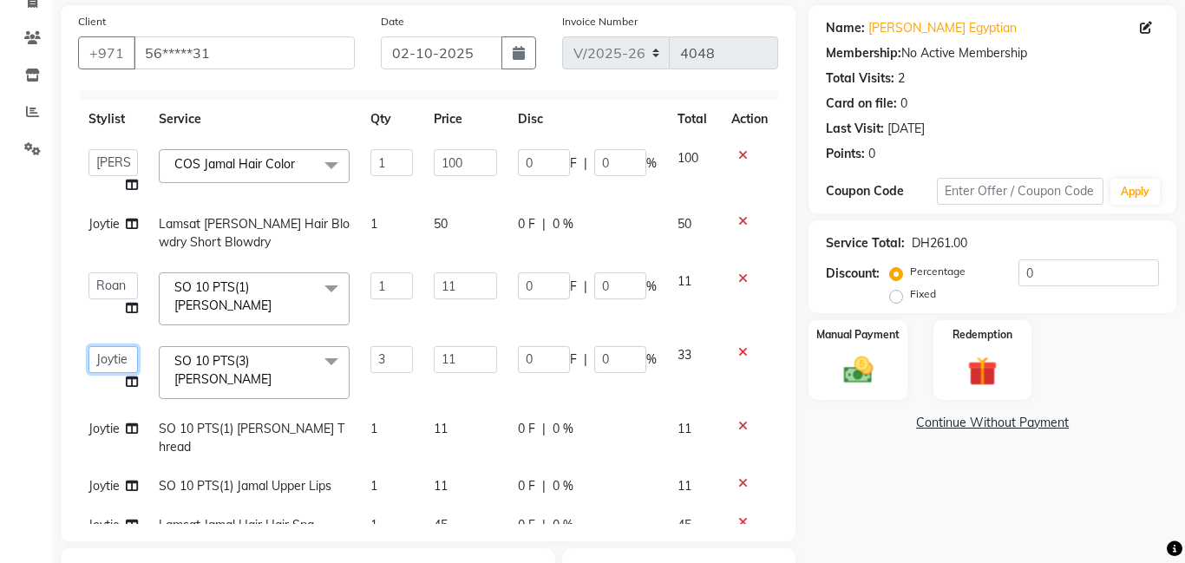
click at [115, 356] on select "[PERSON_NAME] Amna [PERSON_NAME] [PERSON_NAME] Ebda Lamsat [PERSON_NAME] [PERSO…" at bounding box center [113, 359] width 49 height 27
click at [118, 284] on select "[PERSON_NAME] Amna [PERSON_NAME] [PERSON_NAME] Ebda Lamsat [PERSON_NAME] [PERSO…" at bounding box center [113, 285] width 49 height 27
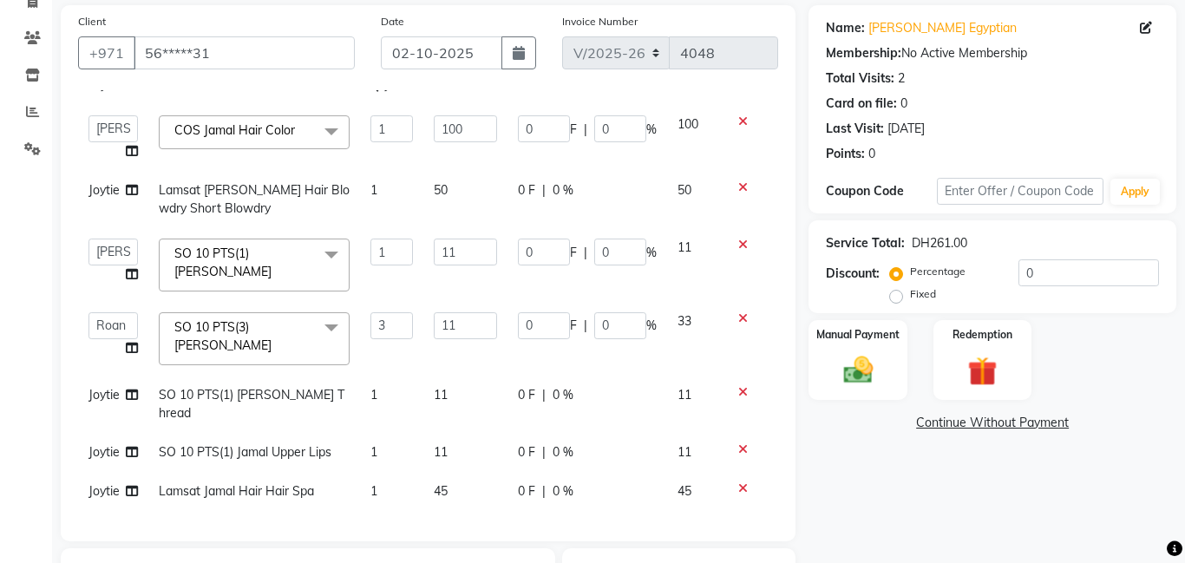
scroll to position [57, 0]
click at [96, 483] on span "Joytie" at bounding box center [104, 490] width 31 height 16
click at [107, 482] on select "[PERSON_NAME] Amna [PERSON_NAME] [PERSON_NAME] Ebda Lamsat [PERSON_NAME] [PERSO…" at bounding box center [113, 495] width 49 height 27
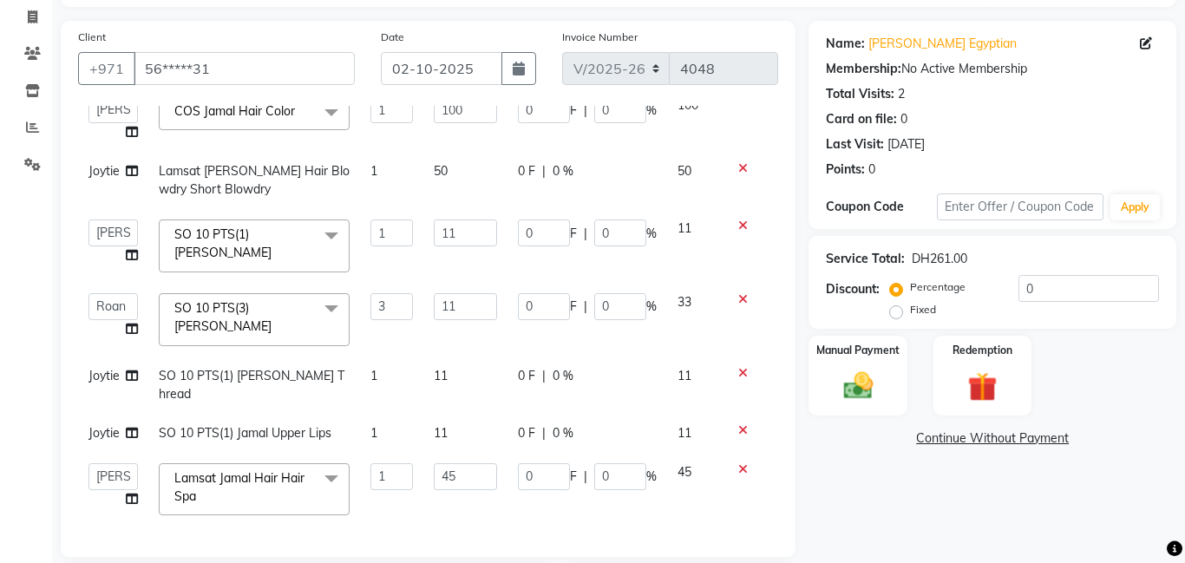
scroll to position [392, 0]
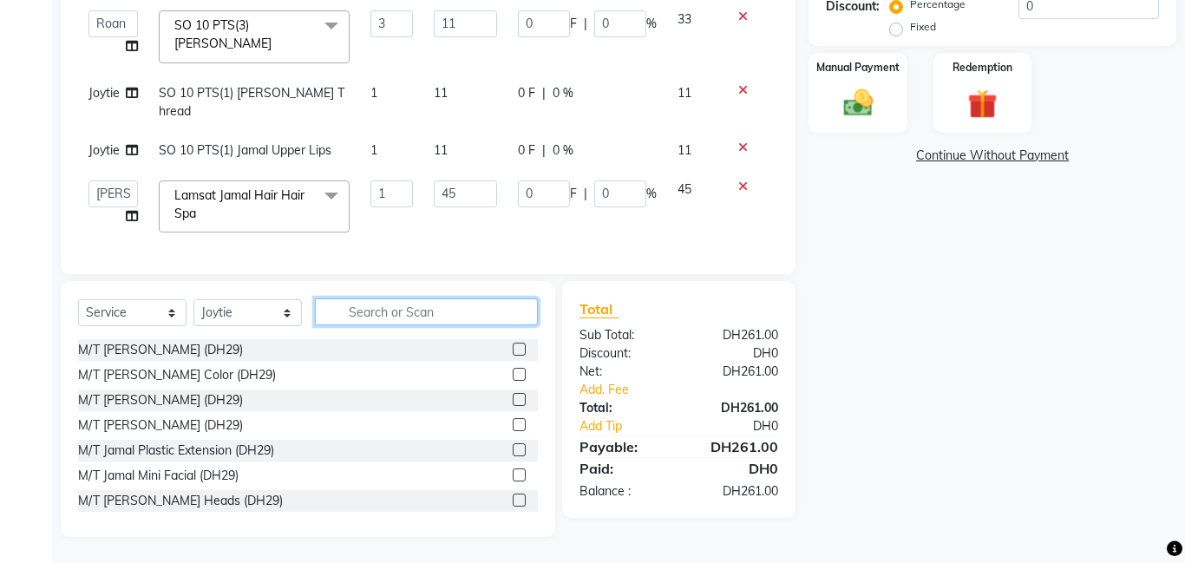
click at [403, 316] on input "text" at bounding box center [426, 311] width 223 height 27
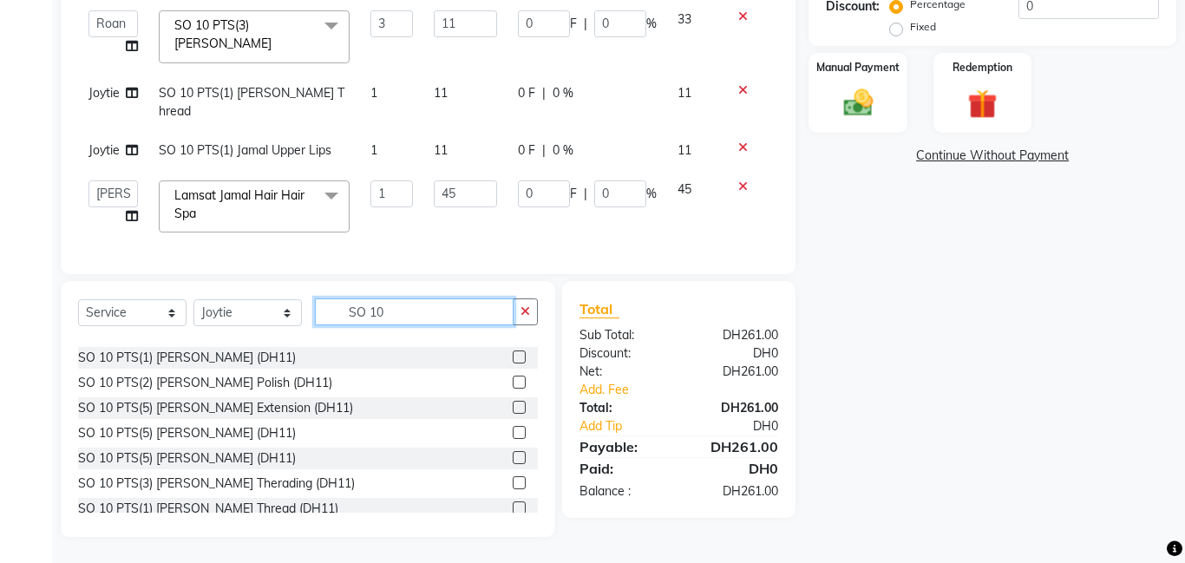
scroll to position [868, 0]
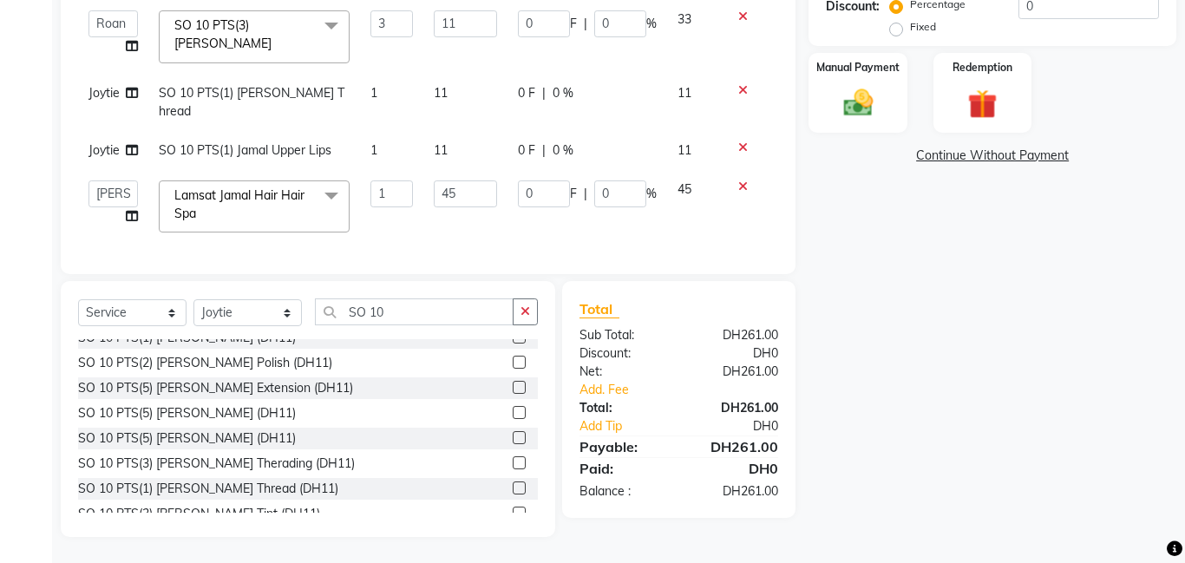
click at [522, 413] on label at bounding box center [519, 412] width 13 height 13
click at [522, 413] on input "checkbox" at bounding box center [518, 413] width 11 height 11
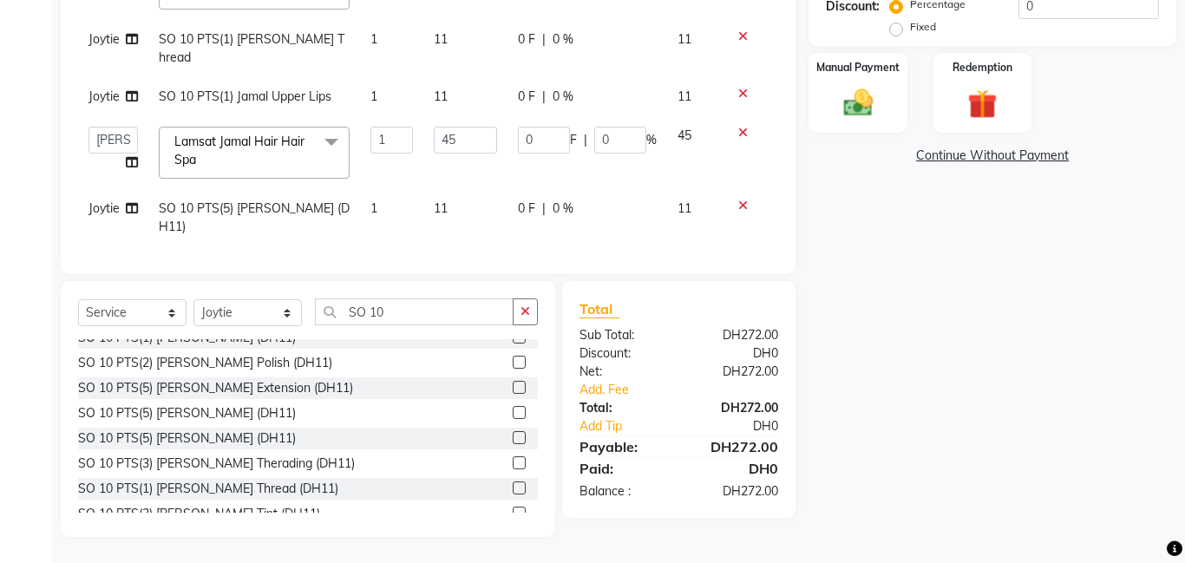
scroll to position [148, 0]
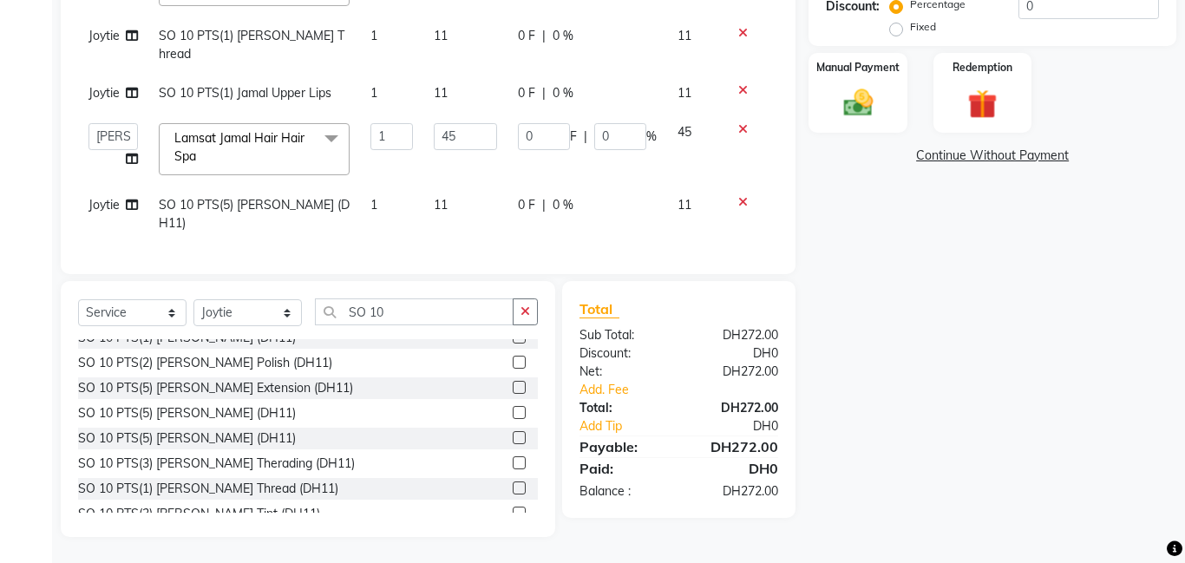
click at [401, 190] on td "1" at bounding box center [391, 214] width 62 height 57
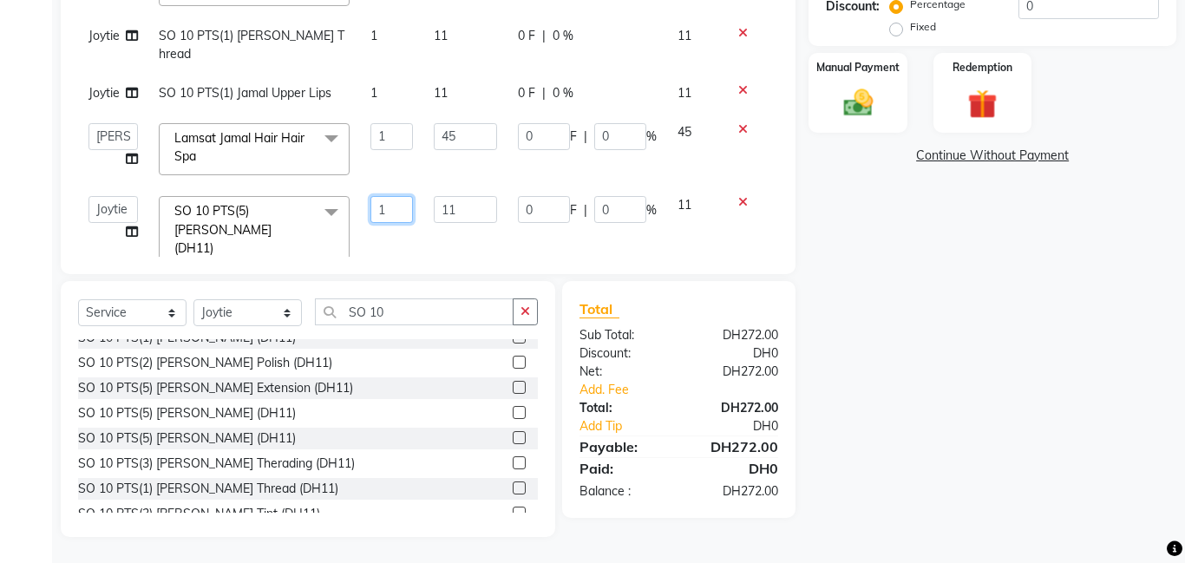
click at [403, 209] on input "1" at bounding box center [392, 209] width 42 height 27
click at [22, 279] on div "Calendar Invoice Clients Inventory Reports Settings Completed InProgress Upcomi…" at bounding box center [117, 97] width 234 height 880
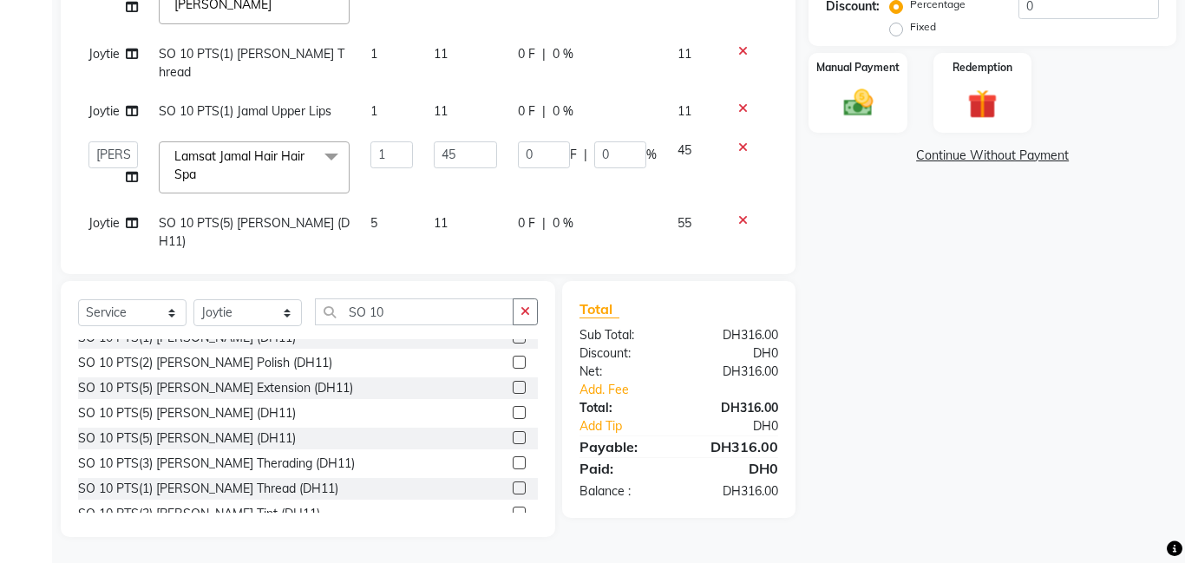
scroll to position [127, 0]
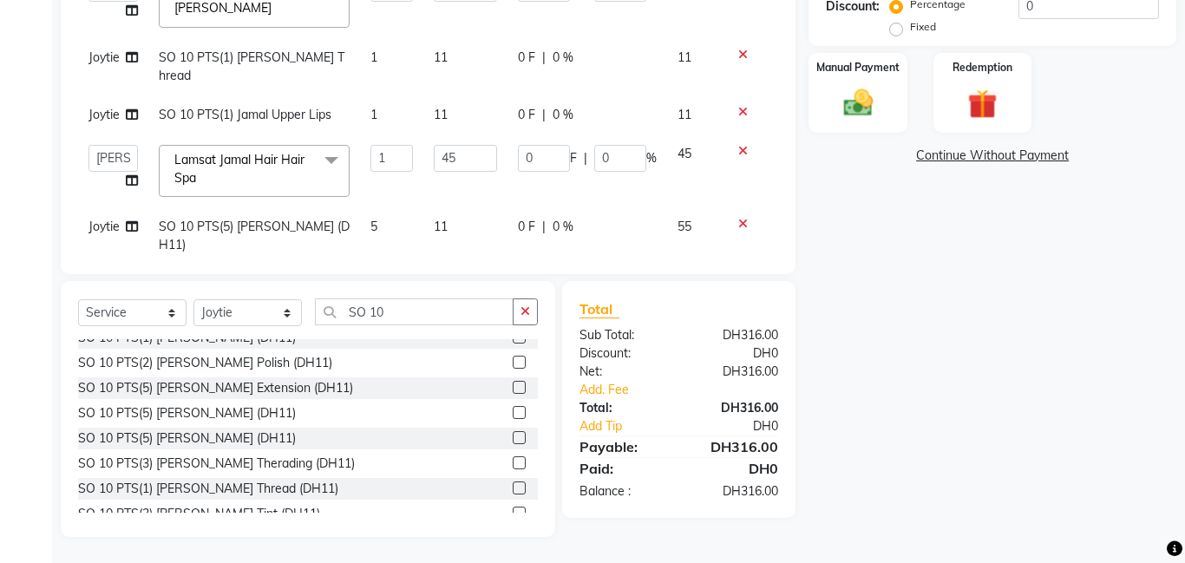
click at [458, 117] on td "11" at bounding box center [465, 114] width 84 height 39
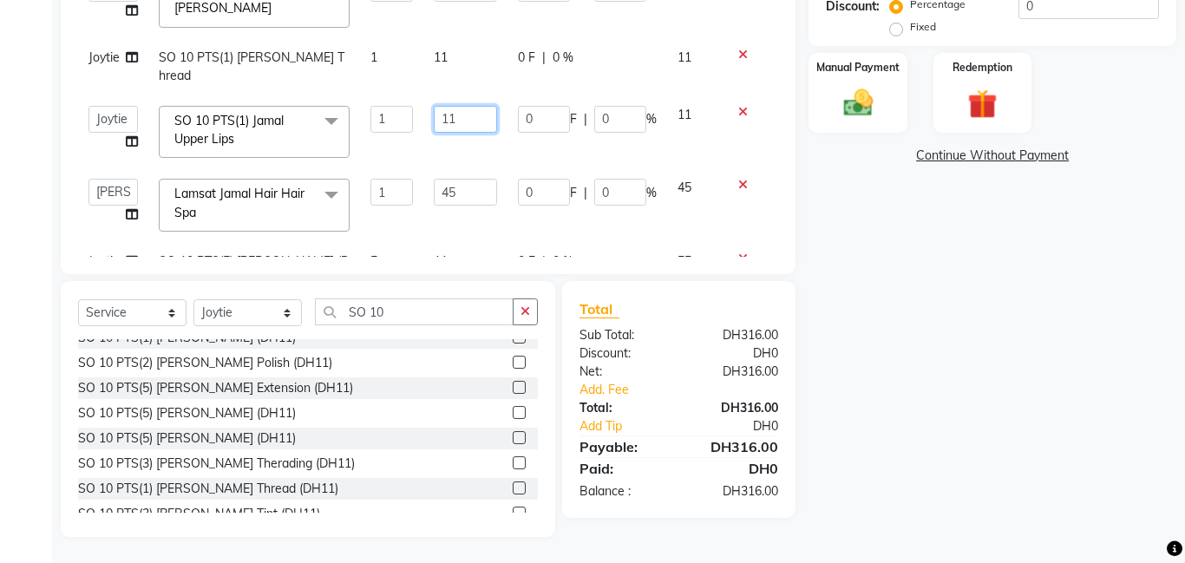
click at [471, 116] on input "11" at bounding box center [465, 119] width 63 height 27
click at [34, 180] on div "Calendar Invoice Clients Inventory Reports Settings Completed InProgress Upcomi…" at bounding box center [117, 97] width 234 height 880
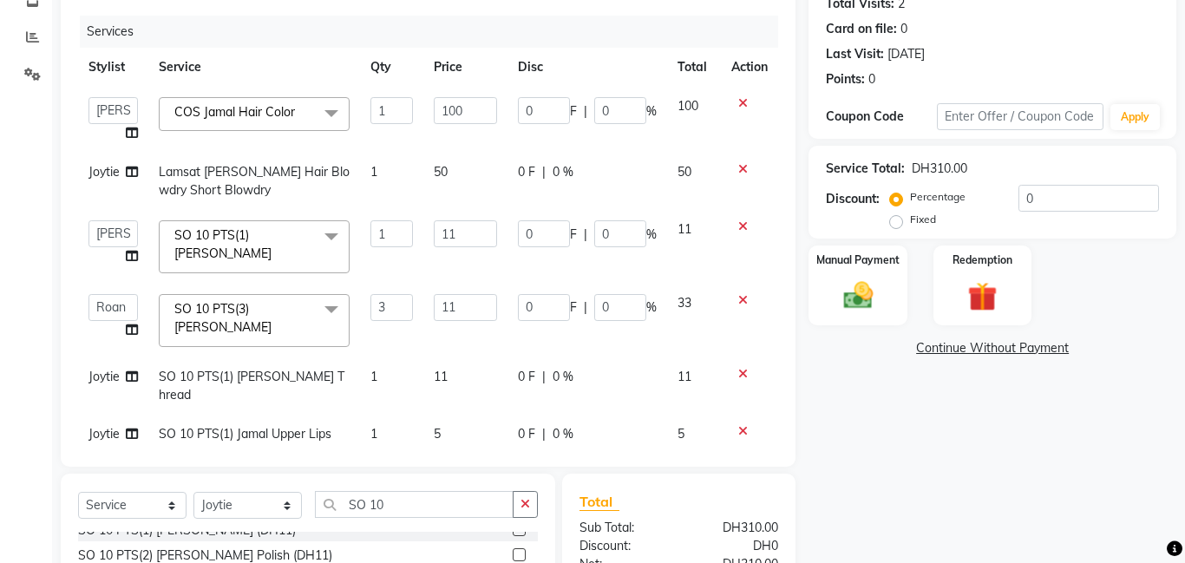
scroll to position [165, 0]
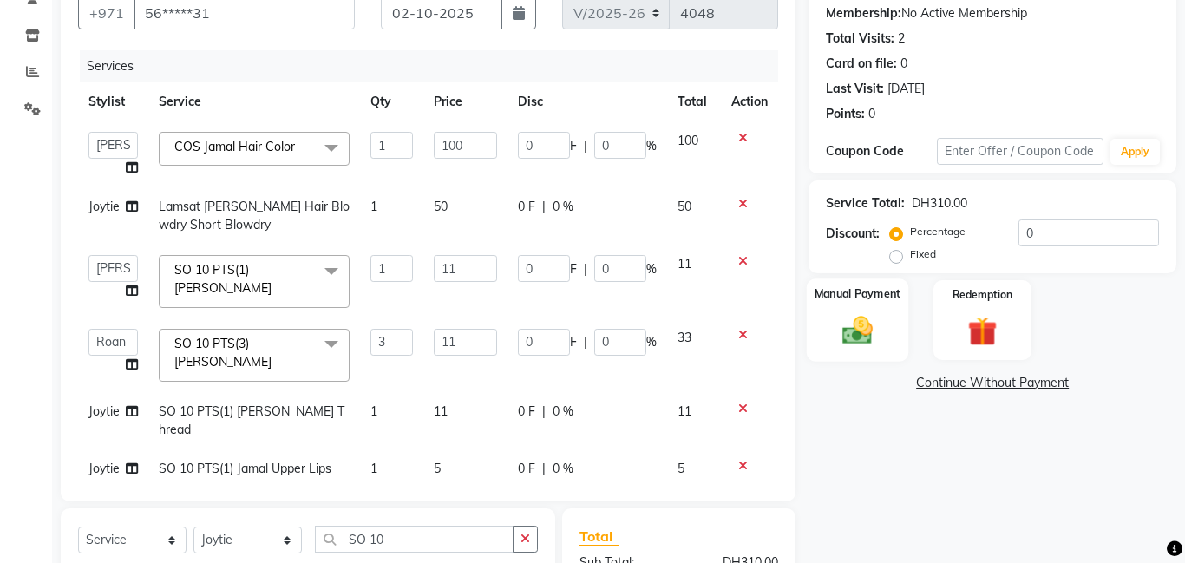
click at [887, 330] on div "Manual Payment" at bounding box center [858, 320] width 102 height 83
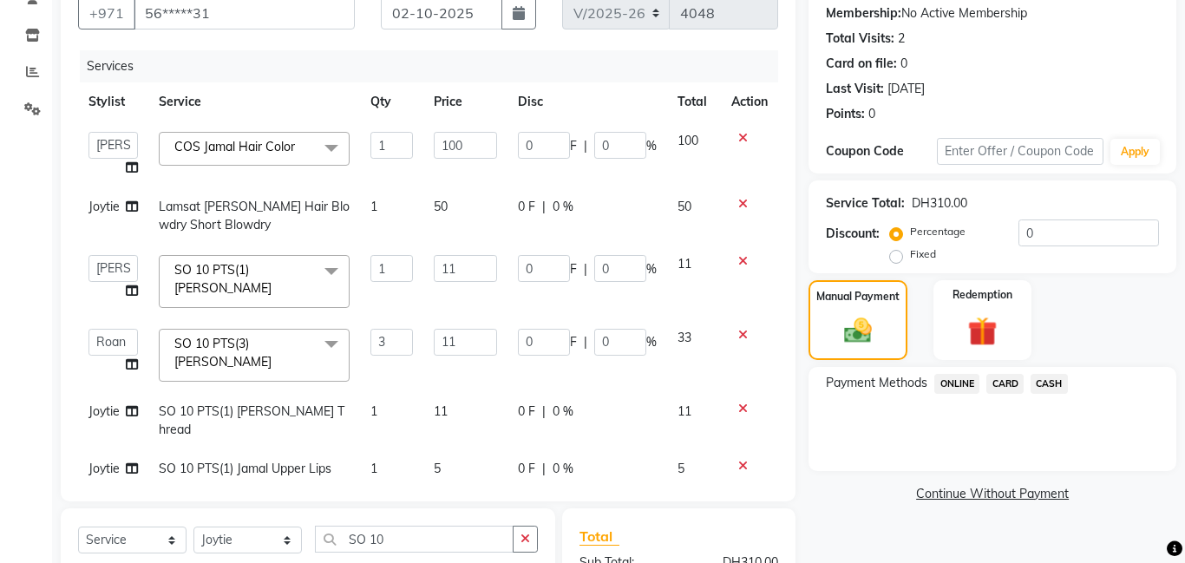
click at [1058, 384] on span "CASH" at bounding box center [1049, 384] width 37 height 20
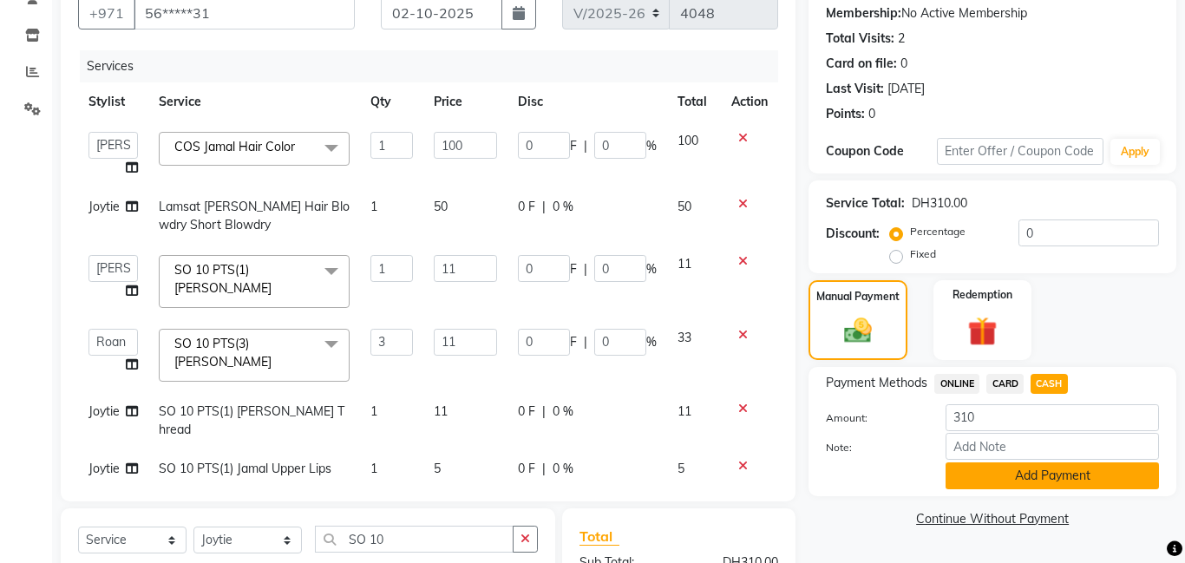
click at [1070, 476] on button "Add Payment" at bounding box center [1052, 475] width 213 height 27
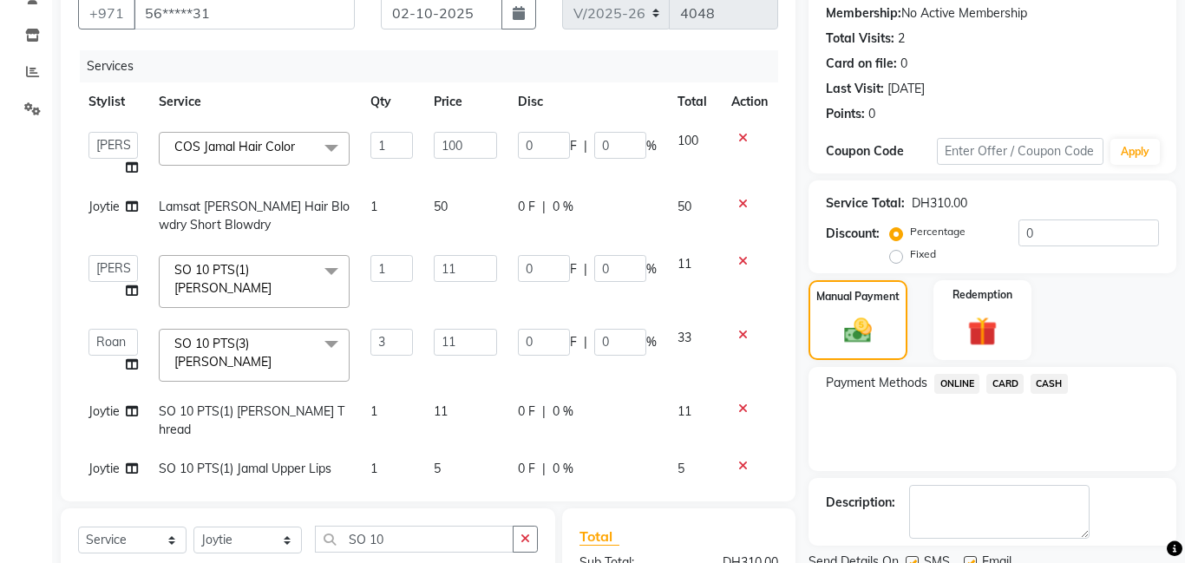
scroll to position [435, 0]
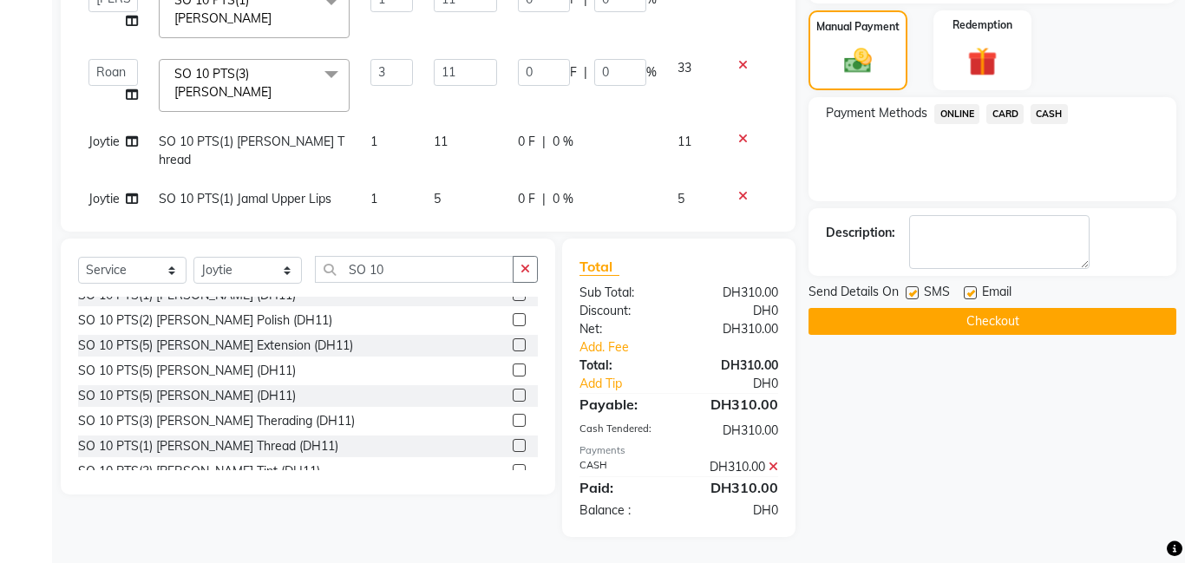
click at [1000, 325] on button "Checkout" at bounding box center [993, 321] width 368 height 27
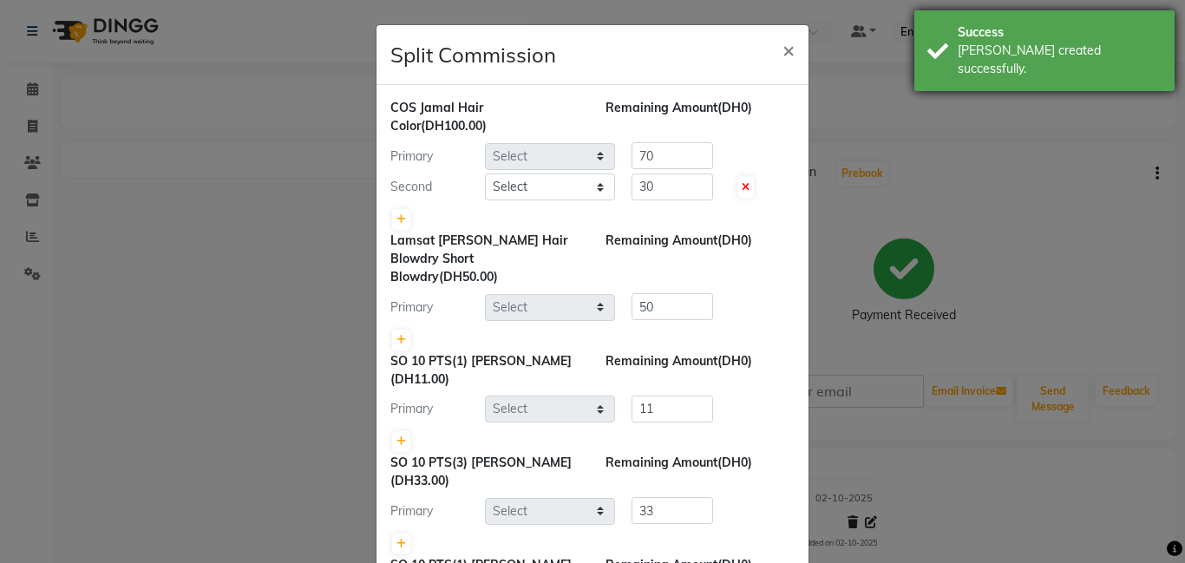
click at [994, 51] on div "[PERSON_NAME] created successfully." at bounding box center [1060, 60] width 204 height 36
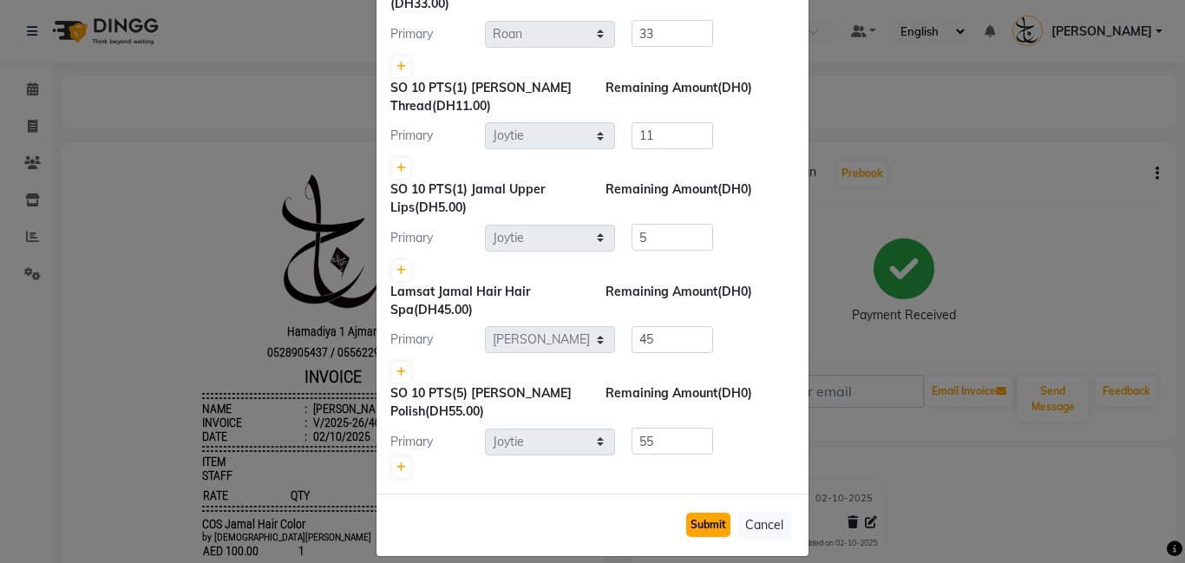
click at [709, 513] on button "Submit" at bounding box center [708, 525] width 44 height 24
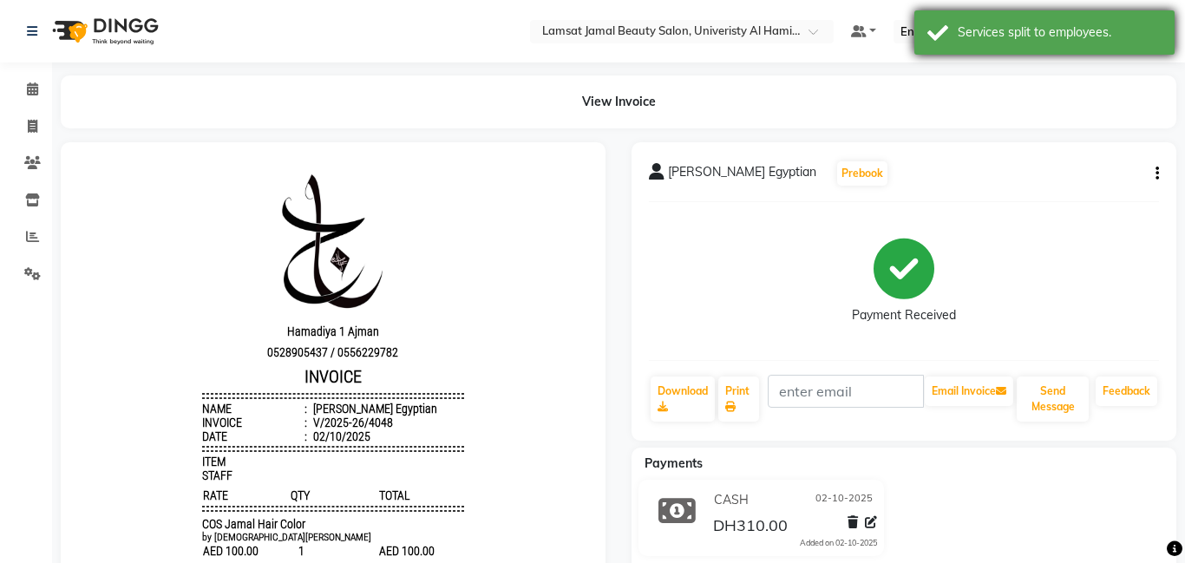
click at [964, 43] on div "Services split to employees." at bounding box center [1045, 32] width 260 height 44
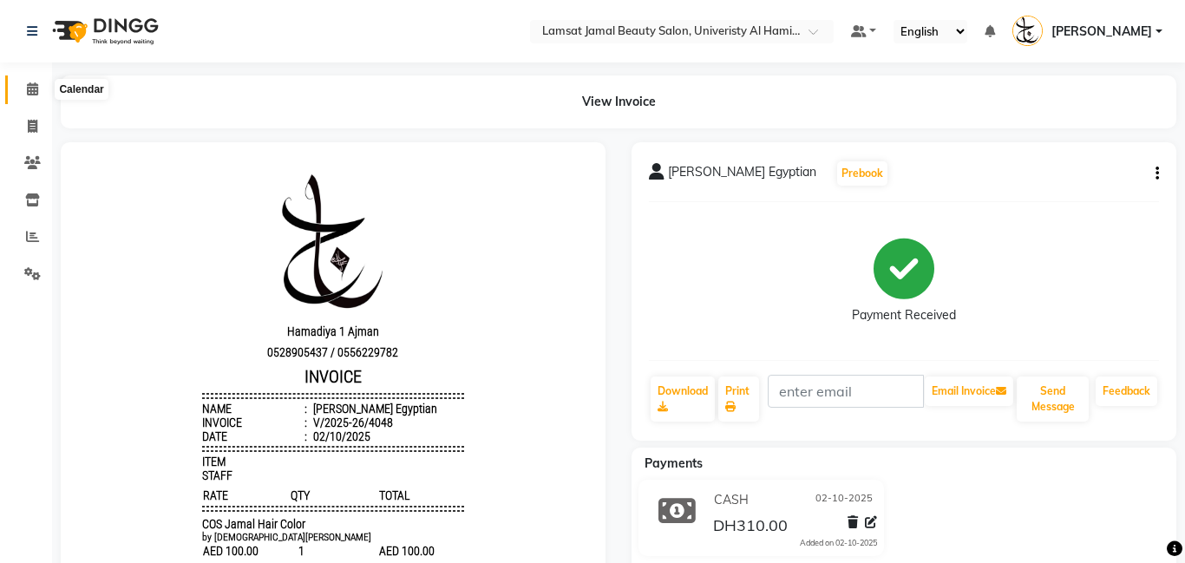
click at [27, 87] on icon at bounding box center [32, 88] width 11 height 13
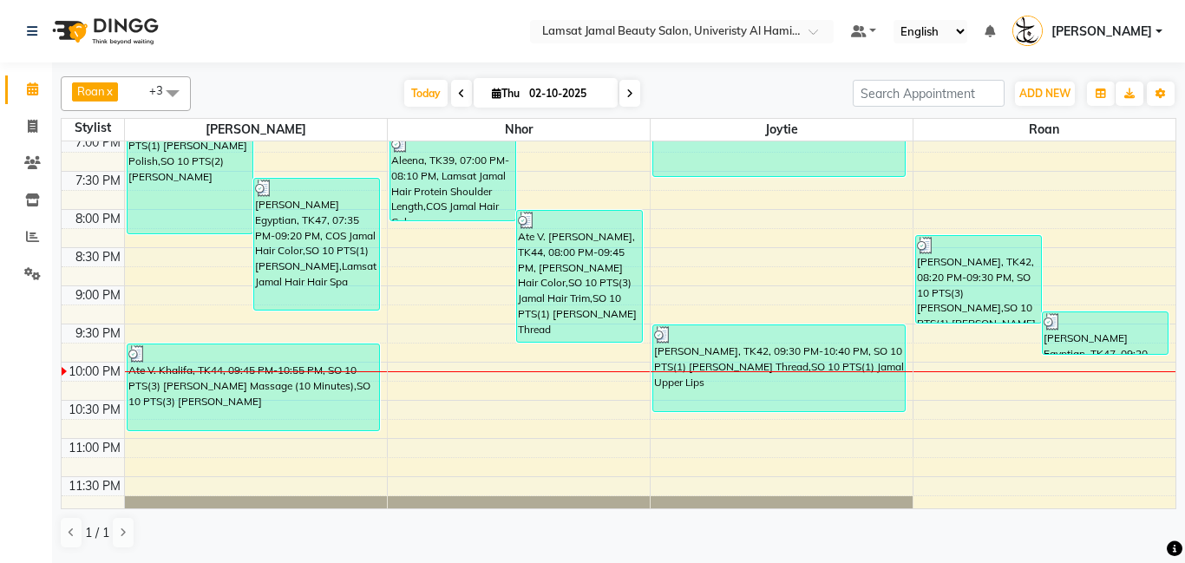
scroll to position [770, 0]
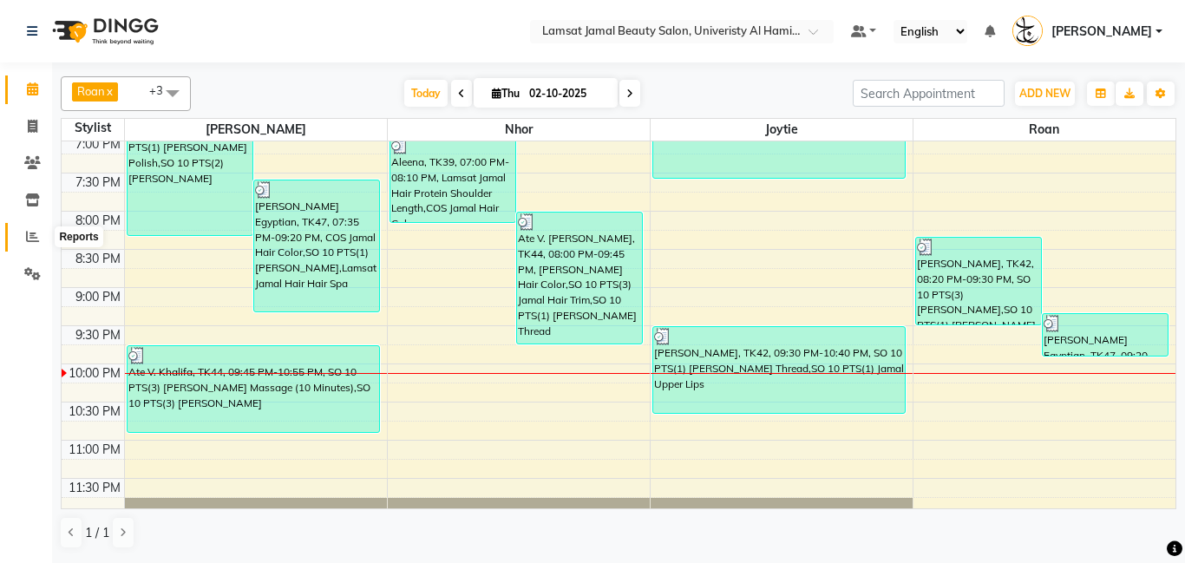
click at [27, 231] on icon at bounding box center [32, 236] width 13 height 13
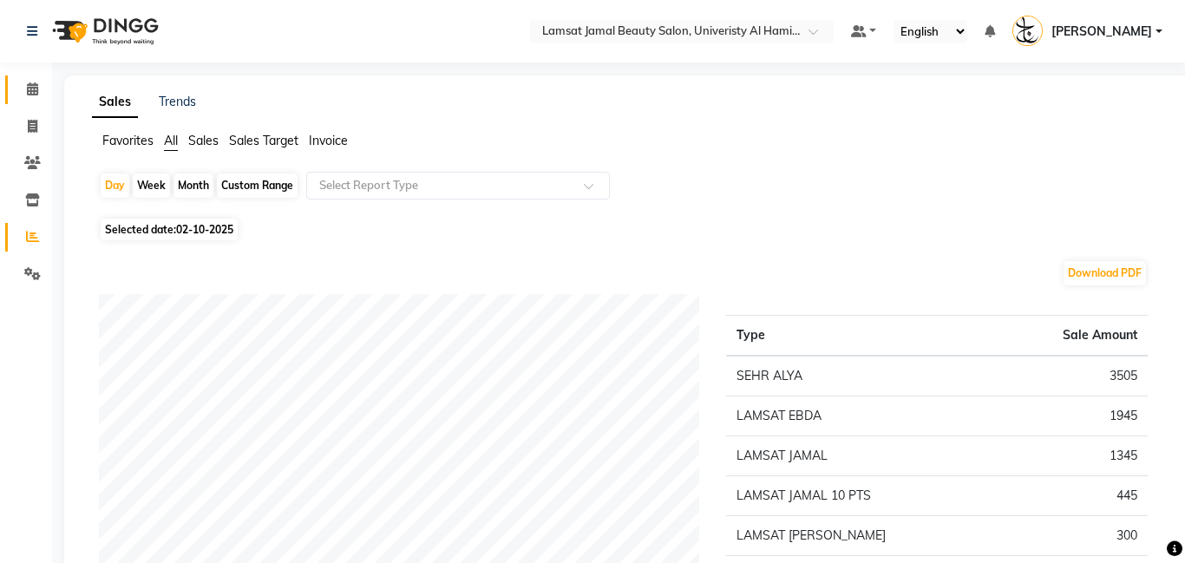
scroll to position [173, 0]
